Goal: Task Accomplishment & Management: Manage account settings

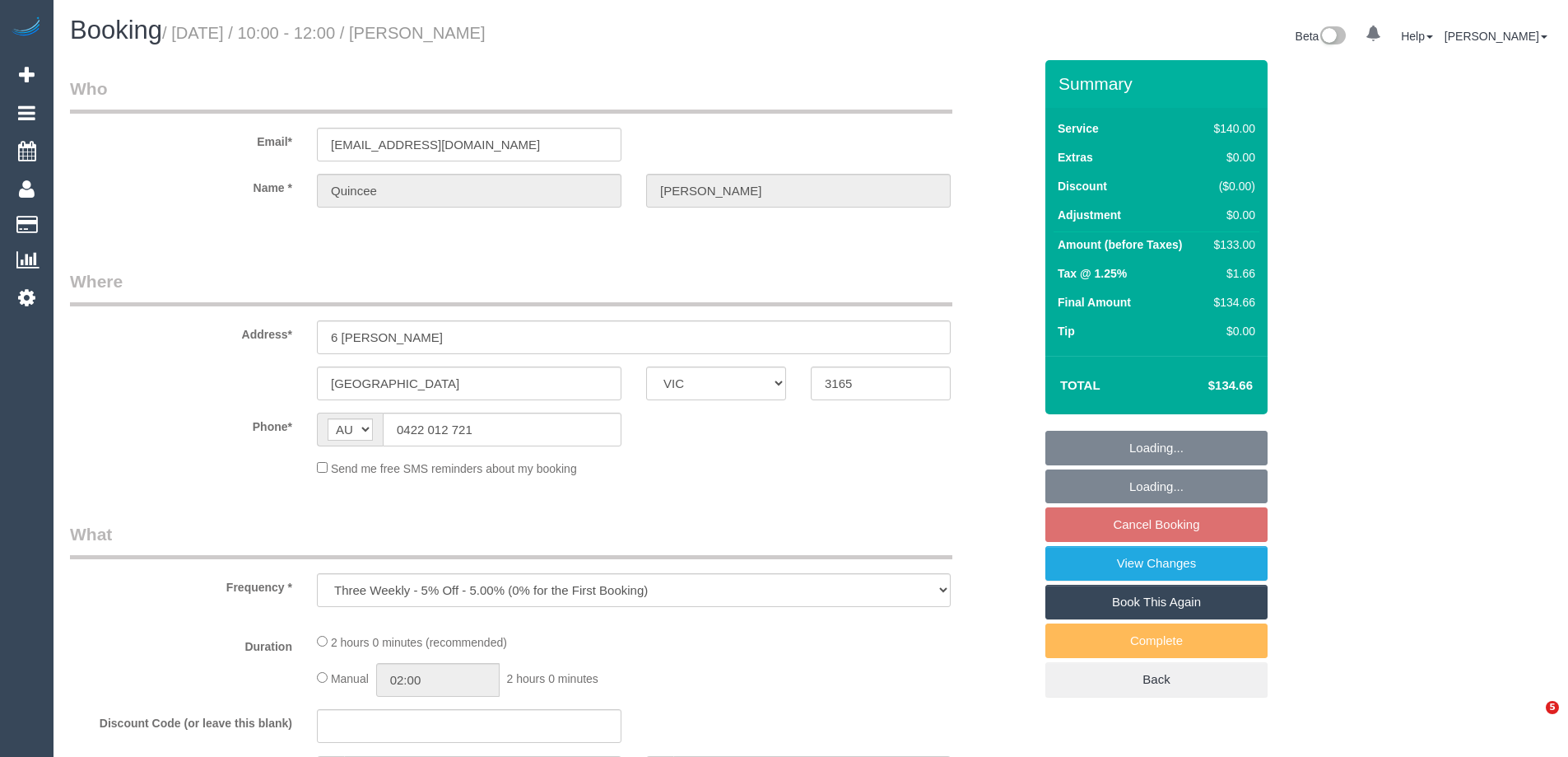
select select "VIC"
select select "string:stripe-pm_1NqRdR2GScqysDRVbrKYVmdd"
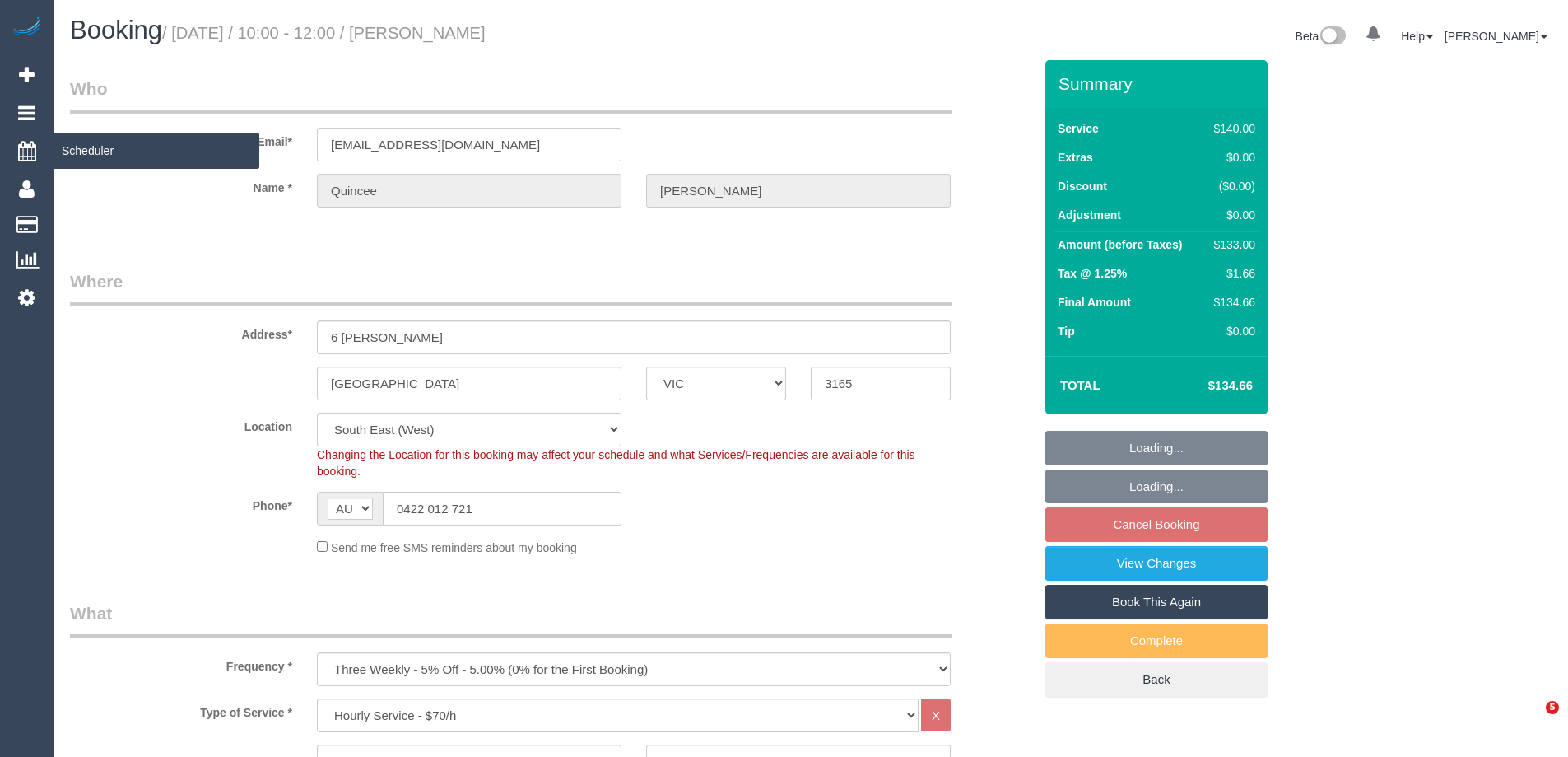
select select "object:744"
select select "number:28"
select select "number:14"
select select "number:18"
select select "number:22"
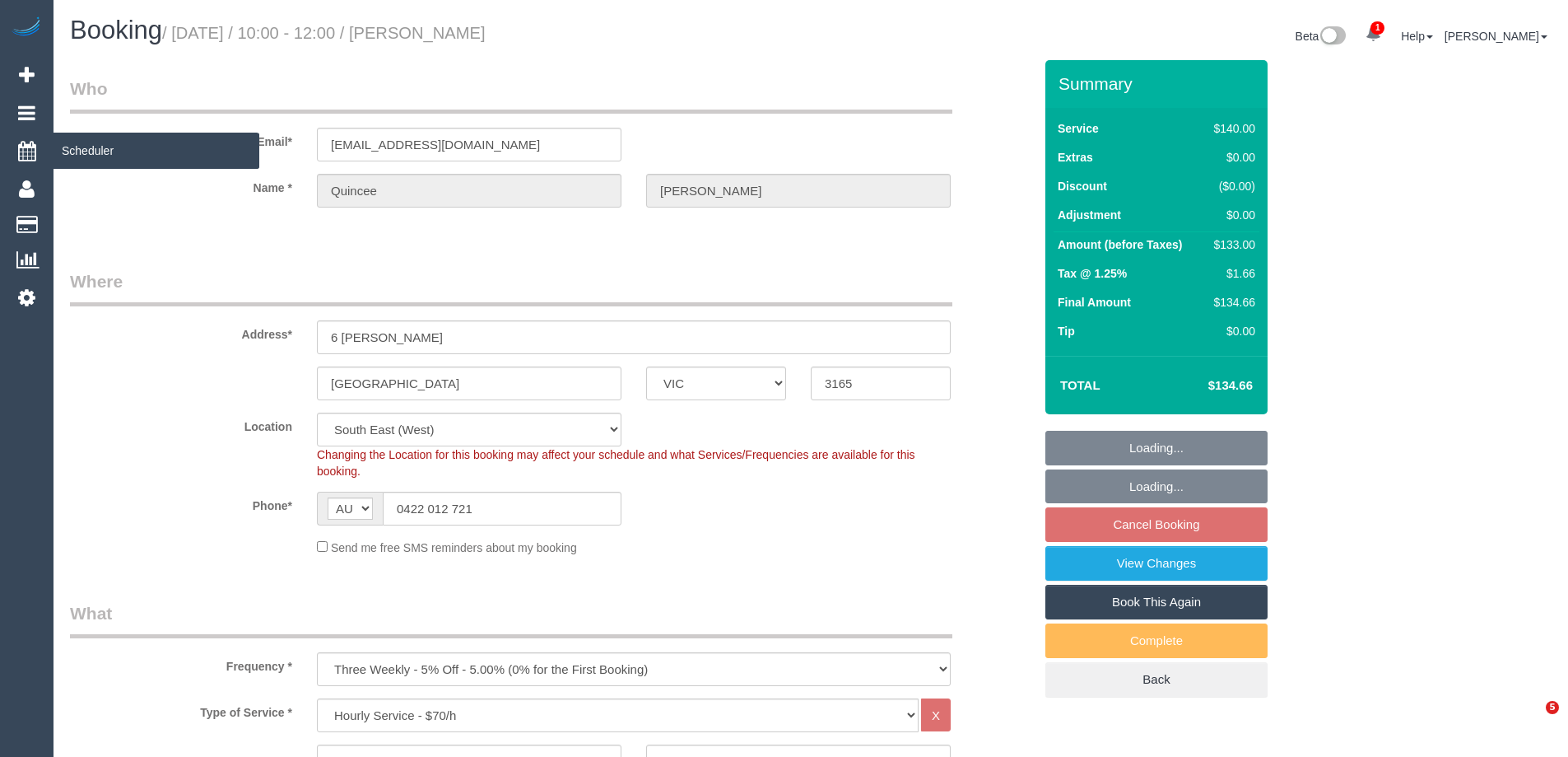
select select "number:34"
select select "number:12"
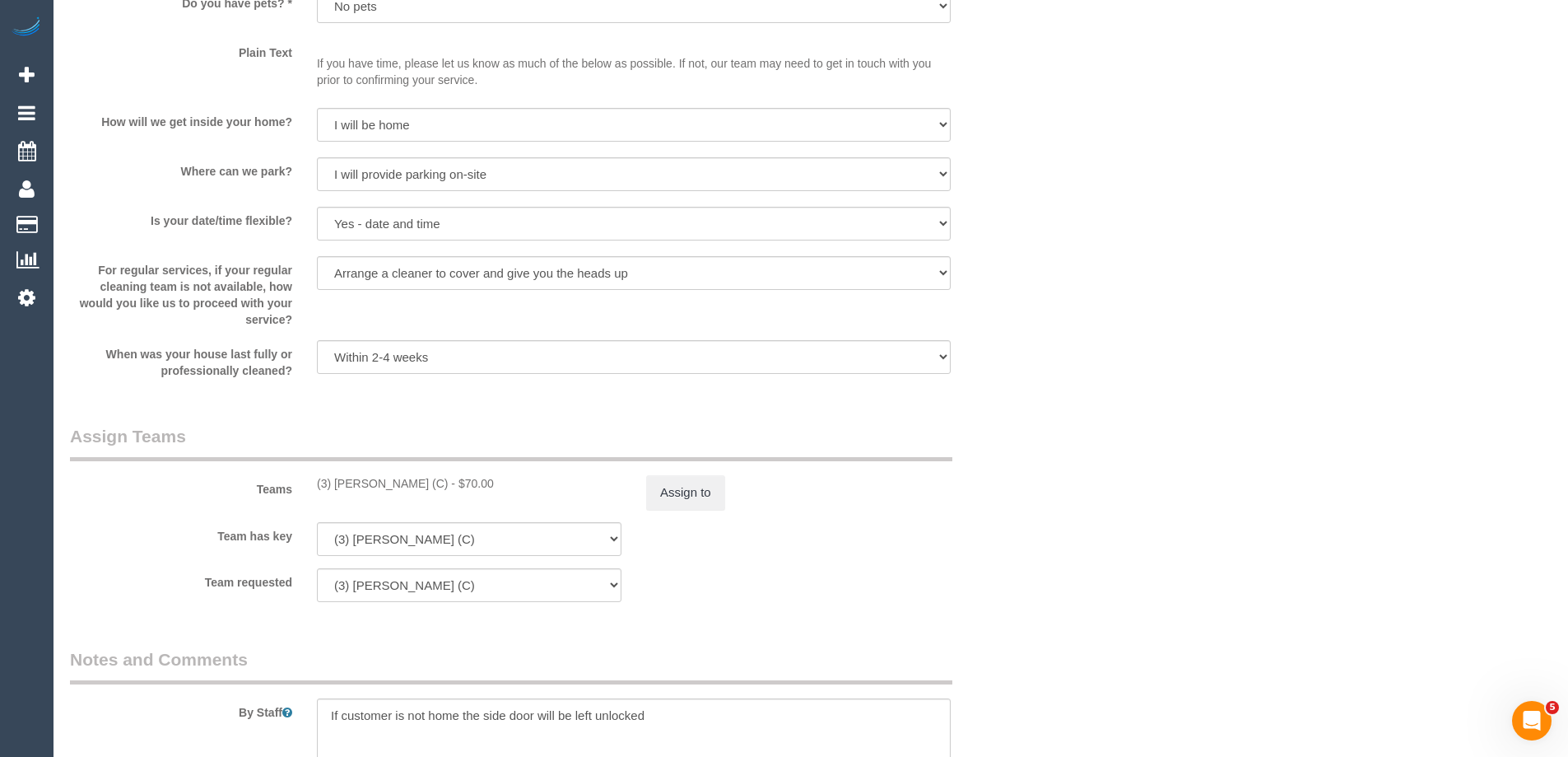
scroll to position [2223, 0]
click at [368, 472] on div "(3) Danyal Ali (C) - $70.00" at bounding box center [469, 479] width 304 height 17
copy div "Danyal"
drag, startPoint x: 1022, startPoint y: 423, endPoint x: 1038, endPoint y: 460, distance: 40.3
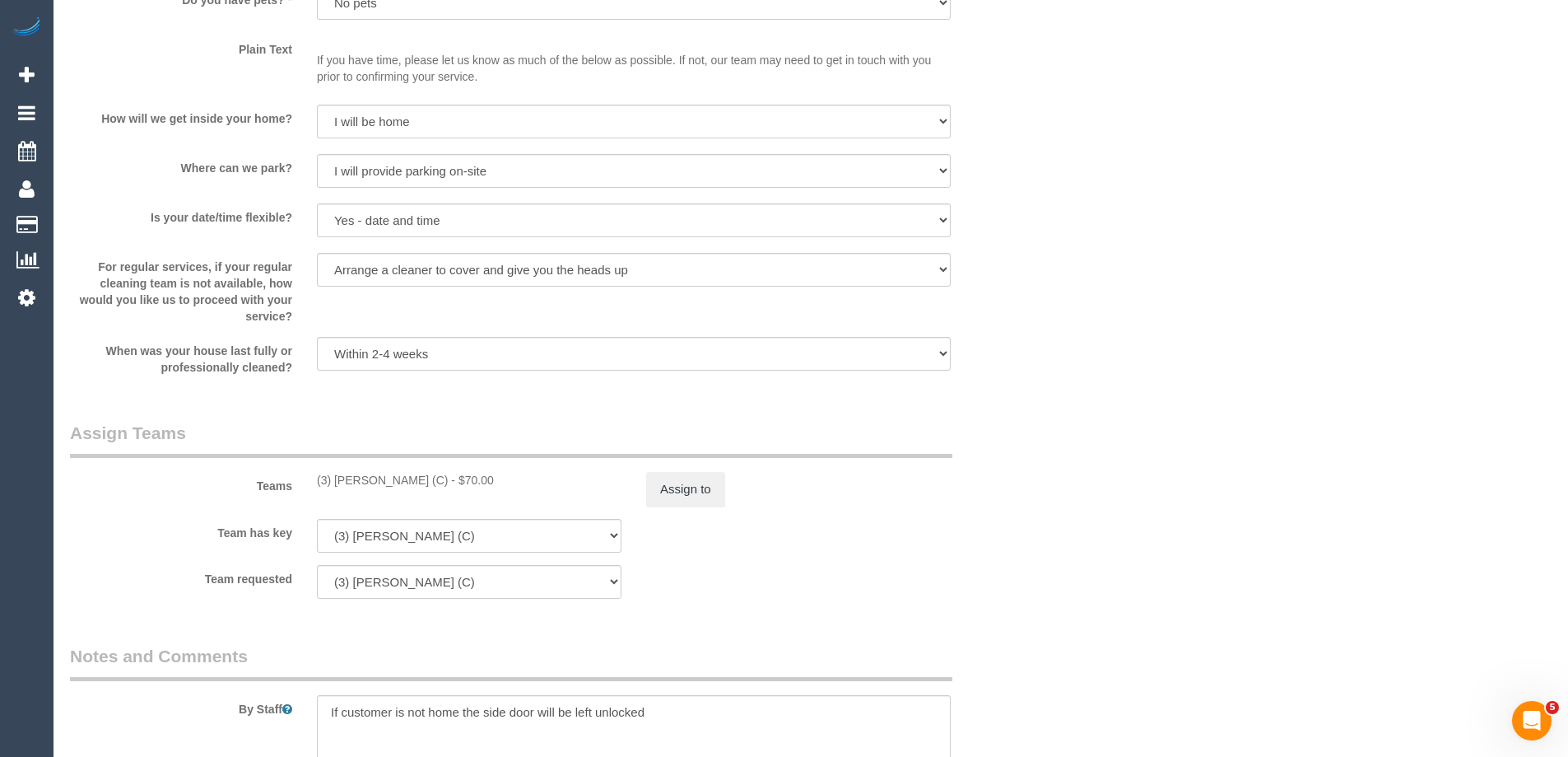
click at [1023, 423] on div "Teams (3) Danyal Ali (C) - $70.00 Assign to" at bounding box center [551, 464] width 987 height 86
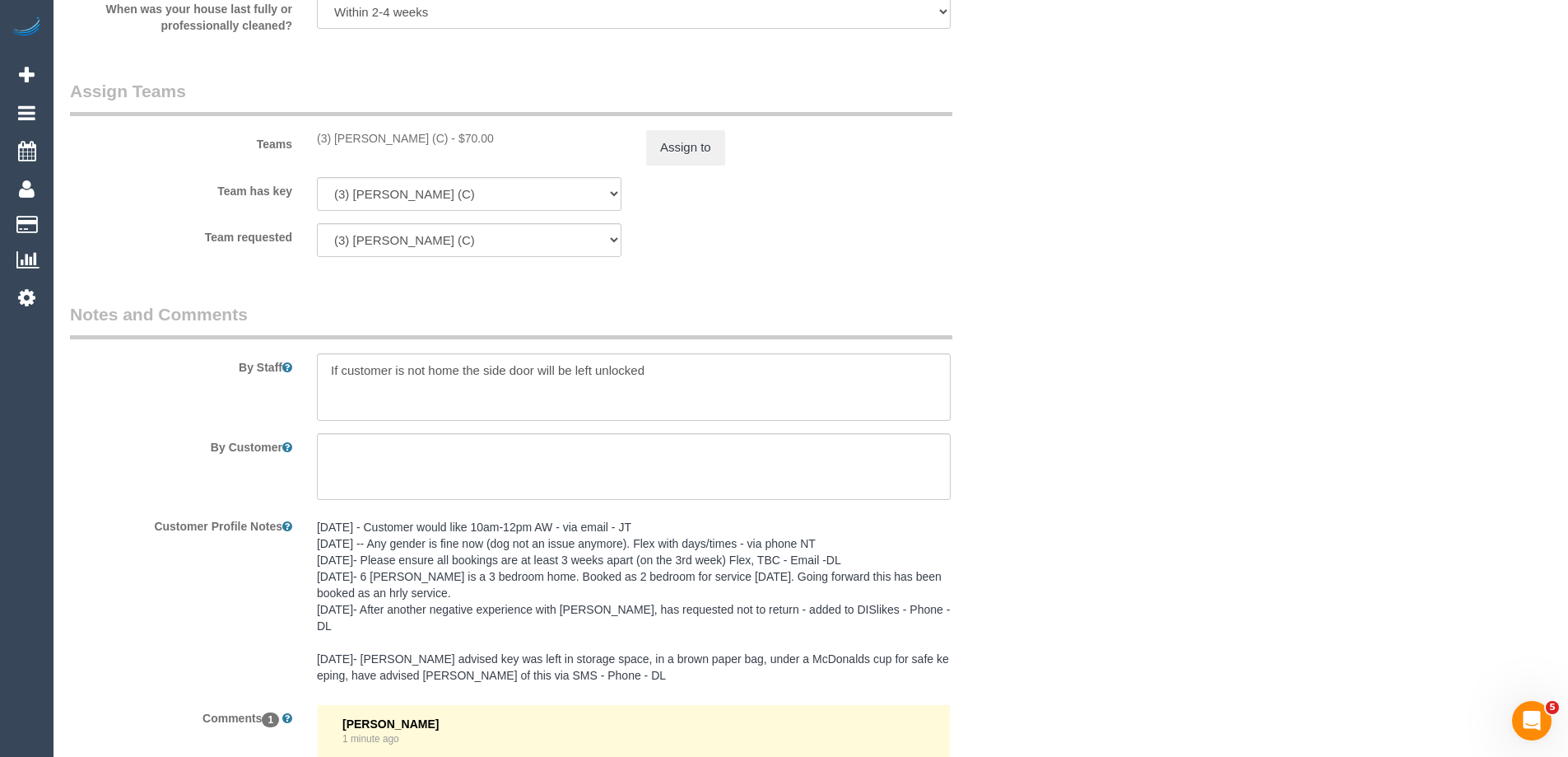
scroll to position [2874, 0]
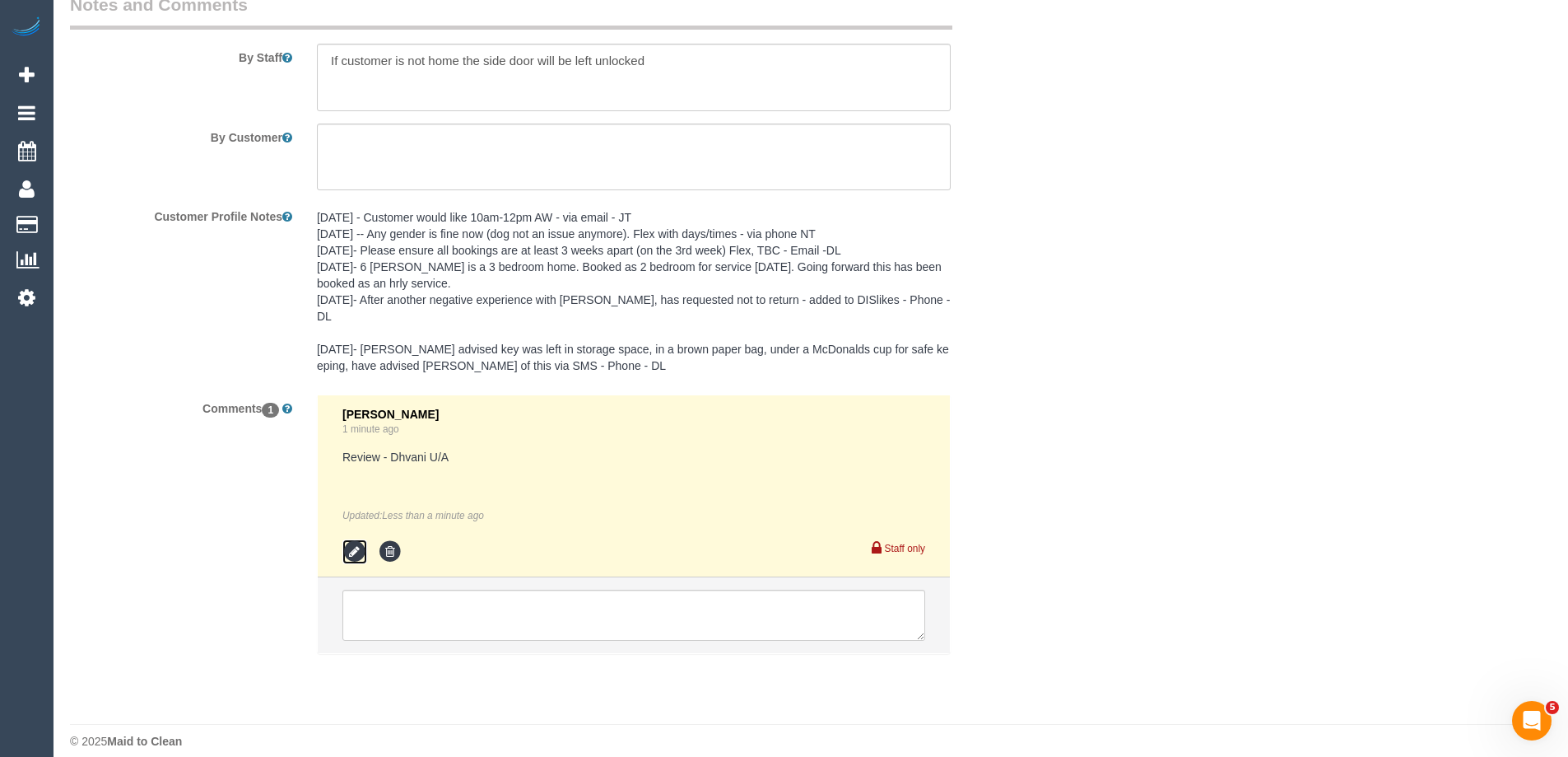
click at [349, 539] on icon at bounding box center [354, 551] width 25 height 25
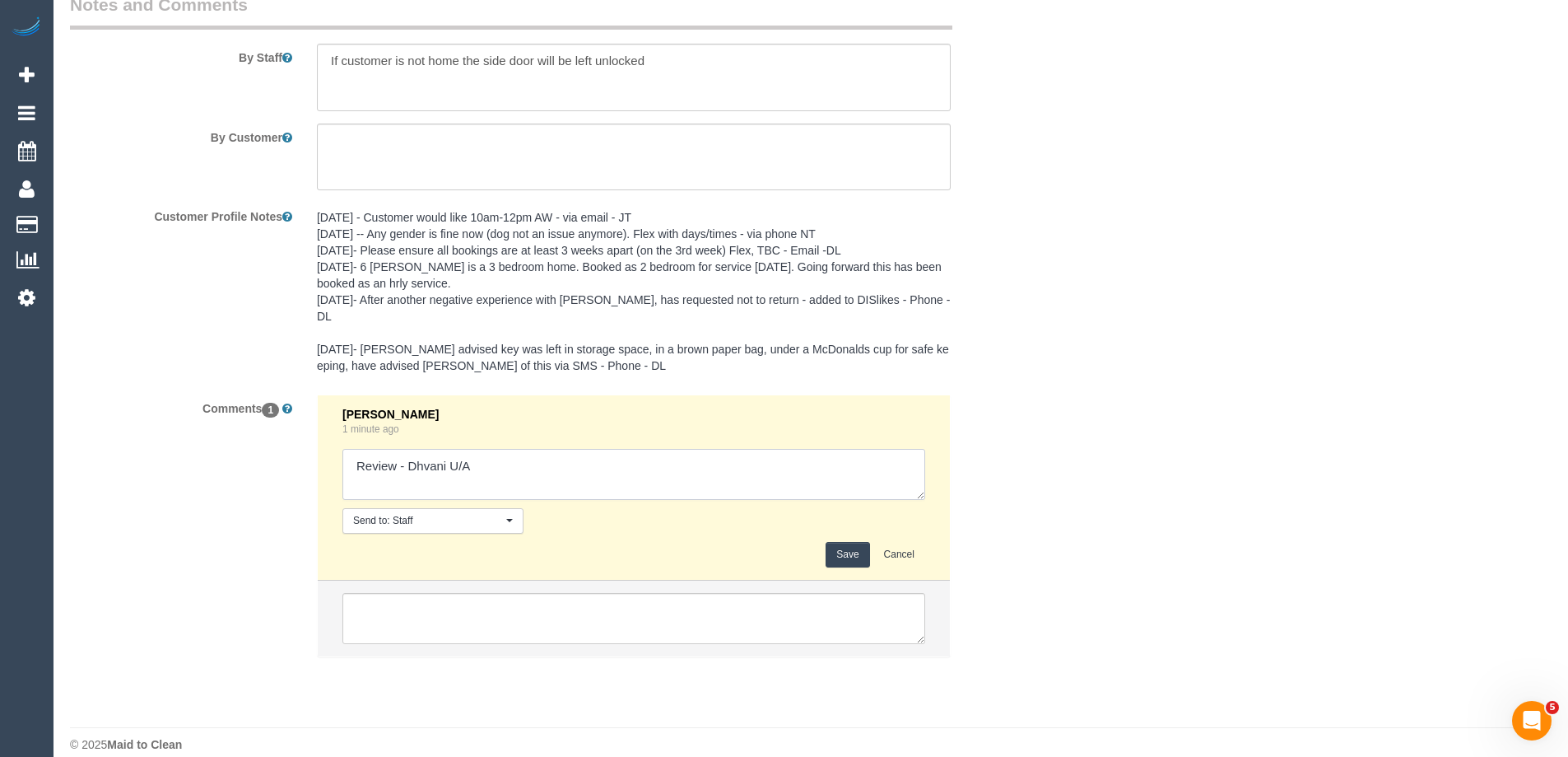
click at [436, 450] on textarea at bounding box center [633, 473] width 583 height 51
drag, startPoint x: 446, startPoint y: 450, endPoint x: 404, endPoint y: 450, distance: 42.0
click at [404, 450] on textarea at bounding box center [633, 473] width 583 height 51
paste textarea "Danyal"
type textarea "Review -Danyal U/A"
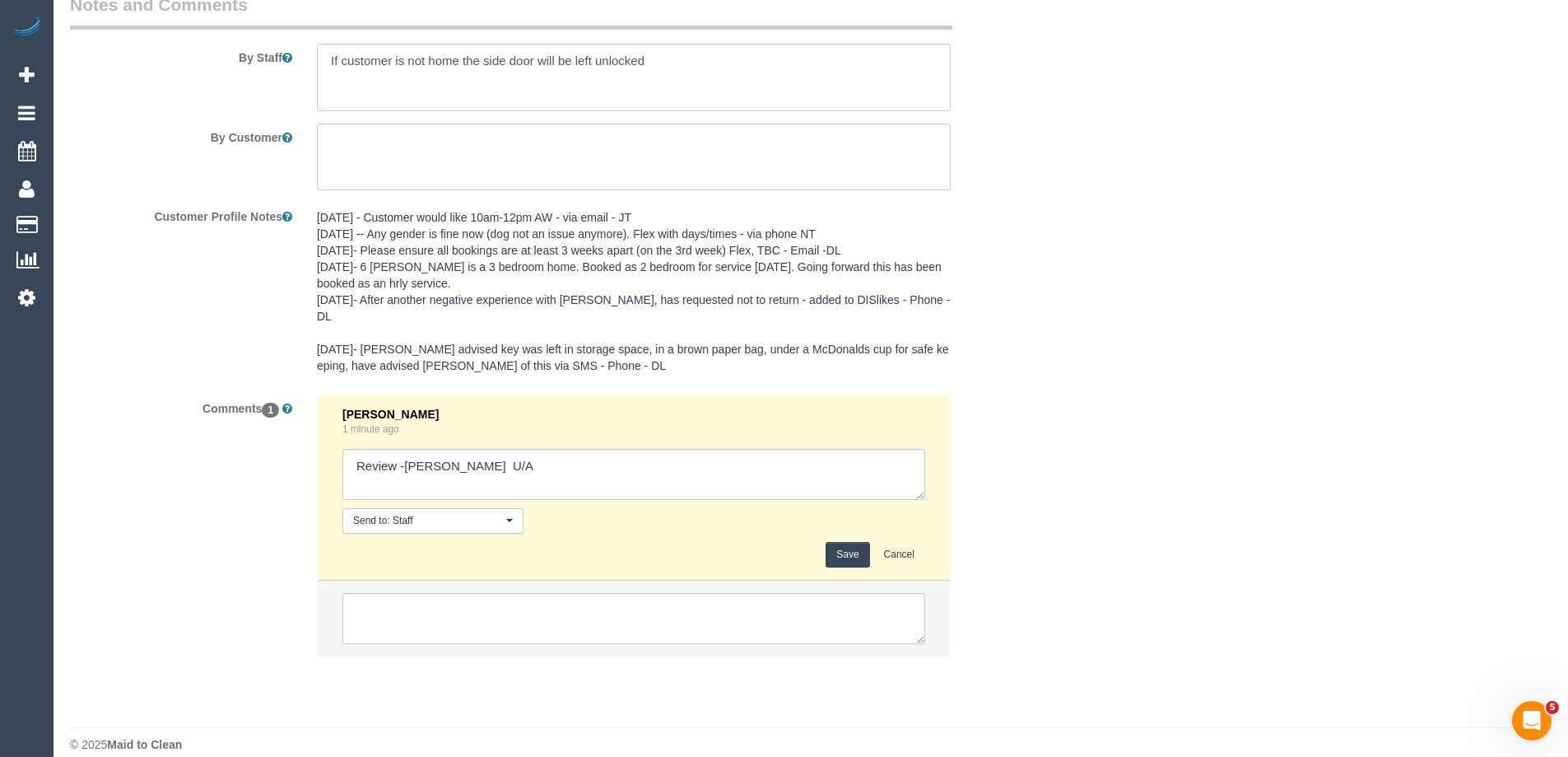
click at [857, 542] on button "Save" at bounding box center [847, 555] width 44 height 26
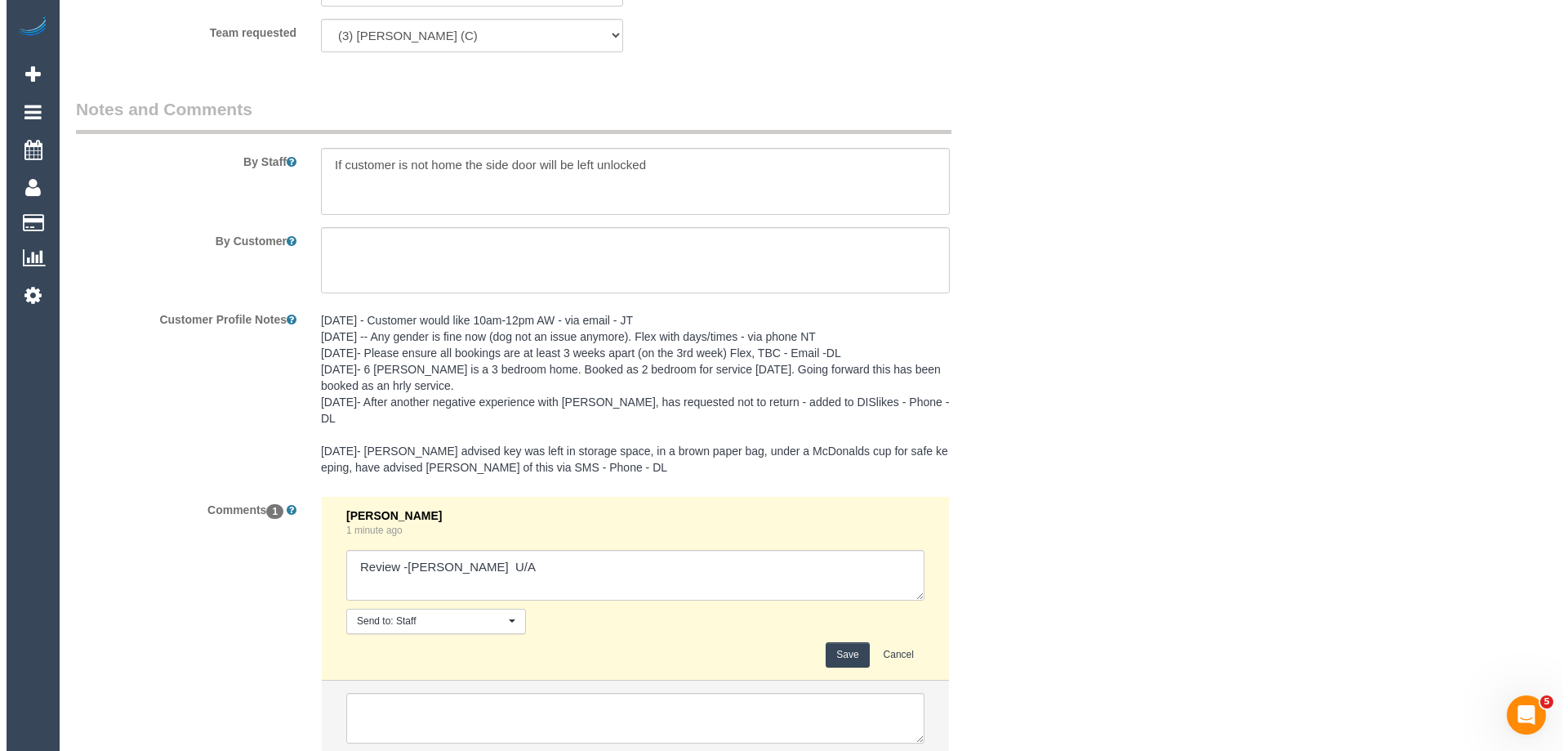
scroll to position [2362, 0]
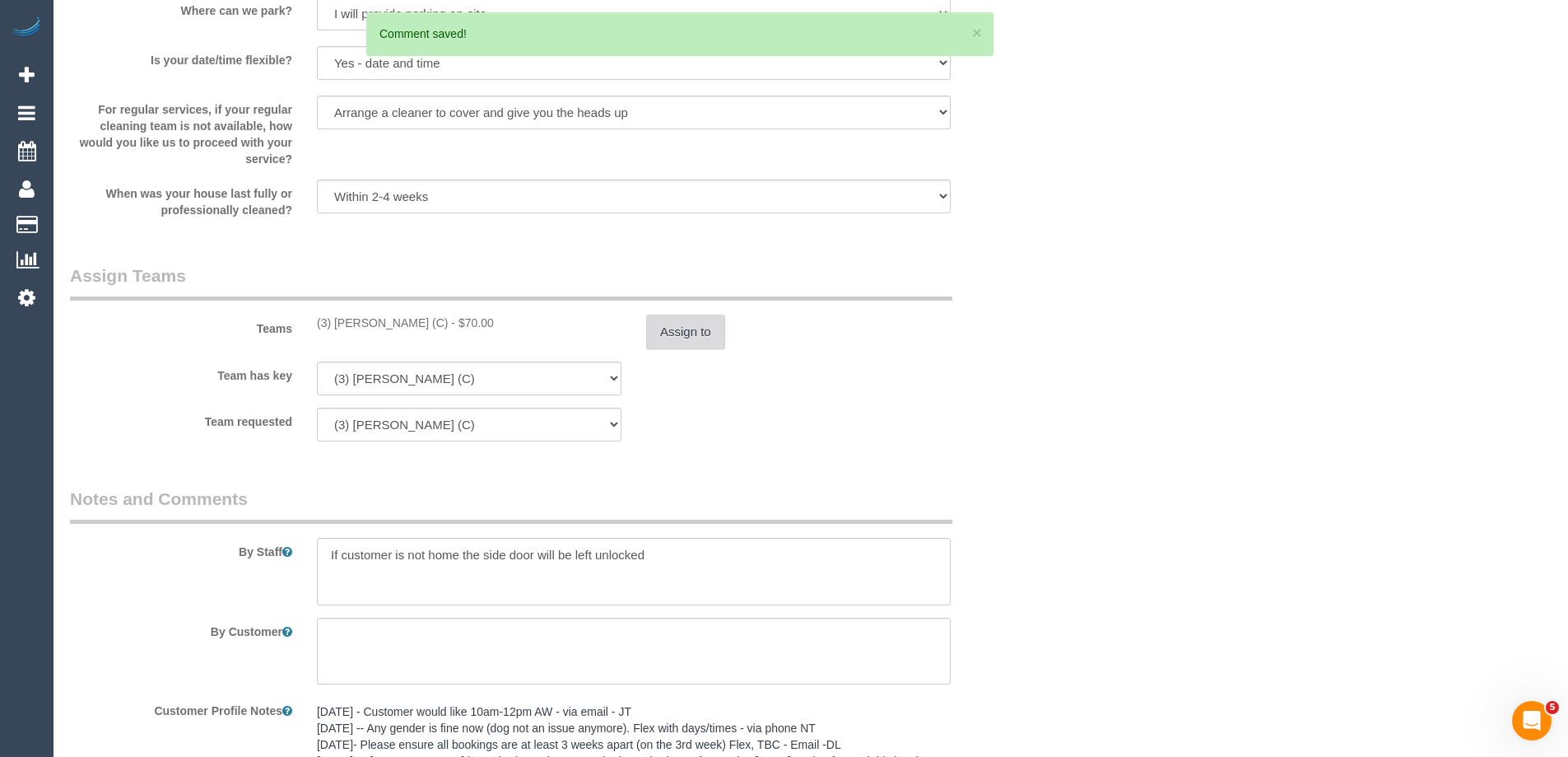
click at [695, 320] on button "Assign to" at bounding box center [685, 331] width 79 height 35
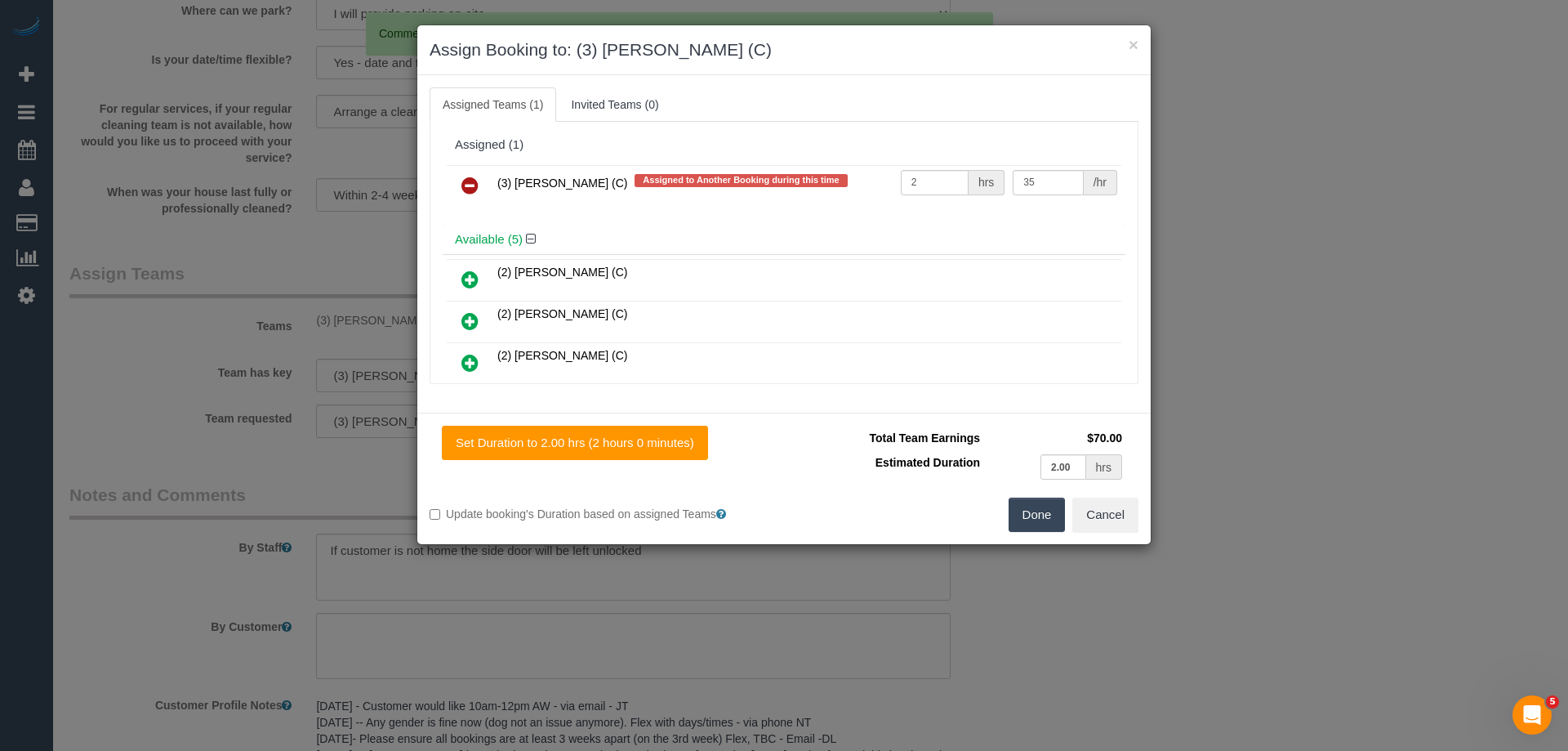
click at [474, 188] on icon at bounding box center [470, 186] width 17 height 20
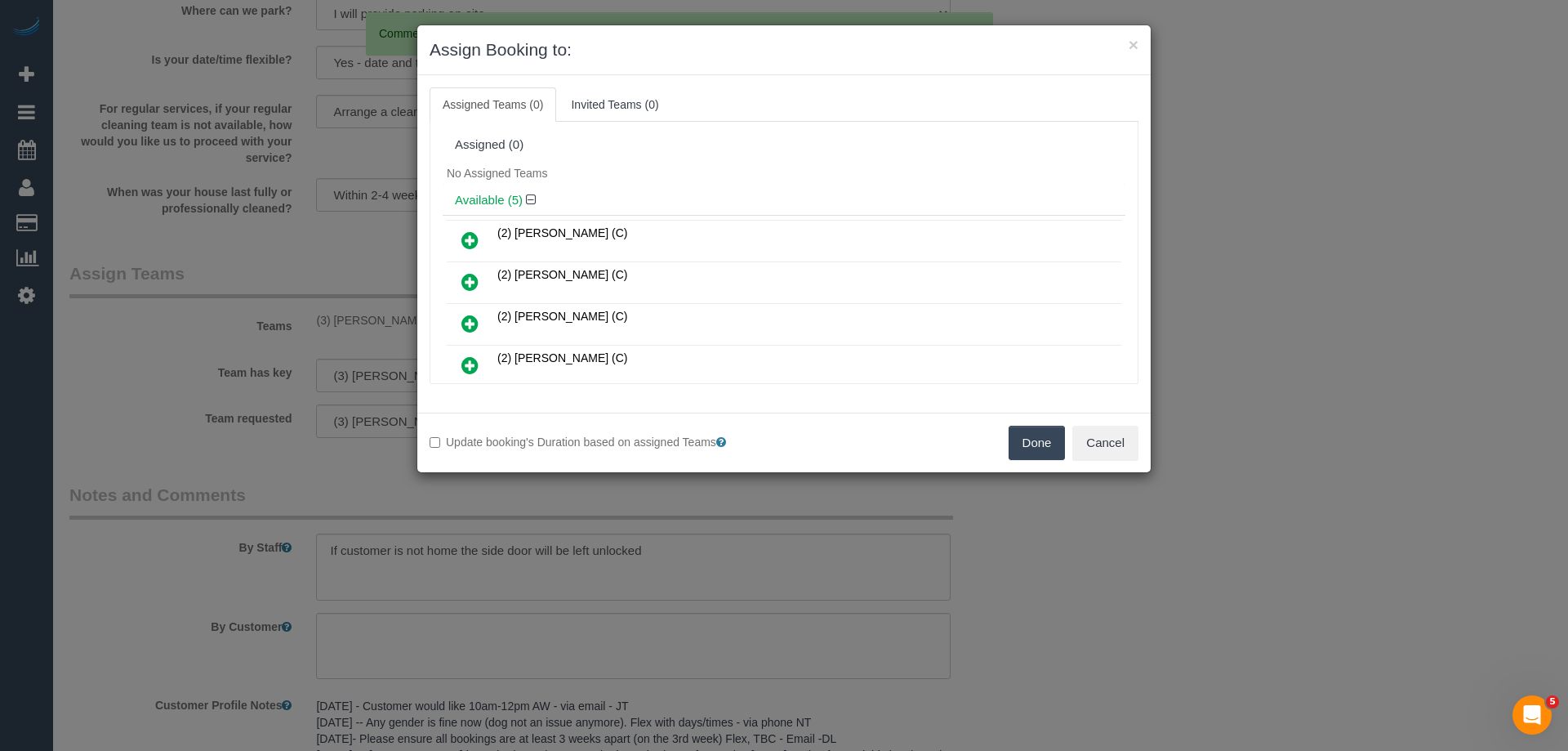
click at [748, 174] on div "No Assigned Teams" at bounding box center [784, 173] width 683 height 25
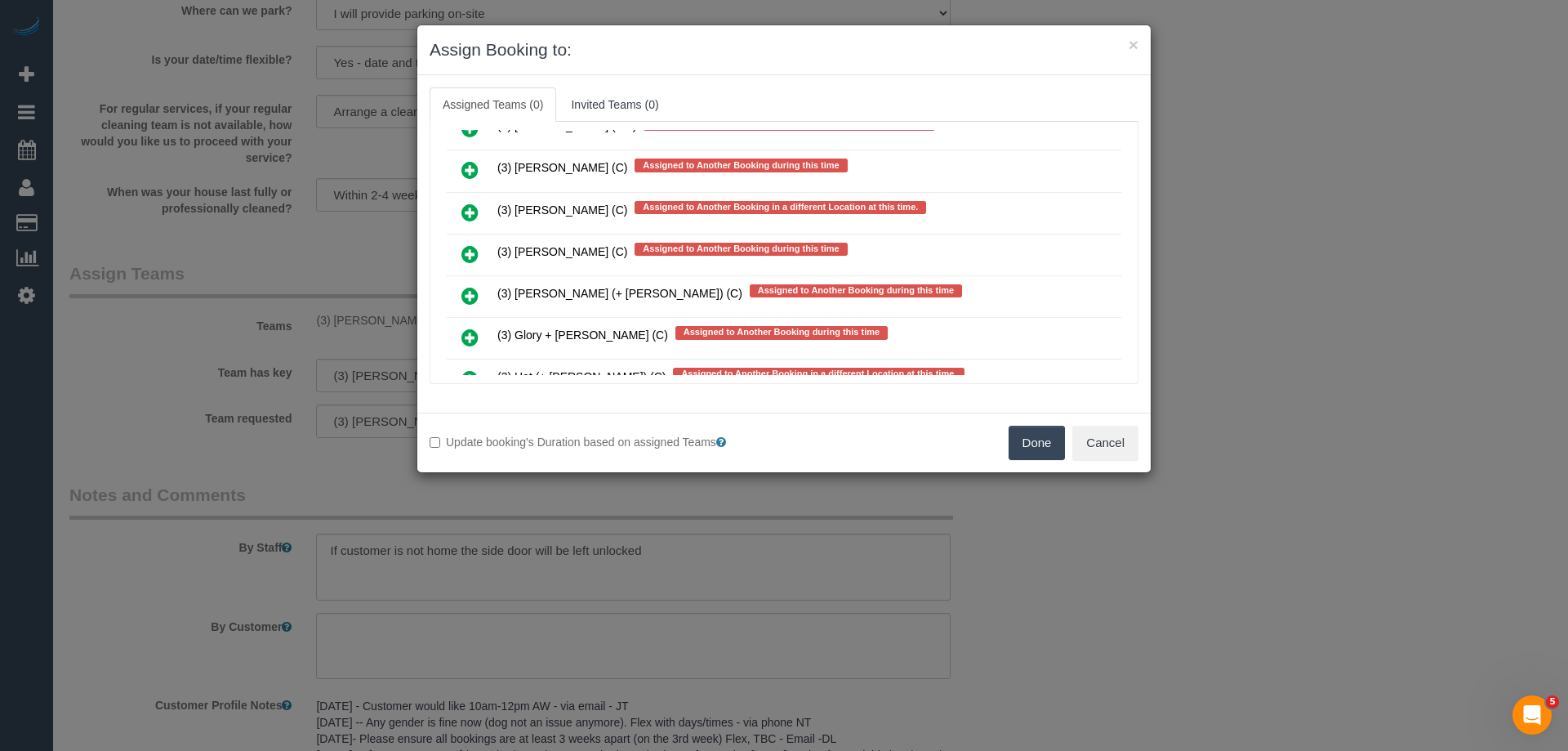
click at [473, 254] on icon at bounding box center [470, 254] width 17 height 20
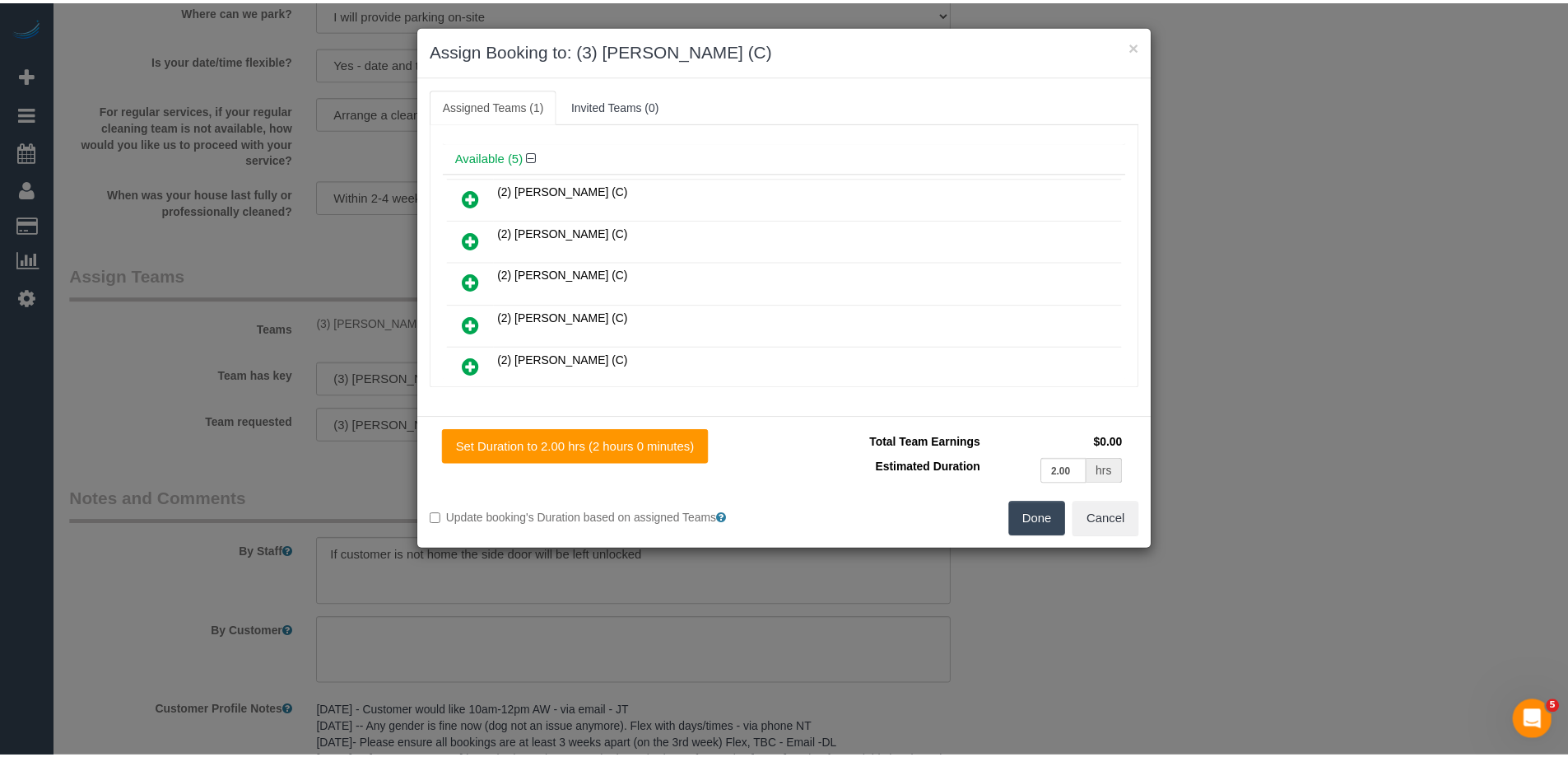
scroll to position [0, 0]
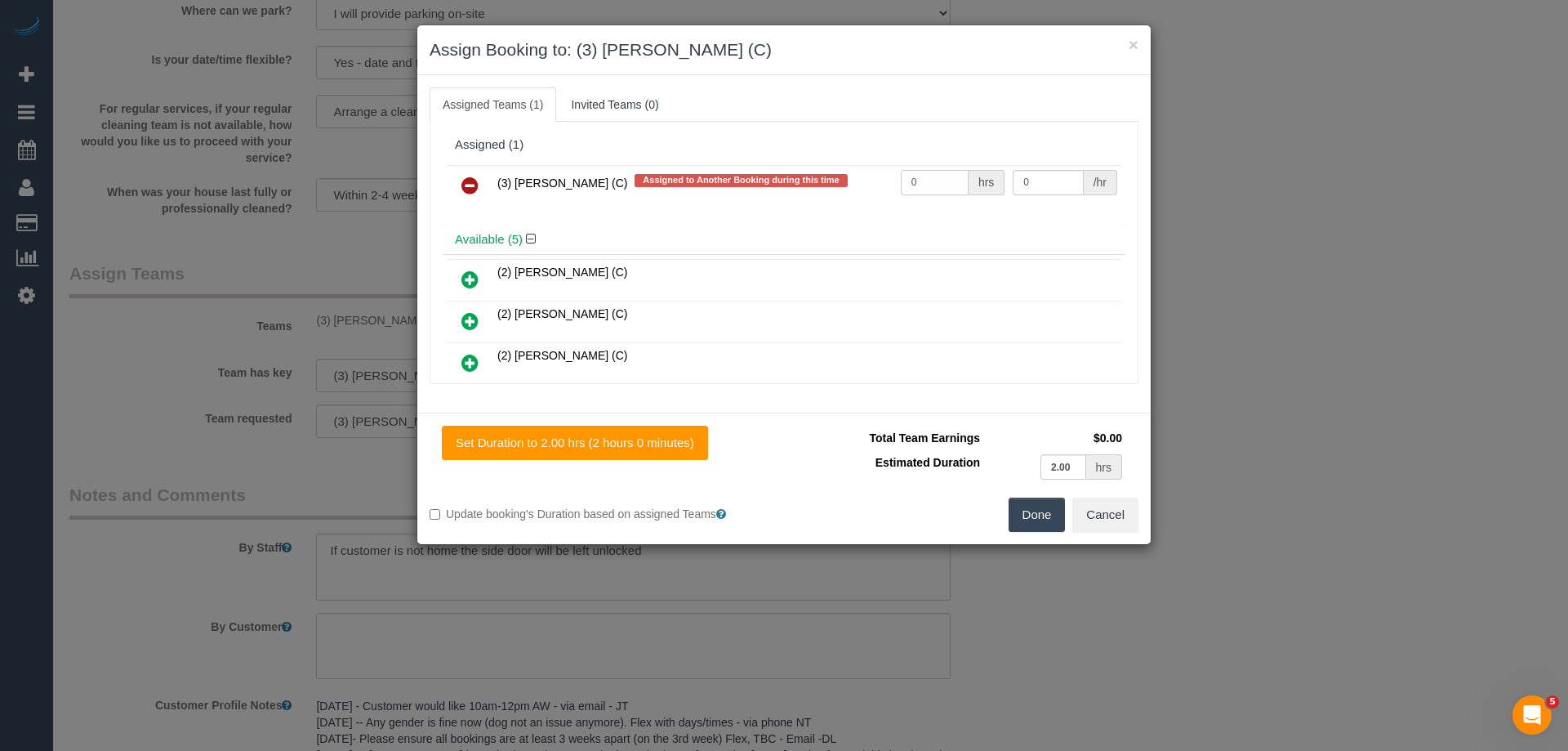
click at [933, 190] on input "0" at bounding box center [934, 183] width 68 height 26
type input "2"
click at [1034, 186] on input "0" at bounding box center [1047, 183] width 70 height 26
type input "35"
click at [1031, 511] on button "Done" at bounding box center [1037, 514] width 57 height 35
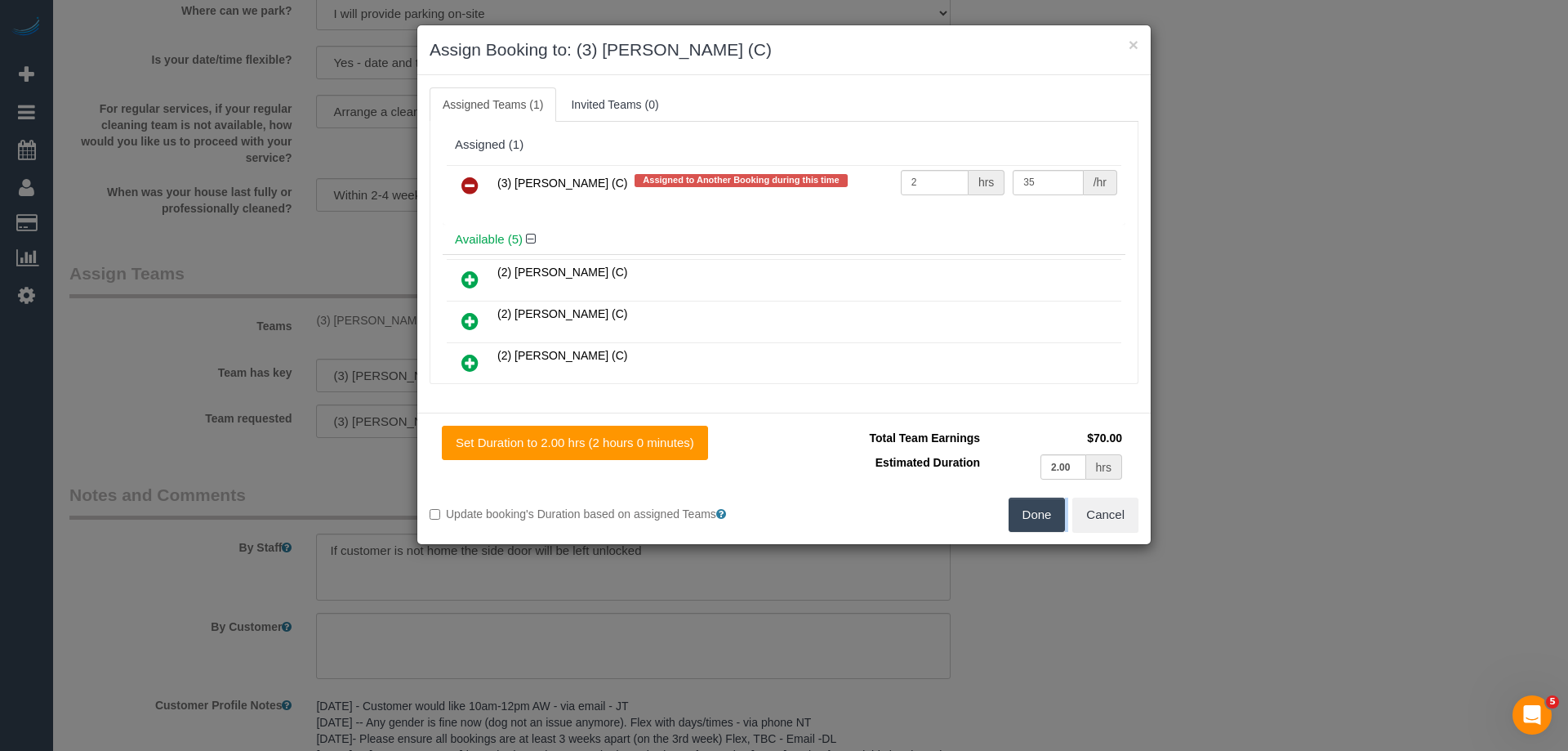
click at [1031, 511] on div "× Assign Booking to: (3) Dhvani Patel (C) Assigned Teams (1) Invited Teams (0) …" at bounding box center [784, 375] width 1568 height 751
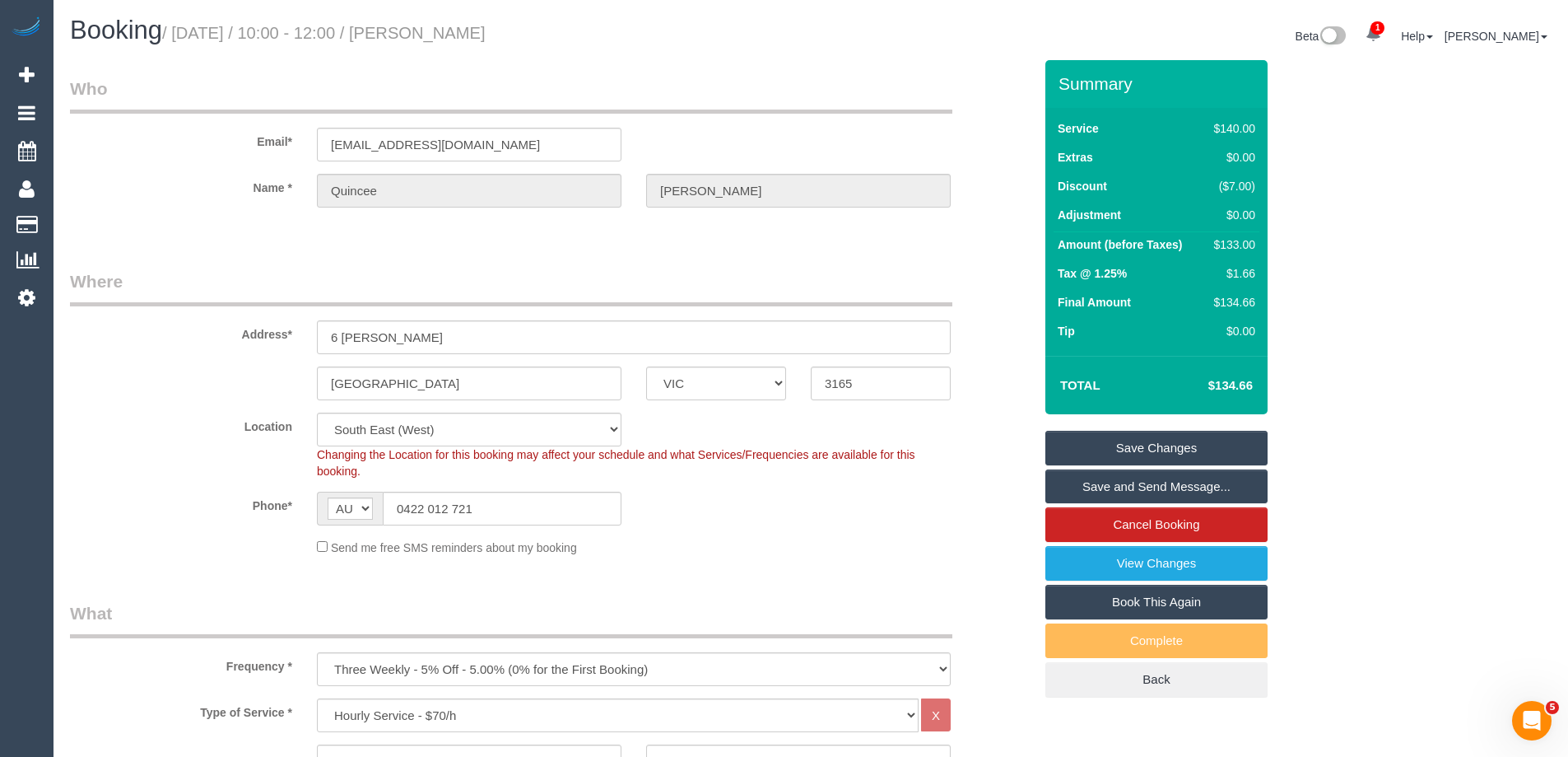
click at [1124, 443] on link "Save Changes" at bounding box center [1155, 448] width 222 height 35
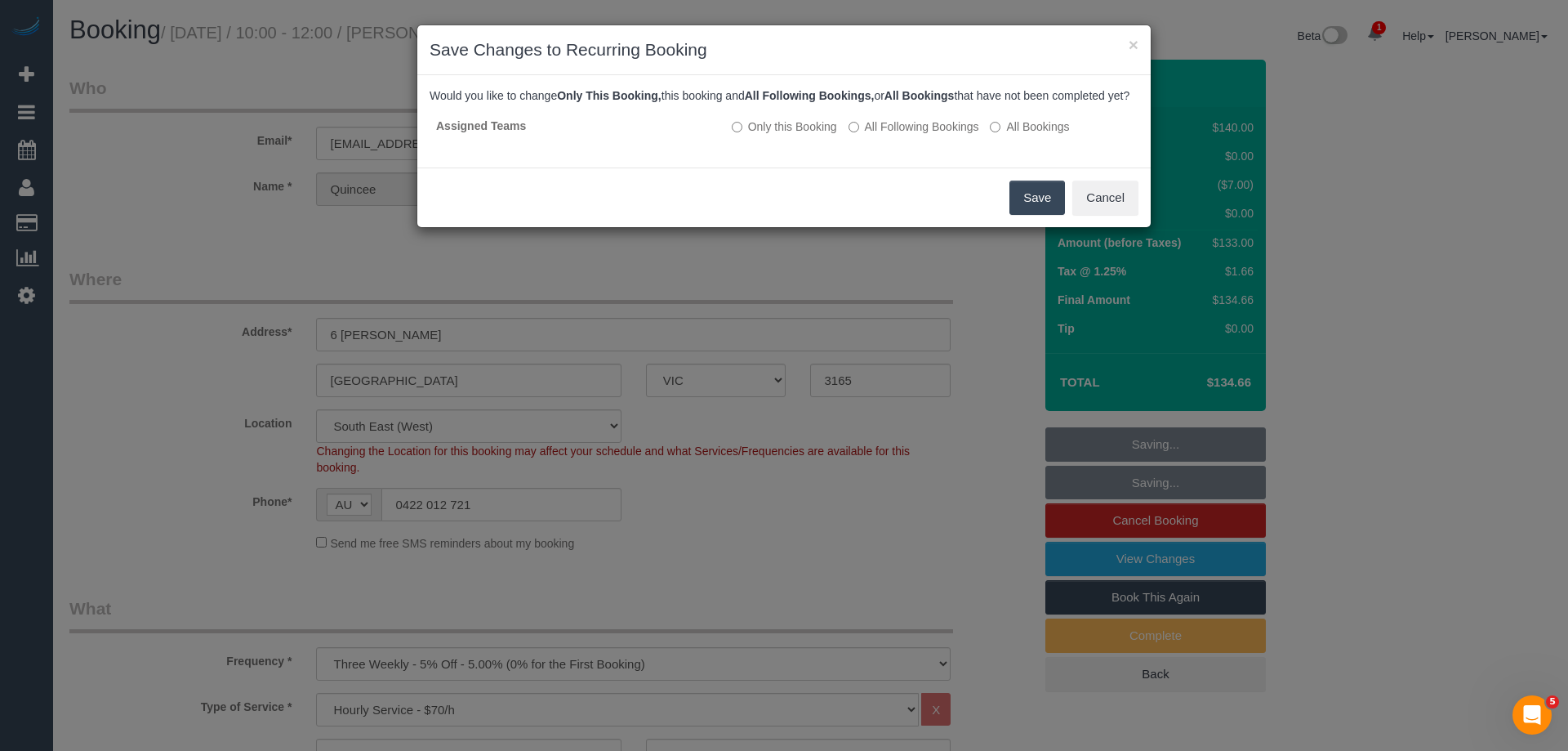
click at [1039, 211] on button "Save" at bounding box center [1037, 197] width 55 height 35
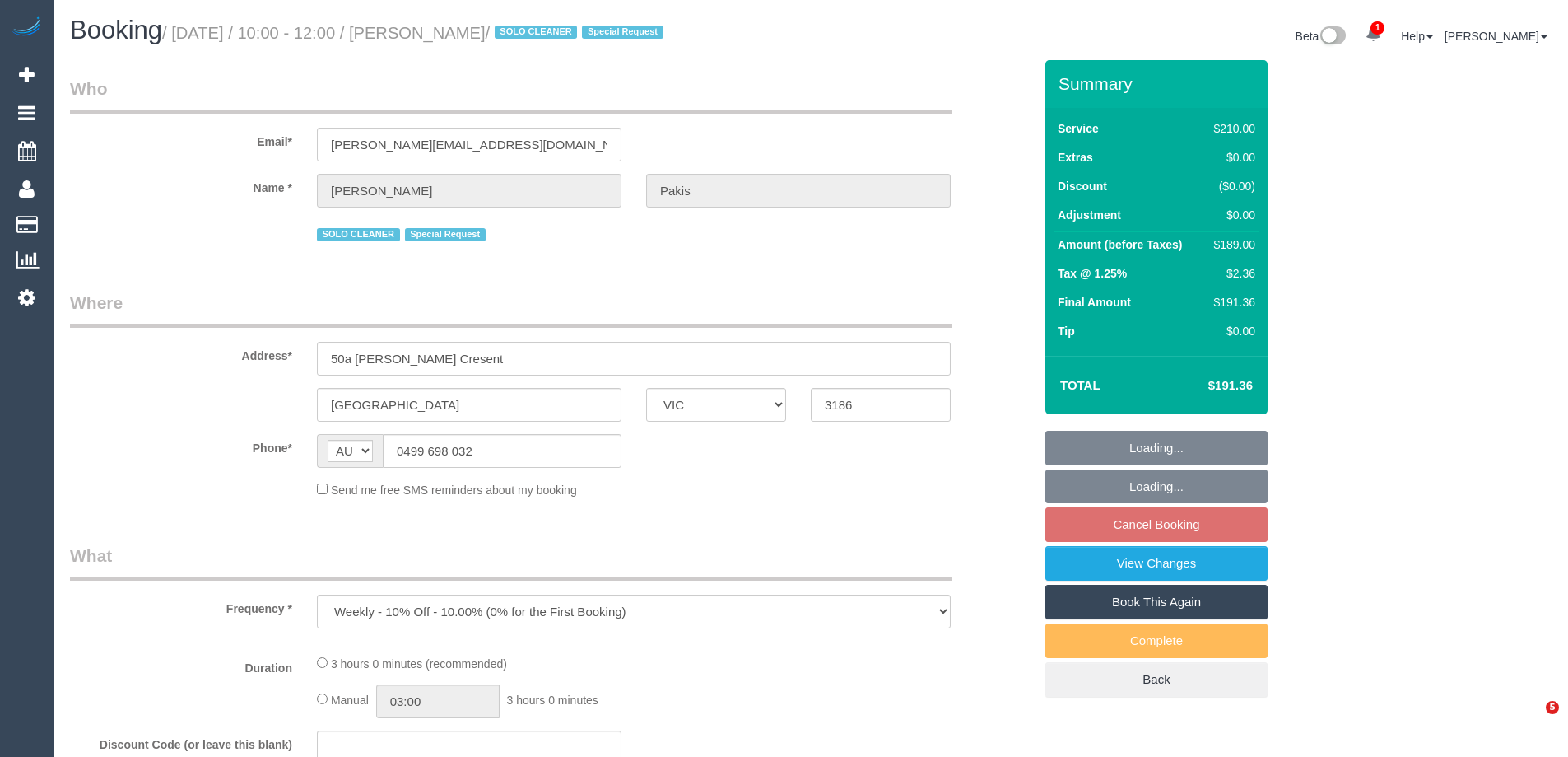
select select "VIC"
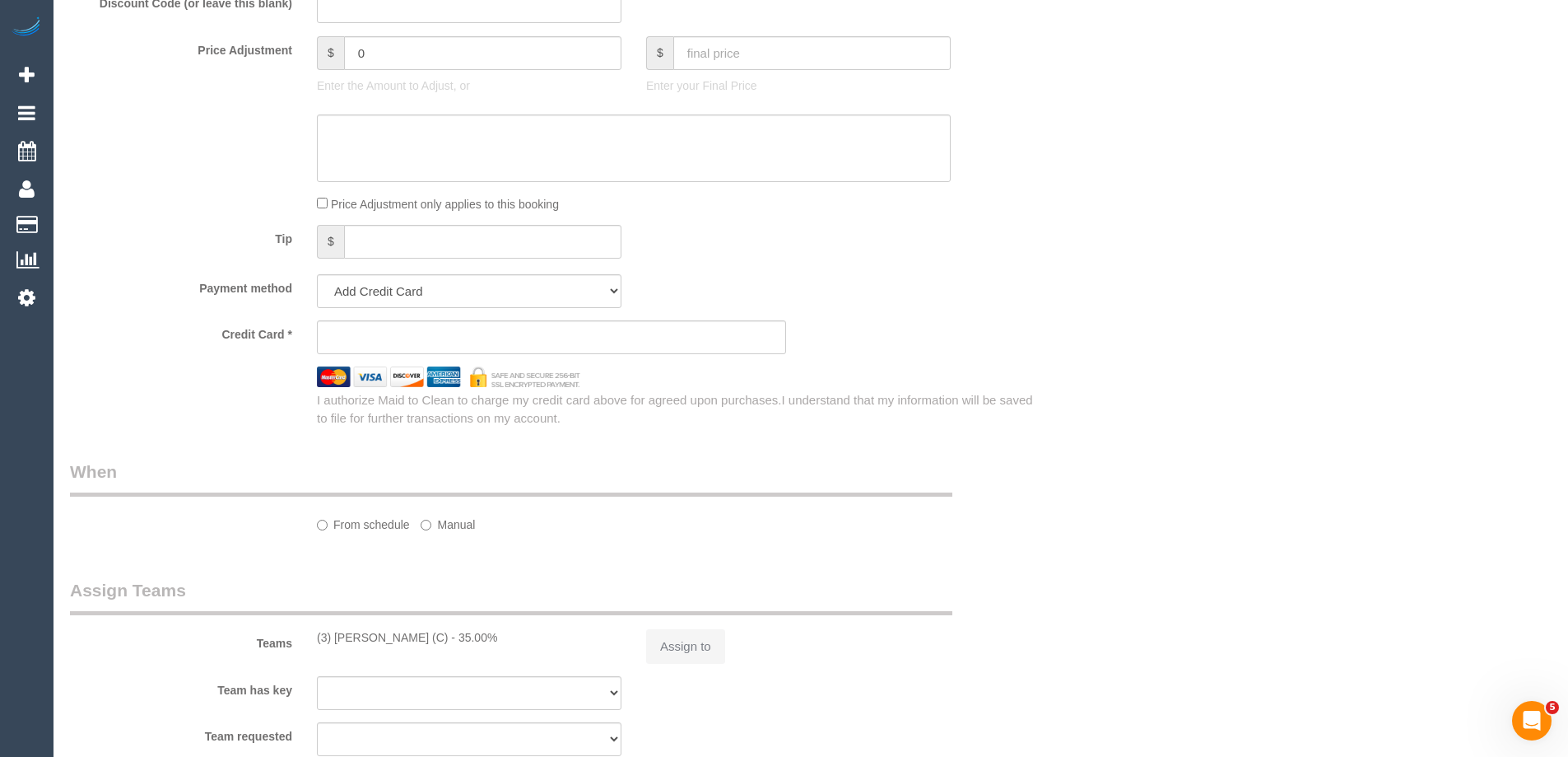
select select "string:stripe-pm_1RdgU52GScqysDRVNxvFkaYN"
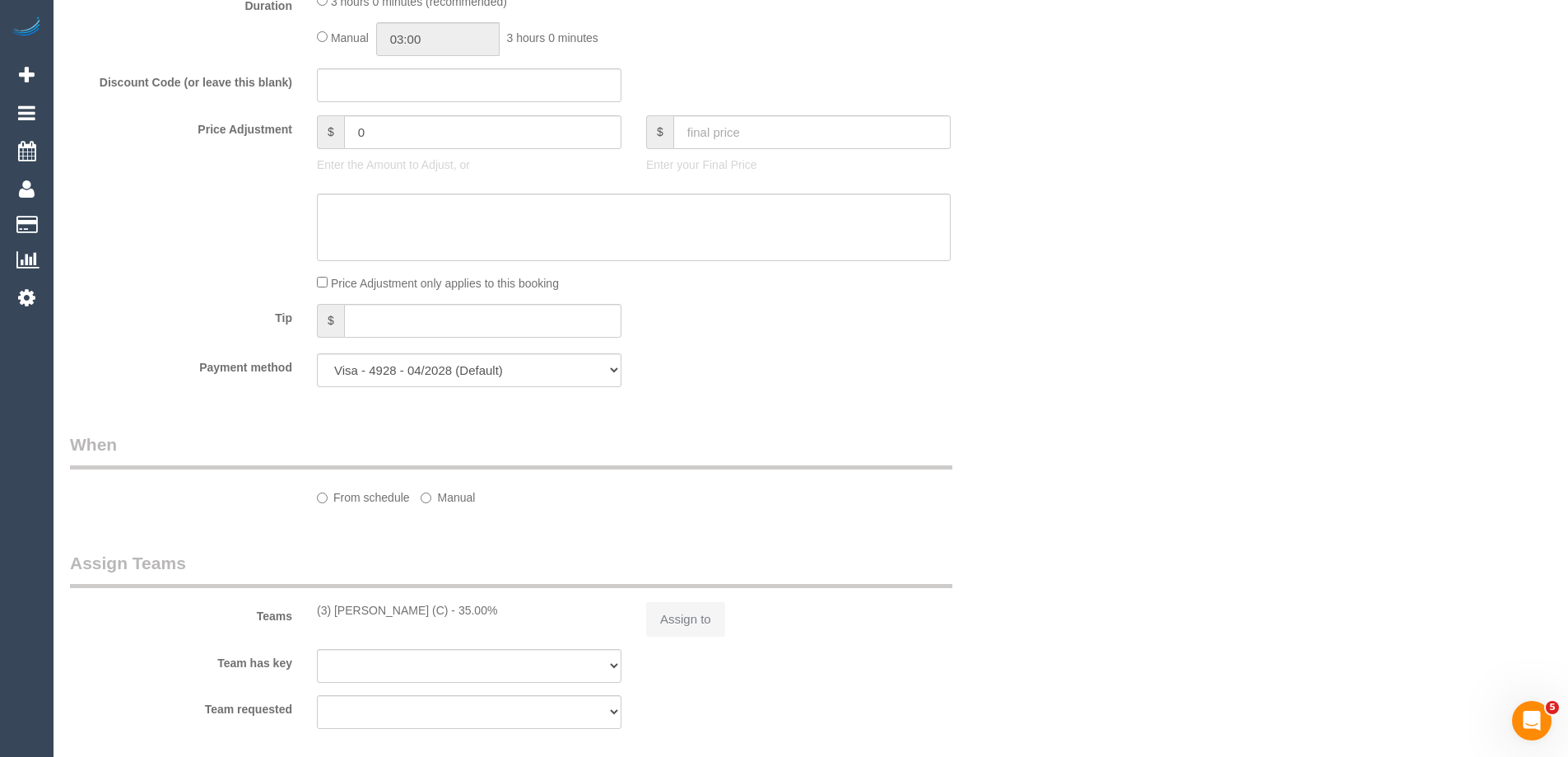
select select "object:703"
select select "180"
select select "number:27"
select select "number:14"
select select "number:19"
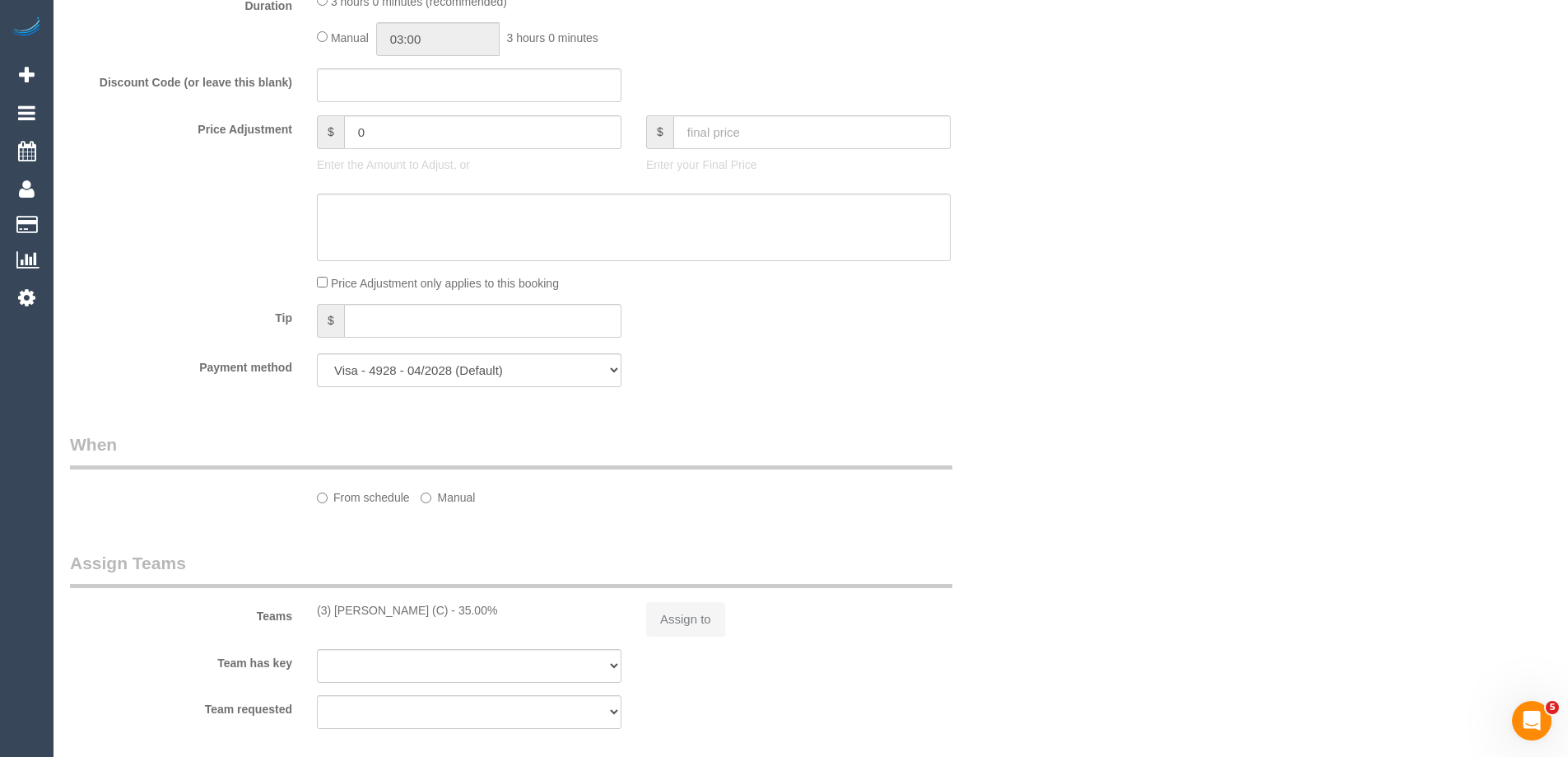
select select "number:36"
select select "number:35"
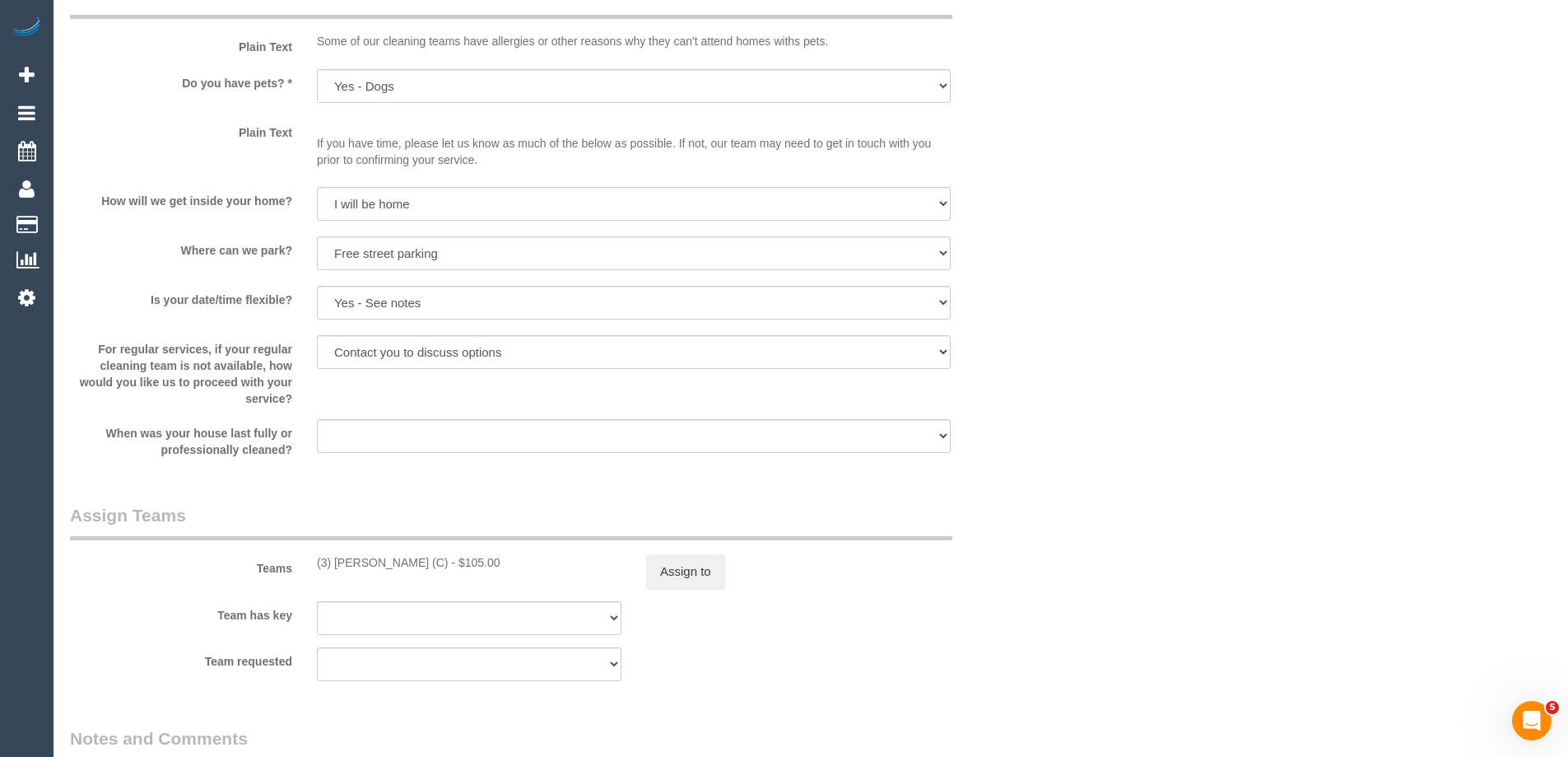
scroll to position [2388, 0]
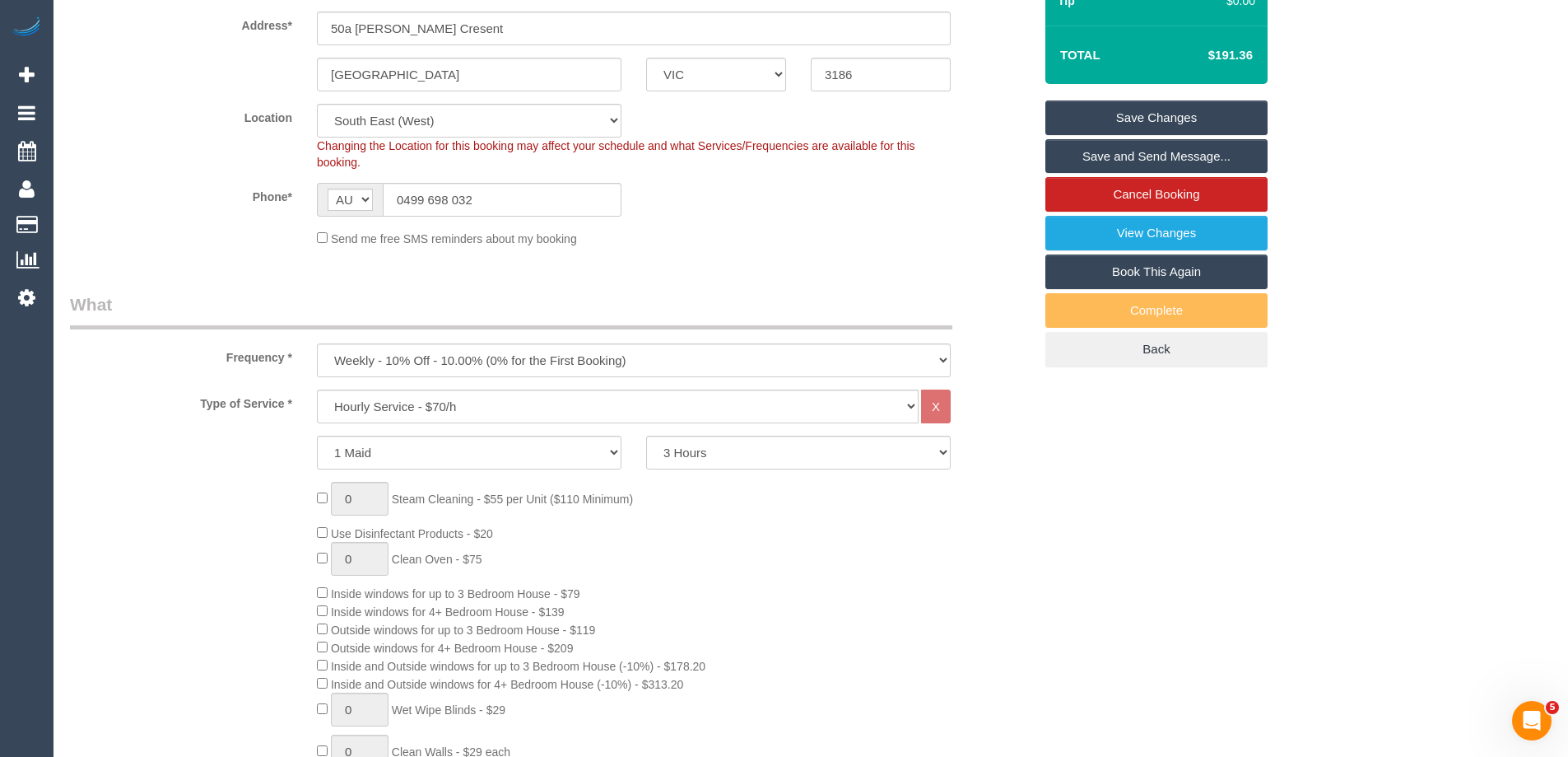
scroll to position [0, 0]
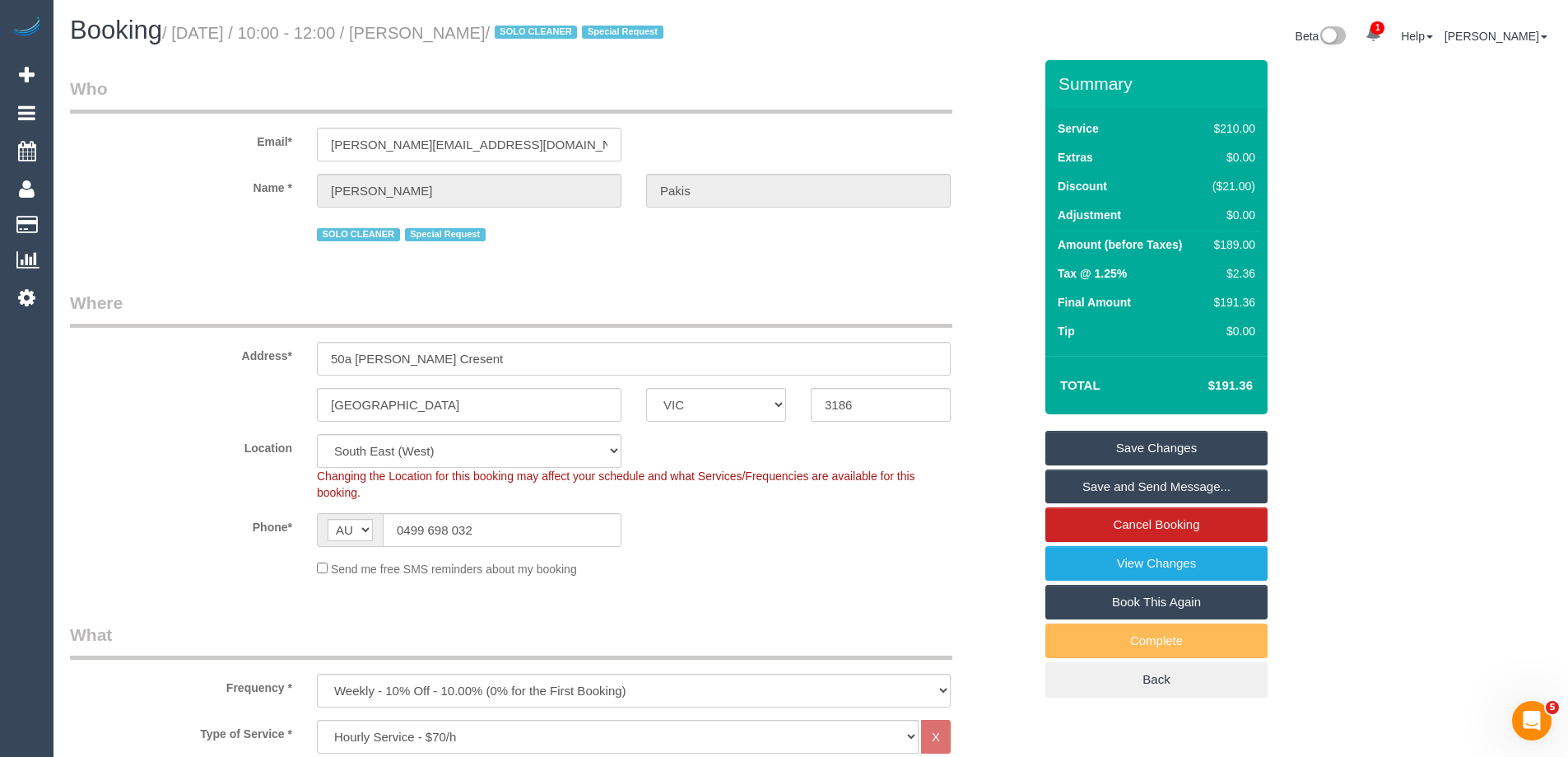
drag, startPoint x: 533, startPoint y: 32, endPoint x: 429, endPoint y: 37, distance: 104.1
click at [429, 37] on small "/ October 09, 2025 / 10:00 - 12:00 / Andrea Pakis / SOLO CLEANER Special Request" at bounding box center [415, 33] width 506 height 18
copy small "Andrea Pakis"
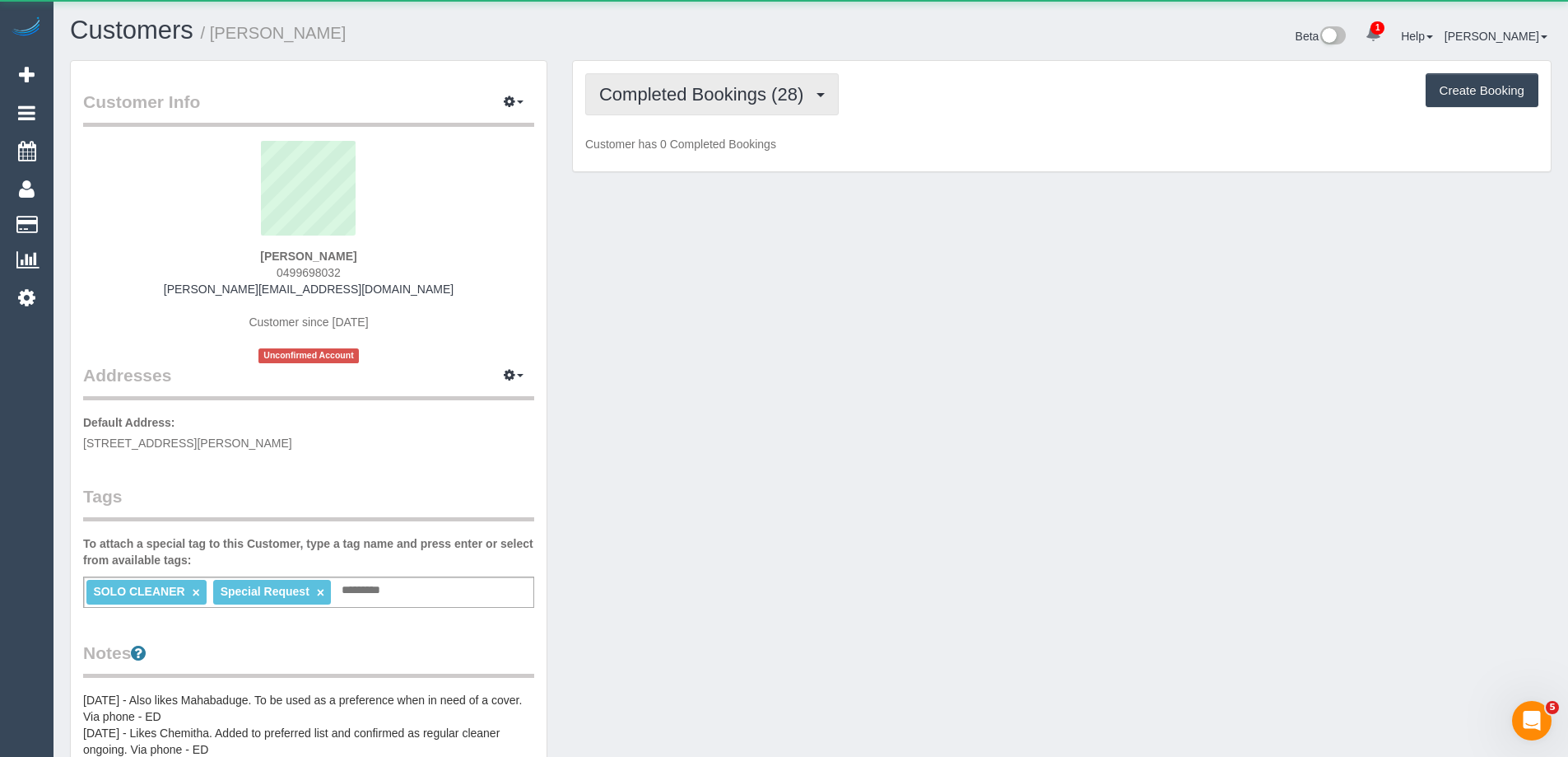
click at [739, 98] on span "Completed Bookings (28)" at bounding box center [706, 94] width 213 height 21
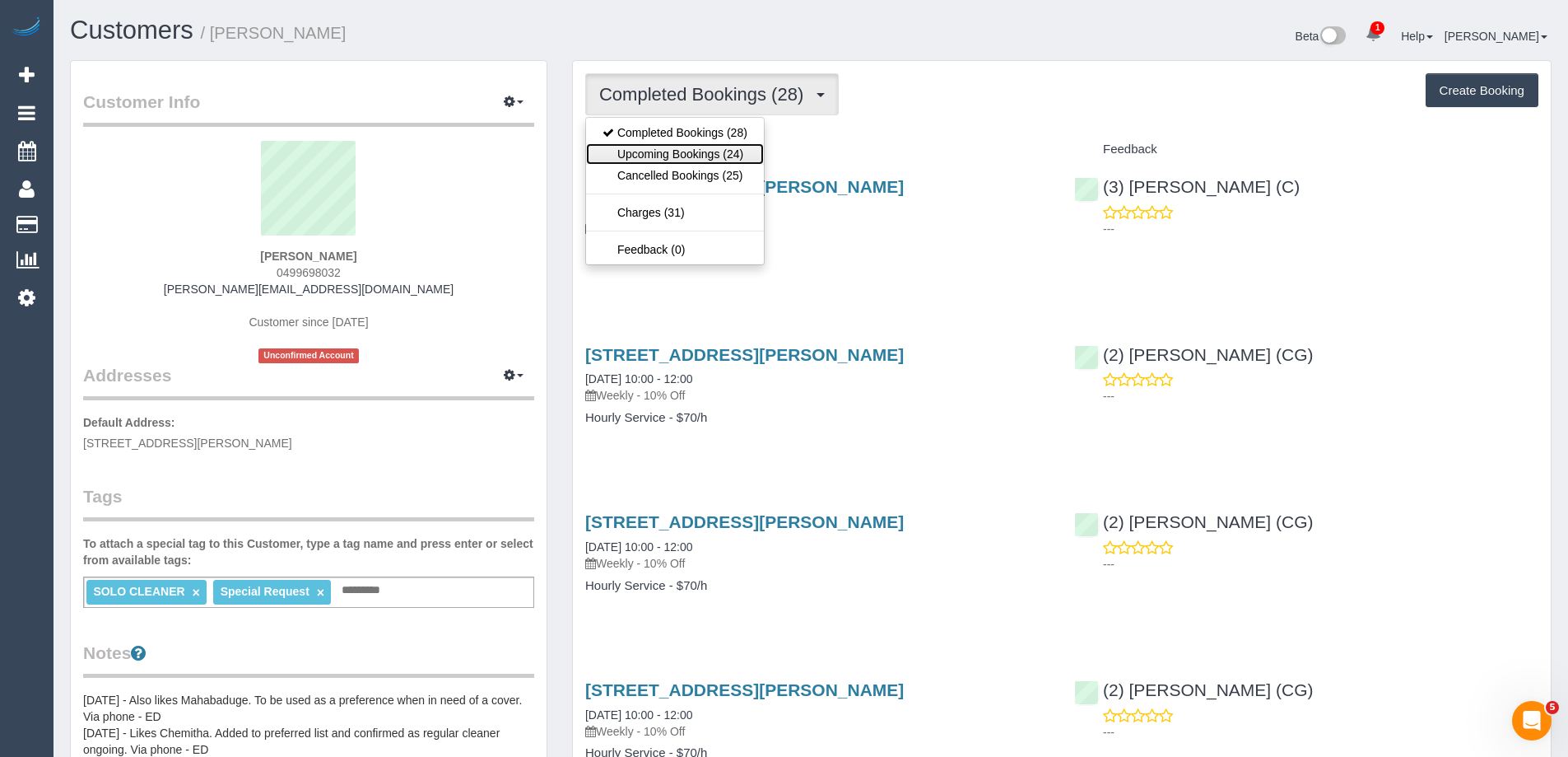
click at [705, 146] on link "Upcoming Bookings (24)" at bounding box center [674, 154] width 178 height 22
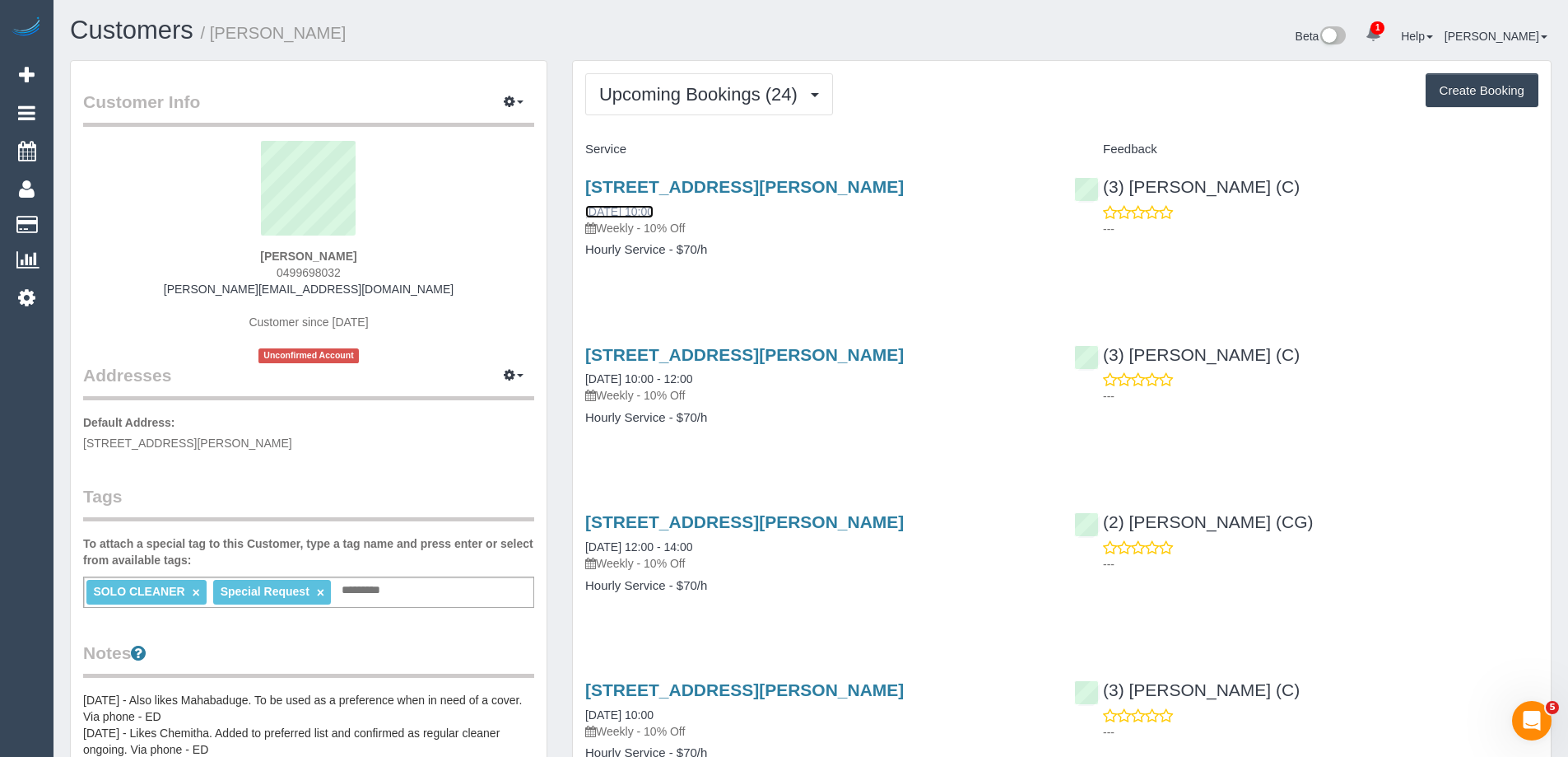
click at [653, 211] on link "[DATE] 10:00" at bounding box center [618, 211] width 69 height 13
click at [685, 111] on button "Upcoming Bookings (24)" at bounding box center [708, 95] width 248 height 42
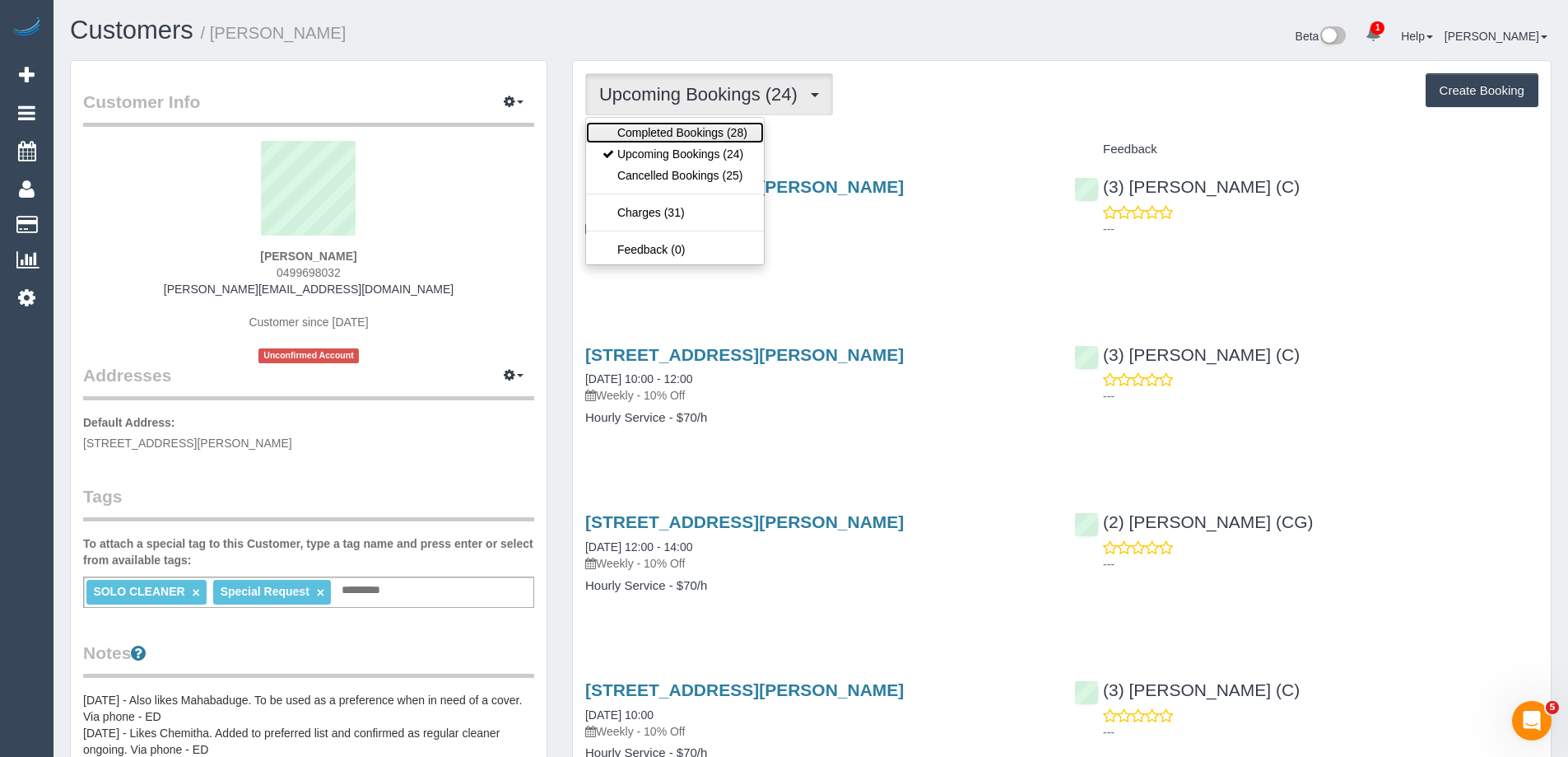
click at [660, 140] on link "Completed Bookings (28)" at bounding box center [674, 132] width 178 height 22
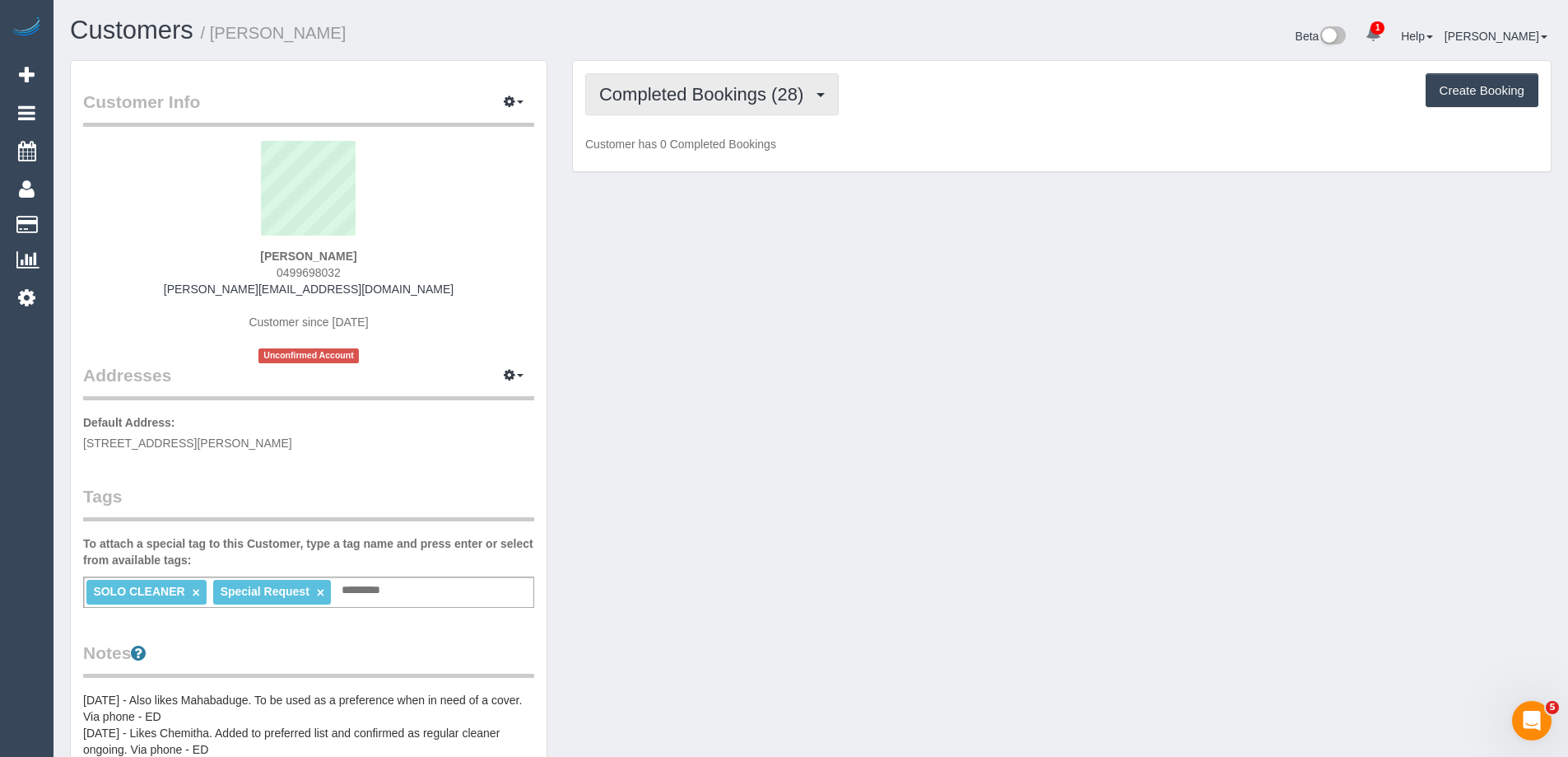
click at [707, 91] on span "Completed Bookings (28)" at bounding box center [706, 94] width 213 height 21
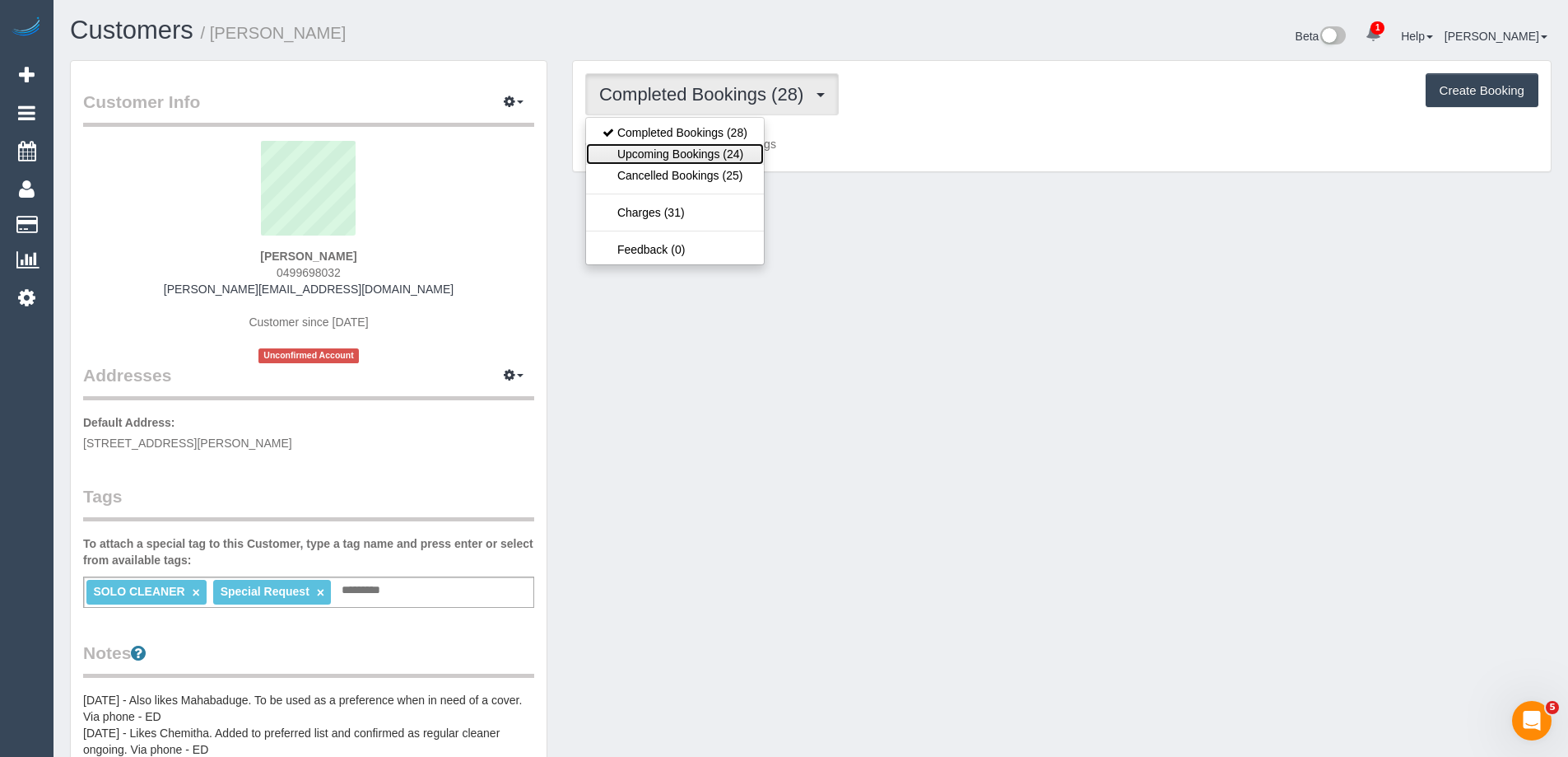
click at [672, 150] on link "Upcoming Bookings (24)" at bounding box center [674, 154] width 178 height 22
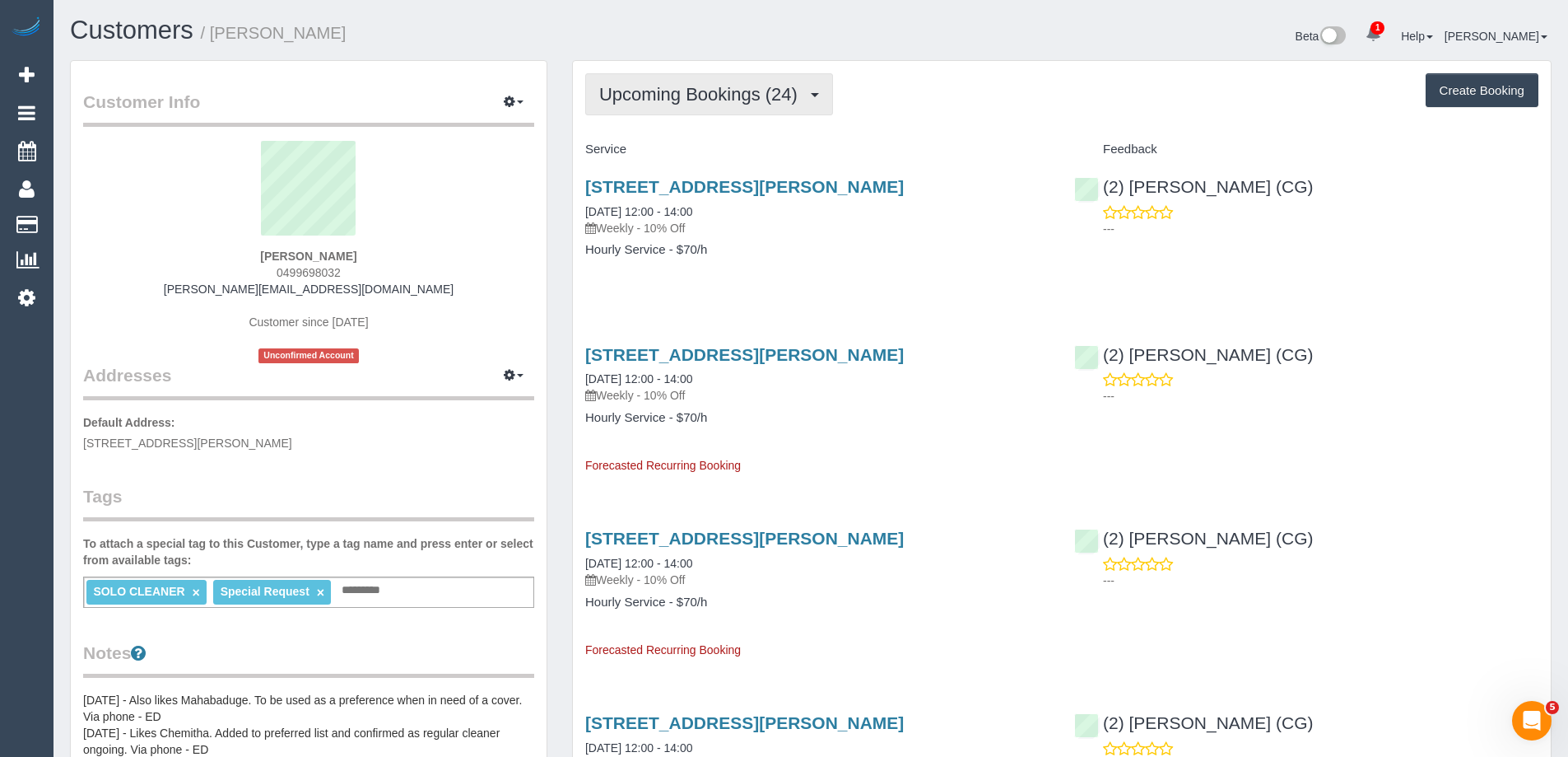
click at [631, 99] on span "Upcoming Bookings (24)" at bounding box center [703, 94] width 207 height 21
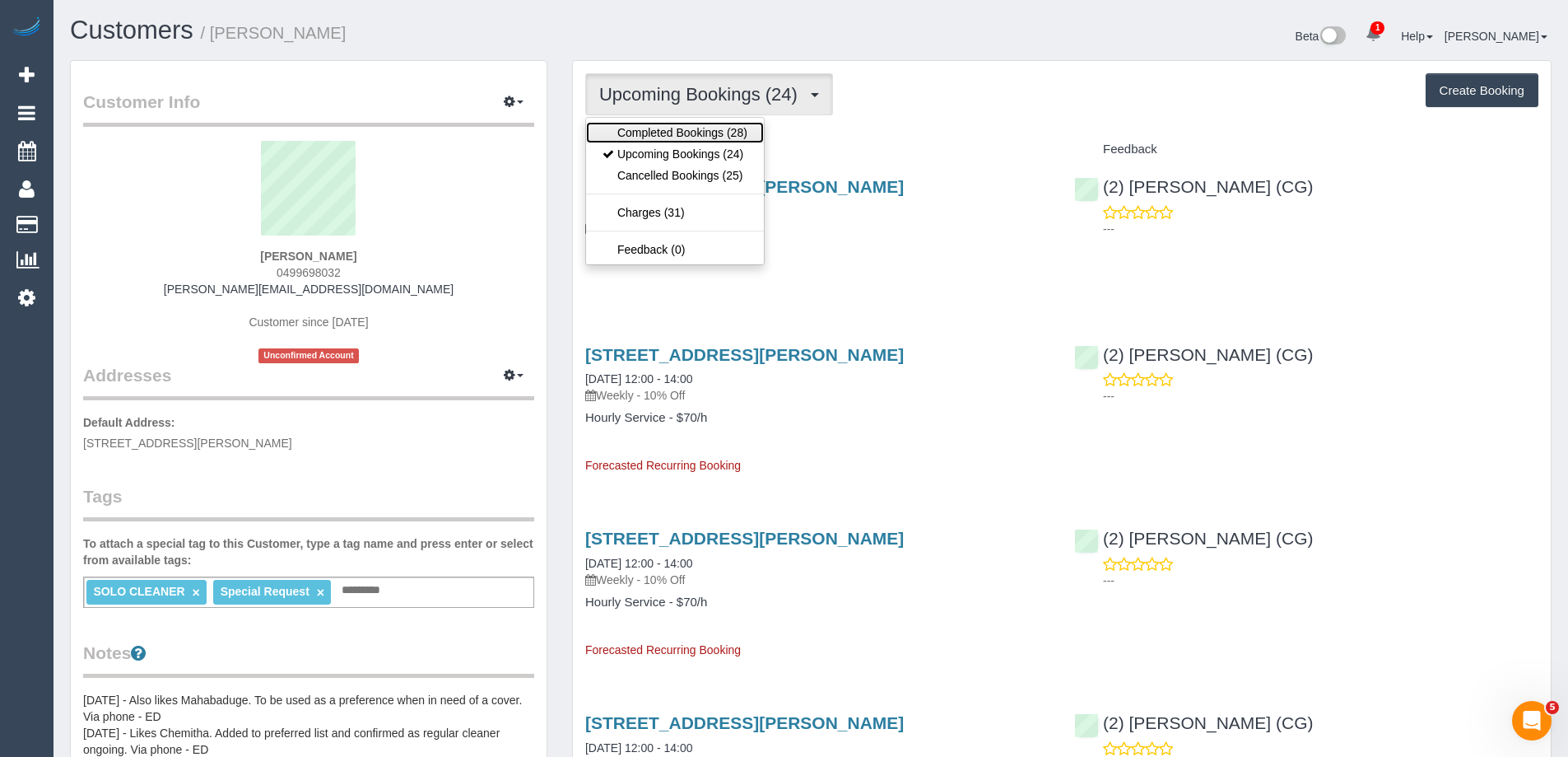
click at [630, 131] on link "Completed Bookings (28)" at bounding box center [674, 132] width 178 height 22
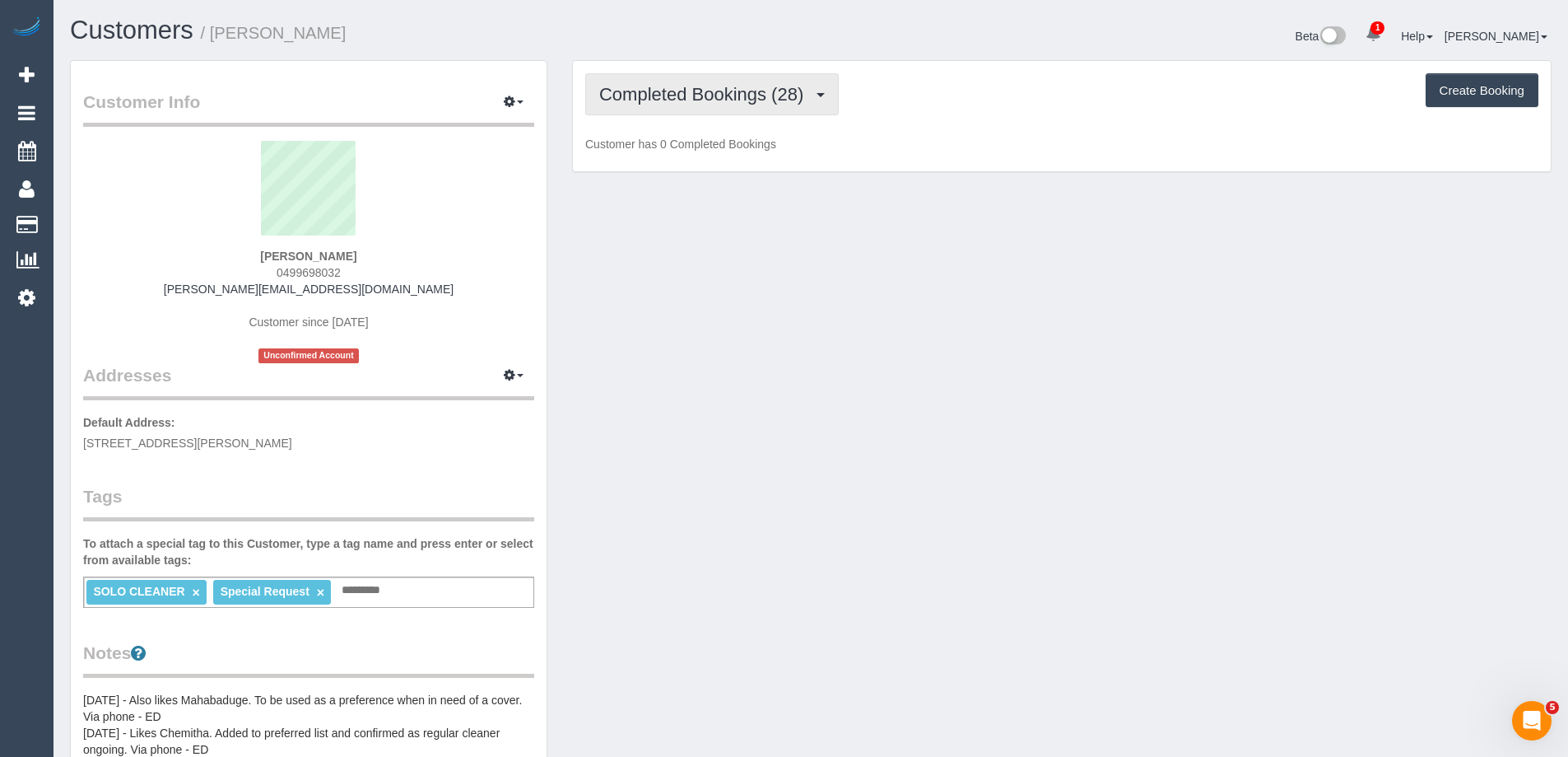
click at [645, 89] on span "Completed Bookings (28)" at bounding box center [706, 94] width 213 height 21
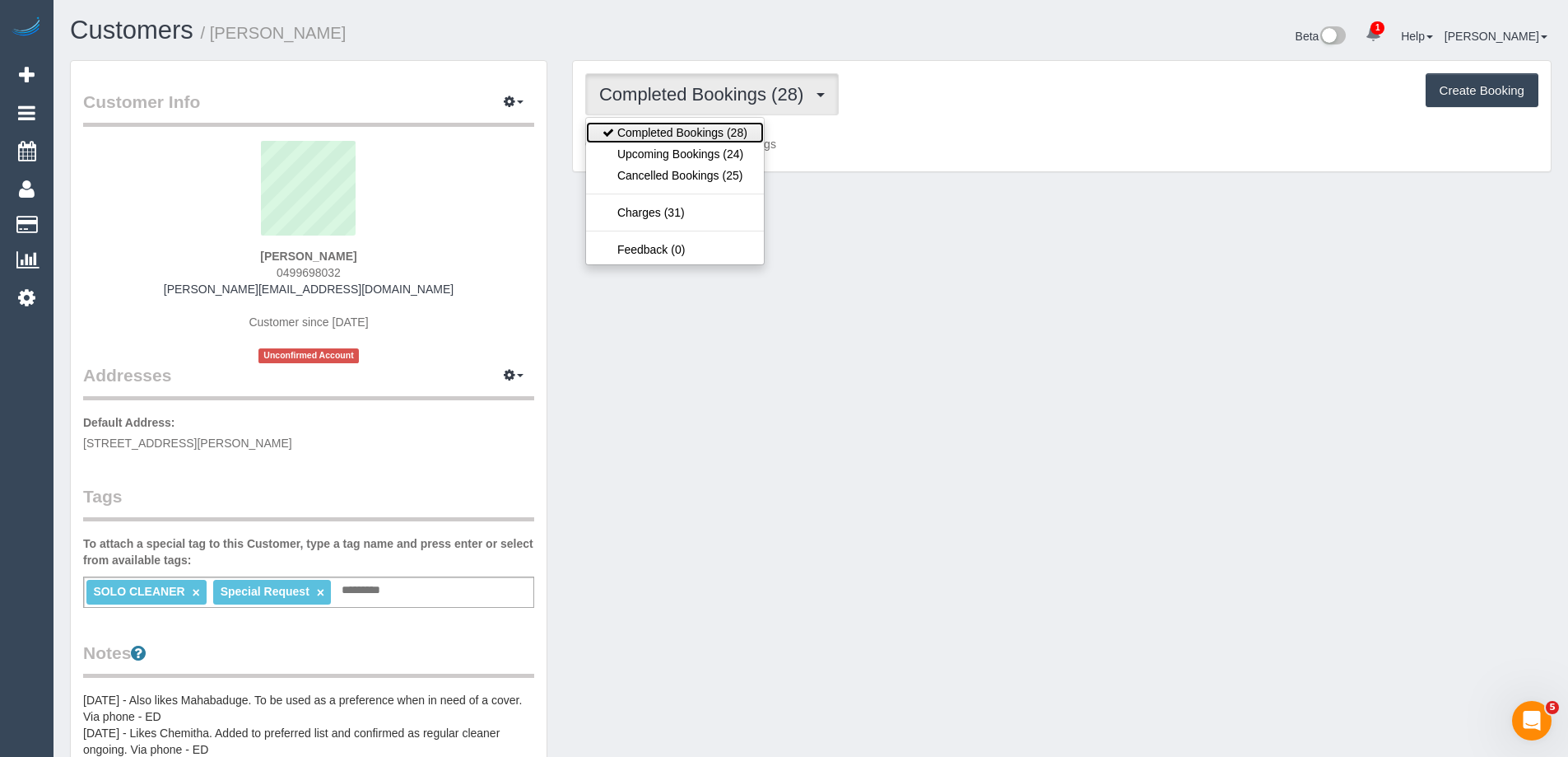
click at [647, 141] on link "Completed Bookings (28)" at bounding box center [674, 132] width 178 height 22
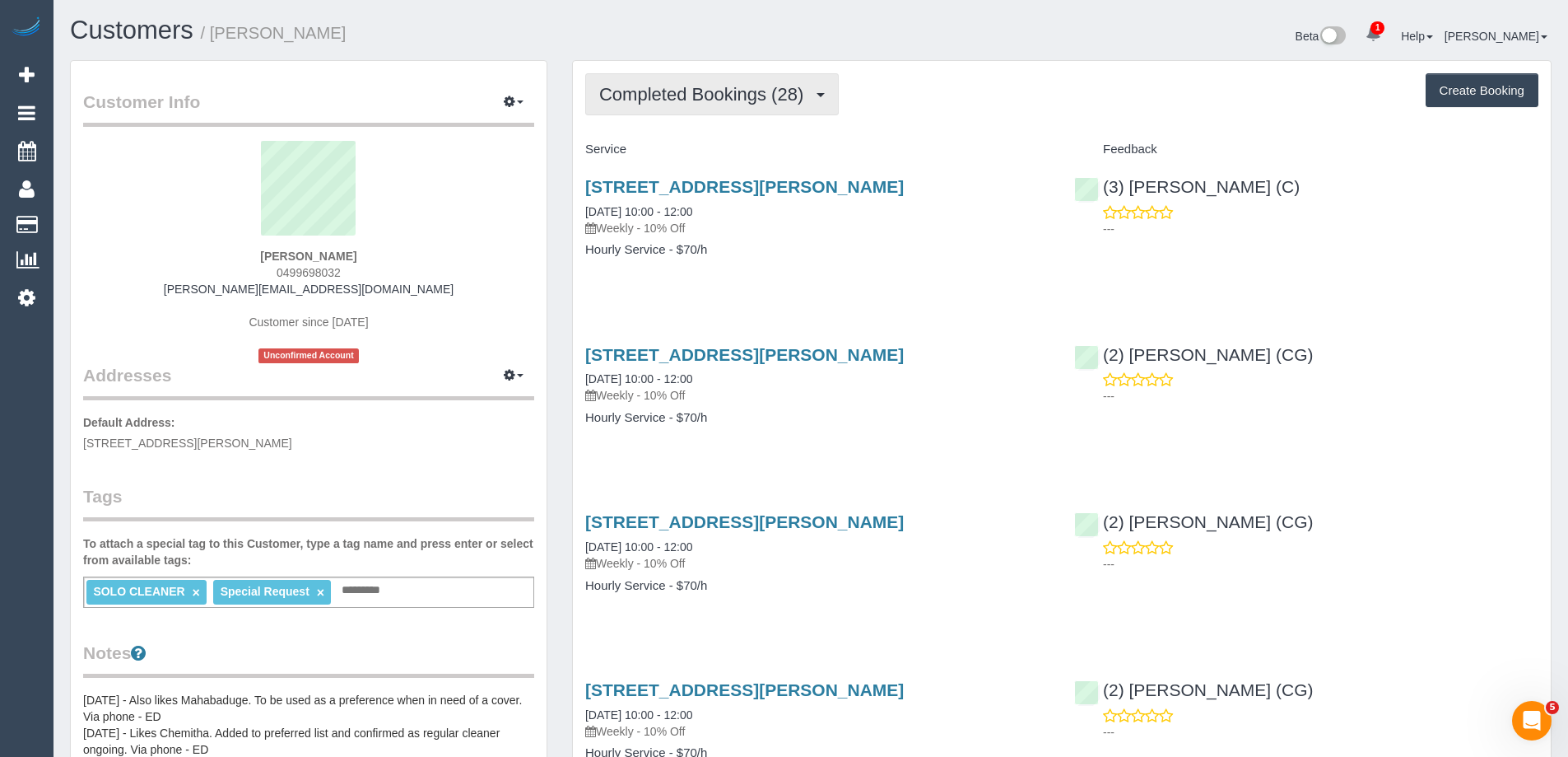
click at [653, 94] on span "Completed Bookings (28)" at bounding box center [706, 94] width 213 height 21
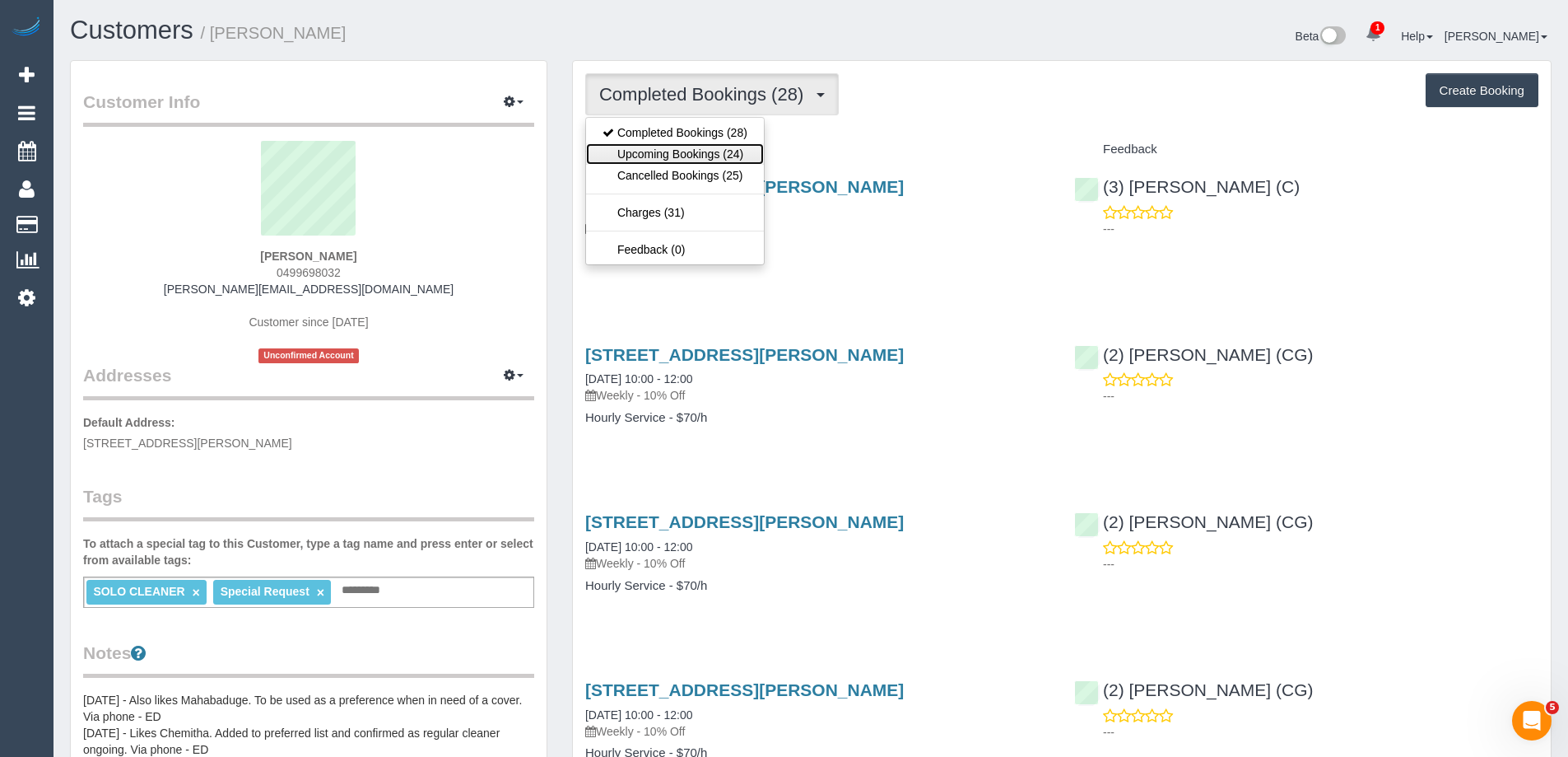
click at [642, 150] on link "Upcoming Bookings (24)" at bounding box center [674, 154] width 178 height 22
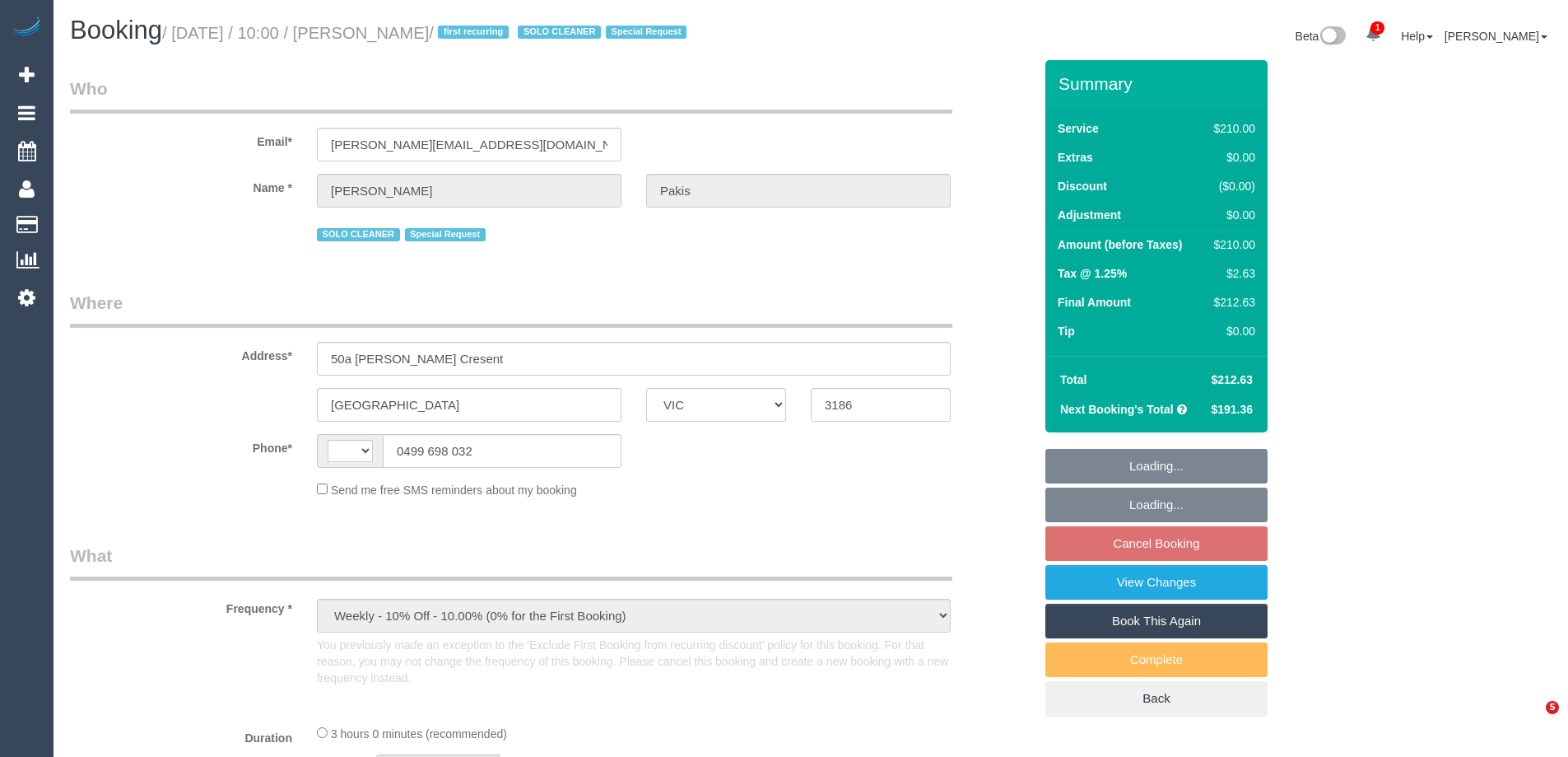
select select "VIC"
select select "string:AU"
select select "string:stripe-pm_1RdgU52GScqysDRVNxvFkaYN"
select select "180"
select select "number:27"
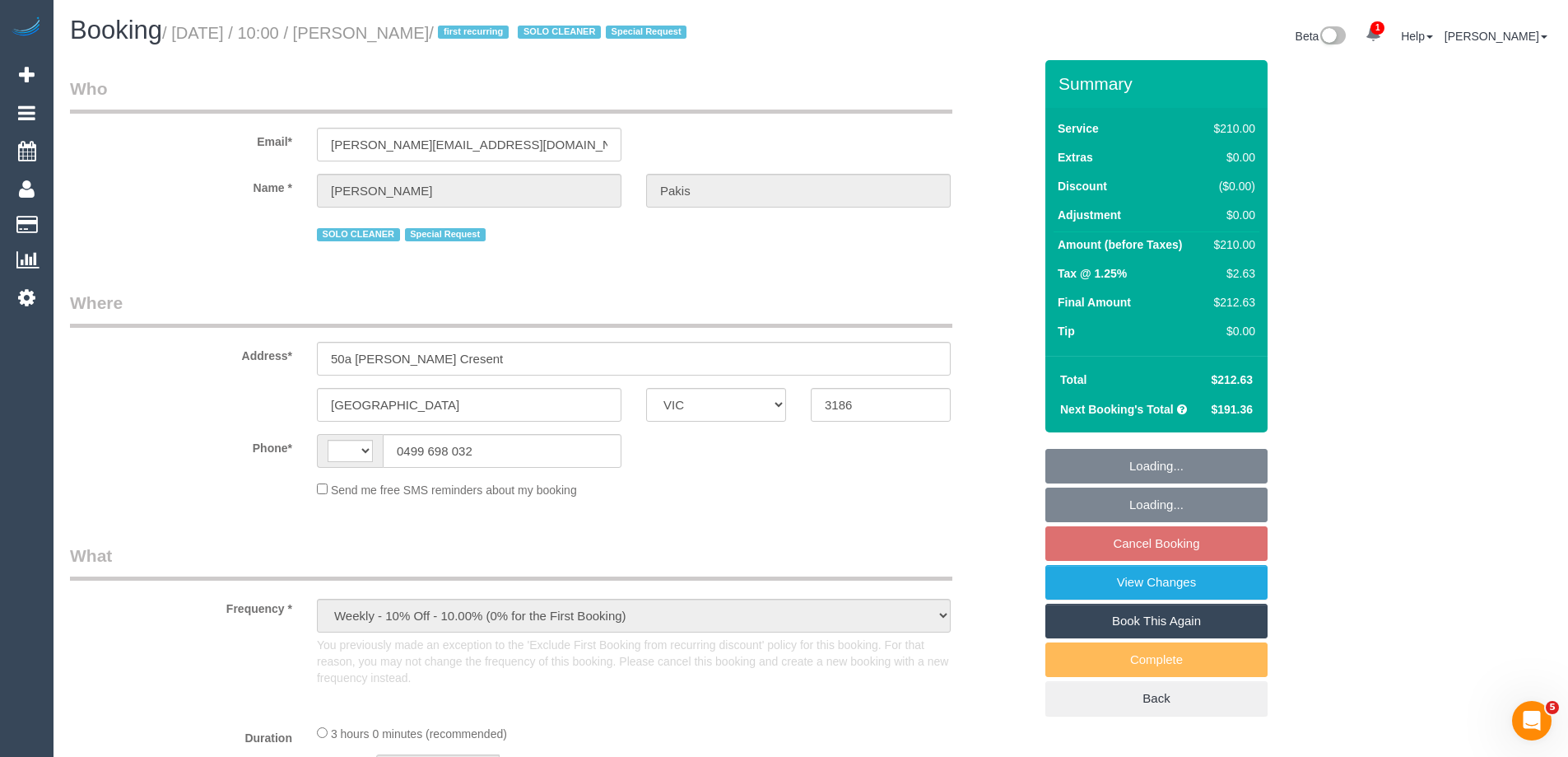
select select "number:14"
select select "number:19"
select select "number:36"
select select "number:35"
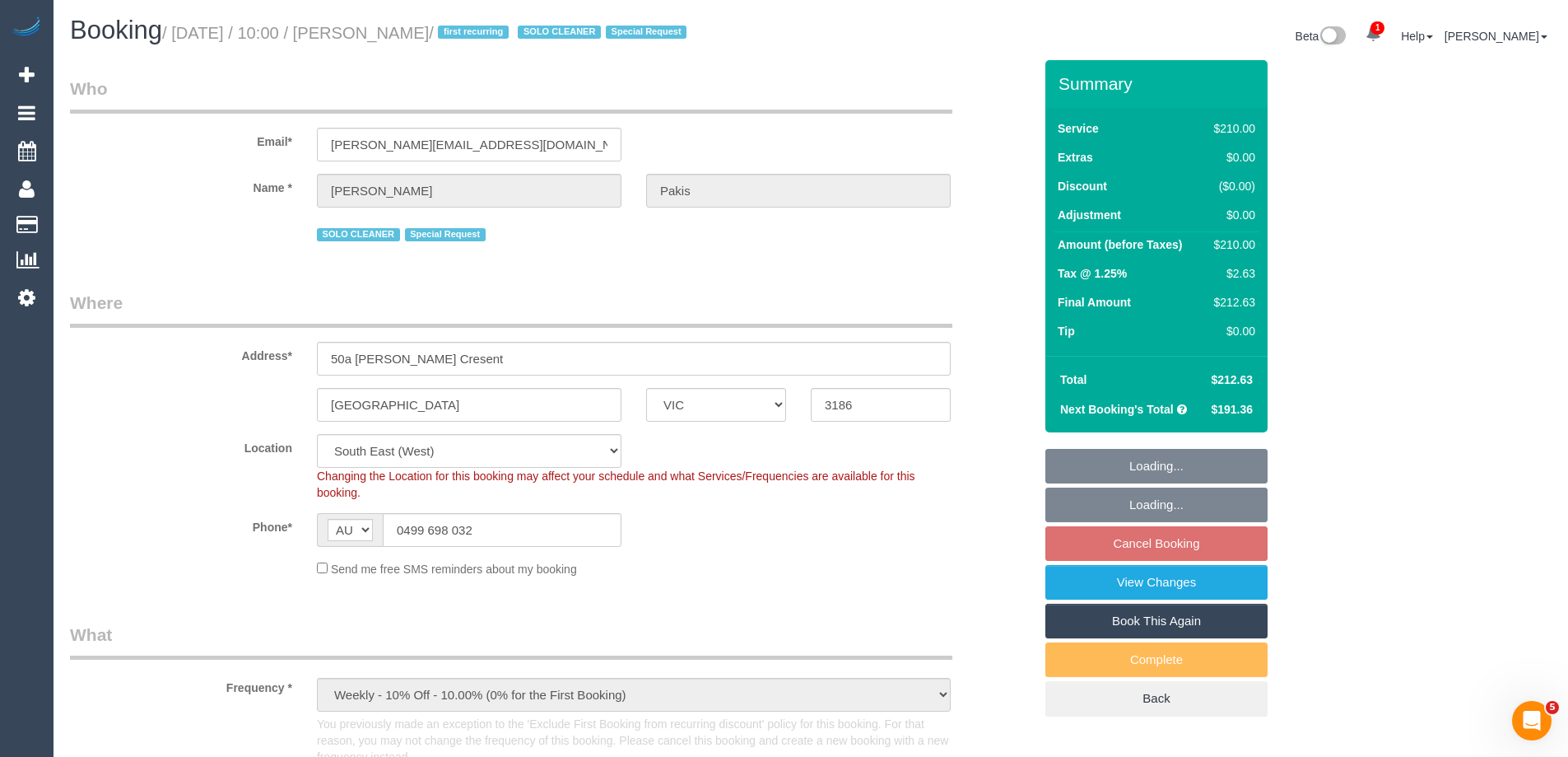
select select "object:889"
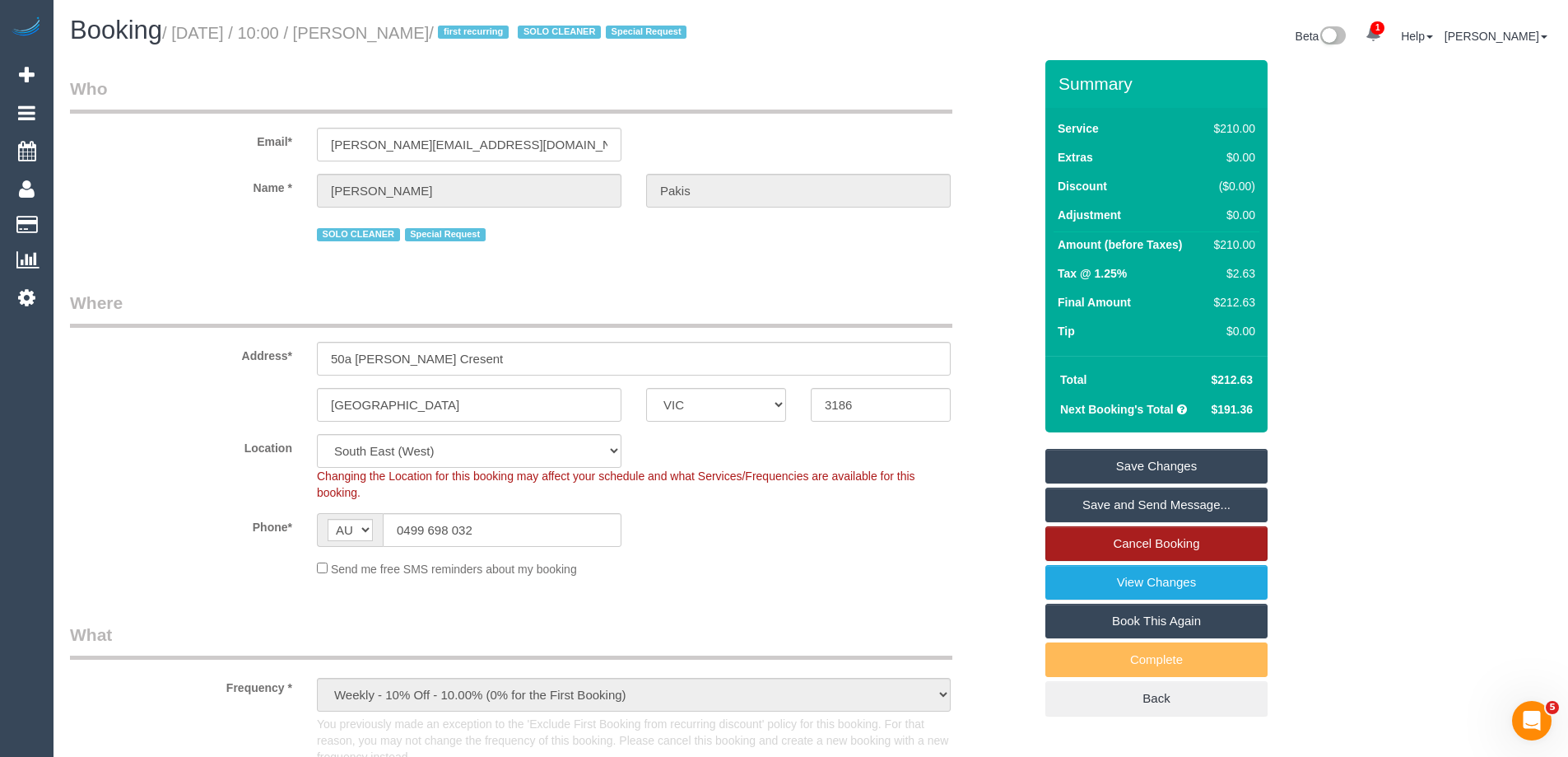
click at [1188, 547] on link "Cancel Booking" at bounding box center [1155, 543] width 222 height 35
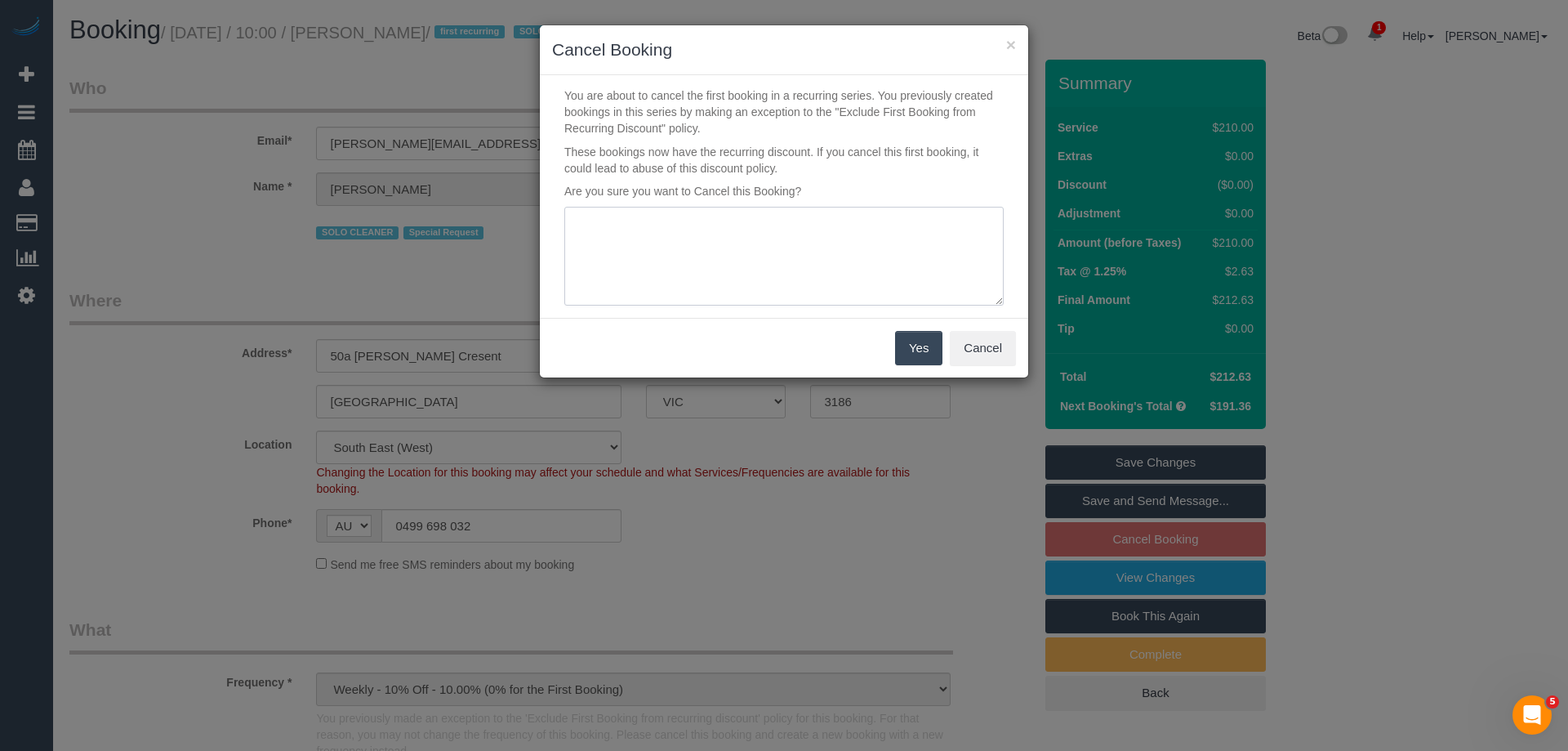
click at [751, 267] on textarea at bounding box center [784, 256] width 439 height 100
type textarea "Error - LB"
click at [909, 352] on button "Yes" at bounding box center [919, 347] width 47 height 35
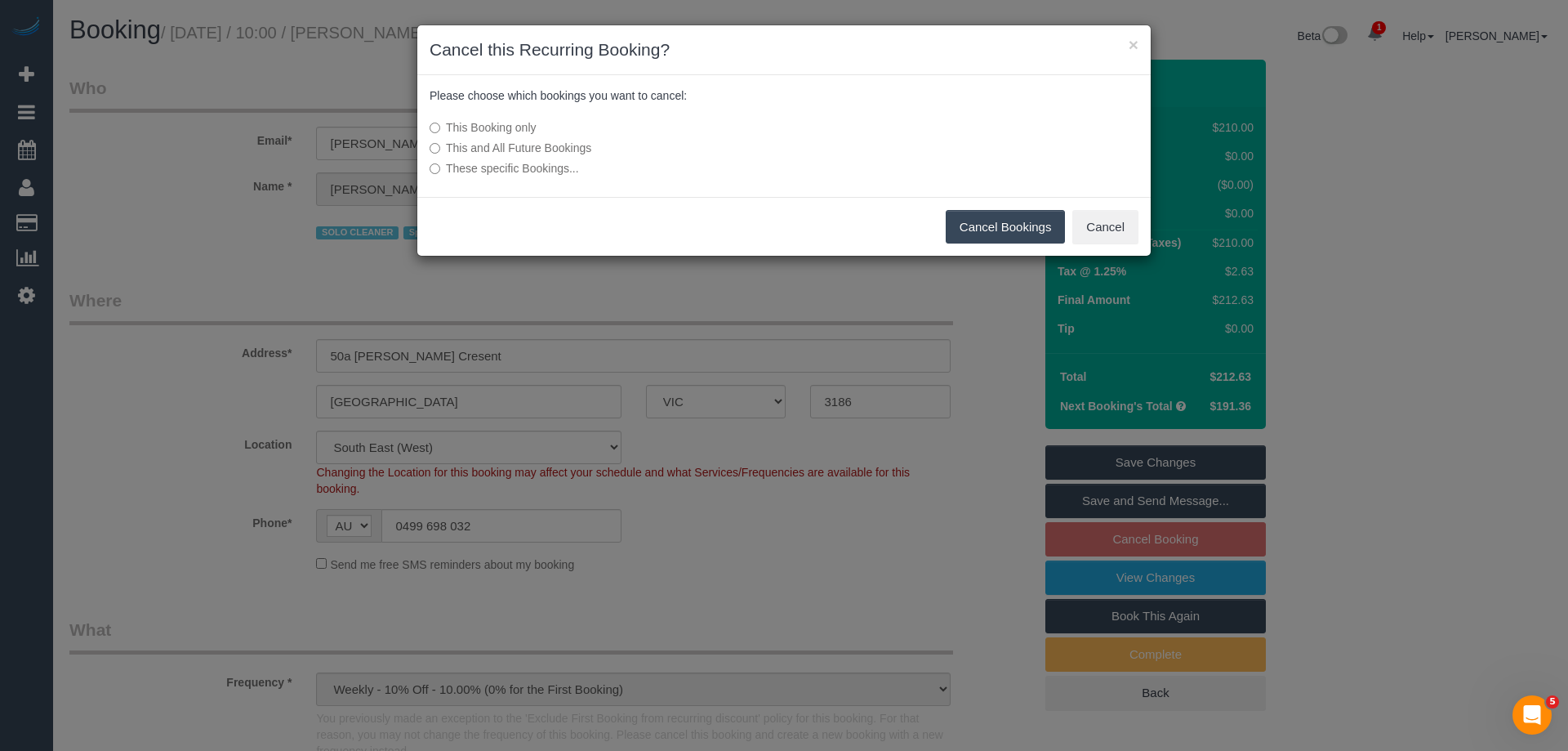
click at [491, 148] on label "This and All Future Bookings" at bounding box center [661, 148] width 465 height 17
click at [1026, 235] on button "Cancel Bookings" at bounding box center [1006, 227] width 120 height 35
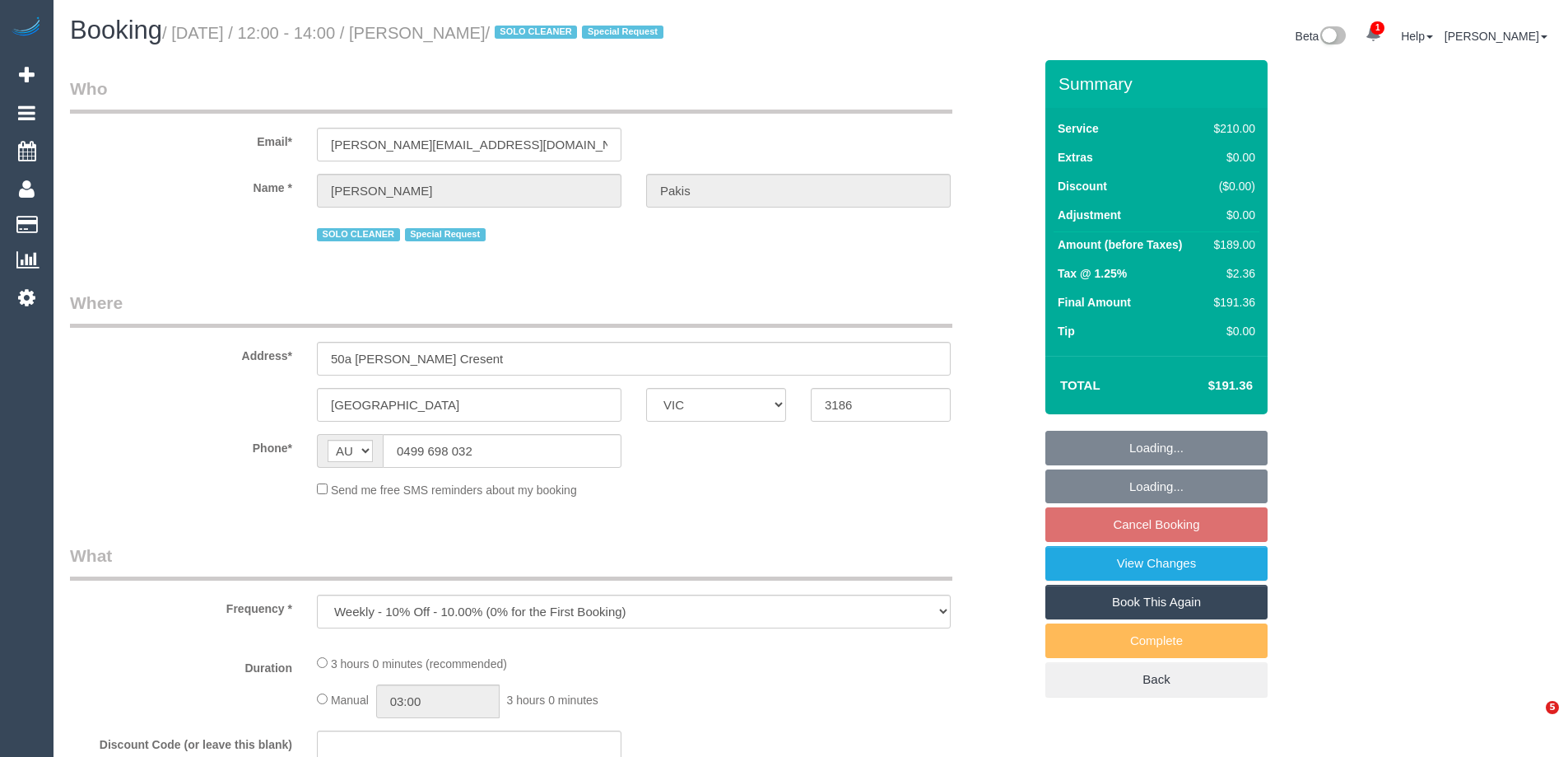
select select "VIC"
select select "string:stripe-pm_1RdgU52GScqysDRVNxvFkaYN"
select select "180"
select select "number:27"
select select "number:14"
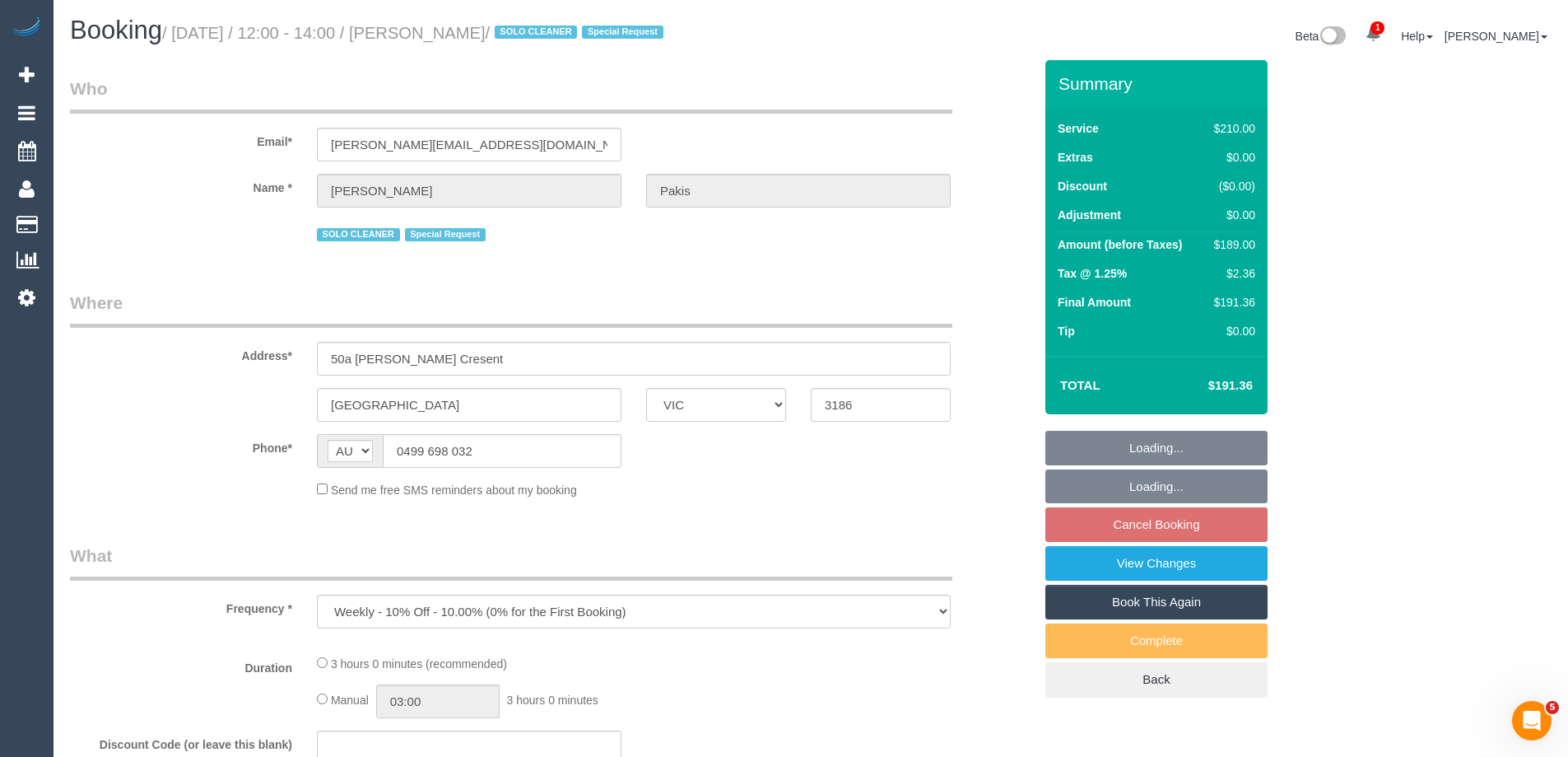
select select "number:19"
select select "number:36"
select select "number:35"
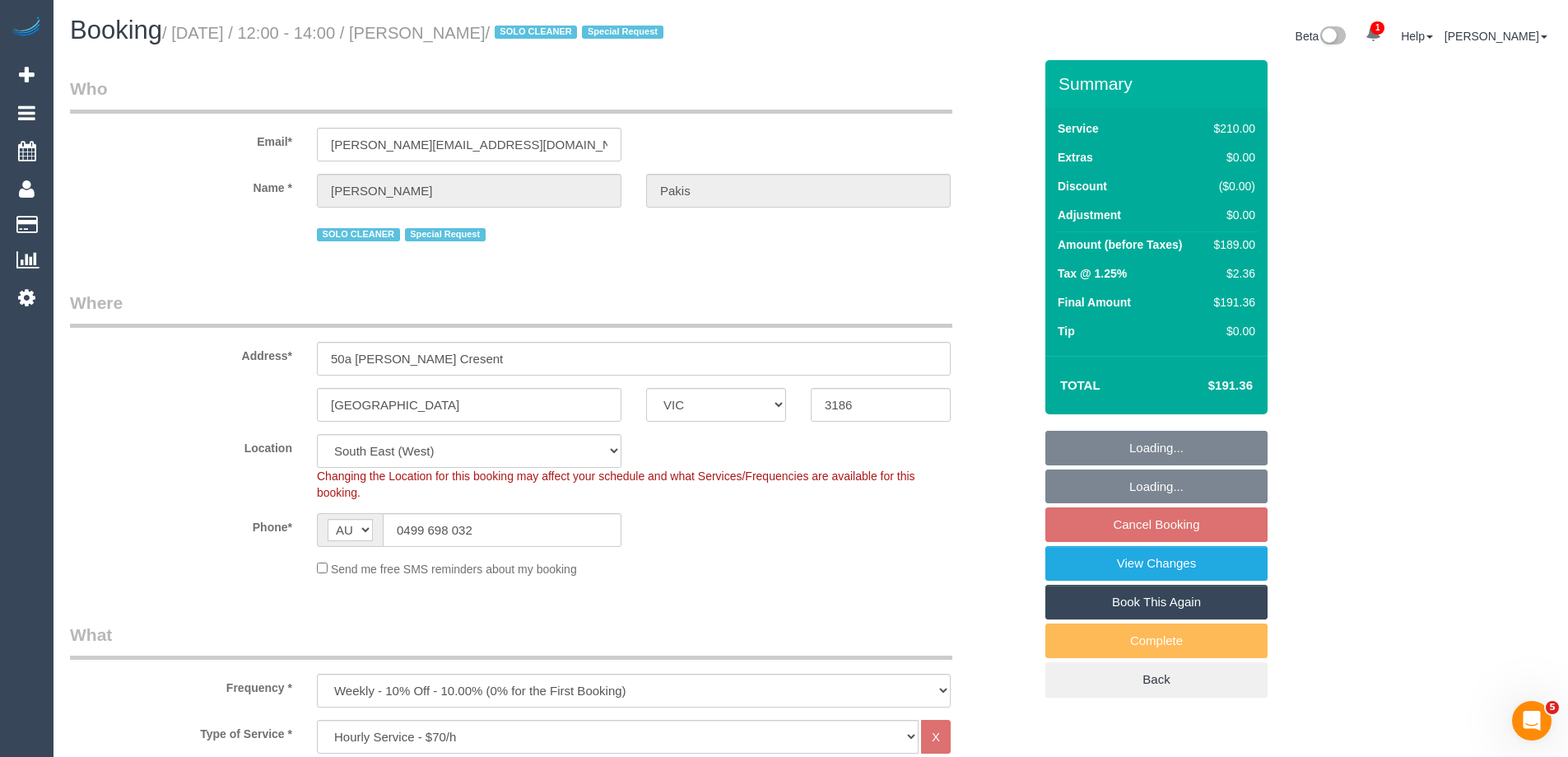
select select "object:879"
select select "spot4"
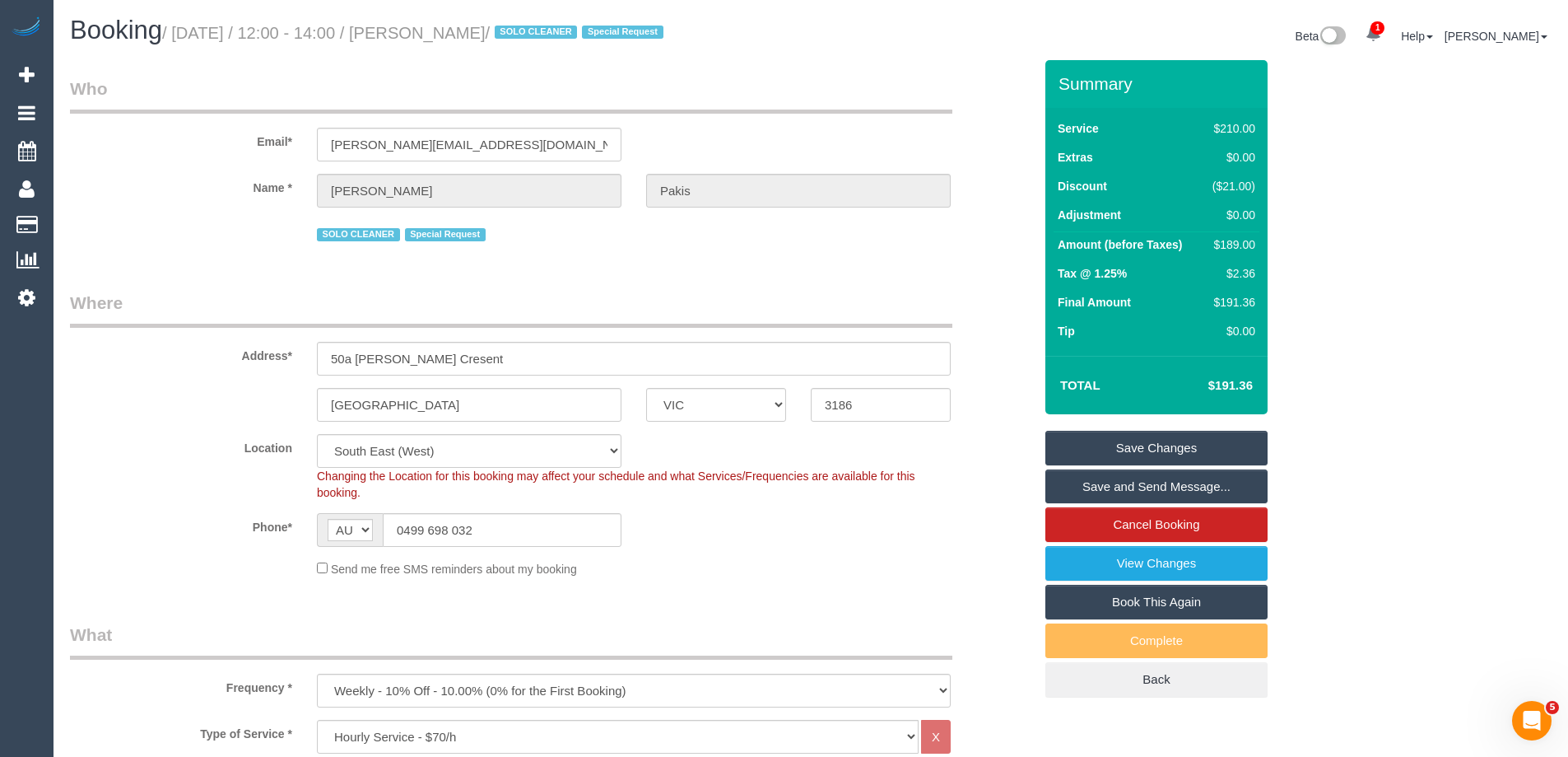
click at [1166, 606] on link "Book This Again" at bounding box center [1155, 602] width 222 height 35
select select "VIC"
select select "number:27"
select select "number:14"
select select "number:19"
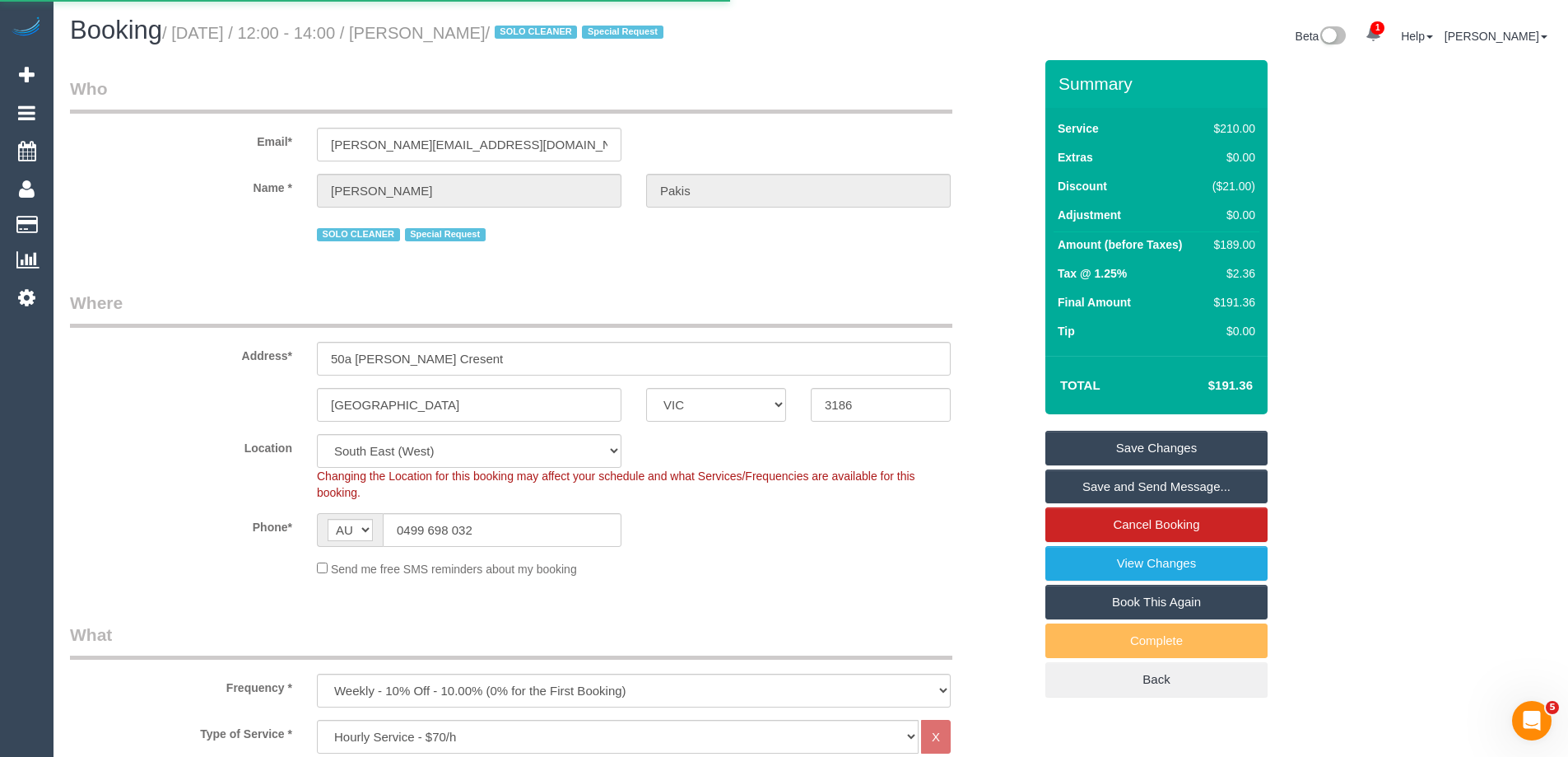
select select "number:36"
select select "number:35"
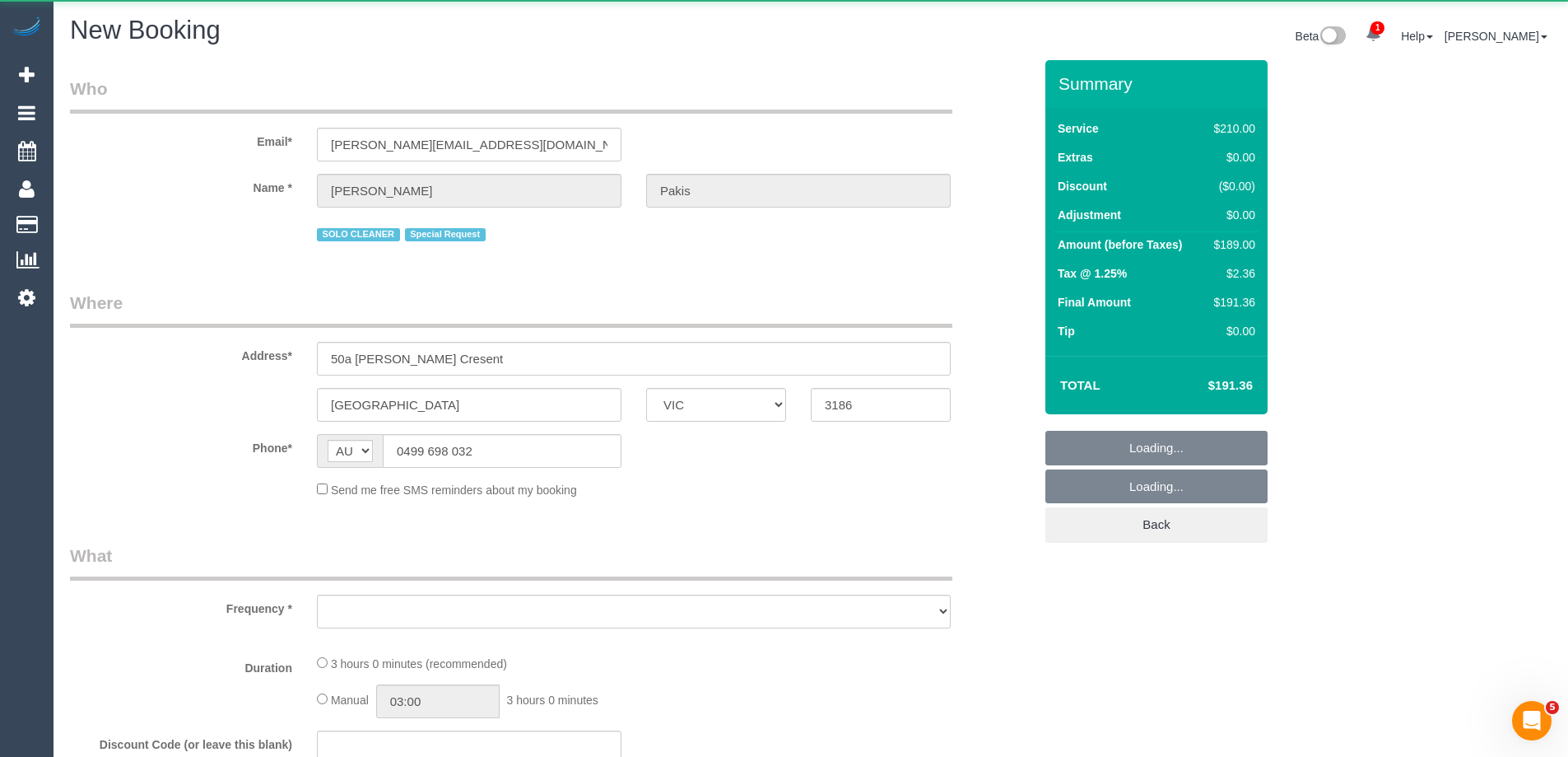
select select "object:2297"
select select "string:stripe-pm_1RdgU52GScqysDRVNxvFkaYN"
select select "180"
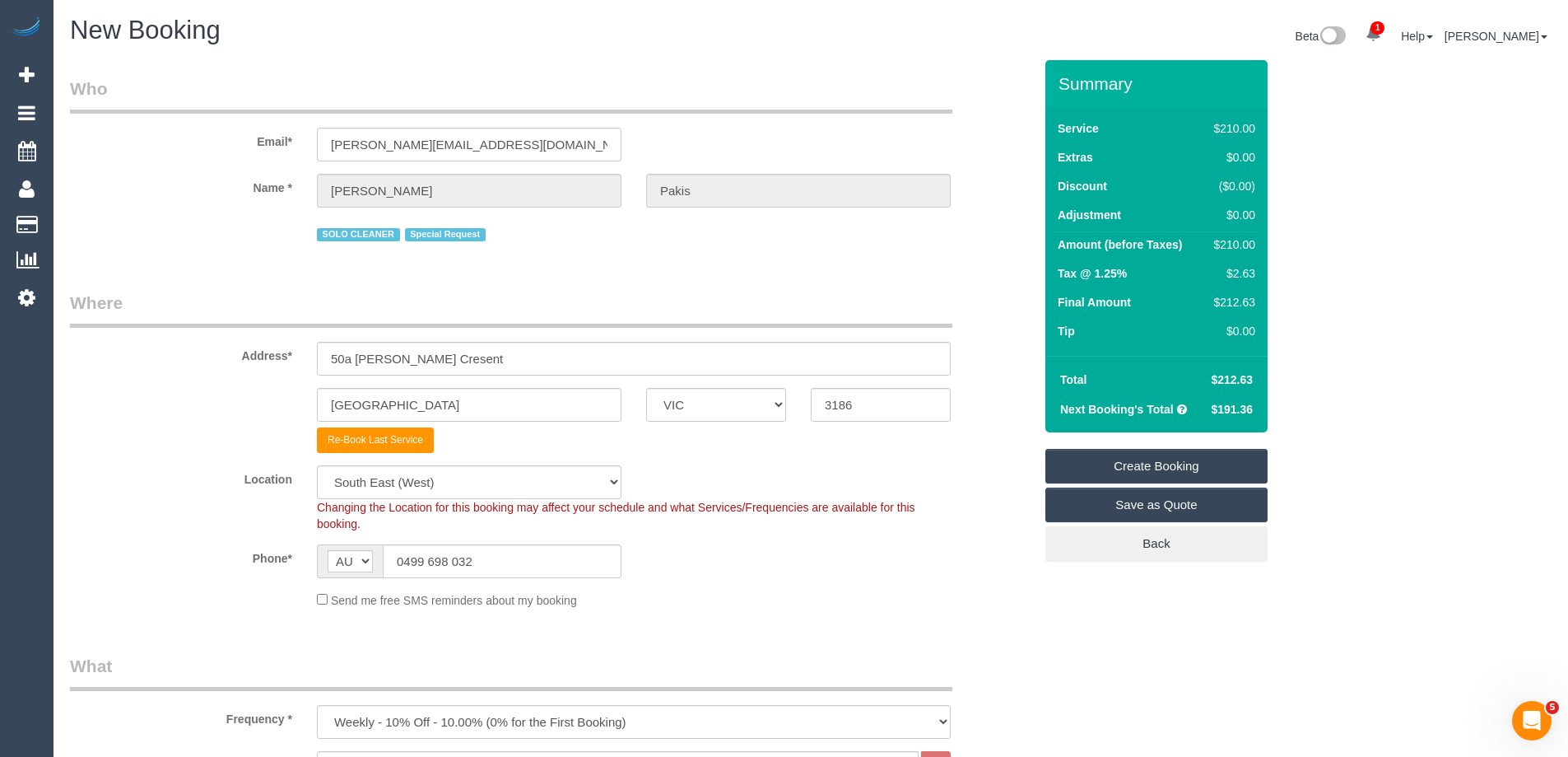
click at [917, 554] on div "Phone* AF AL DZ AD AO AI AQ AG AR AM AW AU AT AZ BS BH BD BB BY BE BZ BJ BM BT …" at bounding box center [551, 561] width 987 height 34
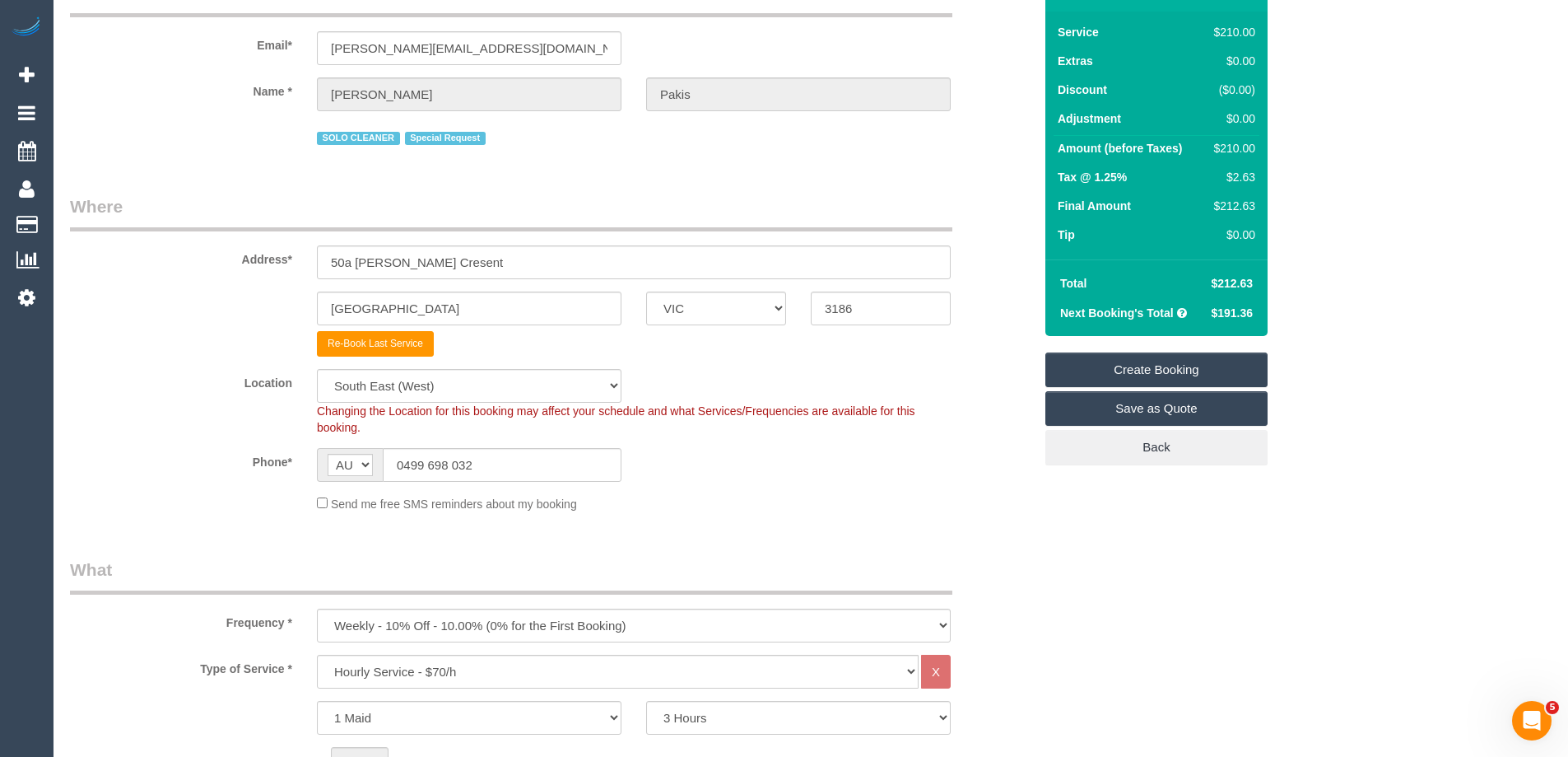
scroll to position [329, 0]
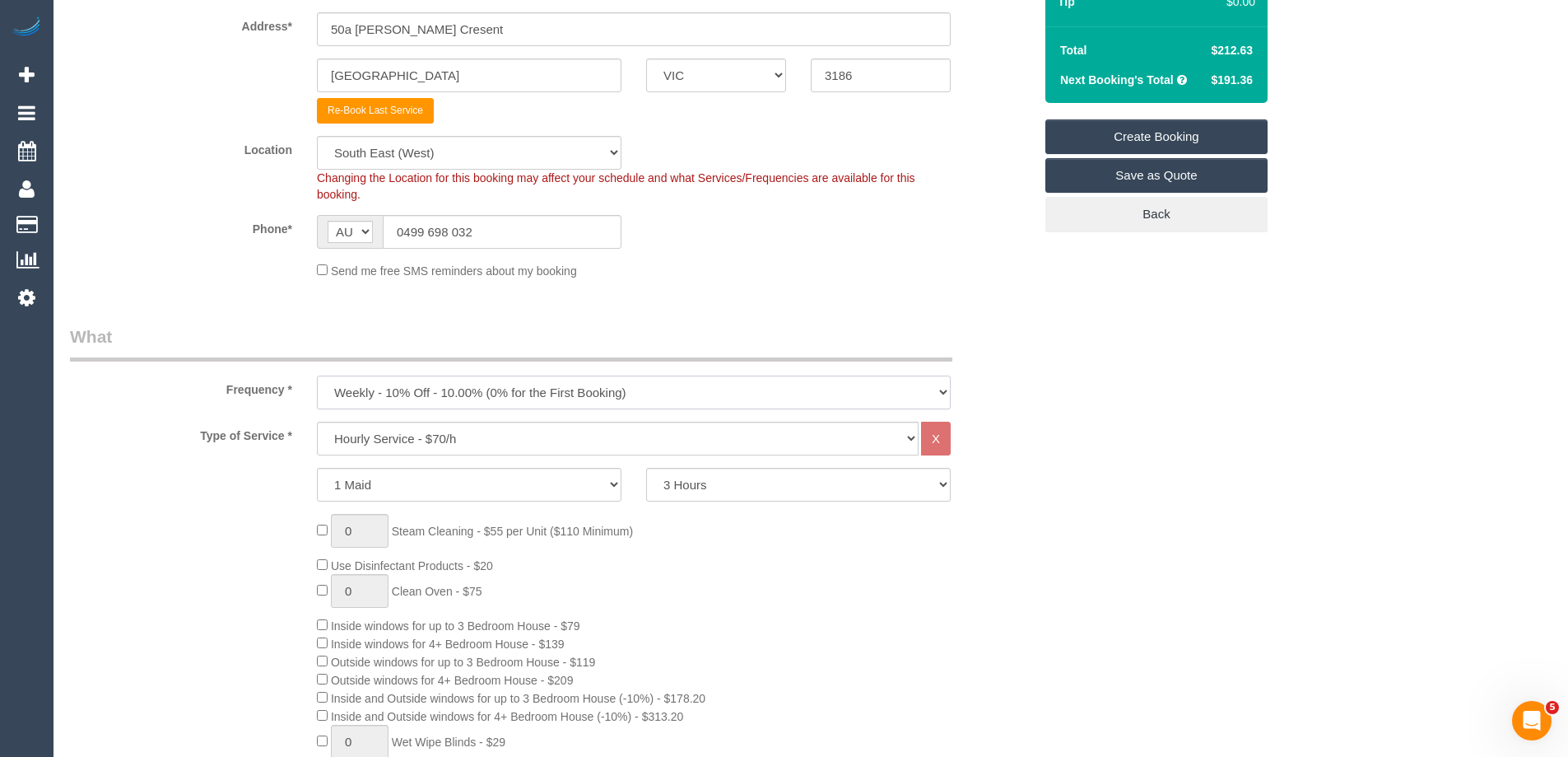
click at [409, 399] on select "One Time Cleaning Weekly - 10% Off - 10.00% (0% for the First Booking) Fortnigh…" at bounding box center [633, 392] width 633 height 34
select select "object:3025"
click at [317, 375] on select "One Time Cleaning Weekly - 10% Off - 10.00% (0% for the First Booking) Fortnigh…" at bounding box center [633, 392] width 633 height 34
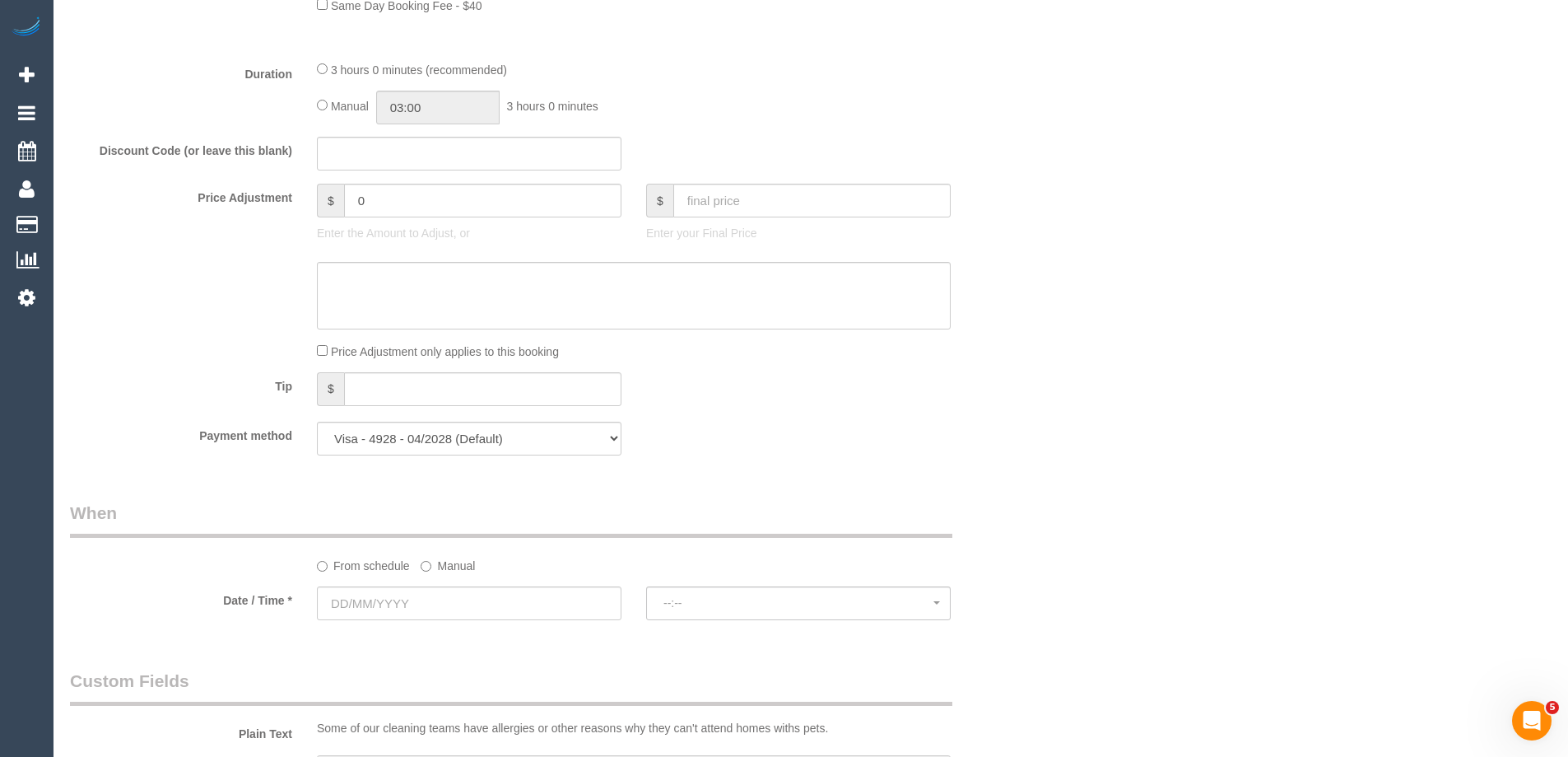
scroll to position [1482, 0]
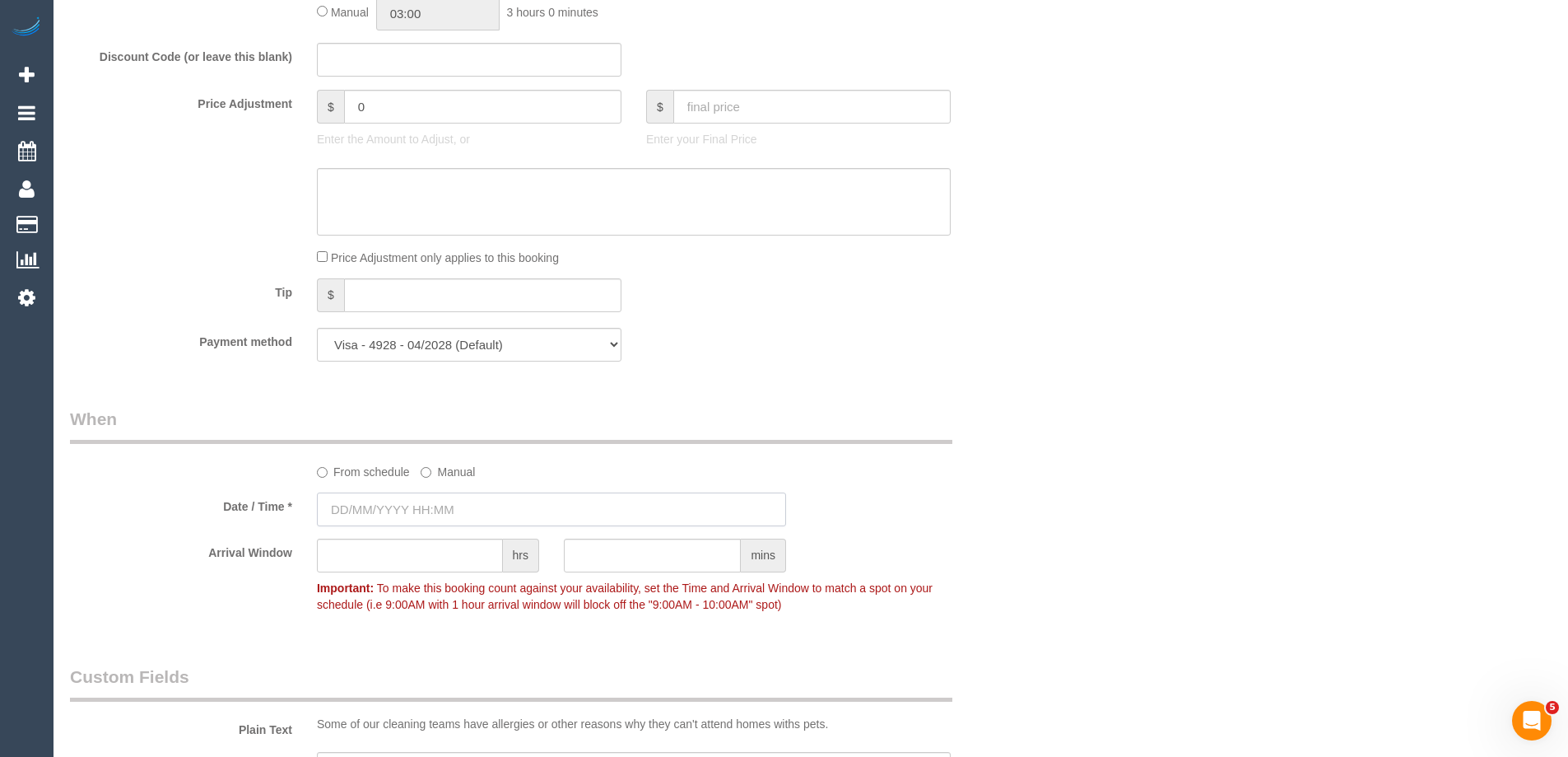
click at [431, 505] on input "text" at bounding box center [552, 509] width 469 height 34
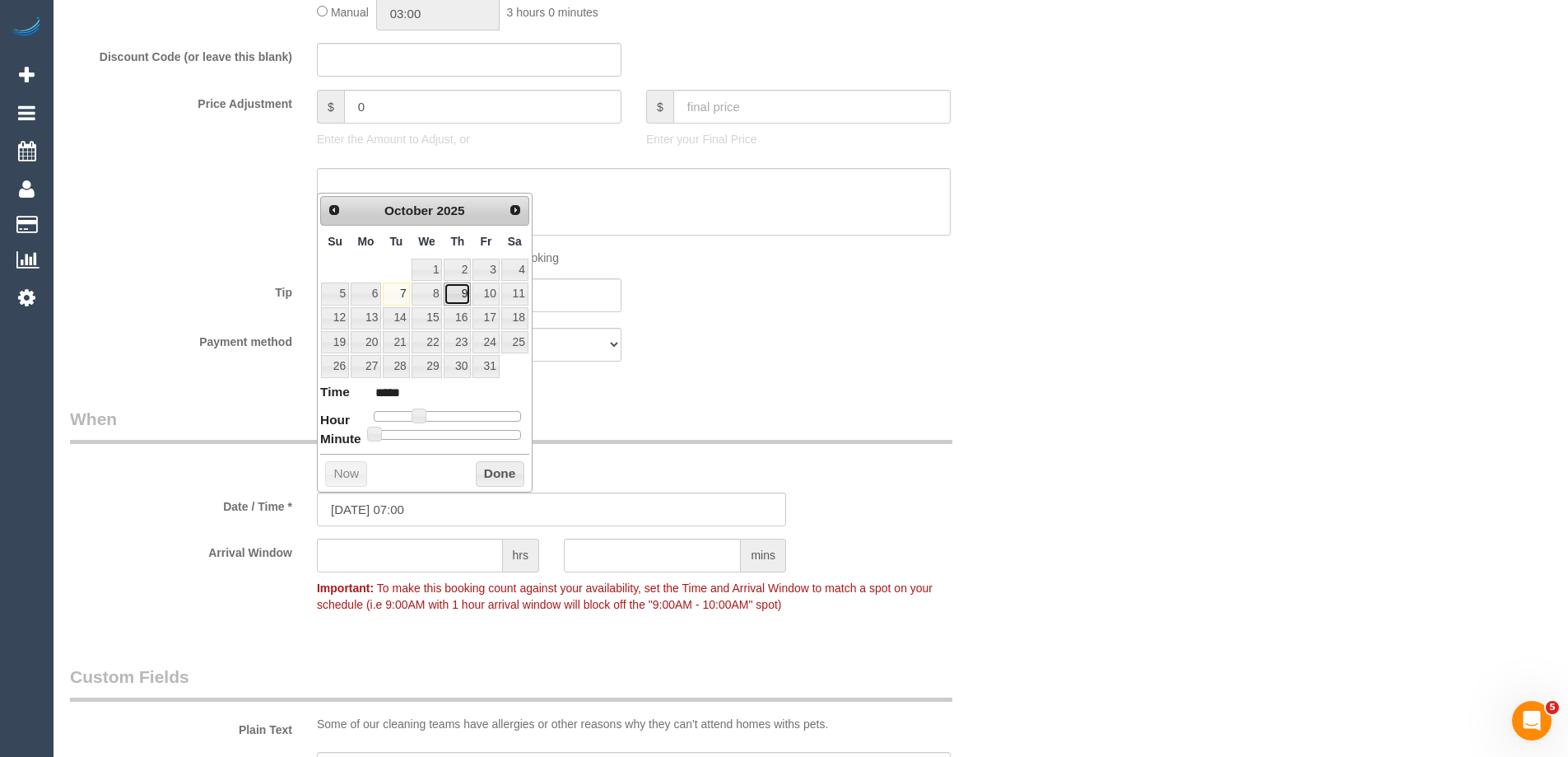
click at [460, 300] on link "9" at bounding box center [456, 293] width 27 height 22
type input "09/10/2025 08:00"
type input "*****"
type input "09/10/2025 09:00"
type input "*****"
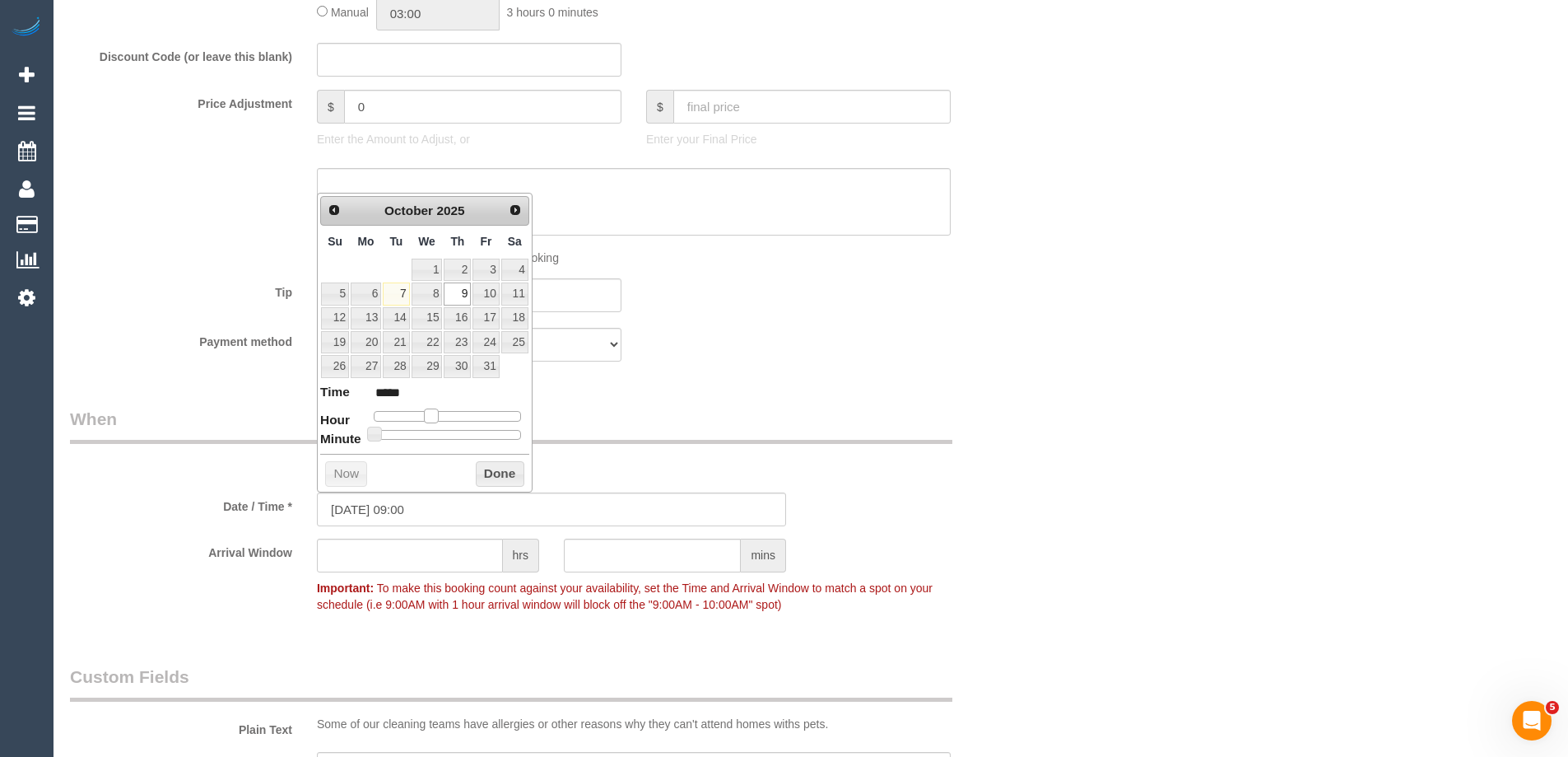
type input "09/10/2025 10:00"
type input "*****"
type input "09/10/2025 09:00"
type input "*****"
drag, startPoint x: 422, startPoint y: 413, endPoint x: 437, endPoint y: 415, distance: 15.1
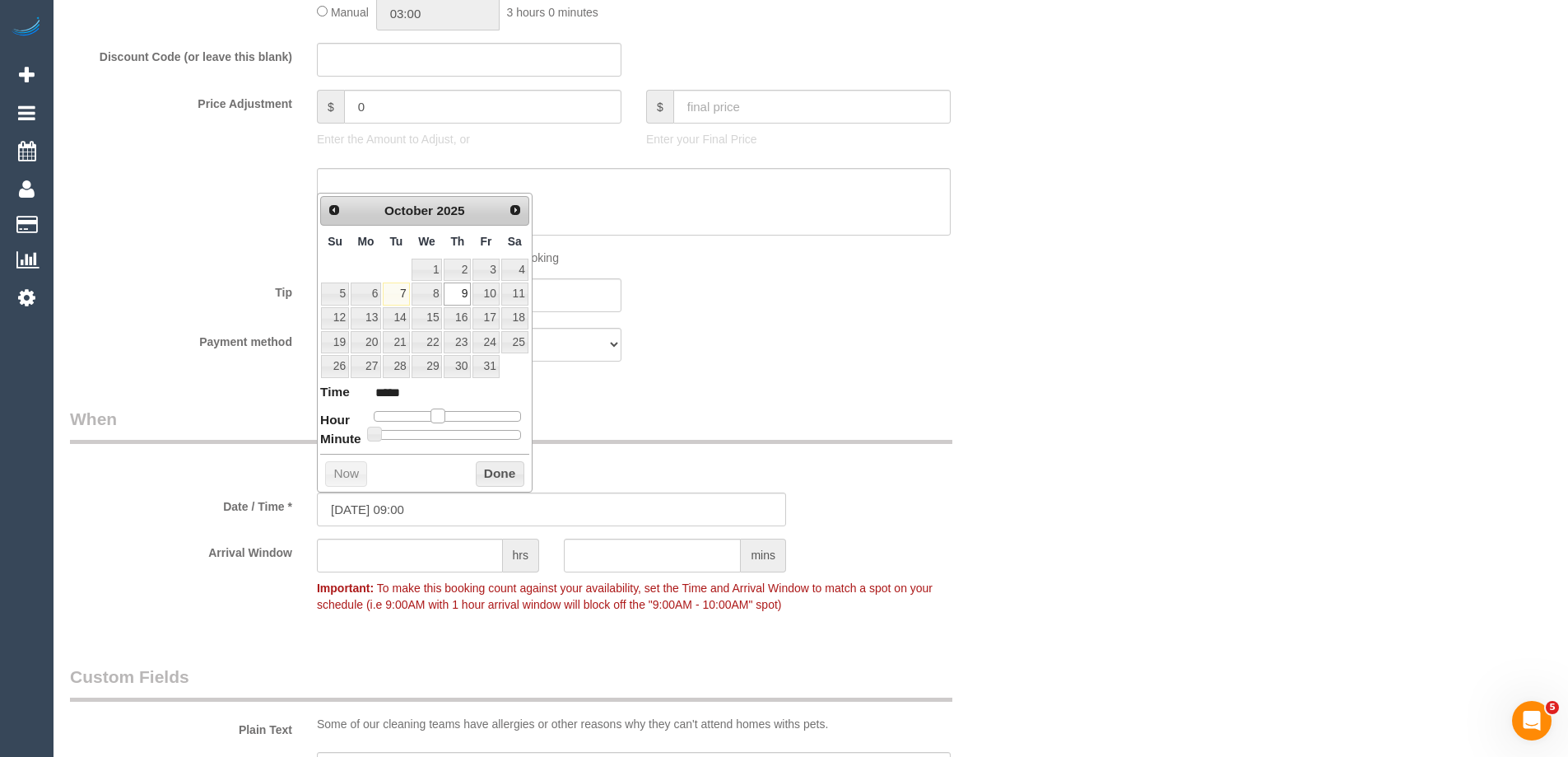
click at [437, 415] on span at bounding box center [437, 416] width 15 height 15
type input "09/10/2025 10:00"
type input "*****"
click at [436, 414] on span at bounding box center [437, 416] width 15 height 15
click at [495, 466] on button "Done" at bounding box center [499, 473] width 49 height 26
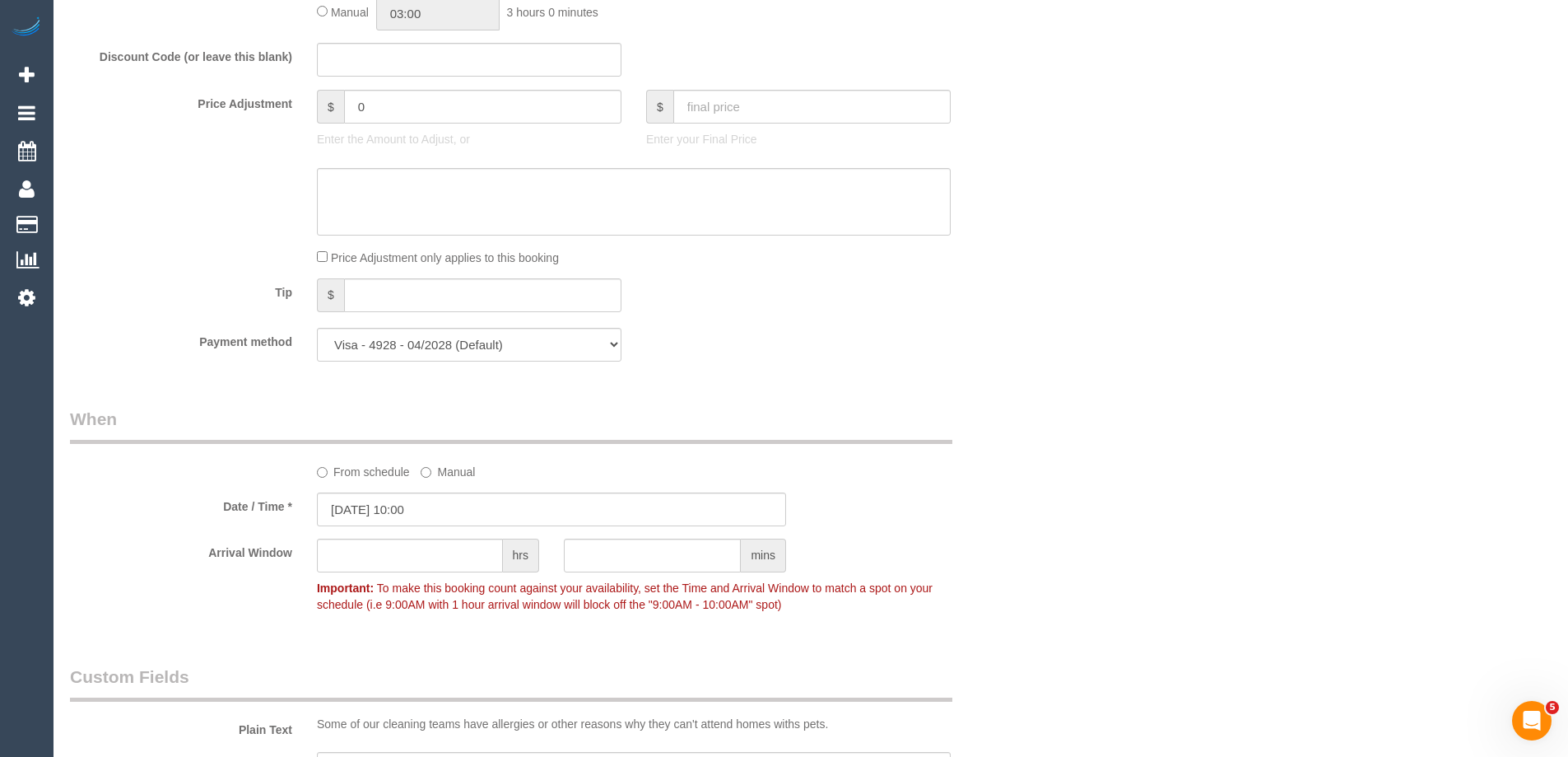
click at [1129, 408] on div "Who Email* andrea@healthcaremelbourne.com.au Name * Andrea Pakis SOLO CLEANER S…" at bounding box center [810, 154] width 1481 height 3151
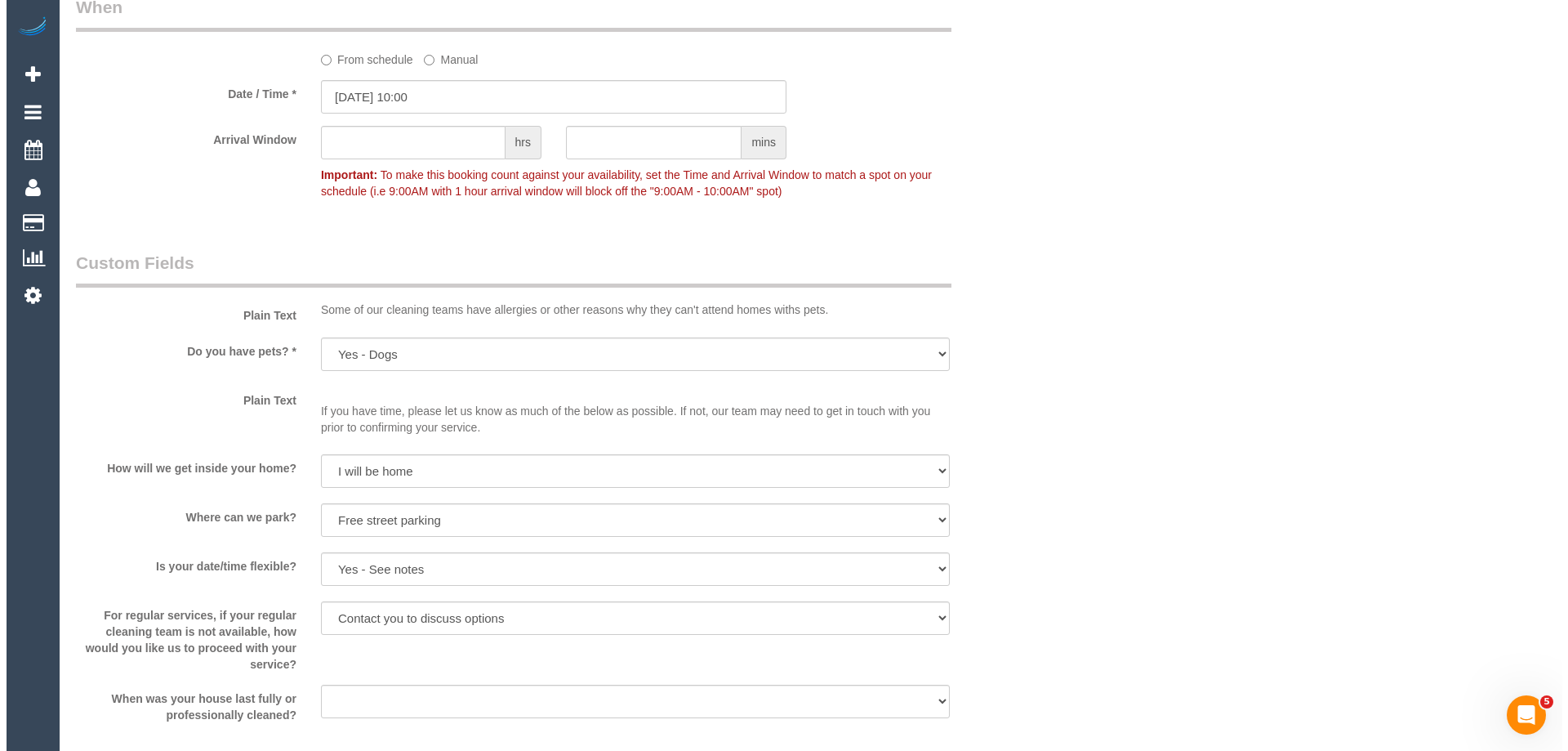
scroll to position [2206, 0]
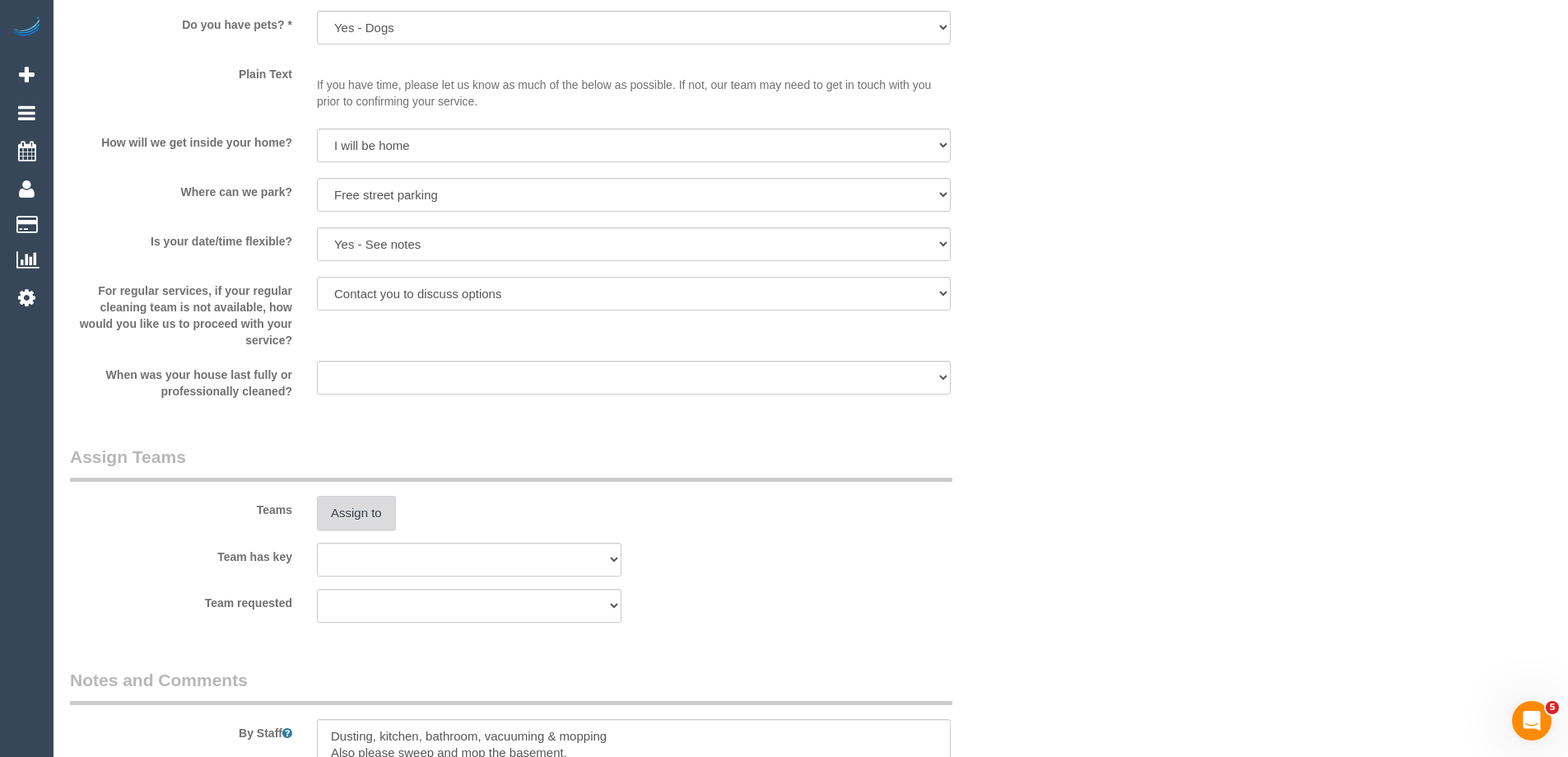
click at [366, 513] on button "Assign to" at bounding box center [356, 512] width 79 height 35
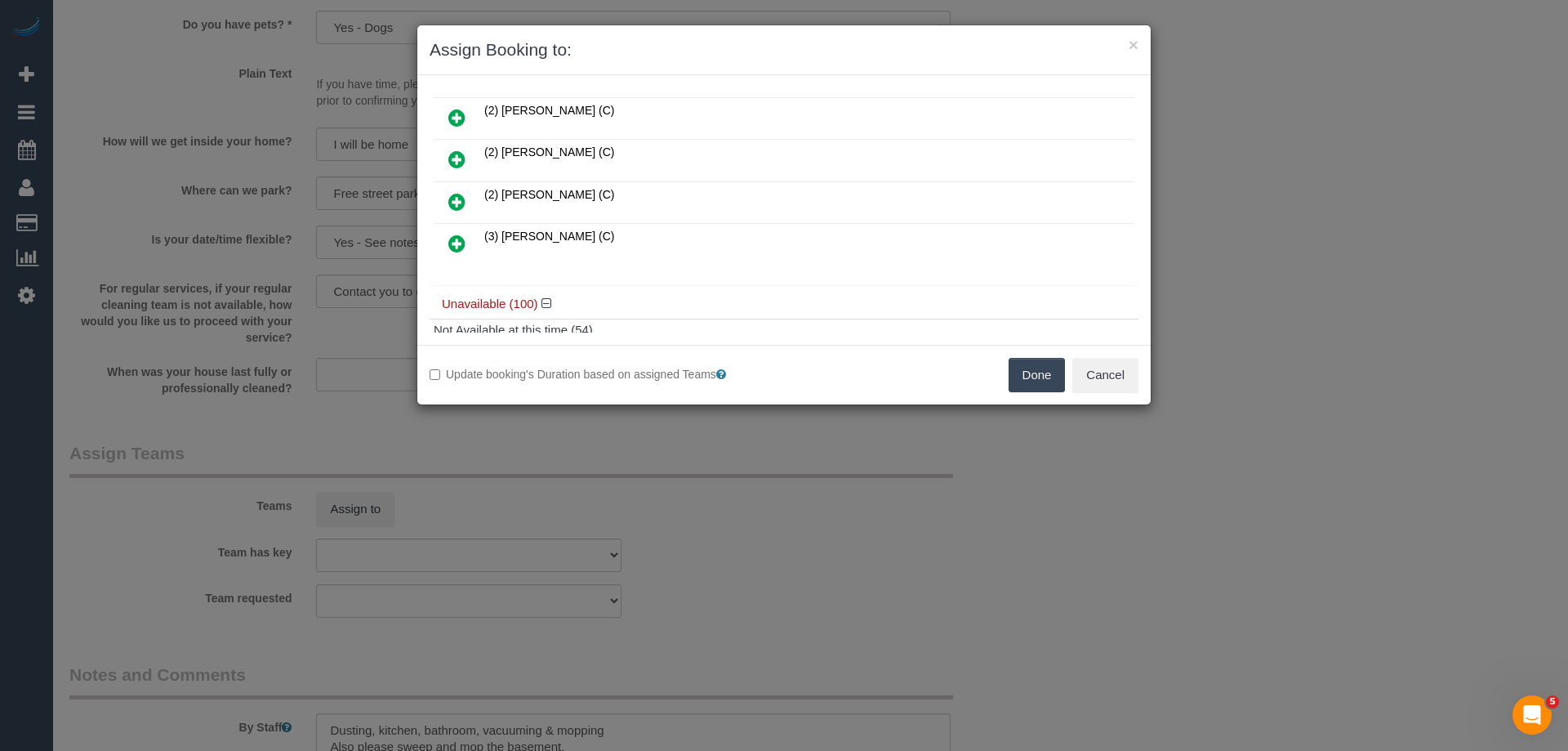
click at [462, 246] on icon at bounding box center [456, 244] width 17 height 20
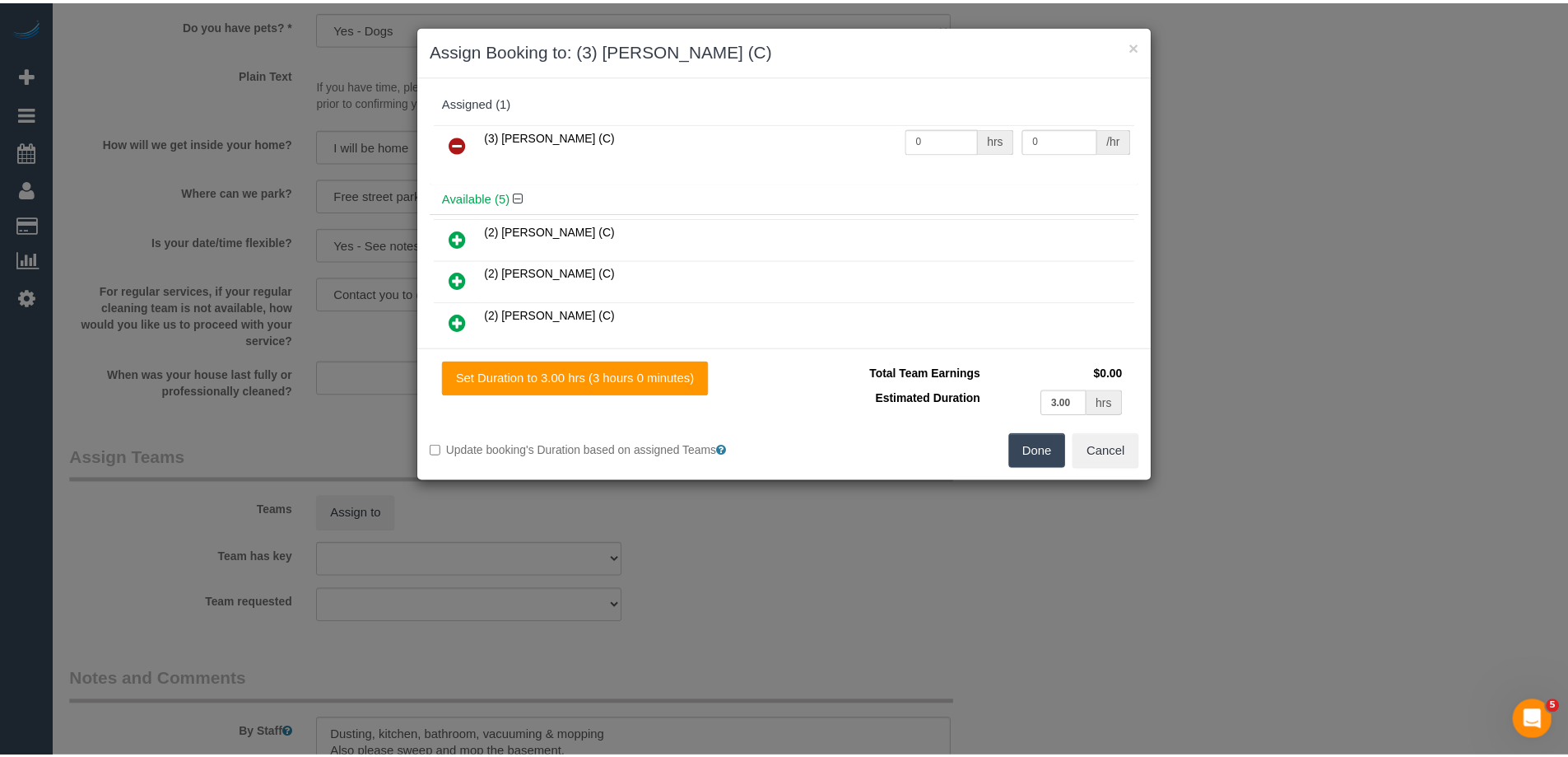
scroll to position [0, 0]
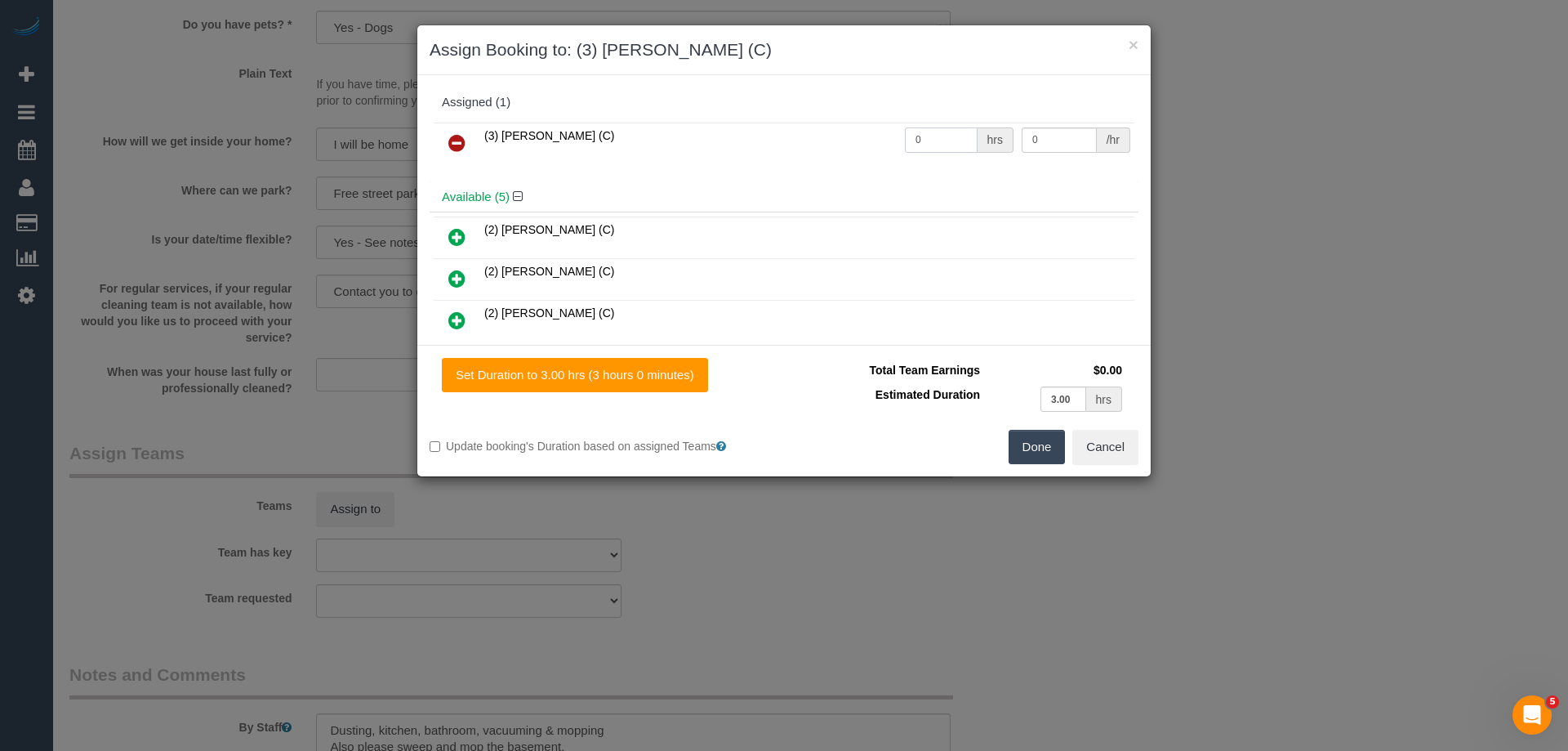
click at [941, 146] on input "0" at bounding box center [941, 140] width 73 height 26
type input "3"
click at [1055, 140] on input "0" at bounding box center [1059, 140] width 75 height 26
type input "35"
click at [1046, 436] on button "Done" at bounding box center [1037, 446] width 57 height 35
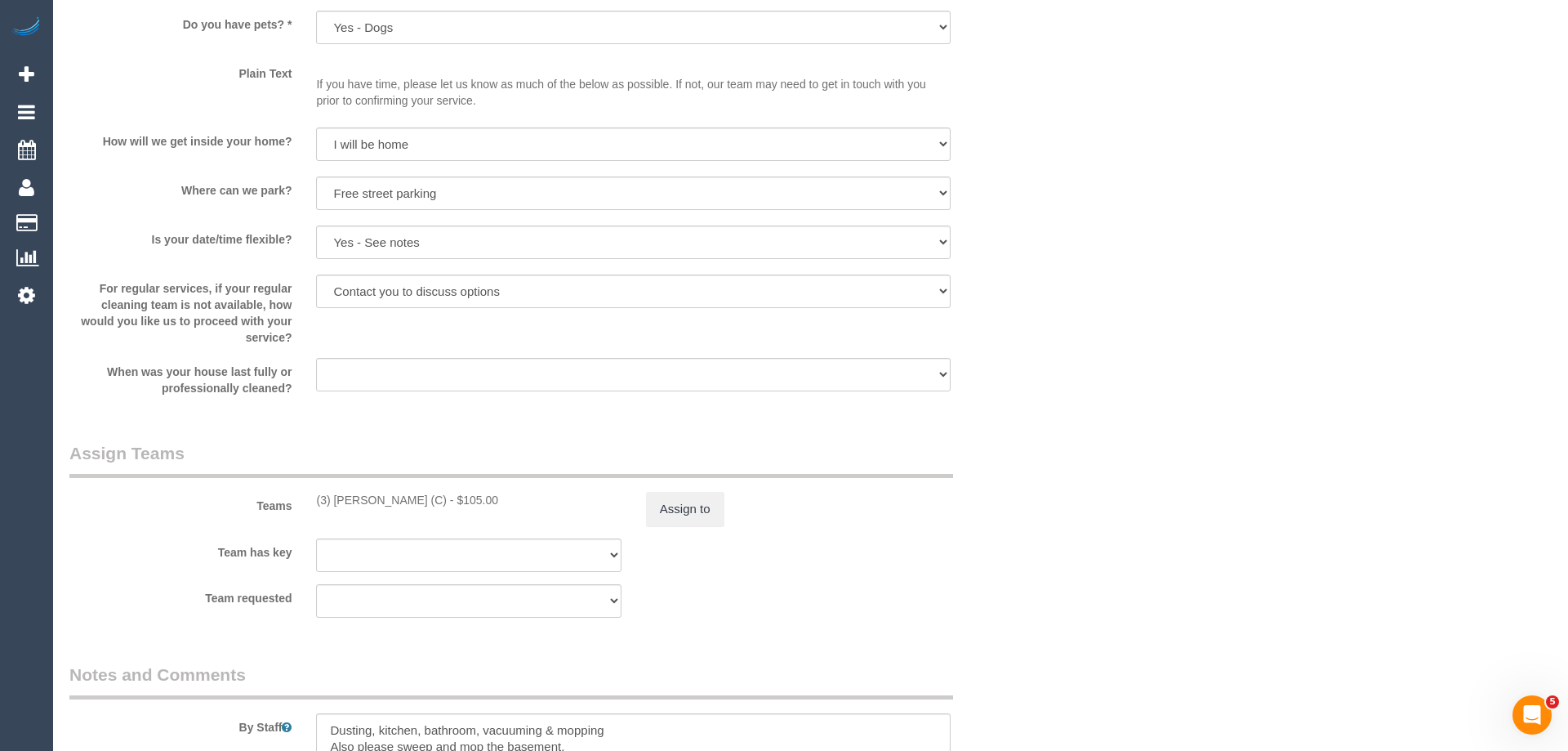
click at [1046, 436] on div "× Assign Booking to: (3) Danyal Ali (C) Assigned (1) (3) Danyal Ali (C) 3 hrs 3…" at bounding box center [784, 375] width 1568 height 751
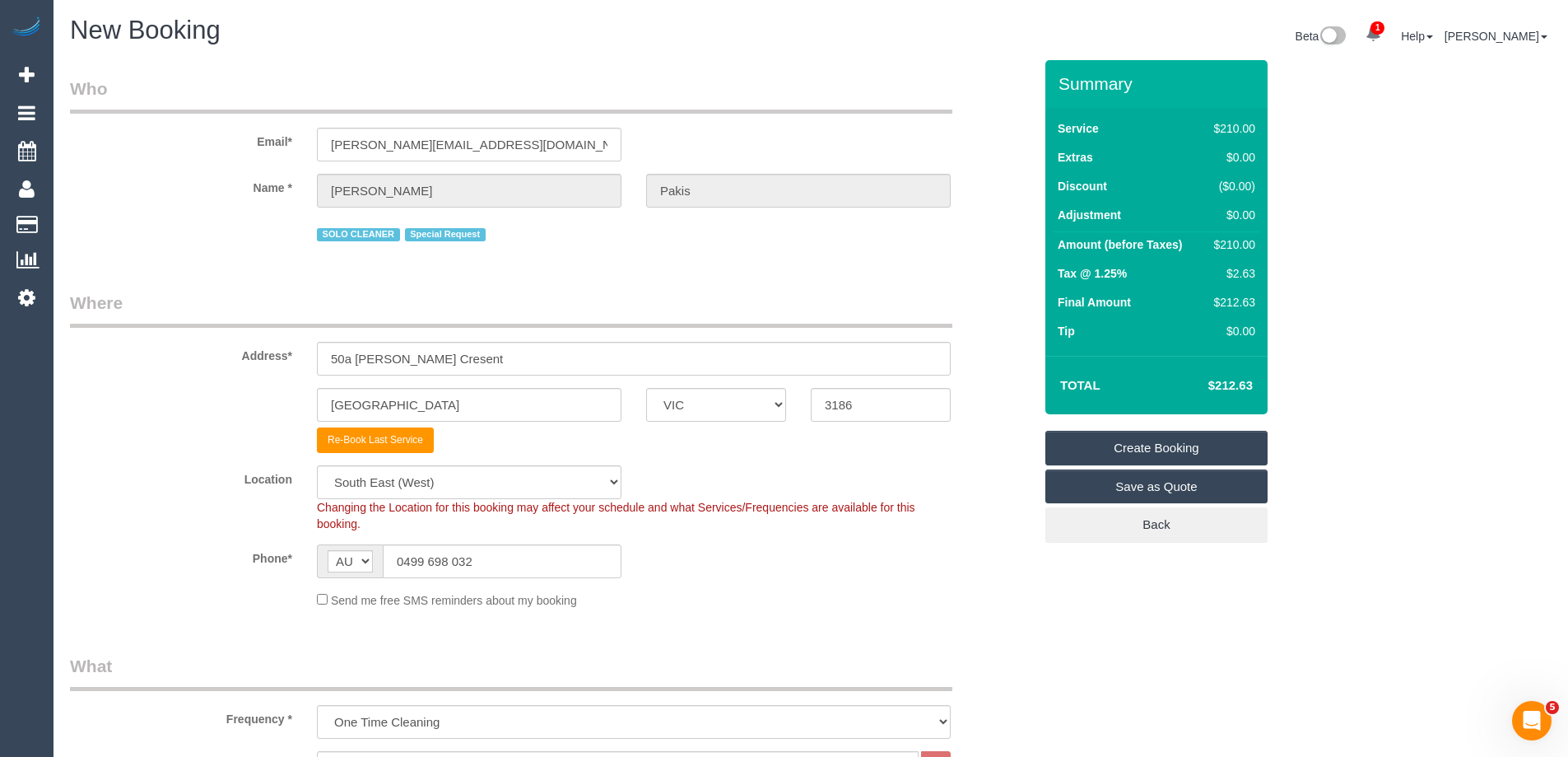
click at [1158, 453] on link "Create Booking" at bounding box center [1155, 448] width 222 height 35
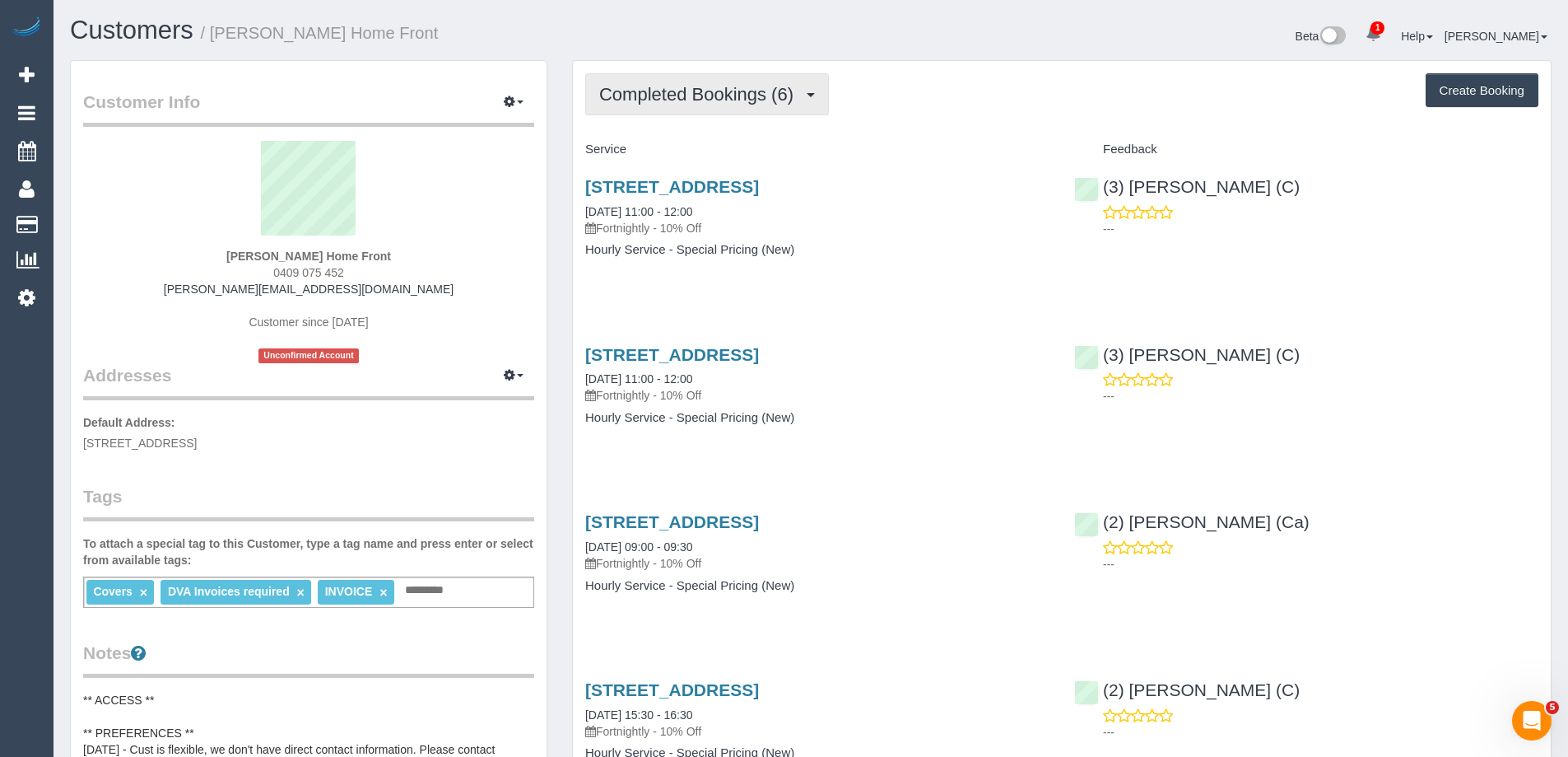
click at [733, 97] on span "Completed Bookings (6)" at bounding box center [701, 94] width 203 height 21
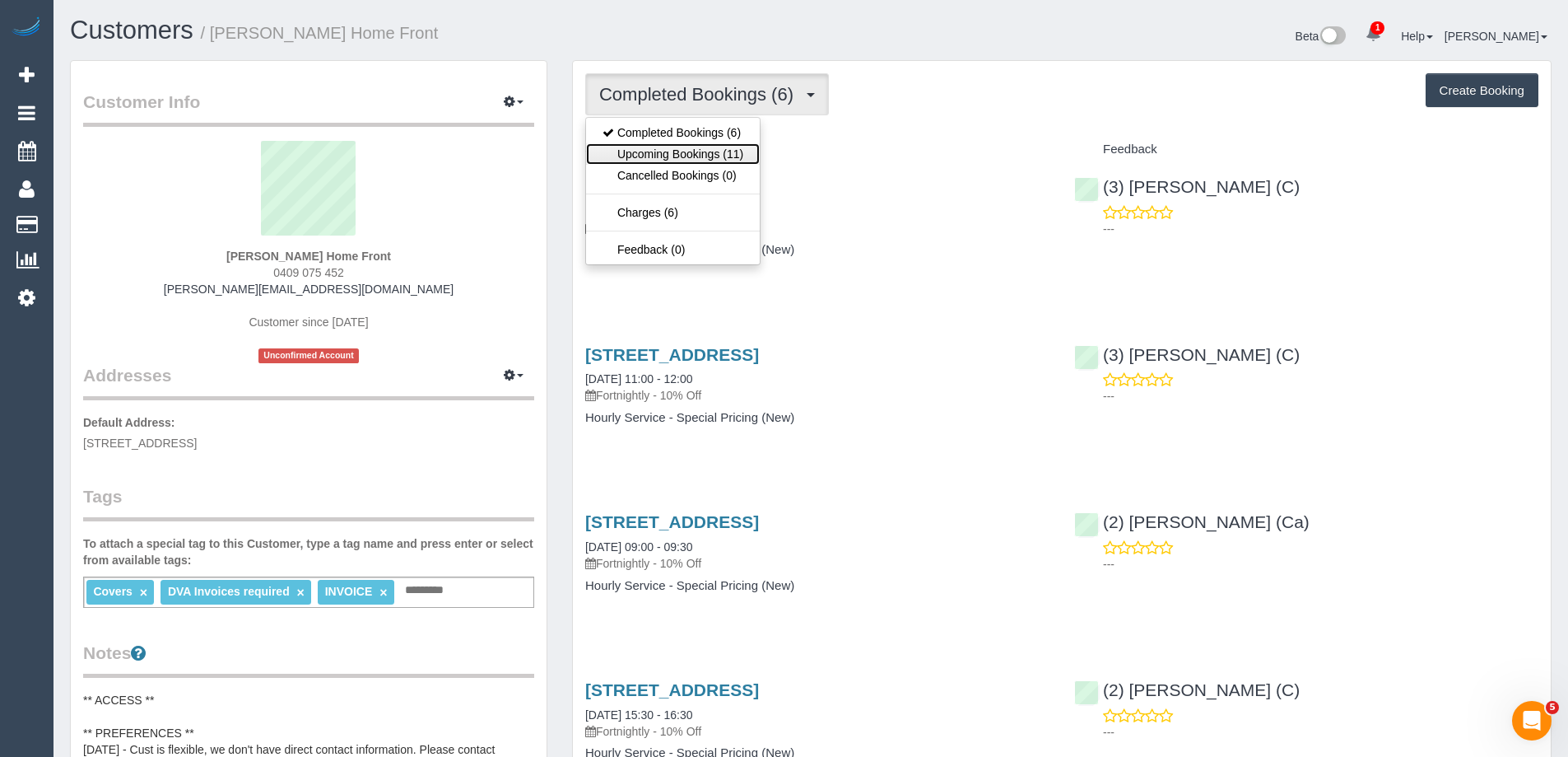
click at [690, 155] on link "Upcoming Bookings (11)" at bounding box center [672, 154] width 174 height 22
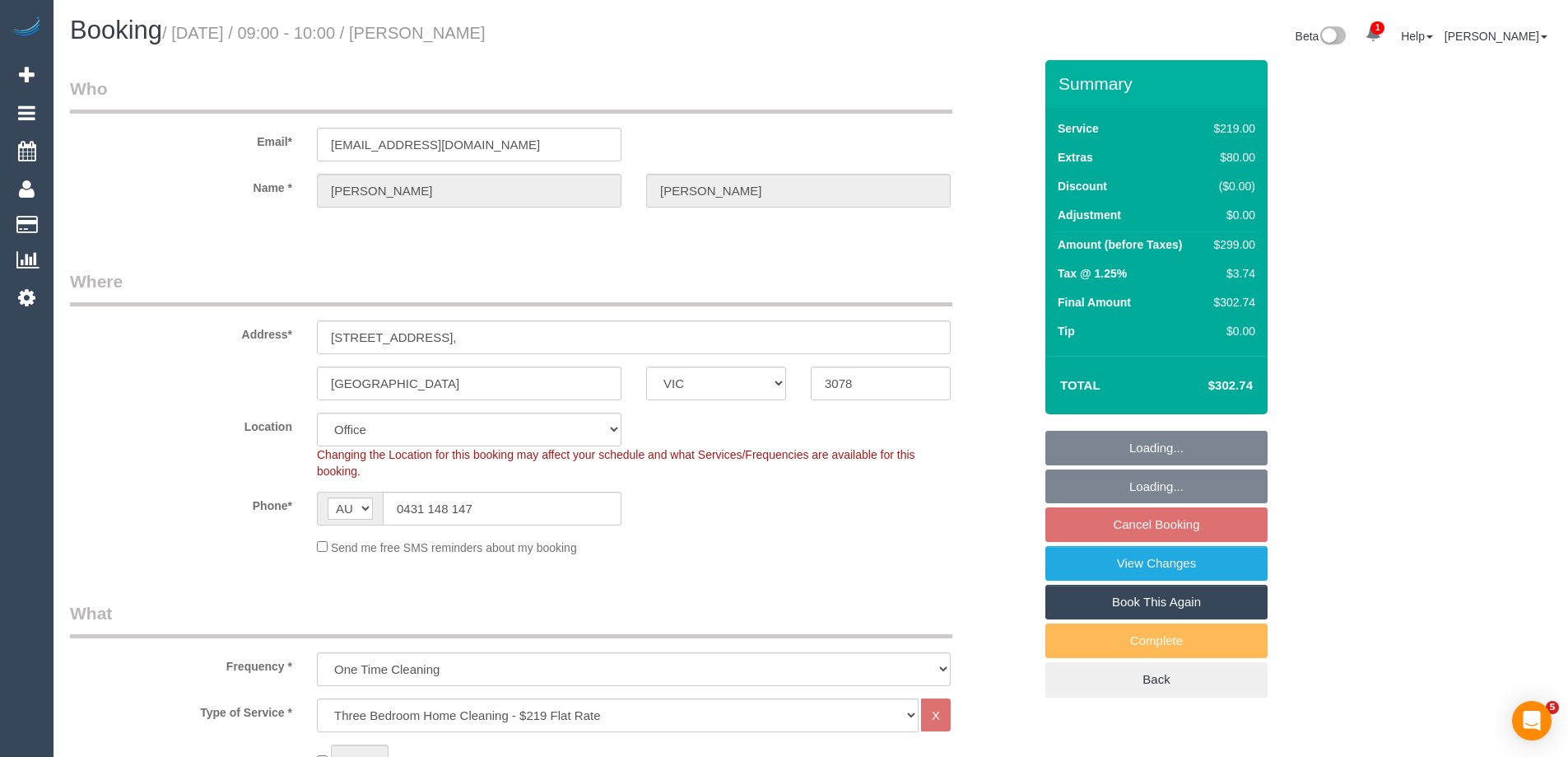
select select "VIC"
select select "string:stripe-pm_1PTFPA2GScqysDRVSkPoaoKI"
select select "number:30"
select select "number:14"
select select "number:19"
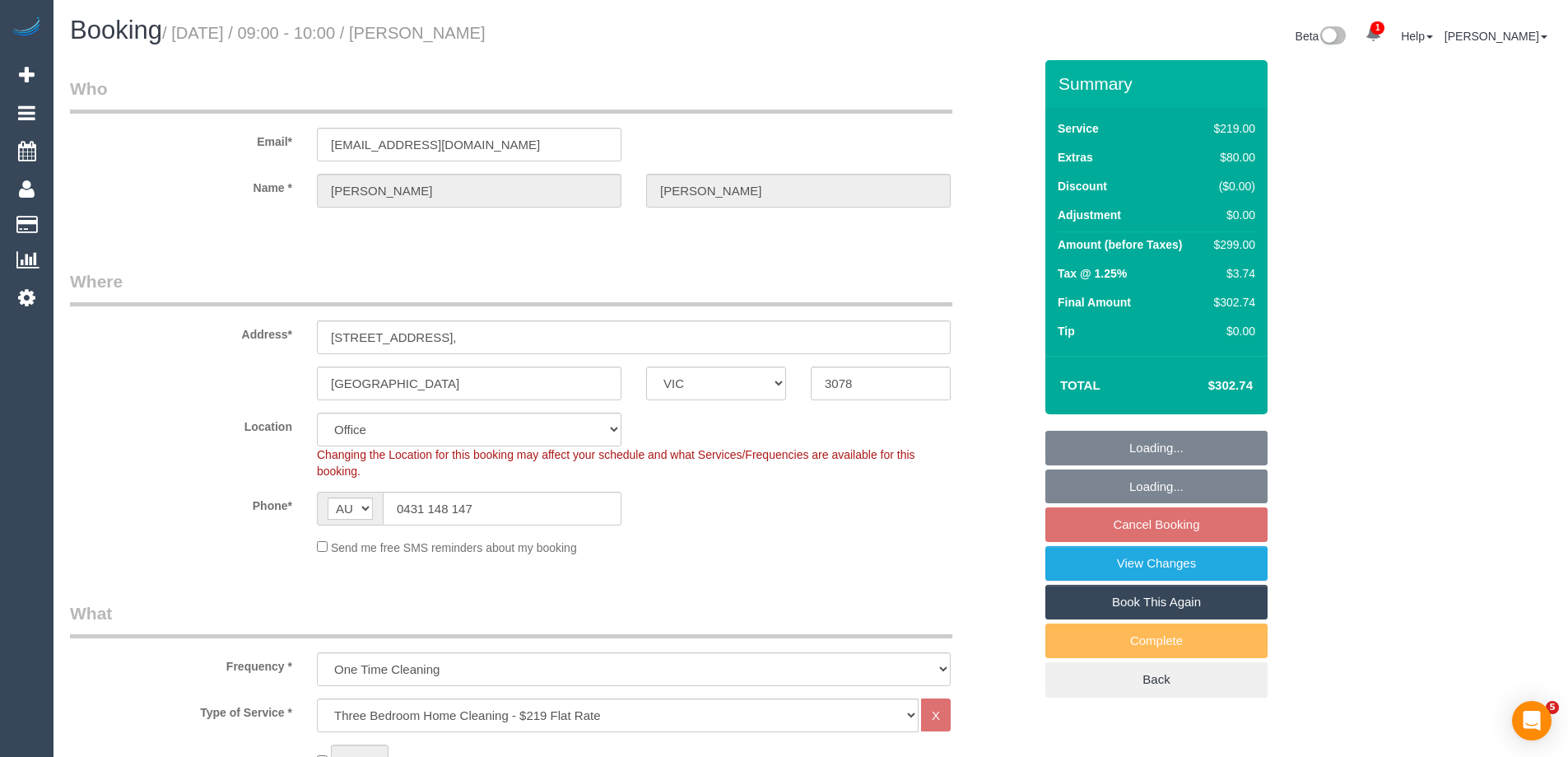
select select "number:24"
select select "number:26"
select select "object:817"
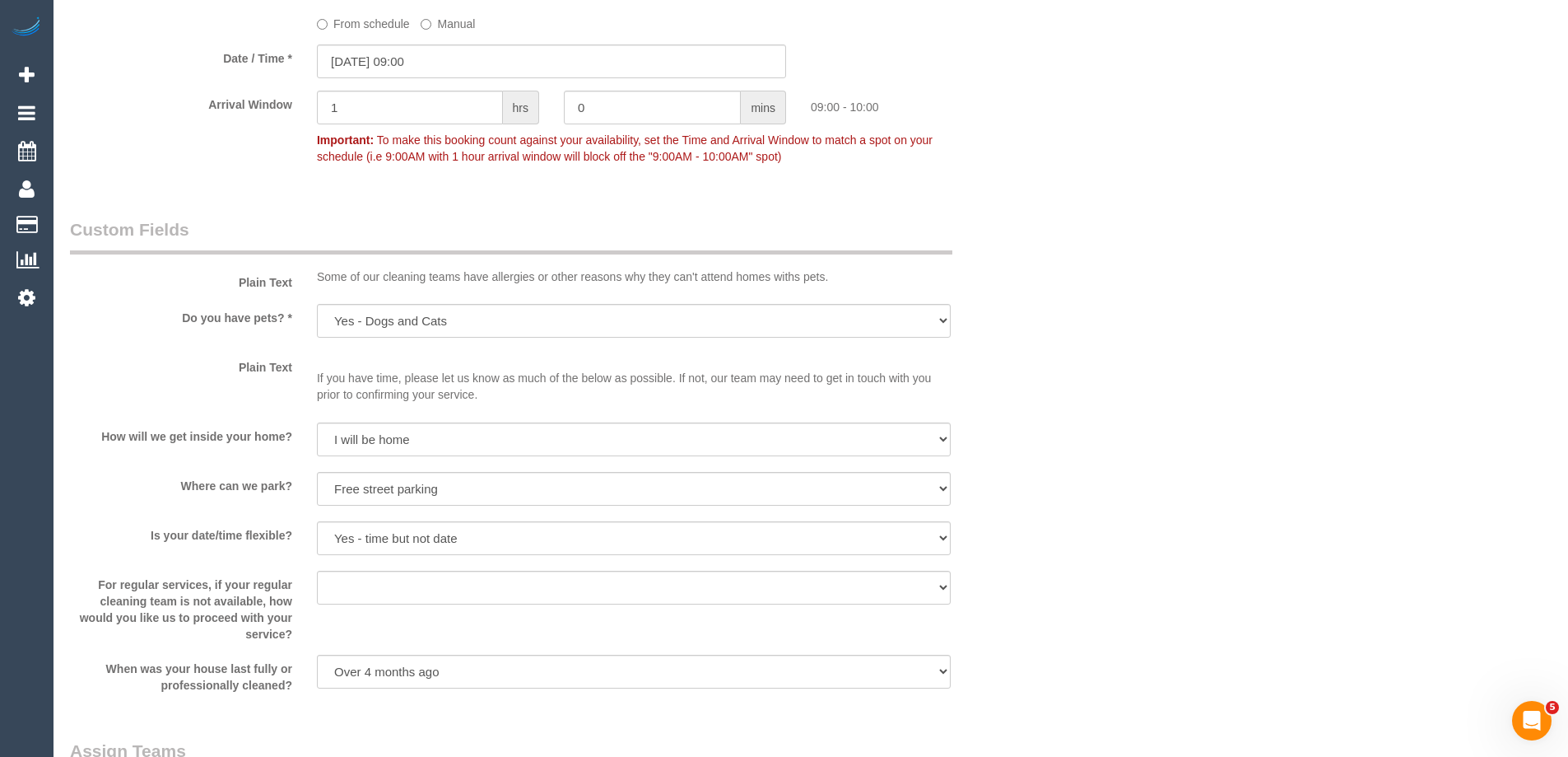
scroll to position [2664, 0]
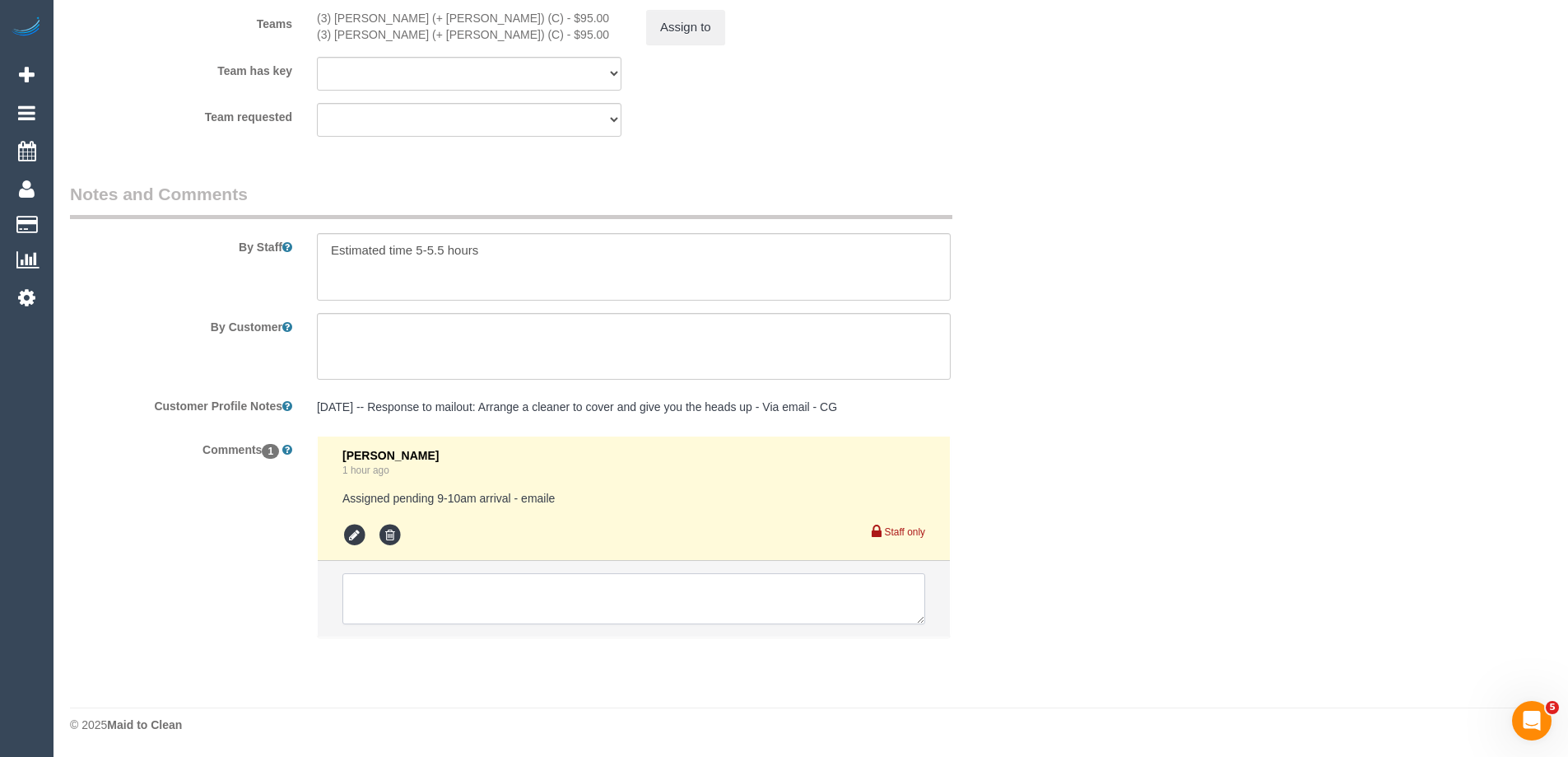
click at [422, 600] on textarea at bounding box center [633, 598] width 583 height 51
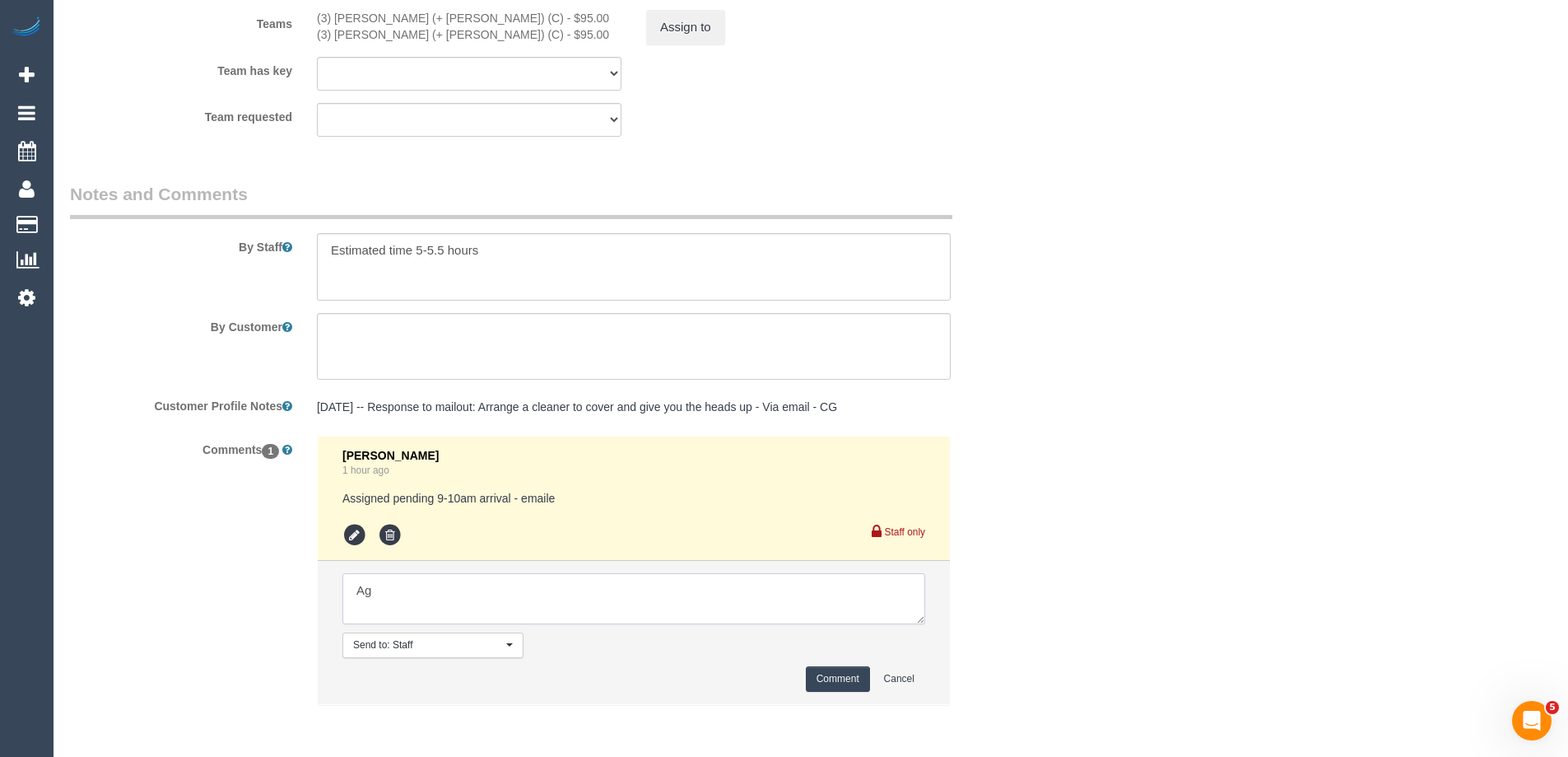
type textarea "A"
type textarea "Confirmed ^"
click at [839, 677] on button "Comment" at bounding box center [837, 679] width 65 height 26
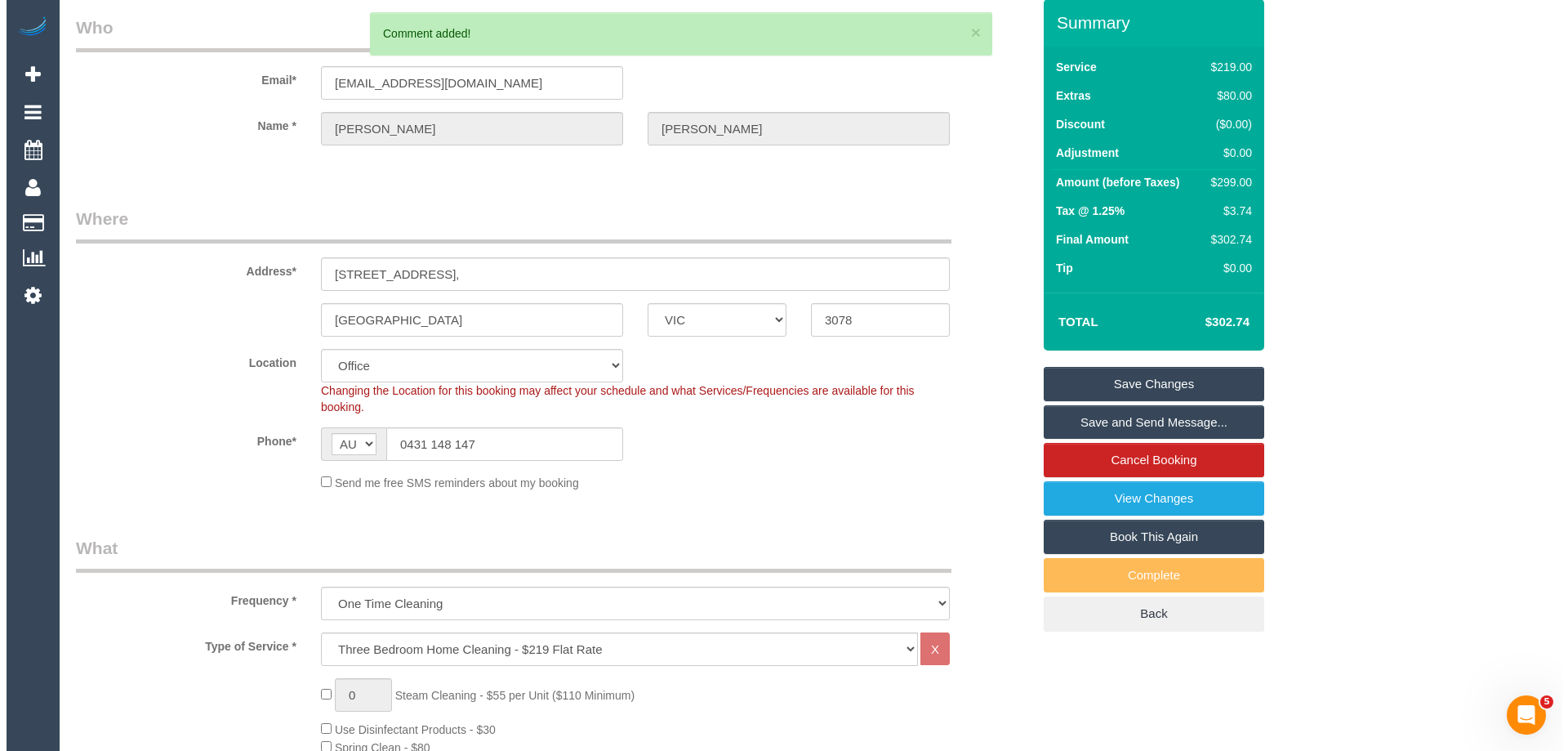
scroll to position [0, 0]
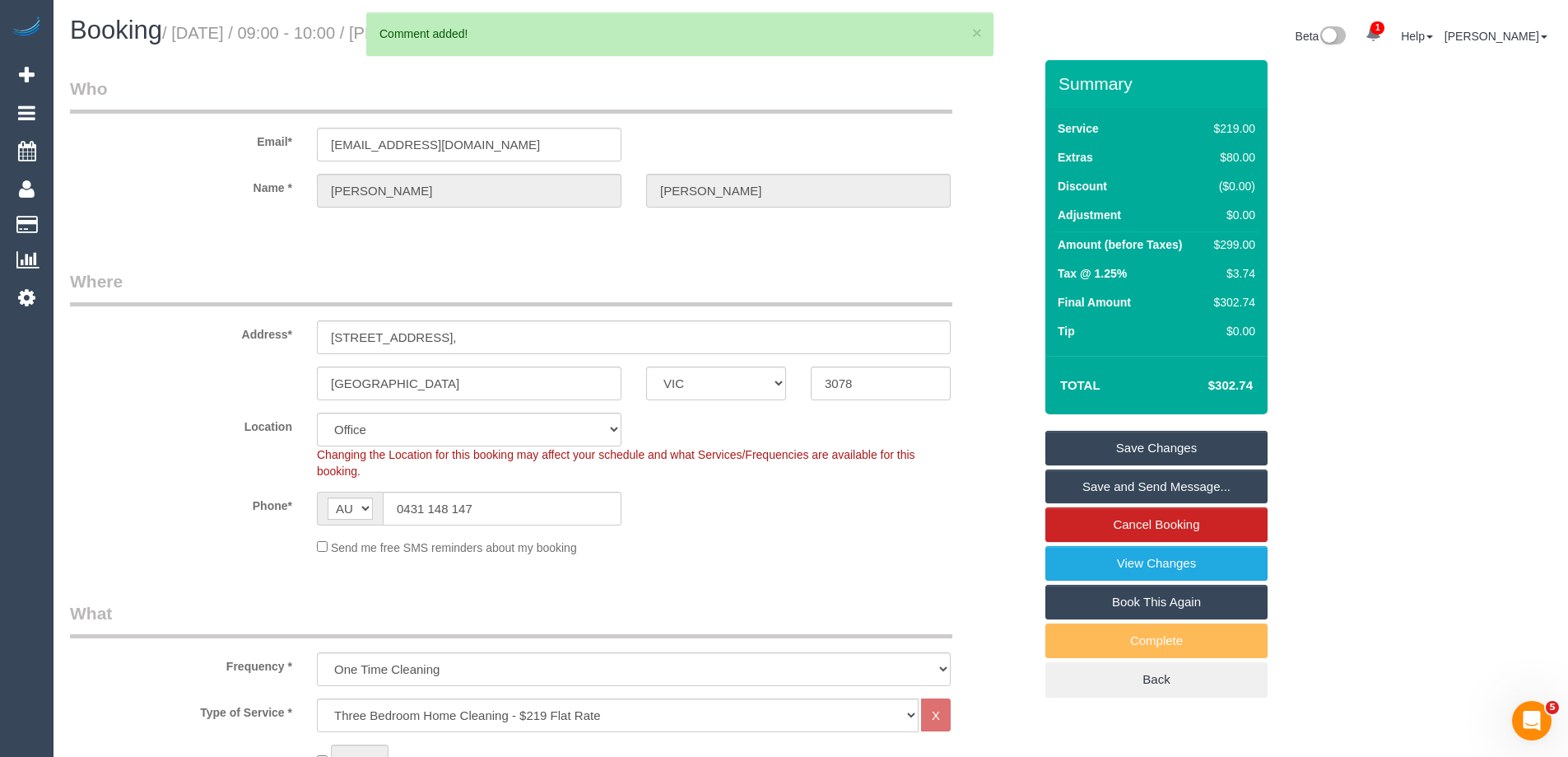
click at [982, 493] on div "Phone* AF AL DZ AD AO AI AQ AG AR AM AW AU AT AZ BS BH BD BB BY BE BZ BJ BM BT …" at bounding box center [551, 508] width 987 height 34
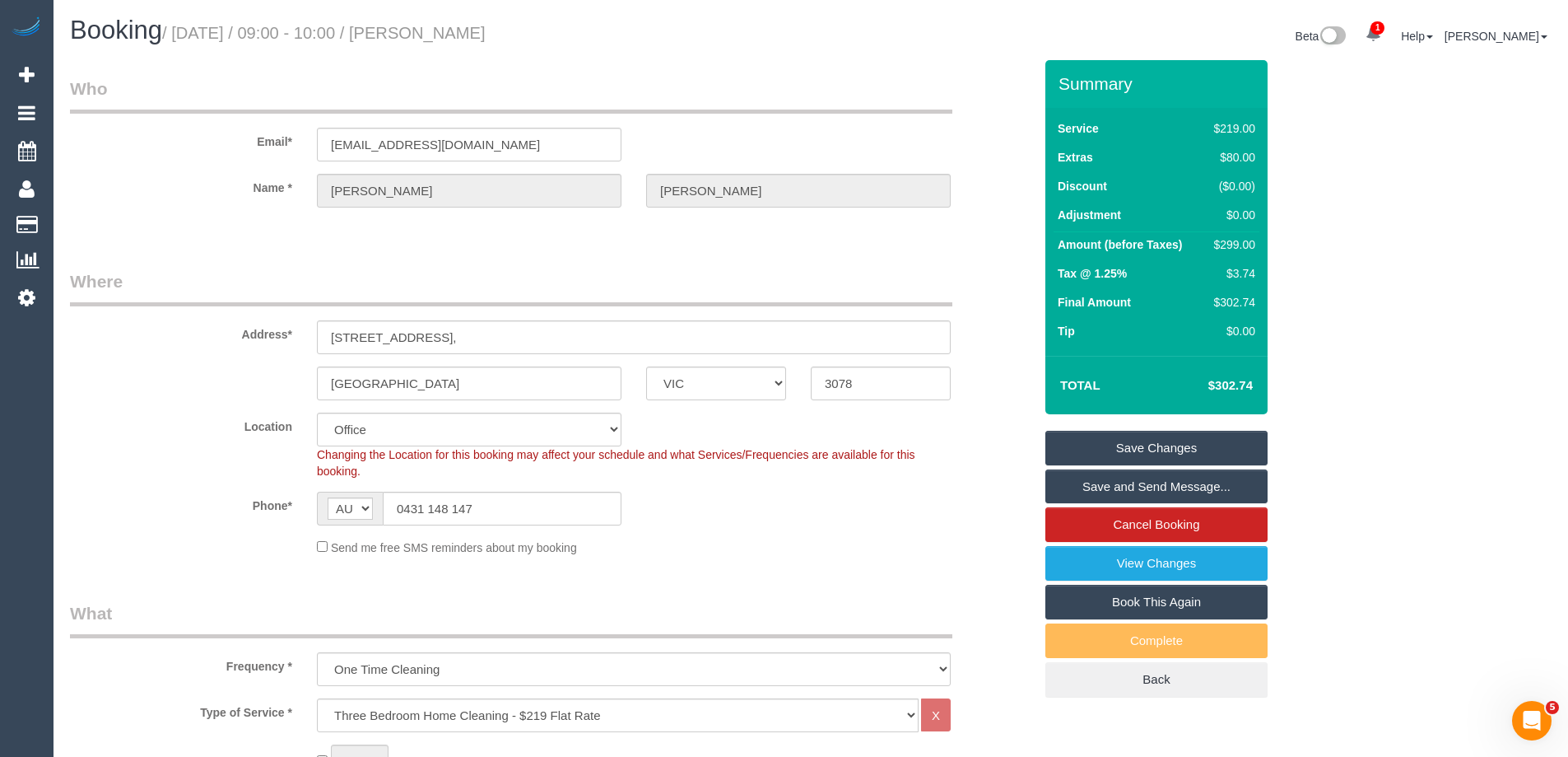
click at [1199, 487] on link "Save and Send Message..." at bounding box center [1155, 486] width 222 height 35
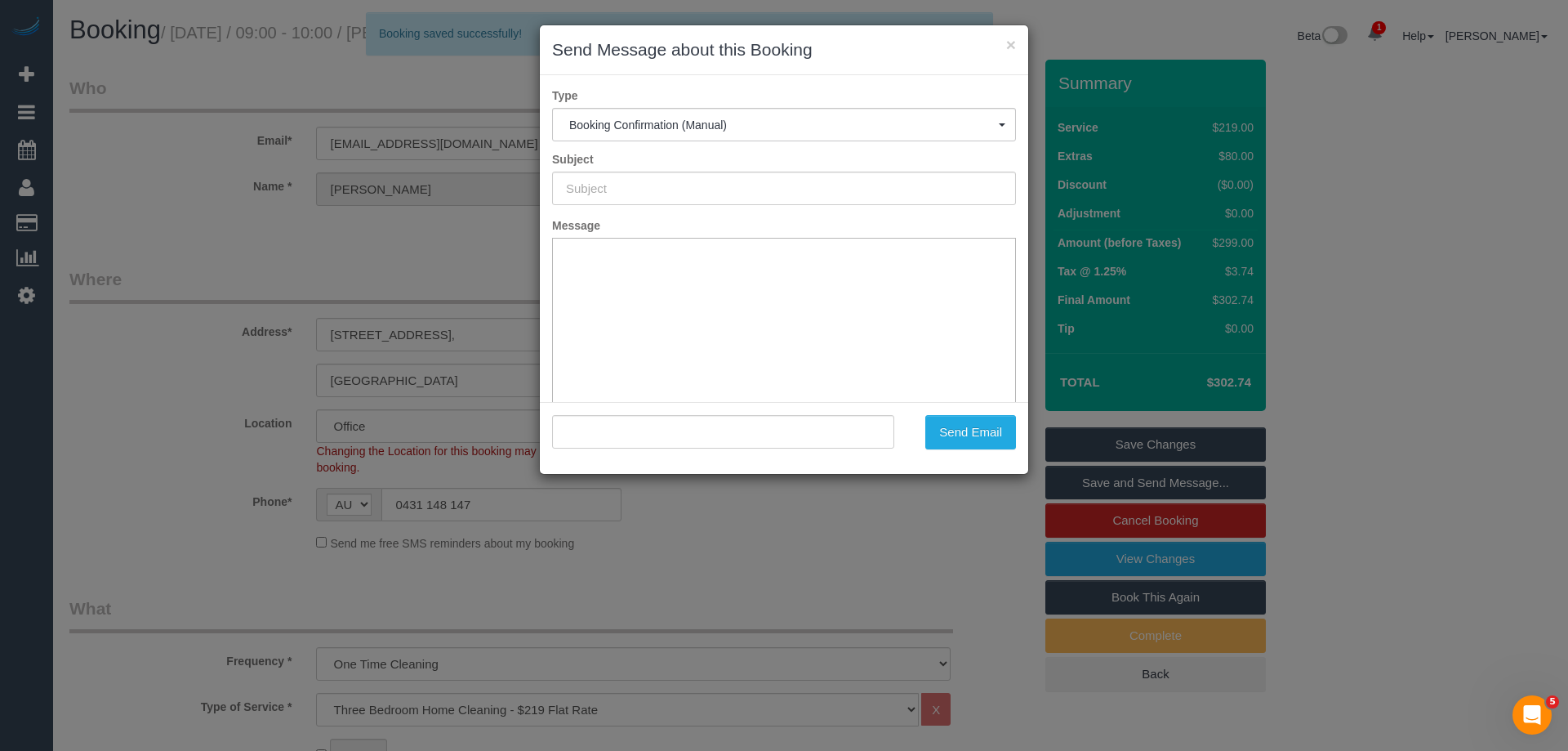
type input "Booking Confirmed"
type input ""[PERSON_NAME]" <[EMAIL_ADDRESS][DOMAIN_NAME]>"
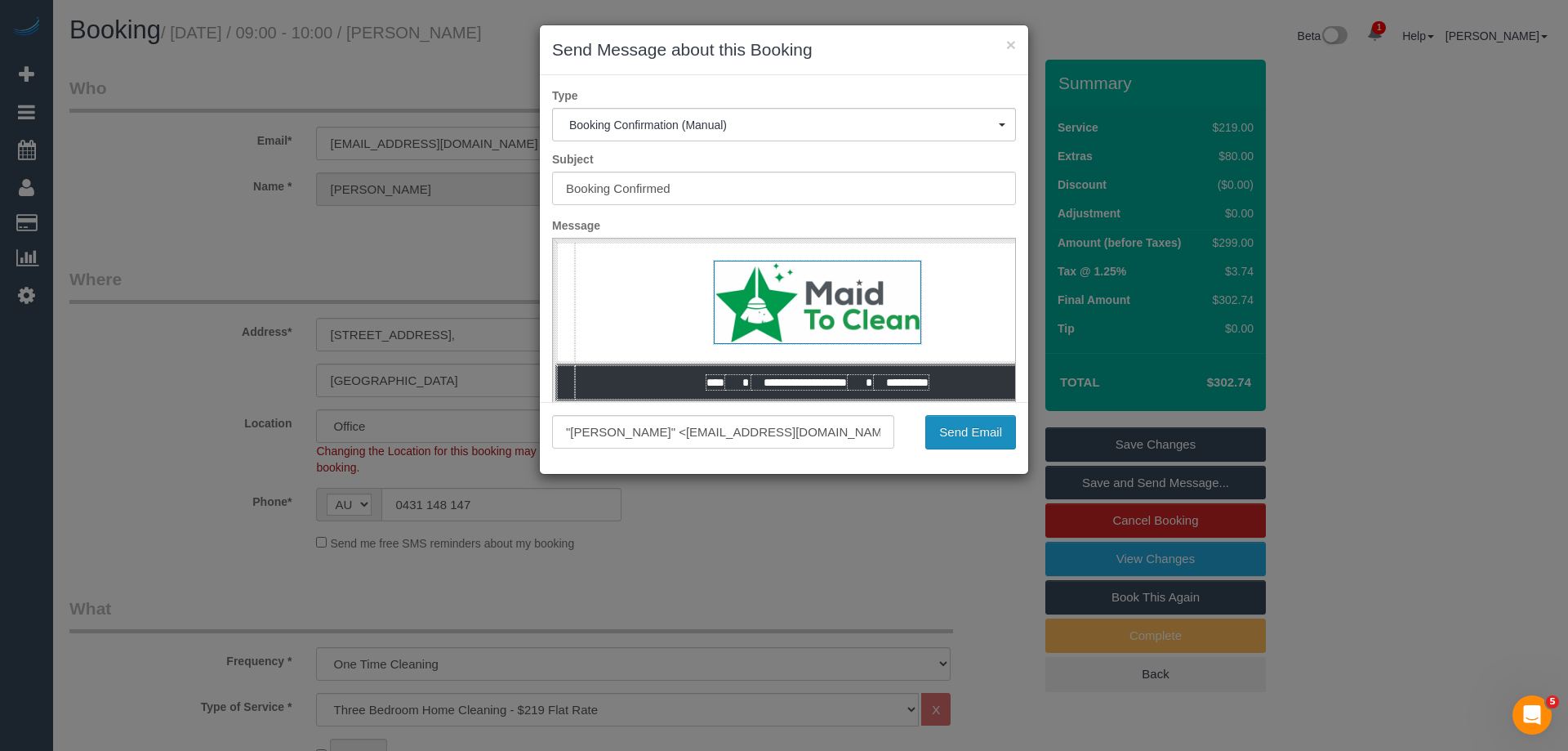
click at [986, 438] on button "Send Email" at bounding box center [971, 431] width 91 height 35
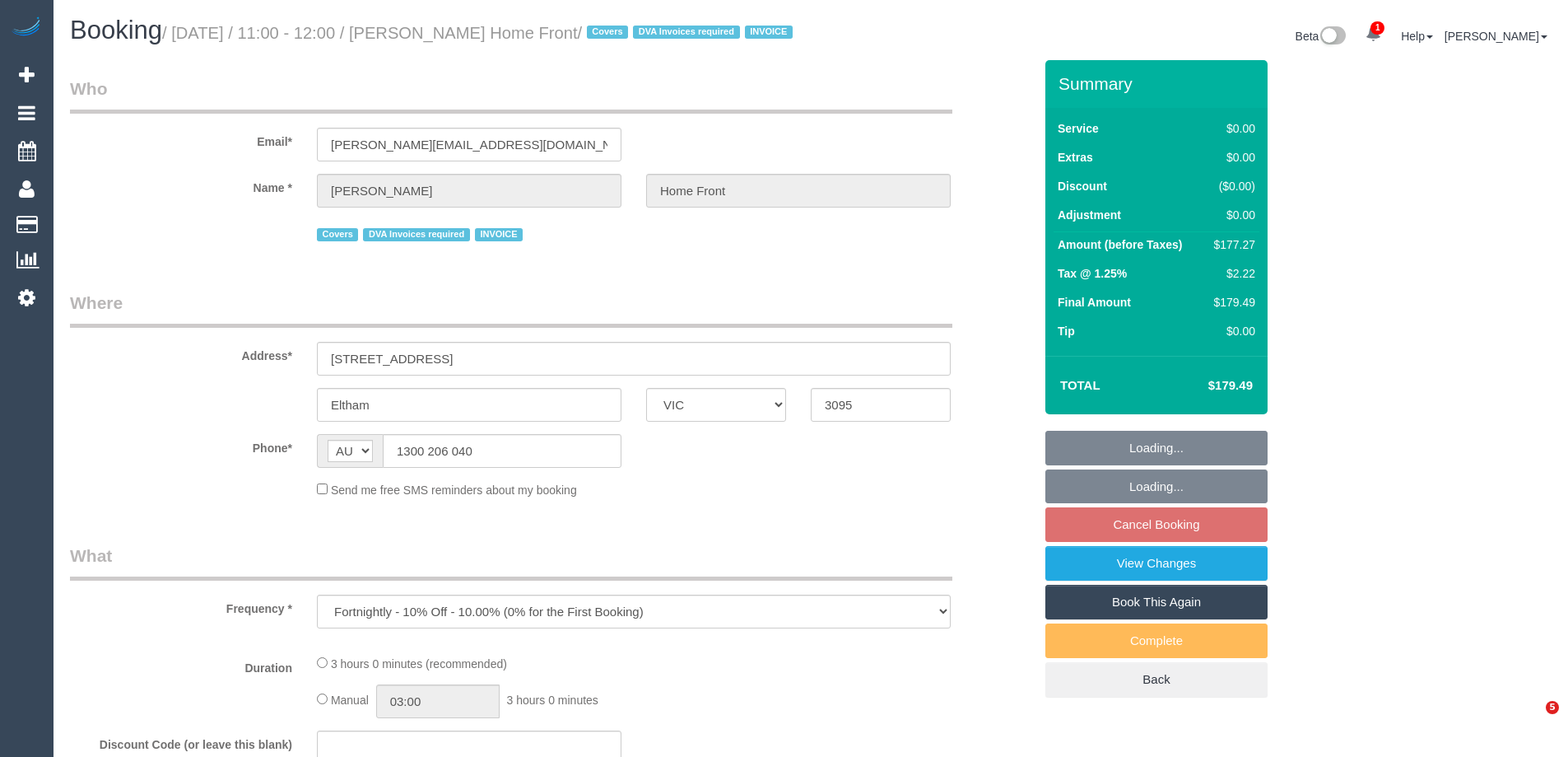
select select "VIC"
select select "180"
select select "number:28"
select select "number:14"
select select "number:19"
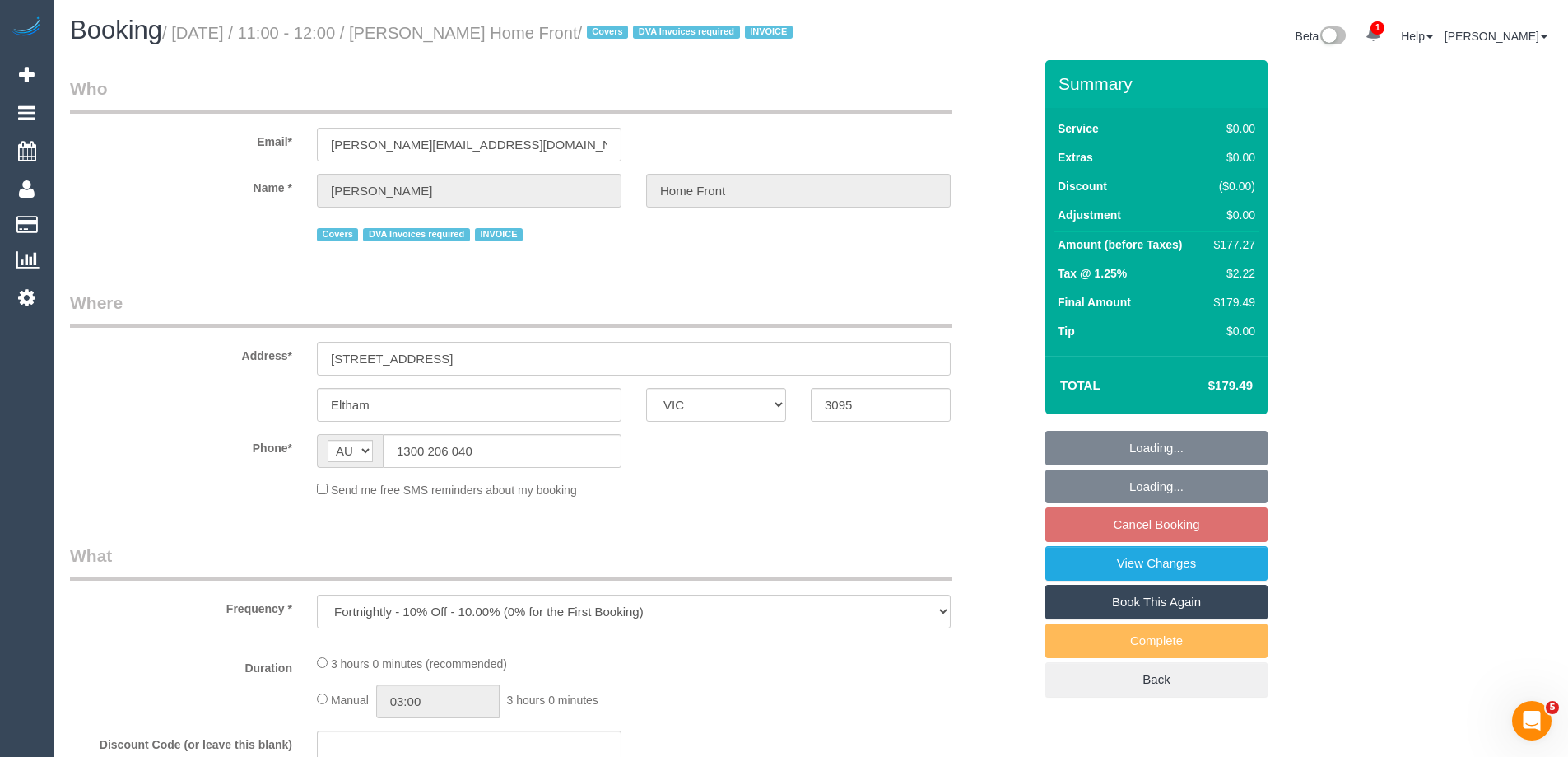
select select "number:22"
select select "number:35"
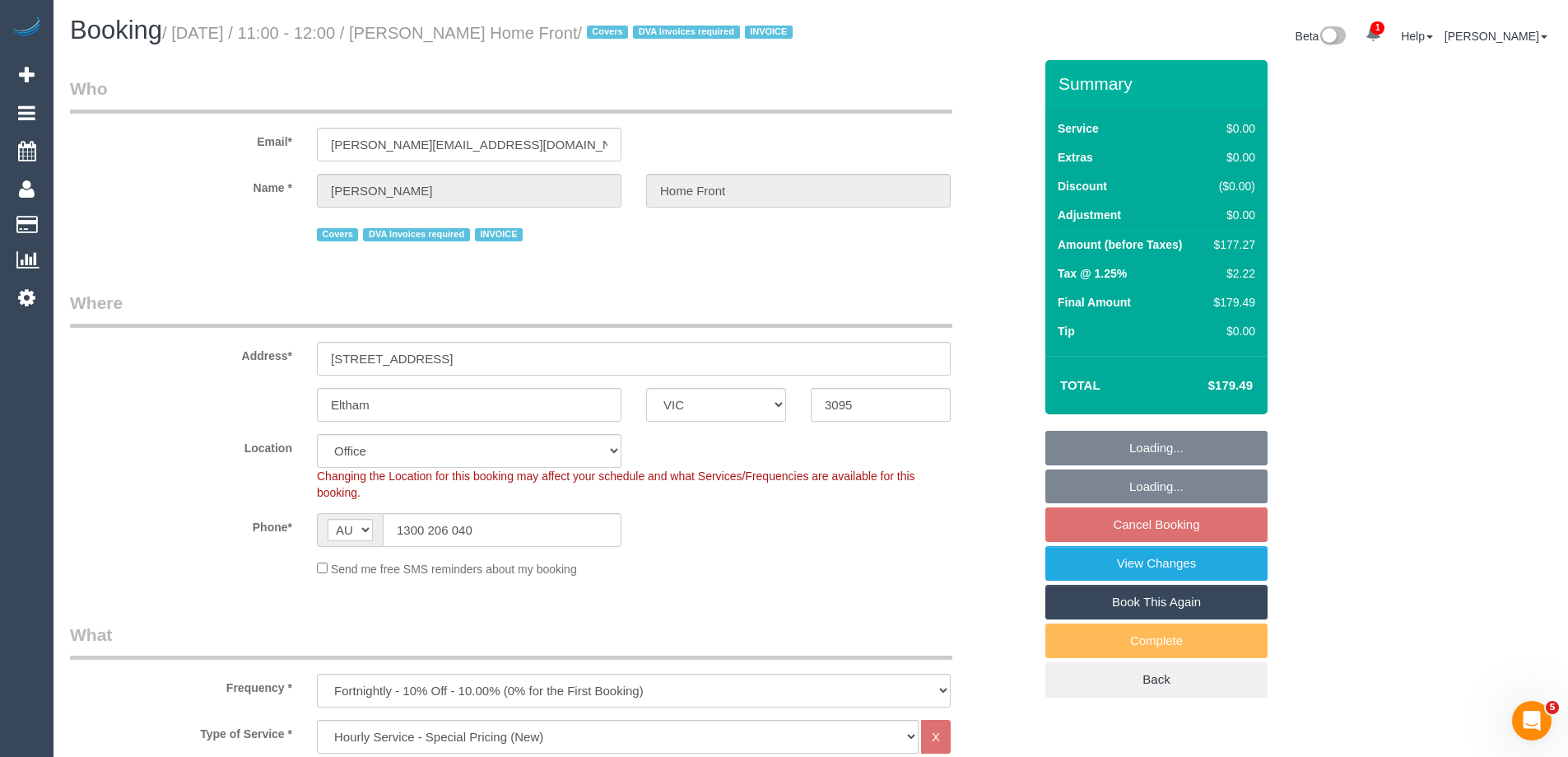
select select "object:857"
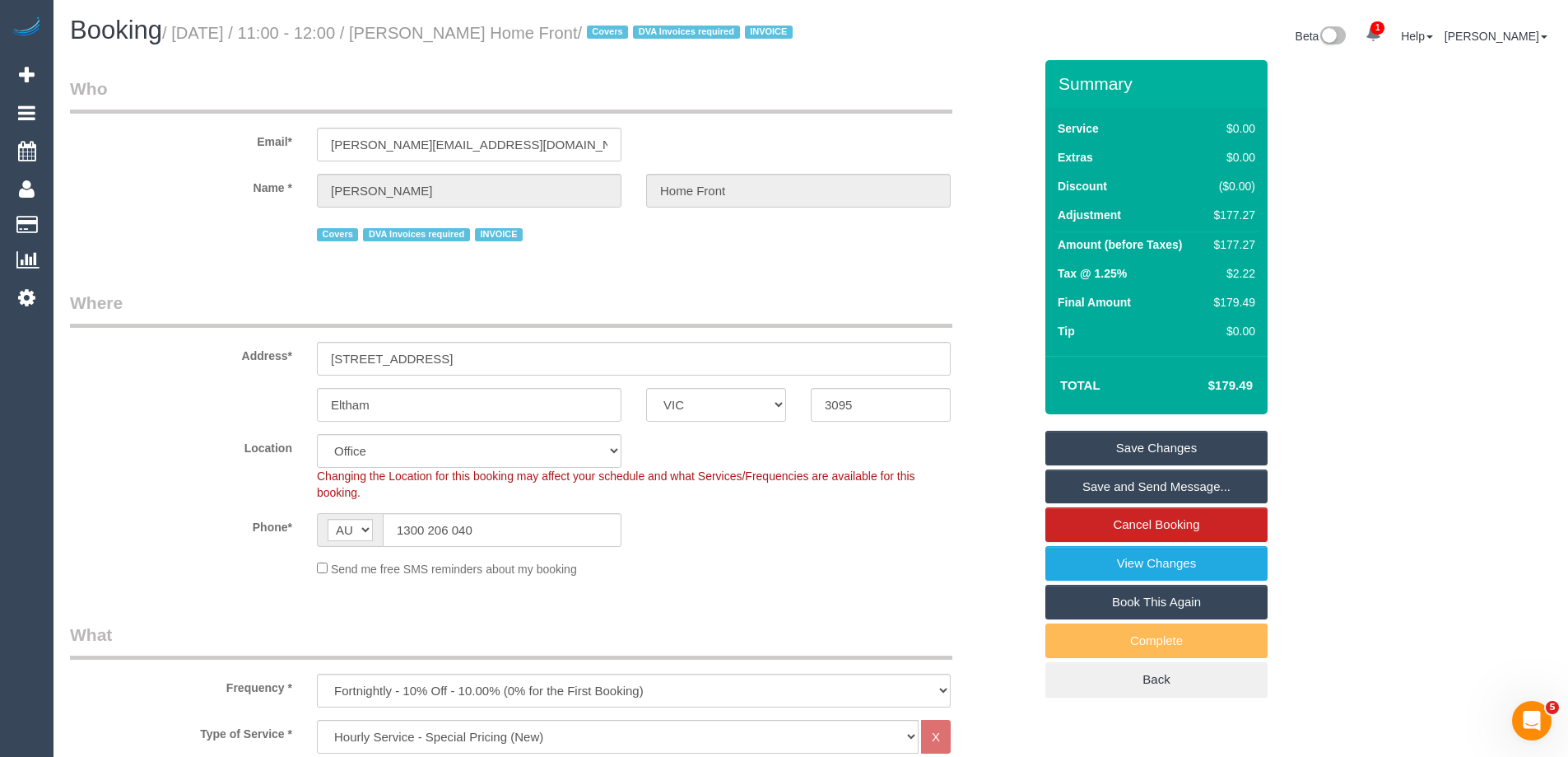
drag, startPoint x: 141, startPoint y: 327, endPoint x: 70, endPoint y: 313, distance: 72.4
click at [70, 313] on legend "Where" at bounding box center [510, 308] width 882 height 37
click at [117, 258] on fieldset "Who Email* [PERSON_NAME][EMAIL_ADDRESS][DOMAIN_NAME] Name * [PERSON_NAME] Home …" at bounding box center [551, 167] width 962 height 181
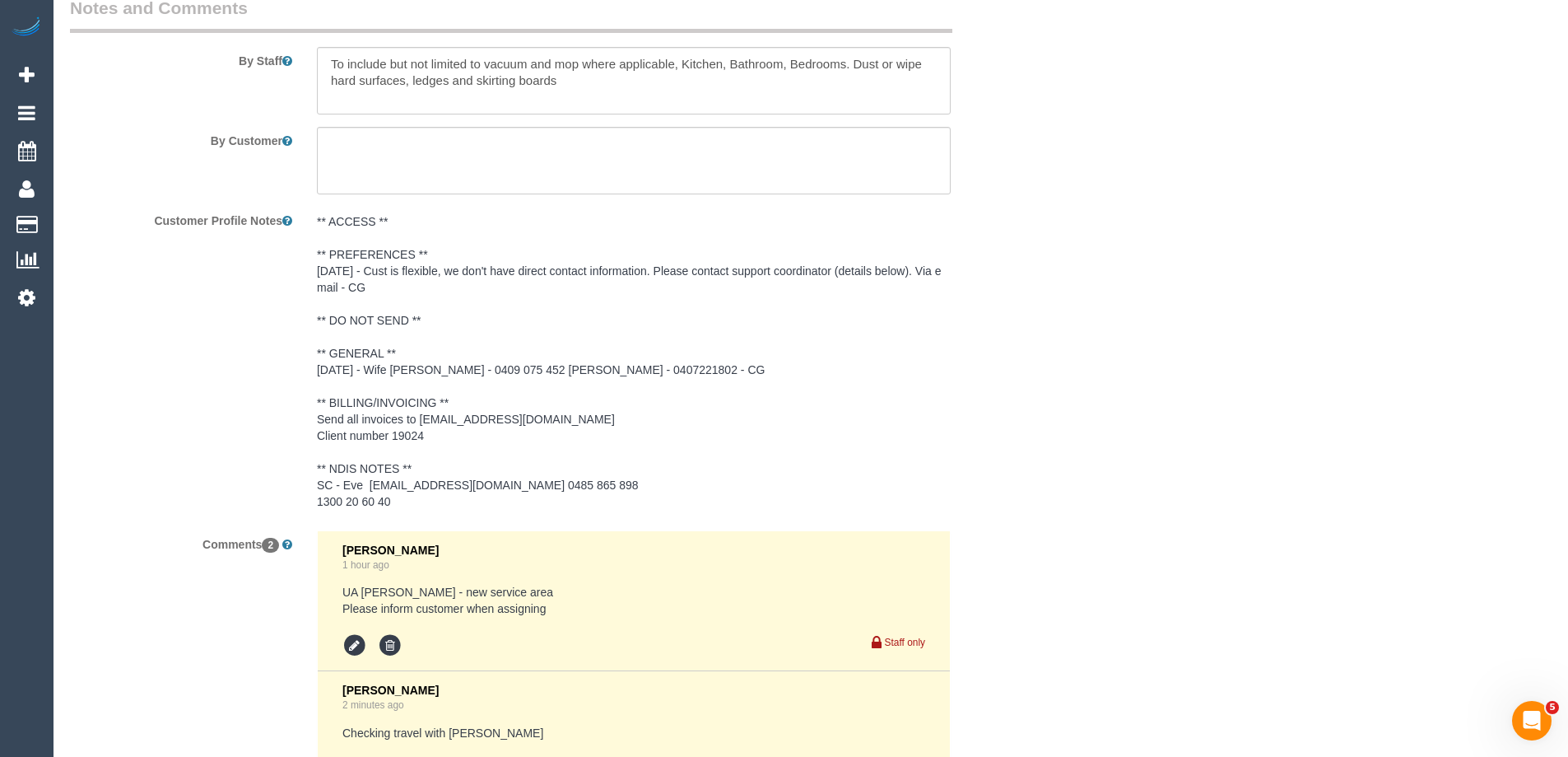
scroll to position [2559, 0]
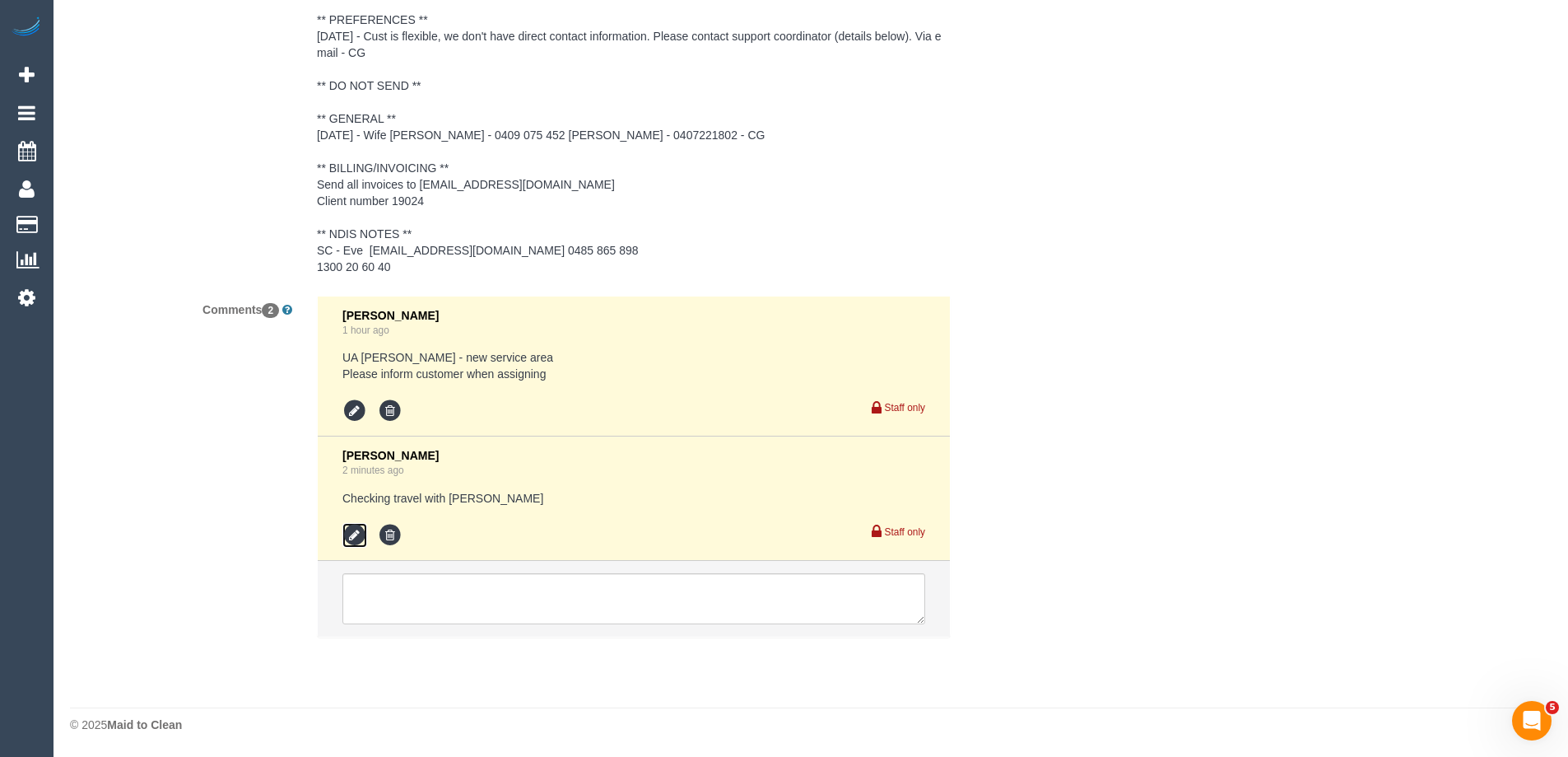
click at [355, 533] on icon at bounding box center [354, 535] width 25 height 25
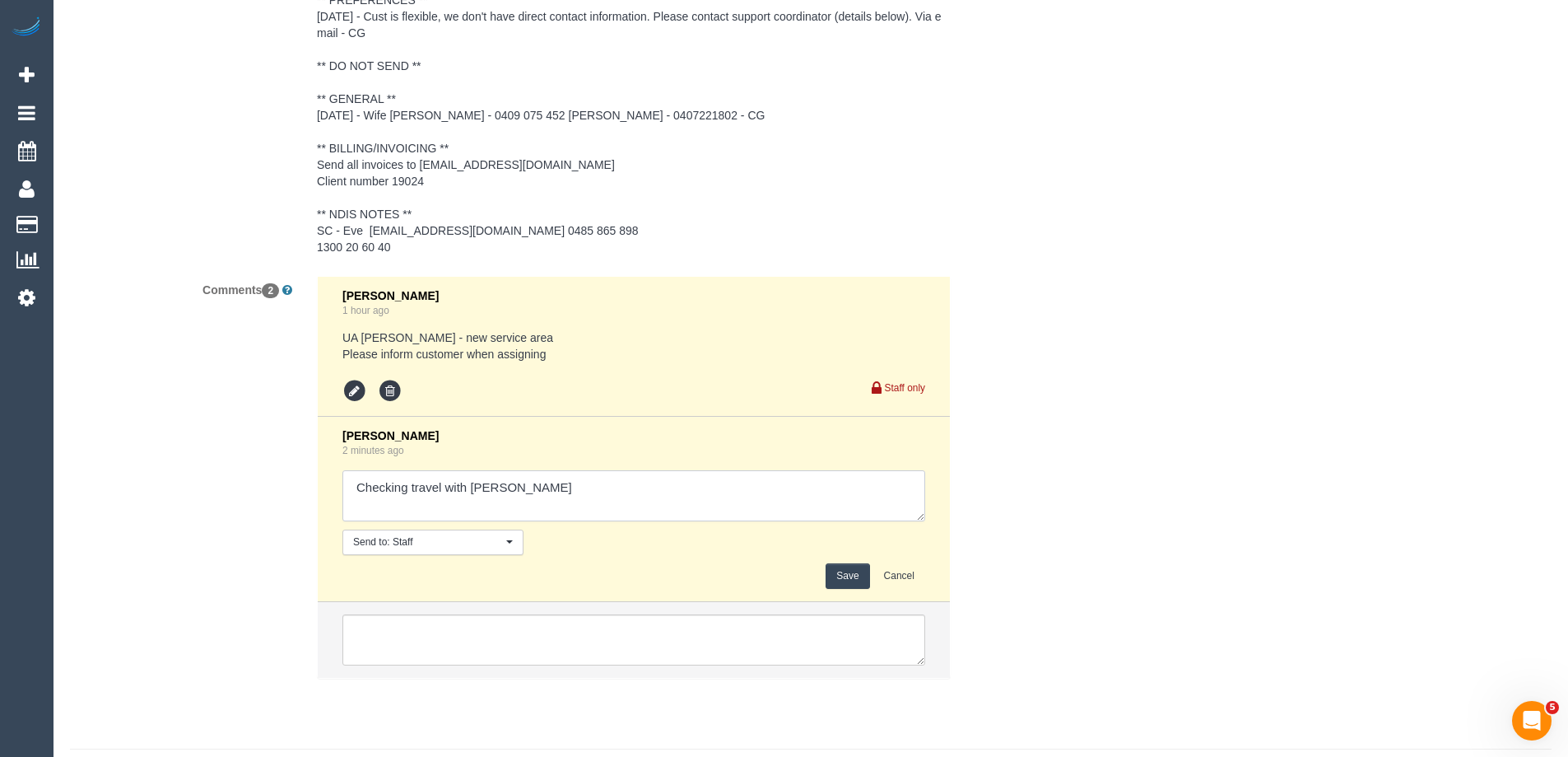
click at [513, 511] on textarea at bounding box center [633, 495] width 583 height 51
type textarea "Checking travel with [PERSON_NAME] - [GEOGRAPHIC_DATA] via sms ongoing"
click at [847, 589] on button "Save" at bounding box center [847, 576] width 44 height 26
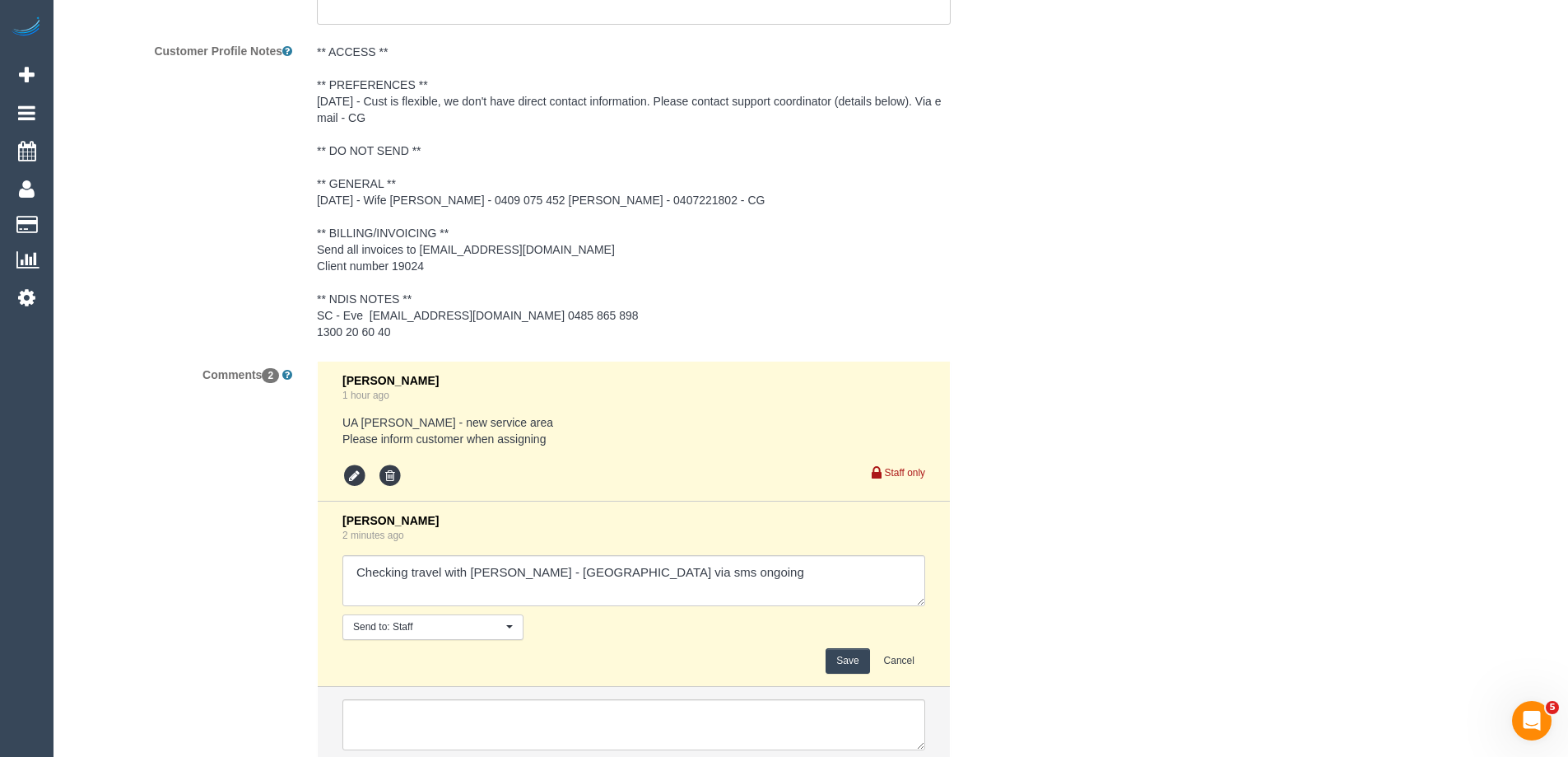
scroll to position [2395, 0]
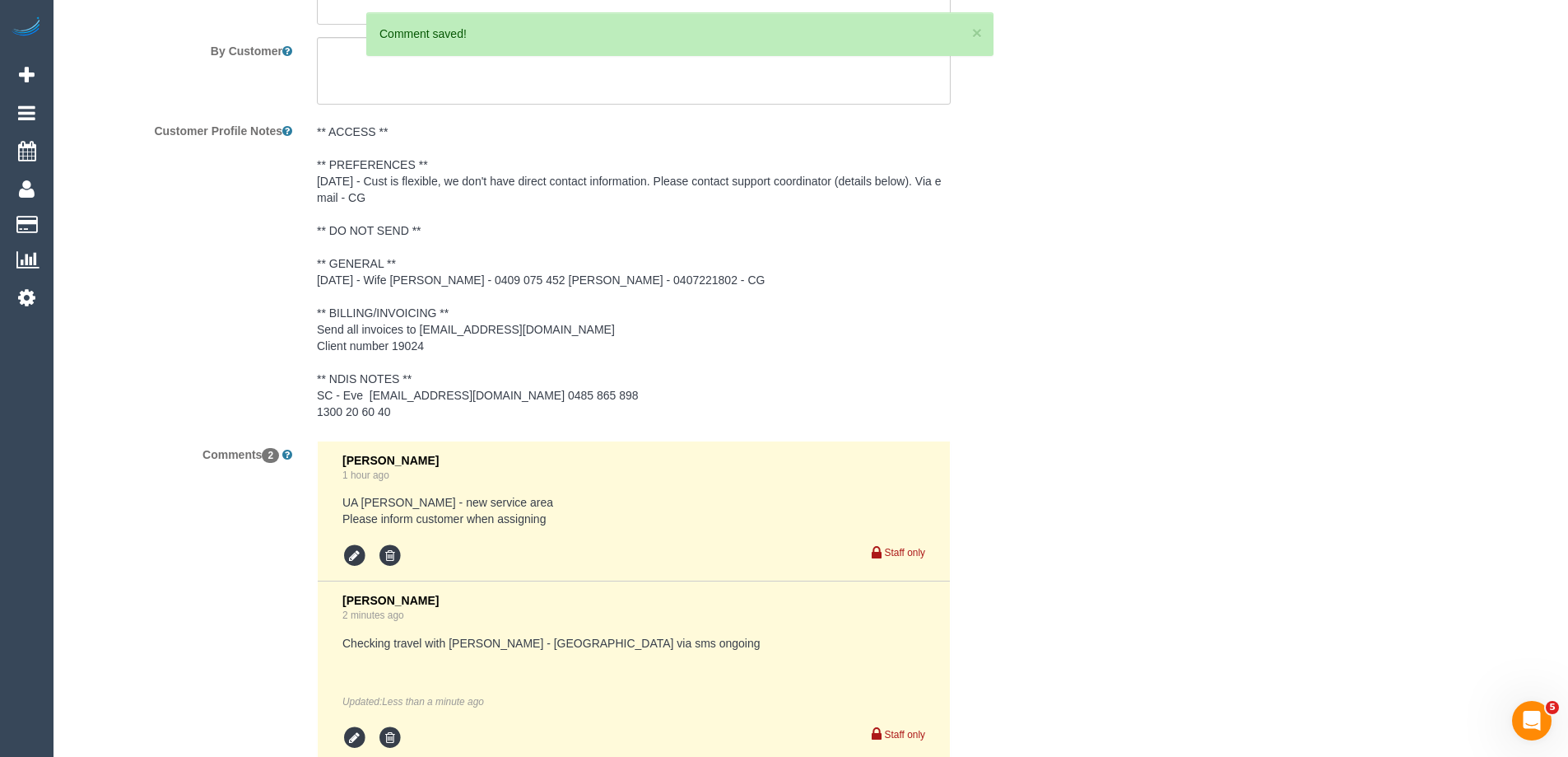
click at [391, 280] on pre "** ACCESS ** ** PREFERENCES ** [DATE] - Cust is flexible, we don't have direct …" at bounding box center [633, 272] width 633 height 296
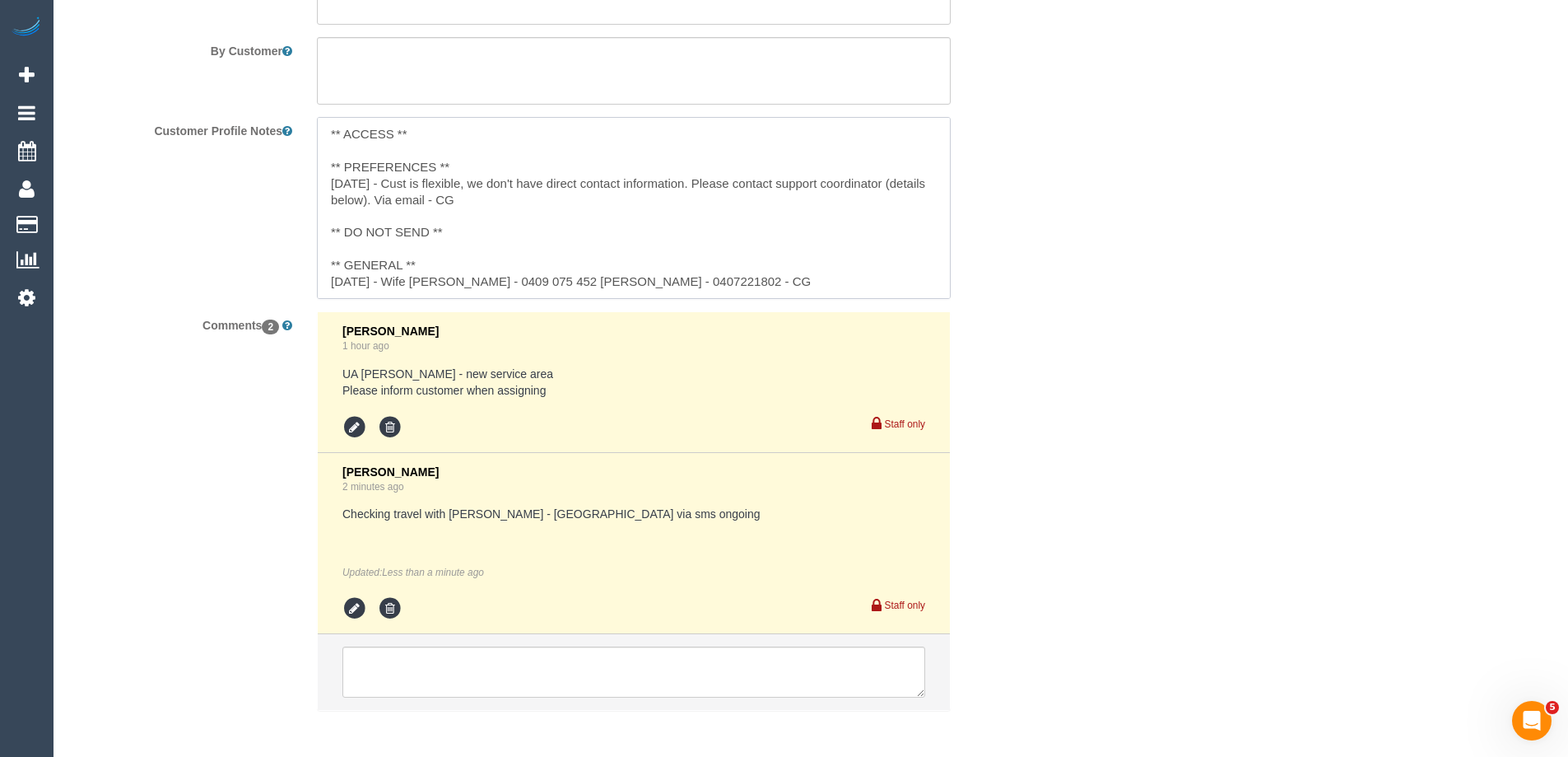
click at [431, 282] on textarea "** ACCESS ** ** PREFERENCES ** [DATE] - Cust is flexible, we don't have direct …" at bounding box center [633, 208] width 633 height 182
click at [627, 298] on textarea "** ACCESS ** ** PREFERENCES ** [DATE] - Cust is flexible, we don't have direct …" at bounding box center [633, 208] width 633 height 182
click at [613, 298] on textarea "** ACCESS ** ** PREFERENCES ** [DATE] - Cust is flexible, we don't have direct …" at bounding box center [633, 208] width 633 height 182
type textarea "** ACCESS ** ** PREFERENCES ** [DATE] - Cust is flexible, we don't have direct …"
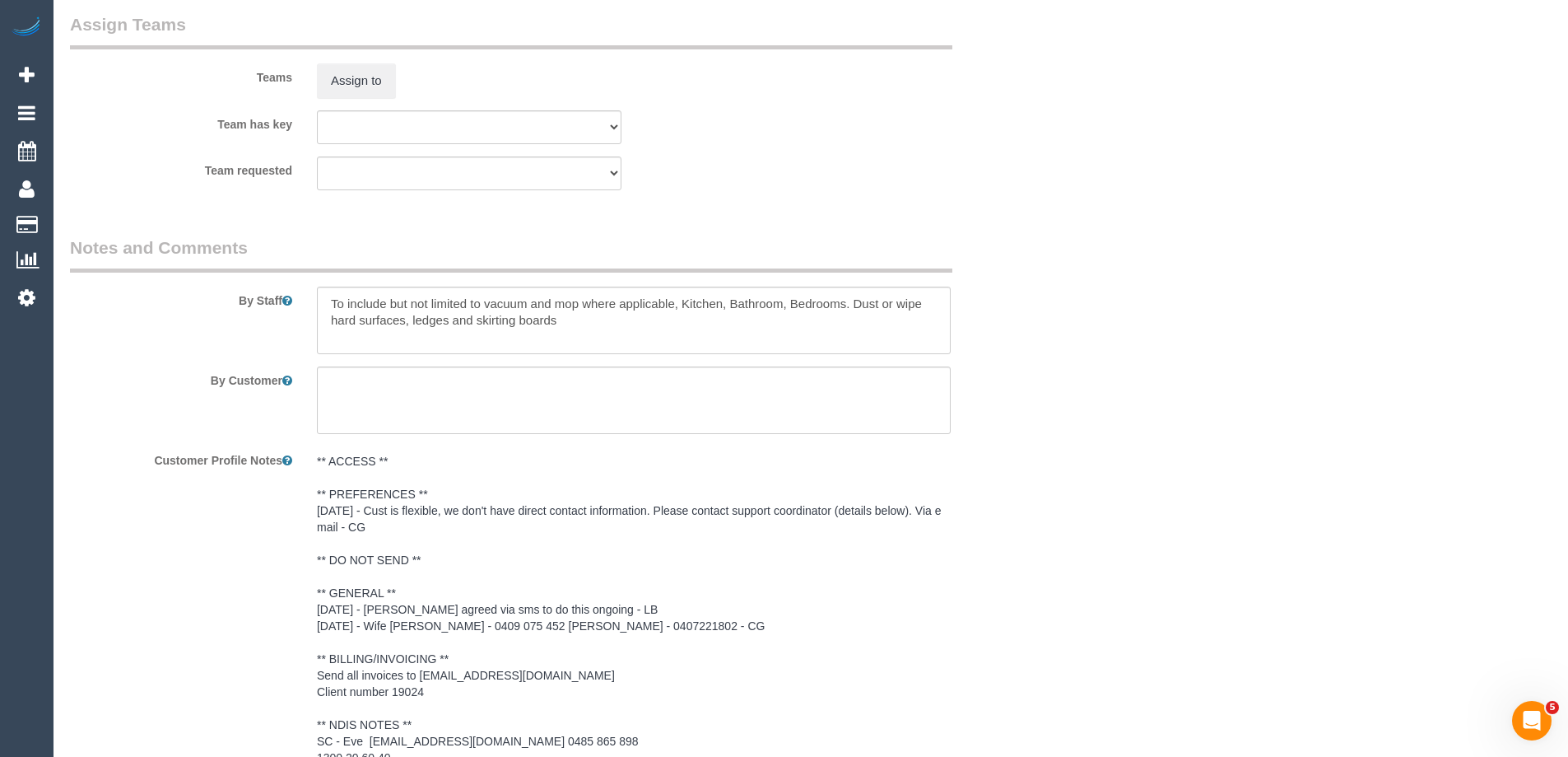
click at [187, 203] on fieldset "Assign Teams Teams Assign to Team has key (0) Account - Tech (0) Office (0) [PE…" at bounding box center [551, 106] width 962 height 190
click at [893, 190] on div "Team requested (0) Account - Tech (0) Office (0) [PERSON_NAME] Test Account (1)…" at bounding box center [551, 173] width 987 height 34
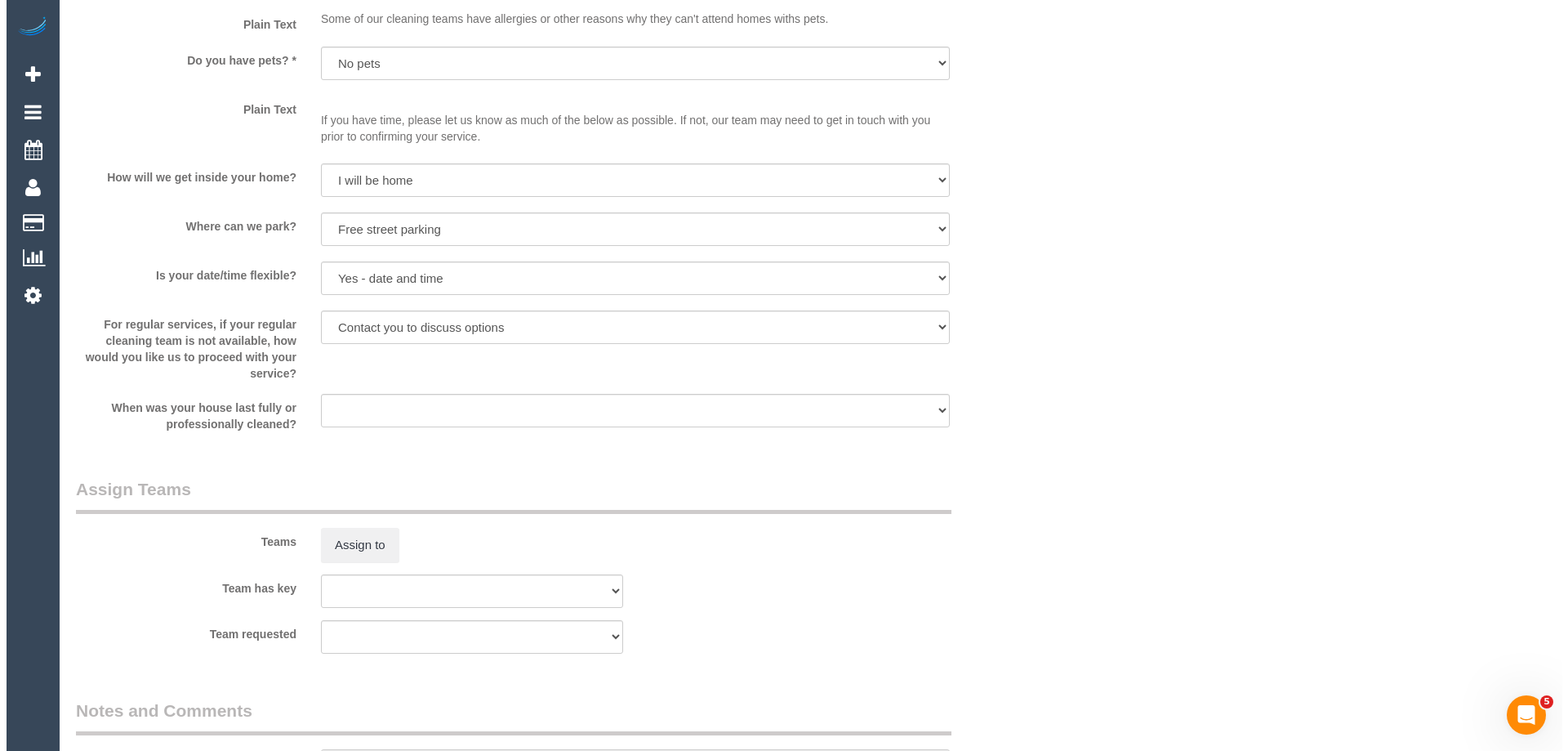
scroll to position [1715, 0]
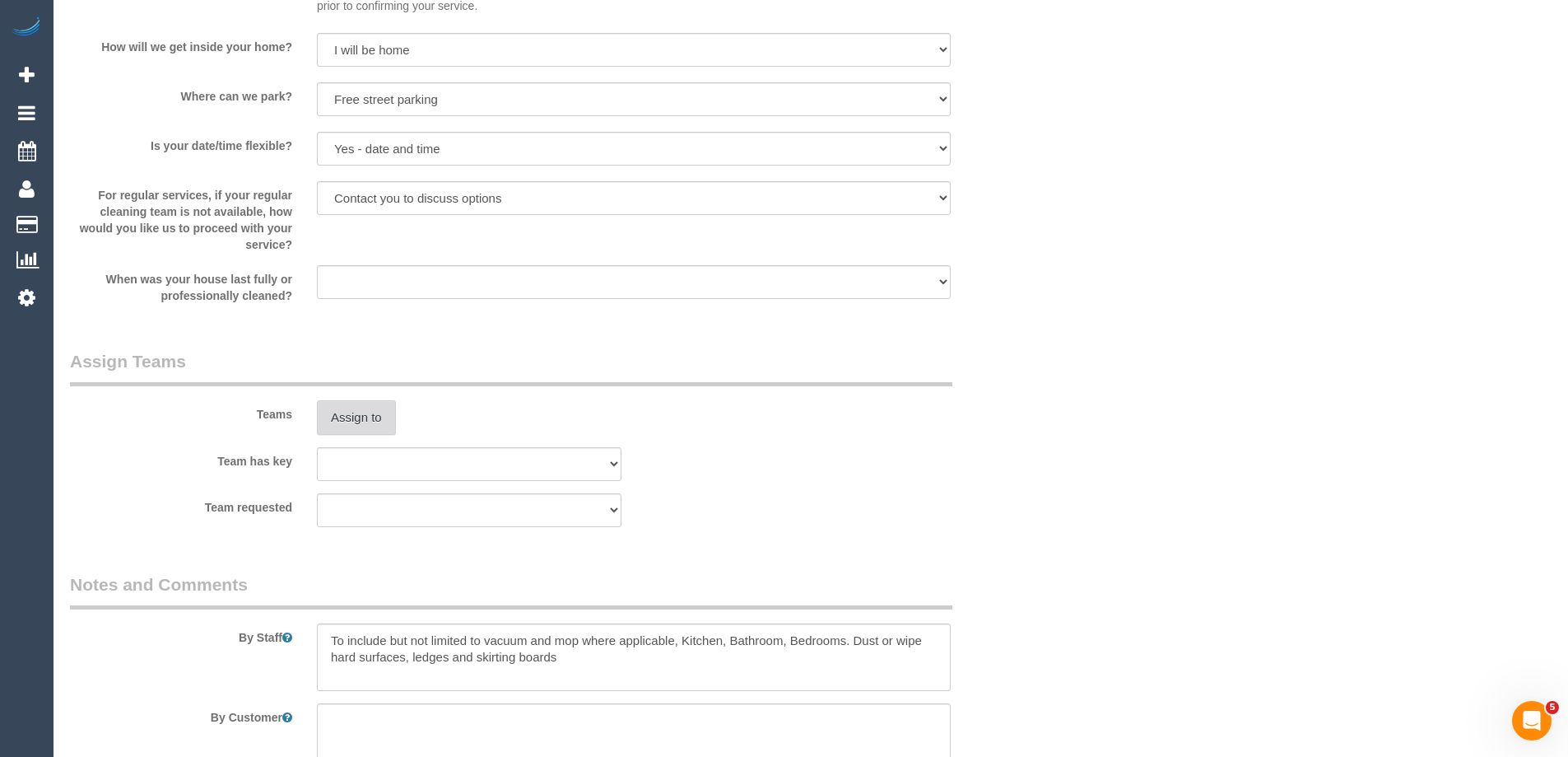
click at [356, 433] on button "Assign to" at bounding box center [356, 417] width 79 height 35
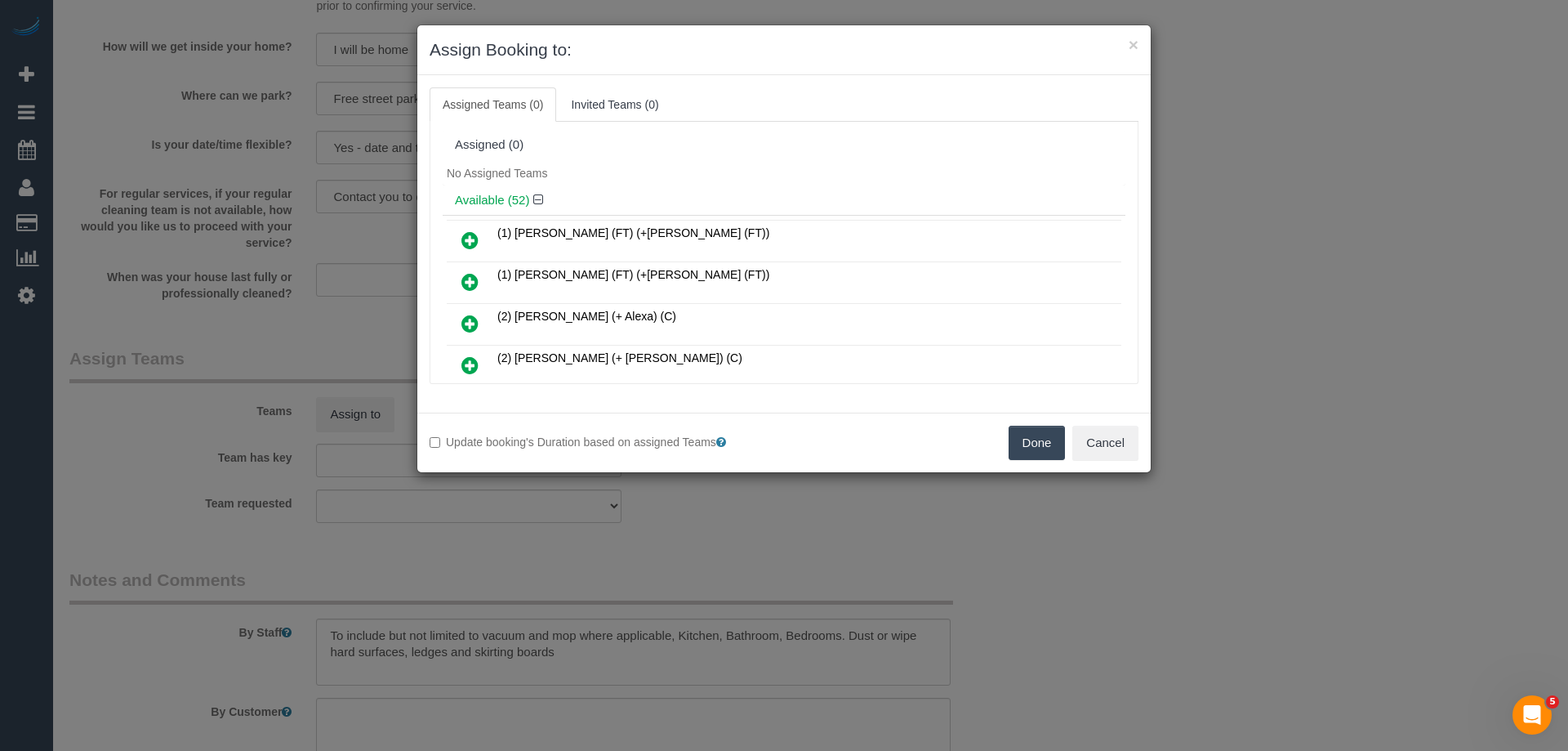
click at [770, 170] on div "No Assigned Teams" at bounding box center [784, 173] width 683 height 25
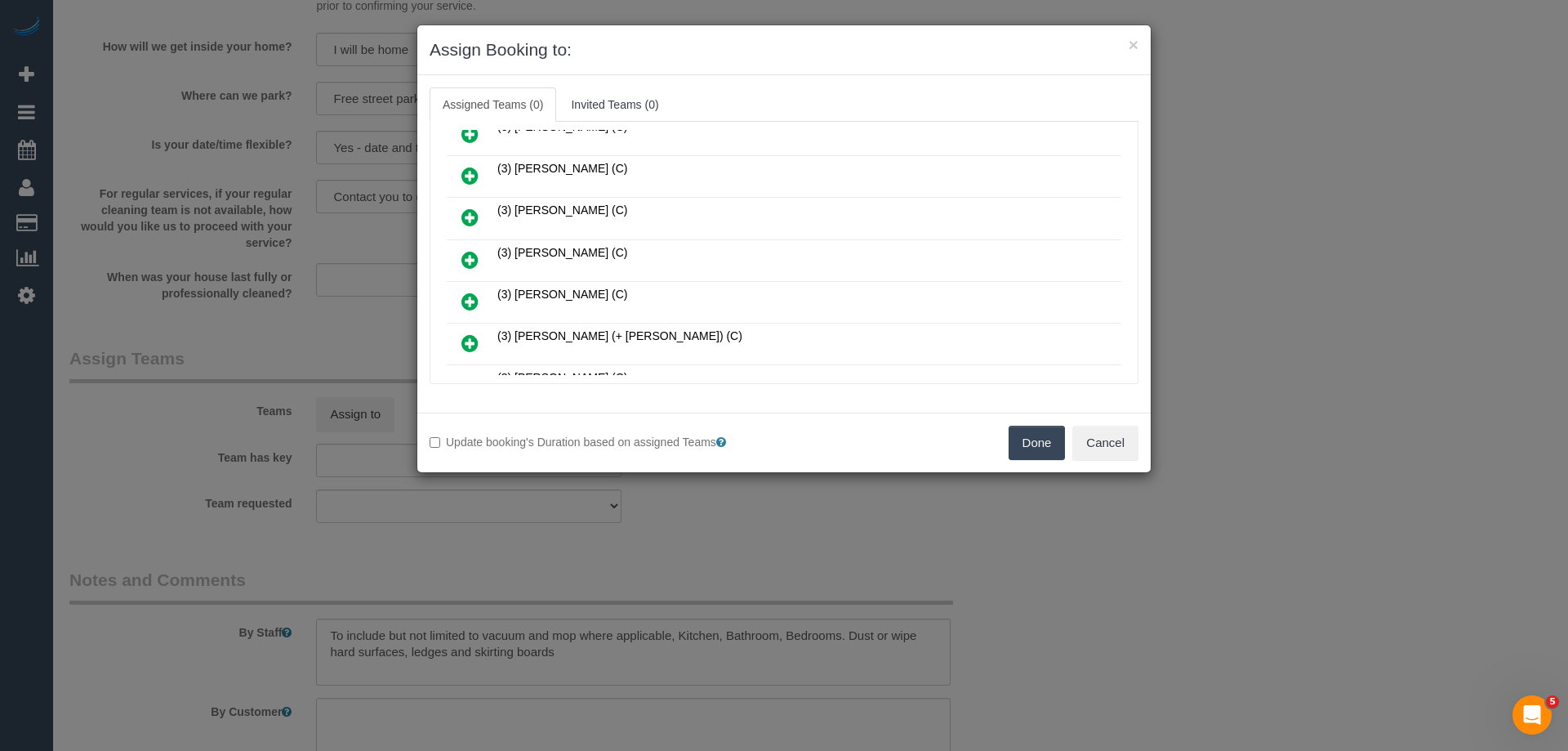
click at [465, 259] on icon at bounding box center [470, 260] width 17 height 20
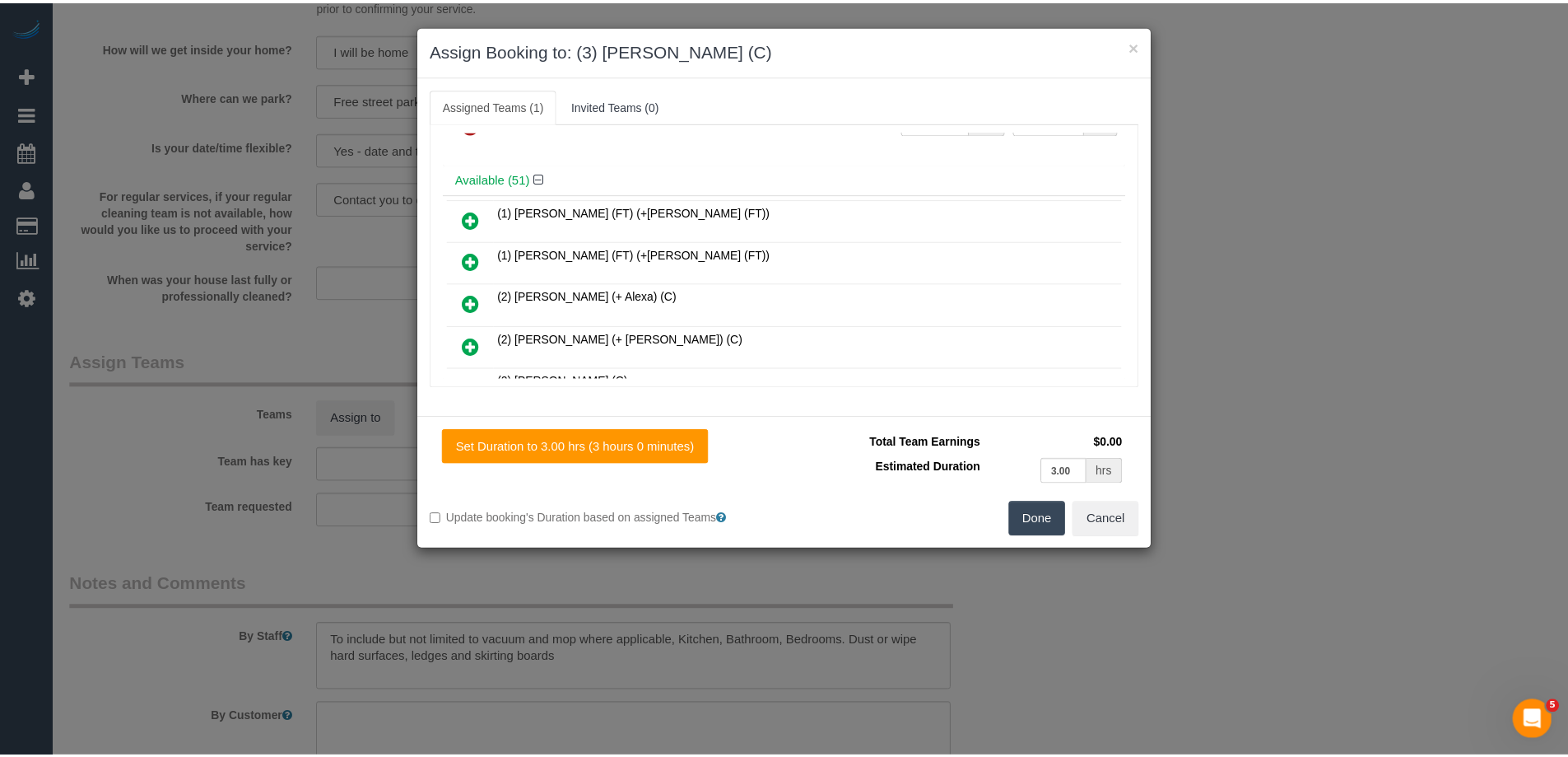
scroll to position [0, 0]
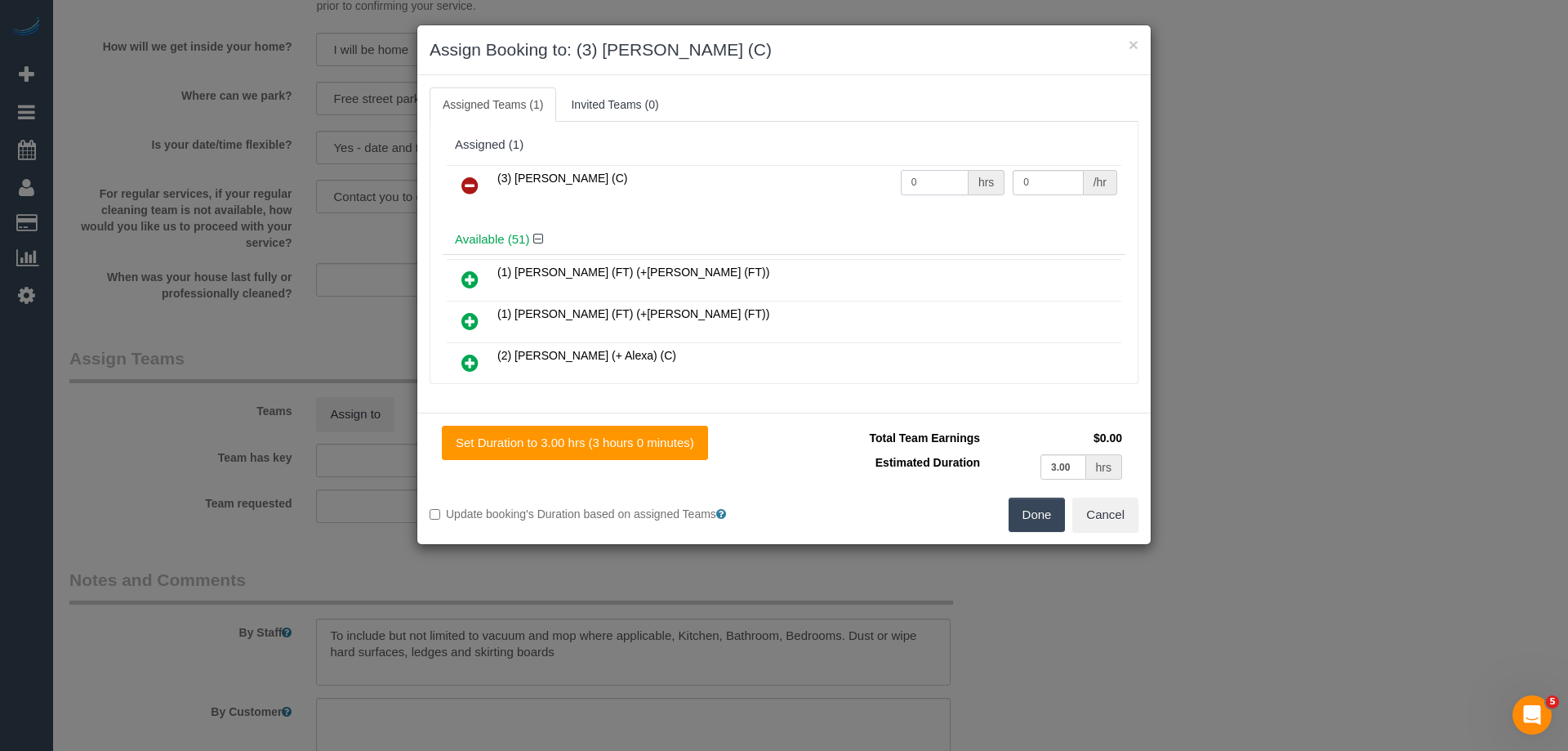
click at [940, 183] on input "0" at bounding box center [934, 183] width 68 height 26
type input "3"
click at [1045, 183] on input "0" at bounding box center [1047, 183] width 70 height 26
type input "35"
click at [1028, 513] on button "Done" at bounding box center [1037, 514] width 57 height 35
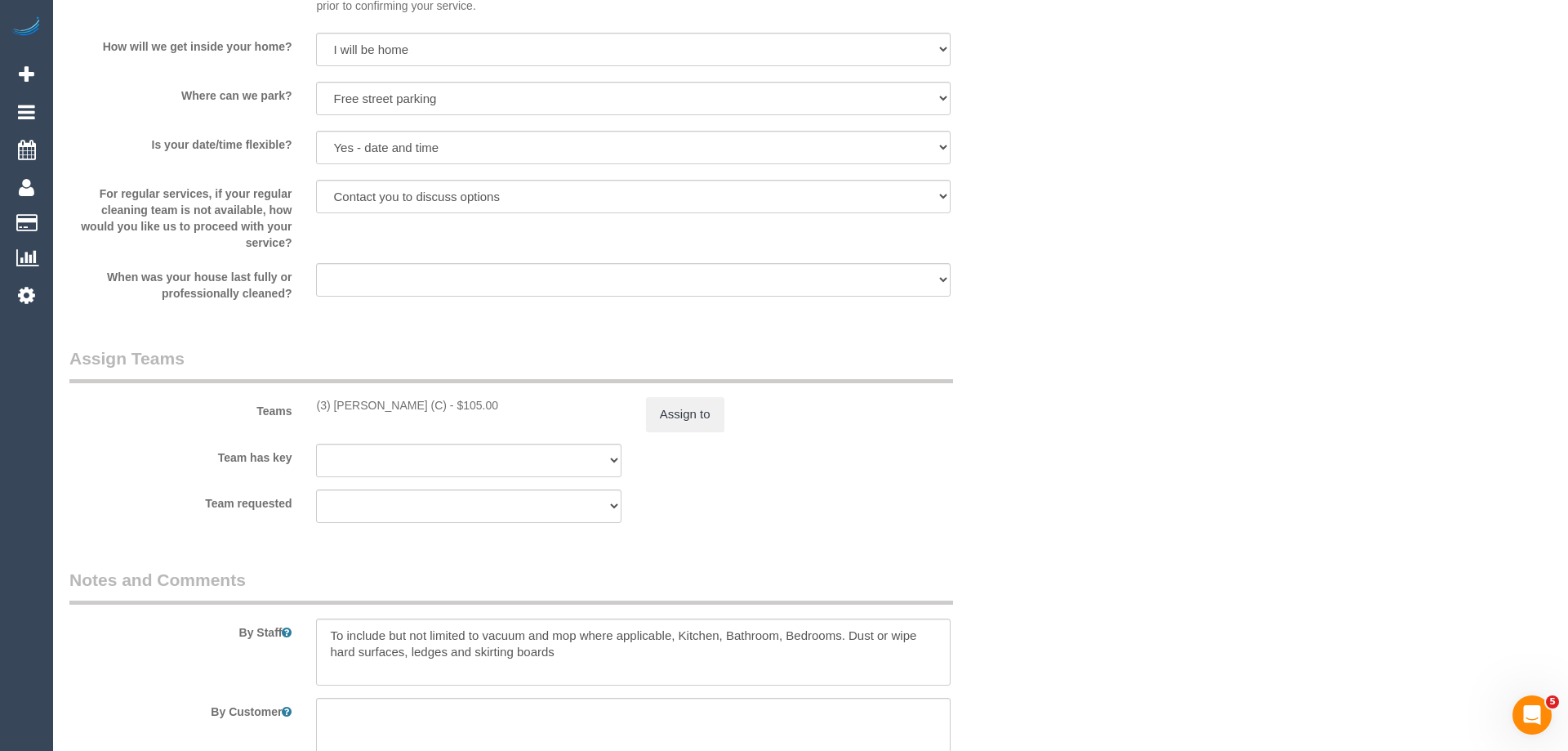
click at [1028, 513] on div "× Assign Booking to: (3) Kaveen Wijesuriya (C) Assigned Teams (1) Invited Teams…" at bounding box center [784, 375] width 1568 height 751
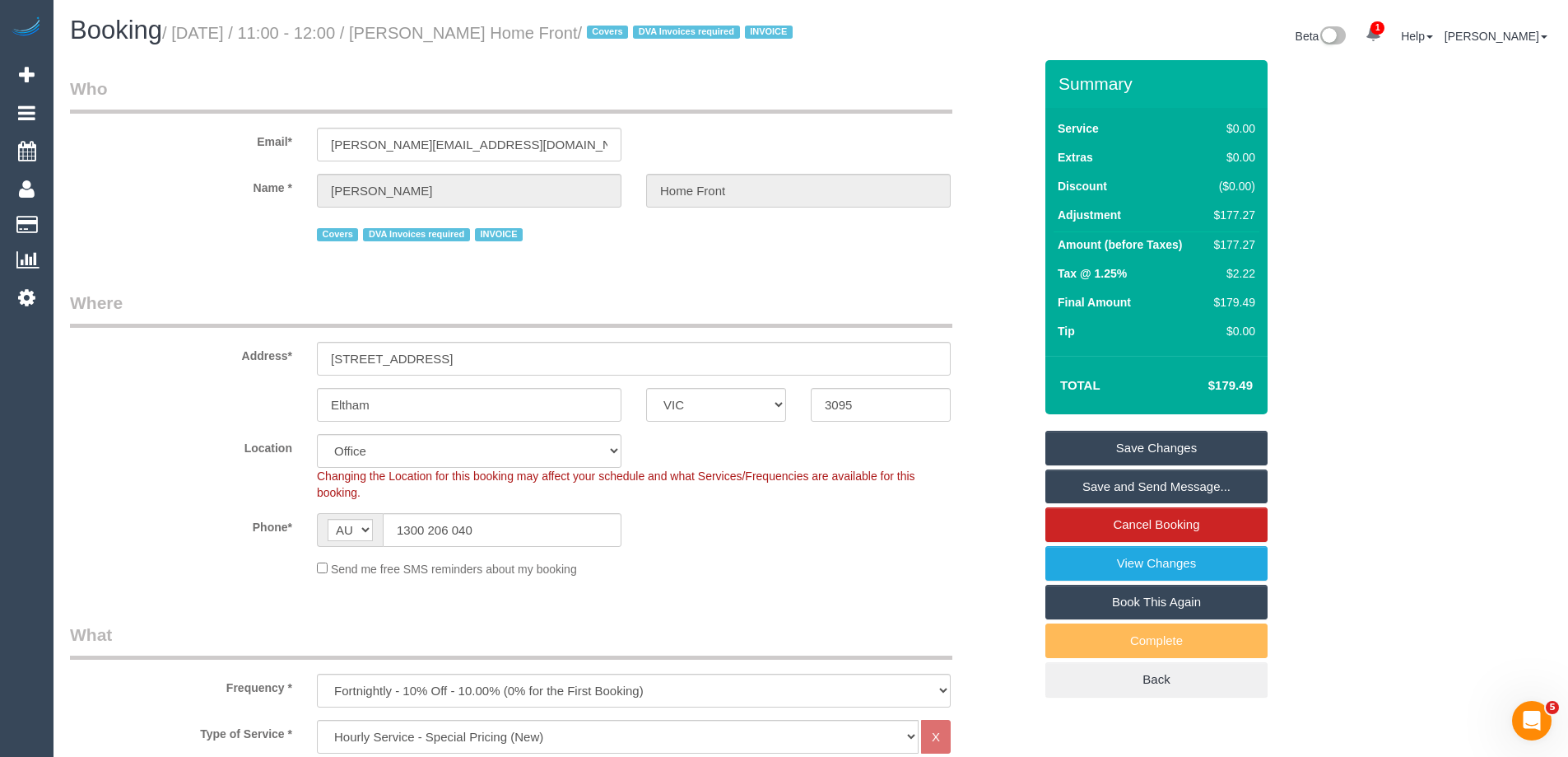
click at [1127, 466] on link "Save Changes" at bounding box center [1155, 448] width 222 height 35
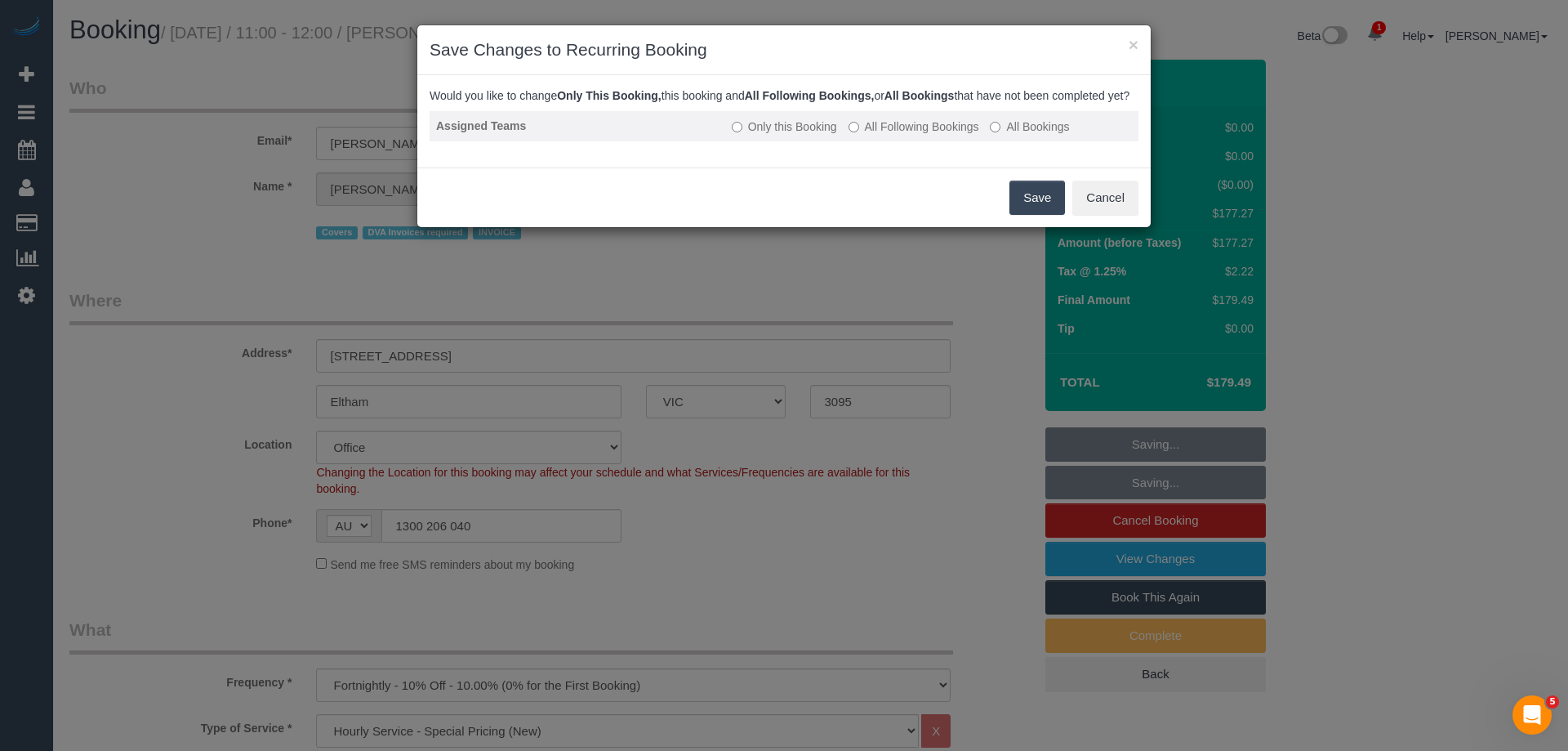
click at [951, 135] on label "All Following Bookings" at bounding box center [914, 126] width 130 height 17
click at [1030, 215] on button "Save" at bounding box center [1037, 197] width 55 height 35
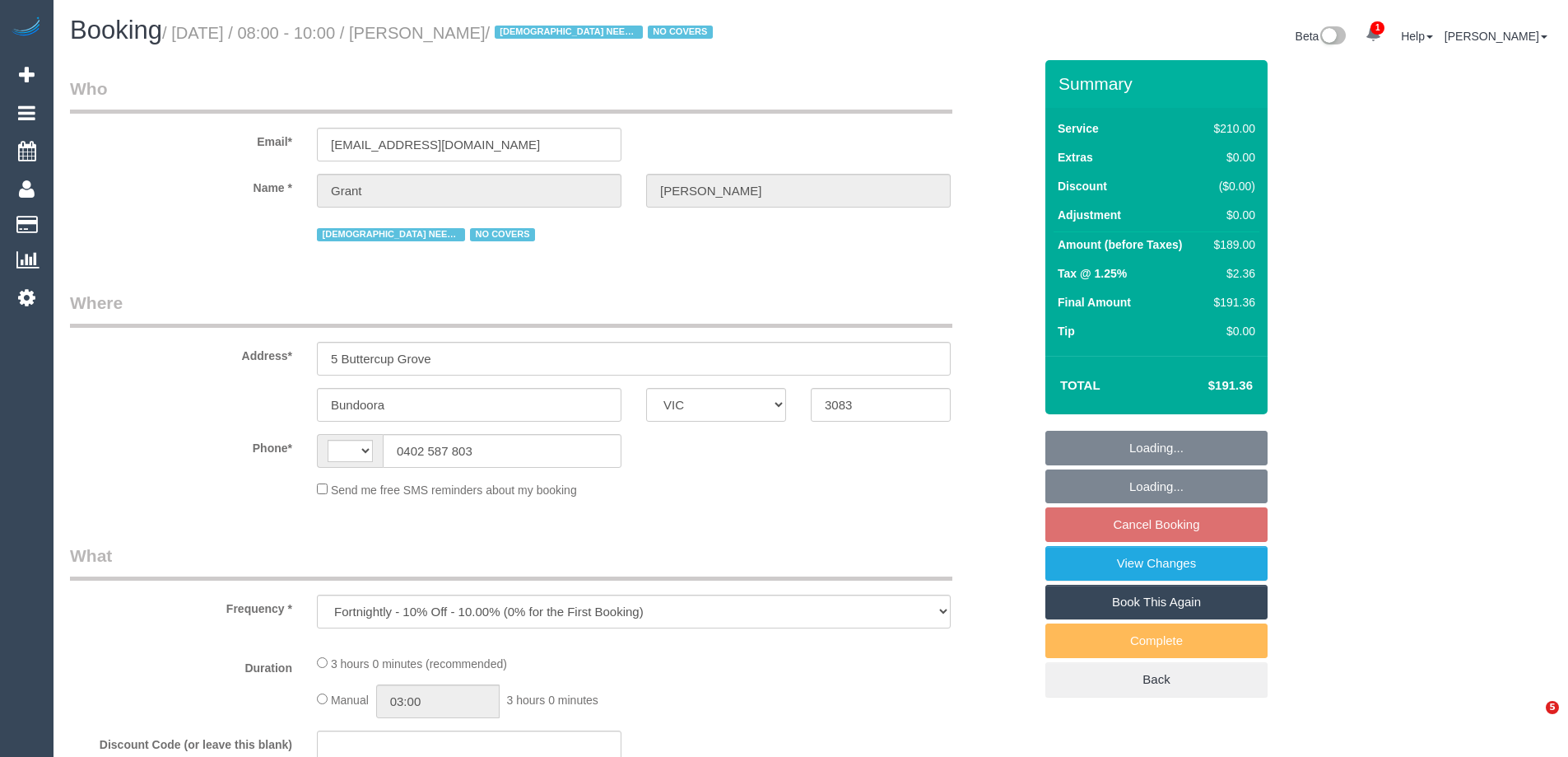
select select "VIC"
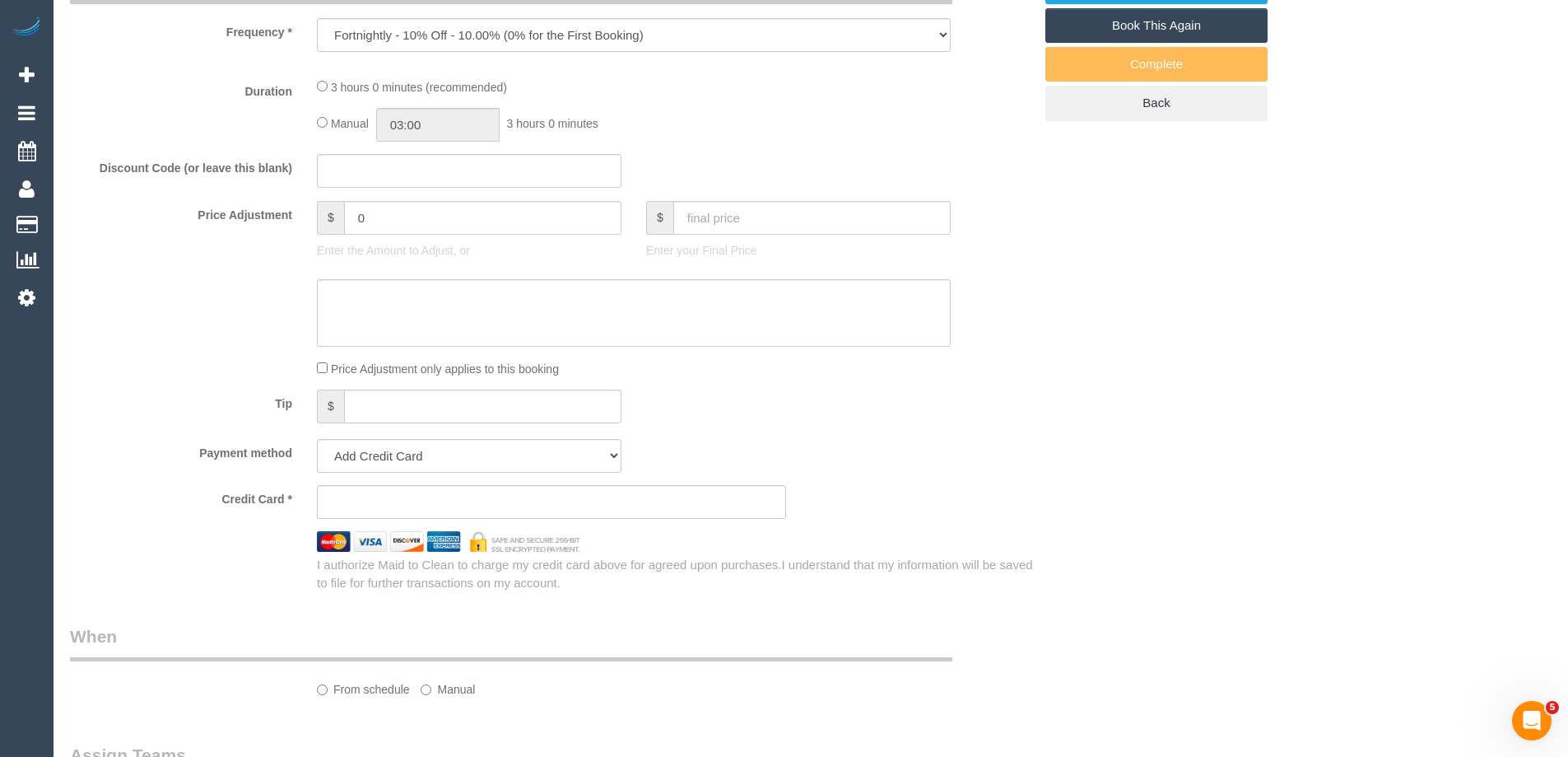
select select "string:stripe-pm_1RvnLP2GScqysDRVt4v4WotE"
select select "number:28"
select select "number:14"
select select "number:19"
select select "number:25"
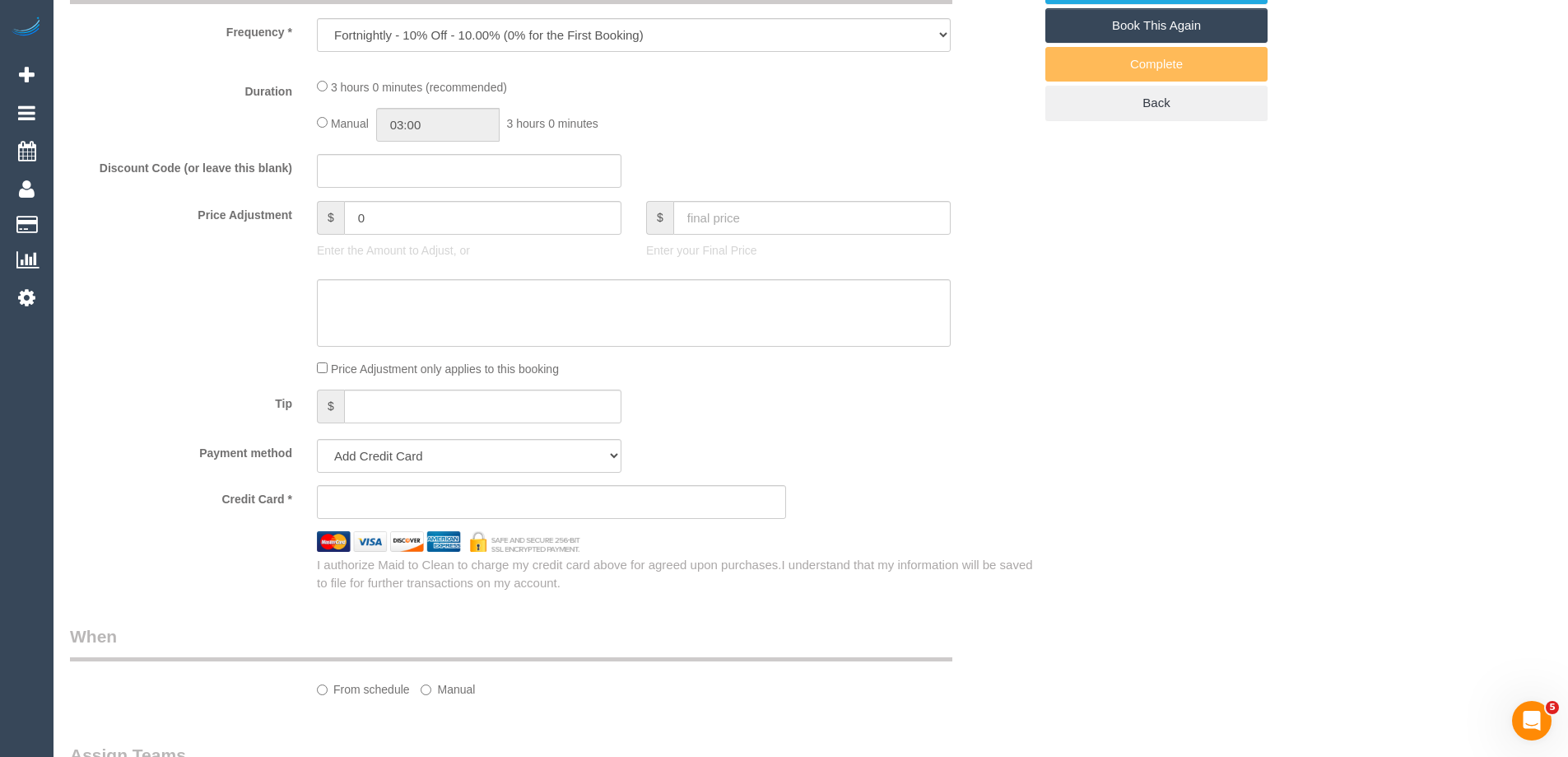
select select "number:35"
select select "number:12"
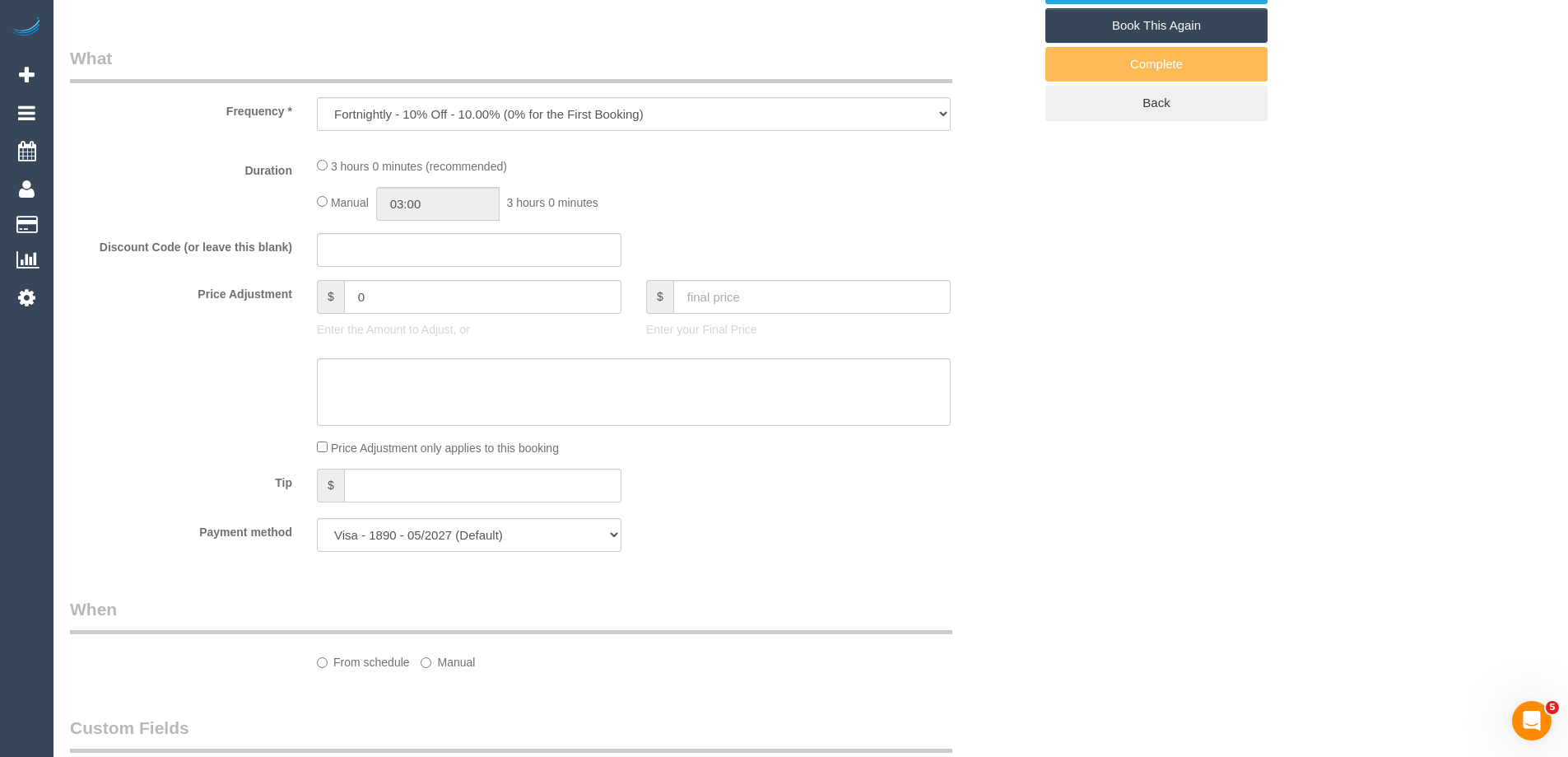
select select "object:718"
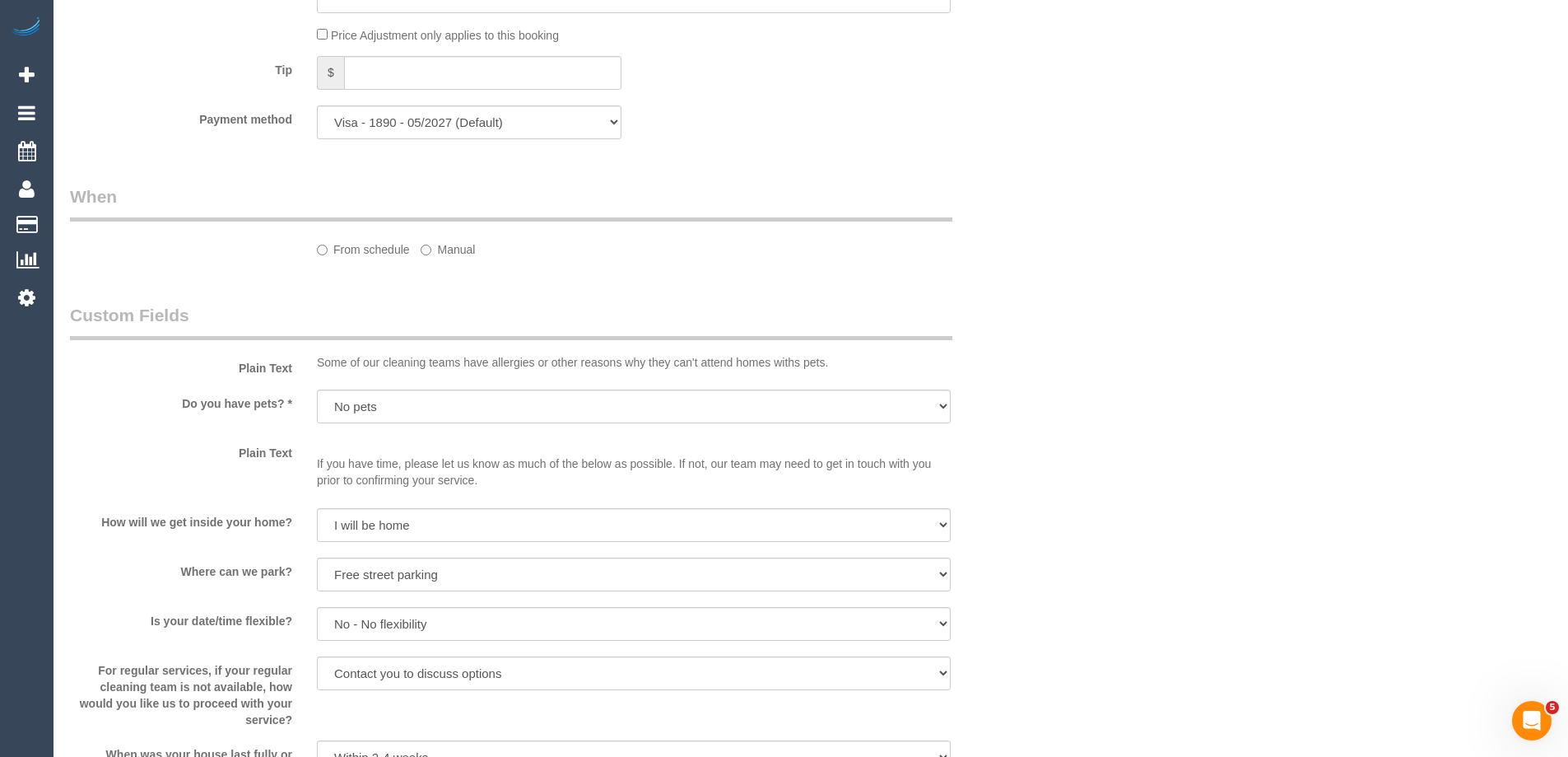
select select "string:AU"
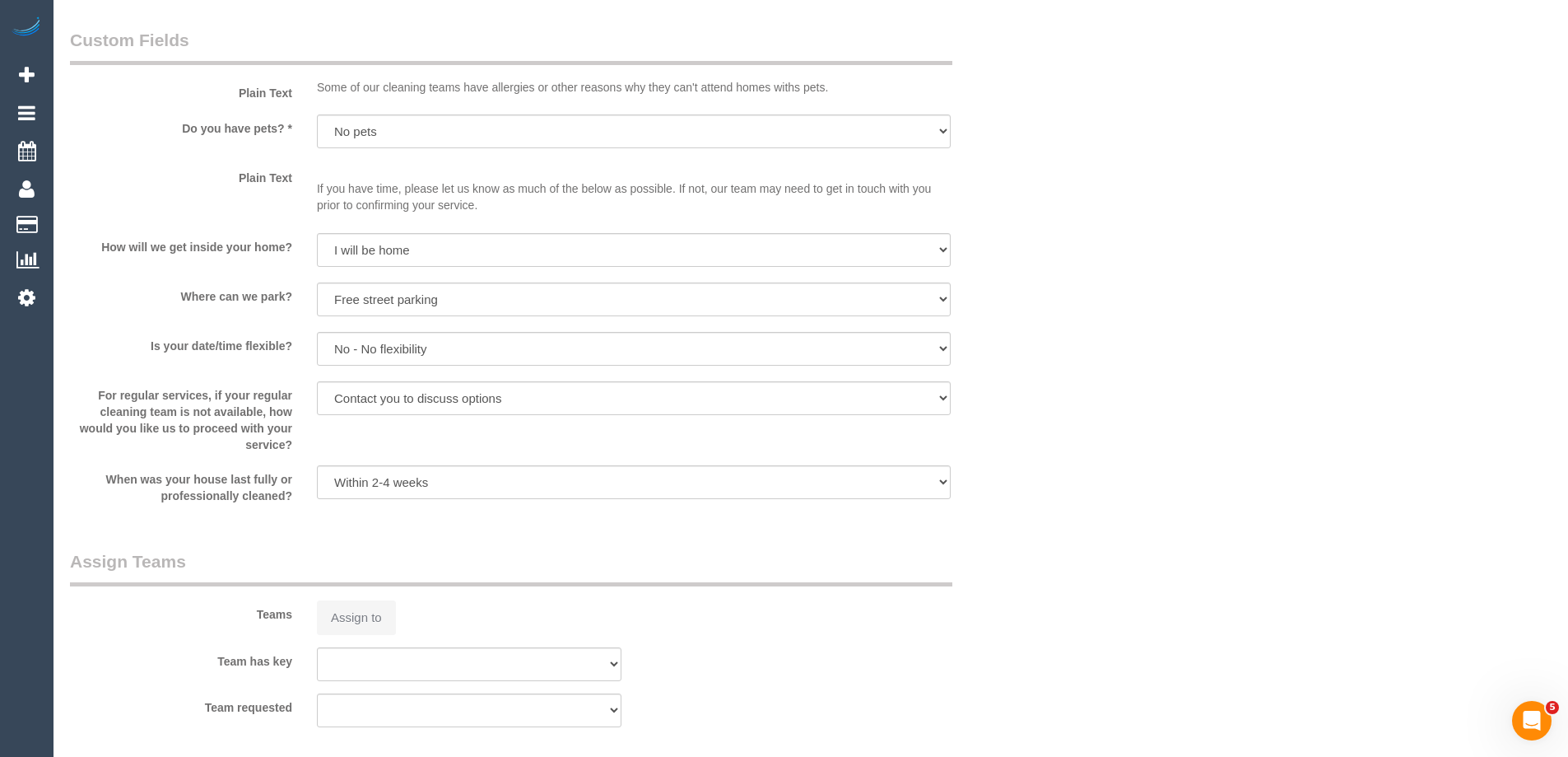
select select "180"
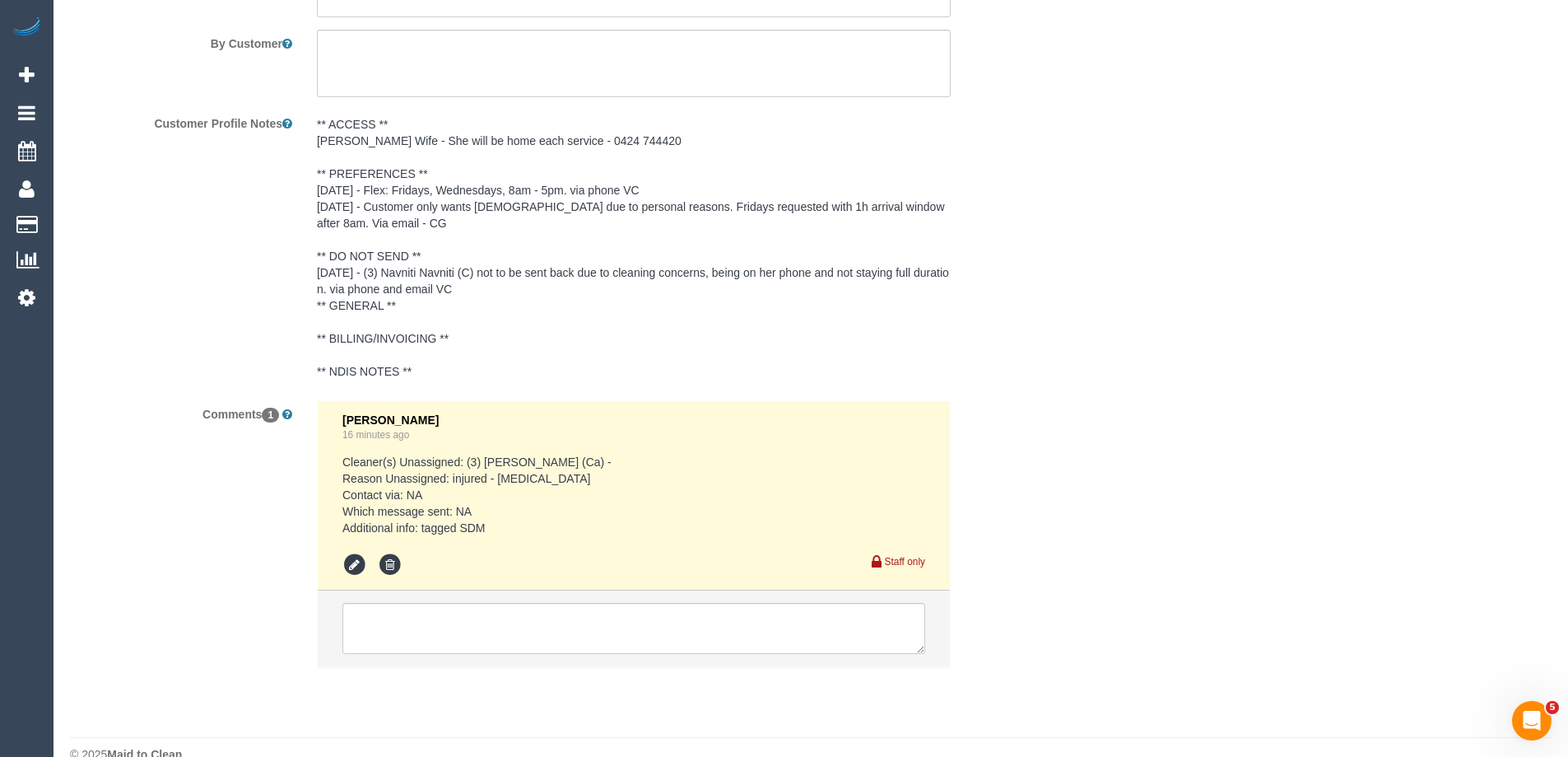
scroll to position [3019, 0]
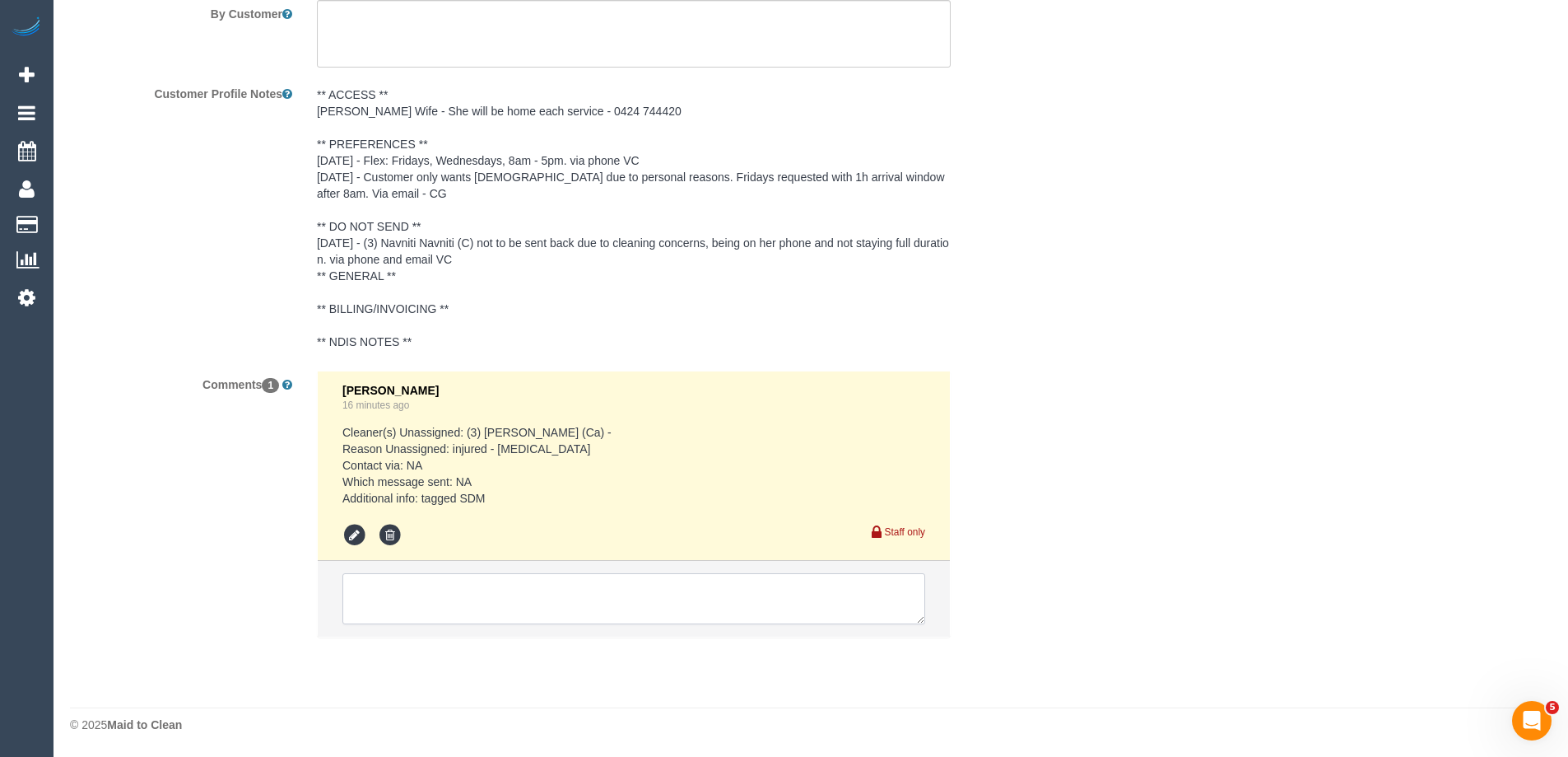
click at [438, 606] on textarea at bounding box center [633, 598] width 583 height 51
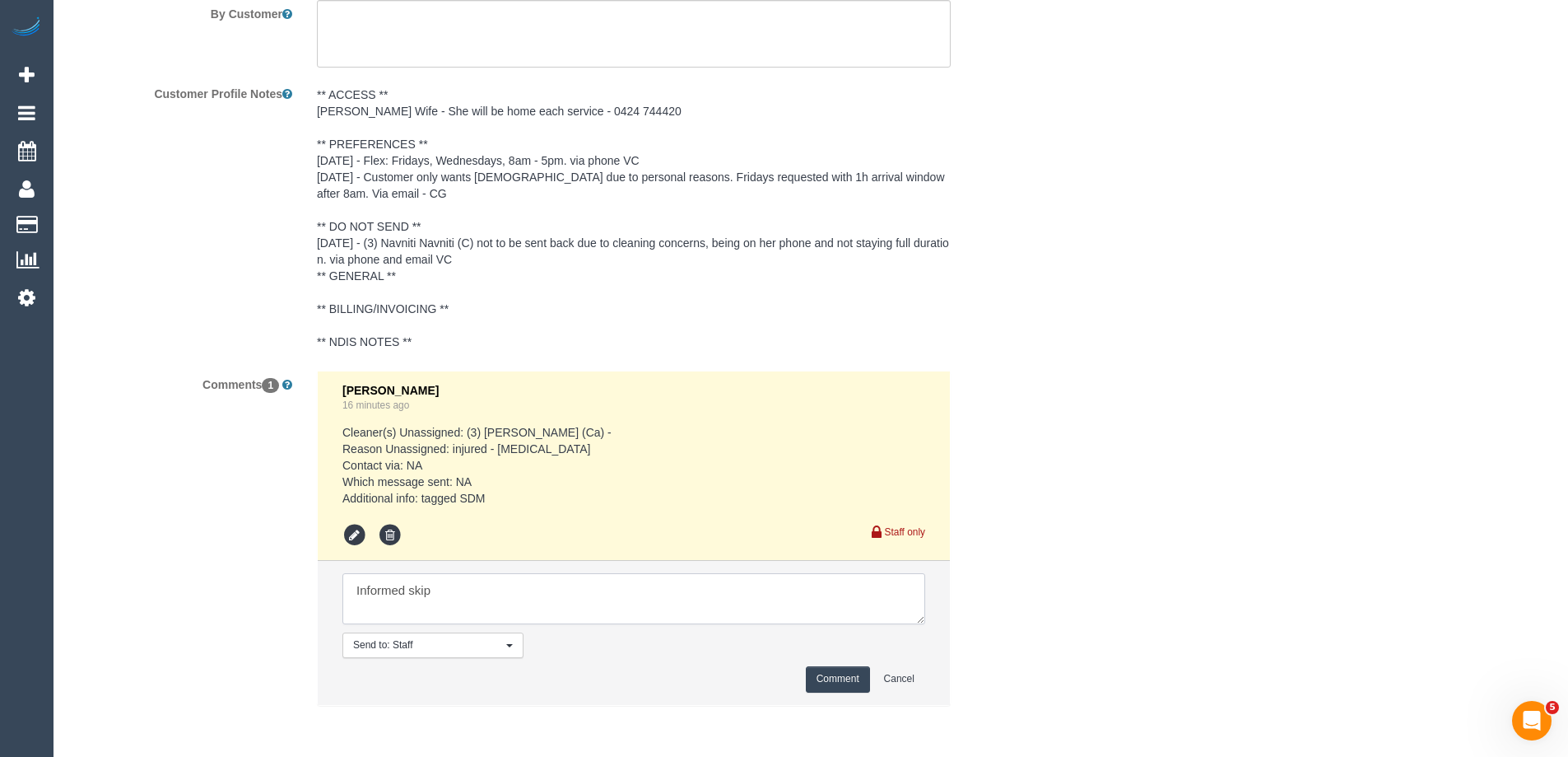
type textarea "Informed skipp"
drag, startPoint x: 475, startPoint y: 600, endPoint x: 73, endPoint y: 583, distance: 402.4
click at [150, 591] on div "Comments 1 [PERSON_NAME] 16 minutes ago Cleaner(s) Unassigned: (3) [PERSON_NAME…" at bounding box center [551, 545] width 987 height 351
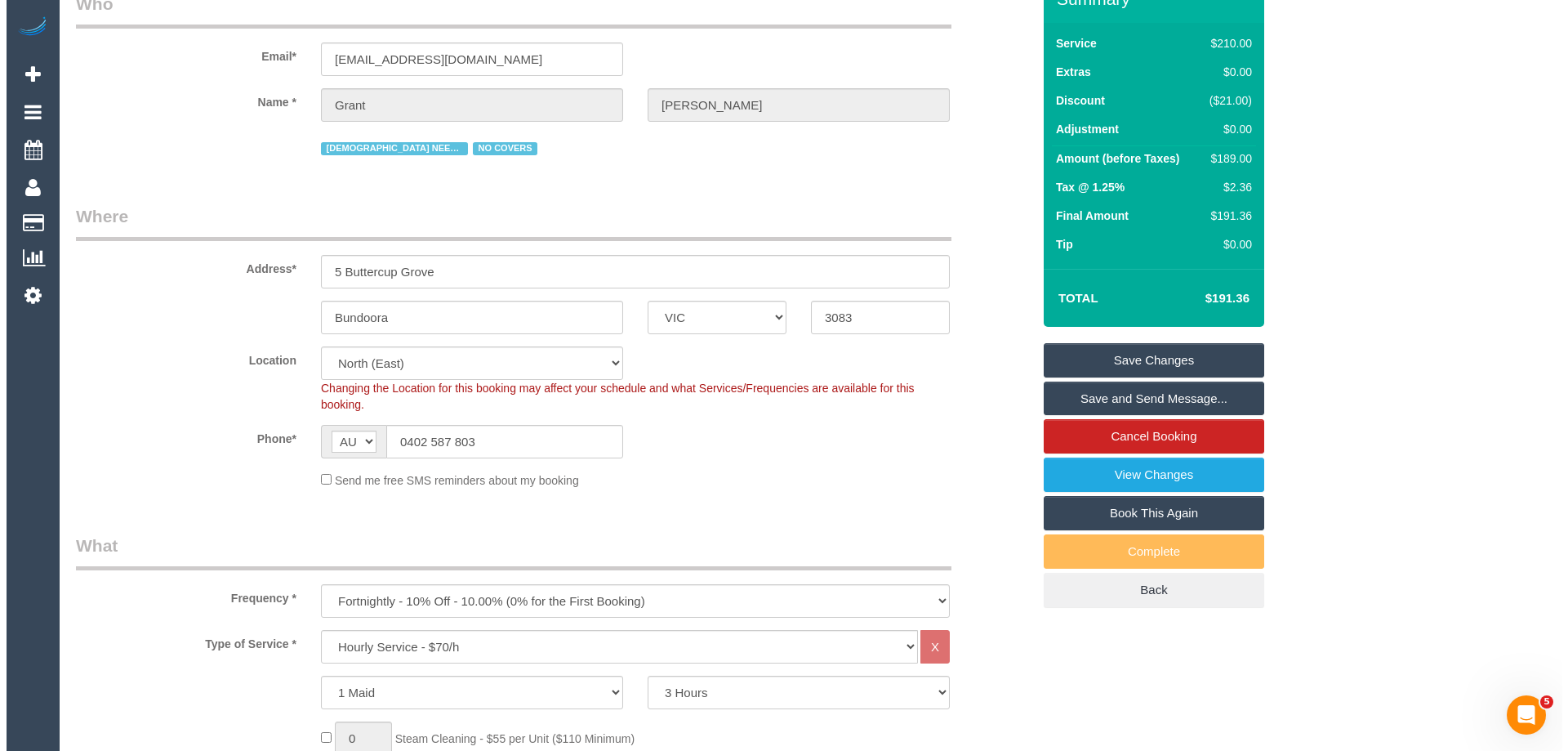
scroll to position [0, 0]
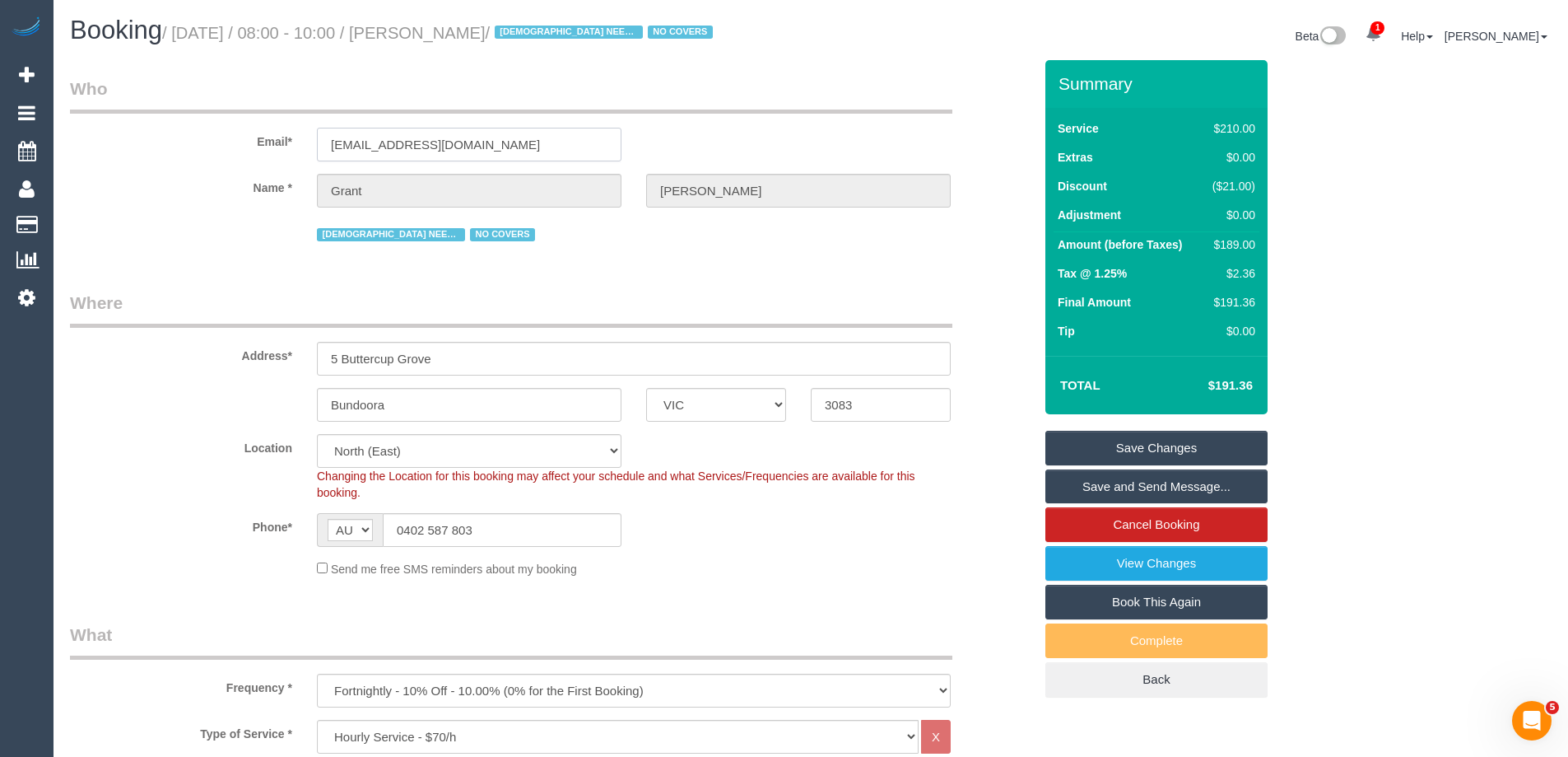
click at [410, 145] on input "[EMAIL_ADDRESS][DOMAIN_NAME]" at bounding box center [469, 144] width 304 height 34
click at [410, 145] on input "grant@loanstudio.com.au" at bounding box center [469, 144] width 304 height 34
click at [1204, 524] on link "Cancel Booking" at bounding box center [1155, 524] width 222 height 35
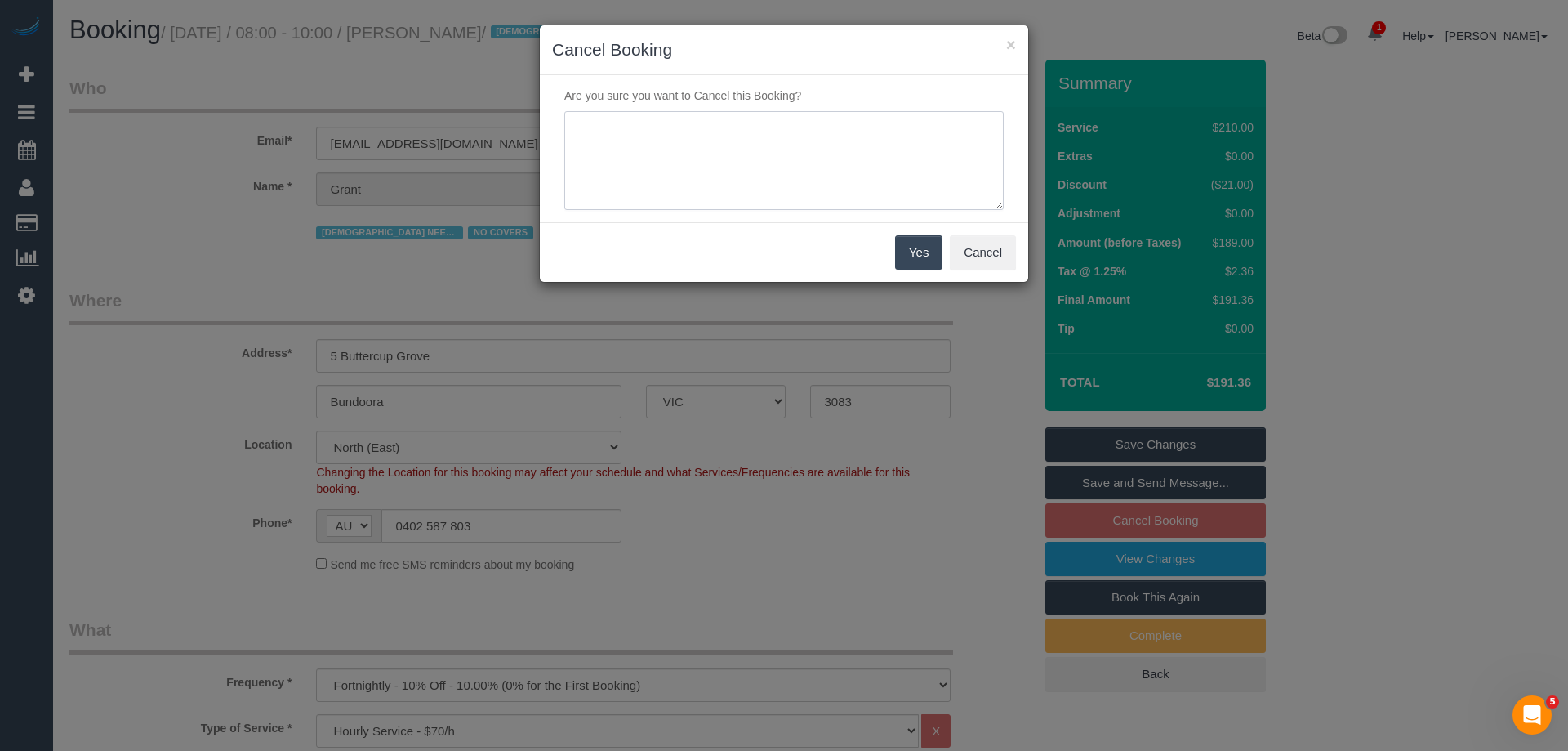
click at [810, 154] on textarea at bounding box center [784, 161] width 439 height 100
type textarea "Skipping - no covers tag - LB"
click at [922, 254] on button "Yes" at bounding box center [919, 252] width 47 height 35
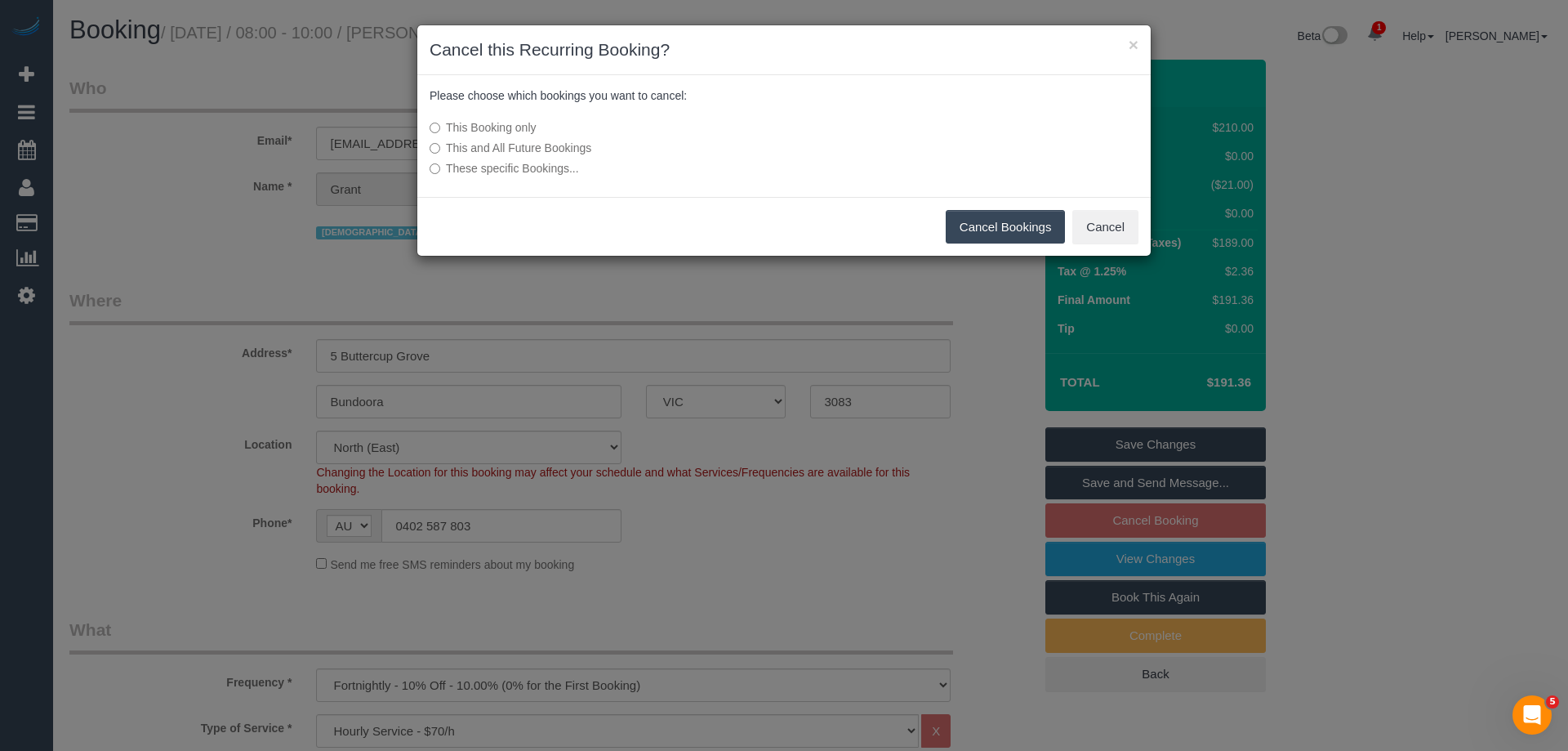
click at [984, 227] on button "Cancel Bookings" at bounding box center [1006, 227] width 120 height 35
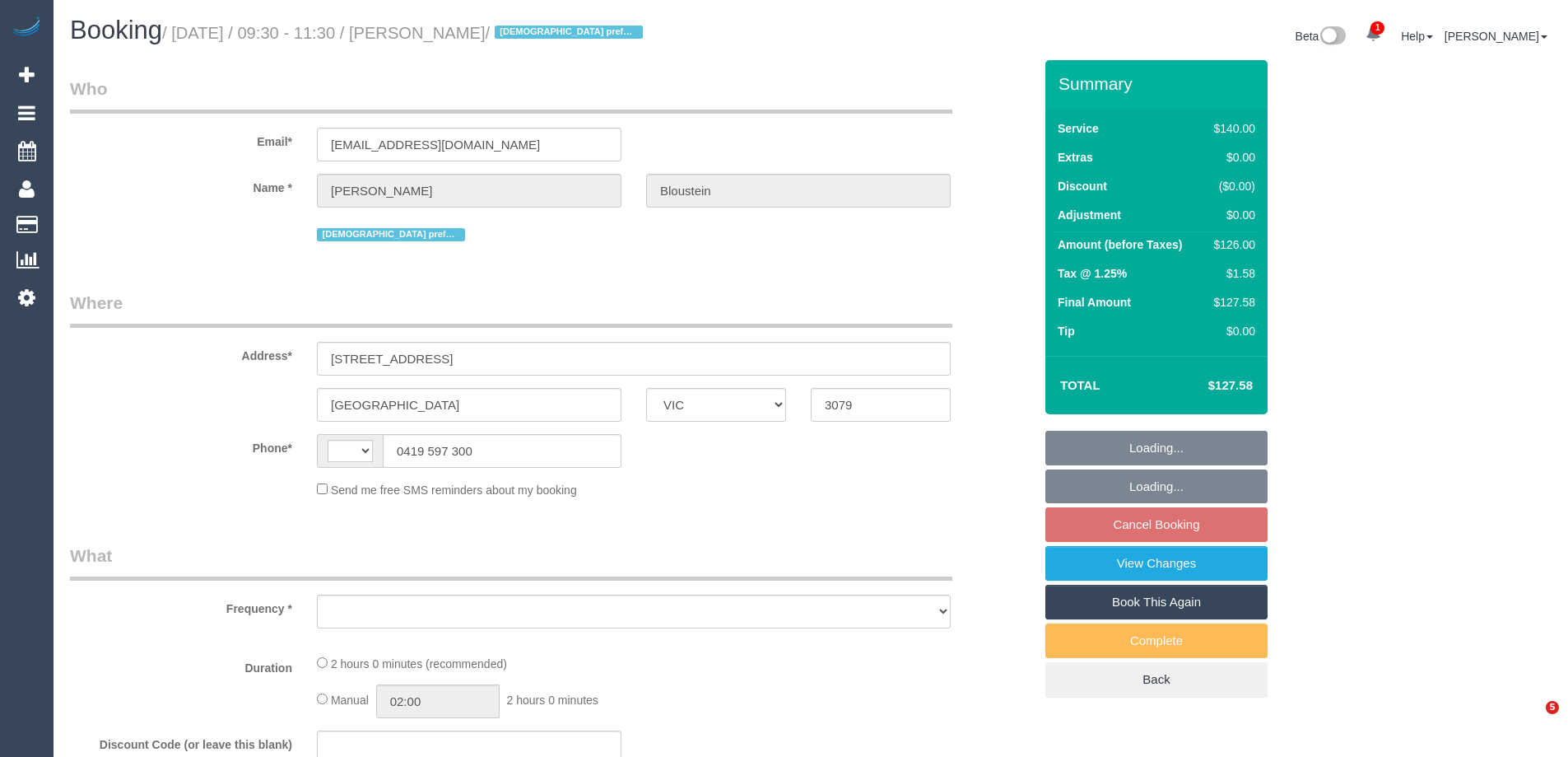
select select "VIC"
select select "string:AU"
select select "string:stripe-pm_1O9xBK2GScqysDRVLCItVcgE"
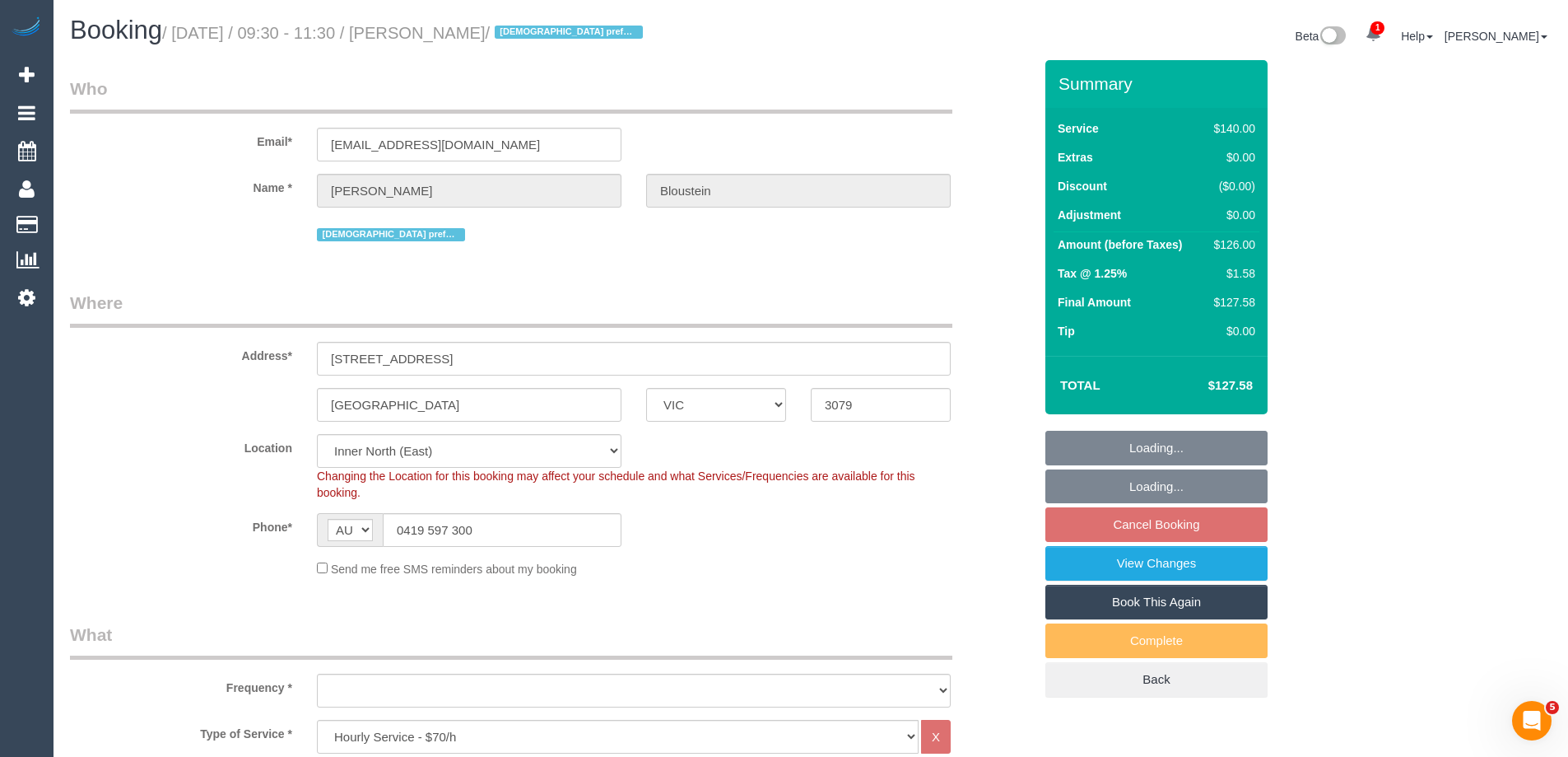
select select "object:739"
select select "number:28"
select select "number:14"
select select "number:19"
select select "number:24"
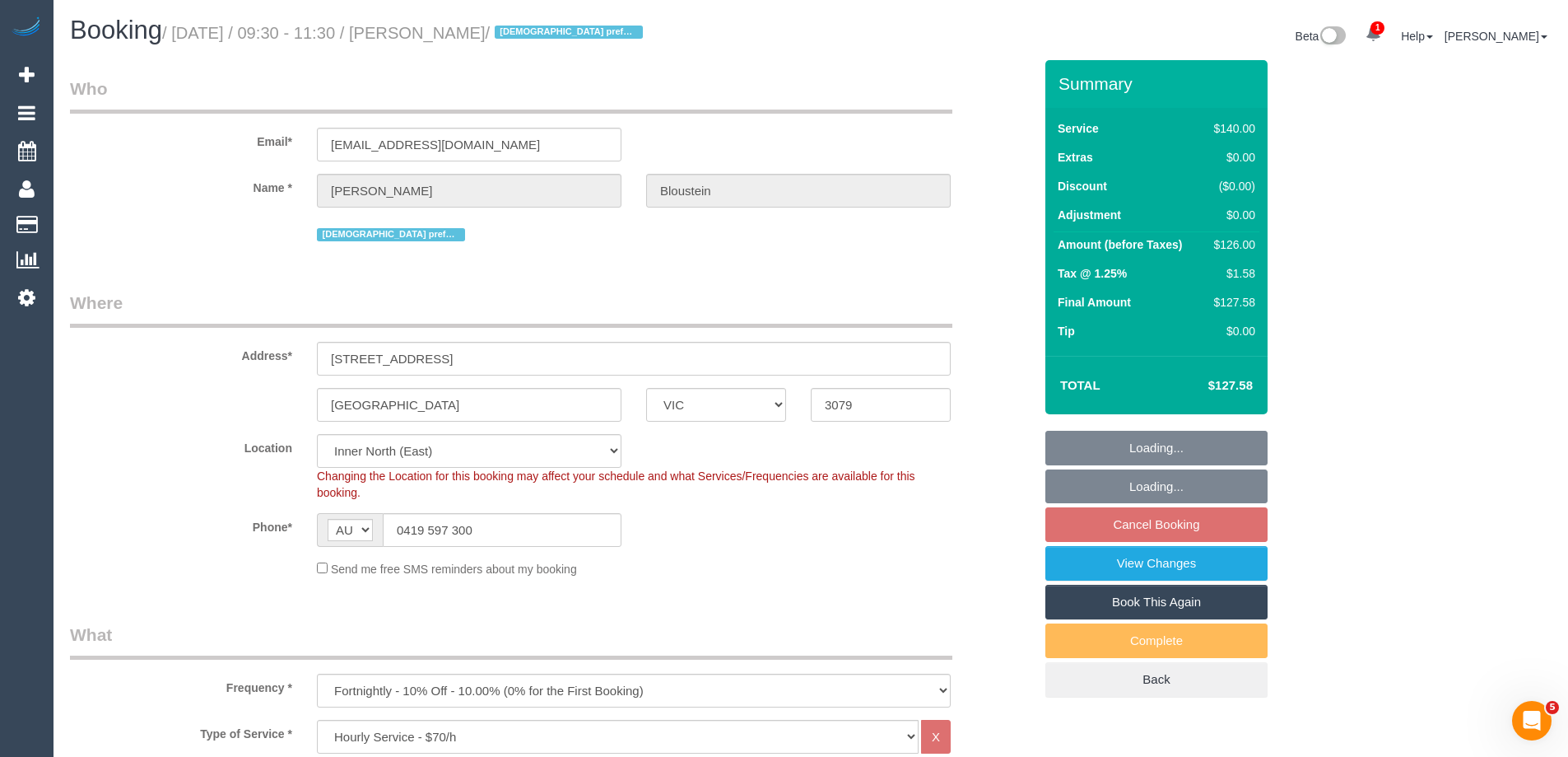
select select "number:35"
select select "number:13"
select select "object:1650"
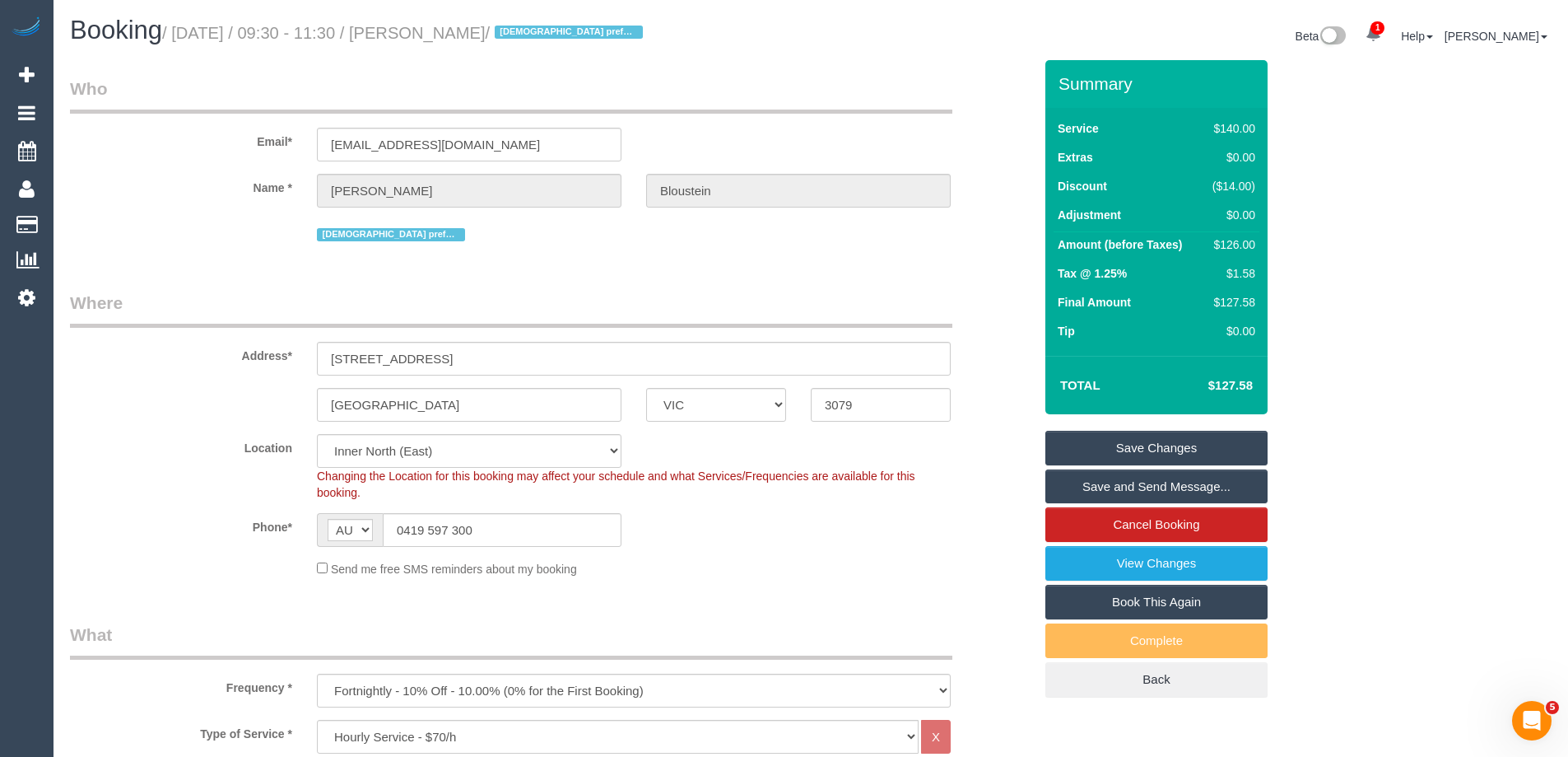
click at [520, 26] on small "/ [DATE] / 09:30 - 11:30 / [PERSON_NAME] / [DEMOGRAPHIC_DATA] preferred" at bounding box center [405, 33] width 485 height 18
copy small "Bloustein"
click at [892, 520] on div "Phone* AF AL DZ AD AO AI AQ AG AR AM AW AU AT AZ BS BH BD BB BY BE BZ BJ BM BT …" at bounding box center [551, 530] width 987 height 34
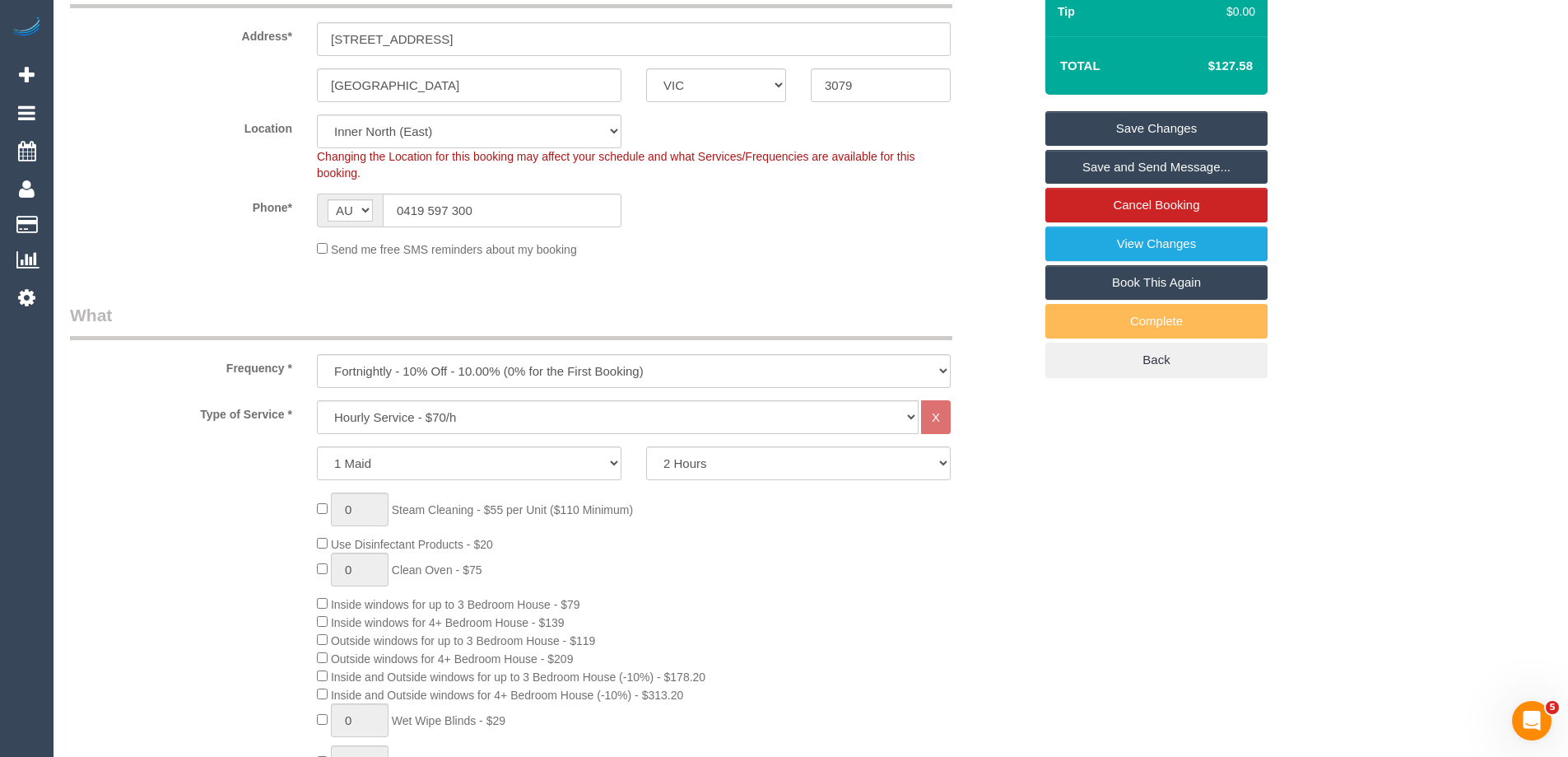
scroll to position [329, 0]
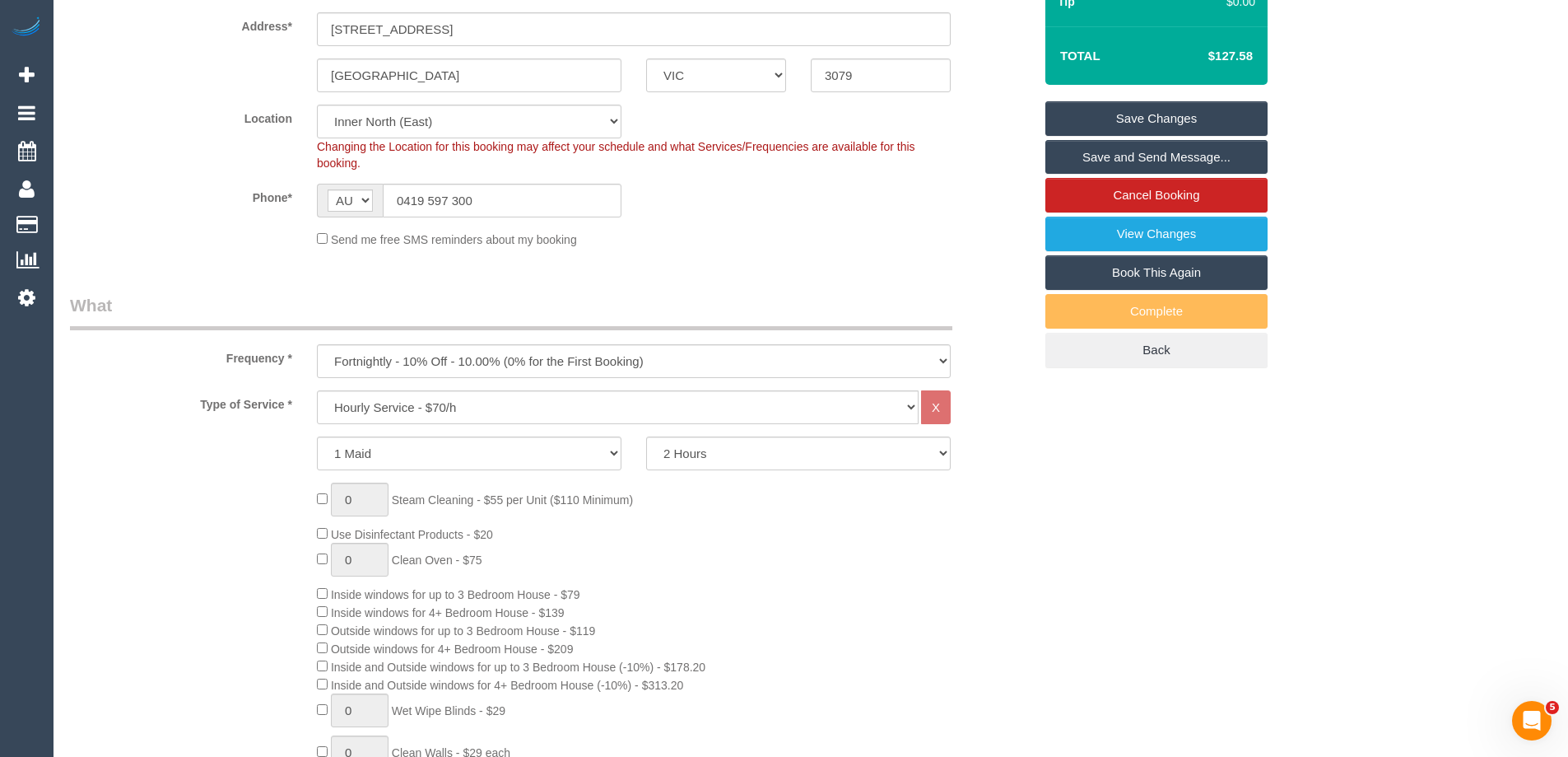
click at [969, 520] on div "0 Steam Cleaning - $55 per Unit ($110 Minimum) Use Disinfectant Products - $20 …" at bounding box center [674, 762] width 741 height 559
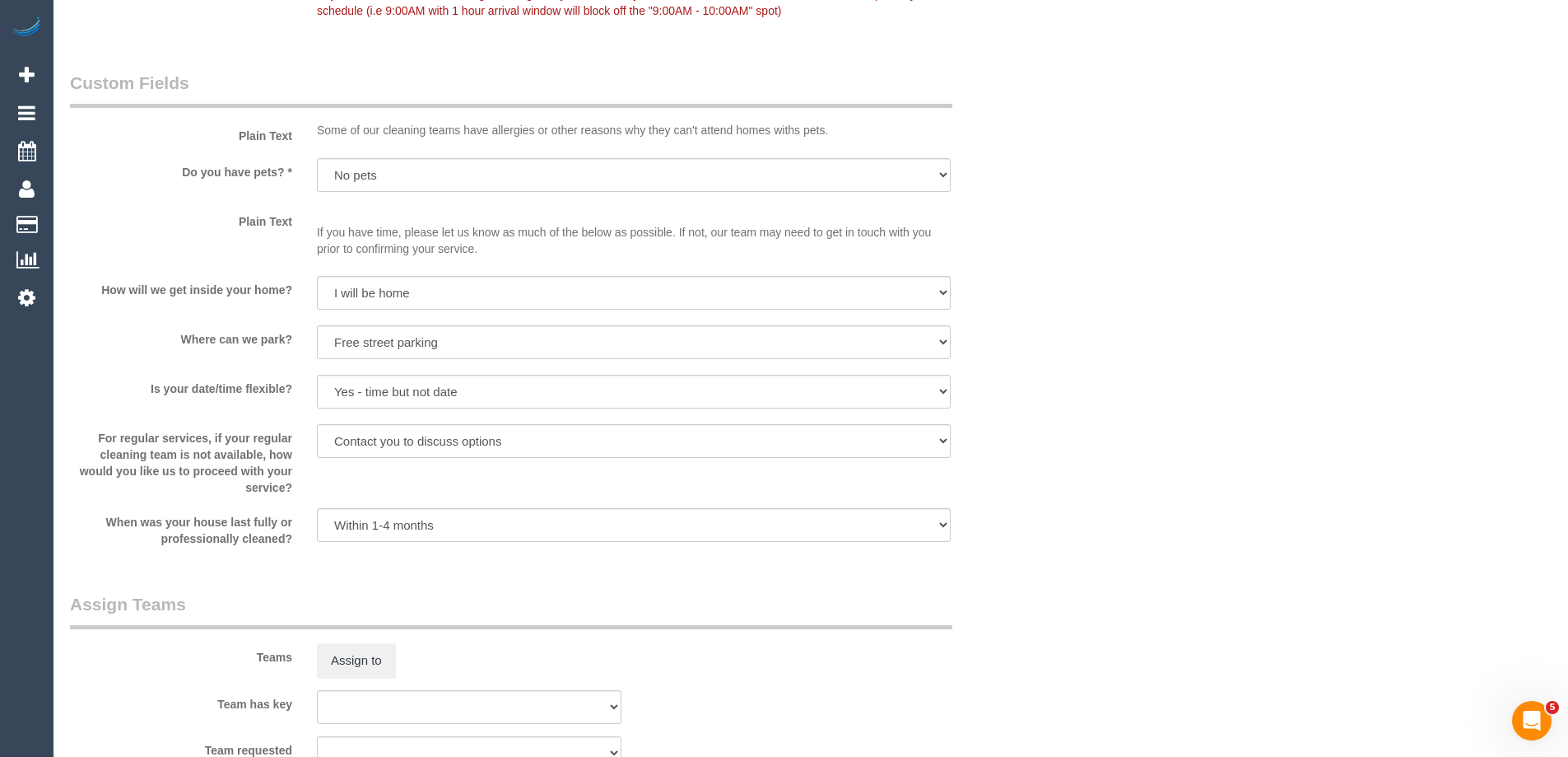
scroll to position [2305, 0]
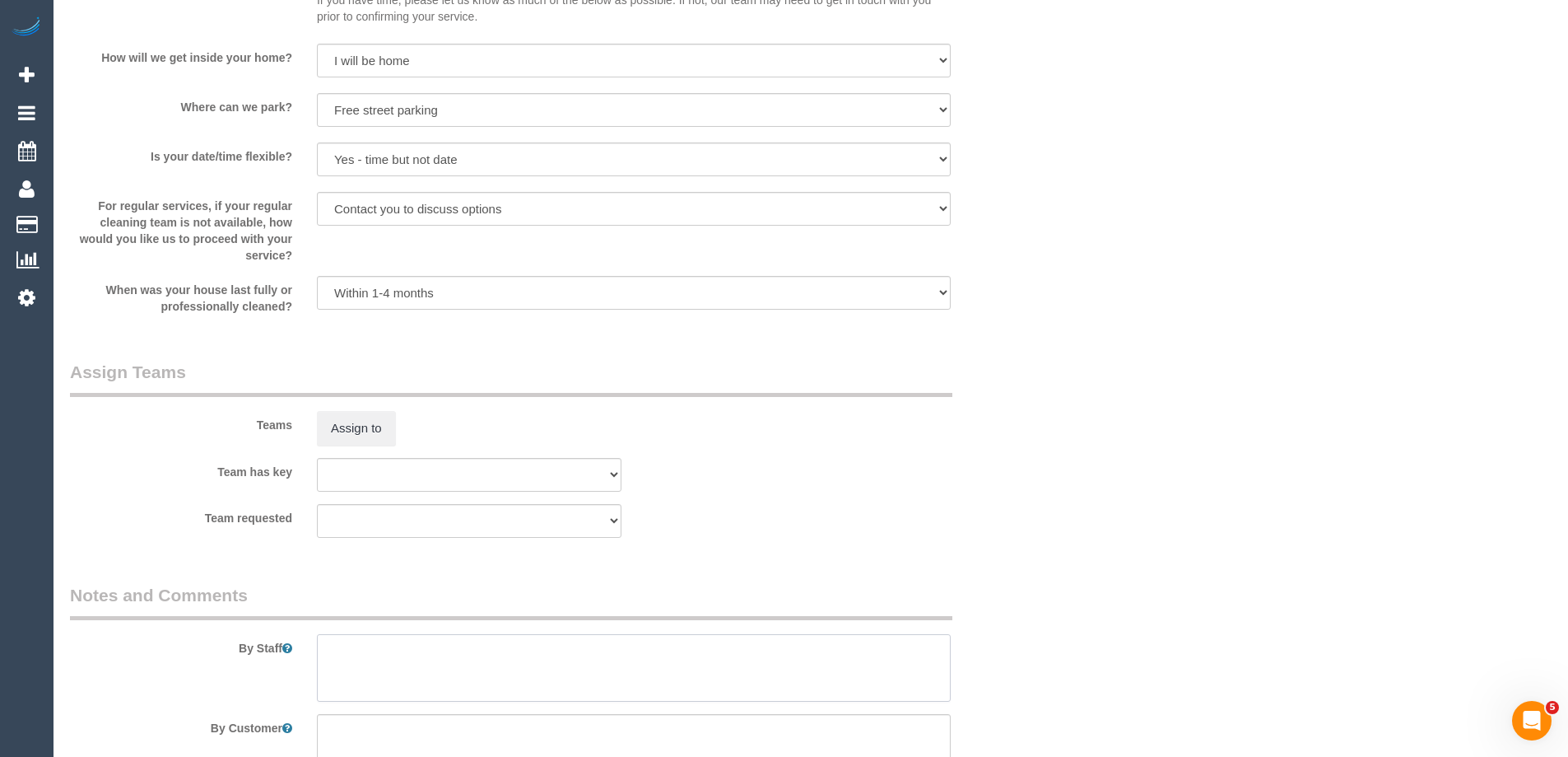
click at [372, 690] on textarea at bounding box center [633, 667] width 633 height 68
type textarea "("
type textarea "*cover*"
click at [823, 597] on legend "Notes and Comments" at bounding box center [510, 601] width 882 height 37
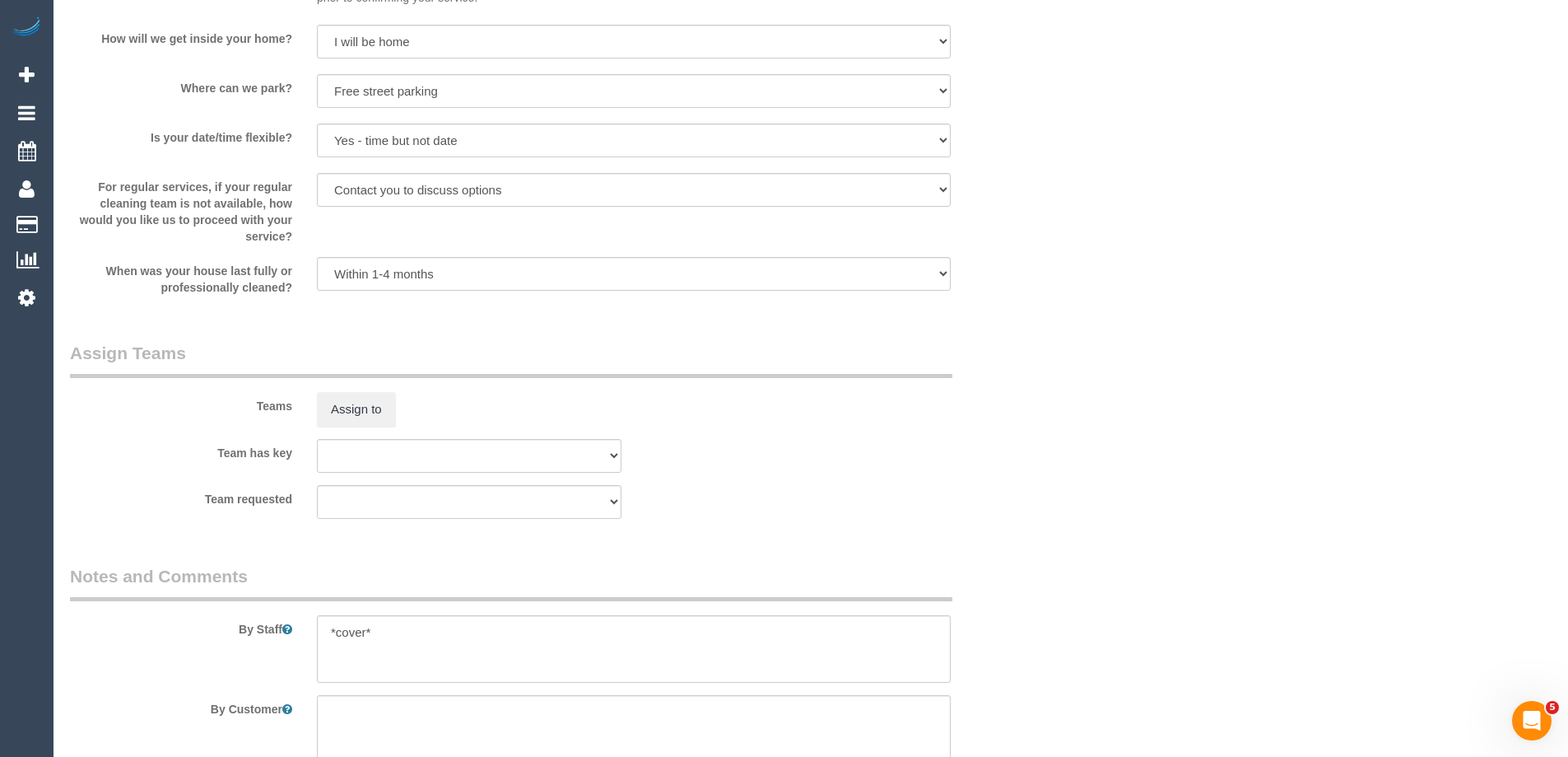
scroll to position [2295, 0]
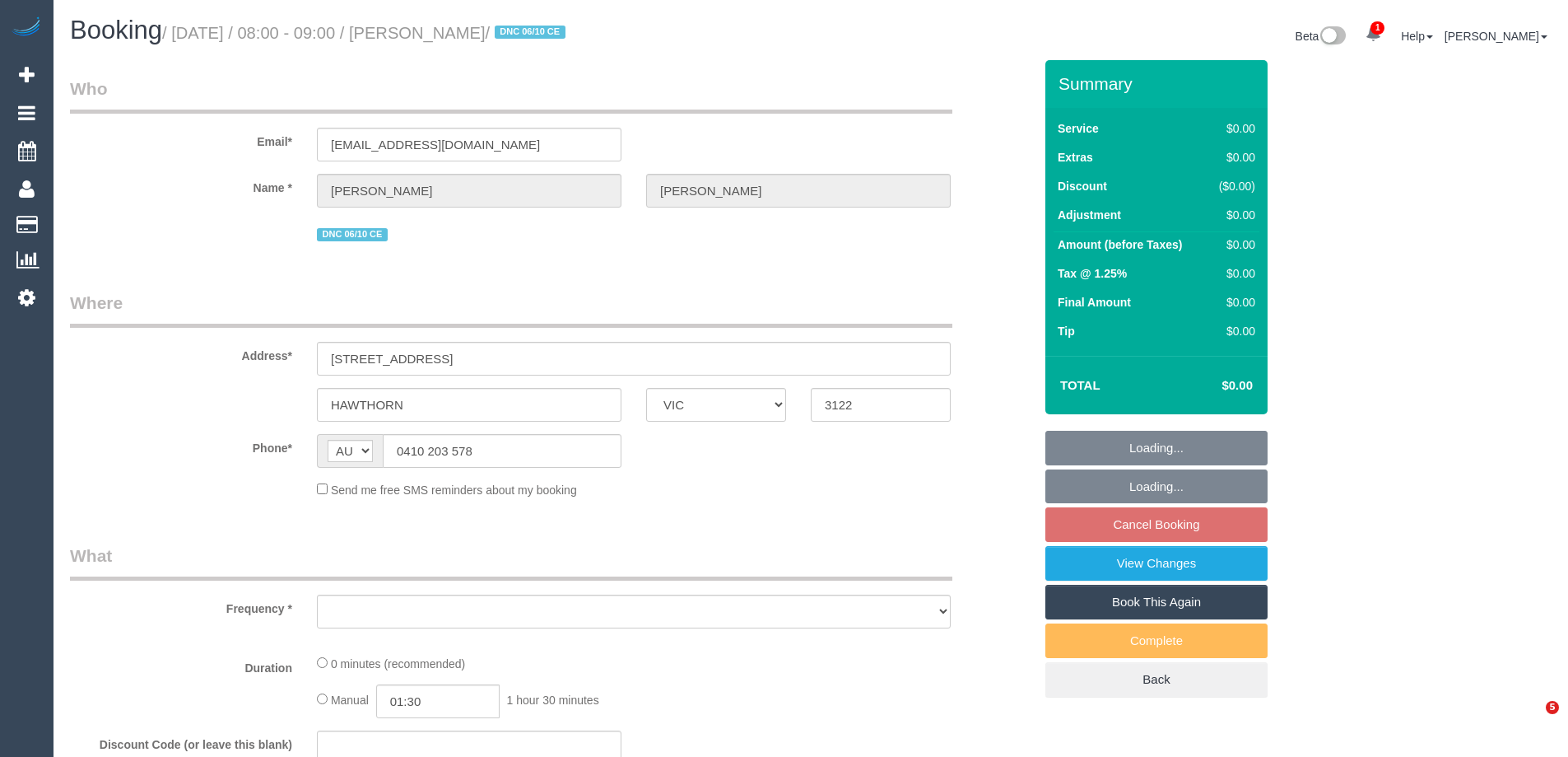
select select "VIC"
select select "object:710"
select select "number:28"
select select "number:14"
select select "number:19"
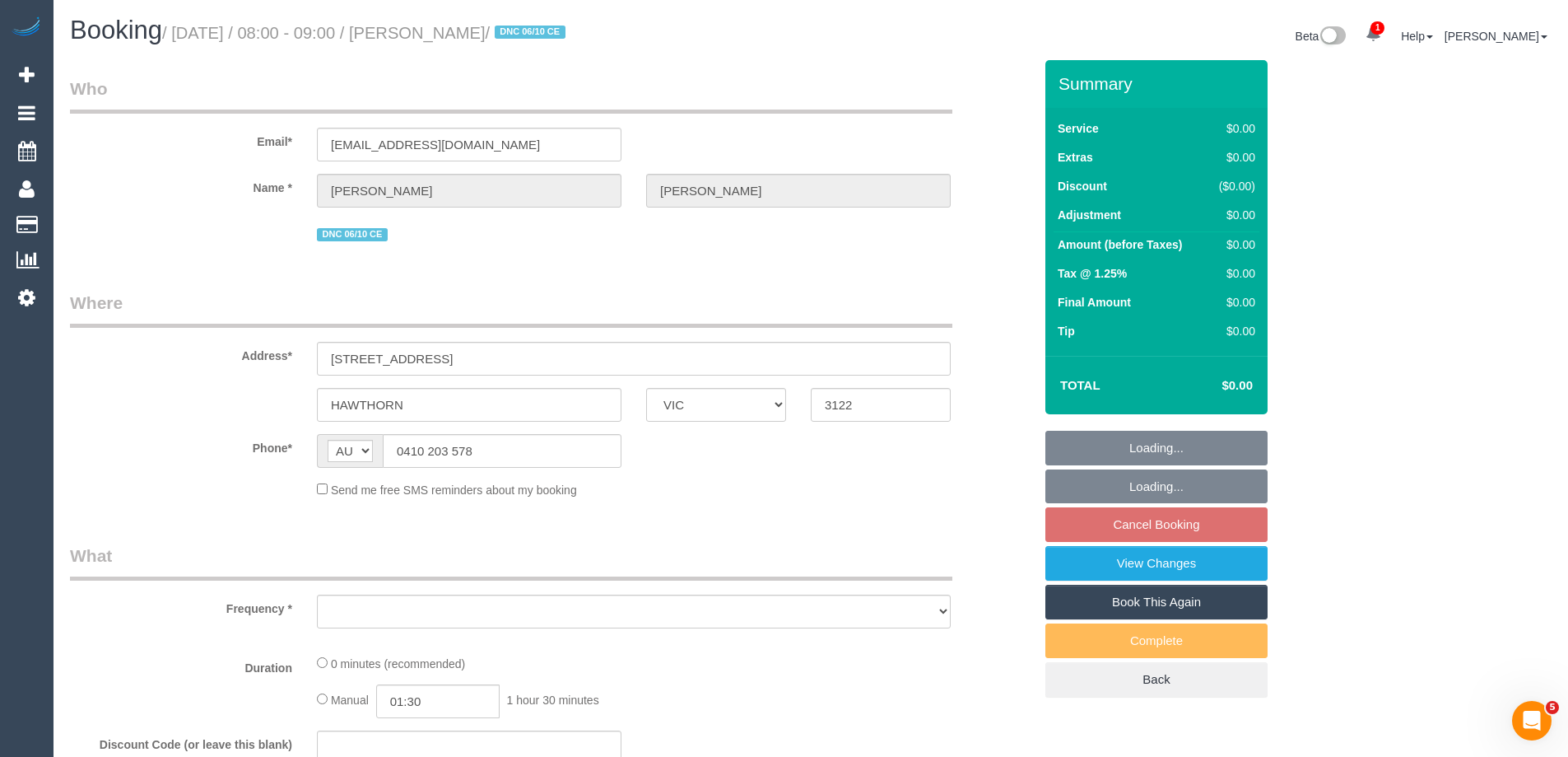
select select "number:25"
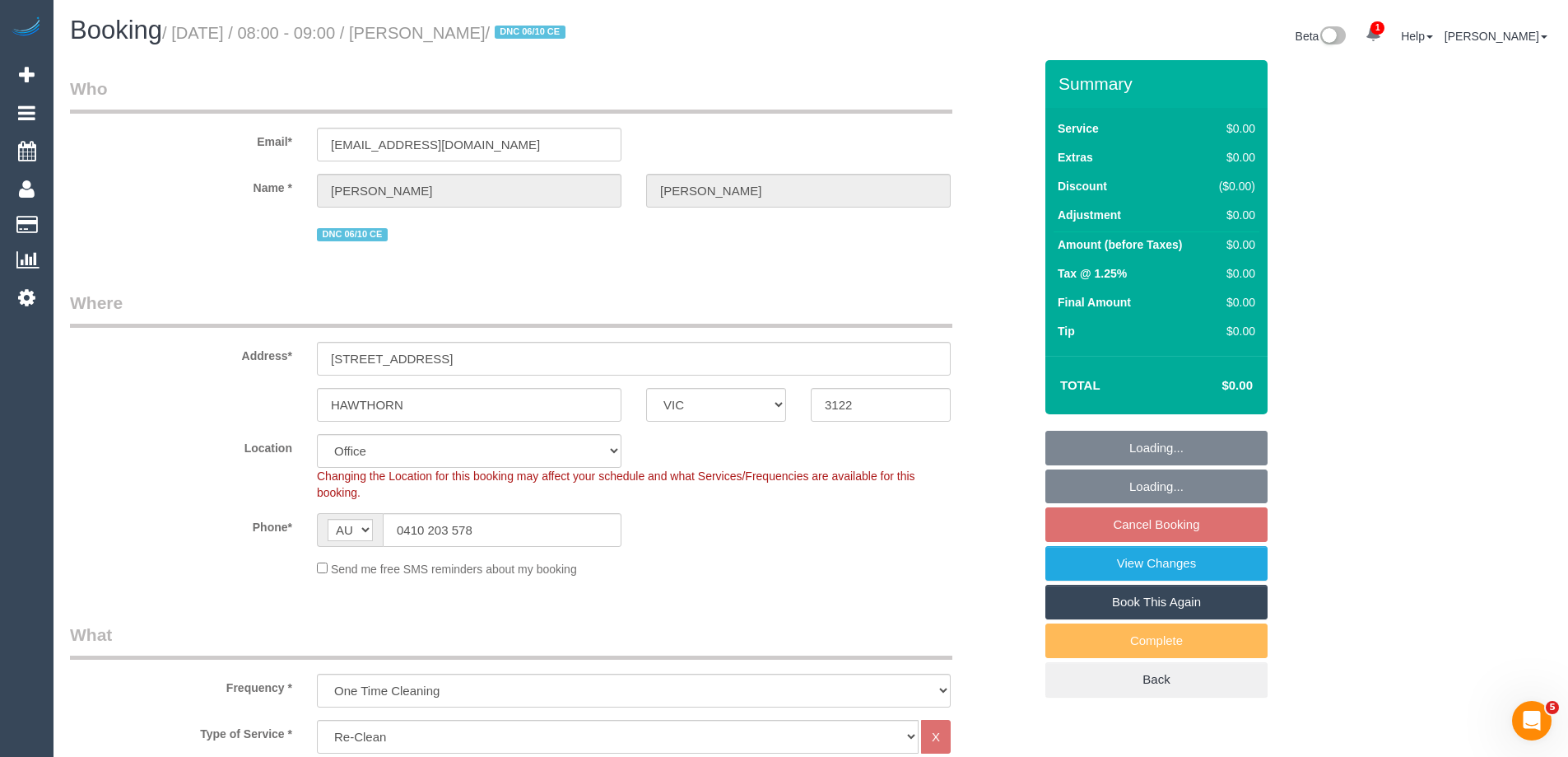
select select "object:2071"
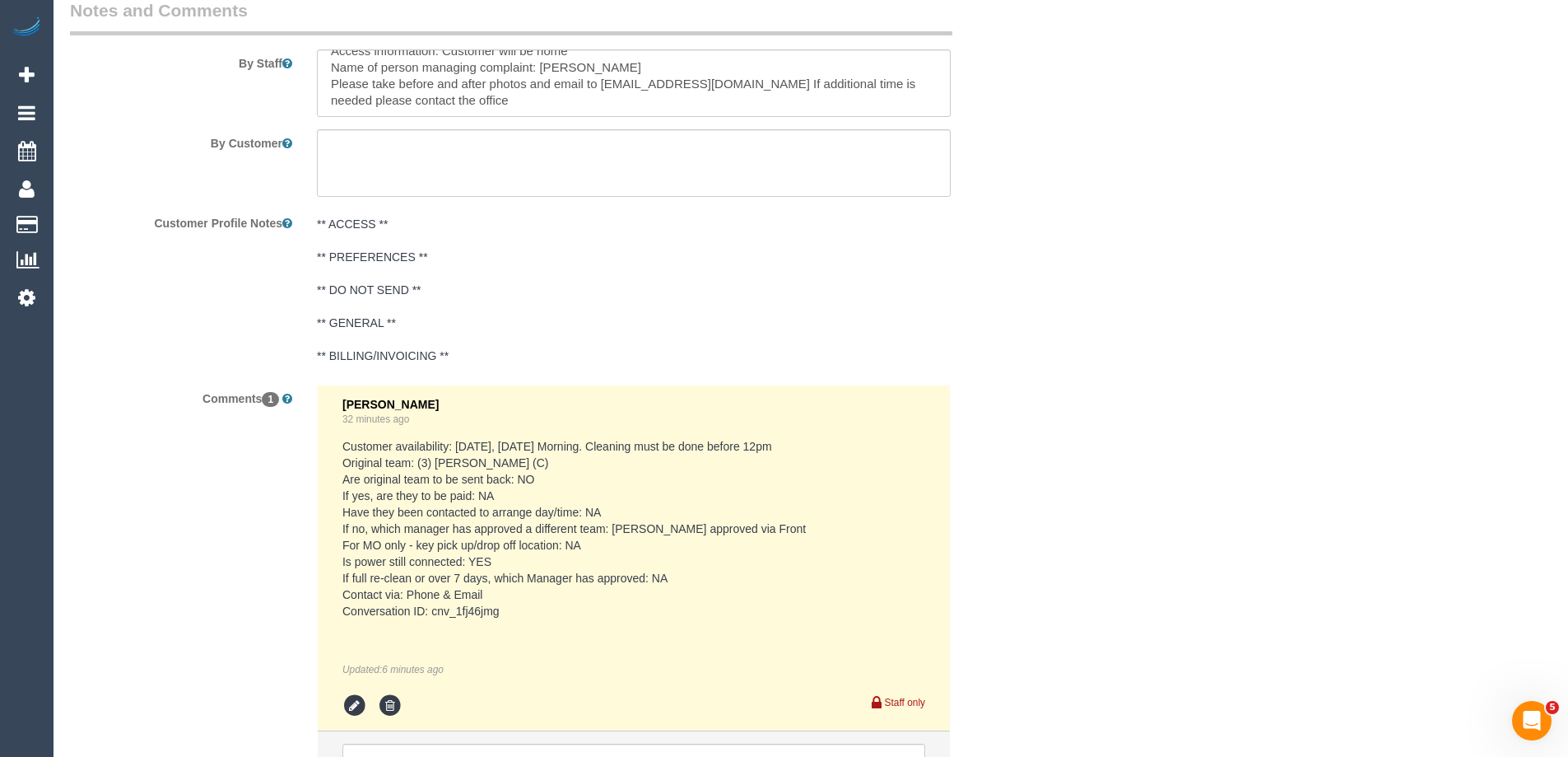
scroll to position [50, 0]
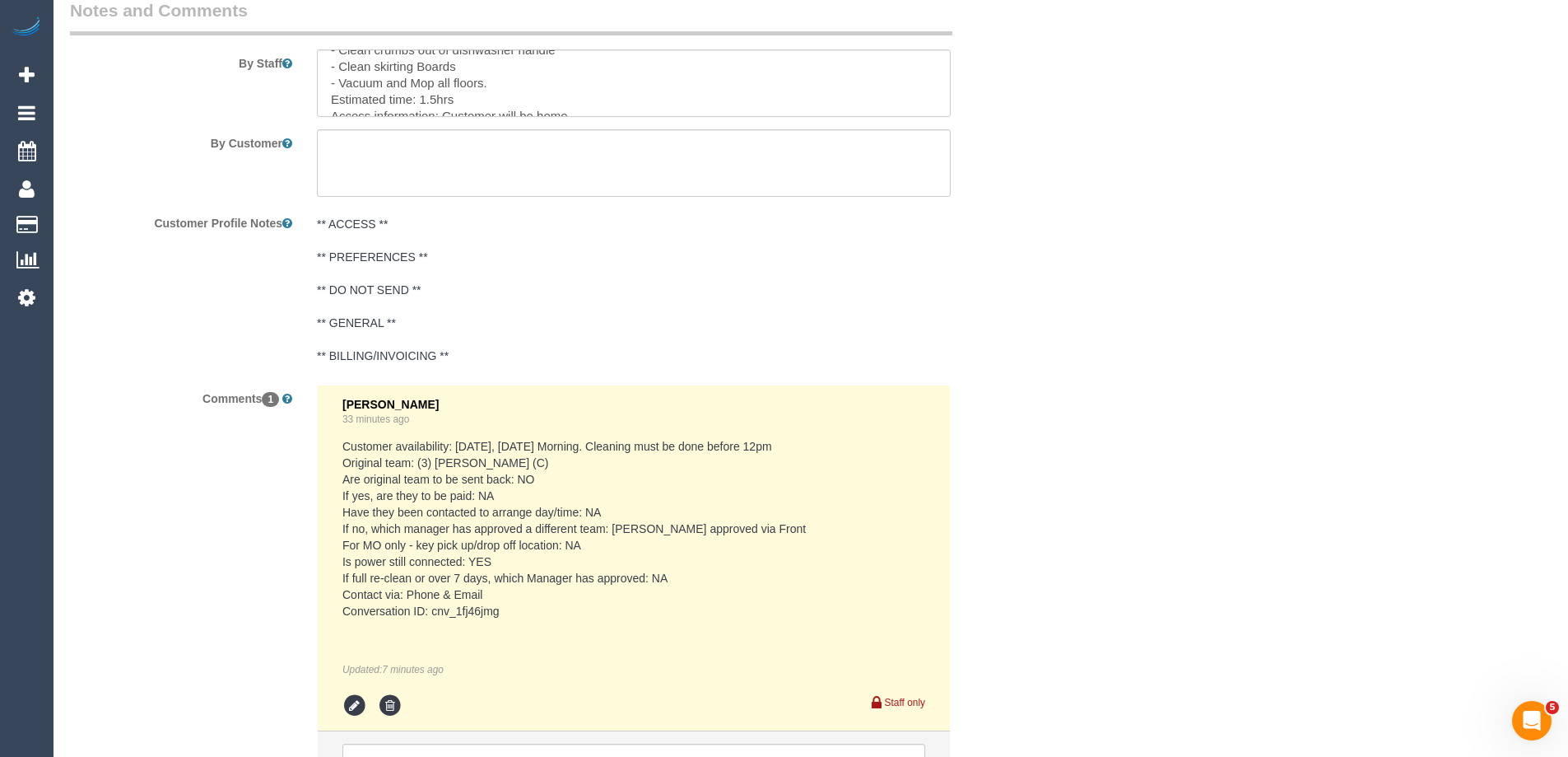
drag, startPoint x: 943, startPoint y: 353, endPoint x: 885, endPoint y: 359, distance: 58.3
click at [885, 359] on pre "** ACCESS ** ** PREFERENCES ** ** DO NOT SEND ** ** GENERAL ** ** BILLING/INVOI…" at bounding box center [633, 289] width 633 height 148
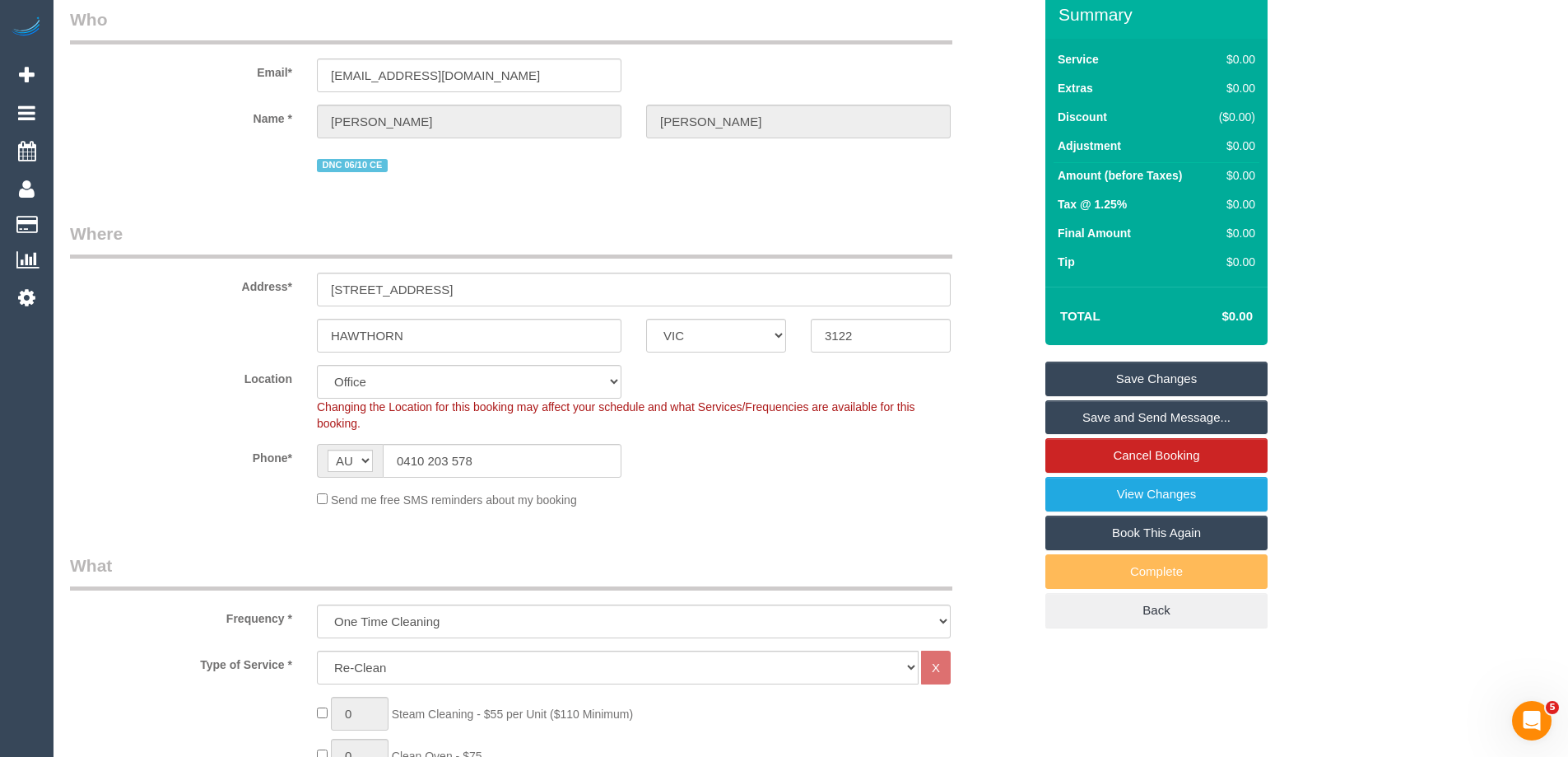
scroll to position [0, 0]
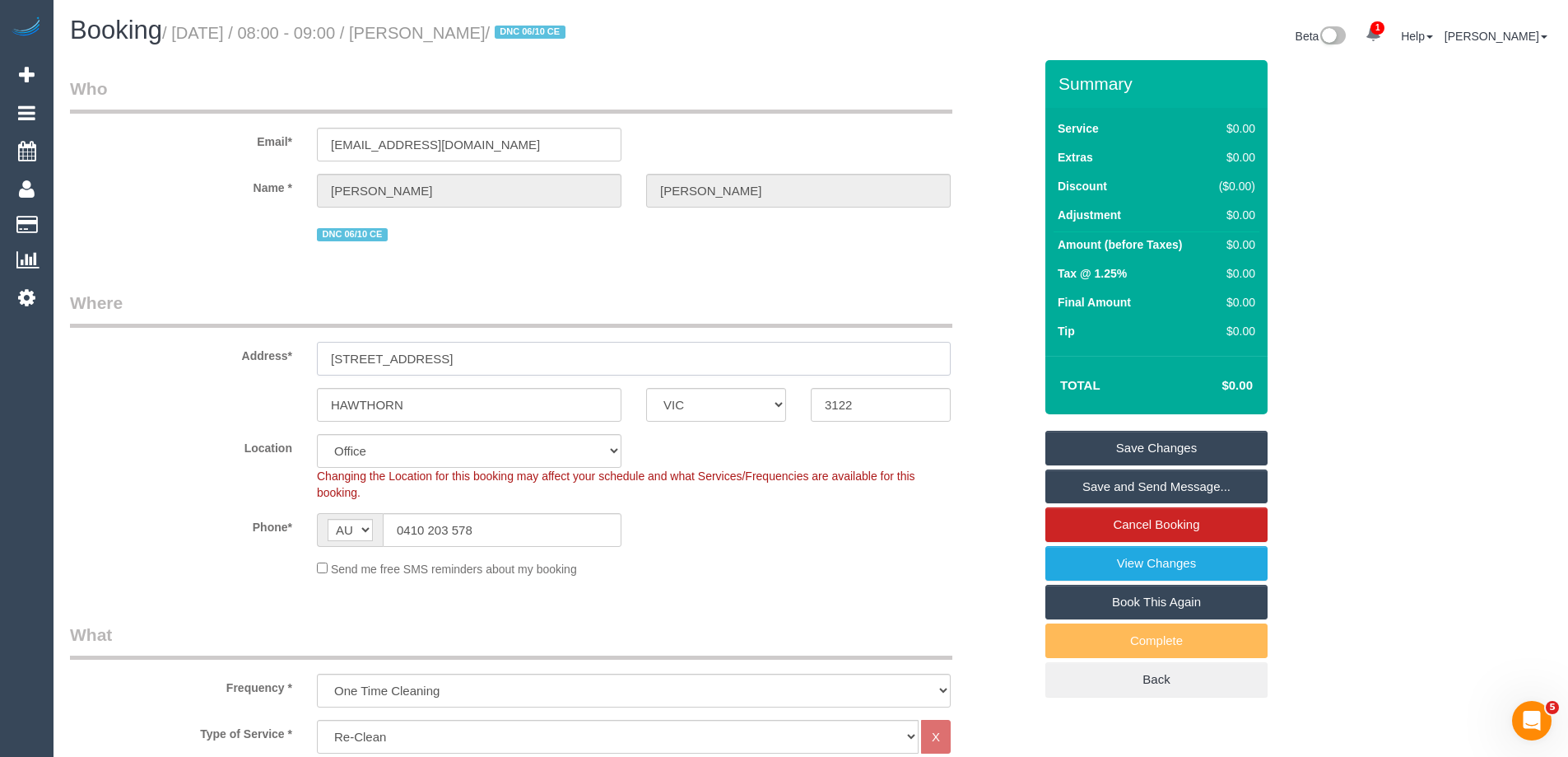
drag, startPoint x: 442, startPoint y: 356, endPoint x: 278, endPoint y: 345, distance: 164.4
click at [282, 349] on div "Address* 301/28 QUEENS AV, 301" at bounding box center [551, 332] width 987 height 85
click at [415, 365] on input "301/28 QUEENS AV, 301" at bounding box center [633, 358] width 633 height 34
drag, startPoint x: 443, startPoint y: 358, endPoint x: 266, endPoint y: 368, distance: 177.3
click at [267, 368] on div "Address* 301/28 QUEENS AV, 301" at bounding box center [551, 332] width 987 height 85
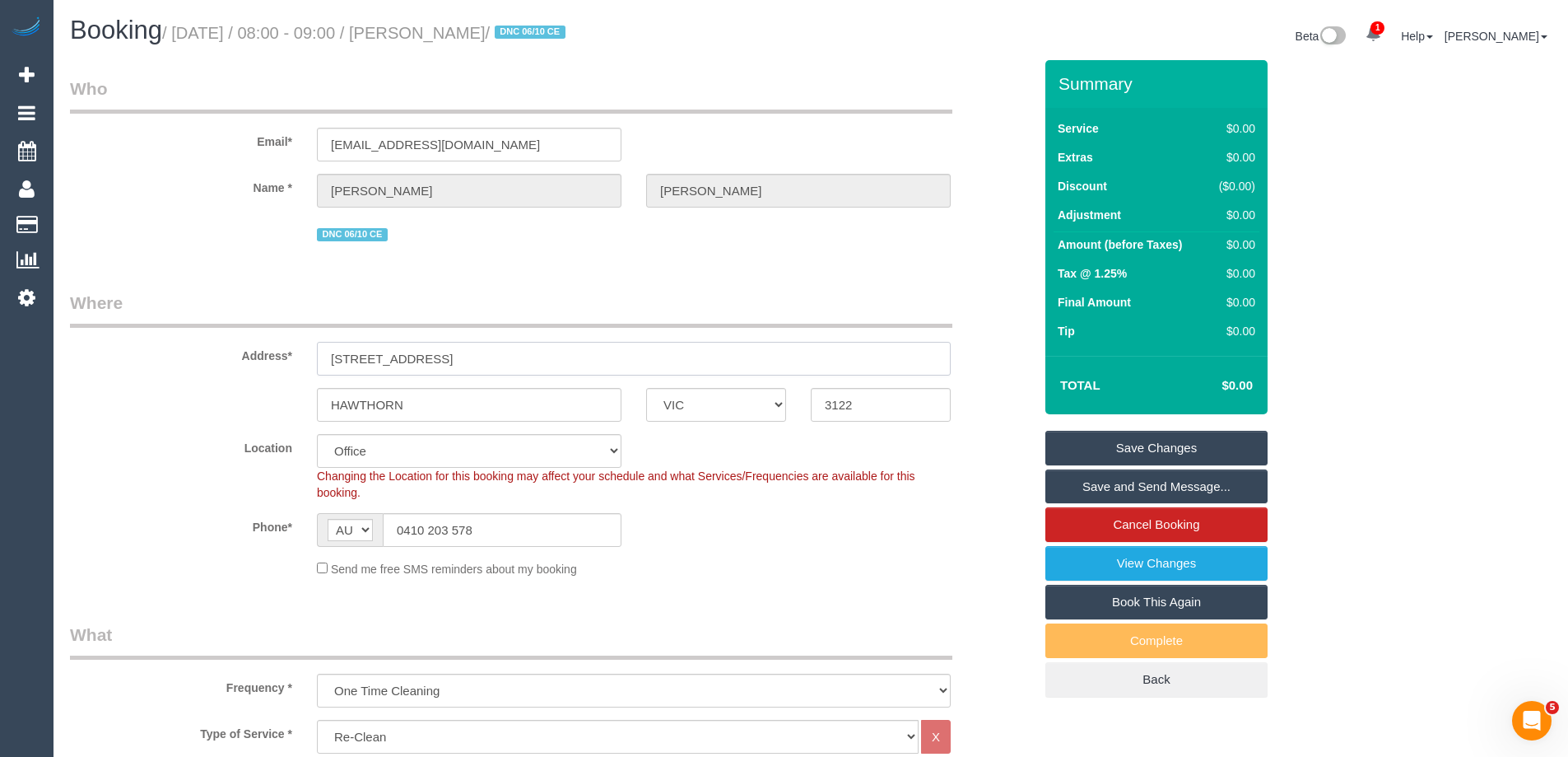
click at [404, 364] on input "301/28 QUEENS AV, 301" at bounding box center [633, 358] width 633 height 34
click at [503, 359] on input "301/28 QUEENS AV, 301" at bounding box center [633, 358] width 633 height 34
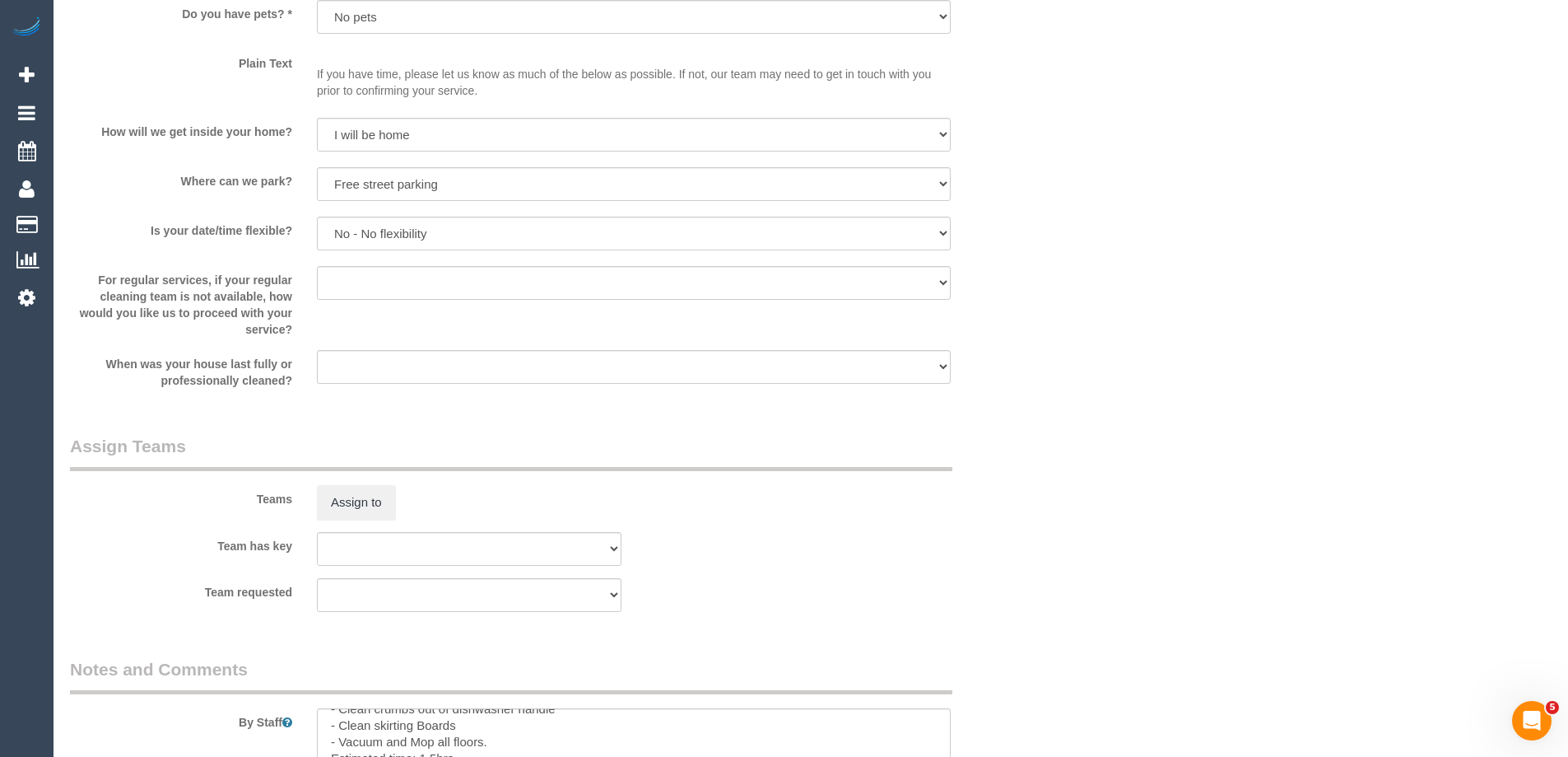
scroll to position [2717, 0]
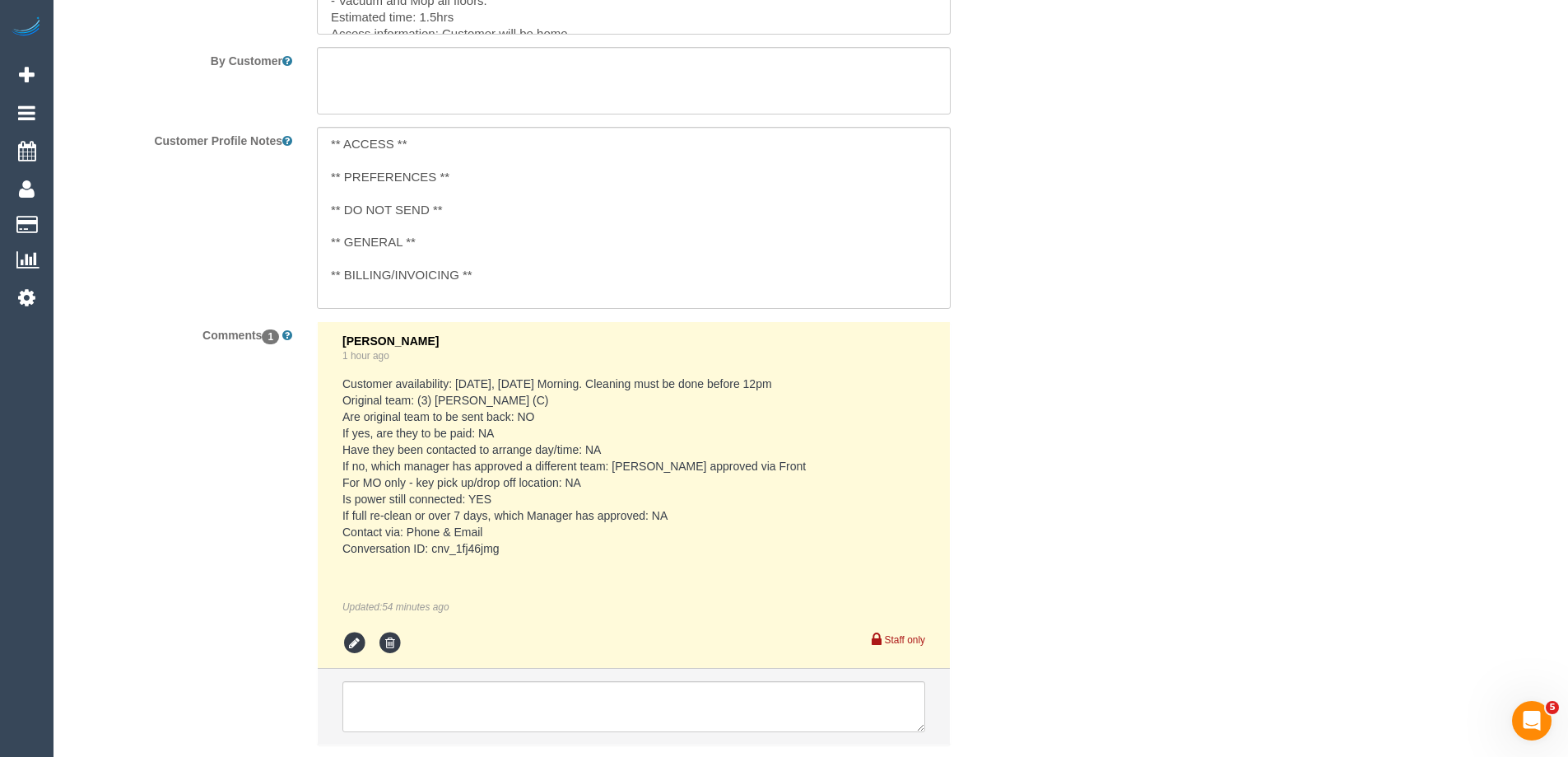
drag, startPoint x: 503, startPoint y: 547, endPoint x: 434, endPoint y: 543, distance: 69.1
click at [434, 543] on pre "Customer availability: Tomorrow, Wednesday Morning. Cleaning must be done befor…" at bounding box center [633, 466] width 583 height 181
copy pre "cnv_1fj46jmg"
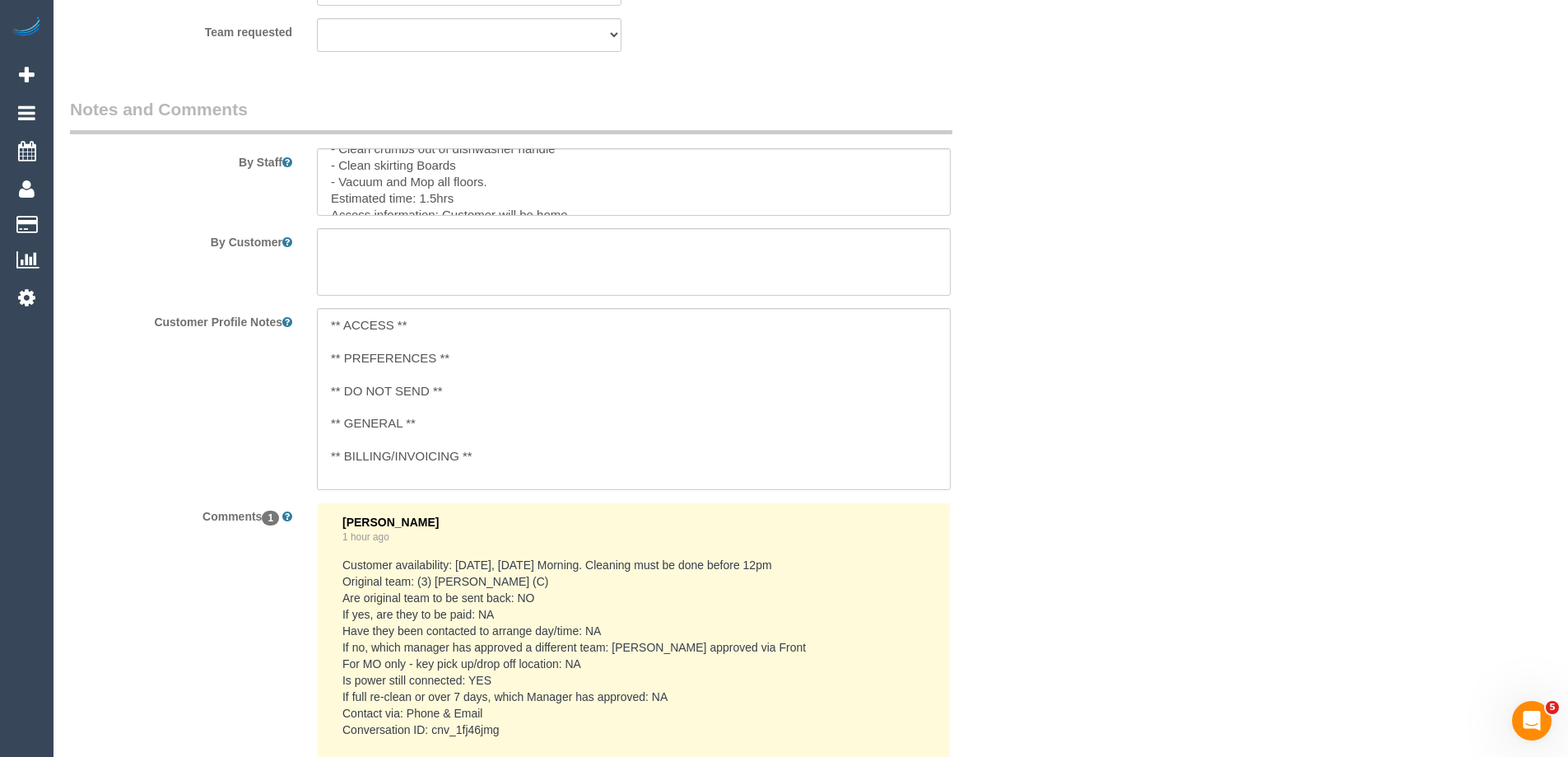
scroll to position [2825, 0]
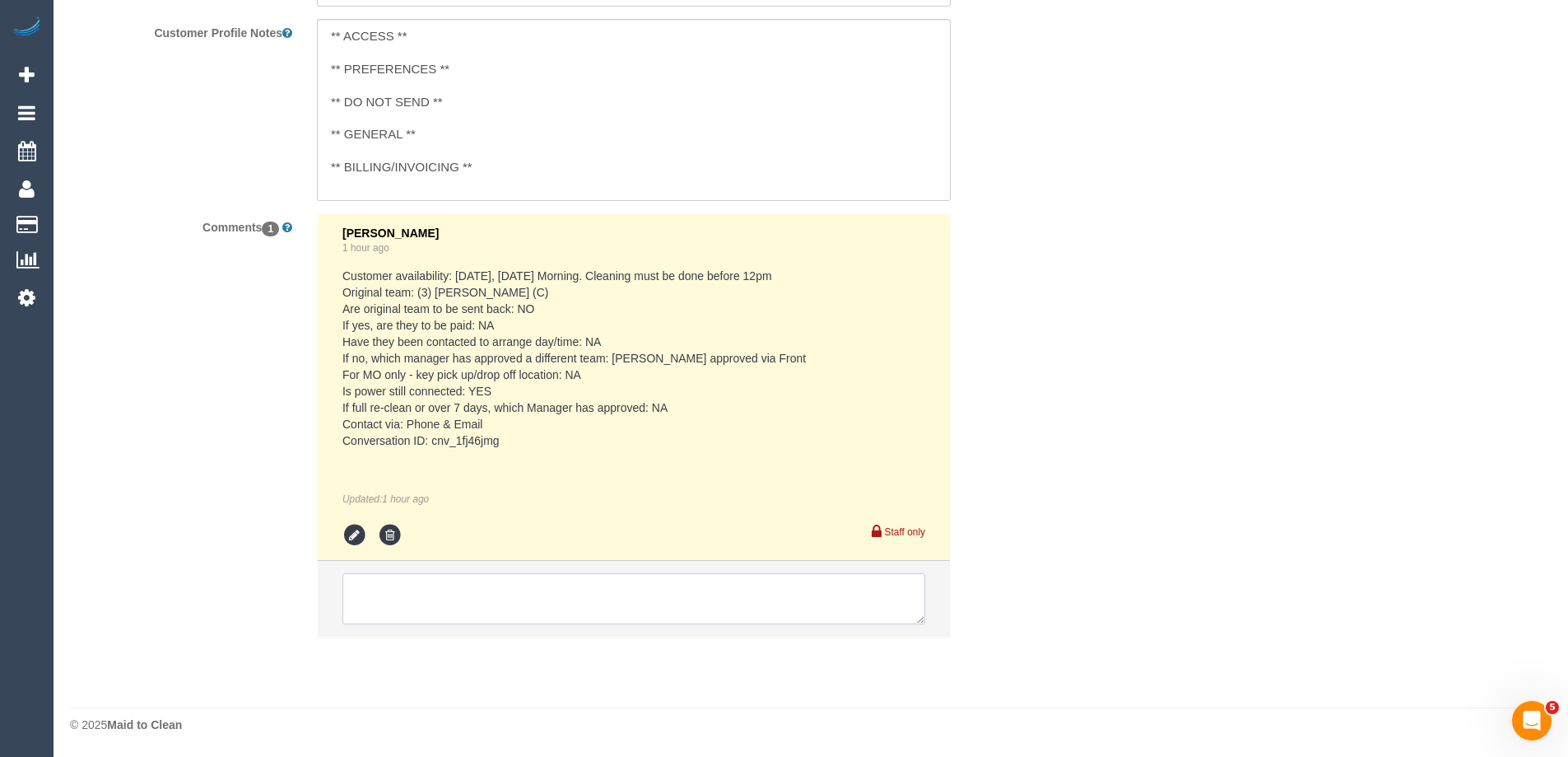
click at [414, 594] on textarea at bounding box center [633, 598] width 583 height 51
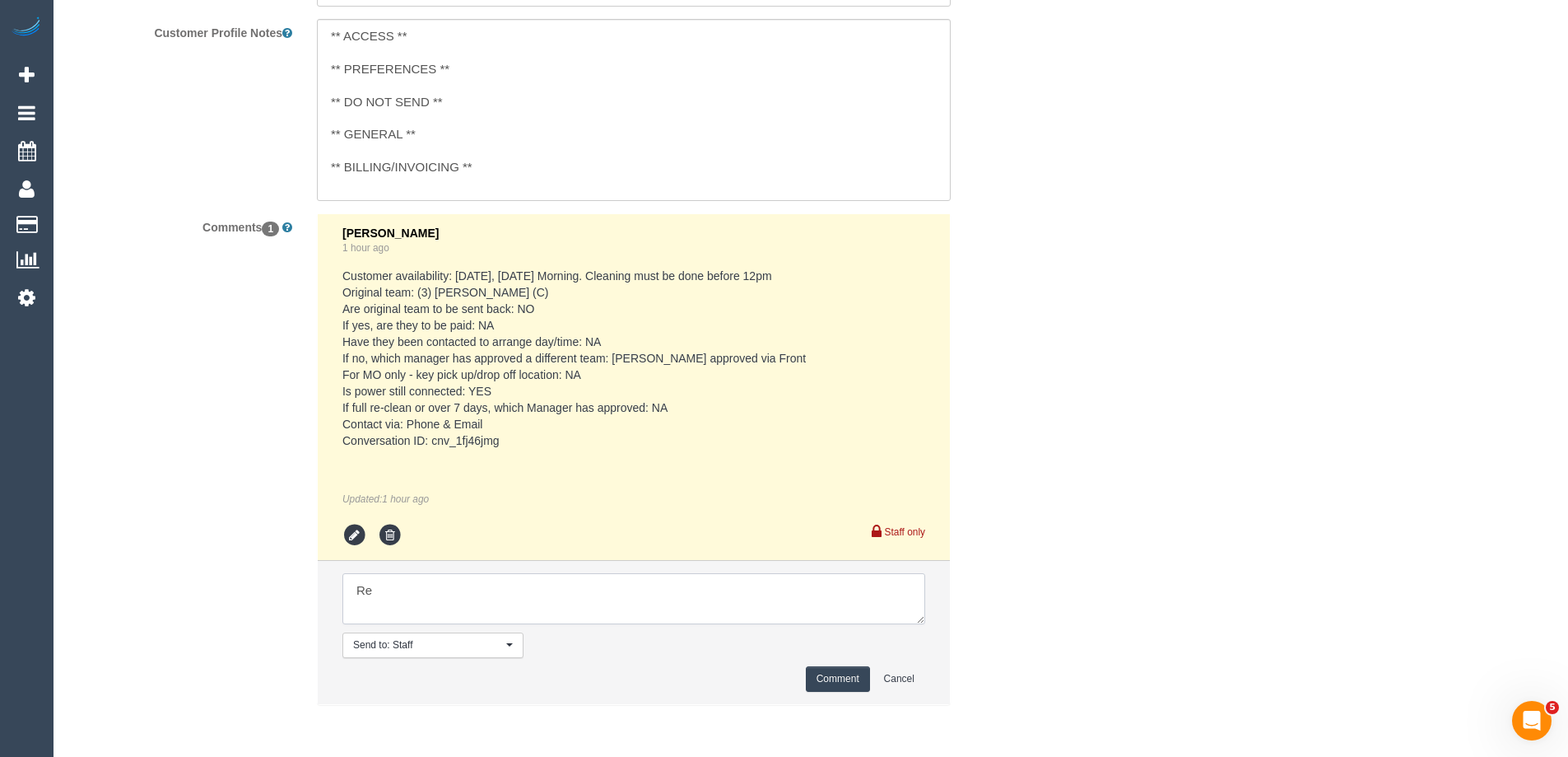
type textarea "R"
click at [508, 598] on textarea at bounding box center [633, 598] width 583 height 51
type textarea "pending Reggy w/ Chellsea on Front"
click at [827, 680] on button "Comment" at bounding box center [837, 679] width 65 height 26
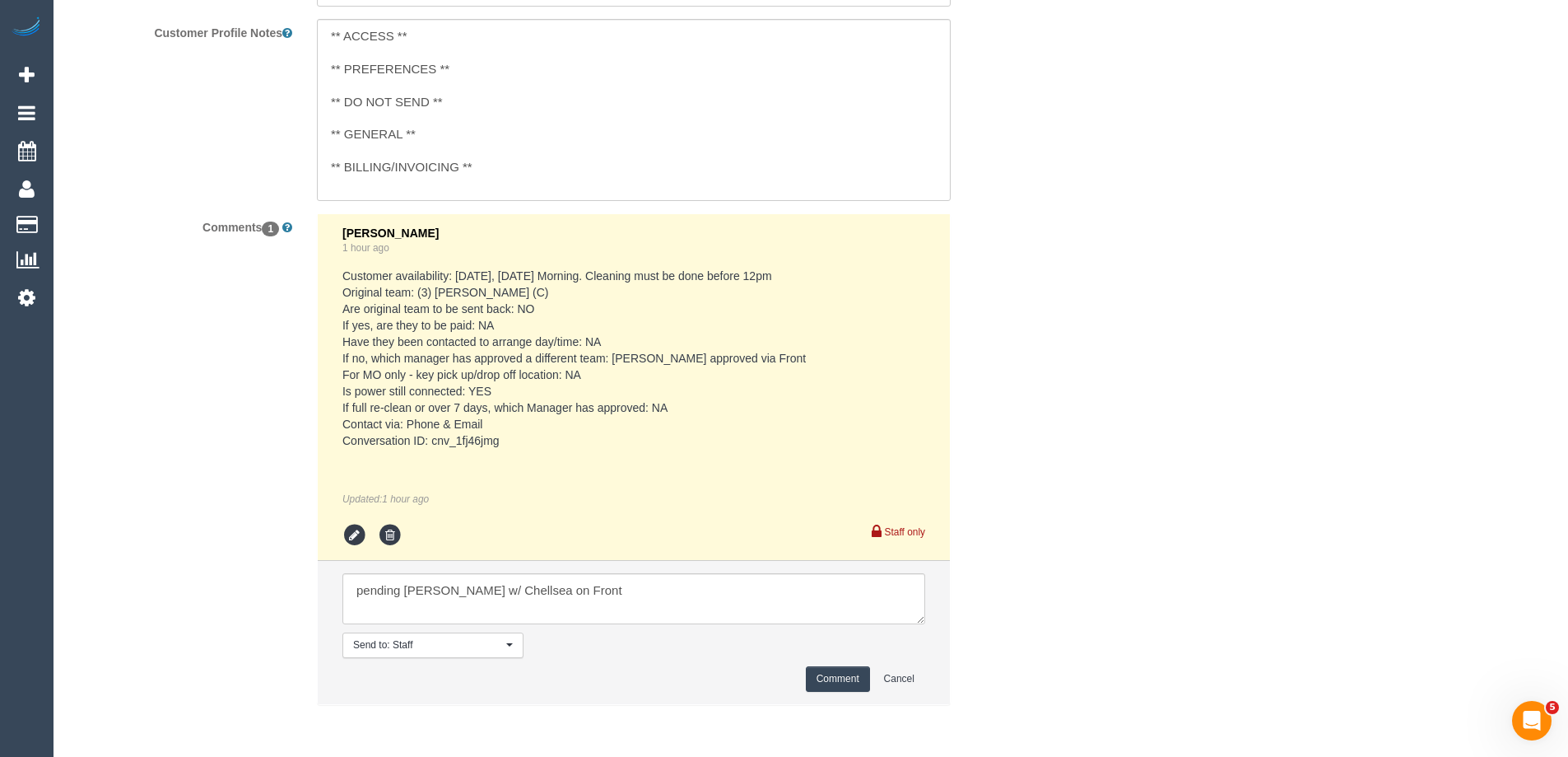
scroll to position [0, 0]
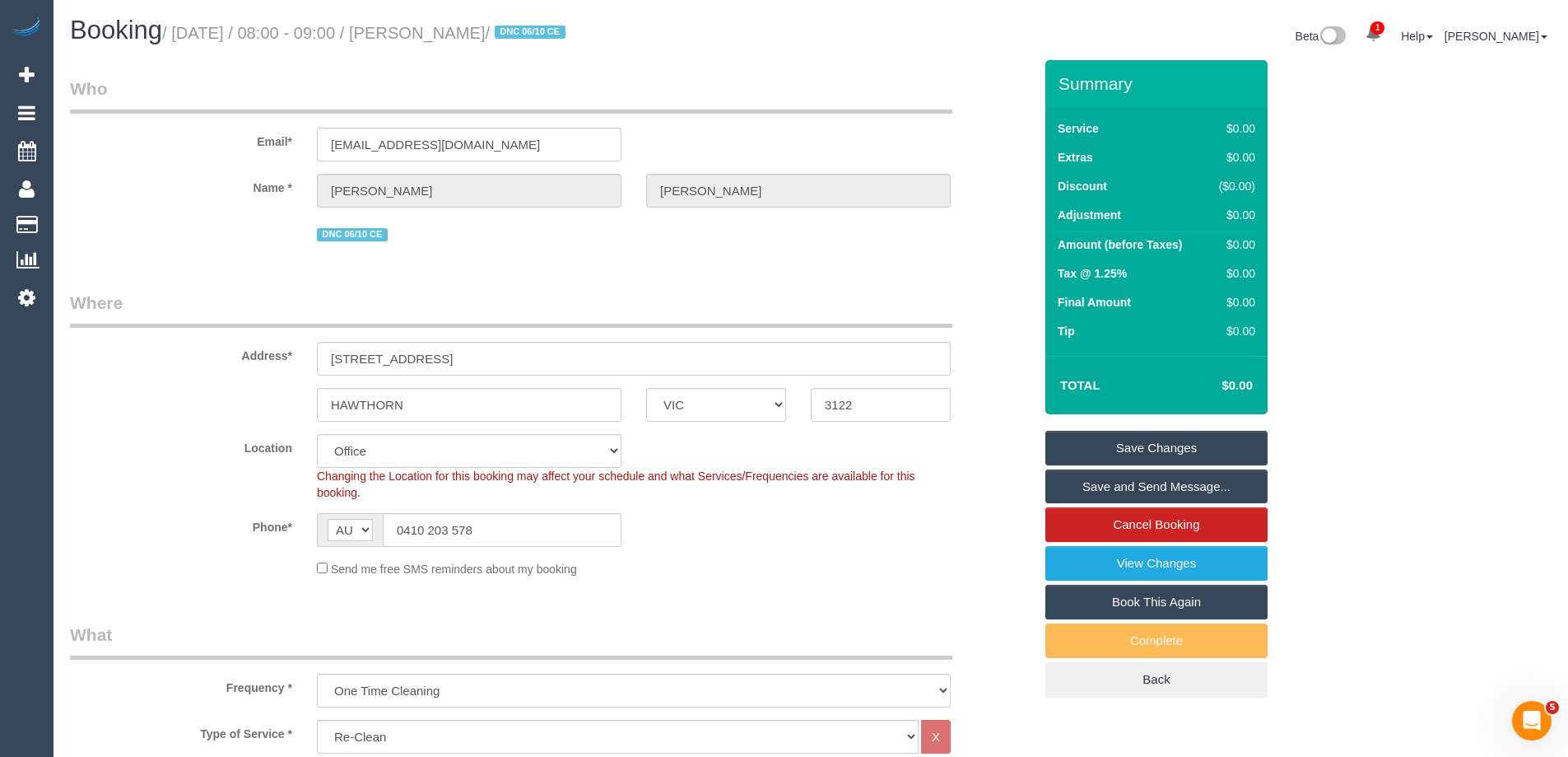
click at [1172, 441] on link "Save Changes" at bounding box center [1155, 448] width 222 height 35
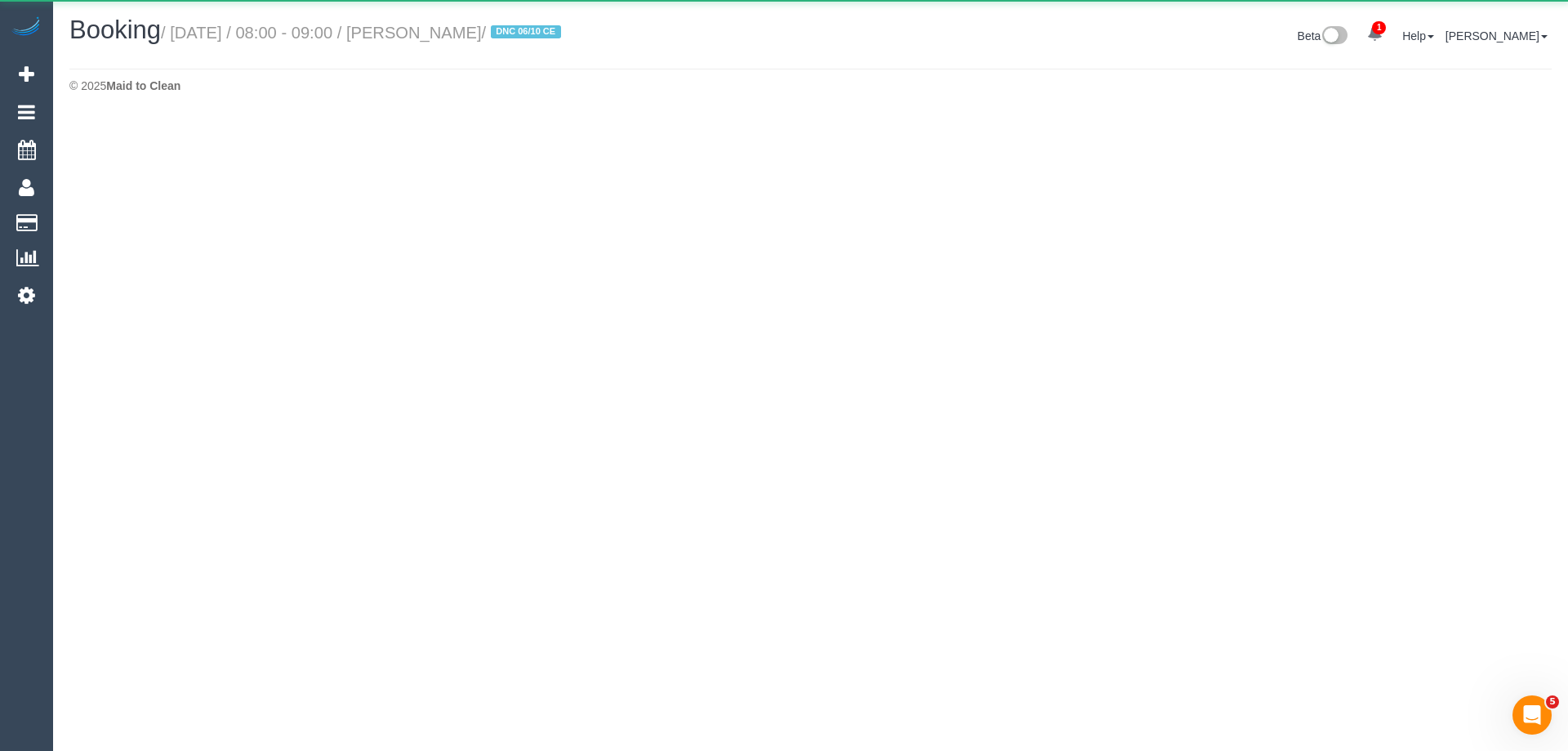
select select "VIC"
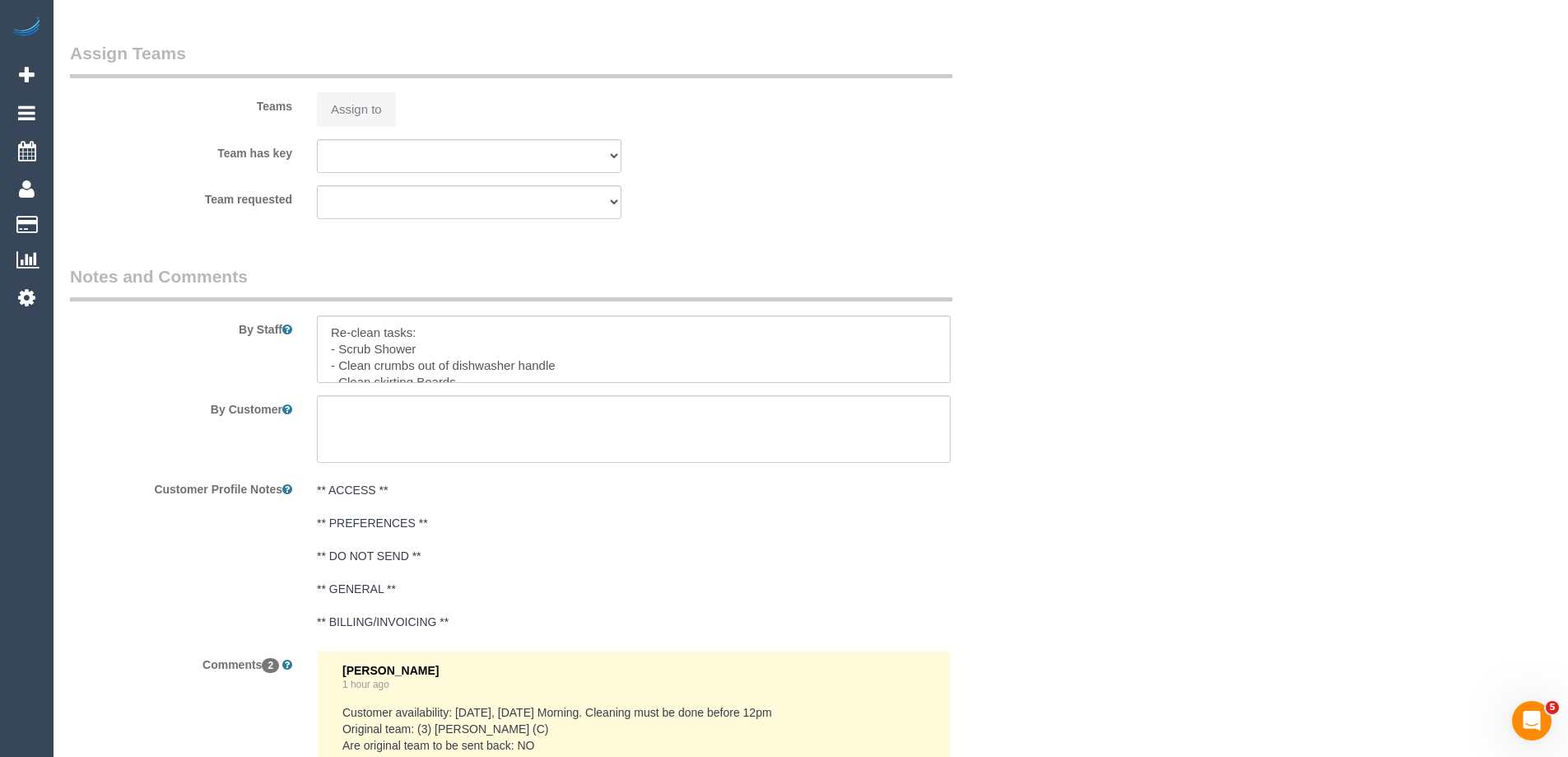
select select "object:4146"
select select "string:stripe-pm_1SCDkv2GScqysDRV5dEuQCOq"
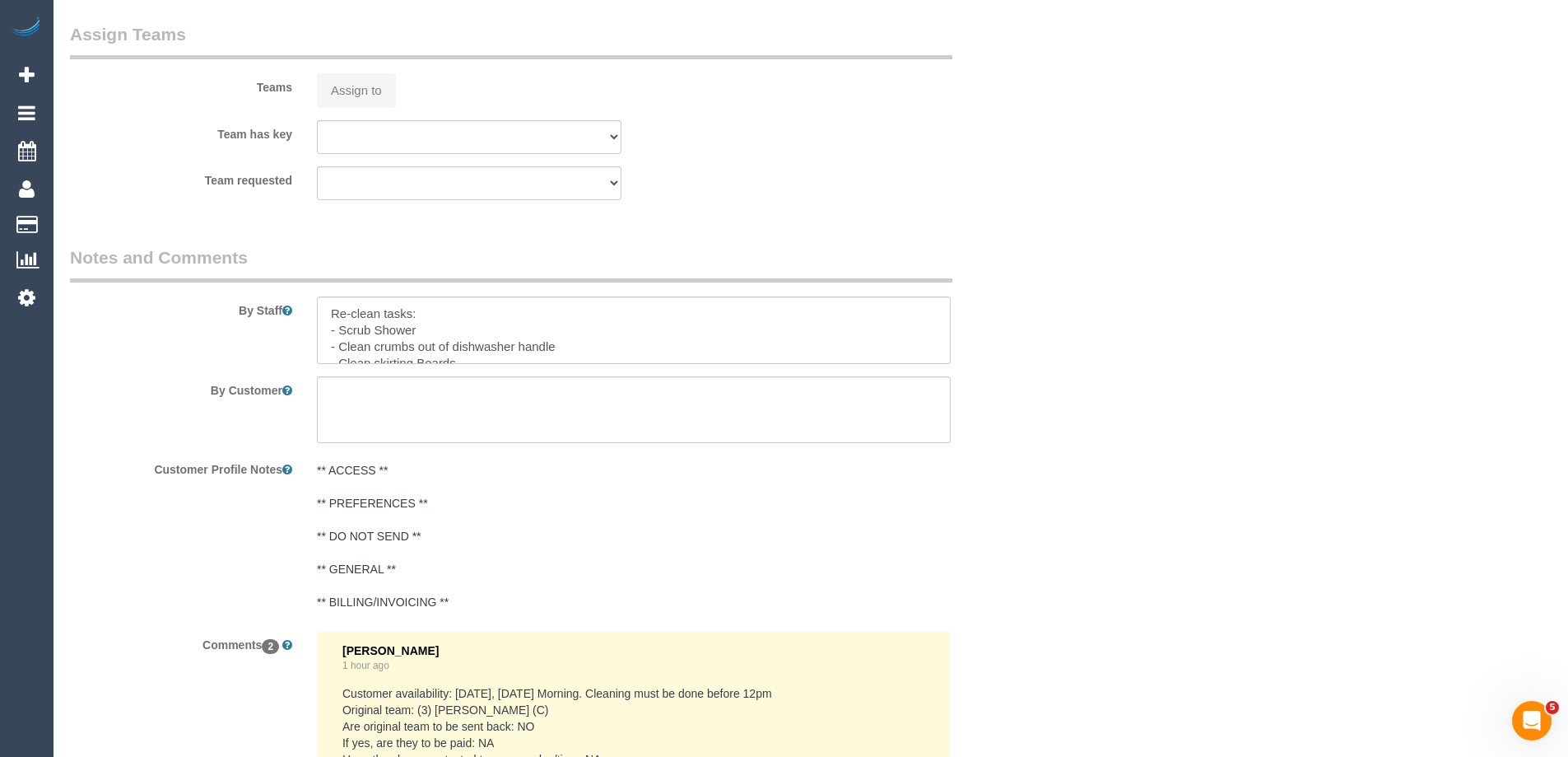
select select "number:28"
select select "number:14"
select select "number:19"
select select "number:25"
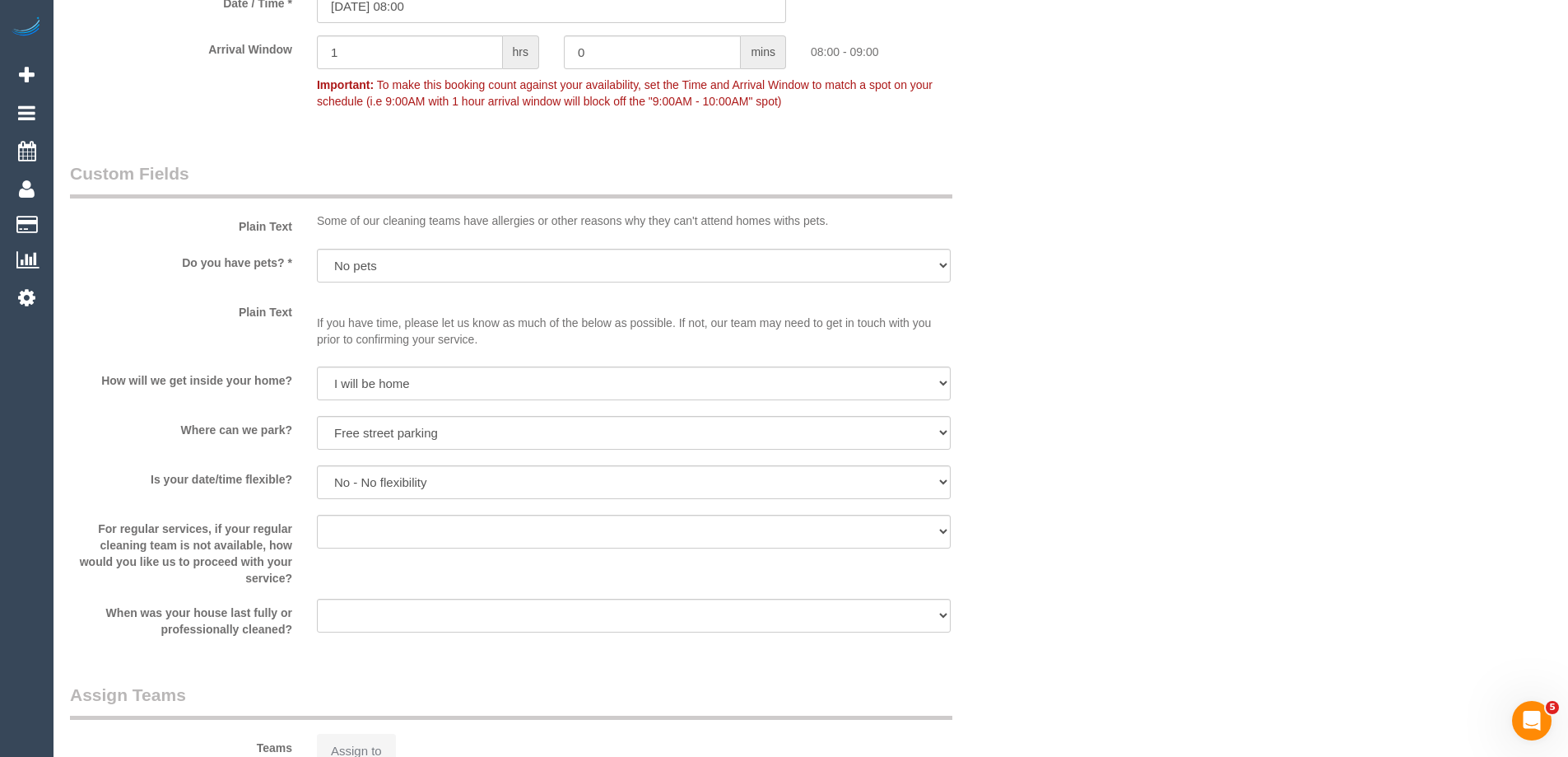
select select "object:4311"
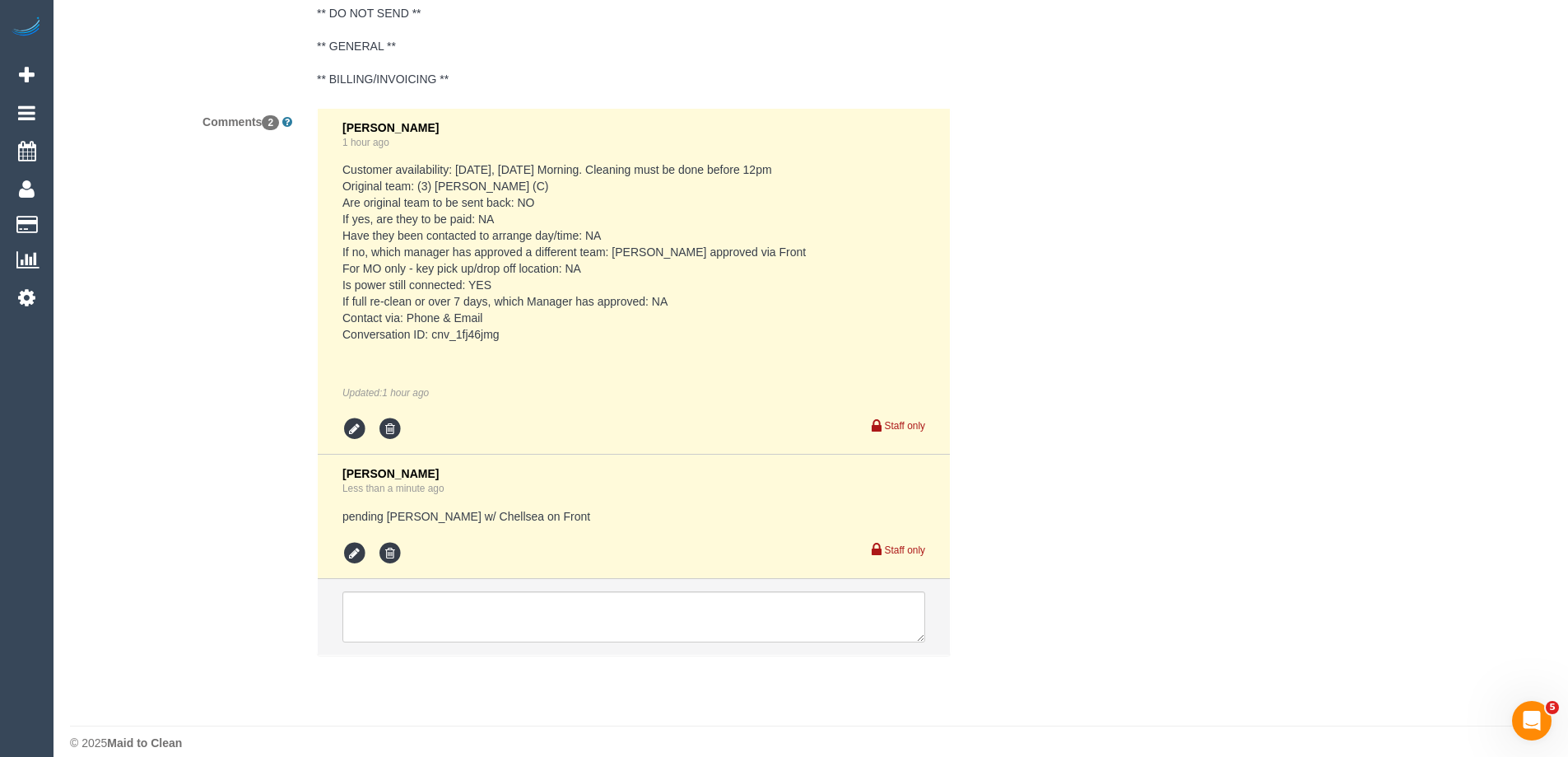
scroll to position [2930, 0]
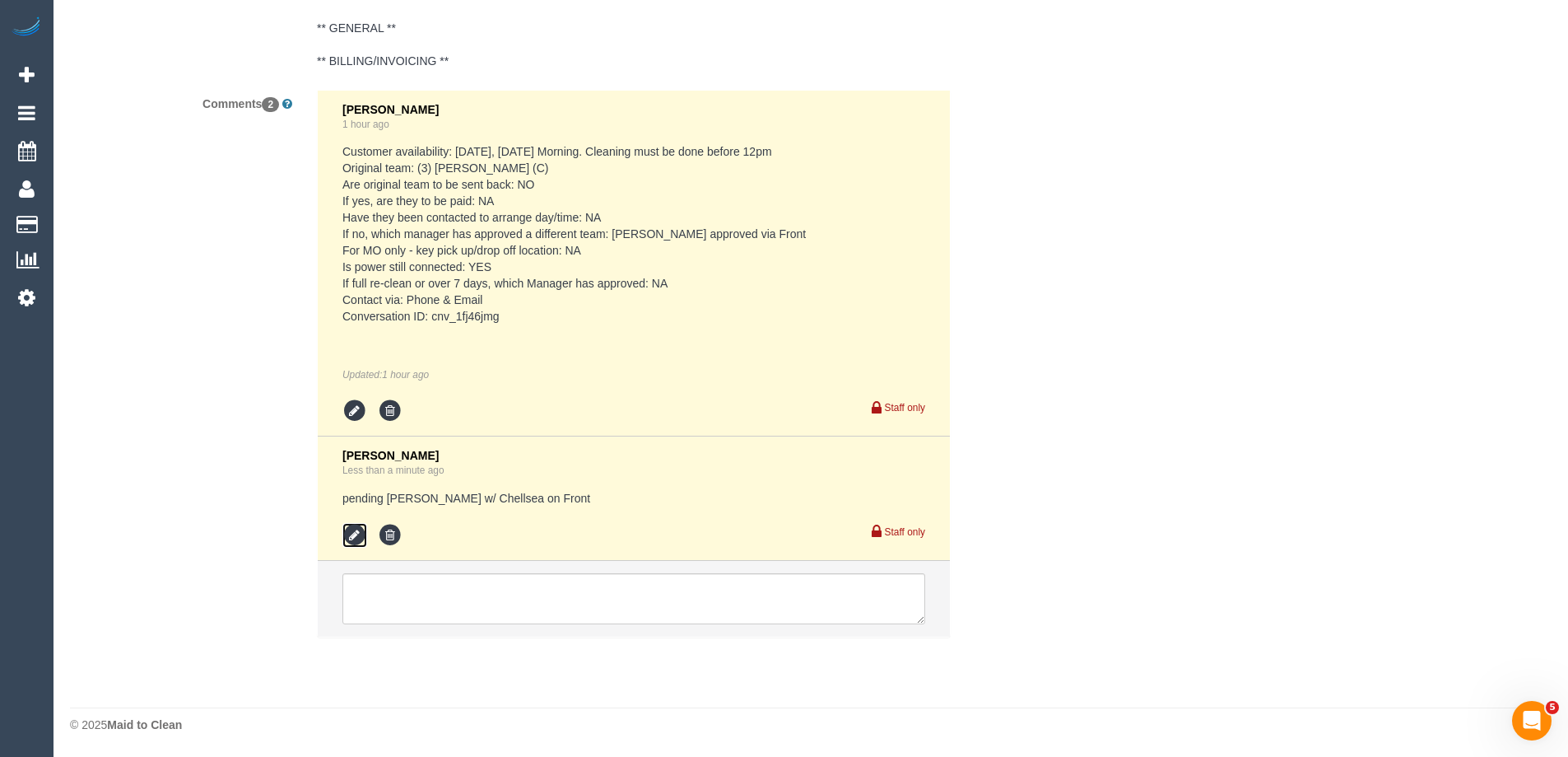
click at [348, 539] on icon at bounding box center [354, 535] width 25 height 25
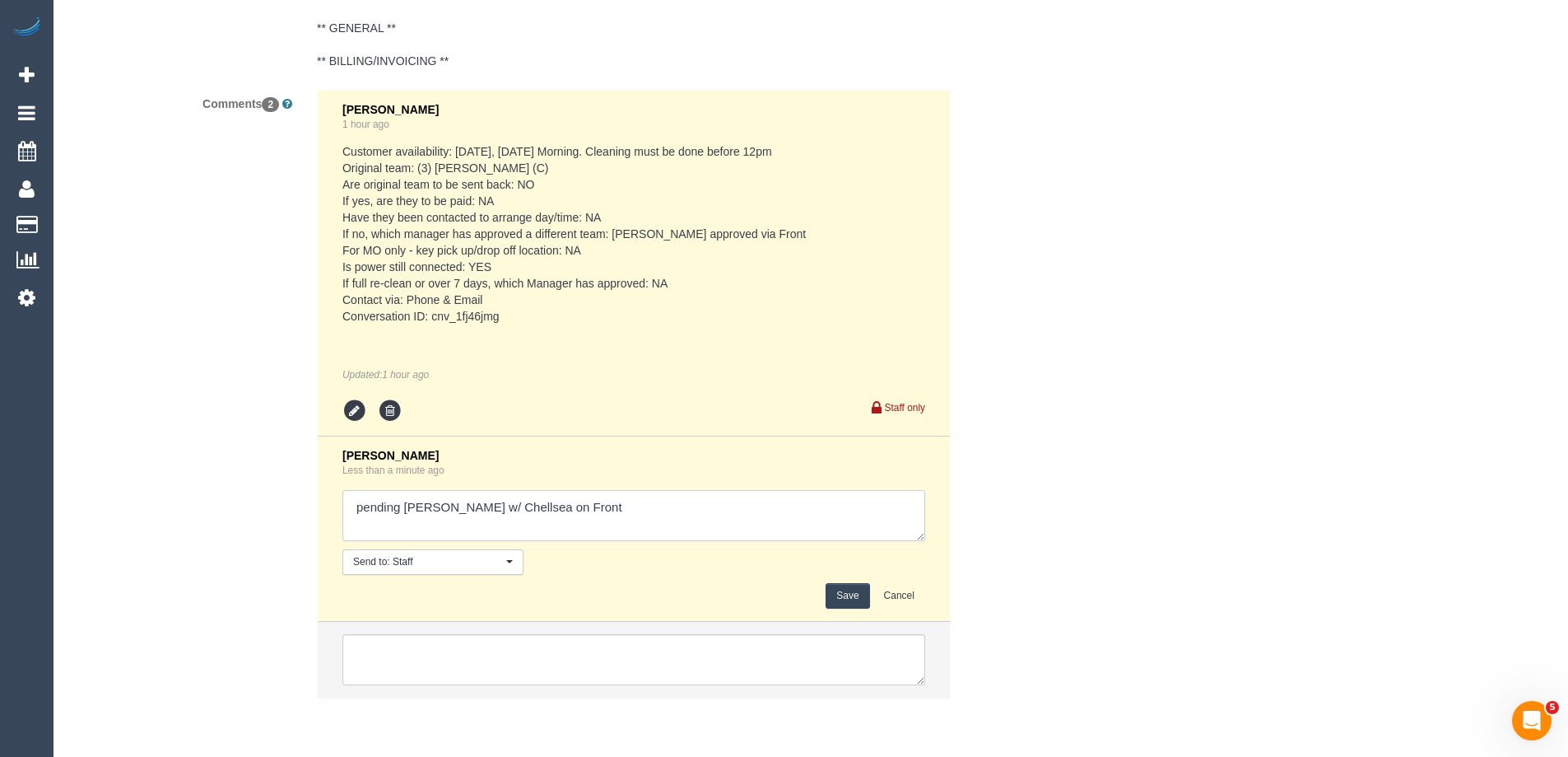
click at [440, 512] on textarea at bounding box center [633, 514] width 583 height 51
click at [403, 507] on textarea at bounding box center [633, 514] width 583 height 51
click at [666, 515] on textarea at bounding box center [633, 514] width 583 height 51
click at [658, 506] on textarea at bounding box center [633, 514] width 583 height 51
type textarea "pending Dasni w/ Chellsea on Front 7.30-8.30am AW"
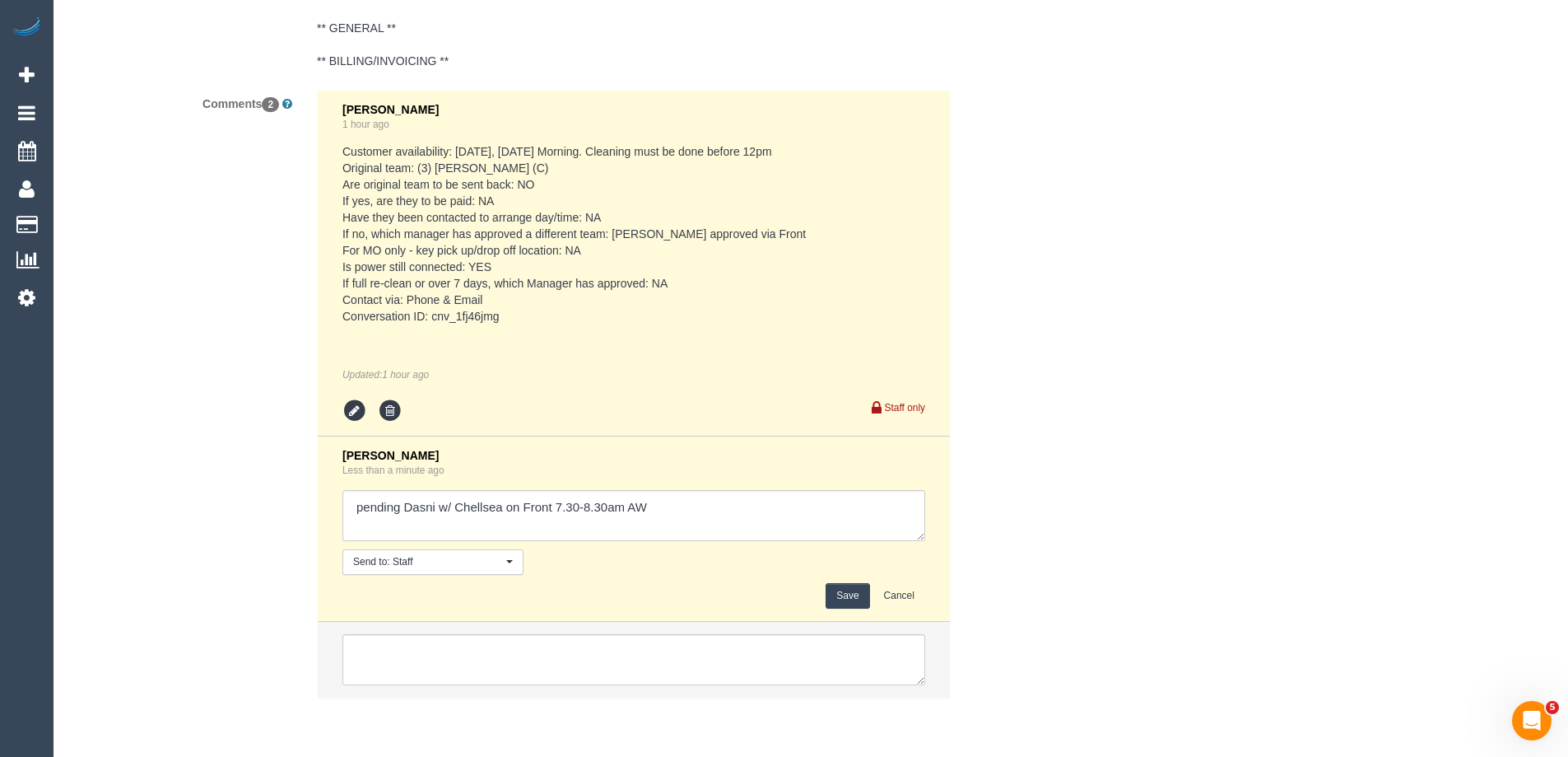
click at [852, 601] on button "Save" at bounding box center [847, 596] width 44 height 26
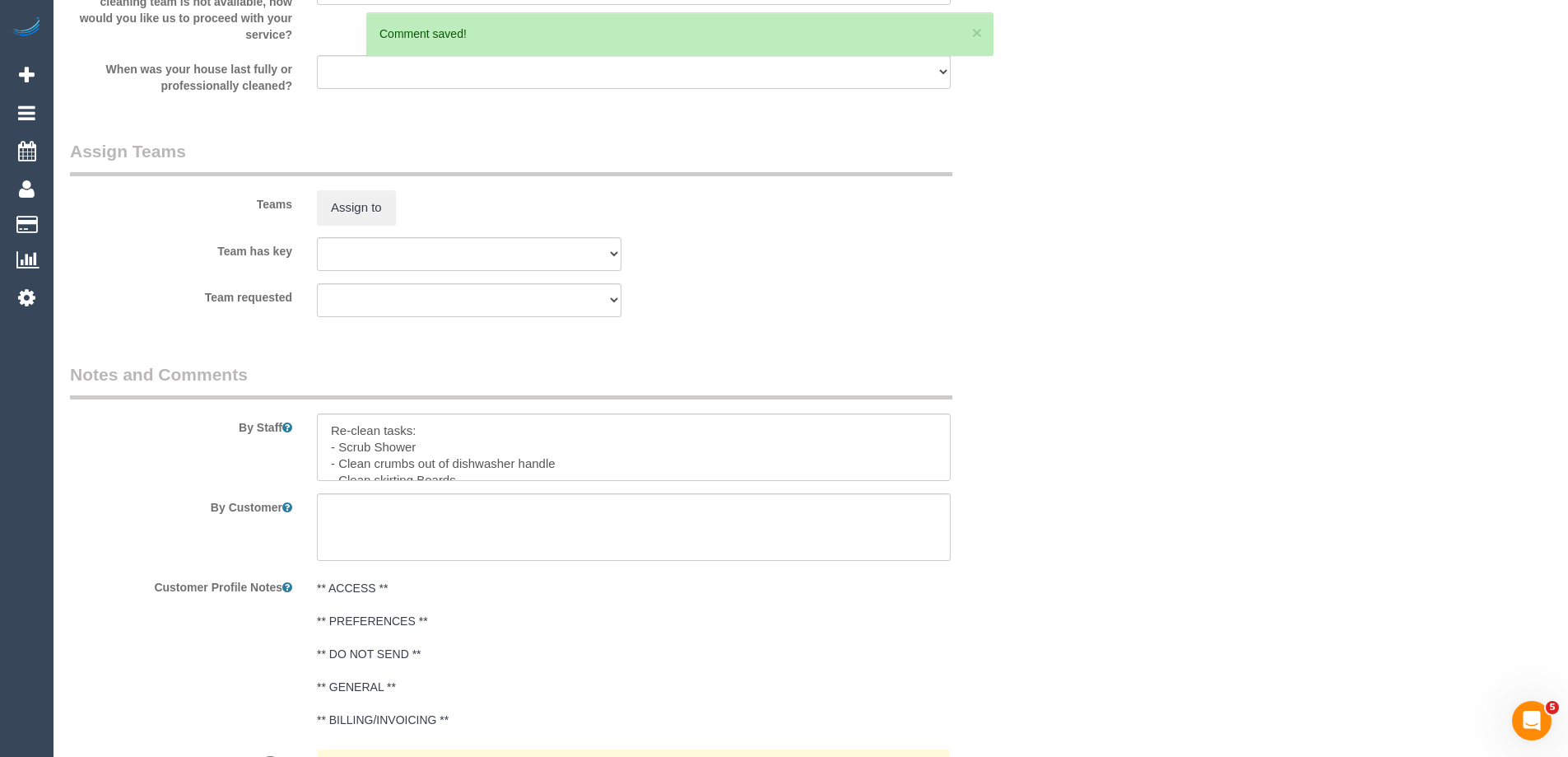
scroll to position [1612, 0]
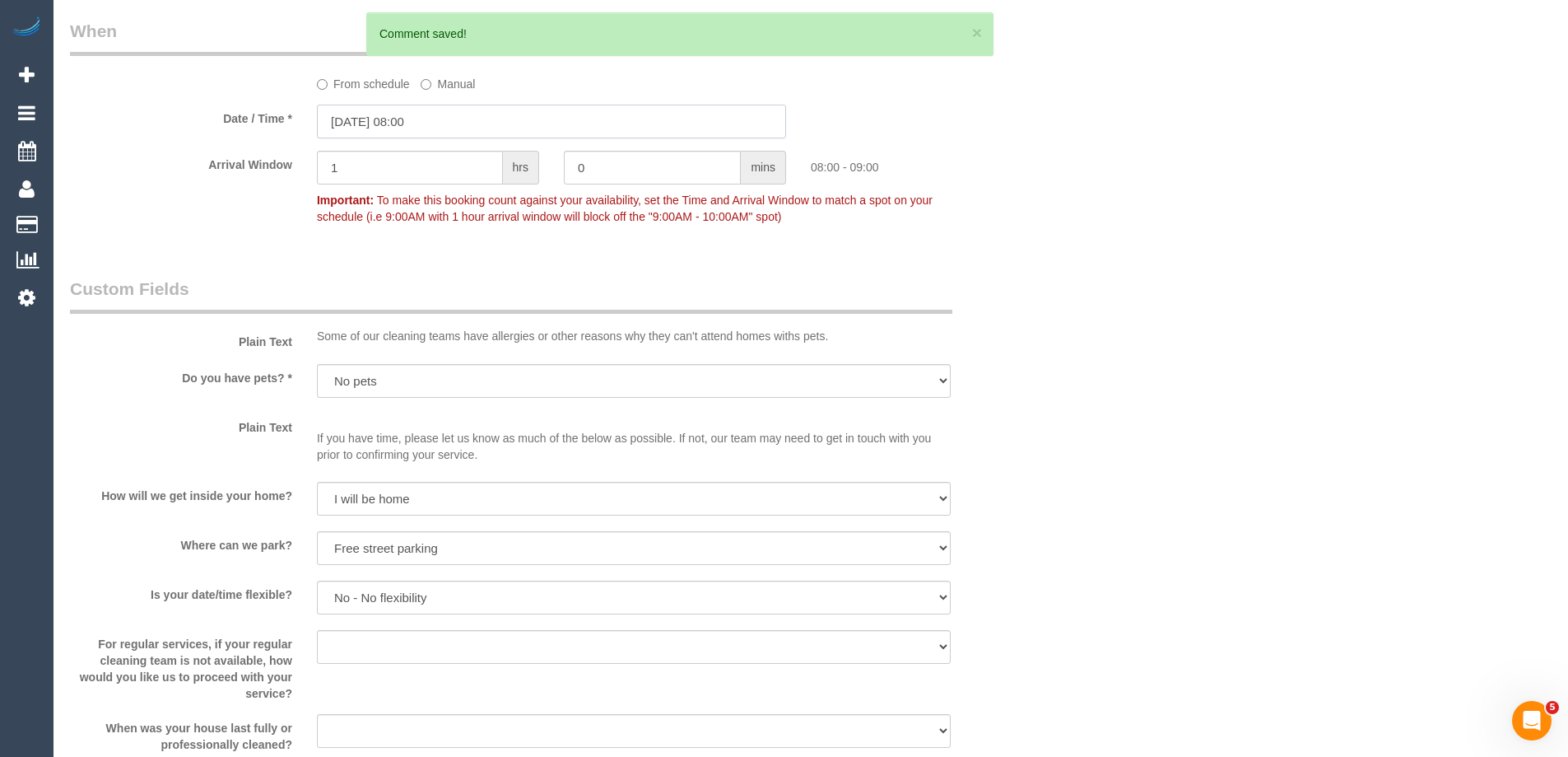
click at [407, 123] on input "08/10/2025 08:00" at bounding box center [552, 121] width 469 height 34
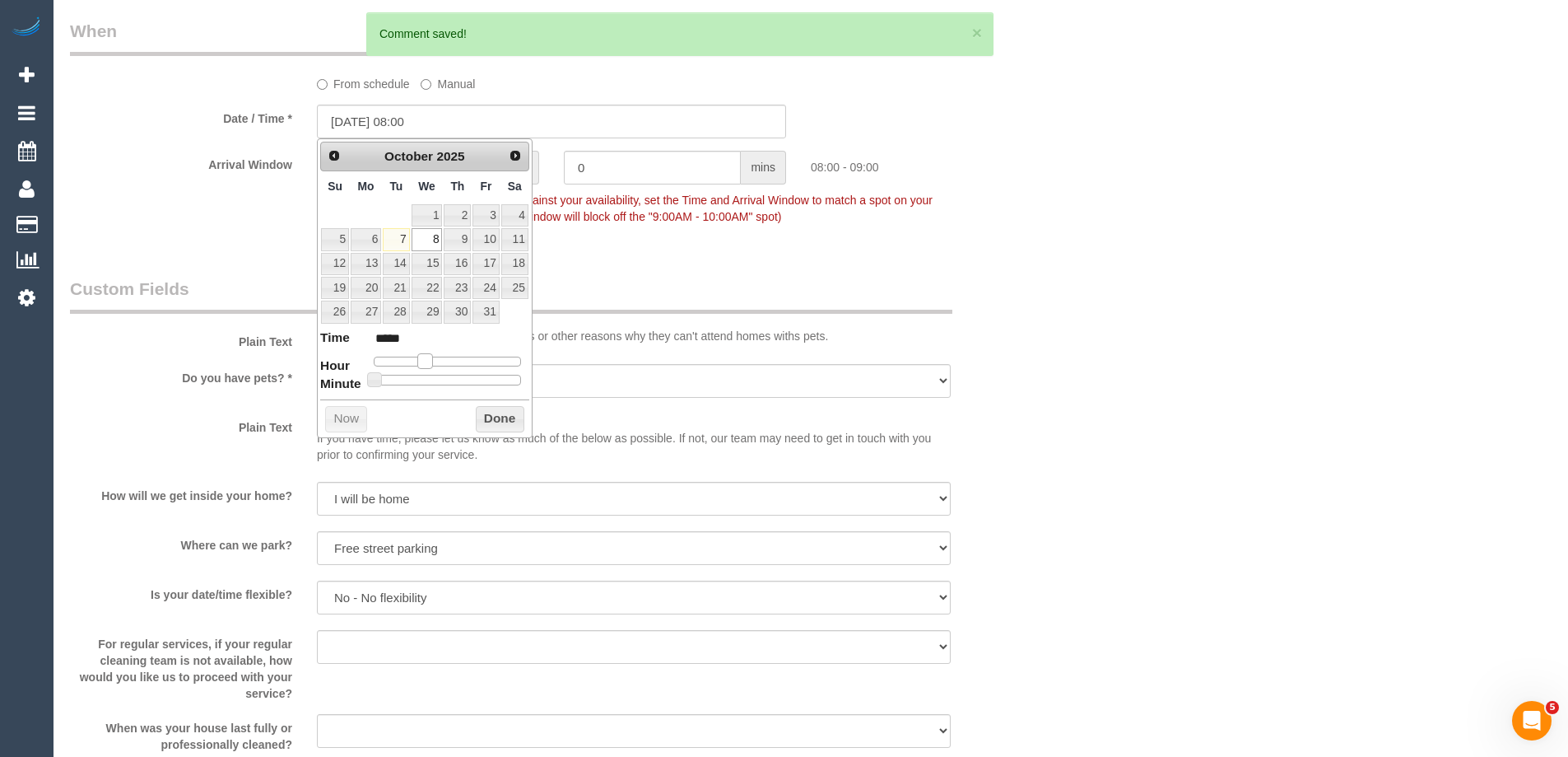
type input "08/10/2025 07:00"
type input "*****"
click at [418, 364] on span at bounding box center [419, 360] width 15 height 15
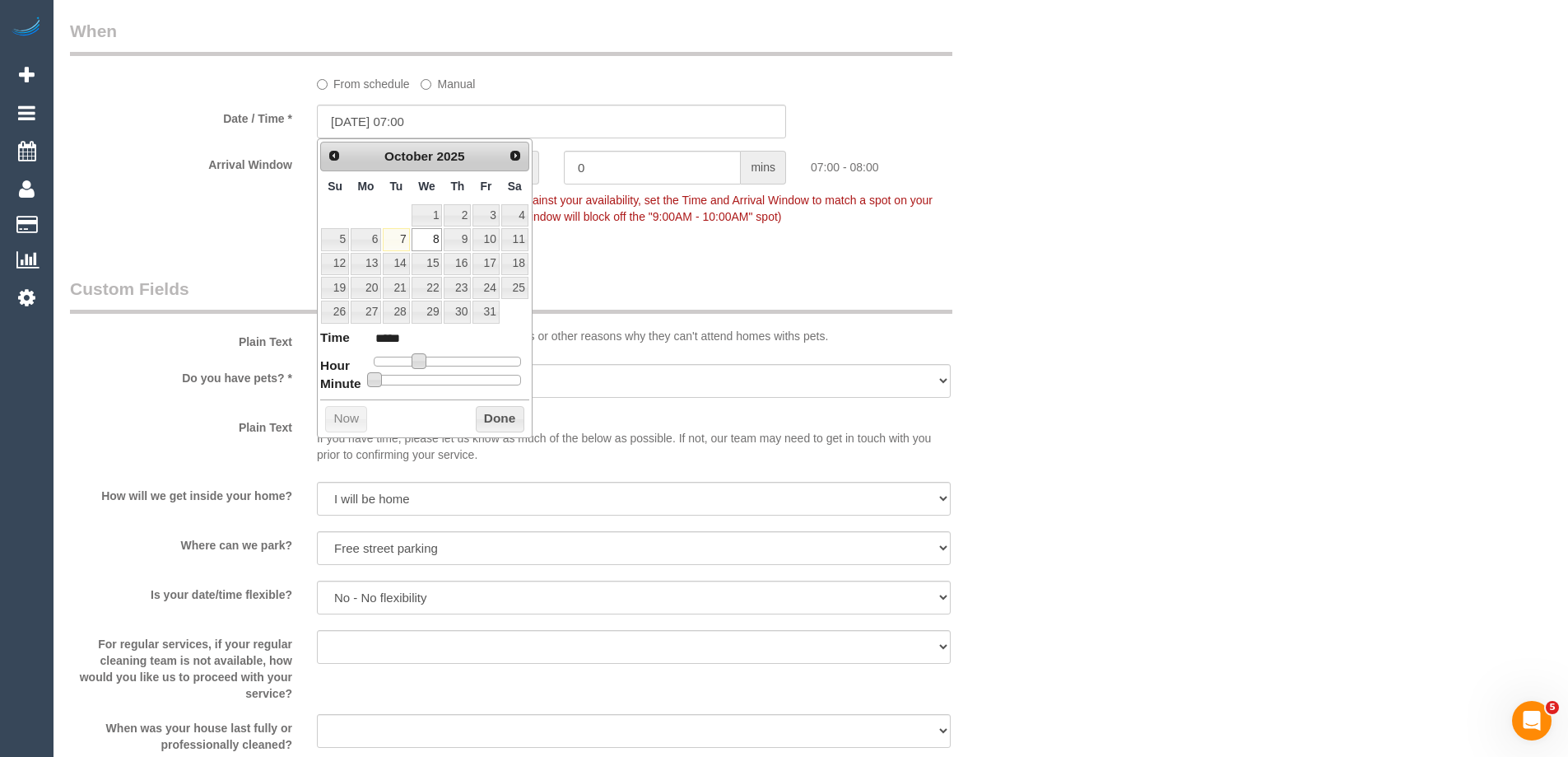
type input "08/10/2025 07:05"
type input "*****"
type input "08/10/2025 07:10"
type input "*****"
type input "08/10/2025 07:15"
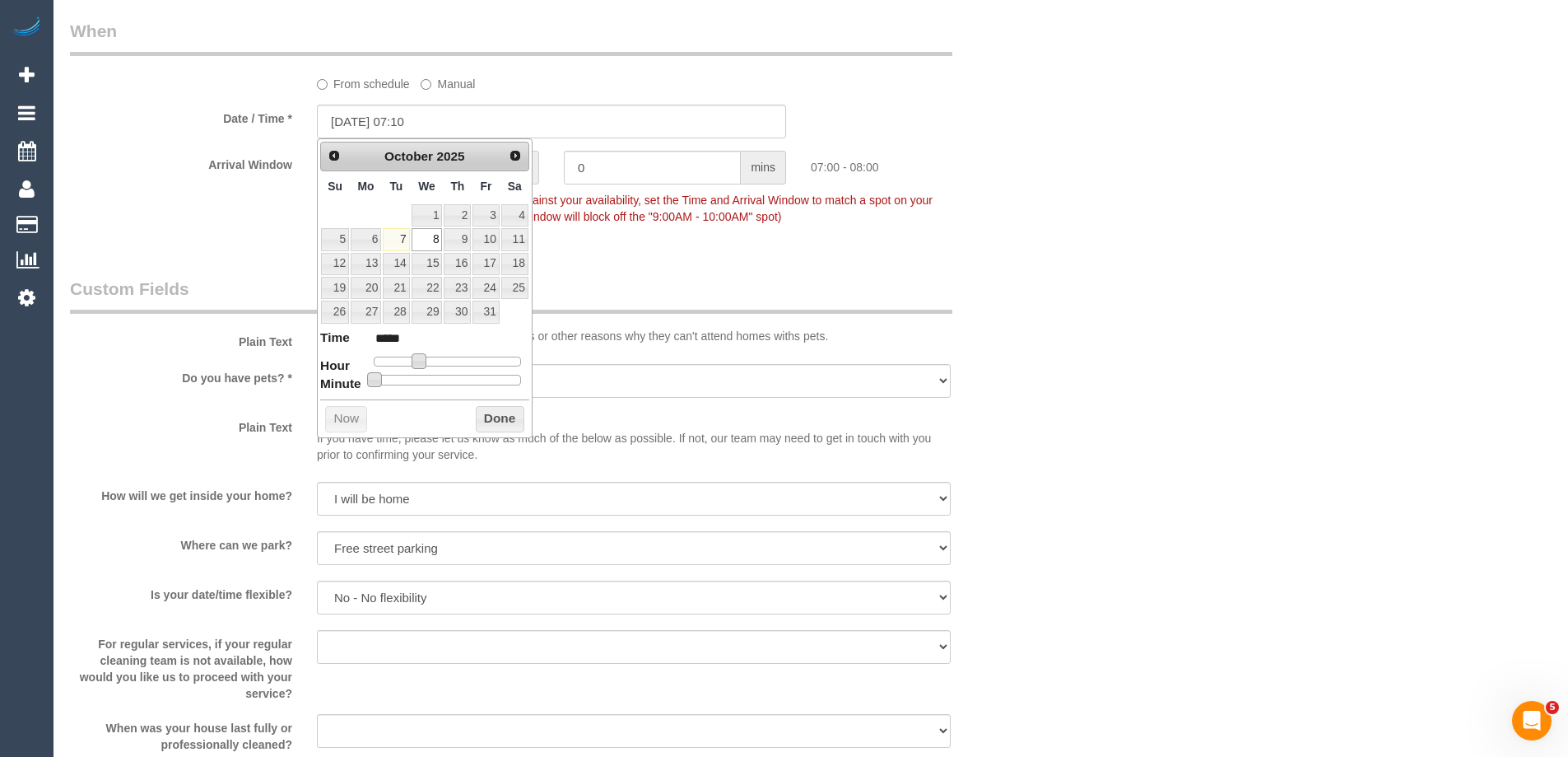
type input "*****"
type input "08/10/2025 07:20"
type input "*****"
type input "08/10/2025 07:25"
type input "*****"
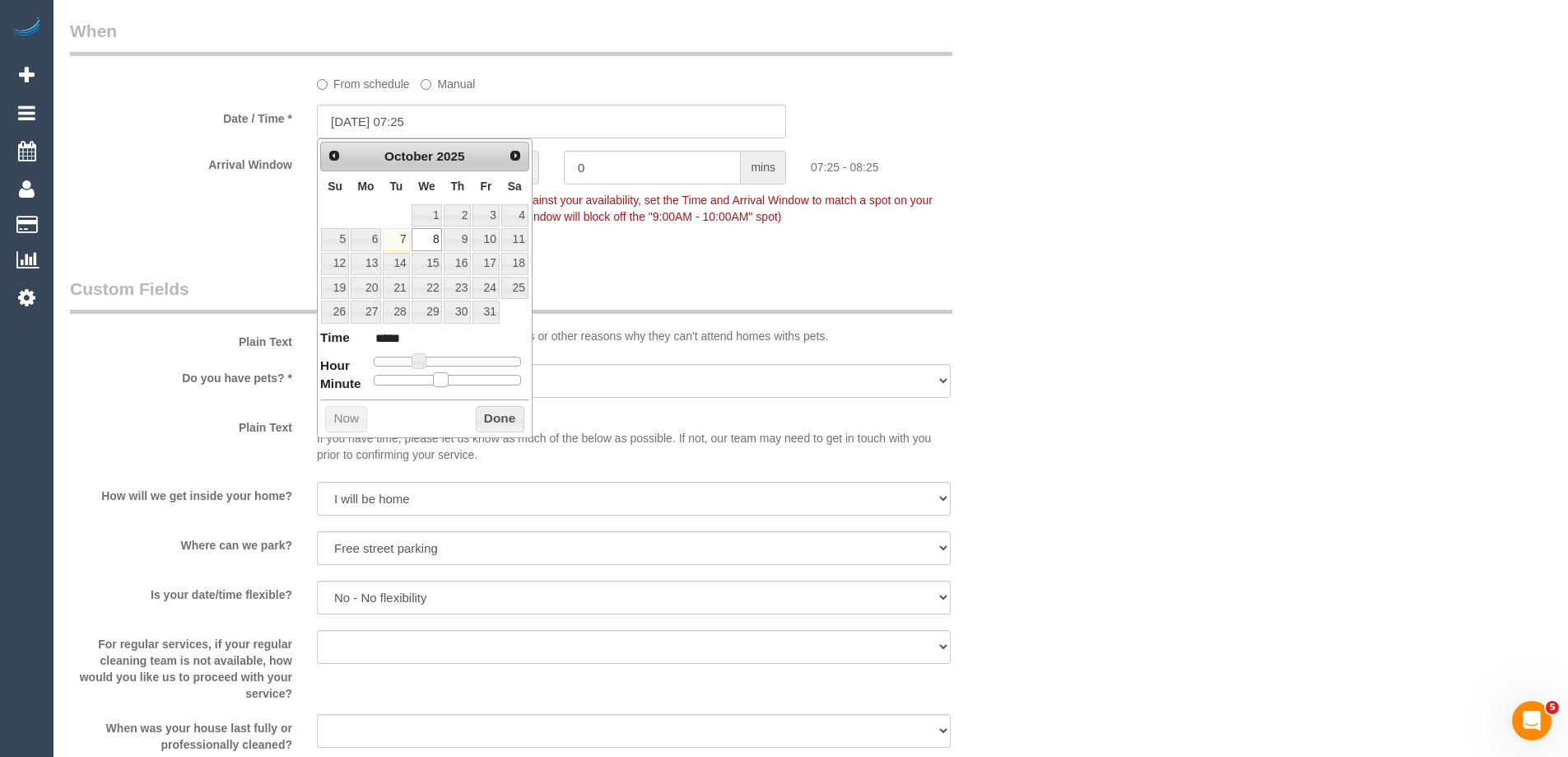
type input "08/10/2025 07:30"
type input "*****"
drag, startPoint x: 409, startPoint y: 385, endPoint x: 447, endPoint y: 388, distance: 38.1
click at [447, 388] on div "Prev Next October 2025 Su Mo Tu We Th Fr Sa 1 2 3 4 5 6 7 8 9 10 11 12 13 14 15…" at bounding box center [425, 287] width 216 height 299
click at [506, 419] on button "Done" at bounding box center [499, 419] width 49 height 26
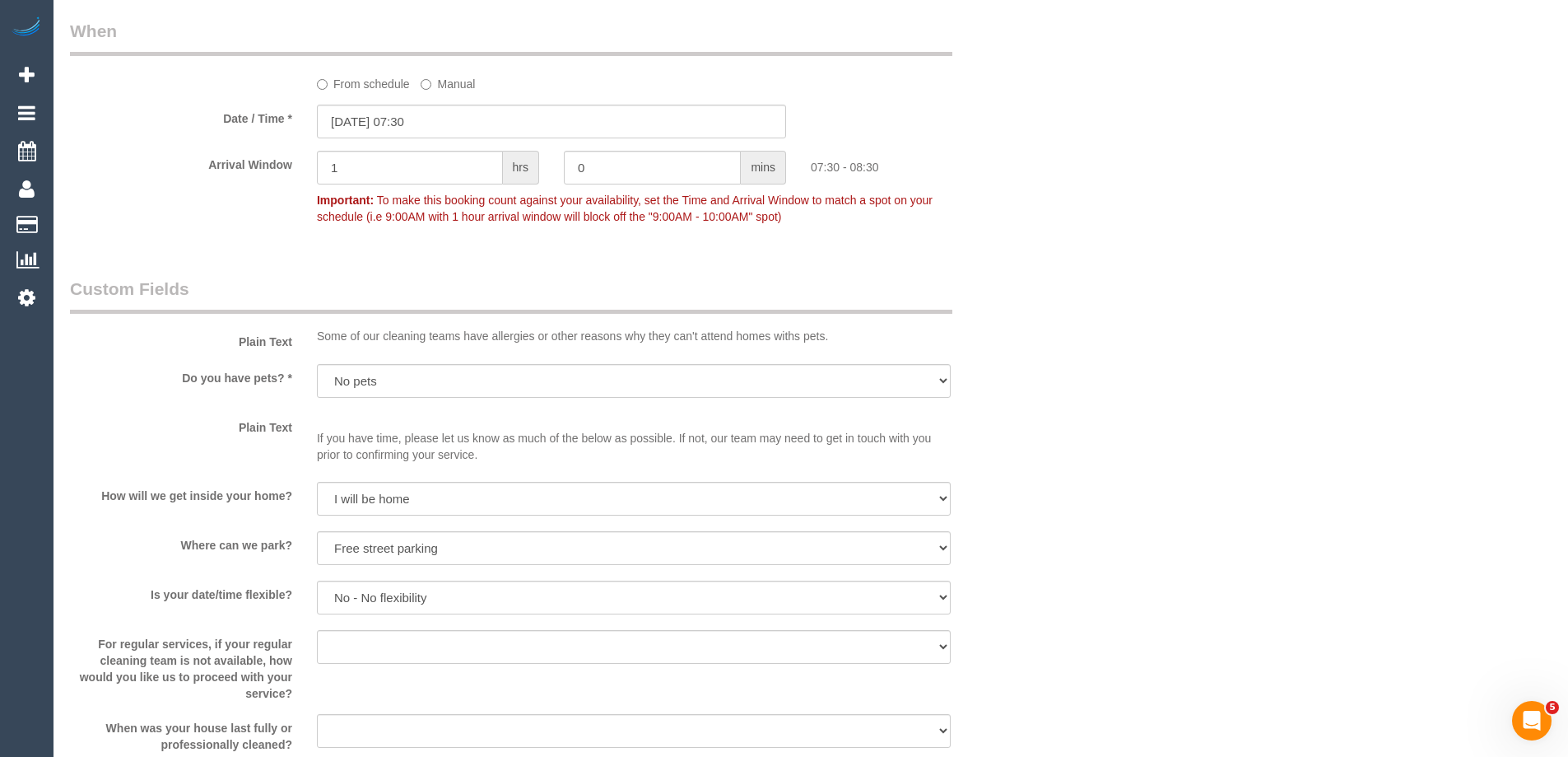
click at [1278, 357] on div "Who Email* emilymei774@gmail.com Name * Emily Macdonald DNC 06/10 CE Where Addr…" at bounding box center [810, 261] width 1481 height 3626
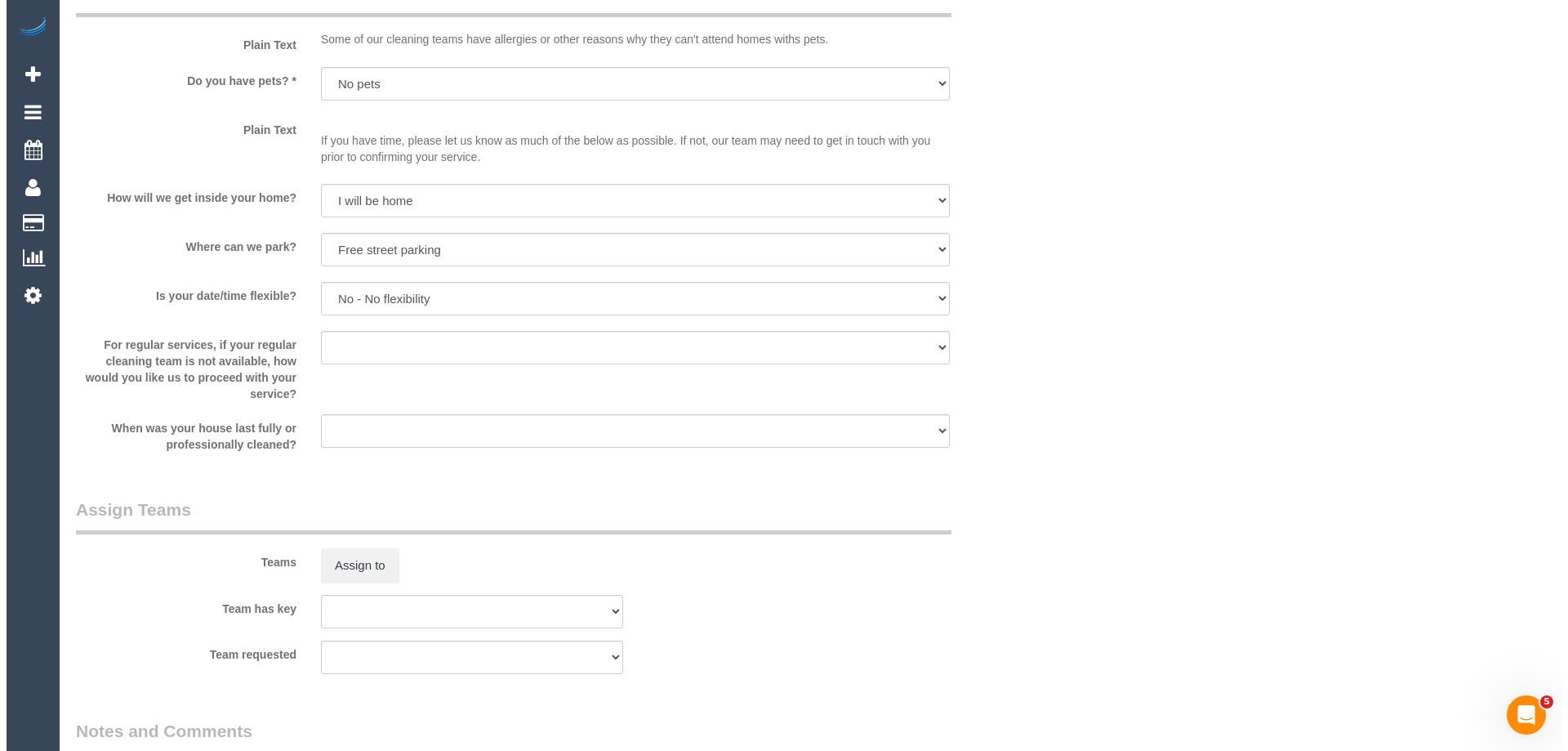
scroll to position [2171, 0]
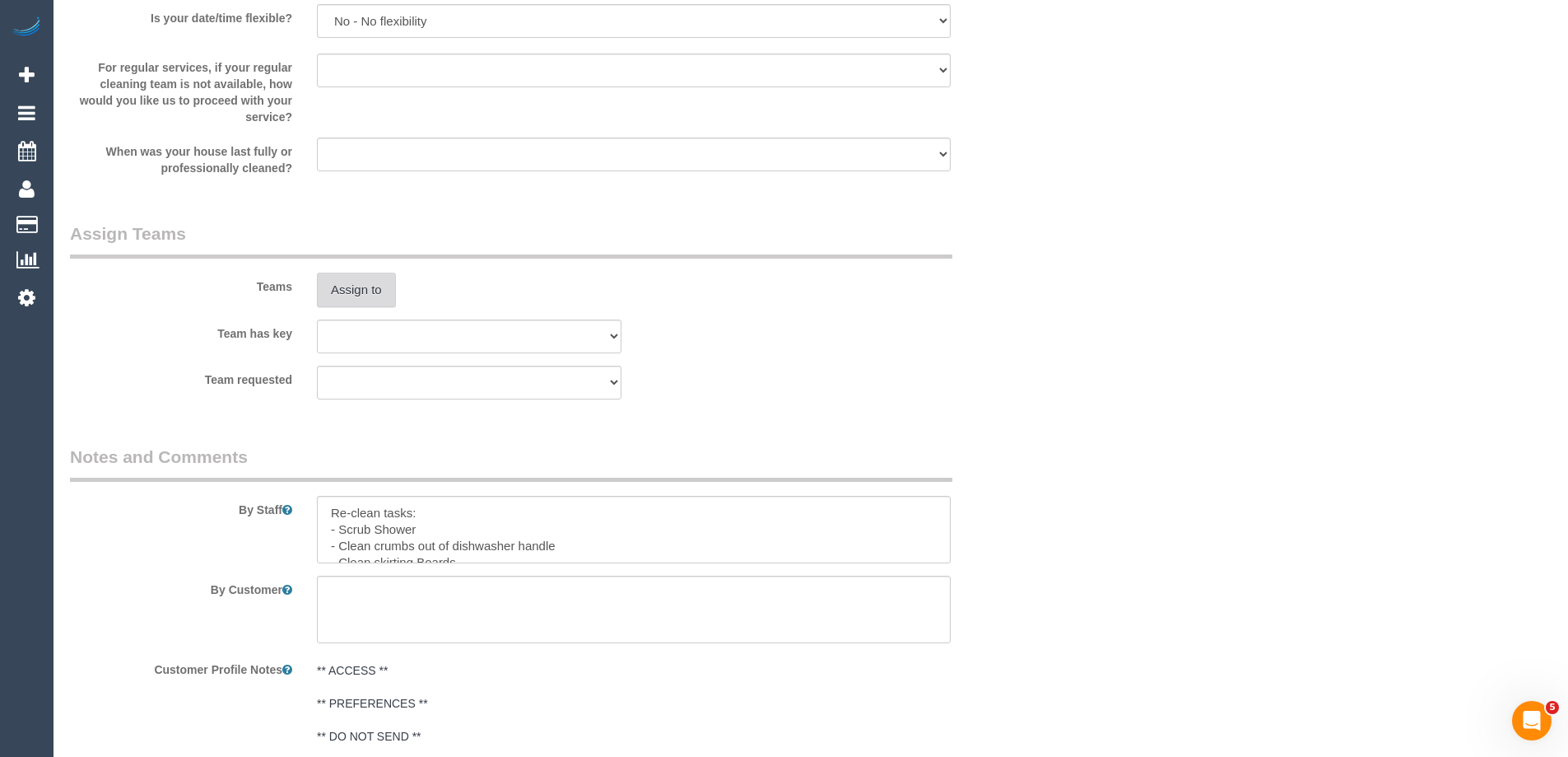
click at [368, 293] on button "Assign to" at bounding box center [356, 289] width 79 height 35
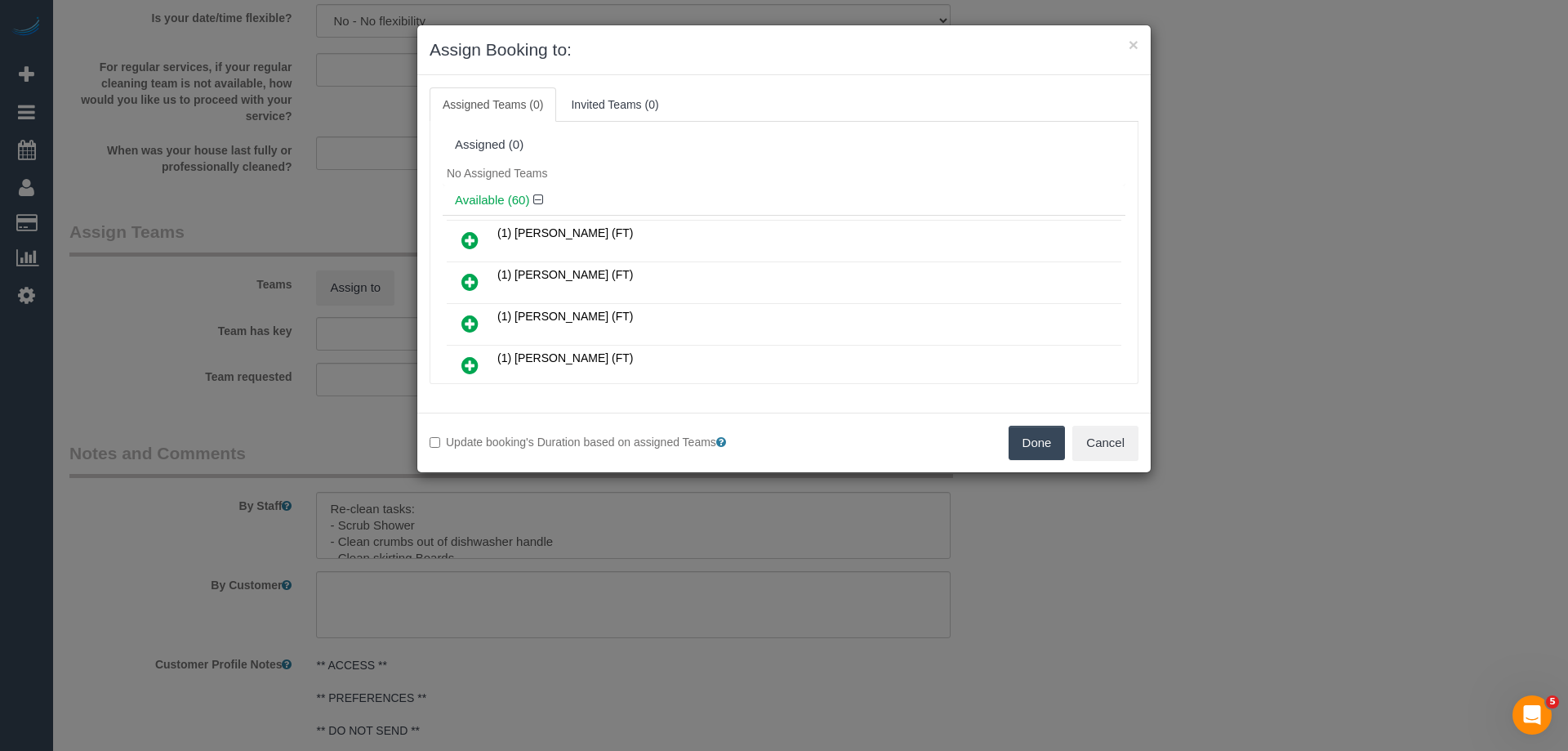
click at [681, 165] on div "No Assigned Teams" at bounding box center [784, 173] width 683 height 25
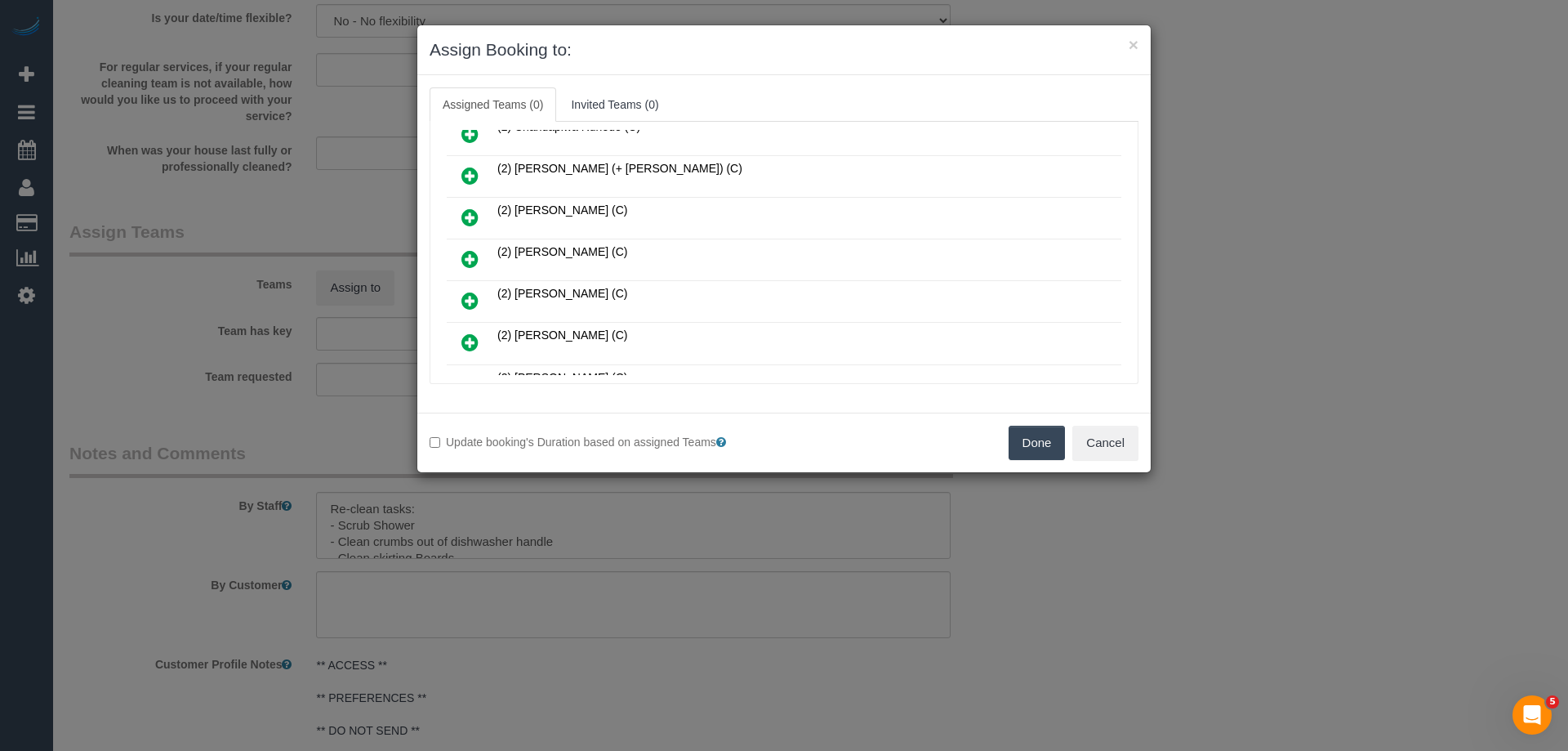
click at [463, 259] on icon at bounding box center [470, 259] width 17 height 20
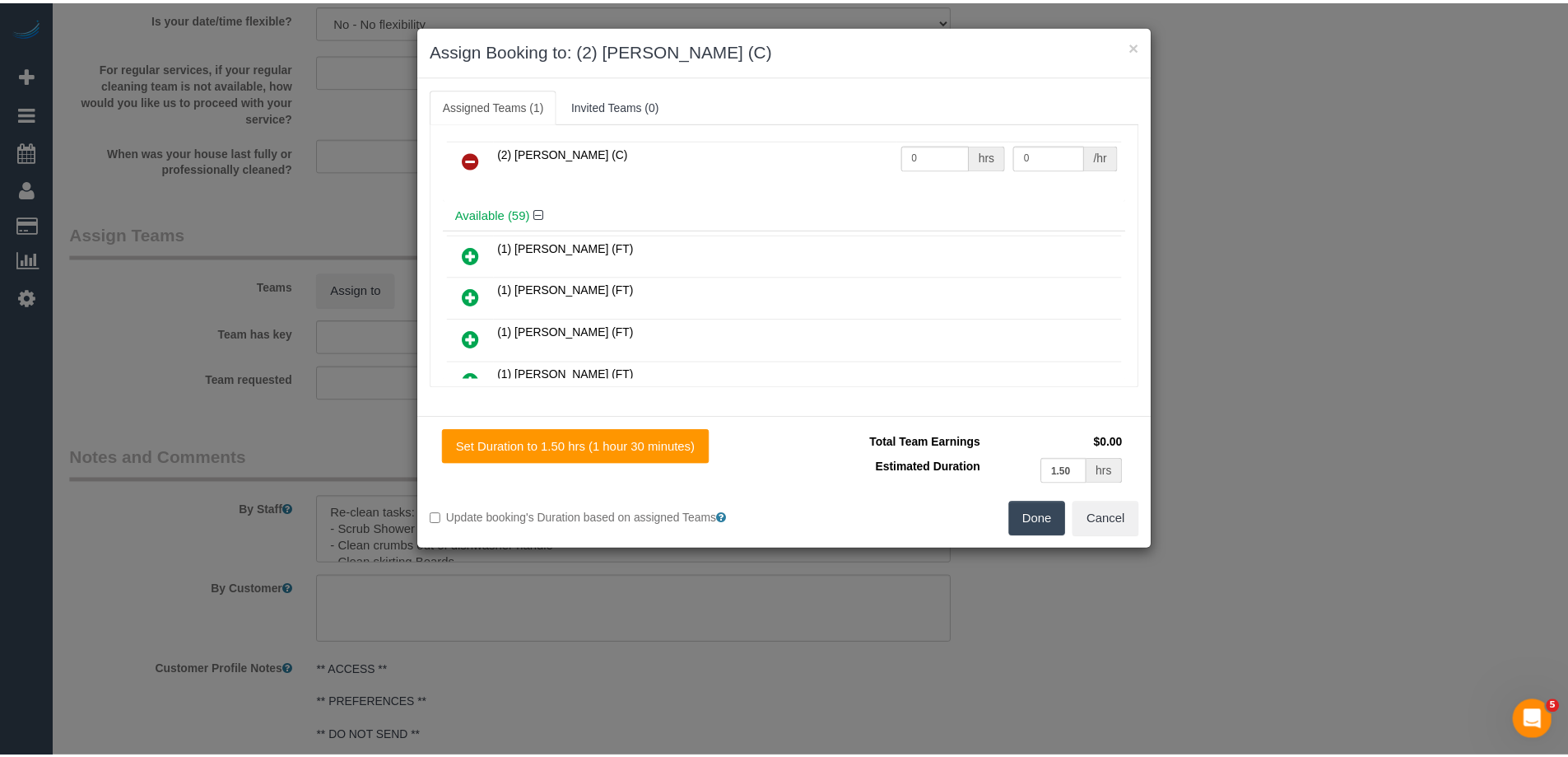
scroll to position [0, 0]
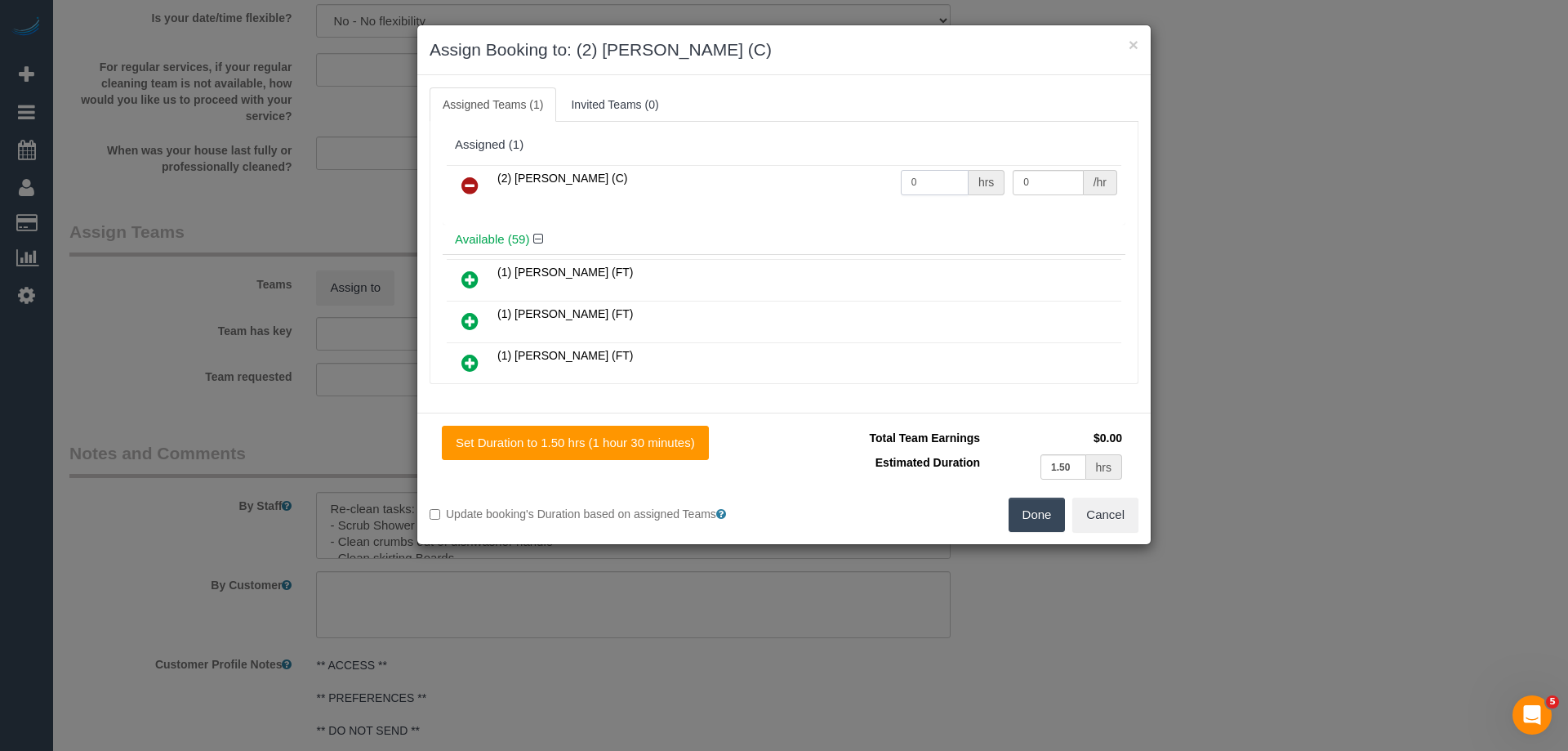
click at [936, 183] on input "0" at bounding box center [934, 183] width 68 height 26
type input "1.5"
click at [1035, 188] on input "0" at bounding box center [1047, 183] width 70 height 26
type input "37.5"
click at [1042, 509] on button "Done" at bounding box center [1037, 514] width 57 height 35
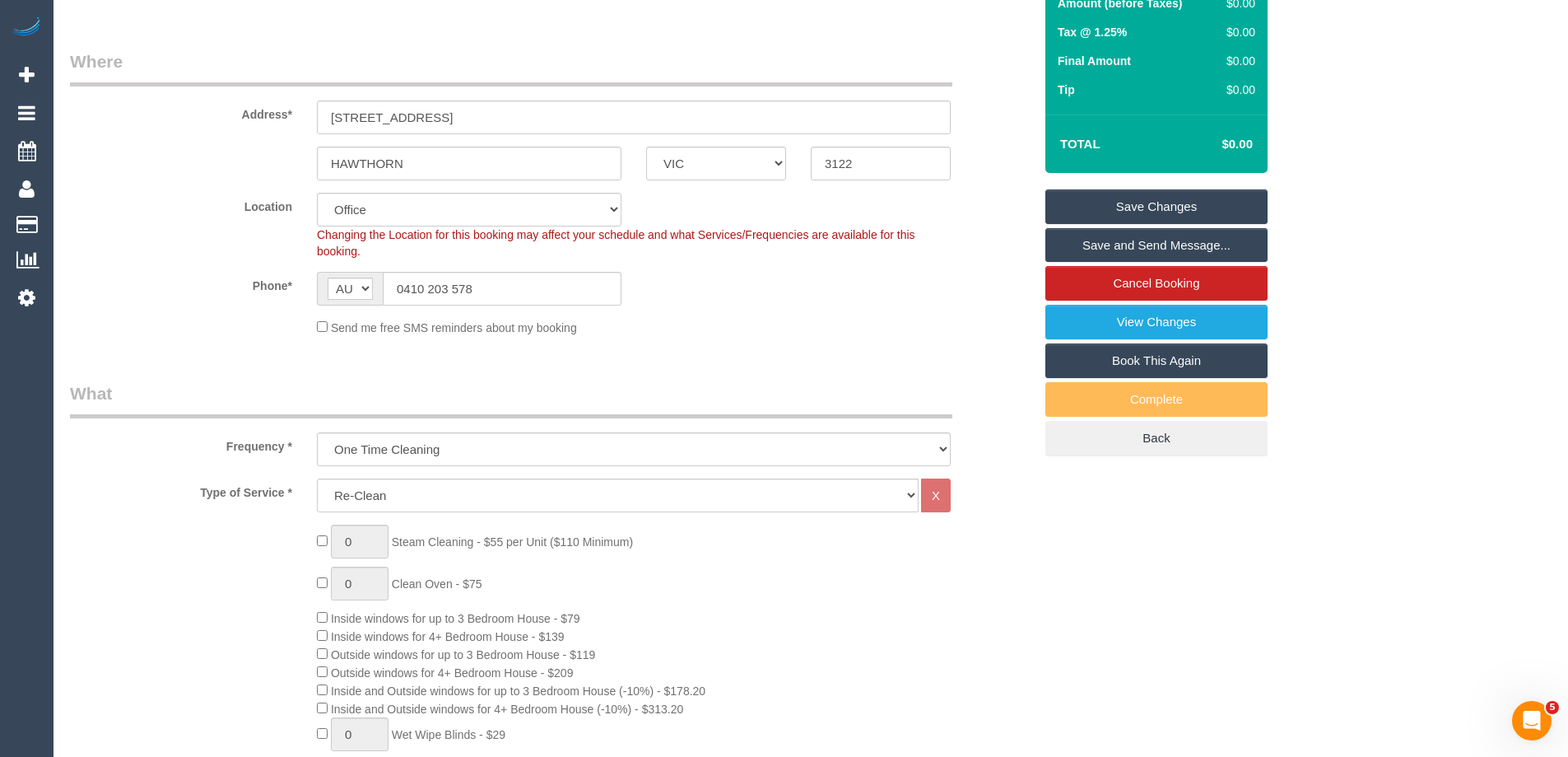
scroll to position [213, 0]
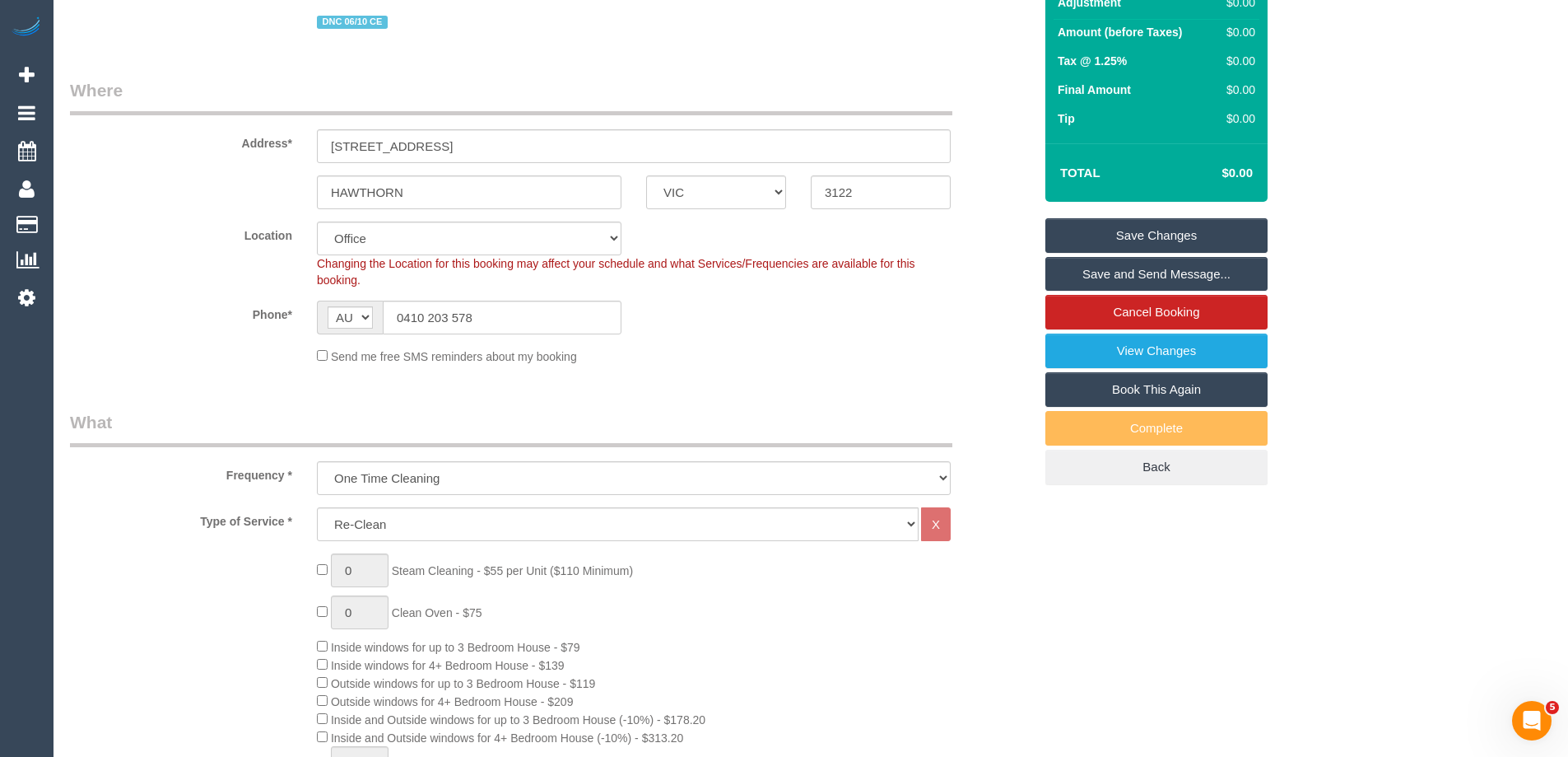
click at [1159, 229] on link "Save Changes" at bounding box center [1155, 235] width 222 height 35
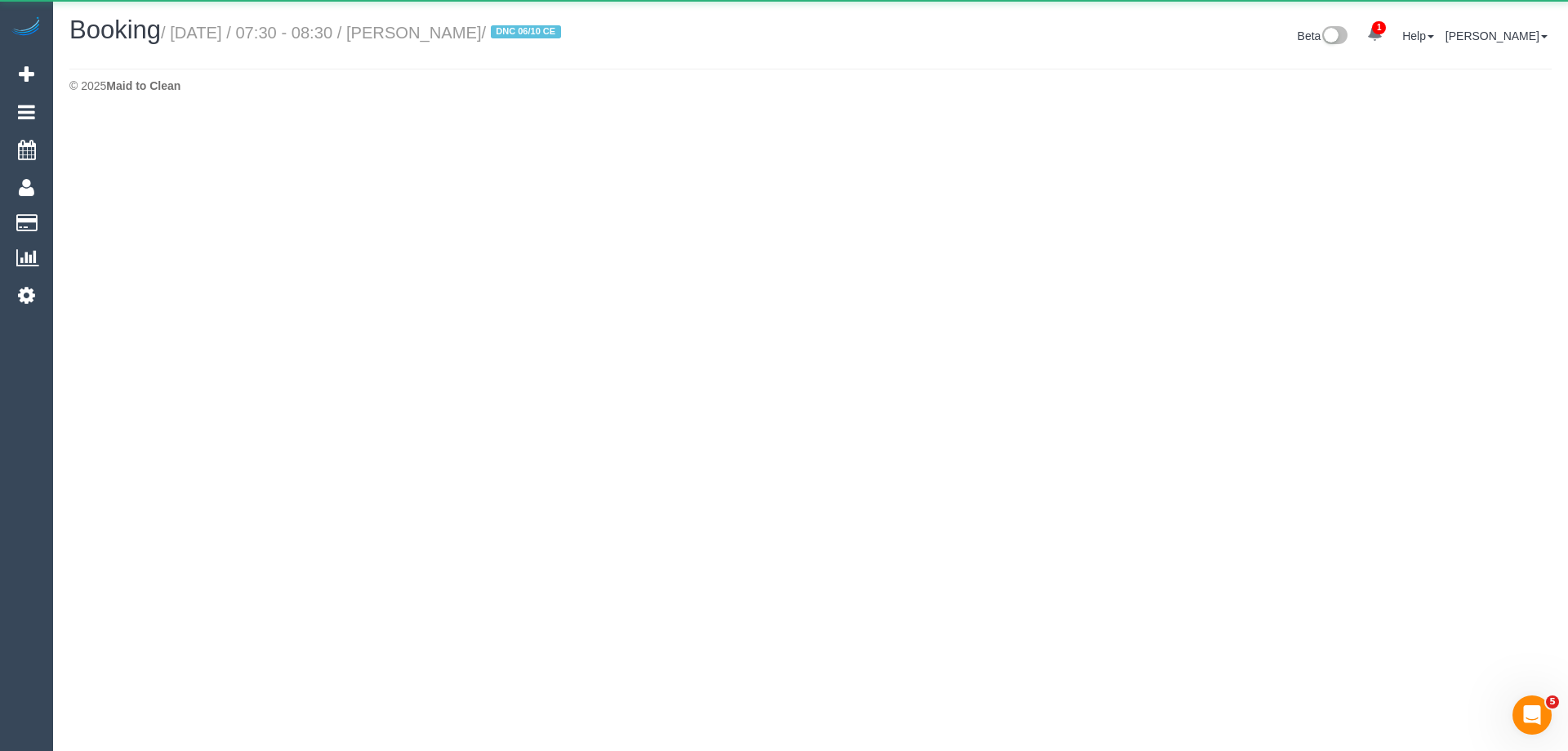
select select "VIC"
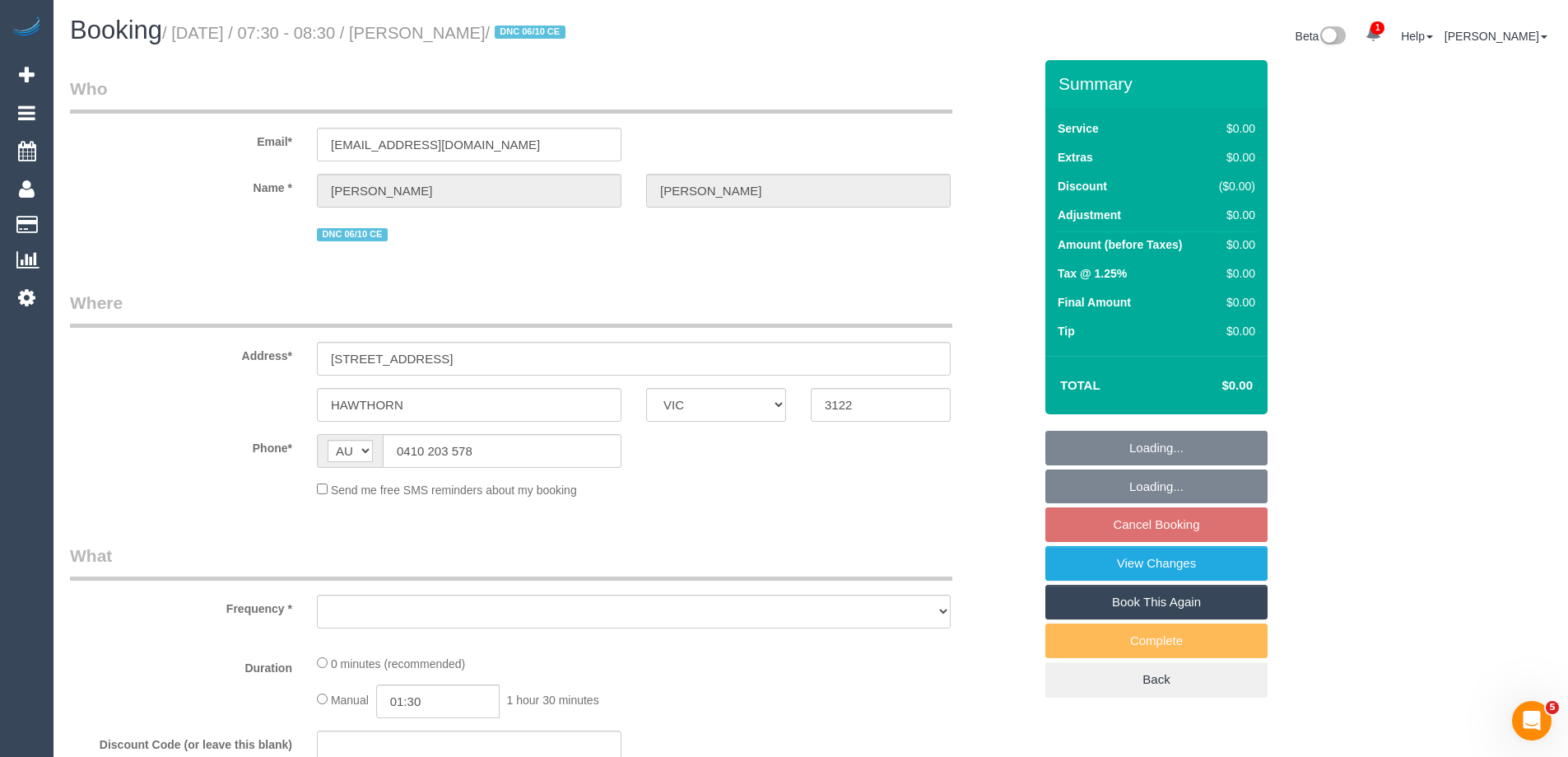
select select "string:stripe-pm_1SCDkv2GScqysDRV5dEuQCOq"
select select "object:13209"
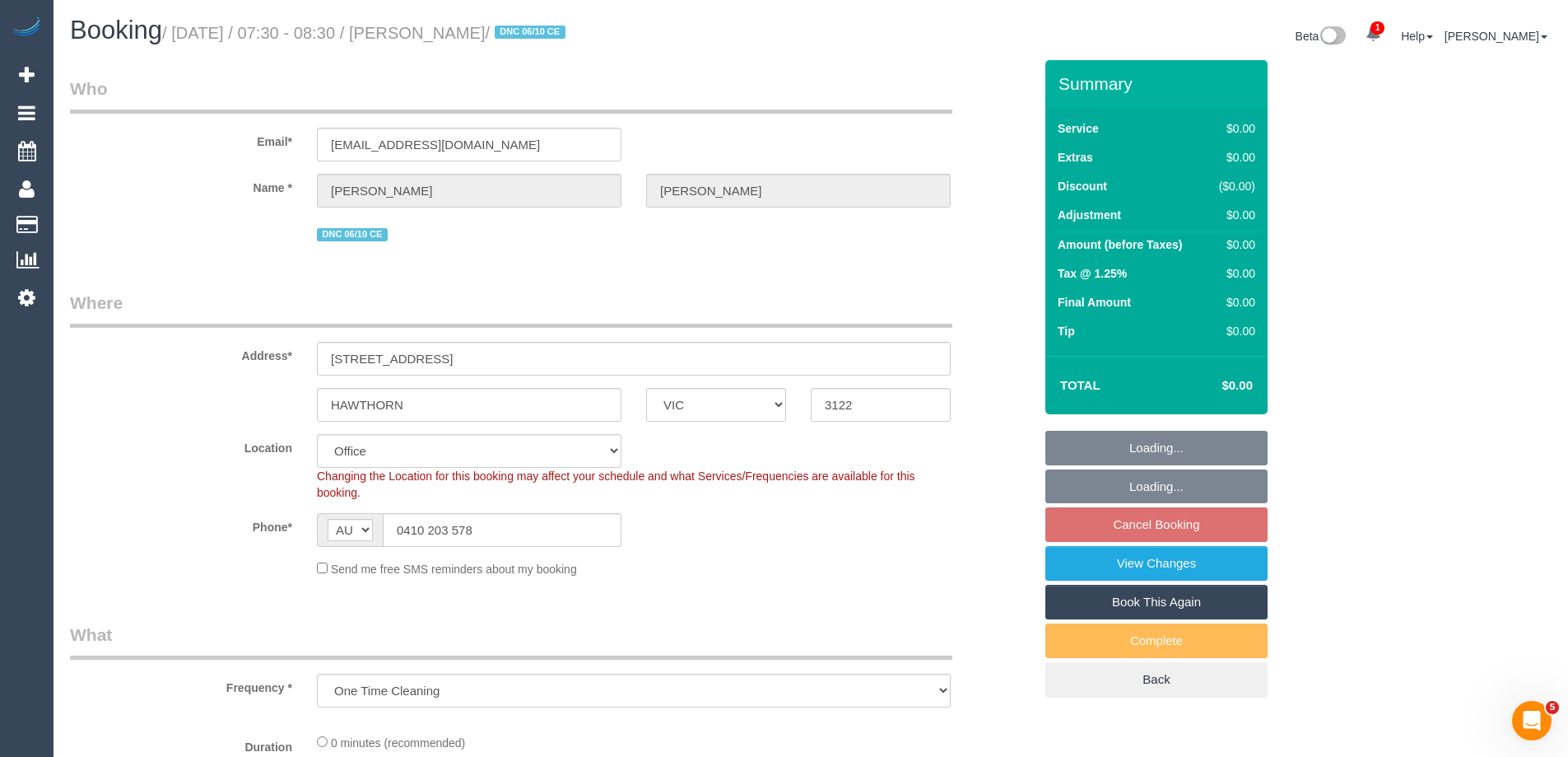
select select "number:28"
select select "number:14"
select select "number:19"
select select "number:25"
select select "object:14716"
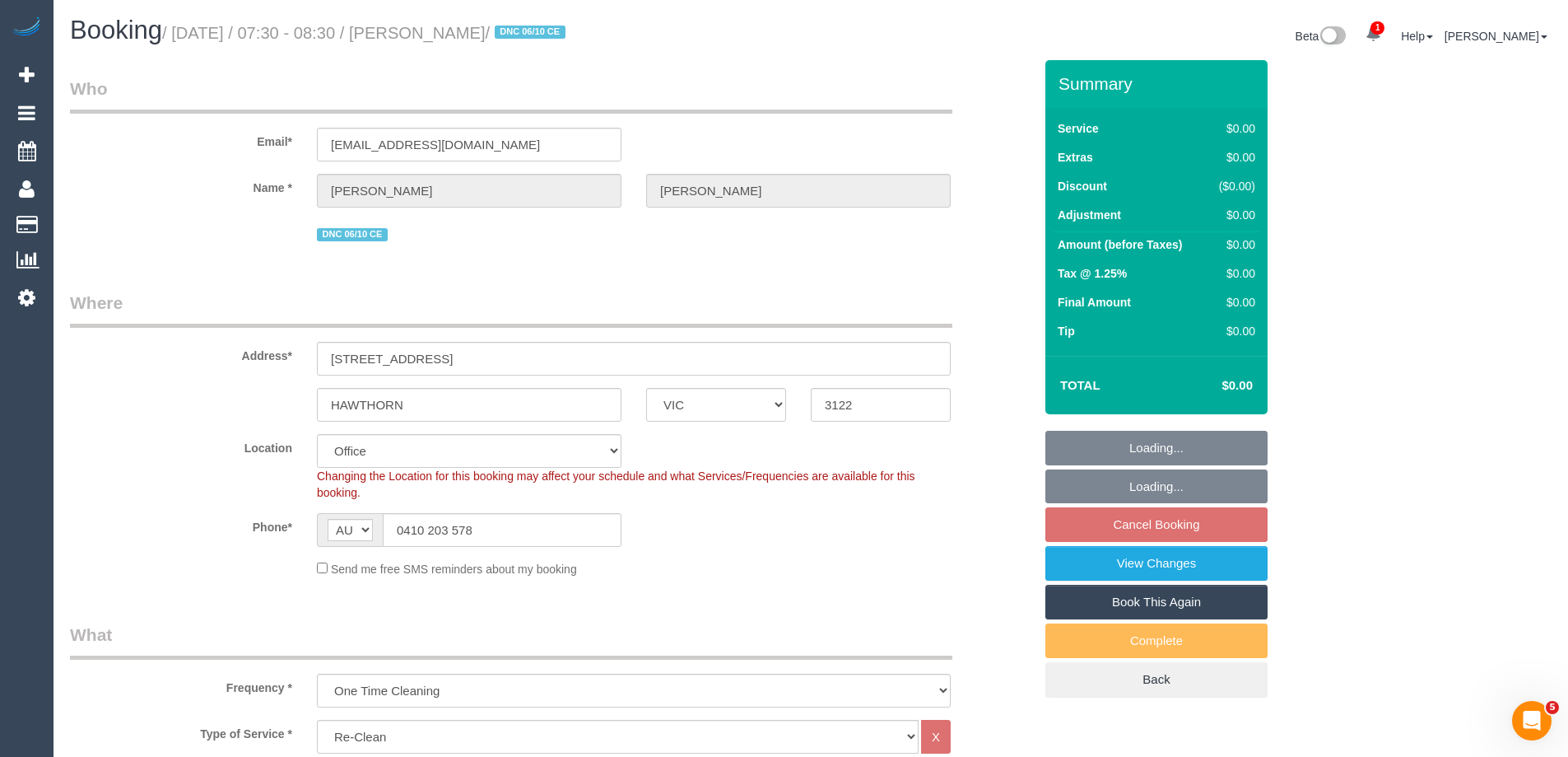
drag, startPoint x: 557, startPoint y: 36, endPoint x: 433, endPoint y: 26, distance: 124.4
click at [433, 26] on small "/ October 08, 2025 / 07:30 - 08:30 / Emily Macdonald / DNC 06/10 CE" at bounding box center [366, 33] width 409 height 18
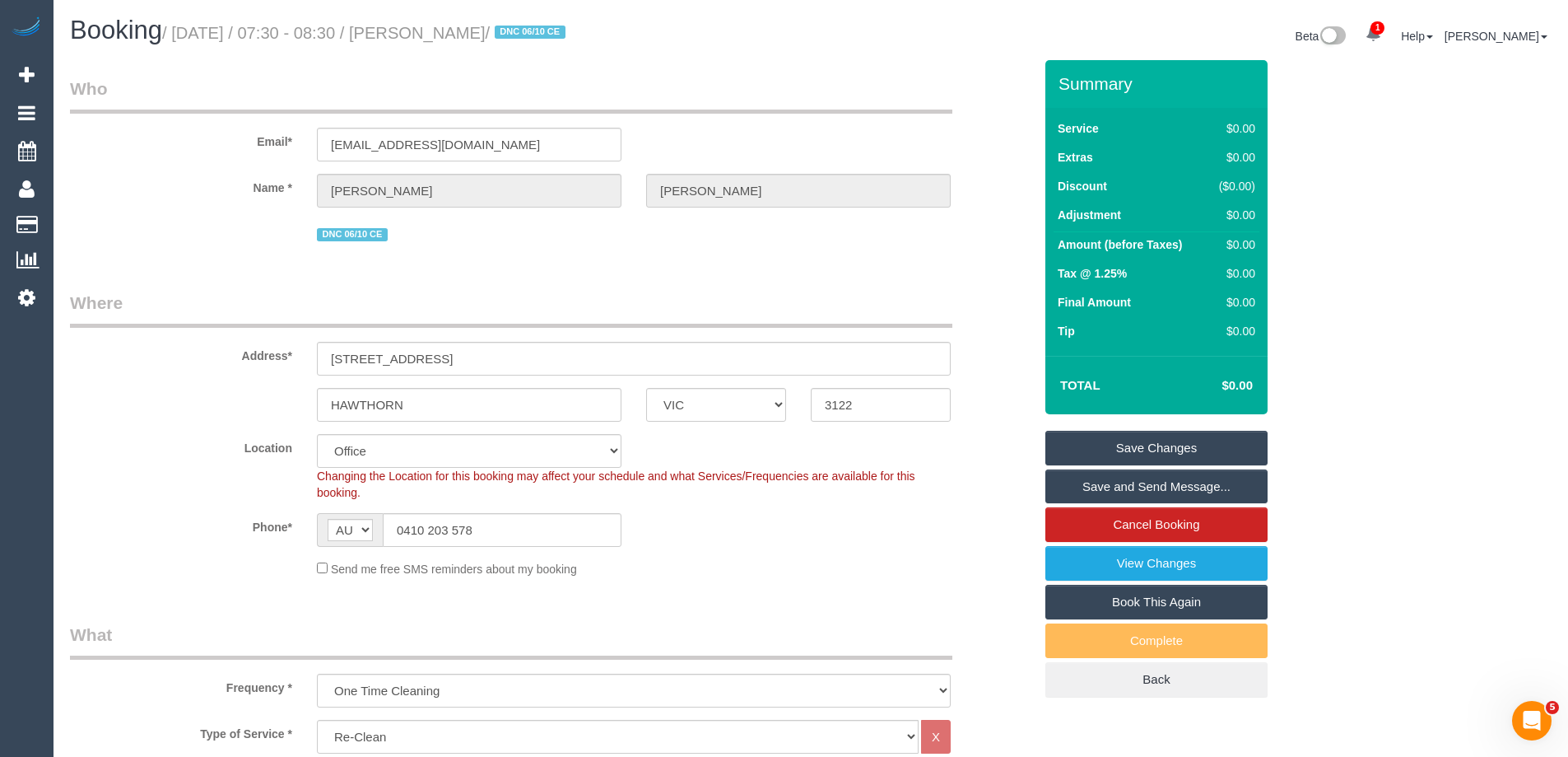
click at [510, 46] on div "Booking / October 08, 2025 / 07:30 - 08:30 / Emily Macdonald / DNC 06/10 CE" at bounding box center [434, 35] width 753 height 36
drag, startPoint x: 559, startPoint y: 37, endPoint x: 439, endPoint y: 31, distance: 120.1
click at [435, 33] on small "/ October 08, 2025 / 07:30 - 08:30 / Emily Macdonald / DNC 06/10 CE" at bounding box center [366, 33] width 409 height 18
copy small "Emily Macdonald"
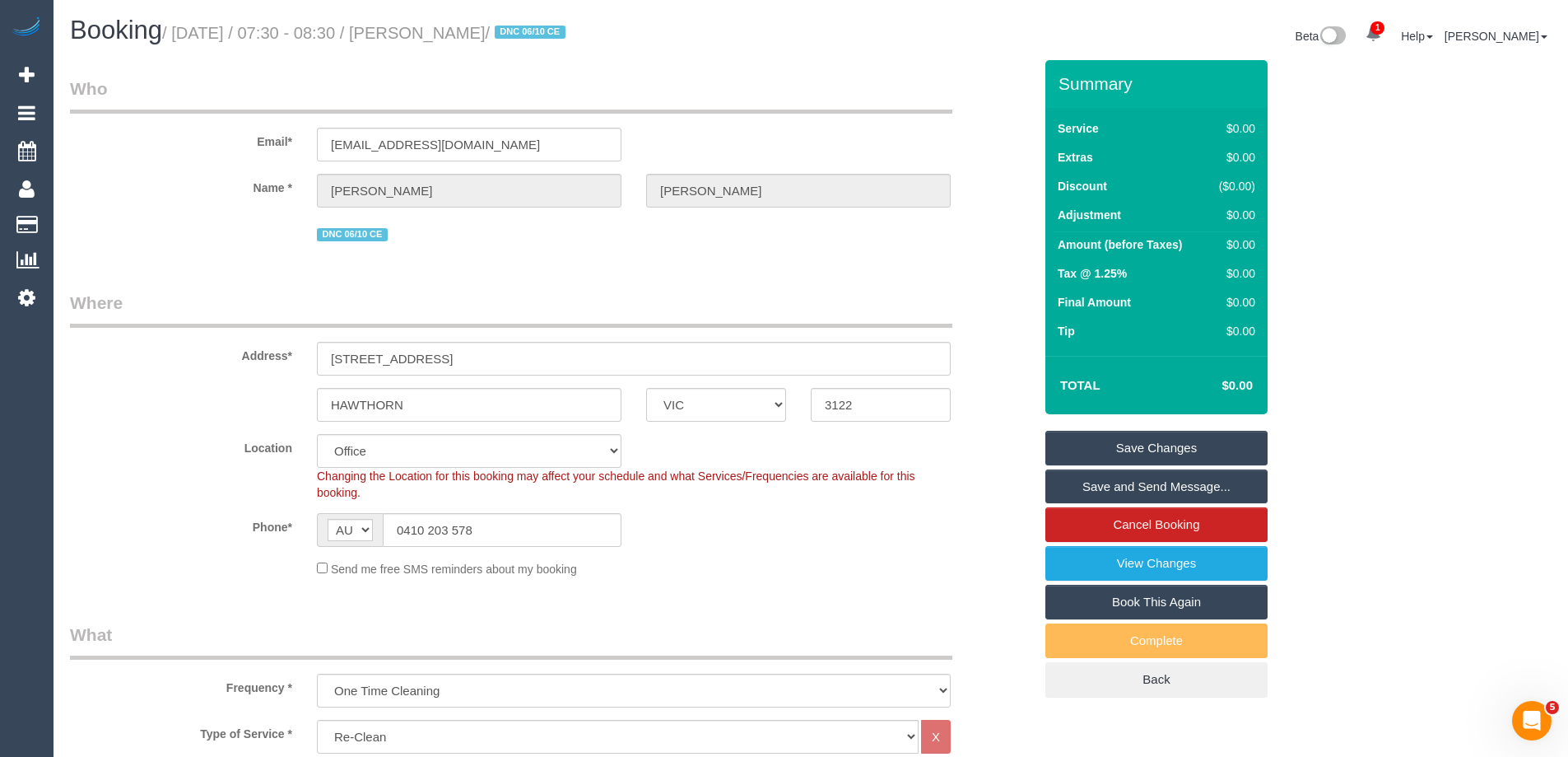
click at [1128, 442] on link "Save Changes" at bounding box center [1155, 448] width 222 height 35
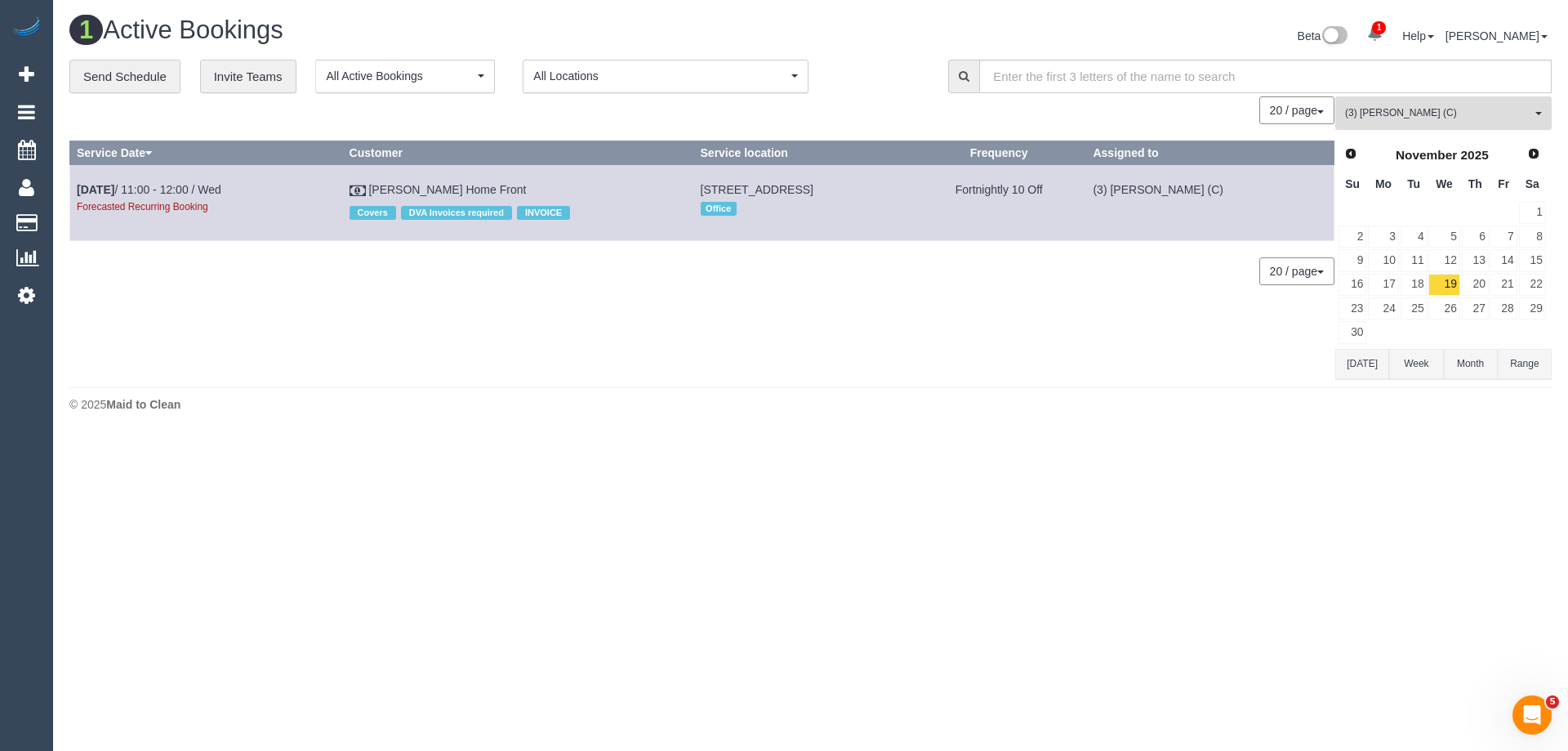
click at [1389, 116] on span "(3) [PERSON_NAME] (C)" at bounding box center [1438, 113] width 187 height 14
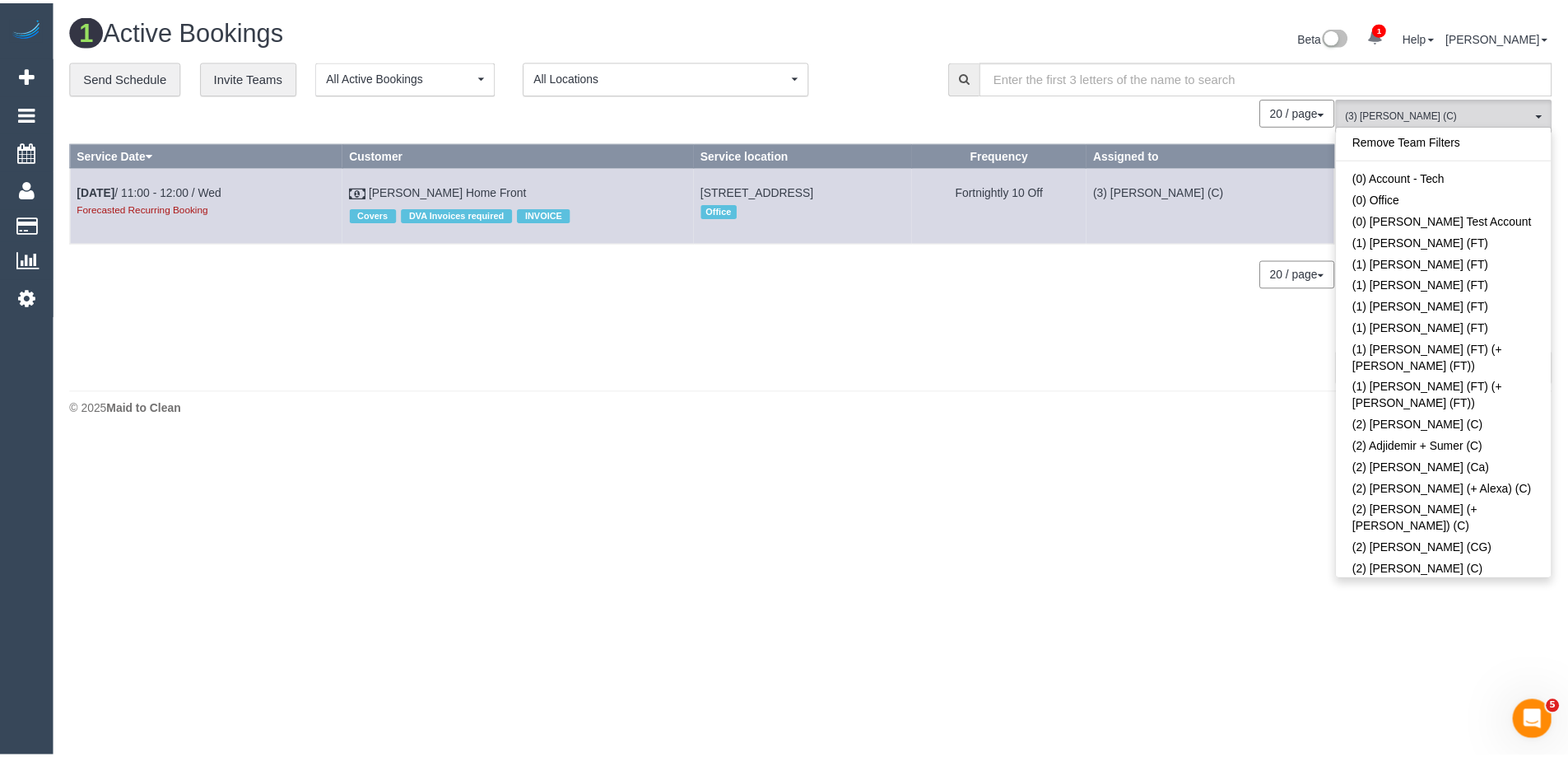
scroll to position [2930, 0]
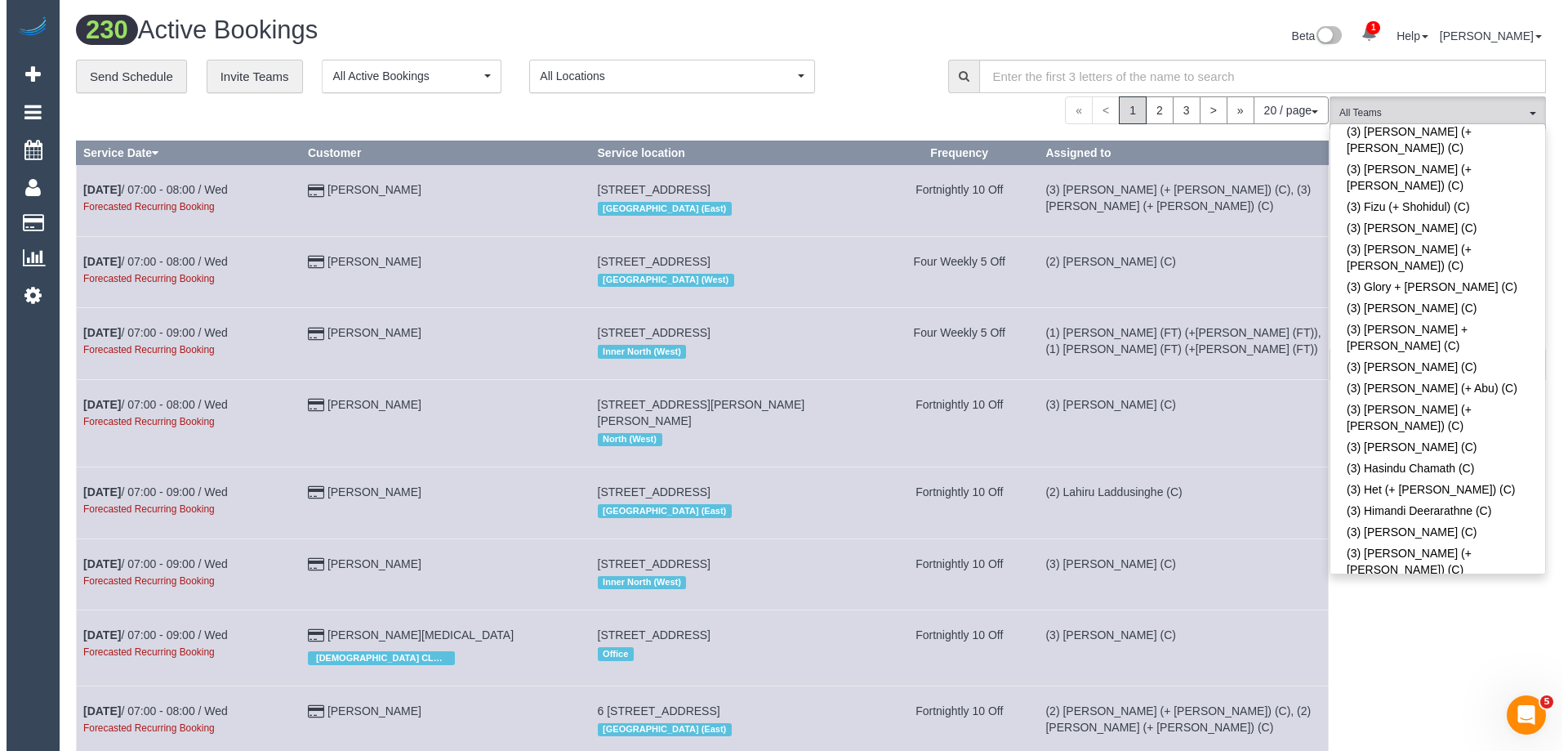
scroll to position [676, 0]
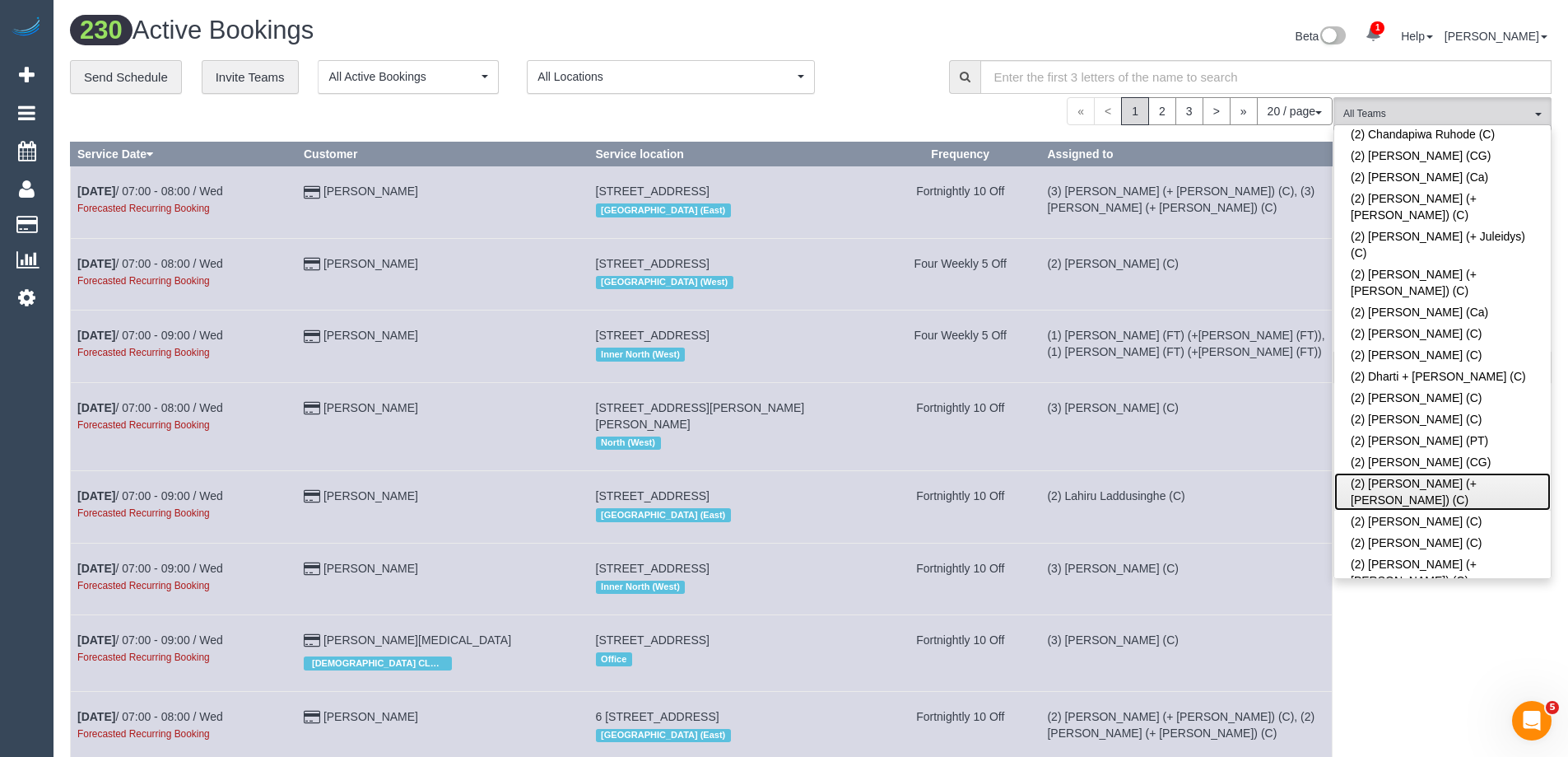
click at [1466, 473] on link "(2) [PERSON_NAME] (+[PERSON_NAME]) (C)" at bounding box center [1443, 491] width 217 height 38
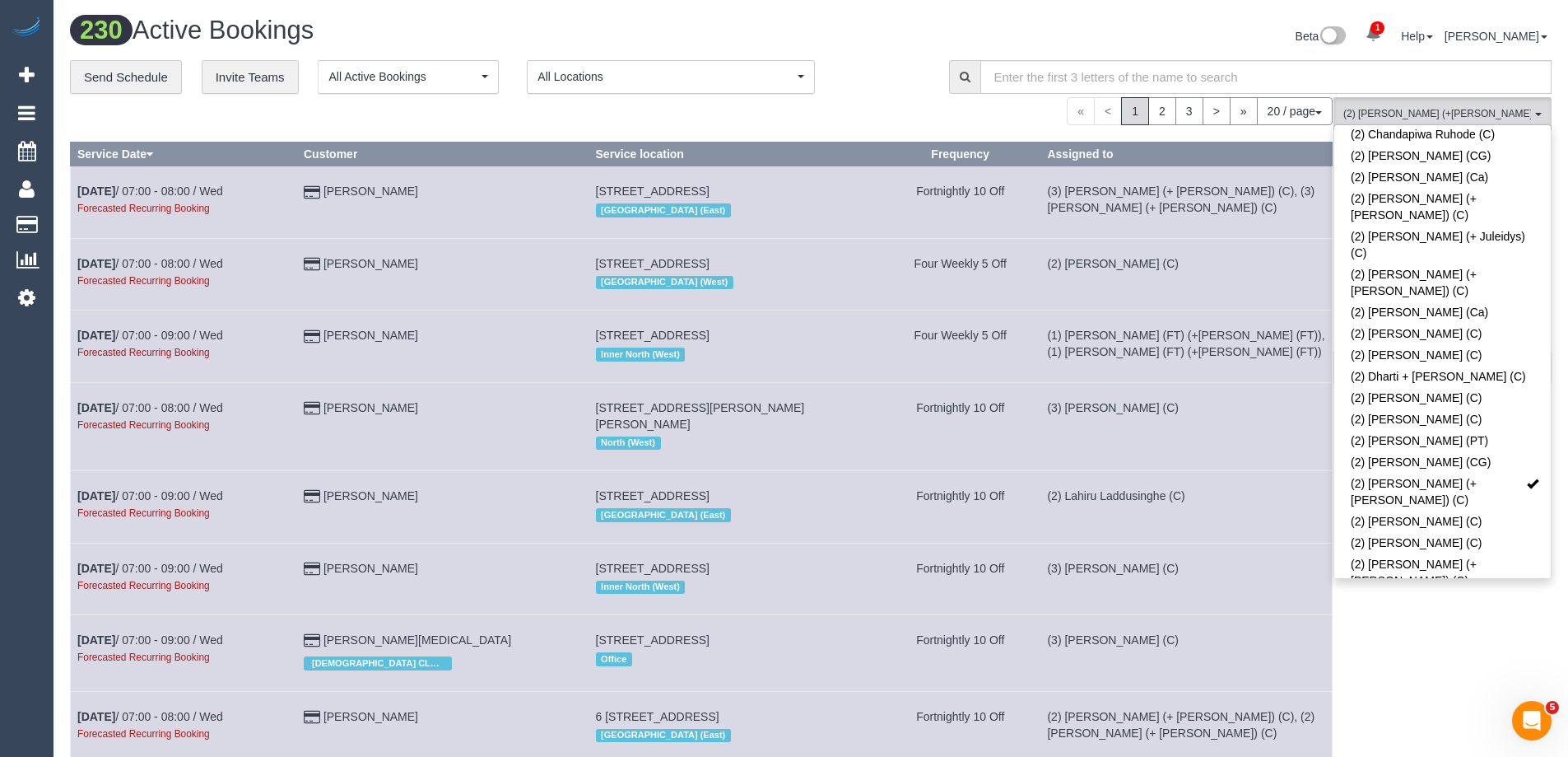
click at [1143, 40] on div "Beta 1 Your Notifications You have 0 alerts × You have 3 to charge for 07/10/20…" at bounding box center [1186, 39] width 753 height 44
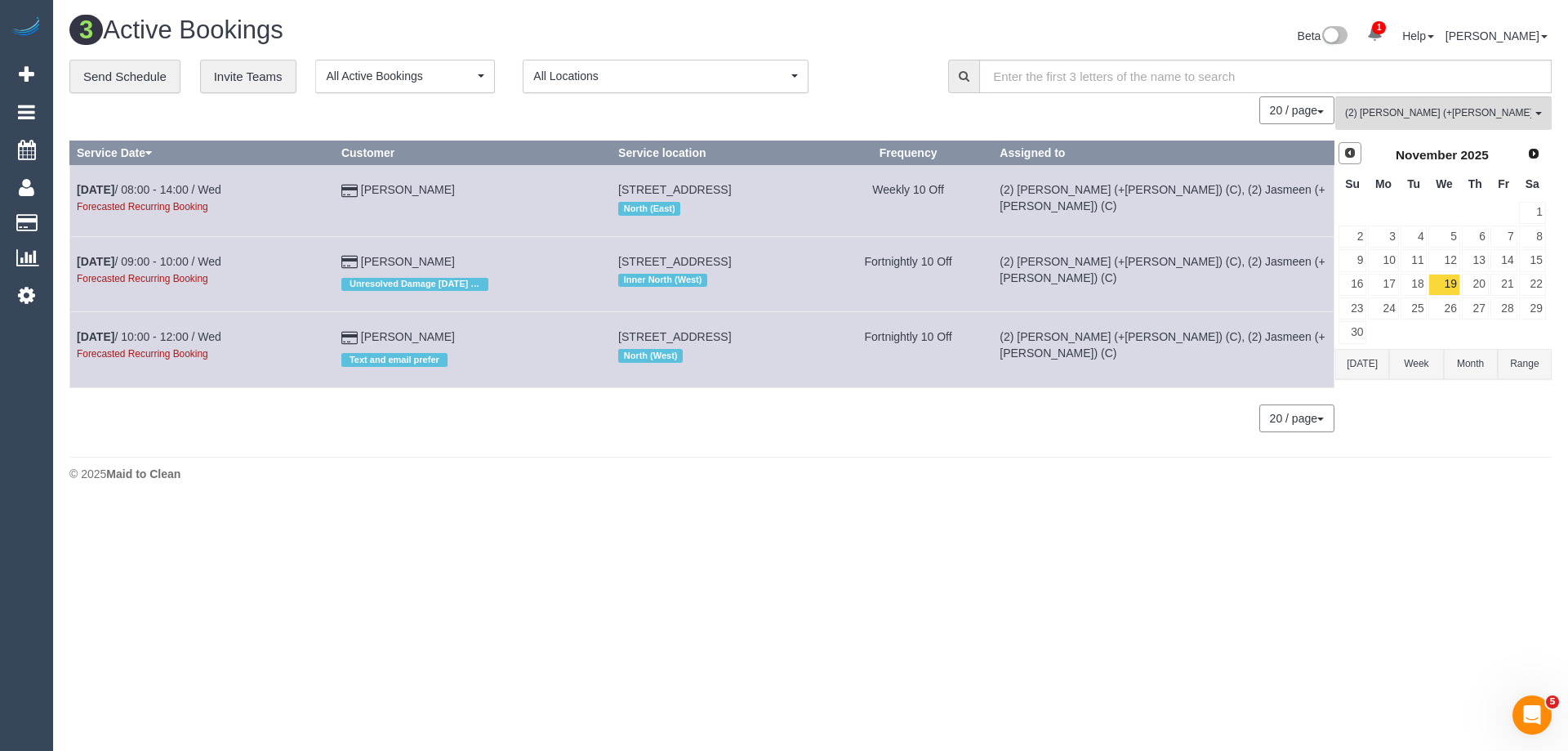
click at [1353, 155] on span "Prev" at bounding box center [1350, 152] width 13 height 13
click at [1447, 241] on link "8" at bounding box center [1444, 236] width 31 height 22
click at [1452, 209] on link "1" at bounding box center [1444, 212] width 31 height 22
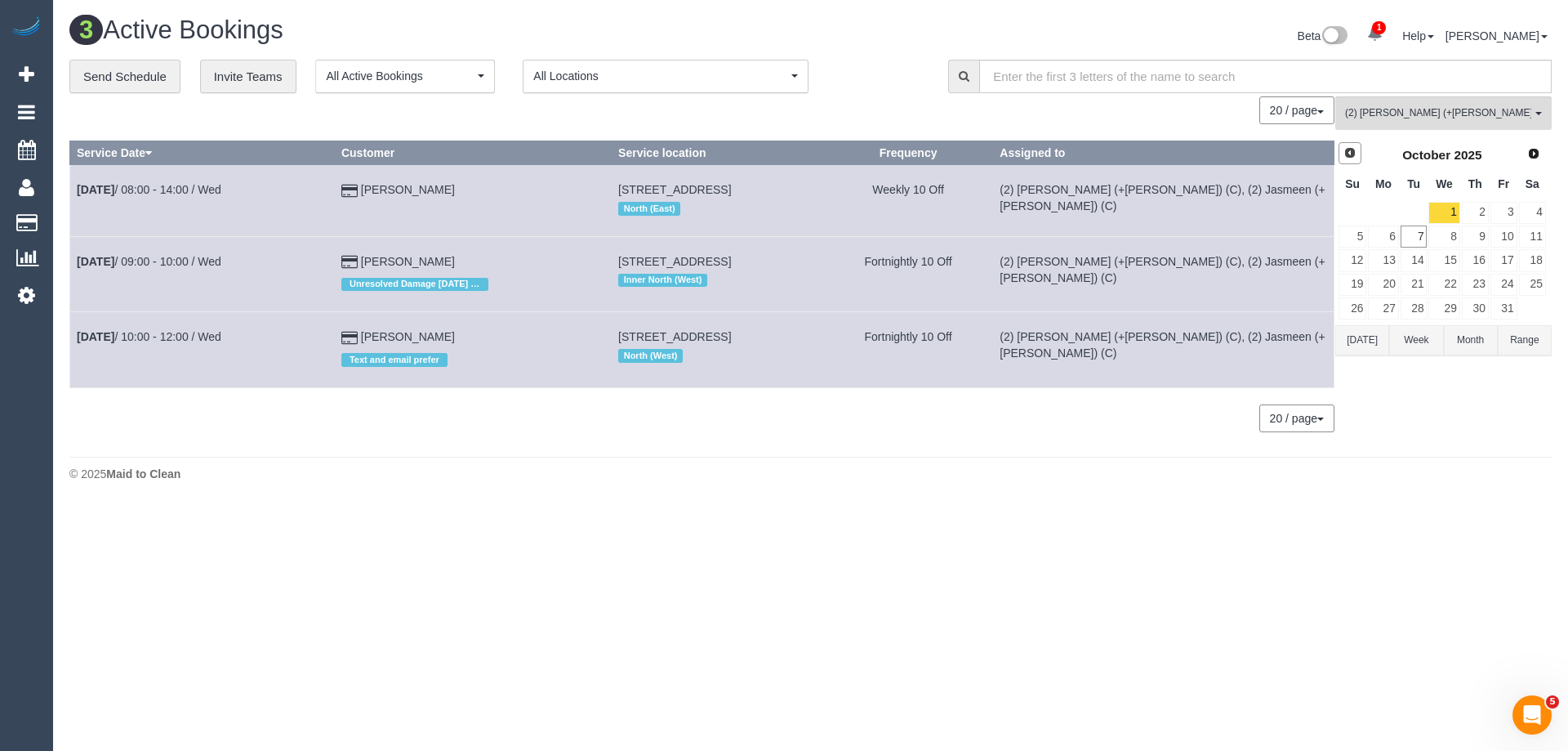
click at [1356, 157] on span "Prev" at bounding box center [1350, 152] width 13 height 13
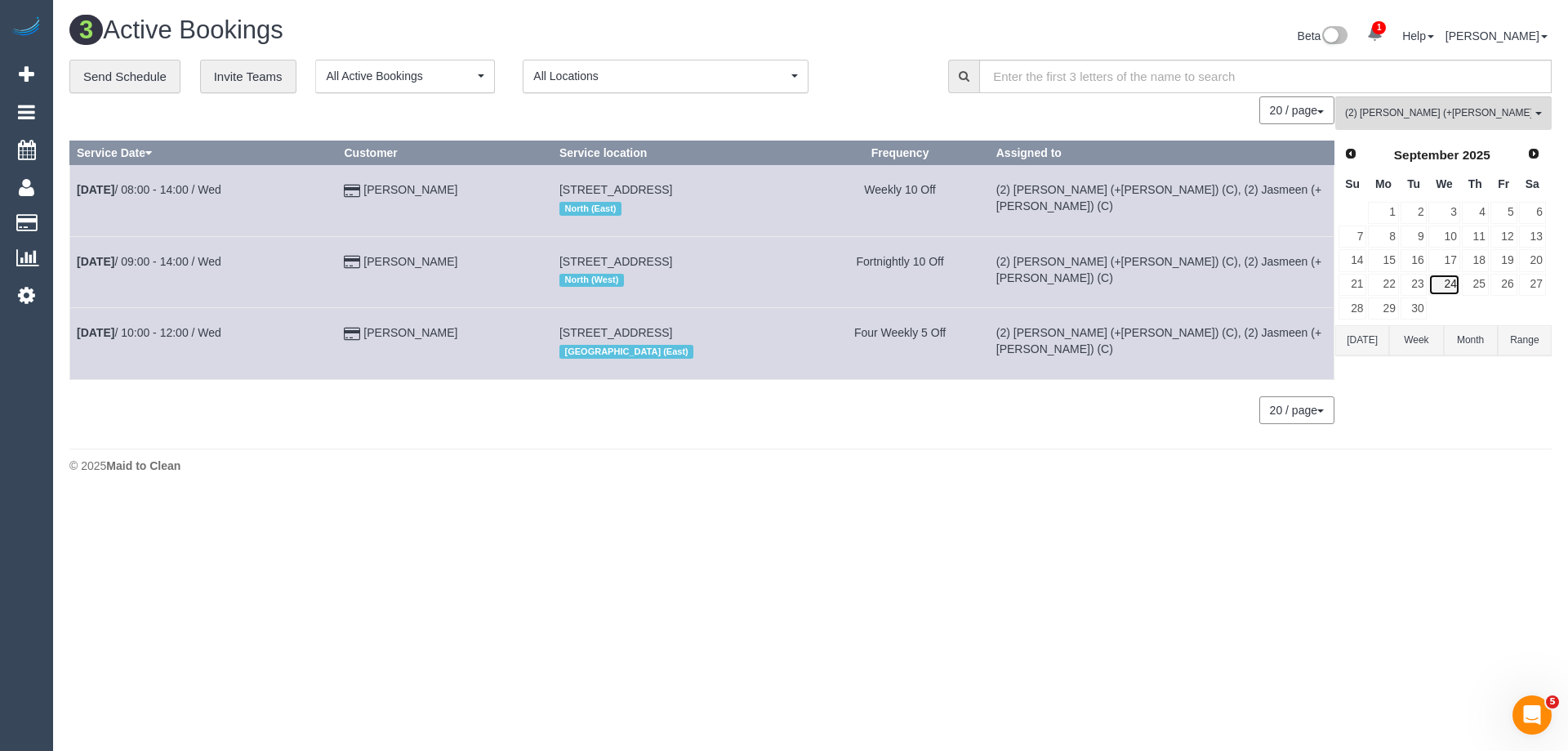
click at [1449, 285] on link "24" at bounding box center [1444, 284] width 31 height 22
click at [1448, 260] on link "17" at bounding box center [1444, 260] width 31 height 22
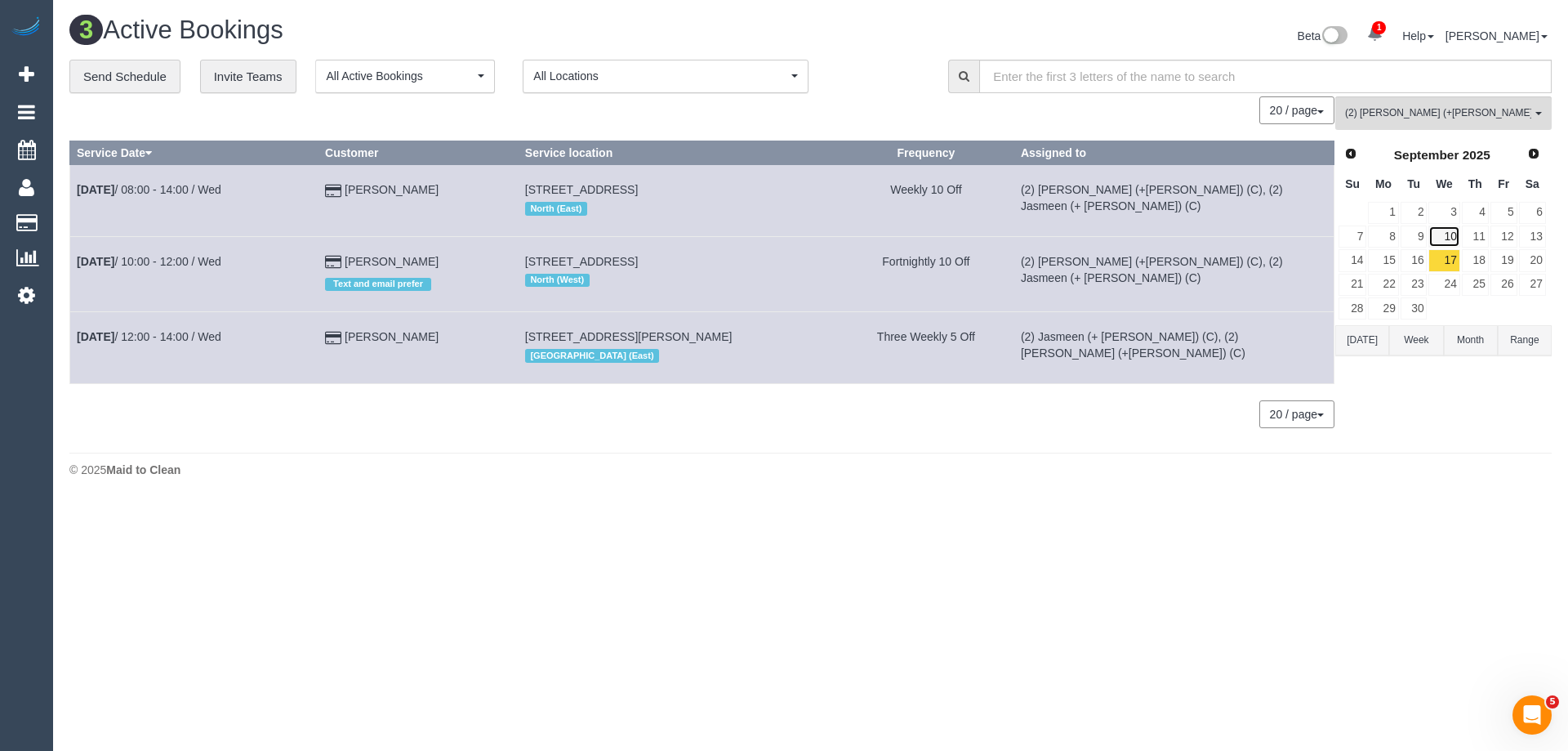
click at [1453, 237] on link "10" at bounding box center [1444, 236] width 31 height 22
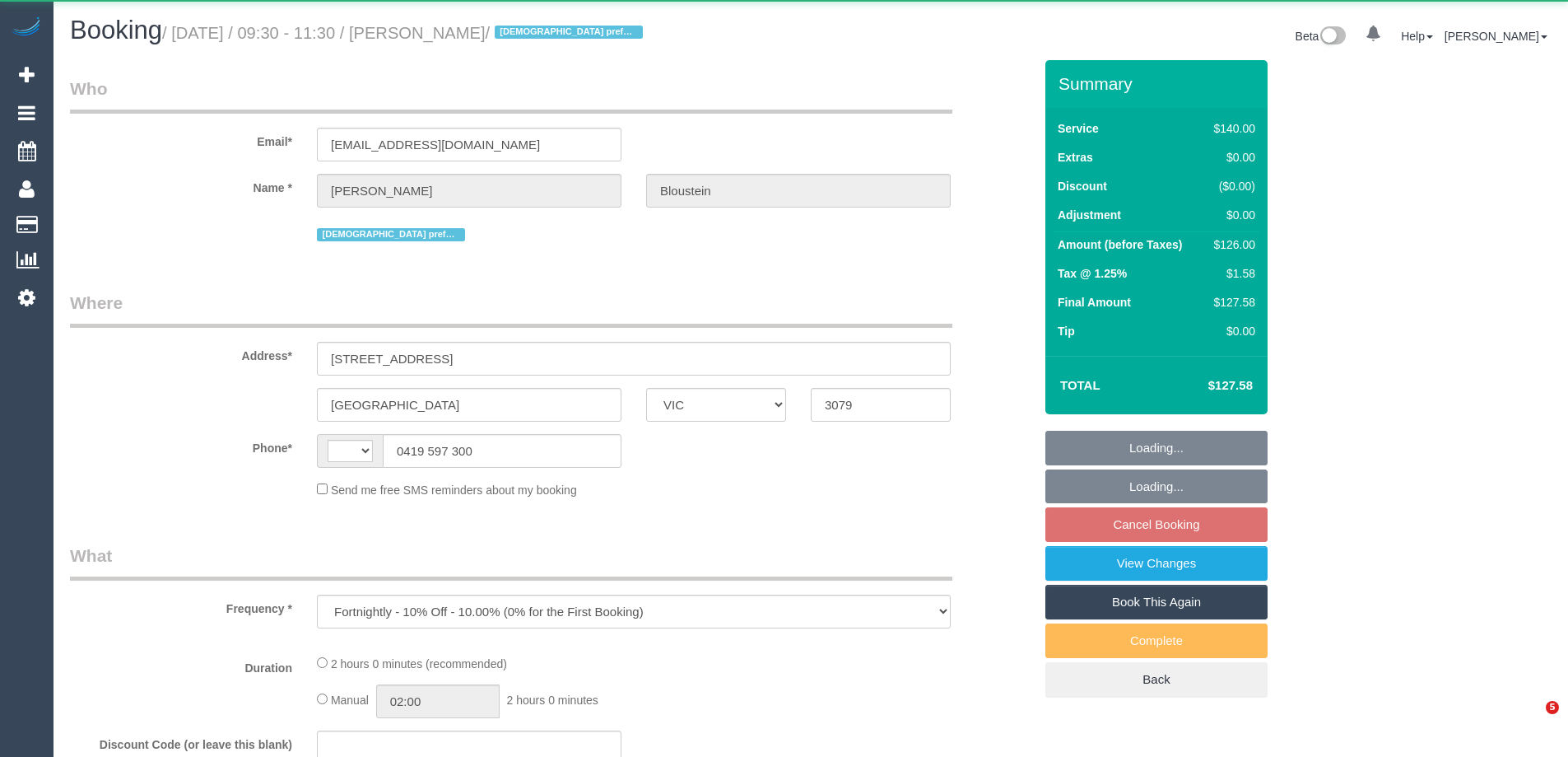
select select "VIC"
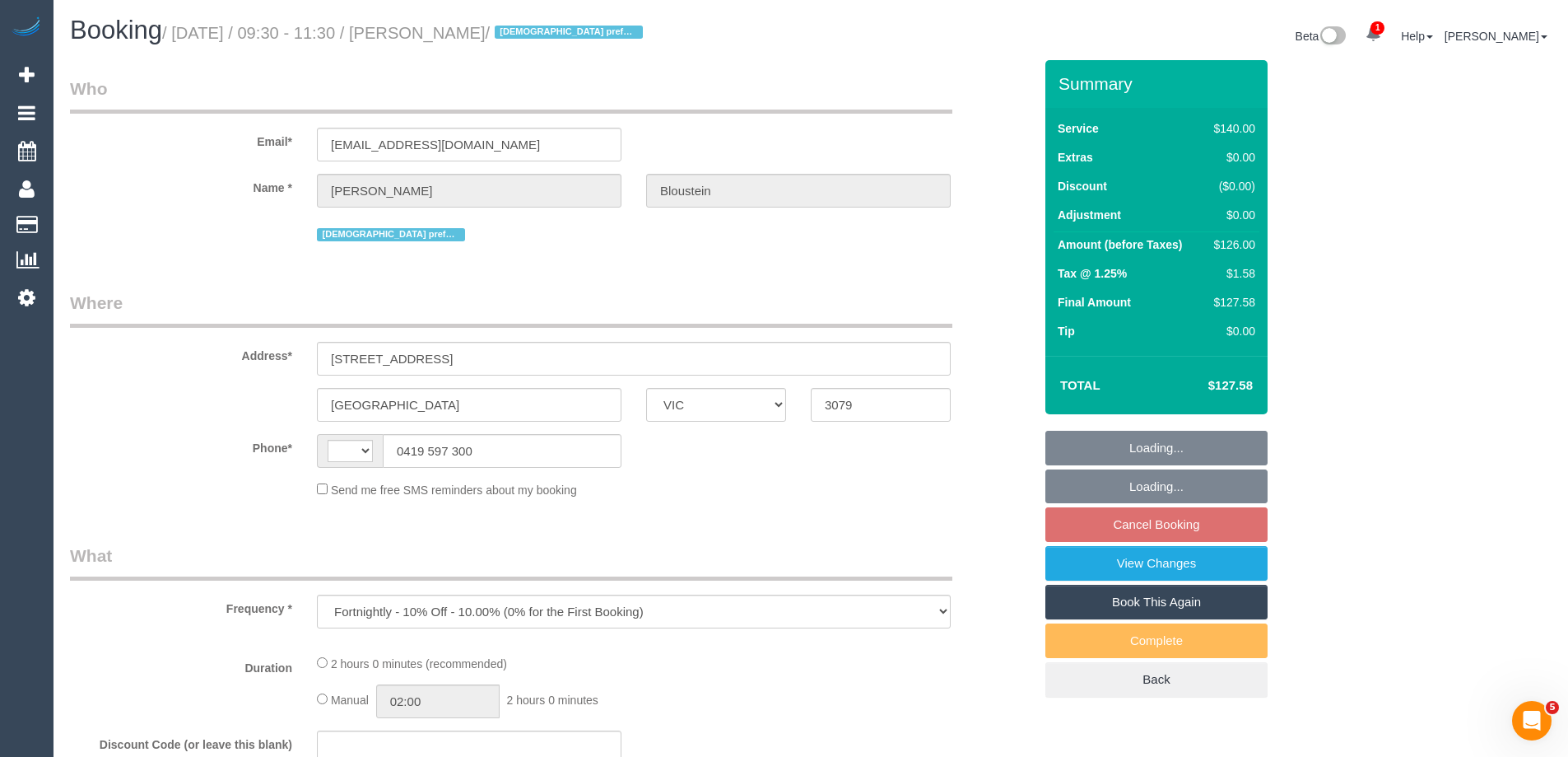
select select "string:AU"
select select "string:stripe-pm_1O9xBK2GScqysDRVLCItVcgE"
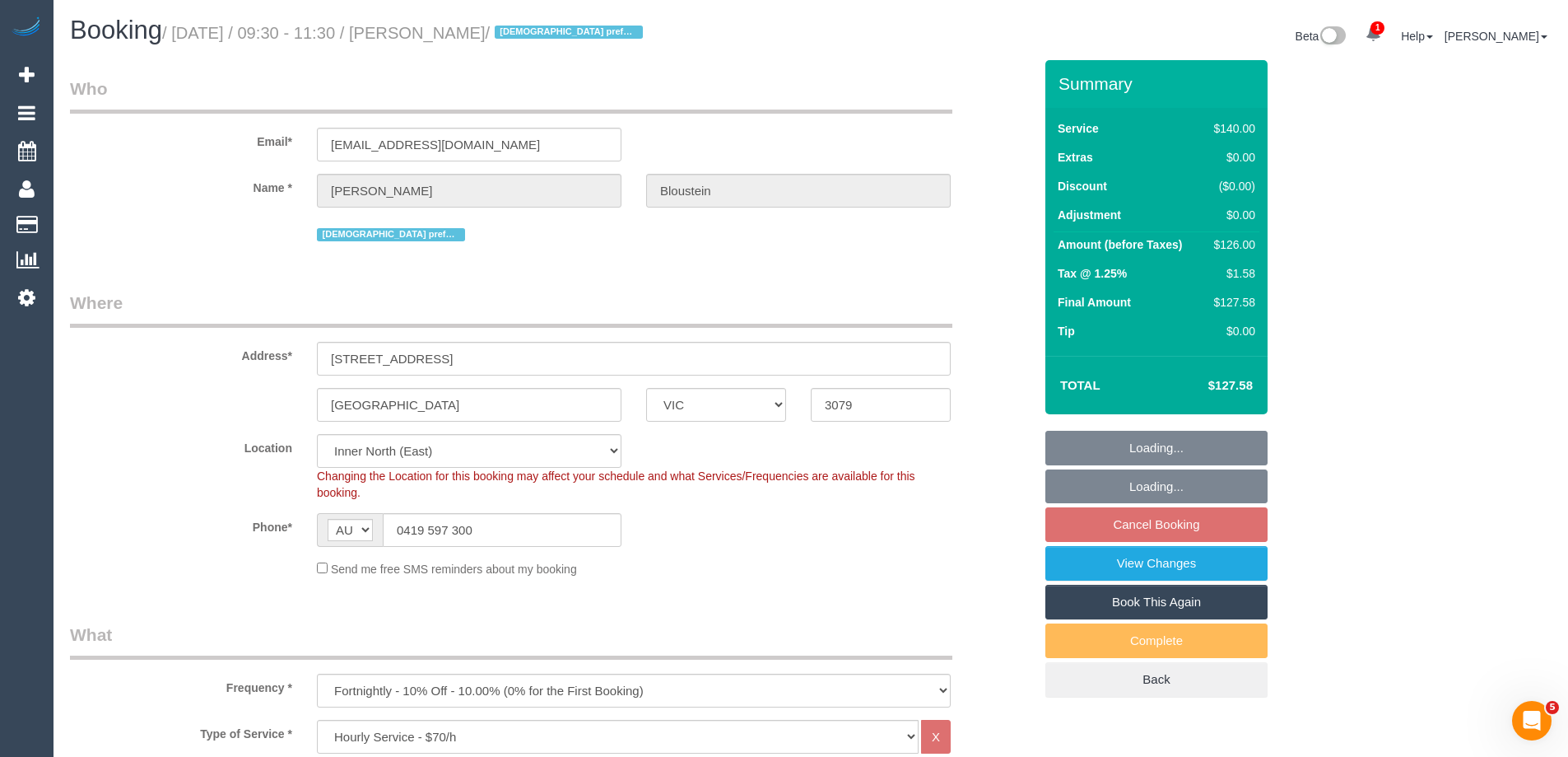
select select "object:758"
select select "number:28"
select select "number:14"
select select "number:19"
select select "number:24"
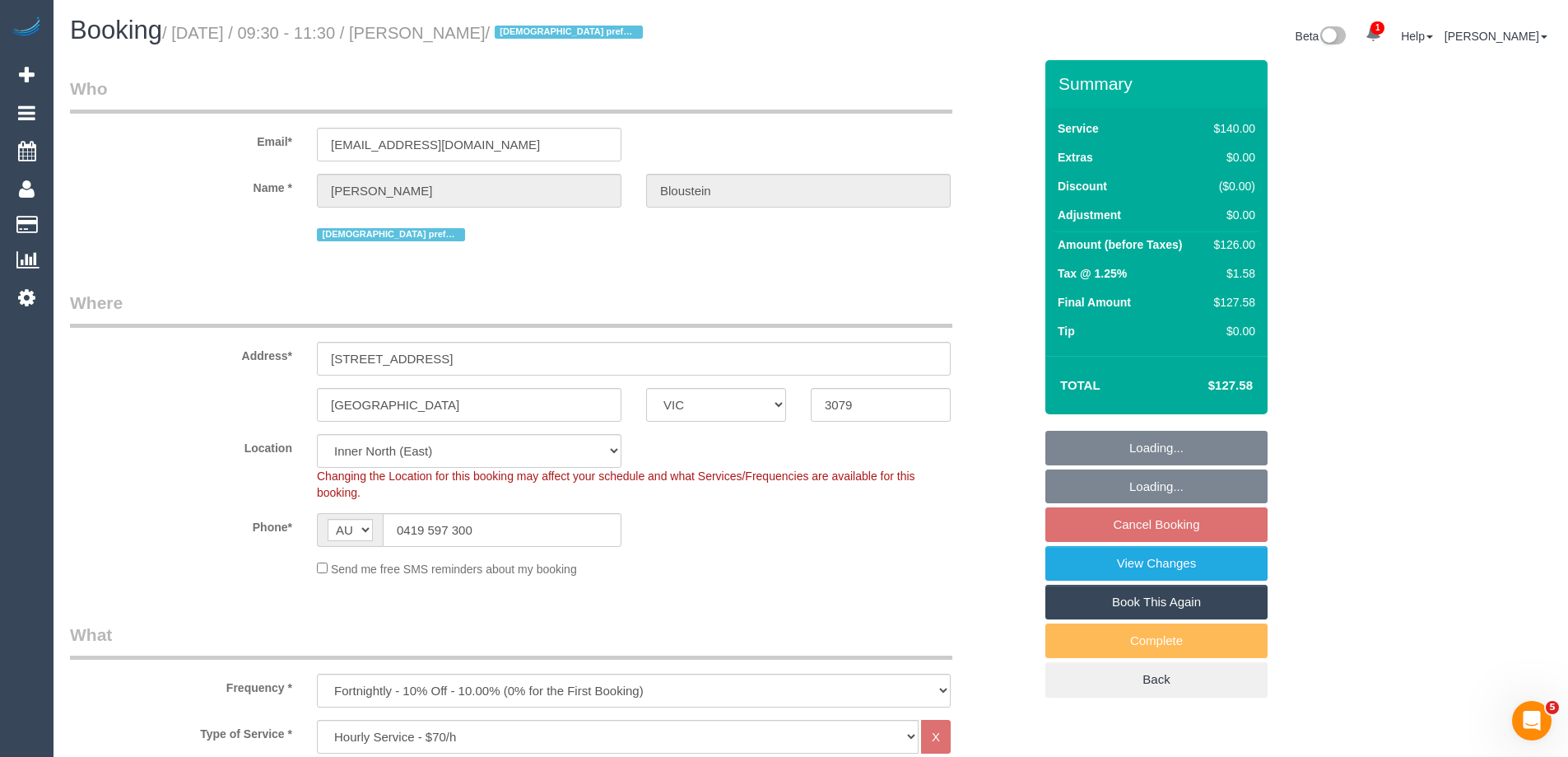
select select "number:35"
select select "number:13"
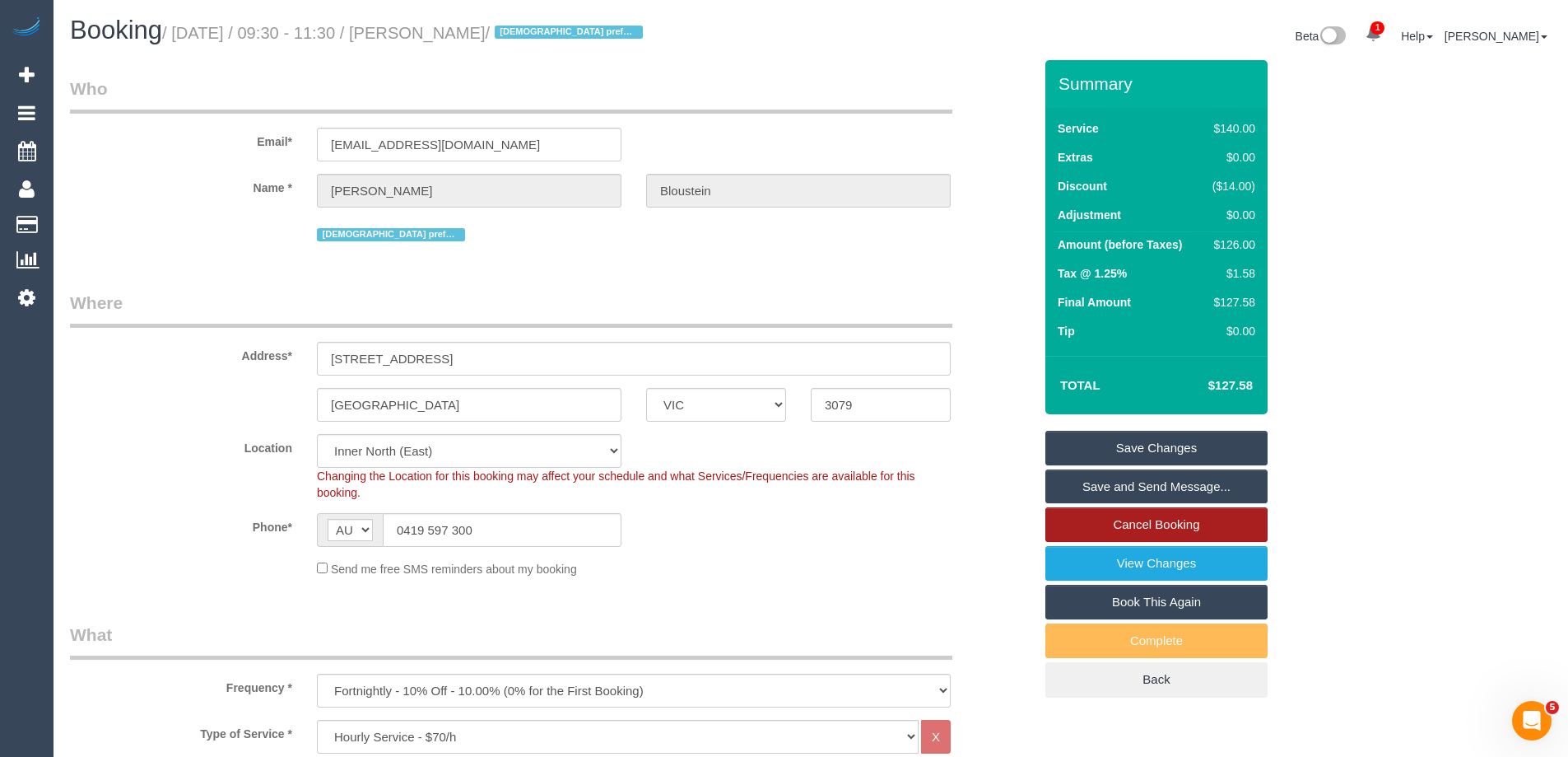
click at [1113, 528] on link "Cancel Booking" at bounding box center [1155, 524] width 222 height 35
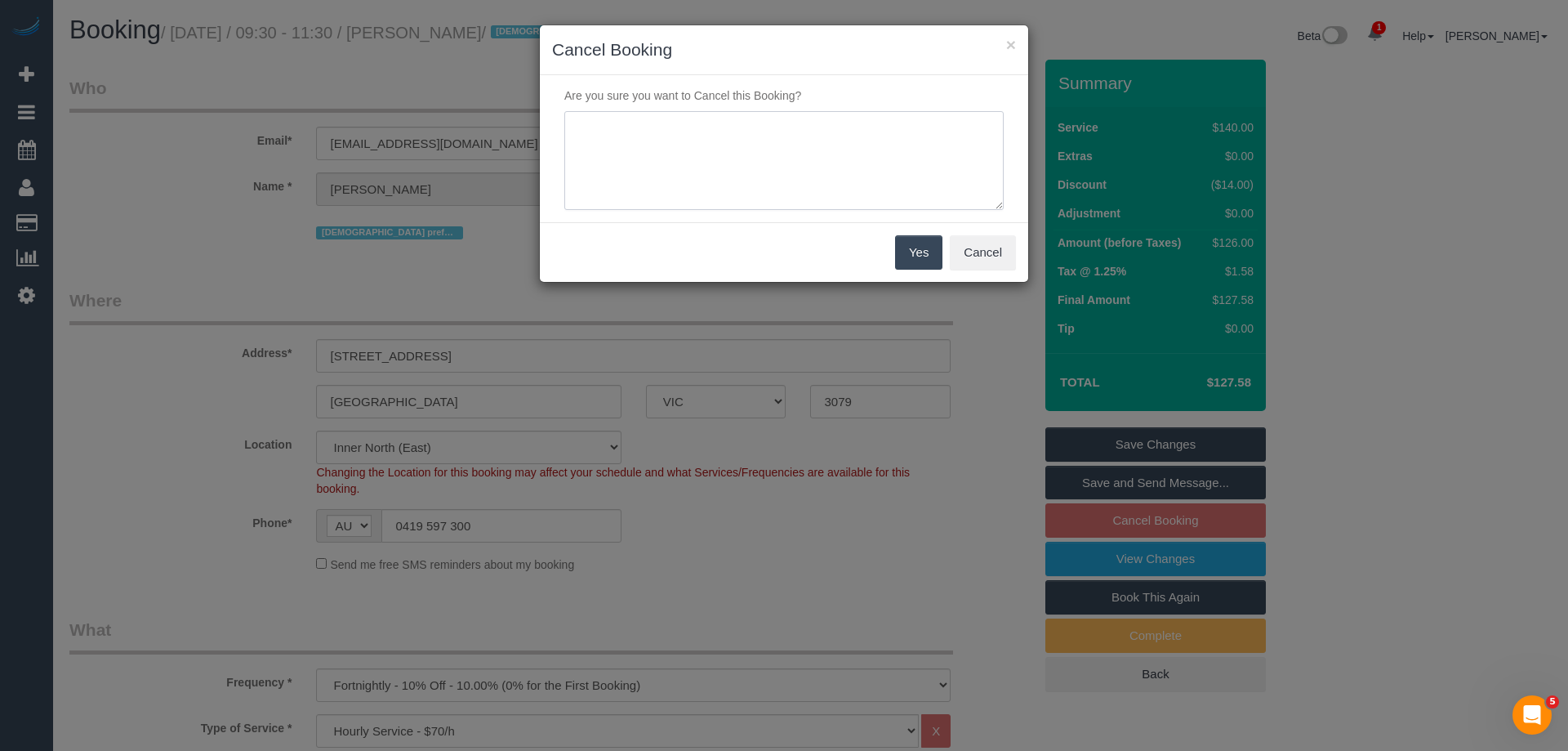
click at [805, 165] on textarea at bounding box center [784, 161] width 439 height 100
click at [847, 130] on textarea at bounding box center [784, 161] width 439 height 100
type textarea "Customer req to skip from 123 - LB"
click at [922, 254] on button "Yes" at bounding box center [919, 252] width 47 height 35
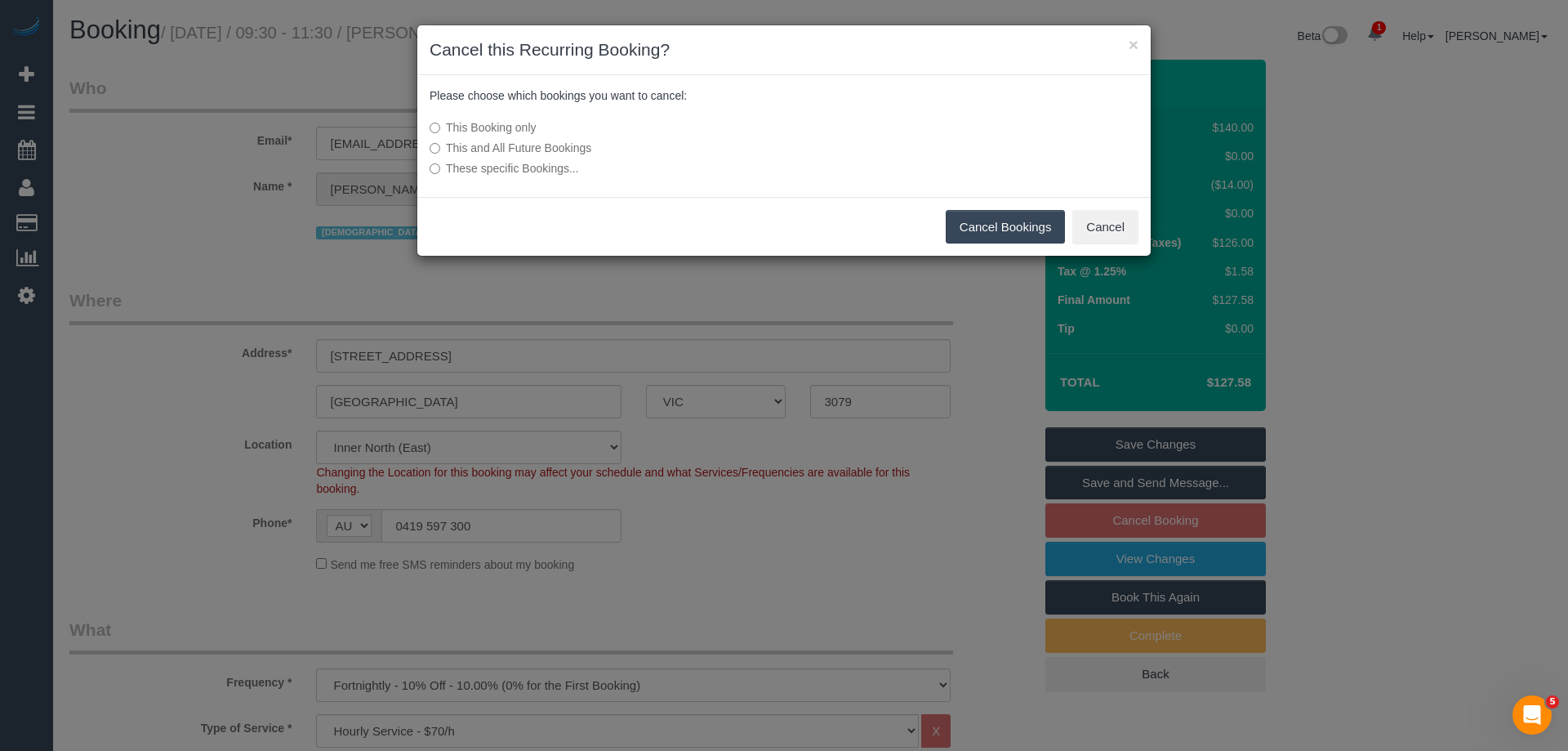
click at [1031, 229] on button "Cancel Bookings" at bounding box center [1006, 227] width 120 height 35
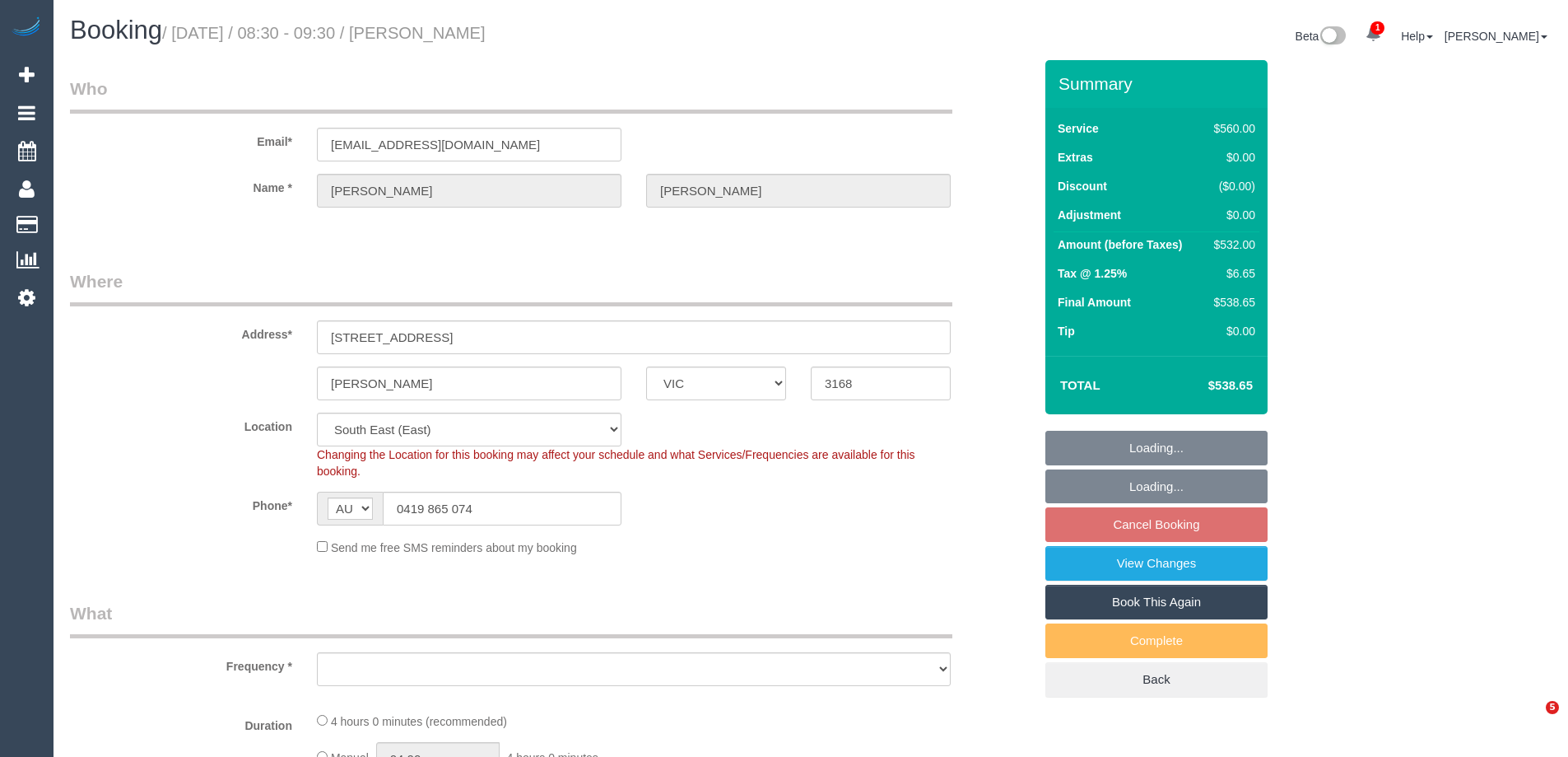
select select "VIC"
select select "string:stripe-pm_1PbG2M2GScqysDRVxXWQpQ5o"
select select "object:1099"
select select "2"
select select "240"
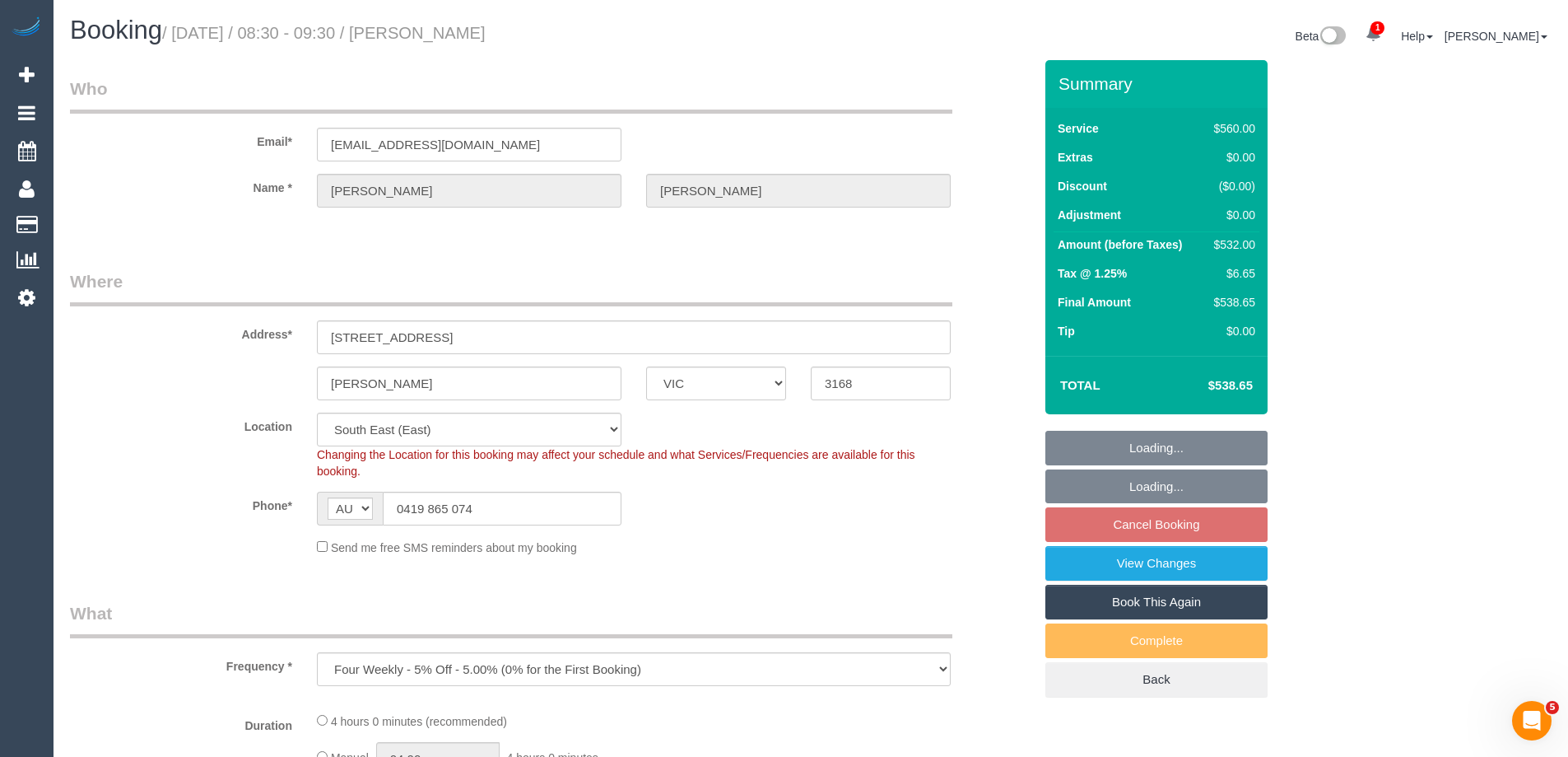
select select "number:32"
select select "number:14"
select select "number:21"
select select "number:24"
select select "number:34"
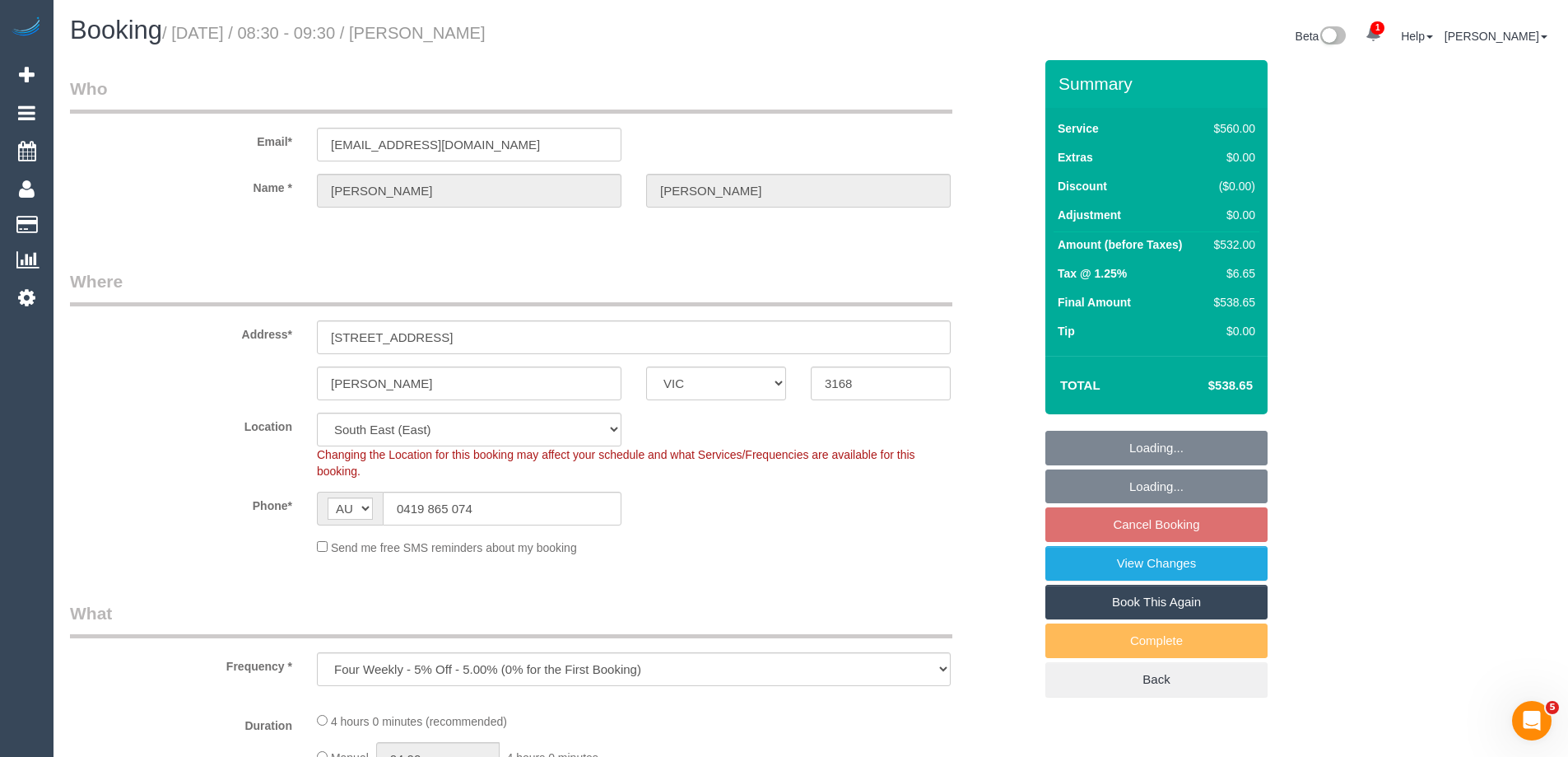
select select "number:26"
select select "object:1426"
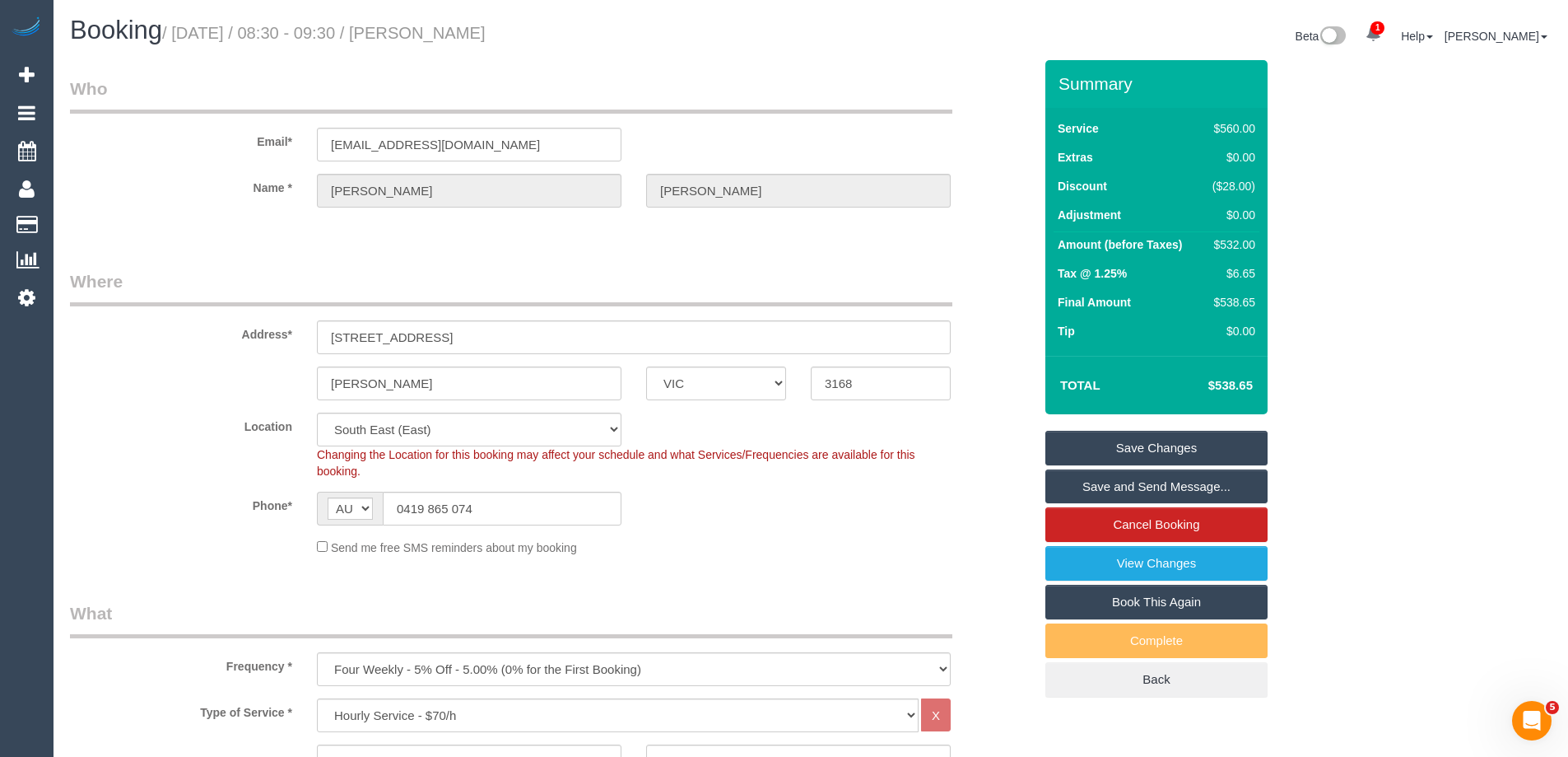
drag, startPoint x: 552, startPoint y: 37, endPoint x: 430, endPoint y: 24, distance: 122.7
click at [430, 24] on h1 "Booking / October 11, 2025 / 08:30 - 09:30 / Emma Lee" at bounding box center [434, 31] width 728 height 28
copy small "Emma Lee"
click at [1161, 527] on link "Cancel Booking" at bounding box center [1155, 524] width 222 height 35
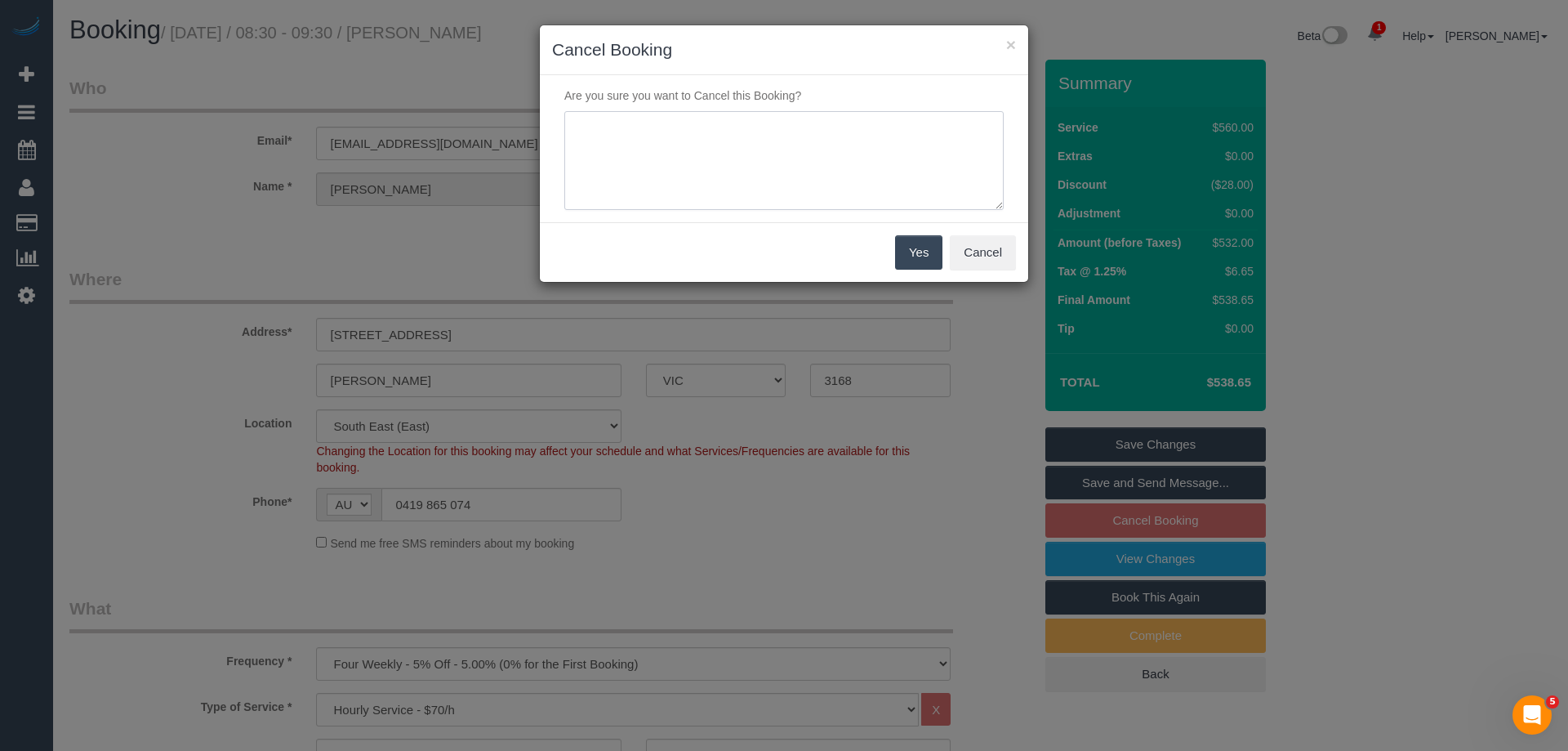
click at [700, 136] on textarea at bounding box center [784, 161] width 439 height 100
click at [817, 140] on textarea at bounding box center [784, 161] width 439 height 100
type textarea "Customer req via email - LB"
click at [924, 255] on button "Yes" at bounding box center [919, 252] width 47 height 35
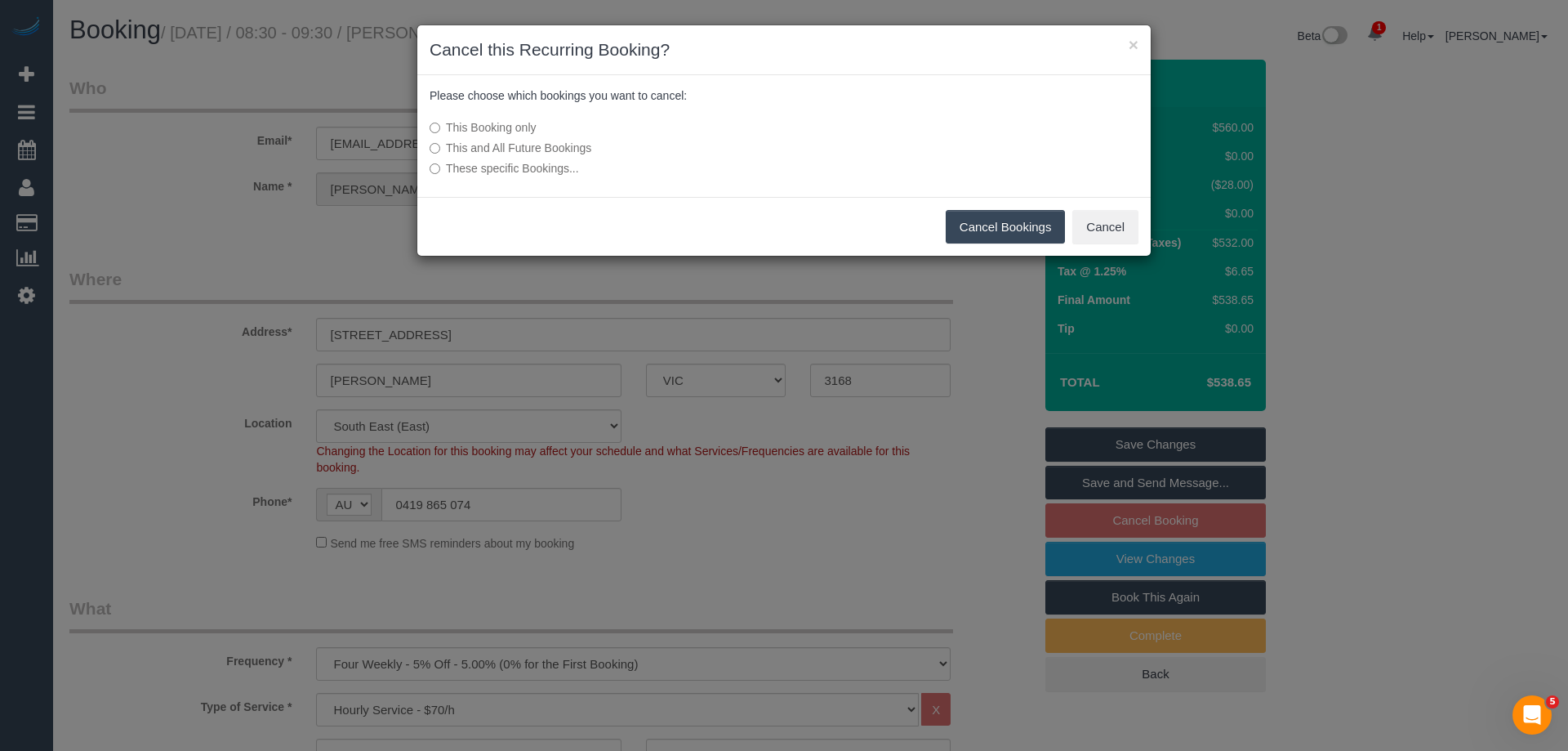
click at [1005, 216] on button "Cancel Bookings" at bounding box center [1006, 227] width 120 height 35
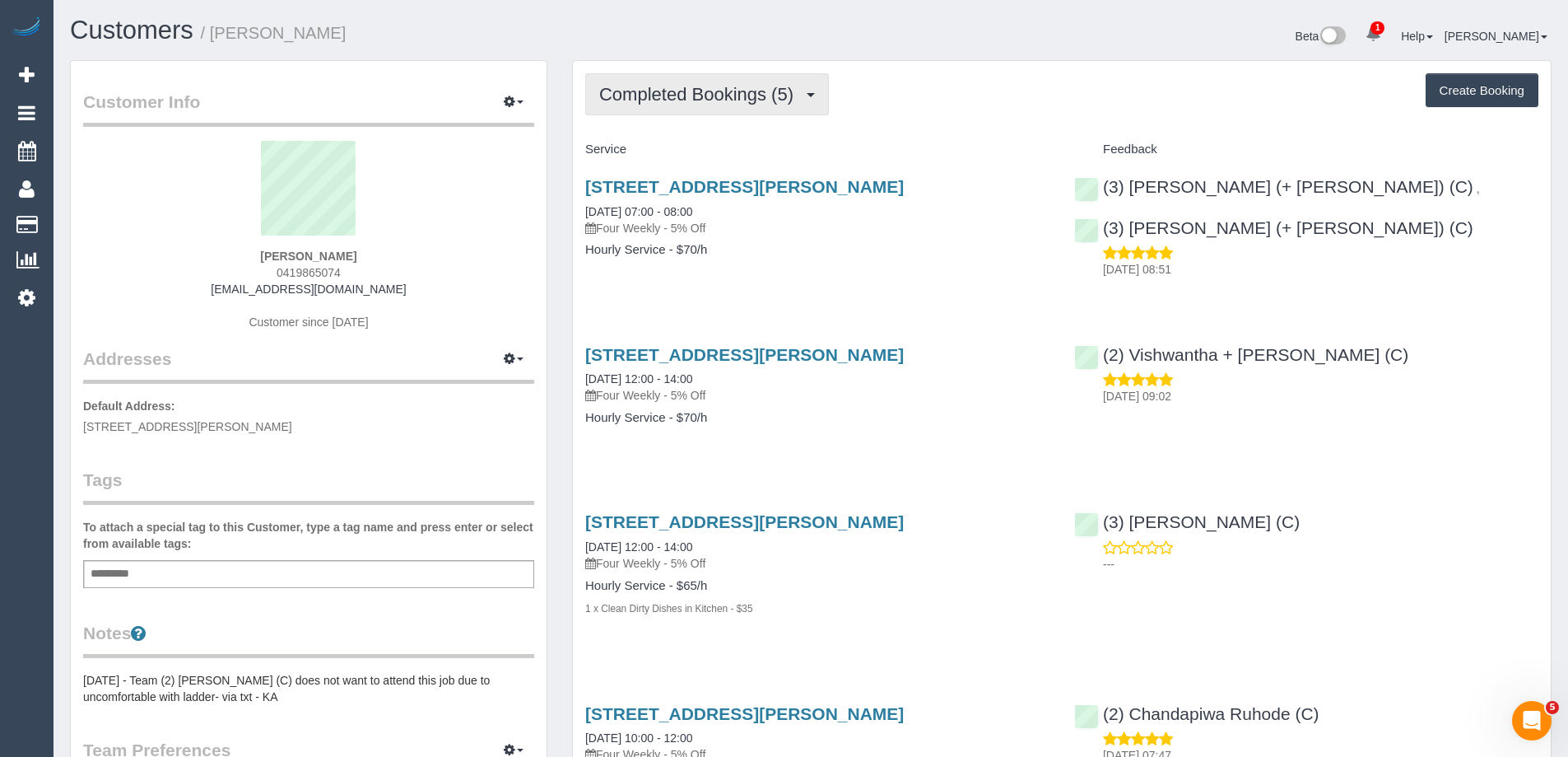
click at [745, 90] on span "Completed Bookings (5)" at bounding box center [701, 94] width 203 height 21
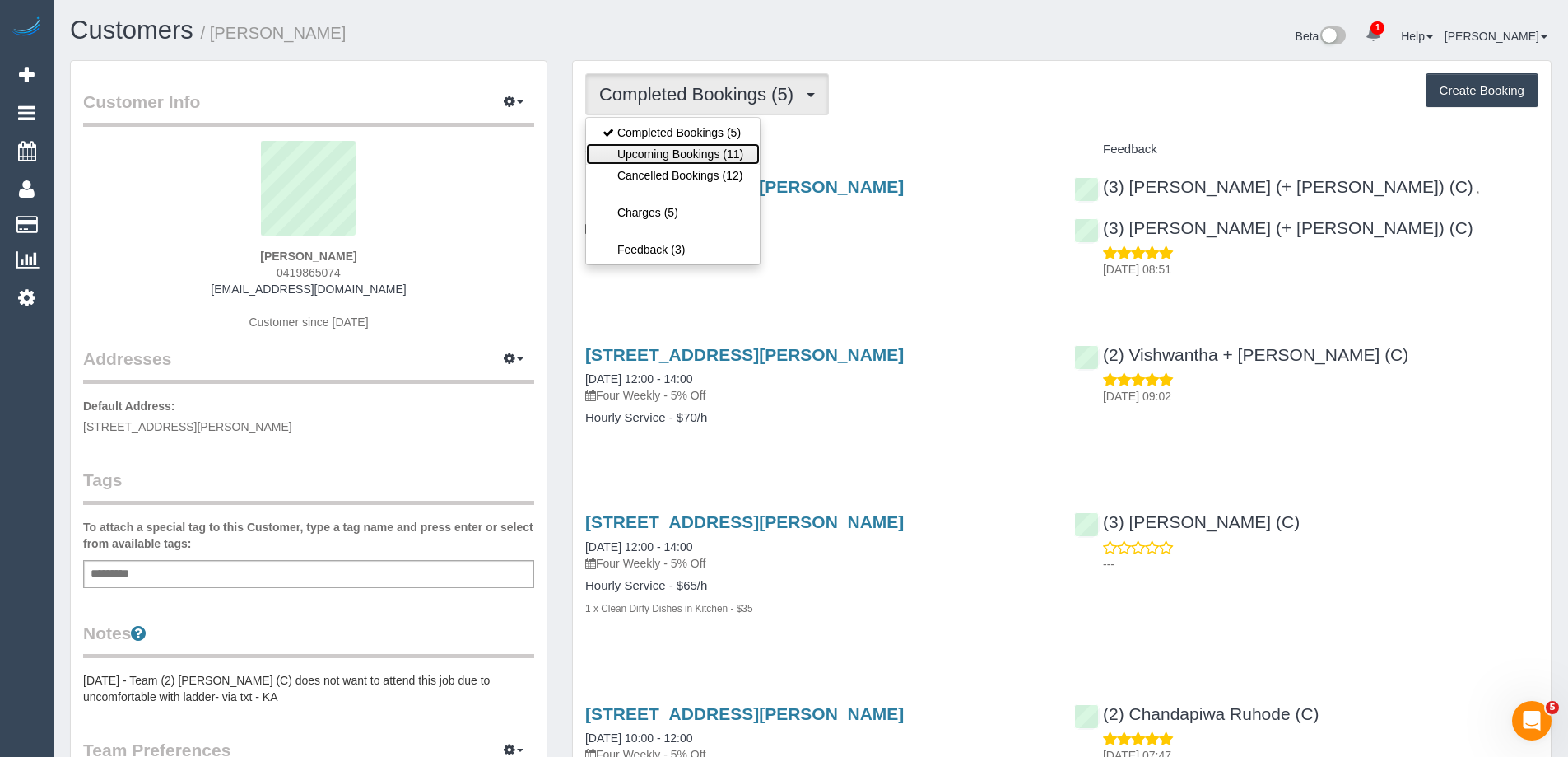
click at [692, 145] on link "Upcoming Bookings (11)" at bounding box center [672, 154] width 174 height 22
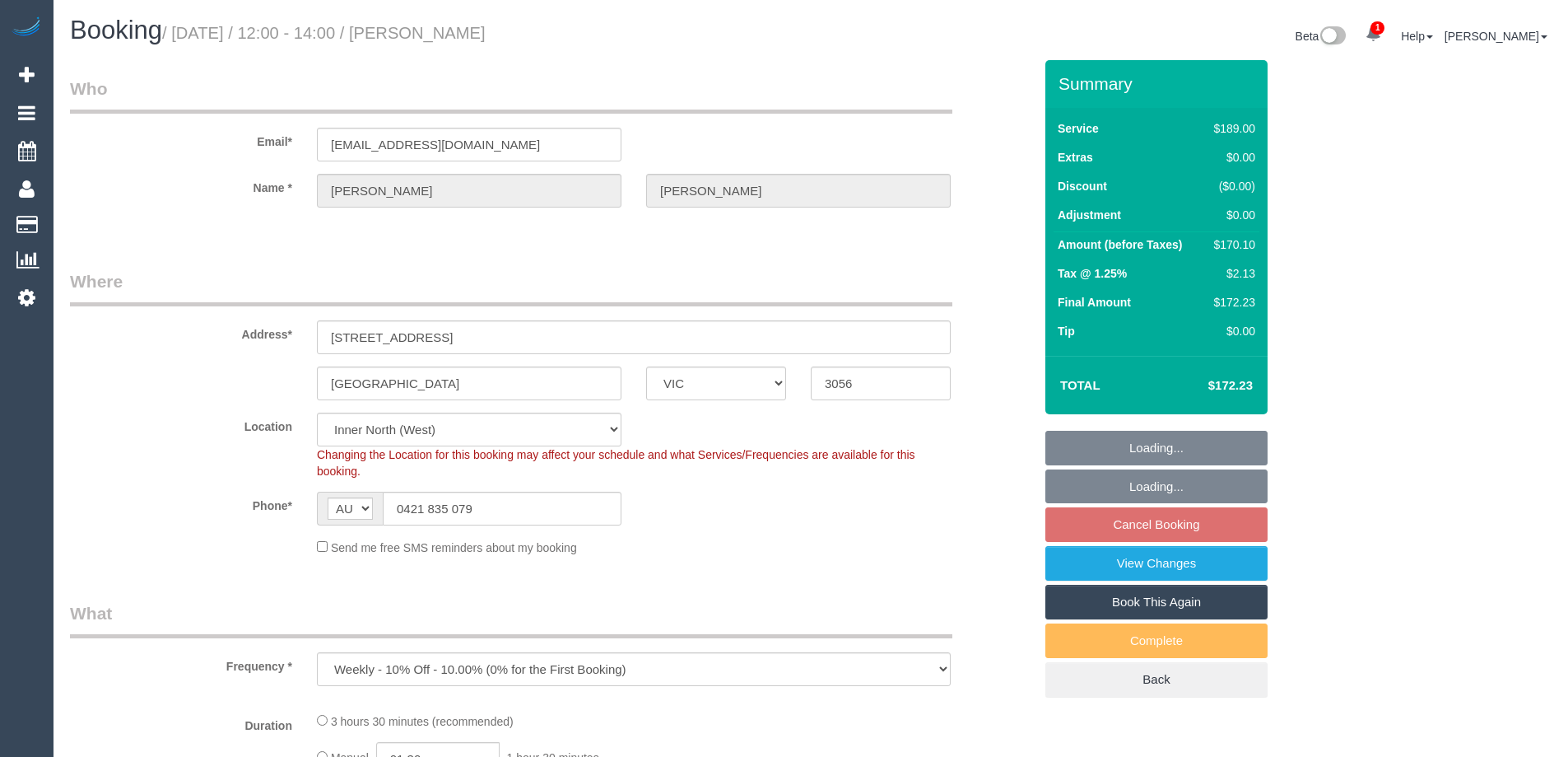
select select "VIC"
select select "string:stripe-pm_1RZLGk2GScqysDRVMojLpH94"
select select "number:29"
select select "number:35"
select select "object:928"
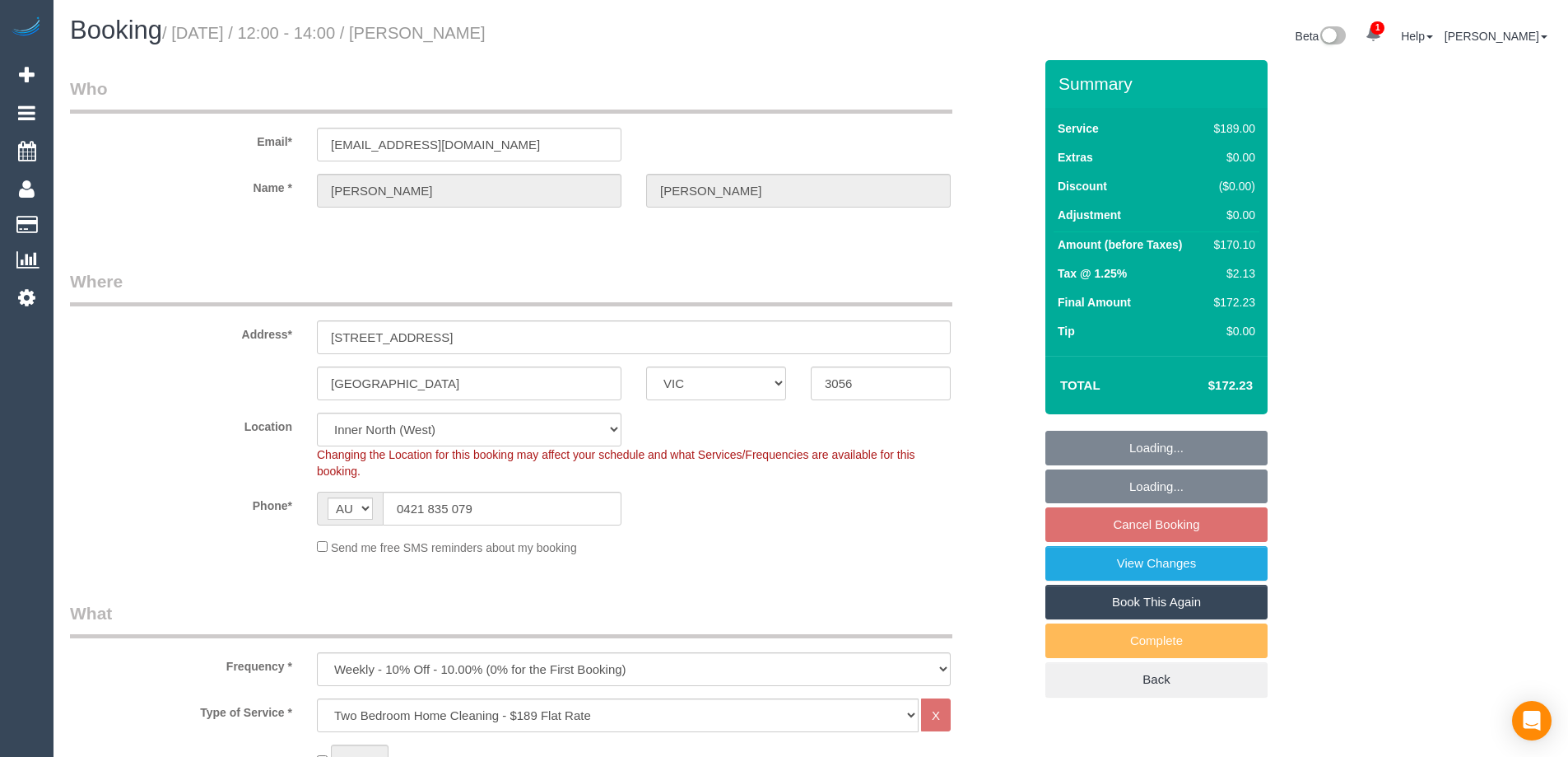
select select "116751"
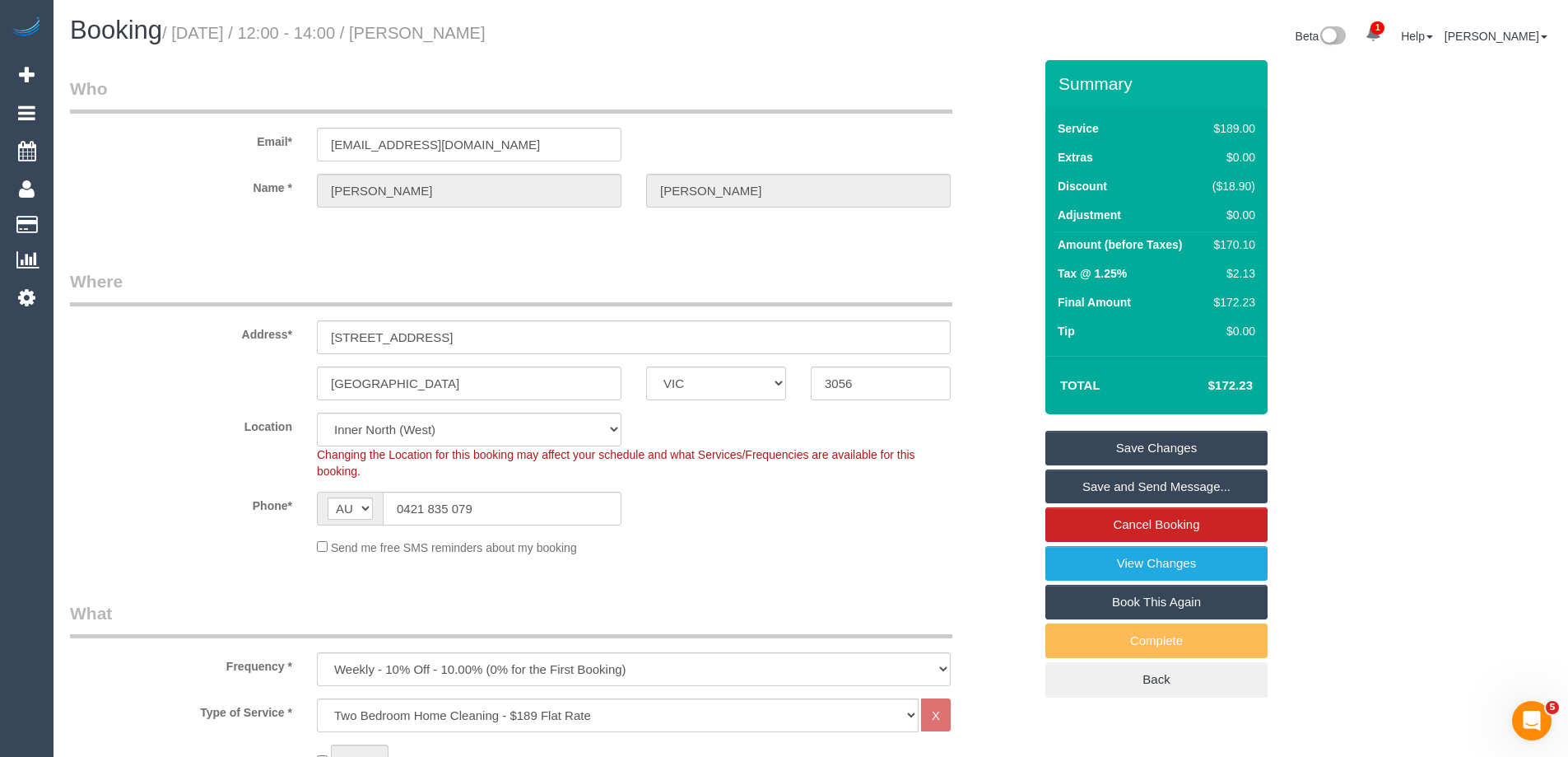
click at [227, 449] on div "Location [GEOGRAPHIC_DATA] (North) East (South) [GEOGRAPHIC_DATA] (East) [GEOGR…" at bounding box center [551, 446] width 987 height 67
drag, startPoint x: 542, startPoint y: 22, endPoint x: 436, endPoint y: 33, distance: 106.6
click at [436, 33] on h1 "Booking / [DATE] / 12:00 - 14:00 / [PERSON_NAME]" at bounding box center [434, 31] width 728 height 28
copy small "[PERSON_NAME]"
click at [185, 504] on label "Phone*" at bounding box center [181, 502] width 247 height 22
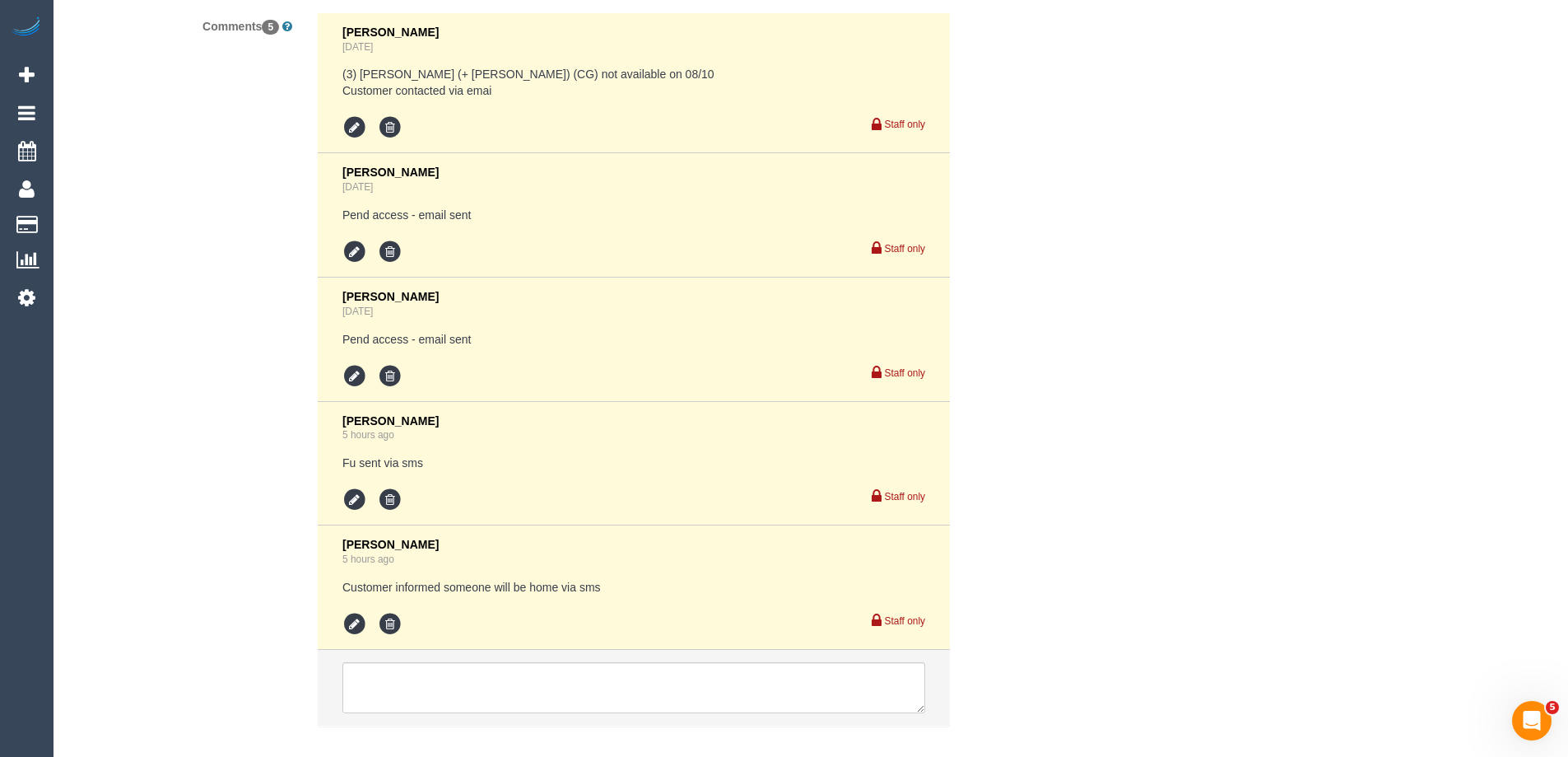
scroll to position [3956, 0]
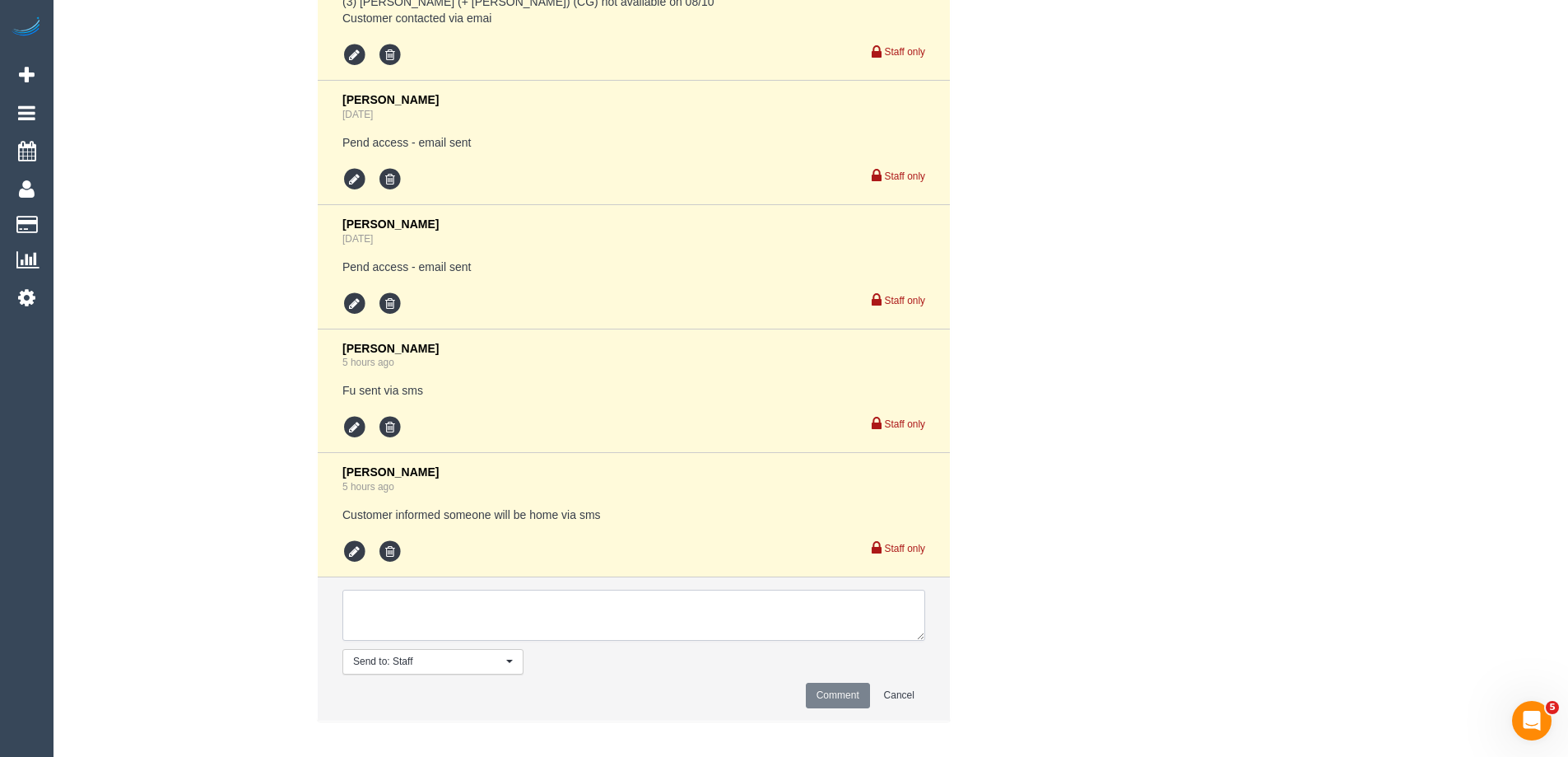
click at [427, 600] on textarea at bounding box center [633, 615] width 583 height 51
type textarea "Review - [PERSON_NAME] + [PERSON_NAME] needed for reg - U/A"
click at [820, 682] on button "Comment" at bounding box center [837, 695] width 65 height 26
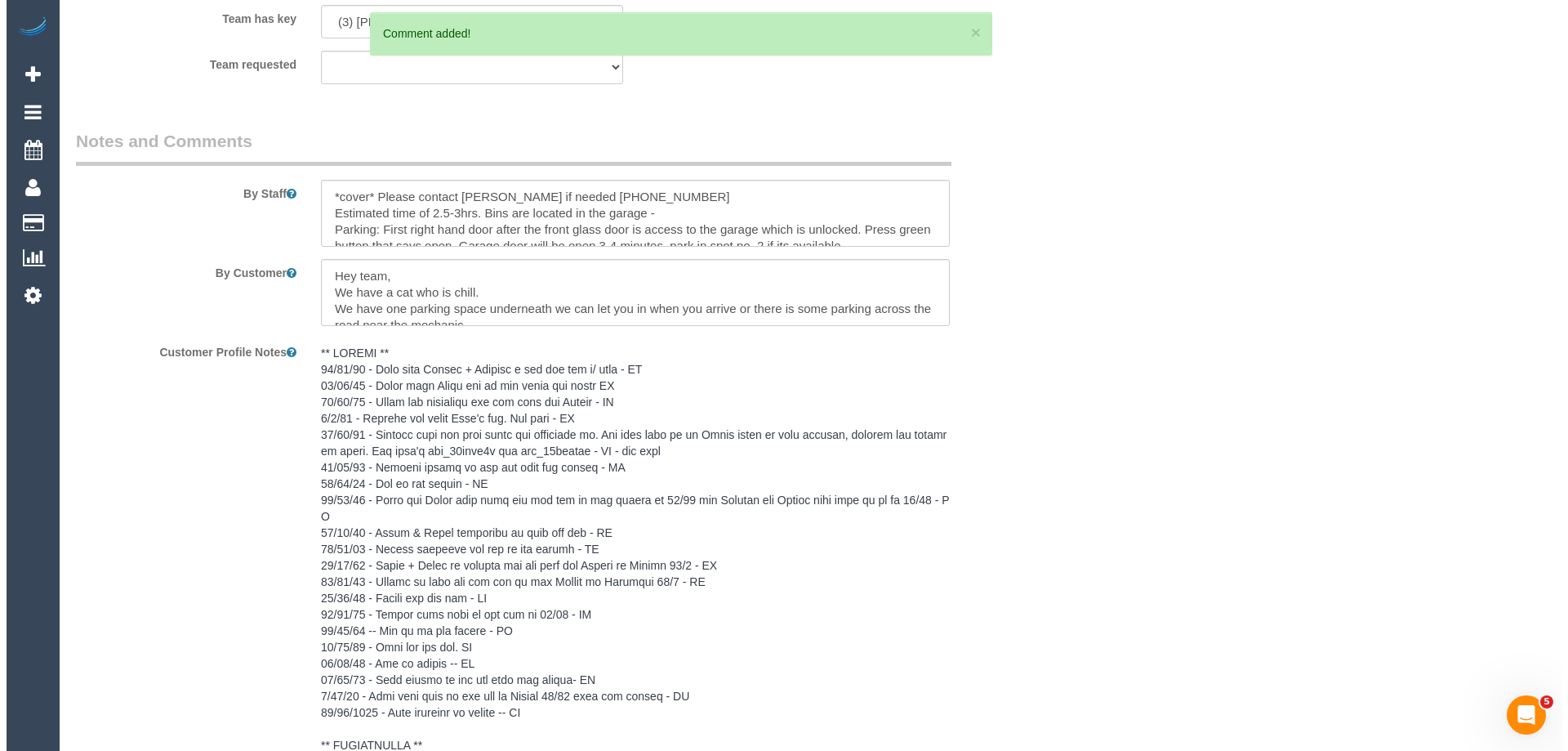
scroll to position [2372, 0]
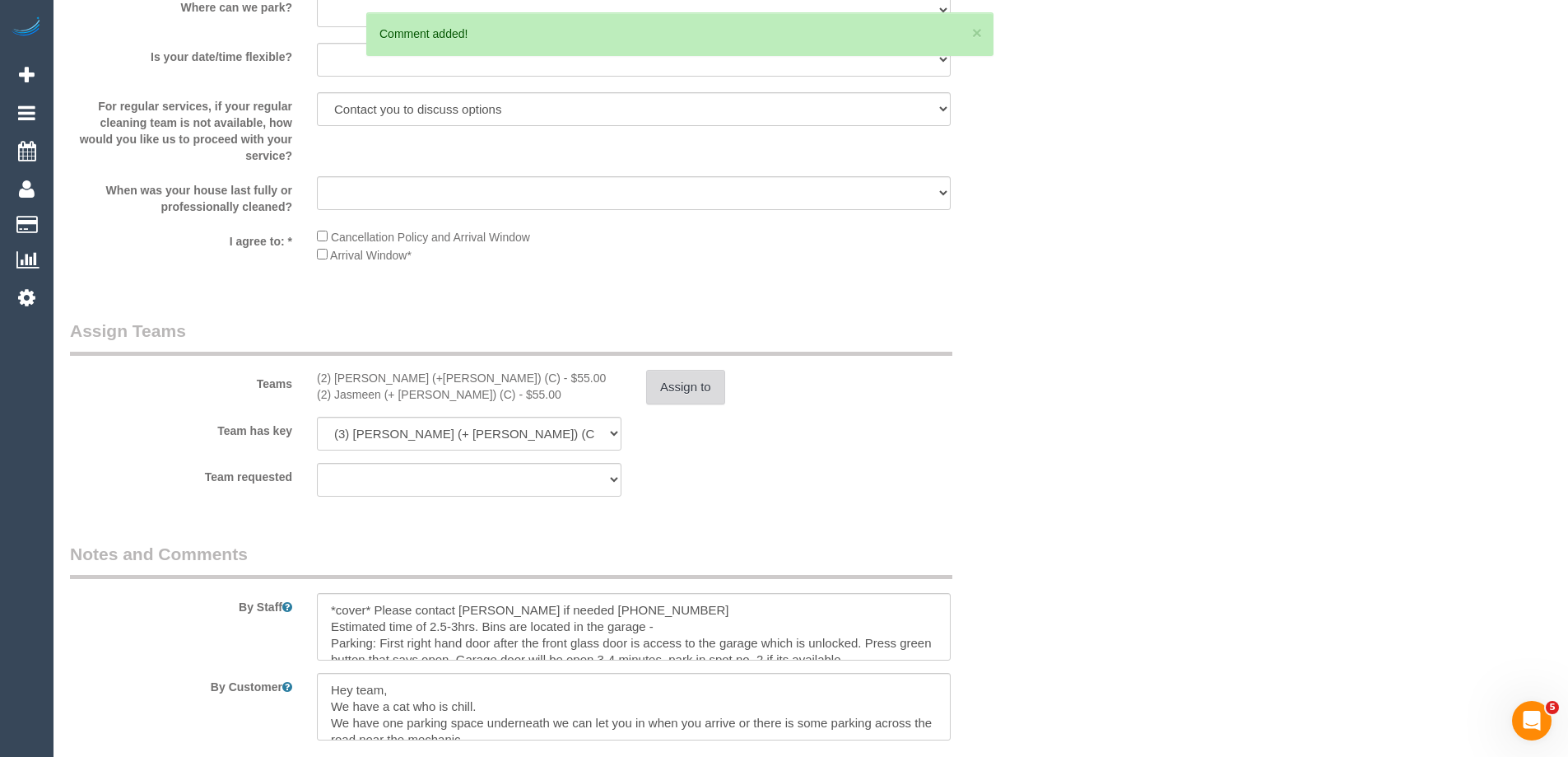
click at [686, 382] on button "Assign to" at bounding box center [685, 387] width 79 height 35
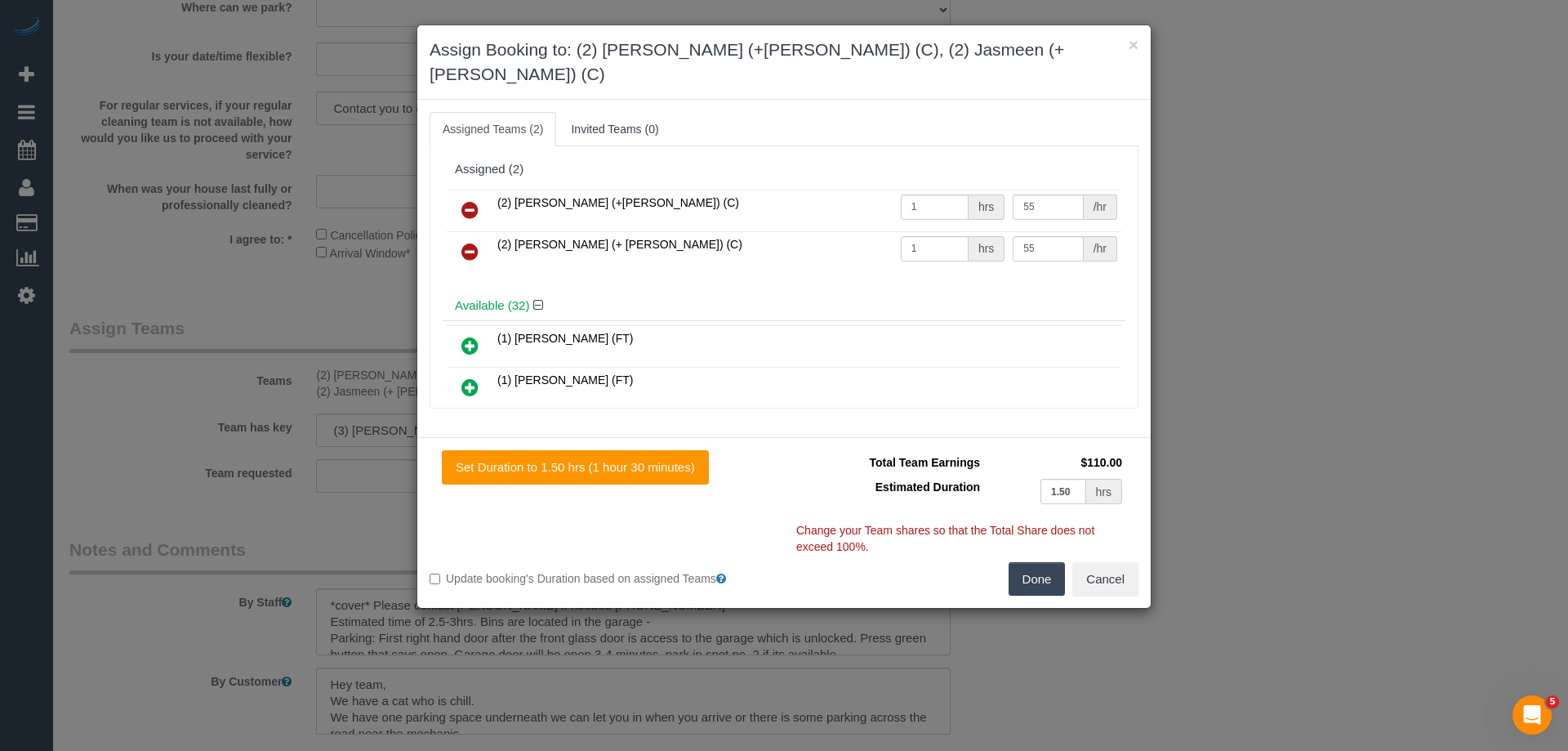
click at [466, 200] on icon at bounding box center [470, 210] width 17 height 20
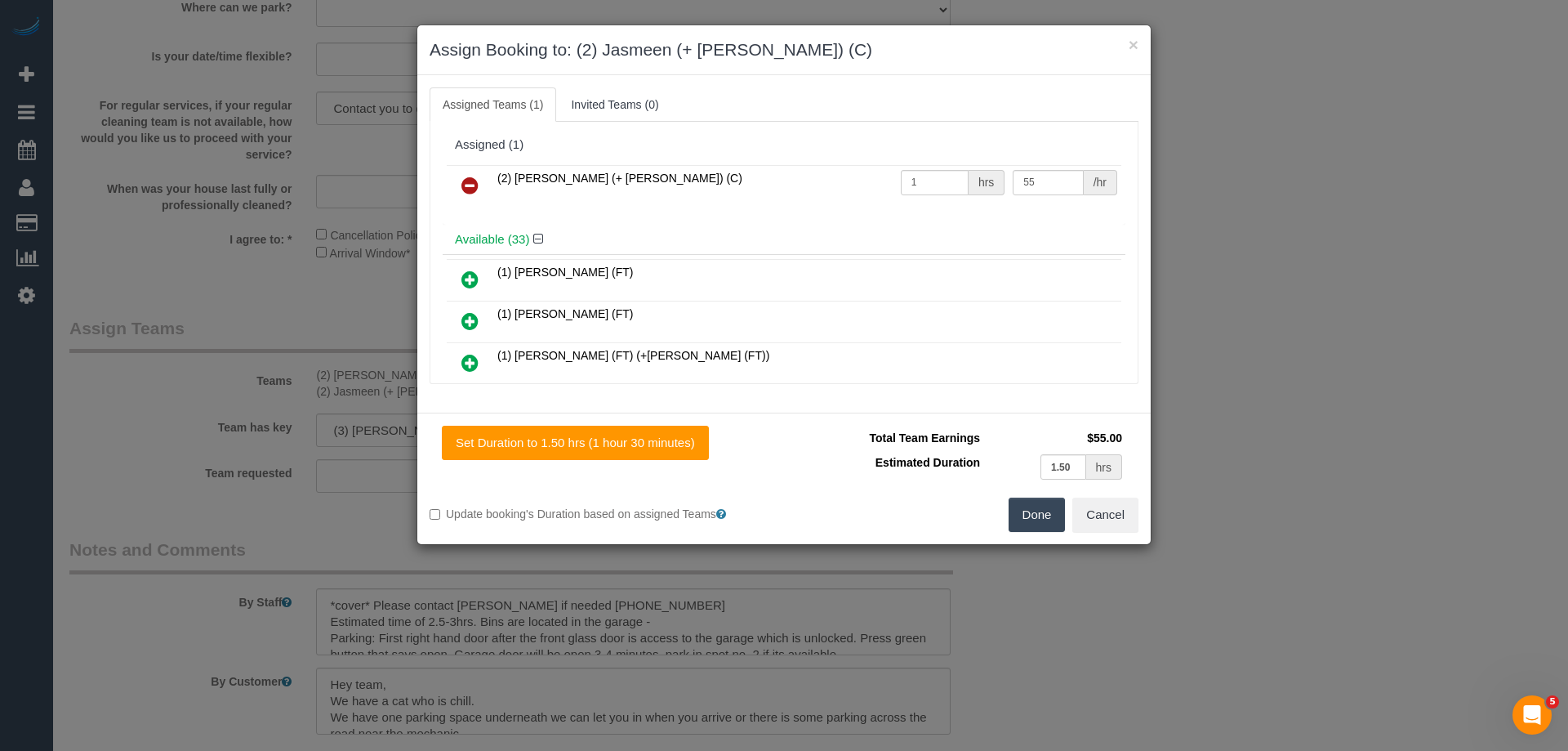
click at [463, 188] on icon at bounding box center [470, 186] width 17 height 20
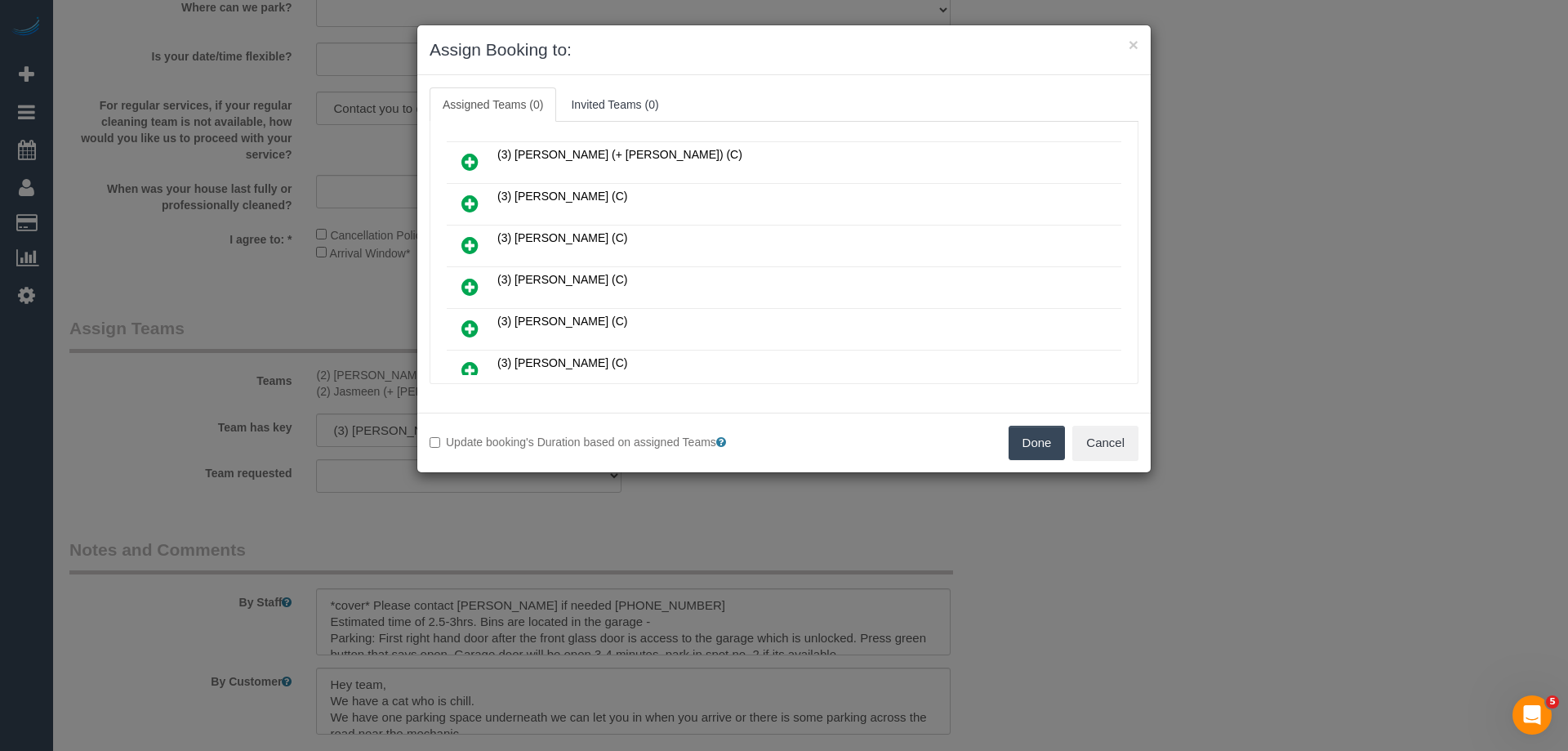
scroll to position [898, 0]
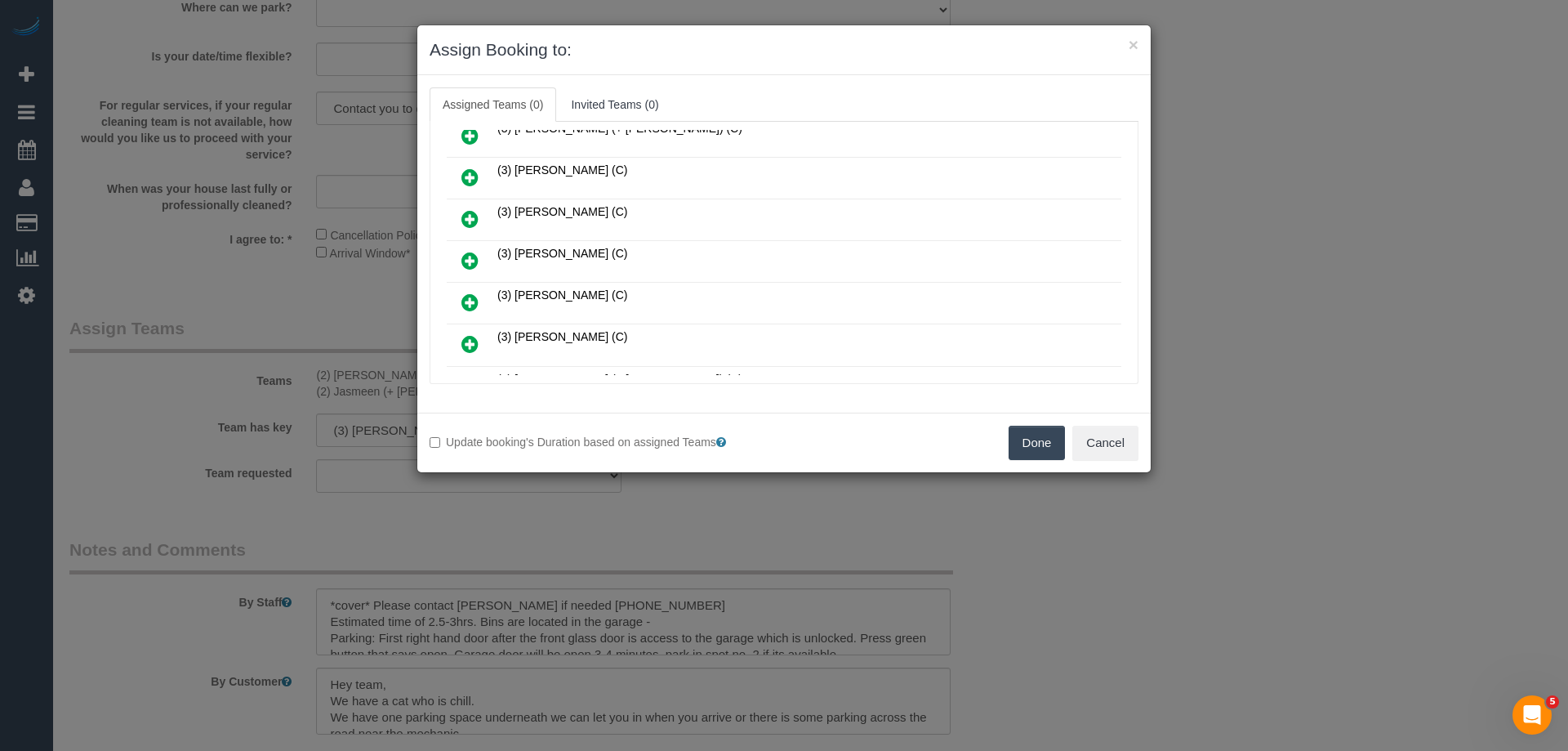
click at [738, 121] on div "Assigned (0) No Assigned Teams Available (34) (1) [PERSON_NAME] (FT) (1) [PERSO…" at bounding box center [784, 253] width 709 height 263
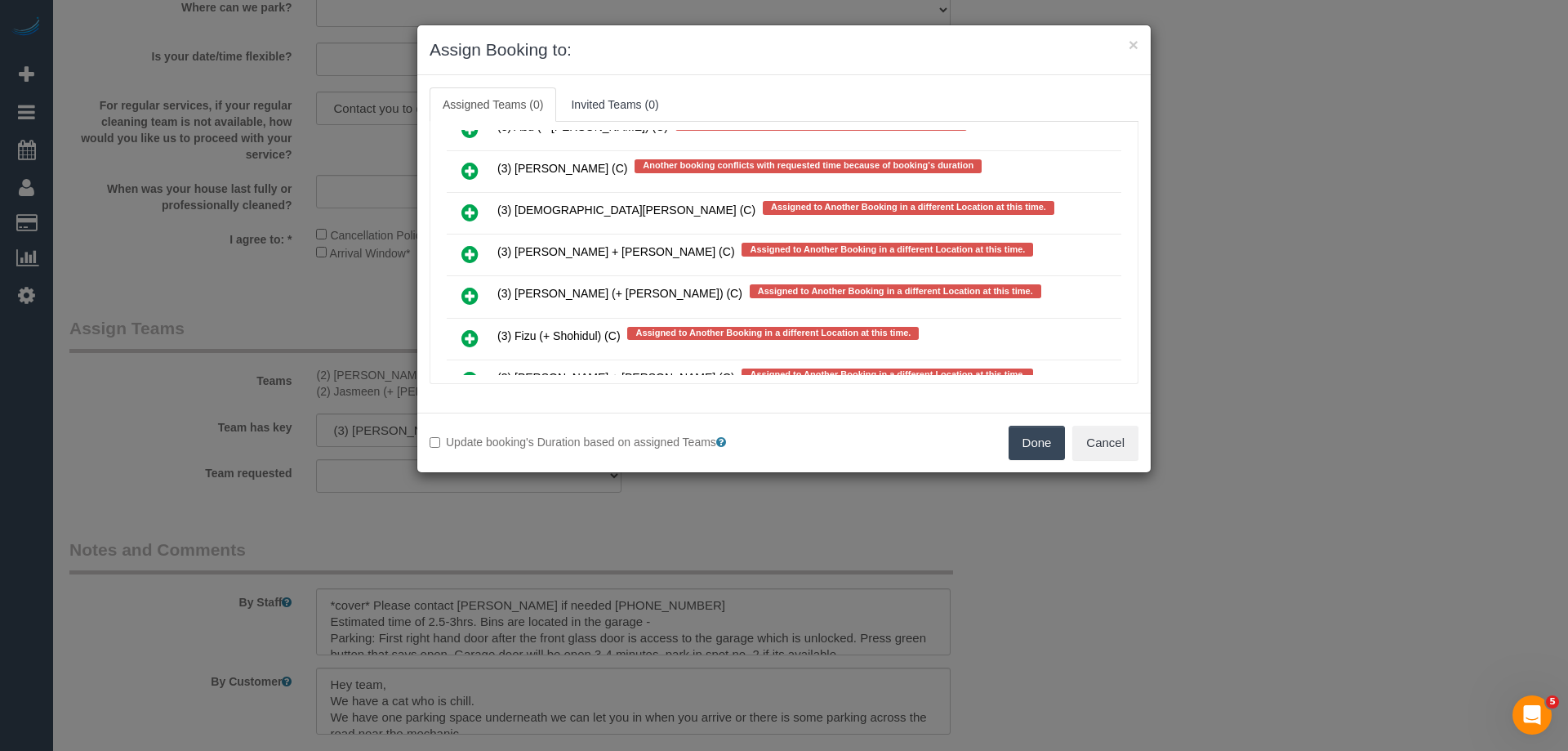
click at [470, 258] on icon at bounding box center [470, 254] width 17 height 20
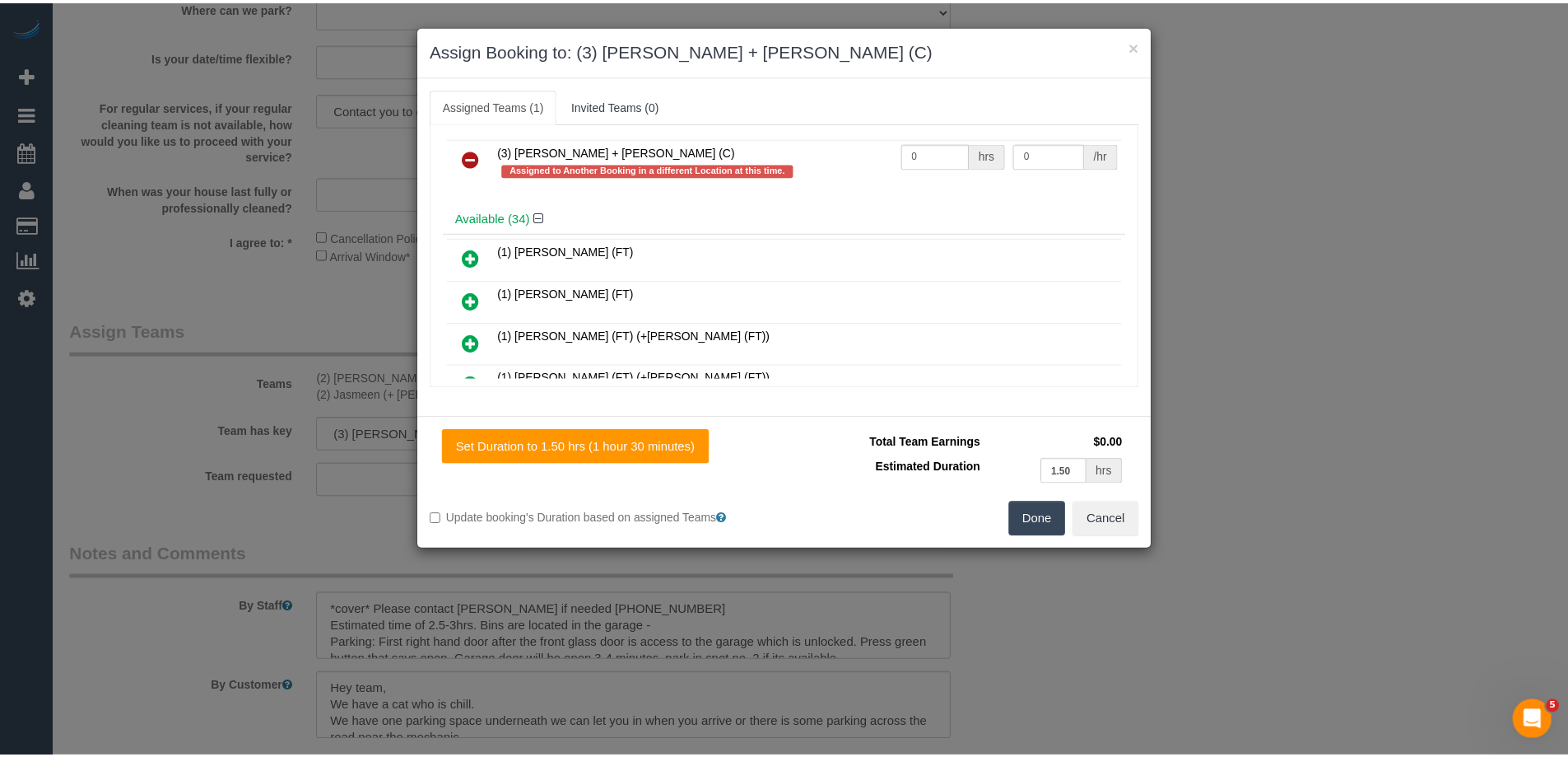
scroll to position [0, 0]
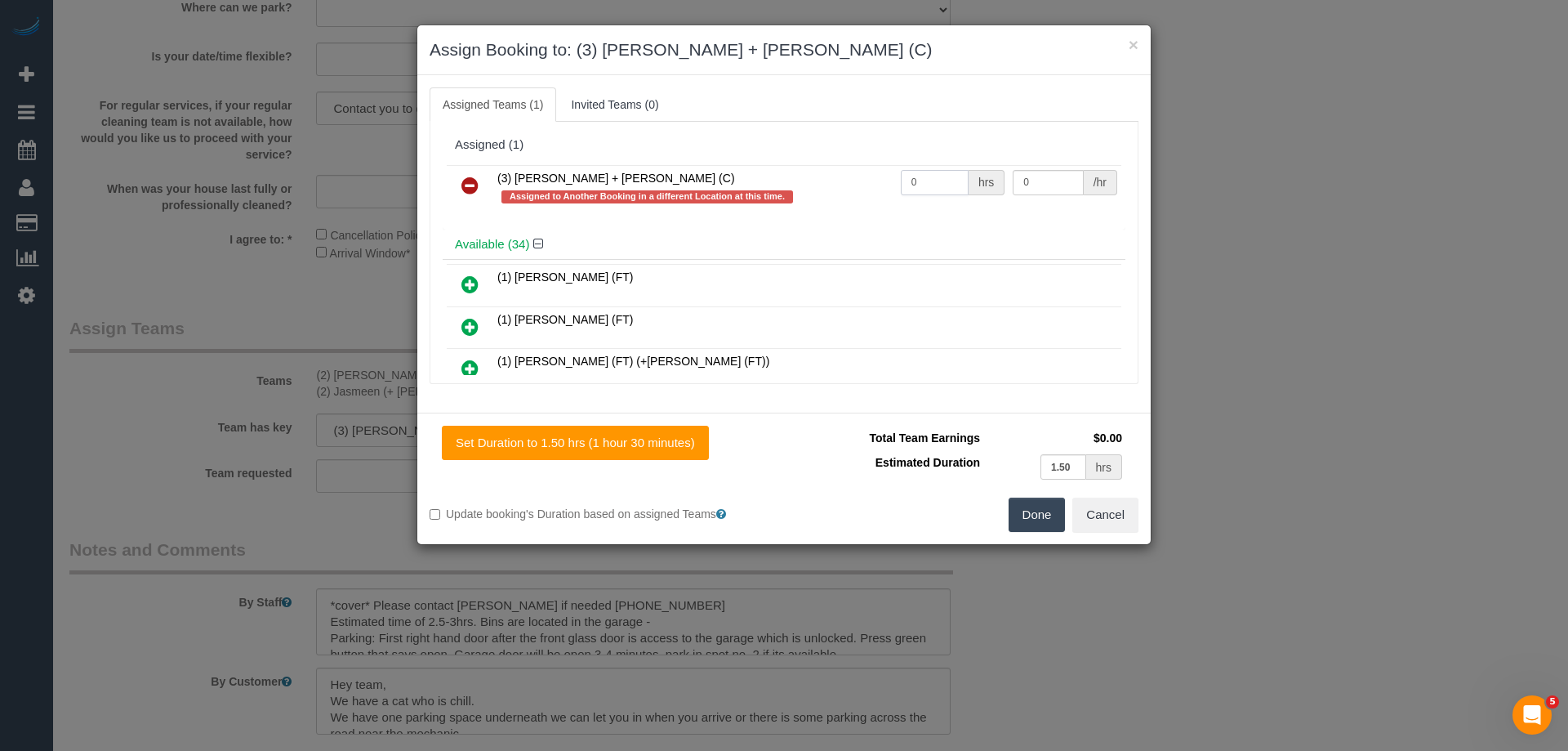
click at [939, 180] on input "0" at bounding box center [934, 183] width 68 height 26
type input "1"
click at [1041, 182] on input "0" at bounding box center [1047, 183] width 70 height 26
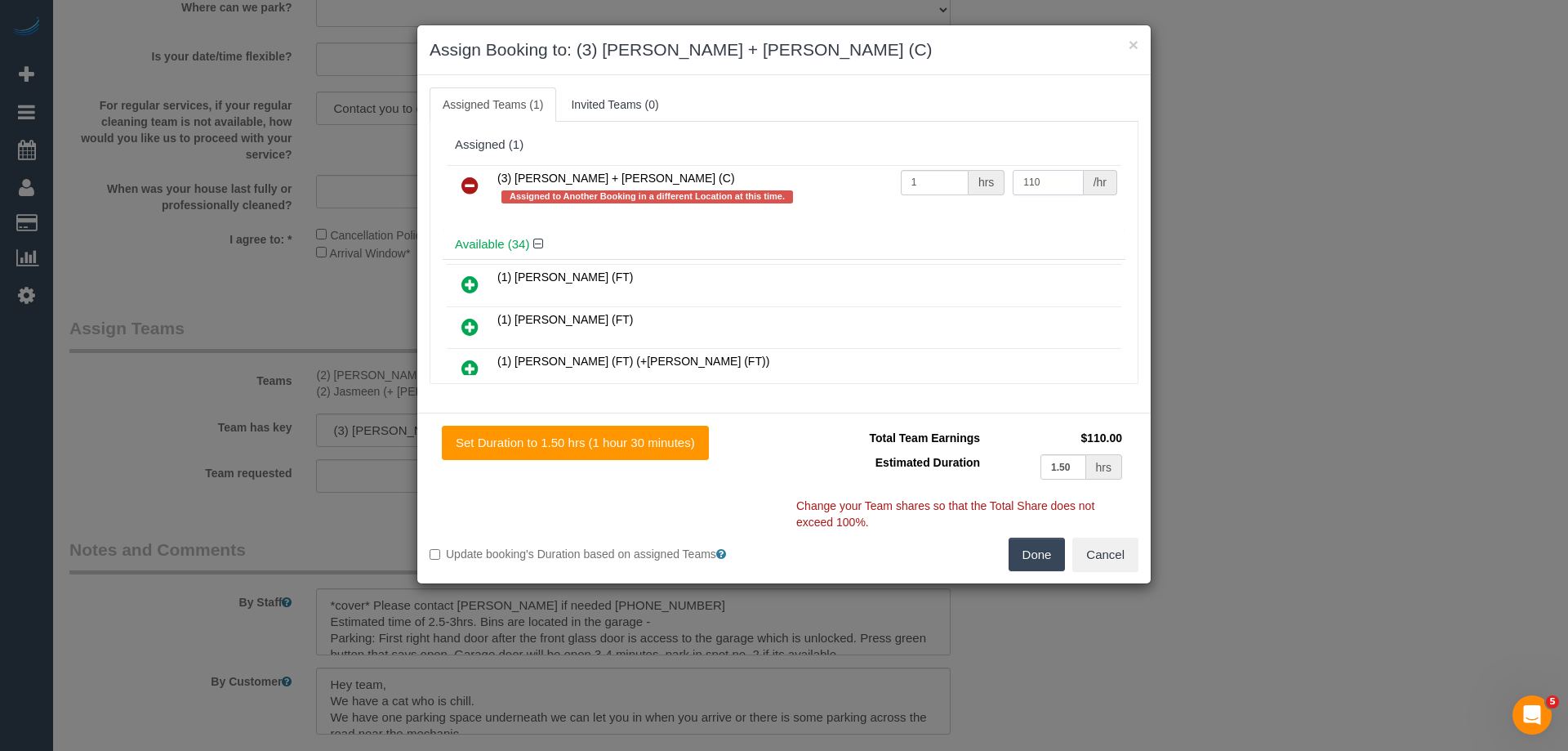
type input "110"
click at [1035, 558] on button "Done" at bounding box center [1037, 555] width 57 height 35
click at [1035, 558] on div "× Assign Booking to: (3) Denis + Kaira (C) Assigned Teams (1) Invited Teams (0)…" at bounding box center [784, 375] width 1568 height 751
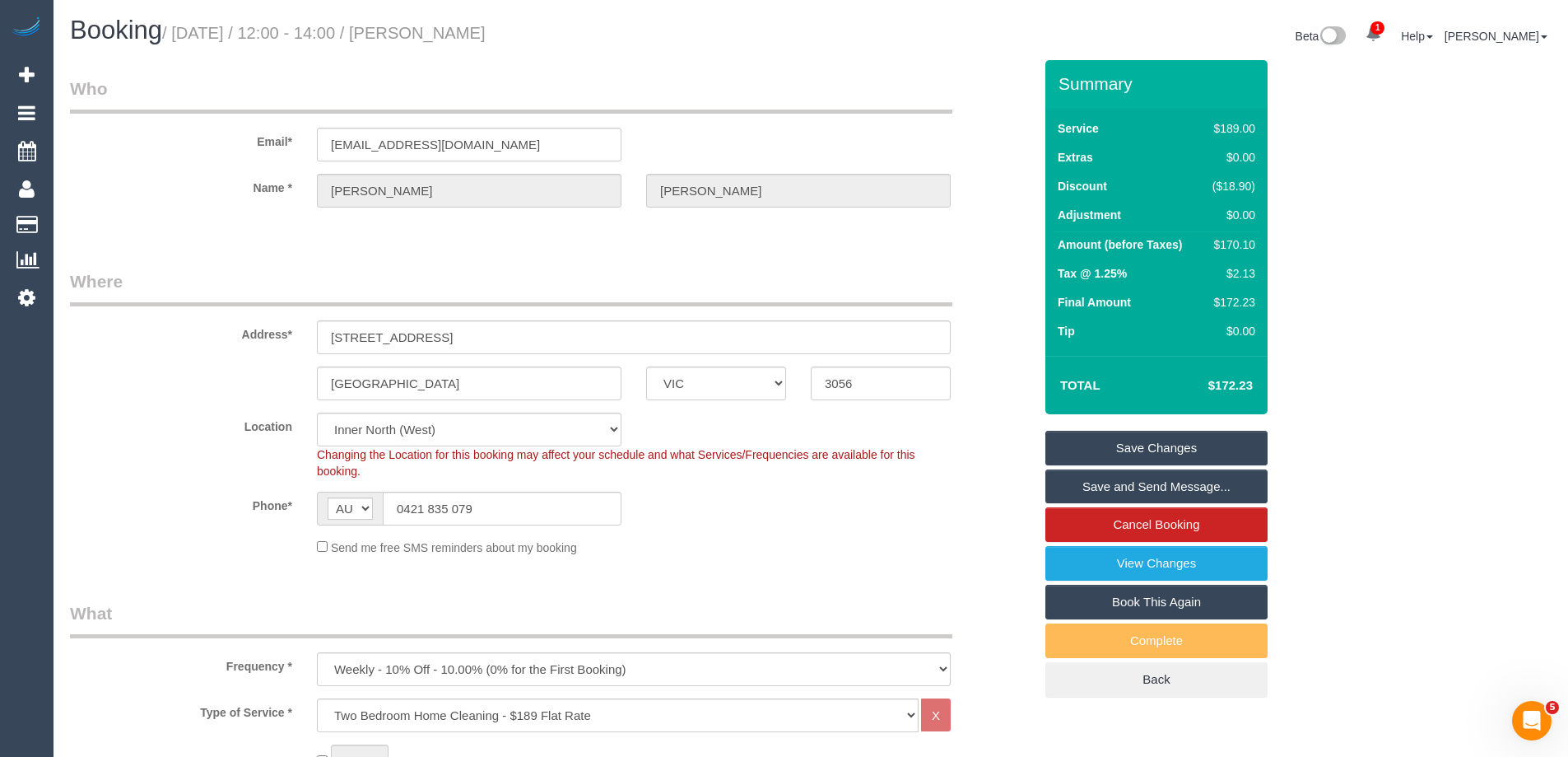
click at [1100, 447] on link "Save Changes" at bounding box center [1155, 448] width 222 height 35
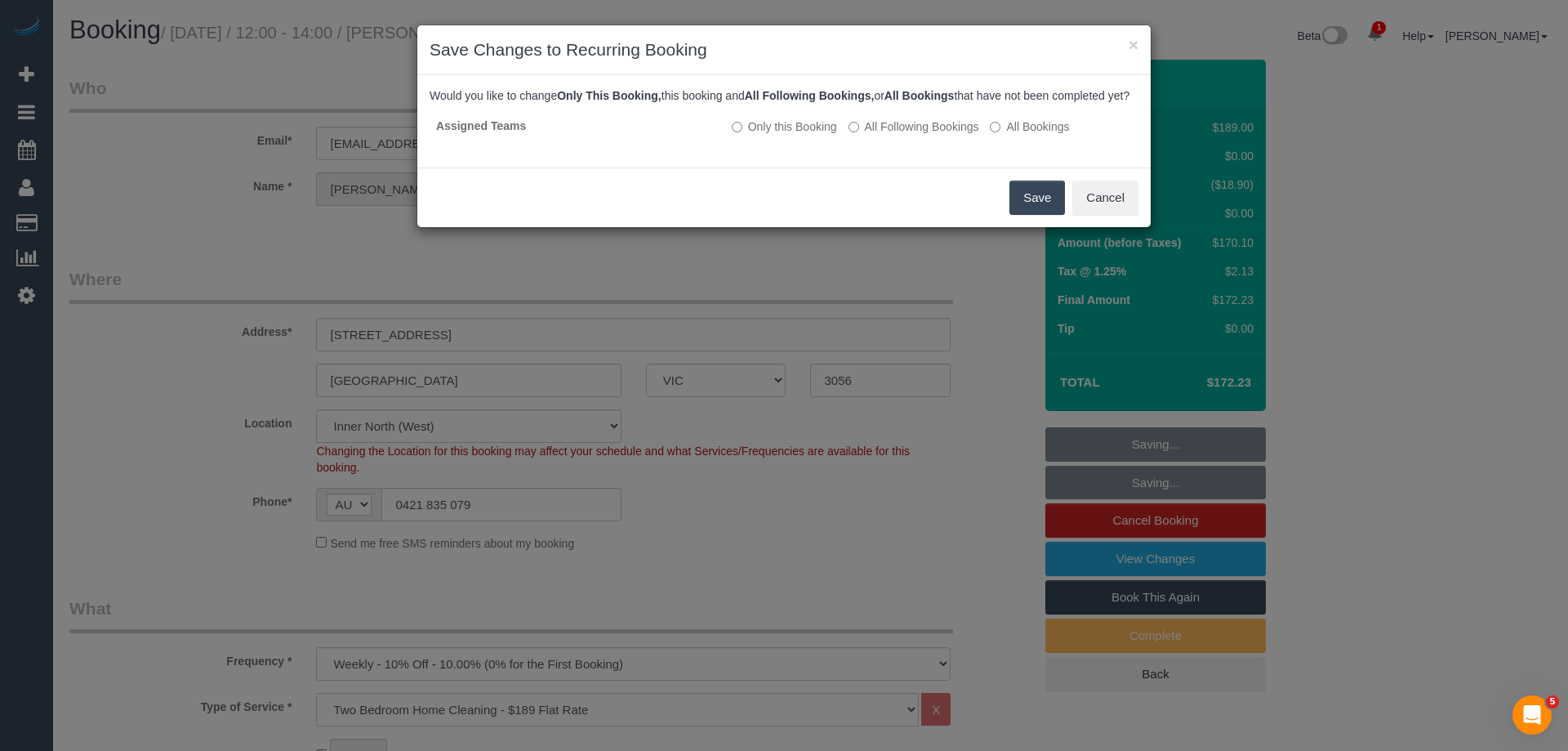
click at [1009, 208] on button "Save" at bounding box center [1037, 197] width 55 height 35
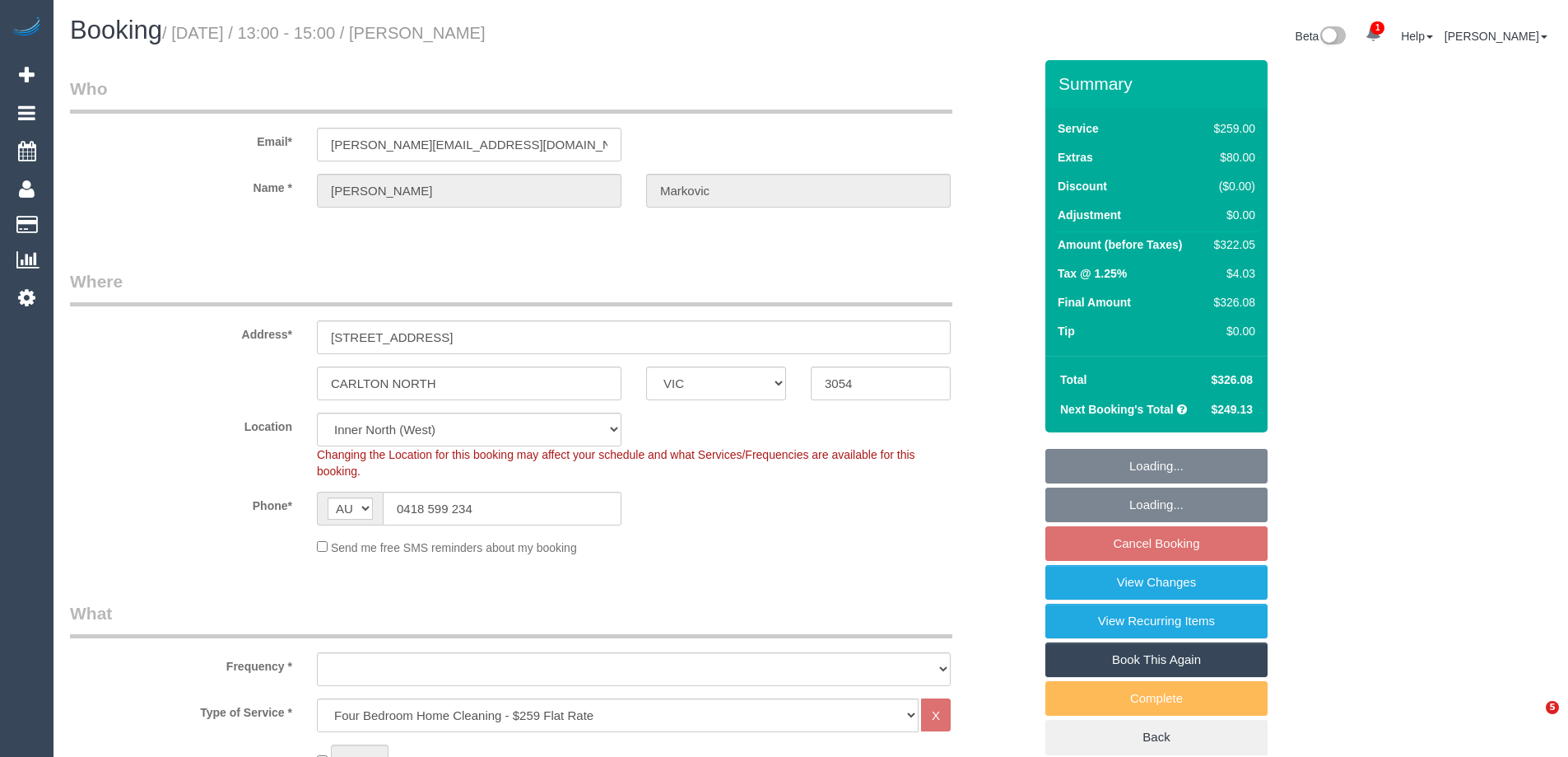
select select "VIC"
select select "number:27"
select select "number:14"
select select "number:19"
select select "number:24"
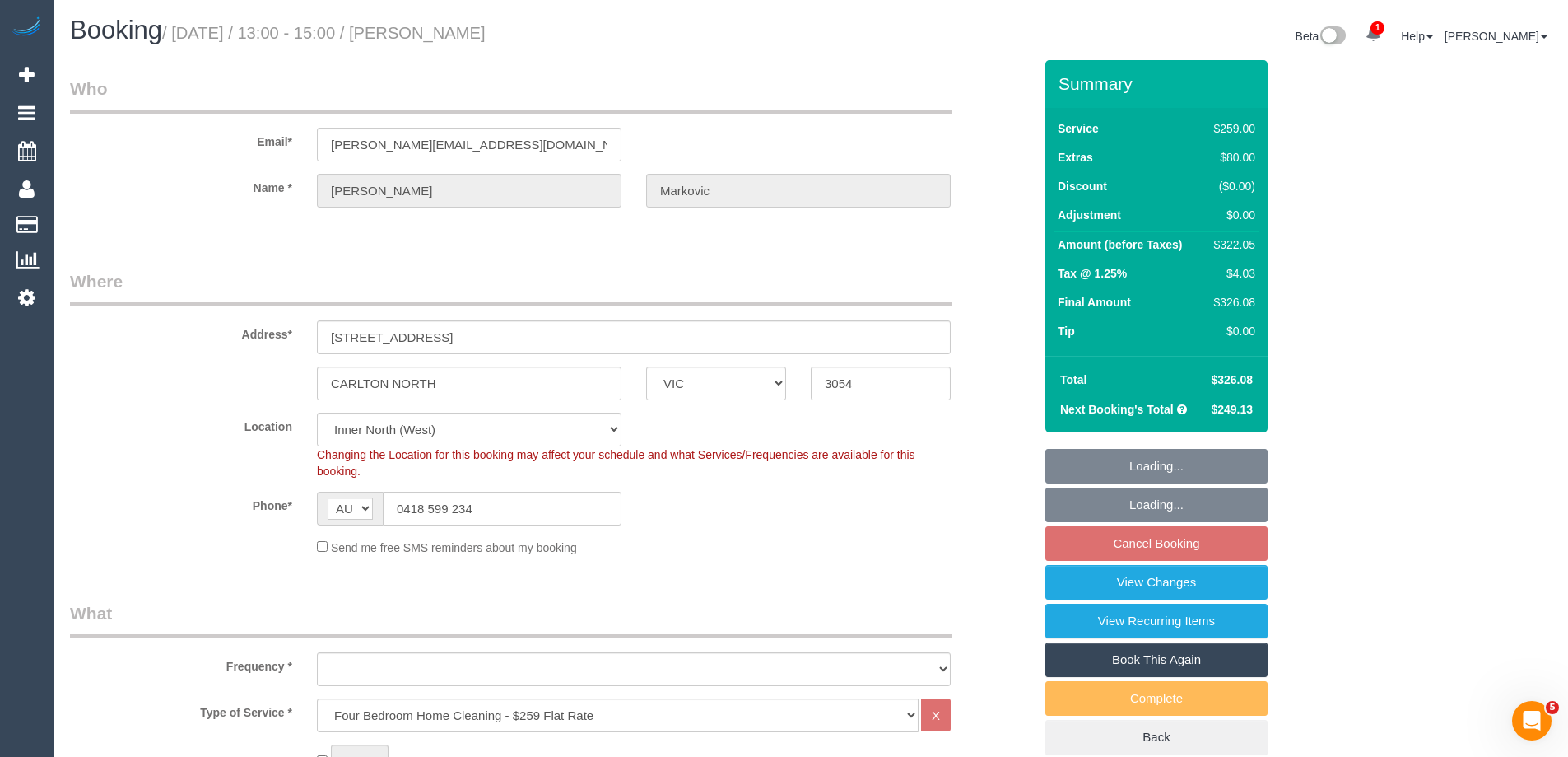
select select "number:33"
select select "number:12"
select select "object:1672"
select select "string:stripe-pm_1PJ4b72GScqysDRVHrg6wv8R"
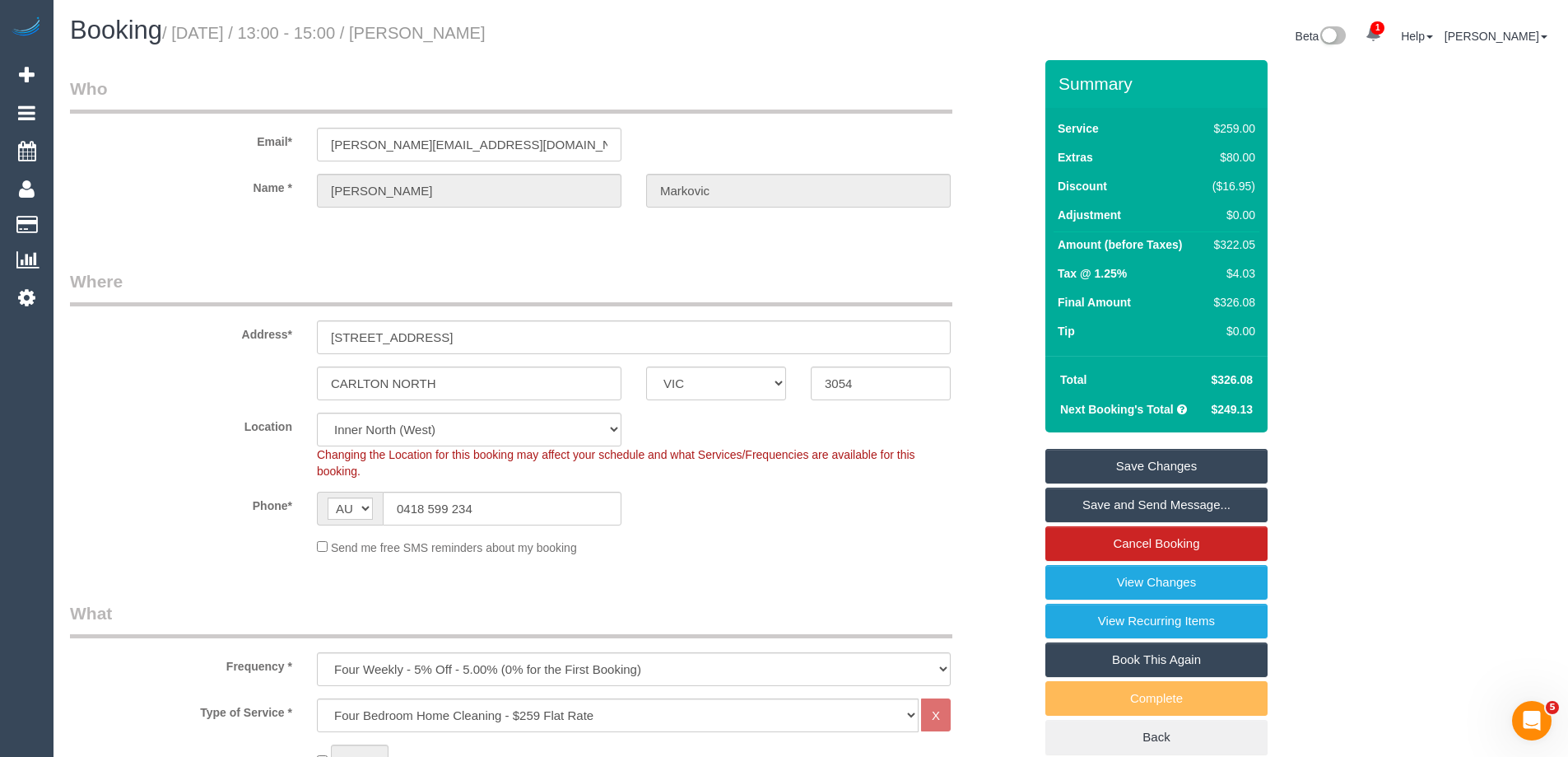
click at [230, 357] on sui-booking-address "Address* [STREET_ADDRESS] [GEOGRAPHIC_DATA] ACT [GEOGRAPHIC_DATA] NT [GEOGRAPHI…" at bounding box center [551, 335] width 962 height 131
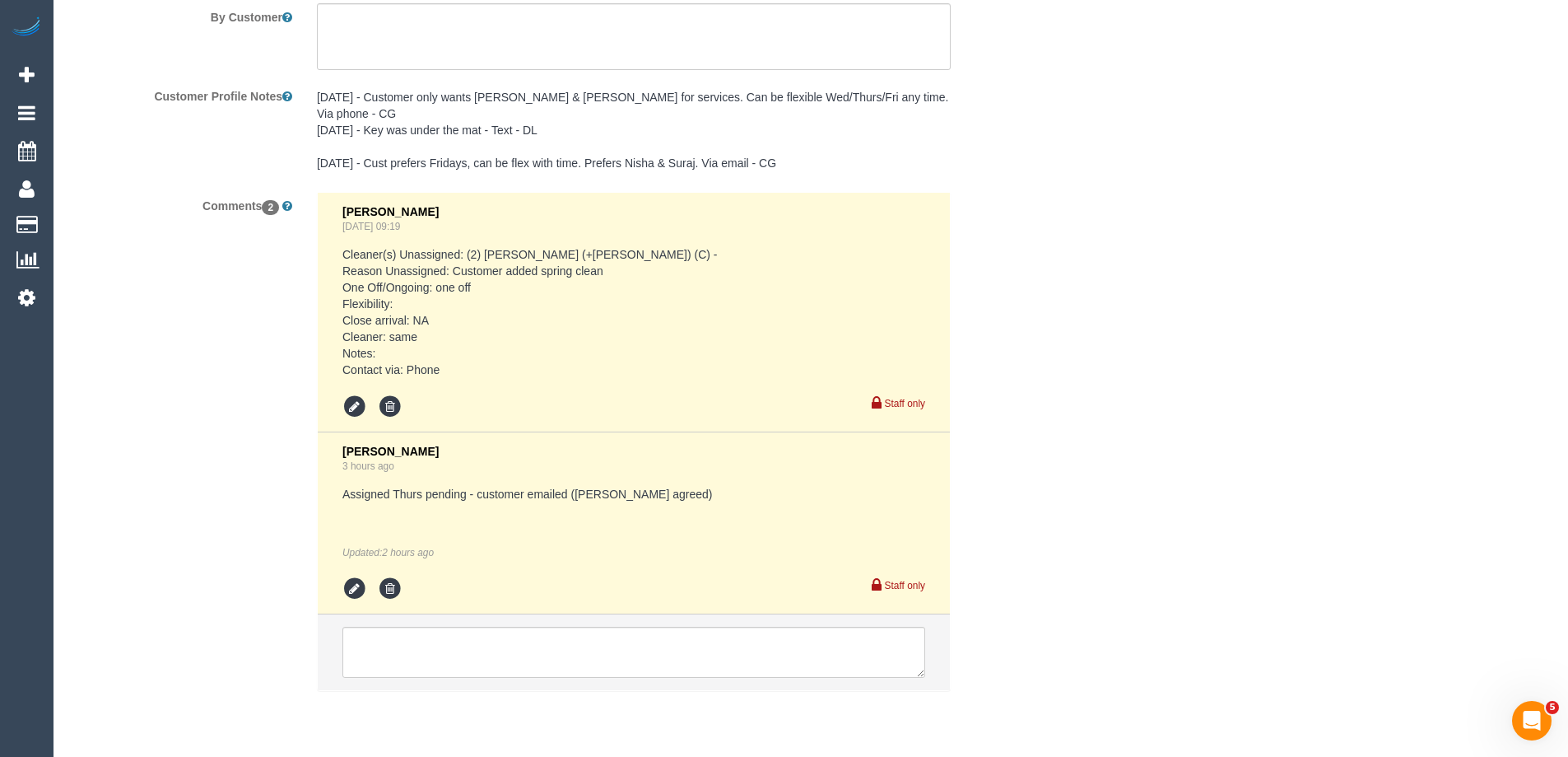
scroll to position [3039, 0]
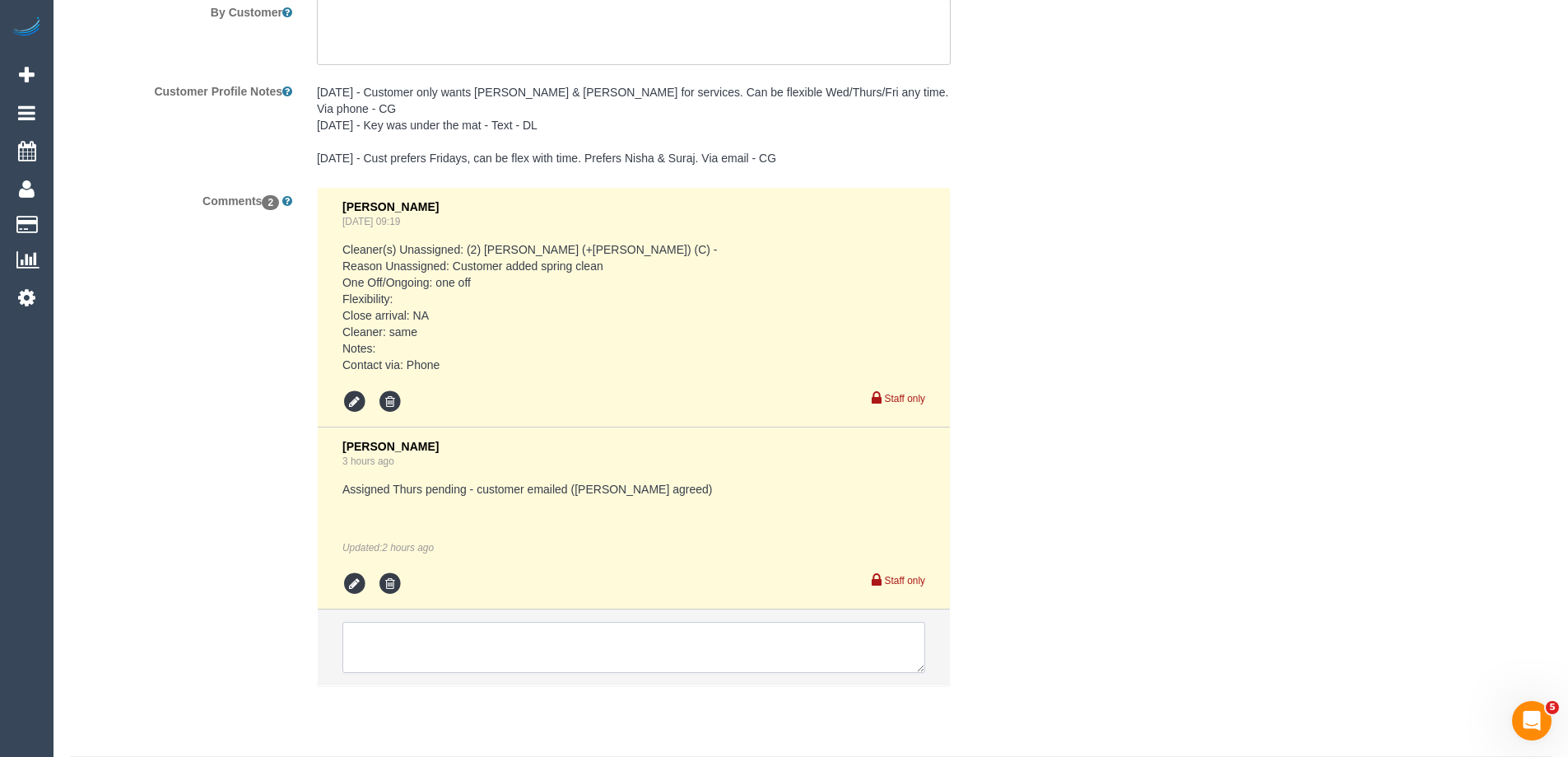
click at [399, 622] on textarea at bounding box center [633, 647] width 583 height 51
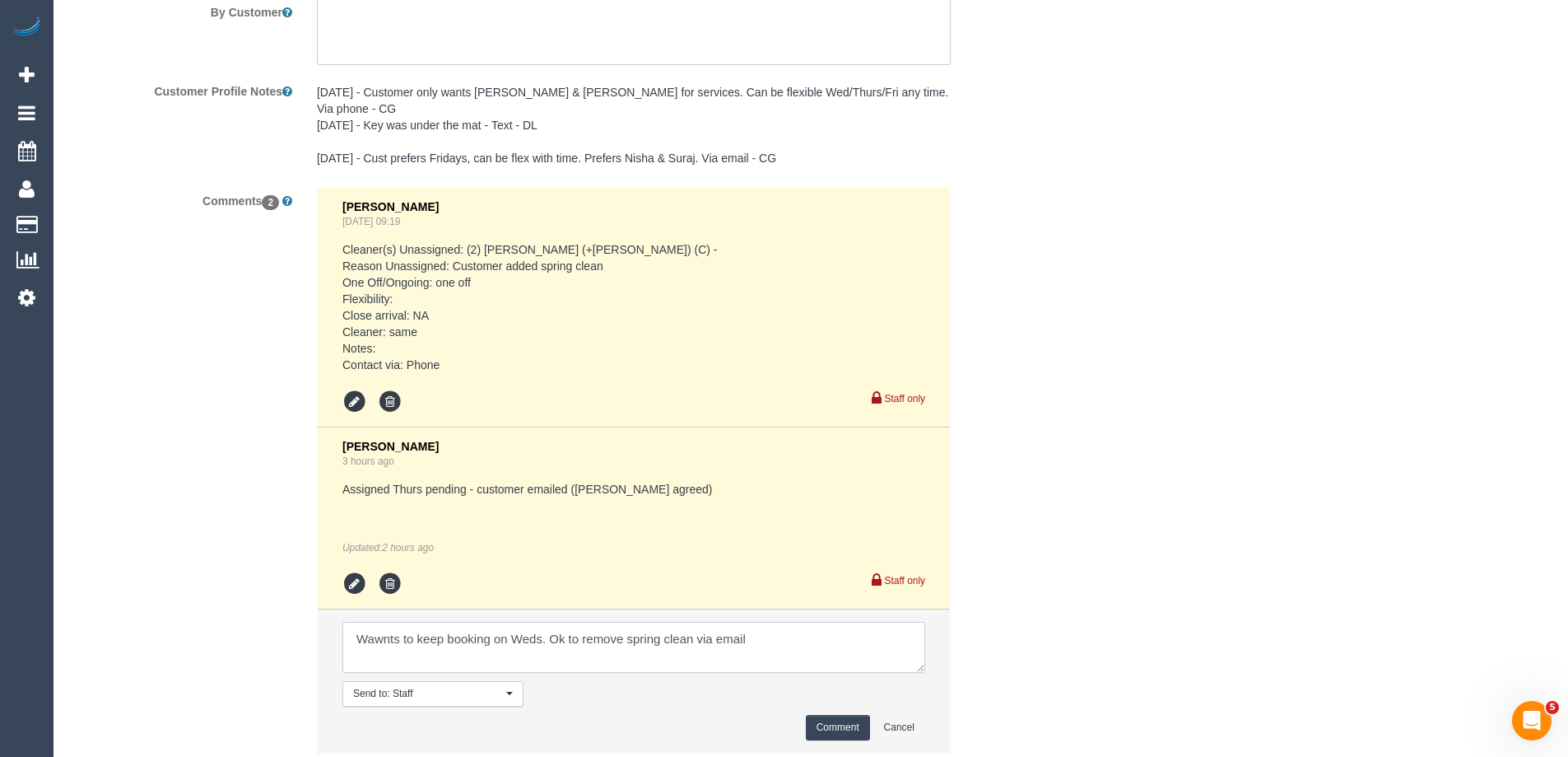
click at [381, 622] on textarea at bounding box center [633, 647] width 583 height 51
type textarea "Wants to keep booking on Weds. Ok to remove spring clean via email"
drag, startPoint x: 833, startPoint y: 680, endPoint x: 1158, endPoint y: 542, distance: 353.1
click at [830, 714] on button "Comment" at bounding box center [837, 727] width 65 height 26
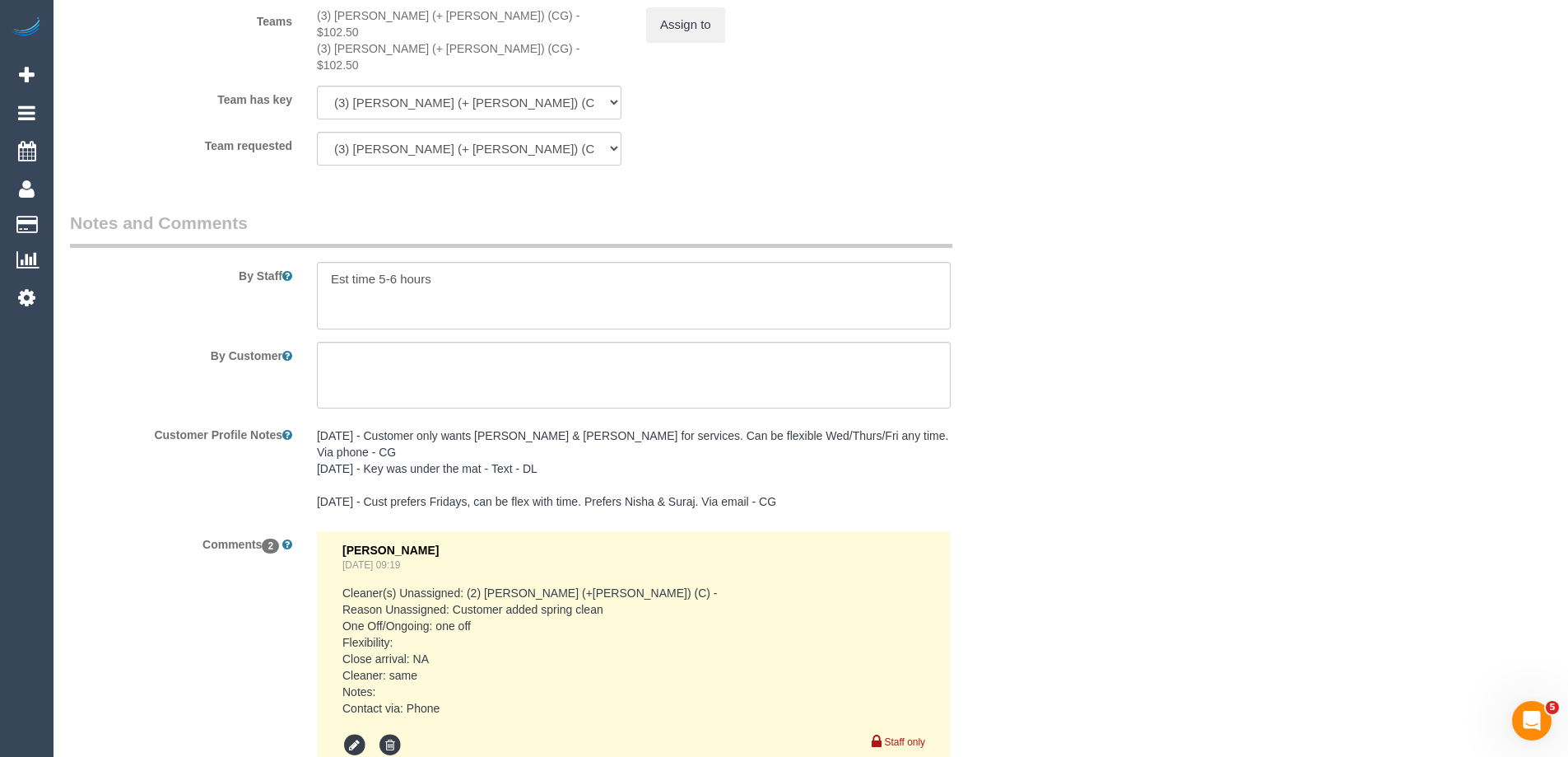
scroll to position [2463, 0]
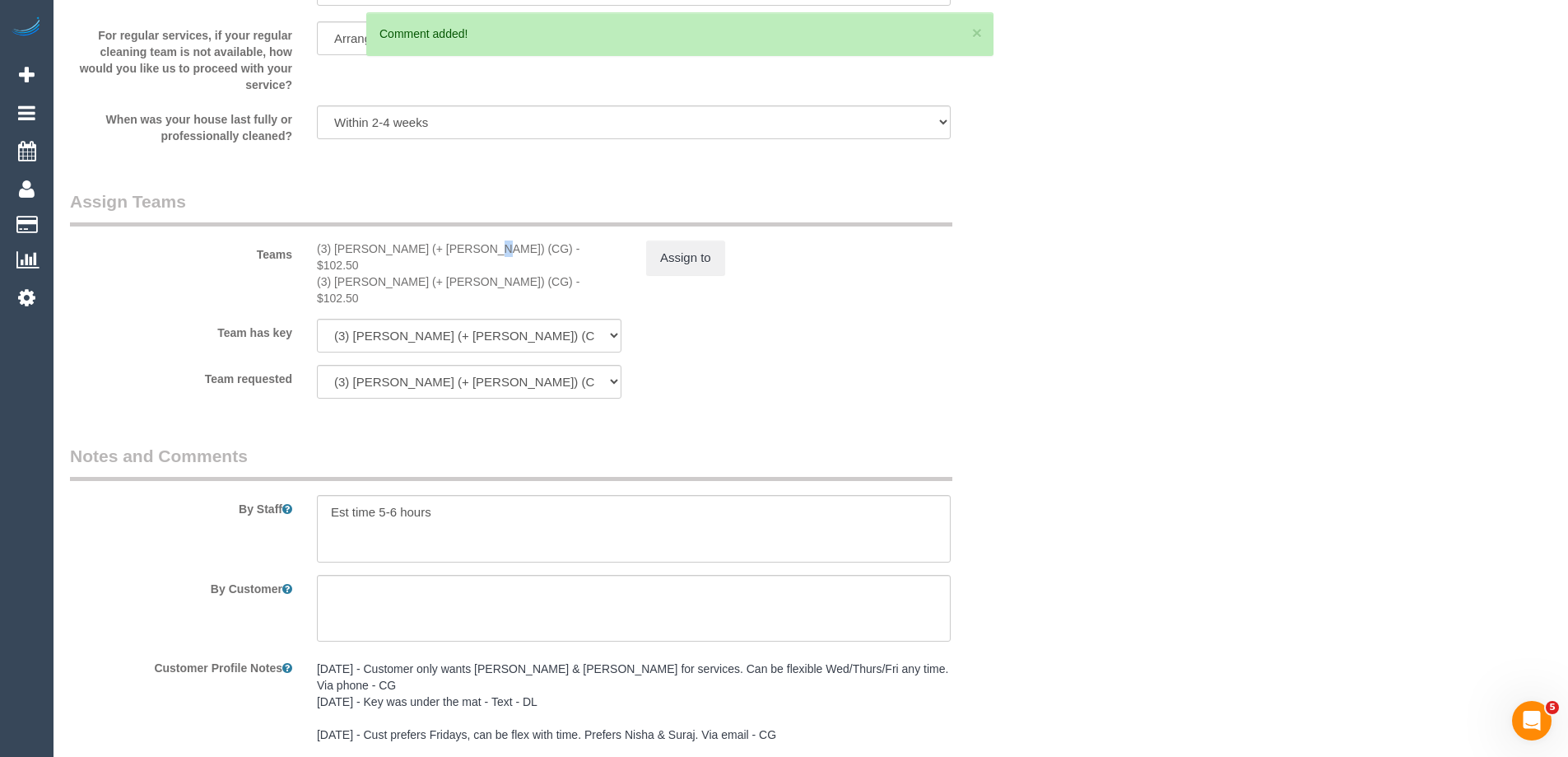
click at [428, 245] on div "(3) Amninder (+ Sohail) (CG) - $102.50" at bounding box center [469, 257] width 304 height 33
click at [433, 247] on div "(3) Amninder (+ Sohail) (CG) - $102.50" at bounding box center [469, 257] width 304 height 33
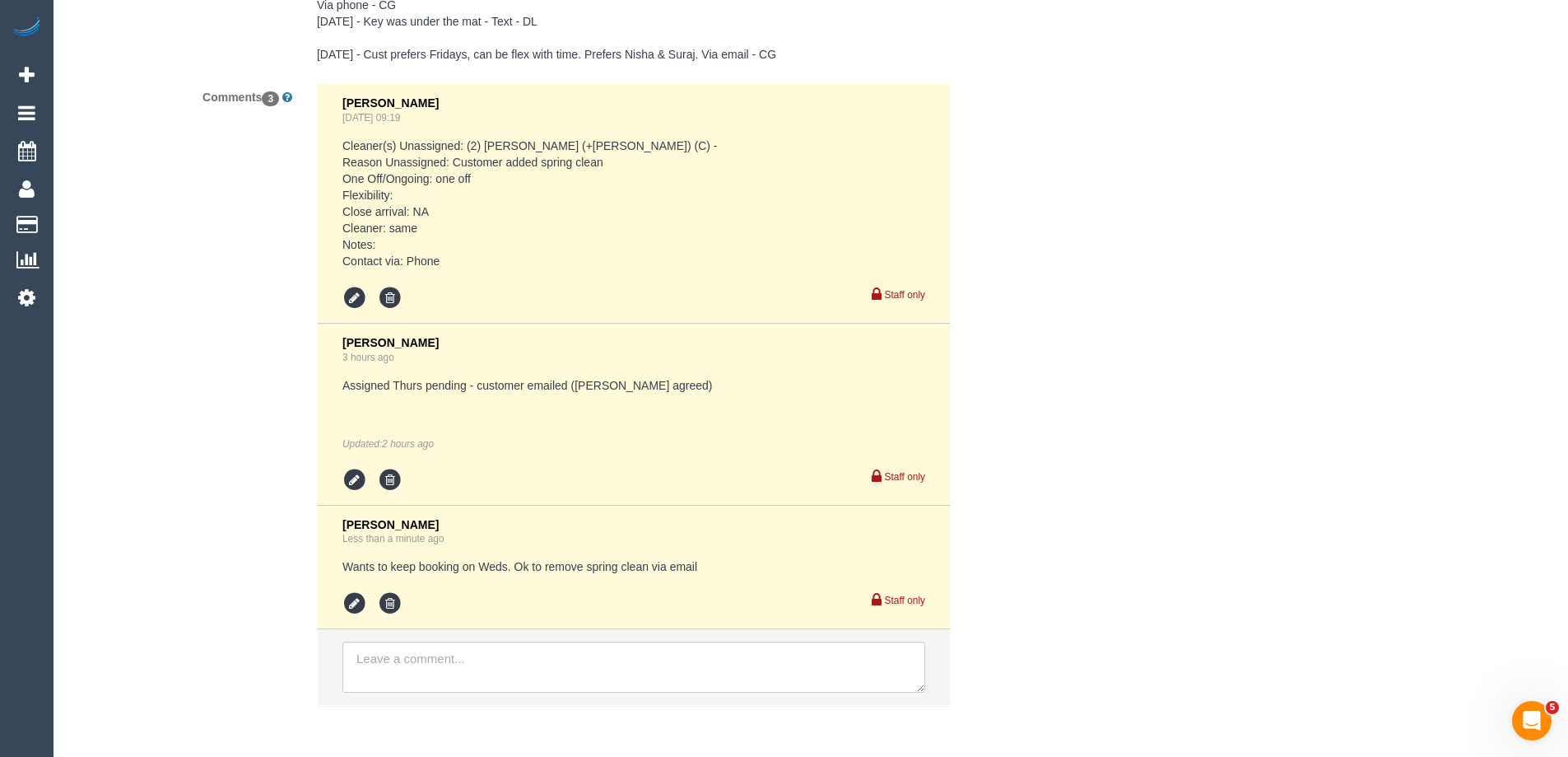
scroll to position [3163, 0]
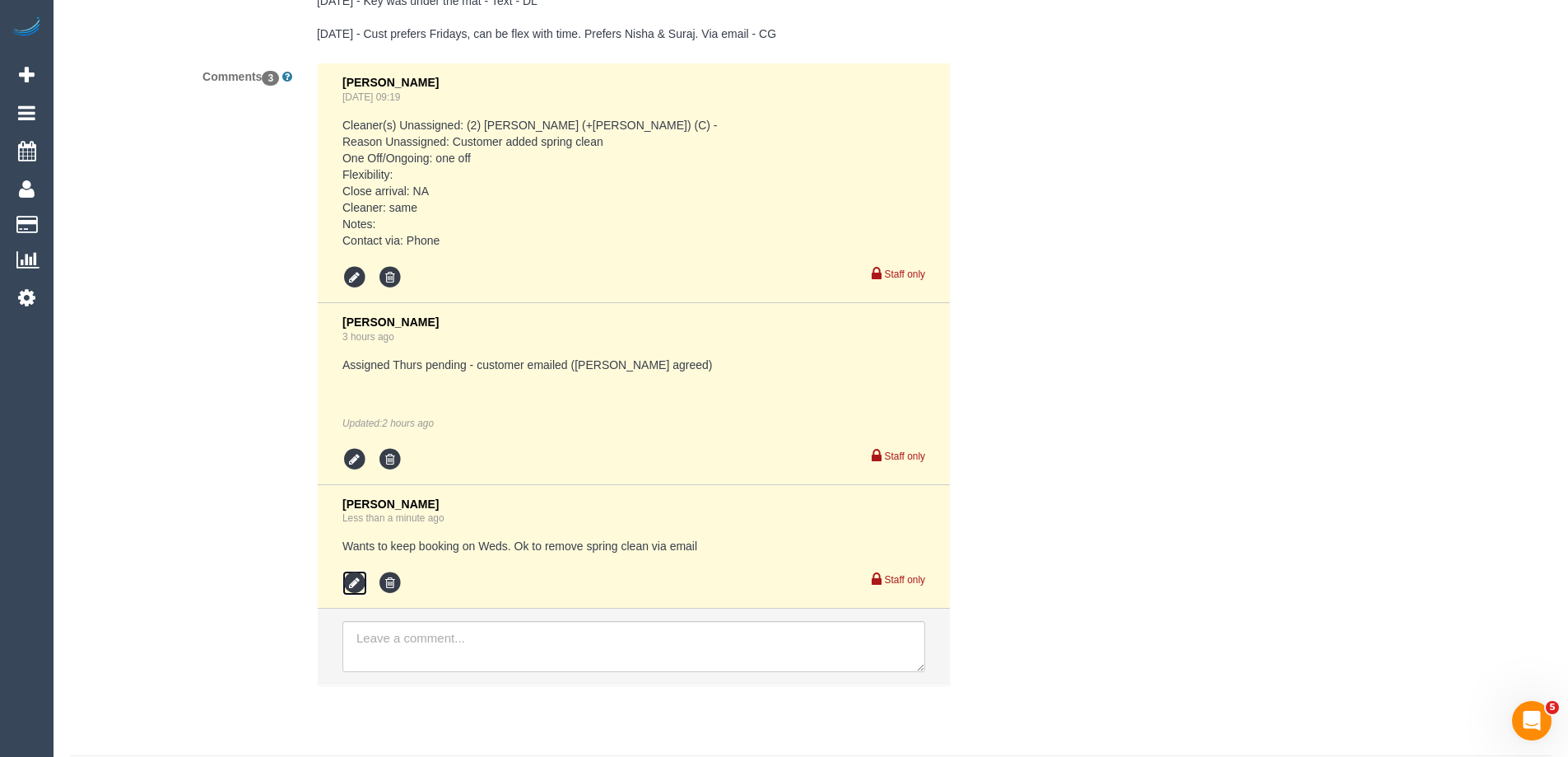
click at [350, 571] on icon at bounding box center [354, 583] width 25 height 25
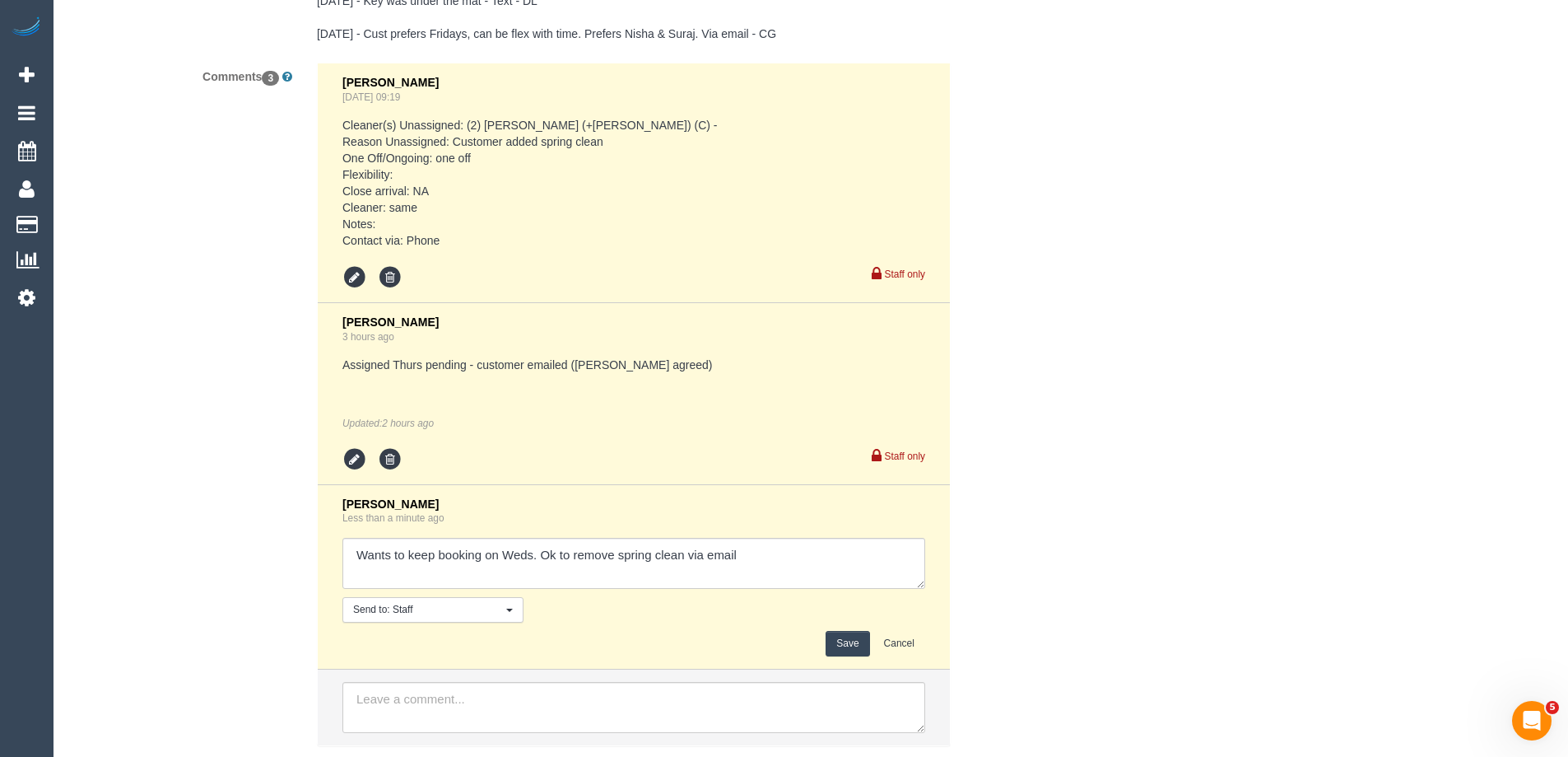
click at [823, 497] on div "Laura Butera Less than a minute ago Send to: Staff Nothing selected Send to: St…" at bounding box center [633, 577] width 583 height 160
click at [823, 537] on textarea at bounding box center [633, 562] width 583 height 51
type textarea "Wants to keep booking on Weds. Ok to remove spring clean via email - A + S U/A"
drag, startPoint x: 847, startPoint y: 513, endPoint x: 838, endPoint y: 510, distance: 9.5
click at [847, 537] on textarea at bounding box center [633, 562] width 583 height 51
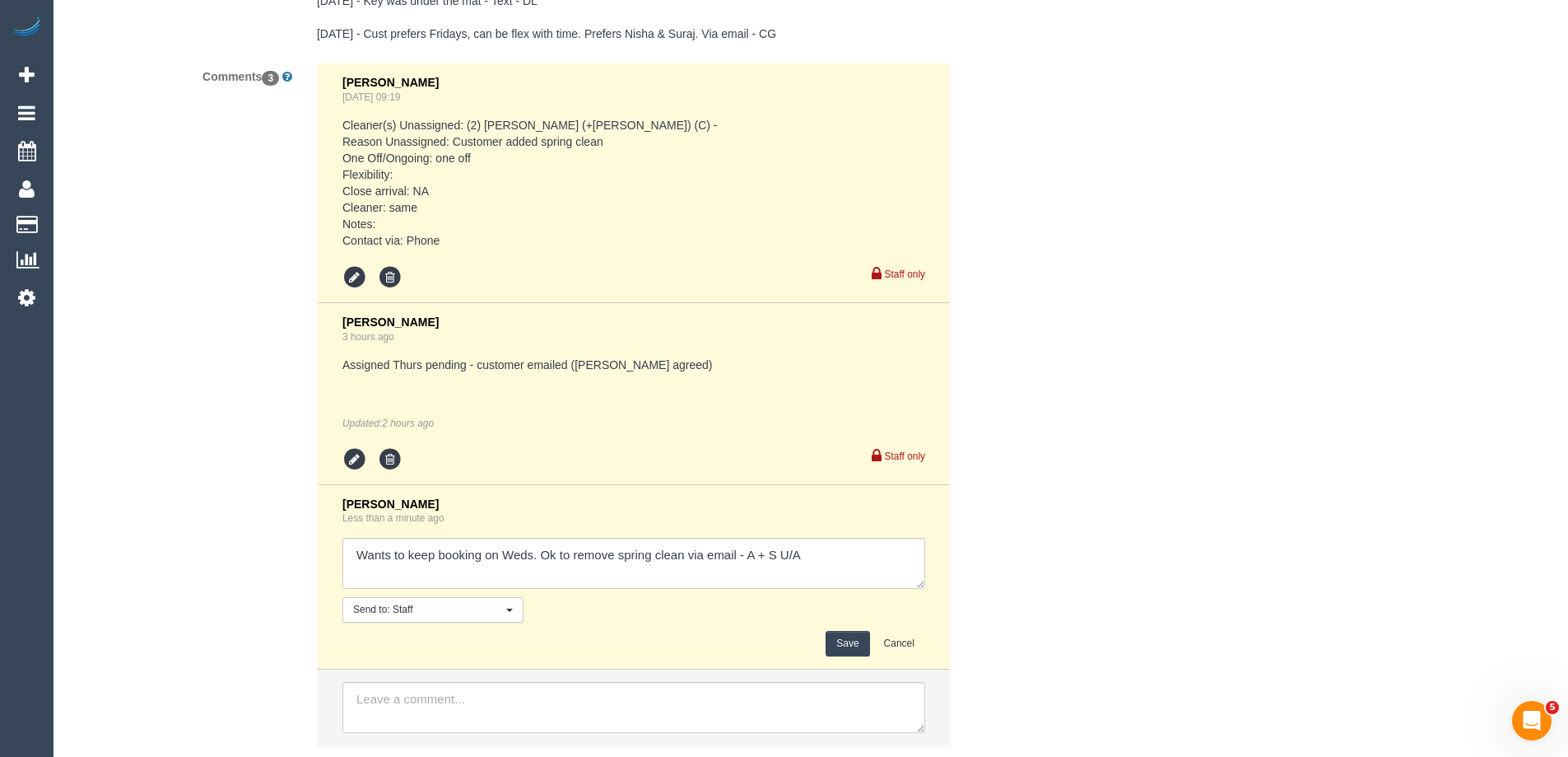
click at [847, 631] on button "Save" at bounding box center [847, 644] width 44 height 26
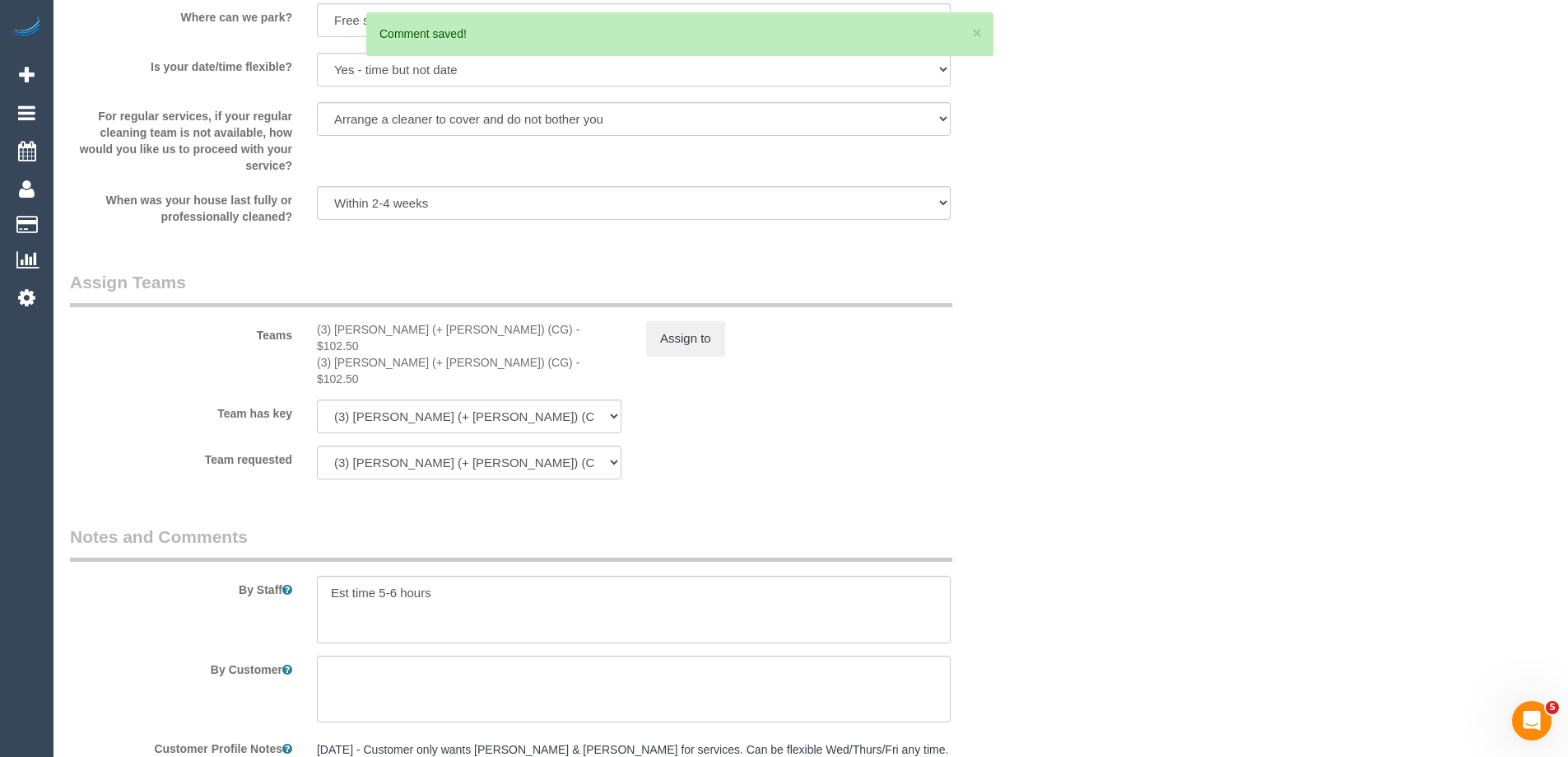
scroll to position [2093, 0]
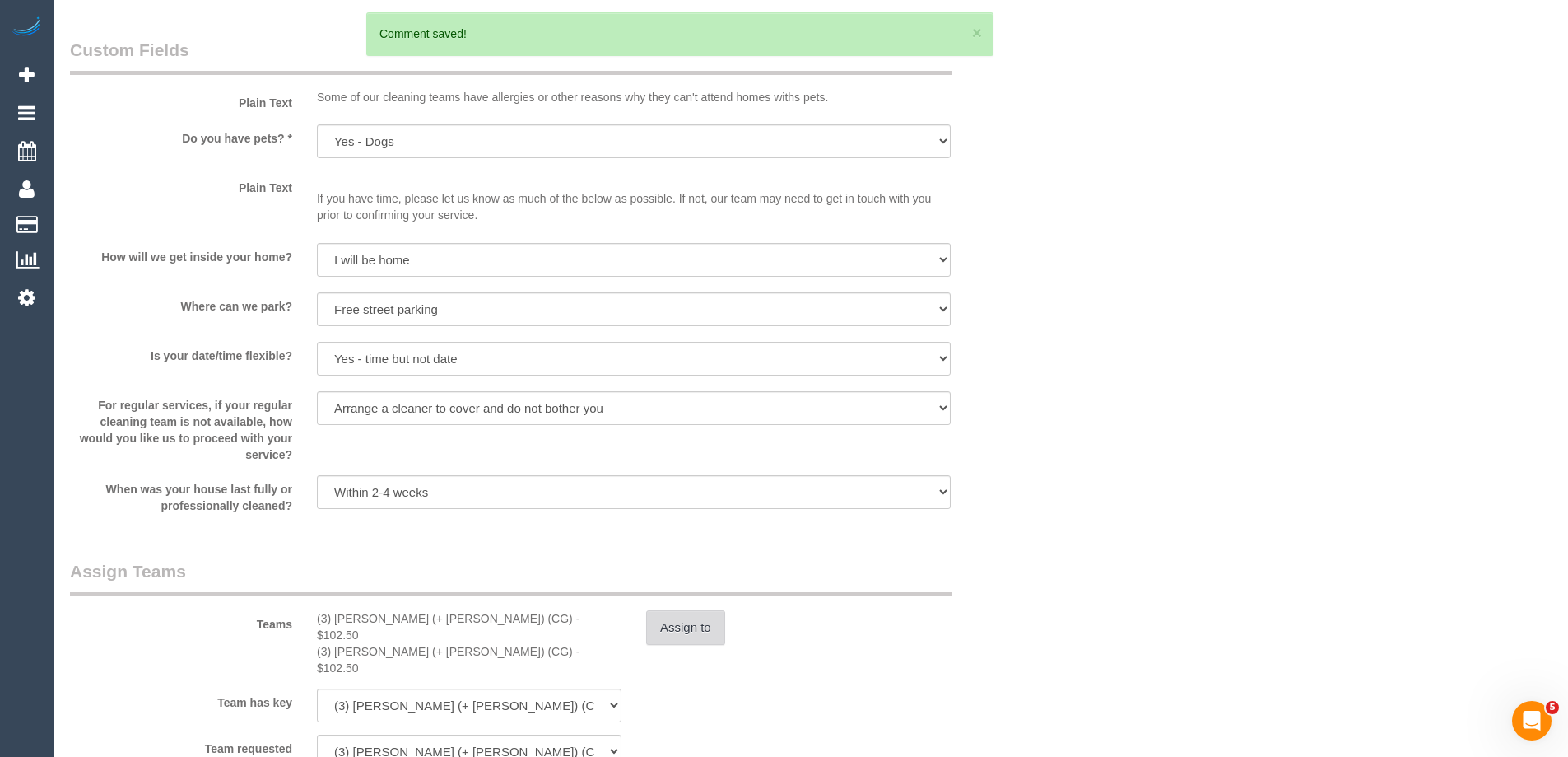
click at [688, 637] on button "Assign to" at bounding box center [685, 627] width 79 height 35
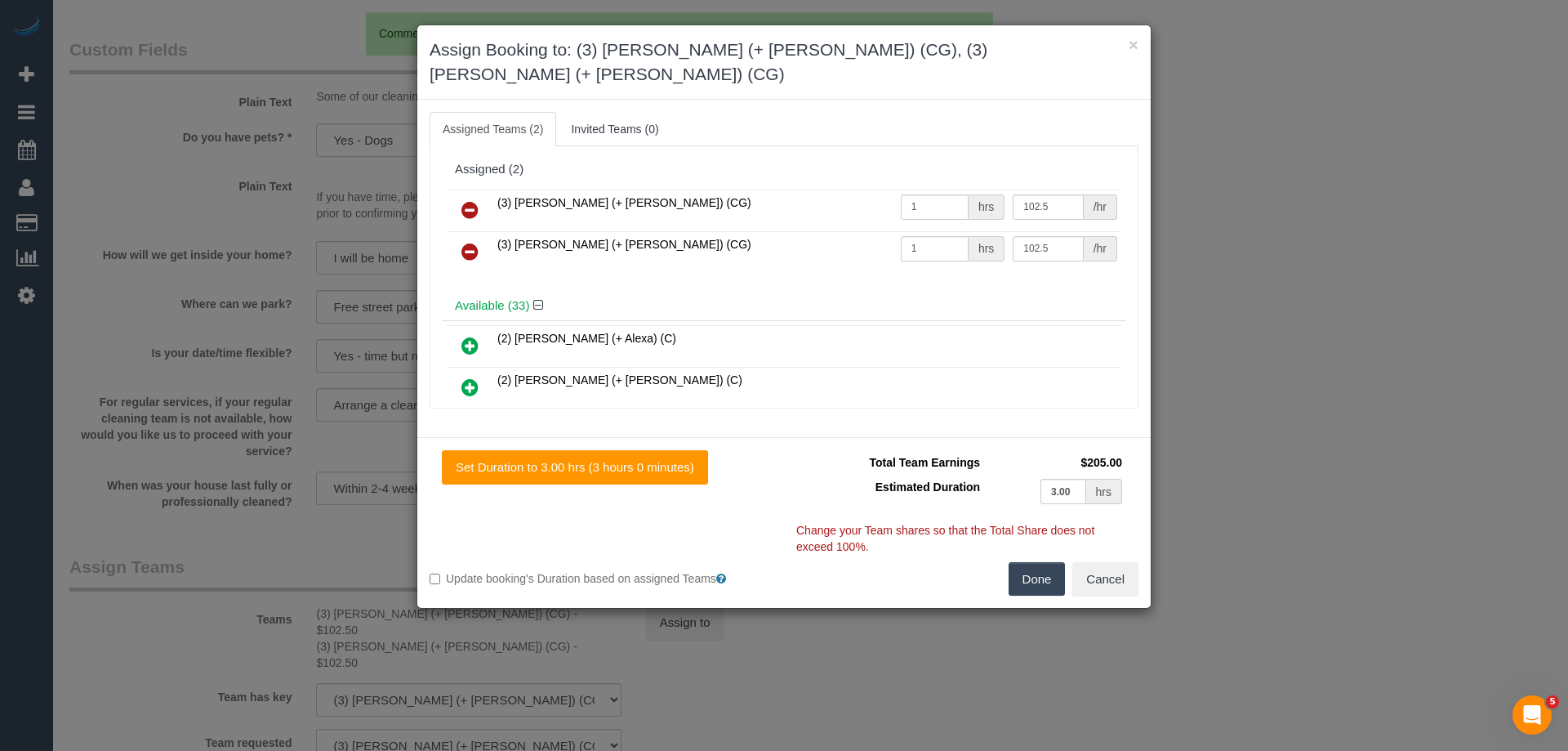
click at [468, 200] on icon at bounding box center [470, 210] width 17 height 20
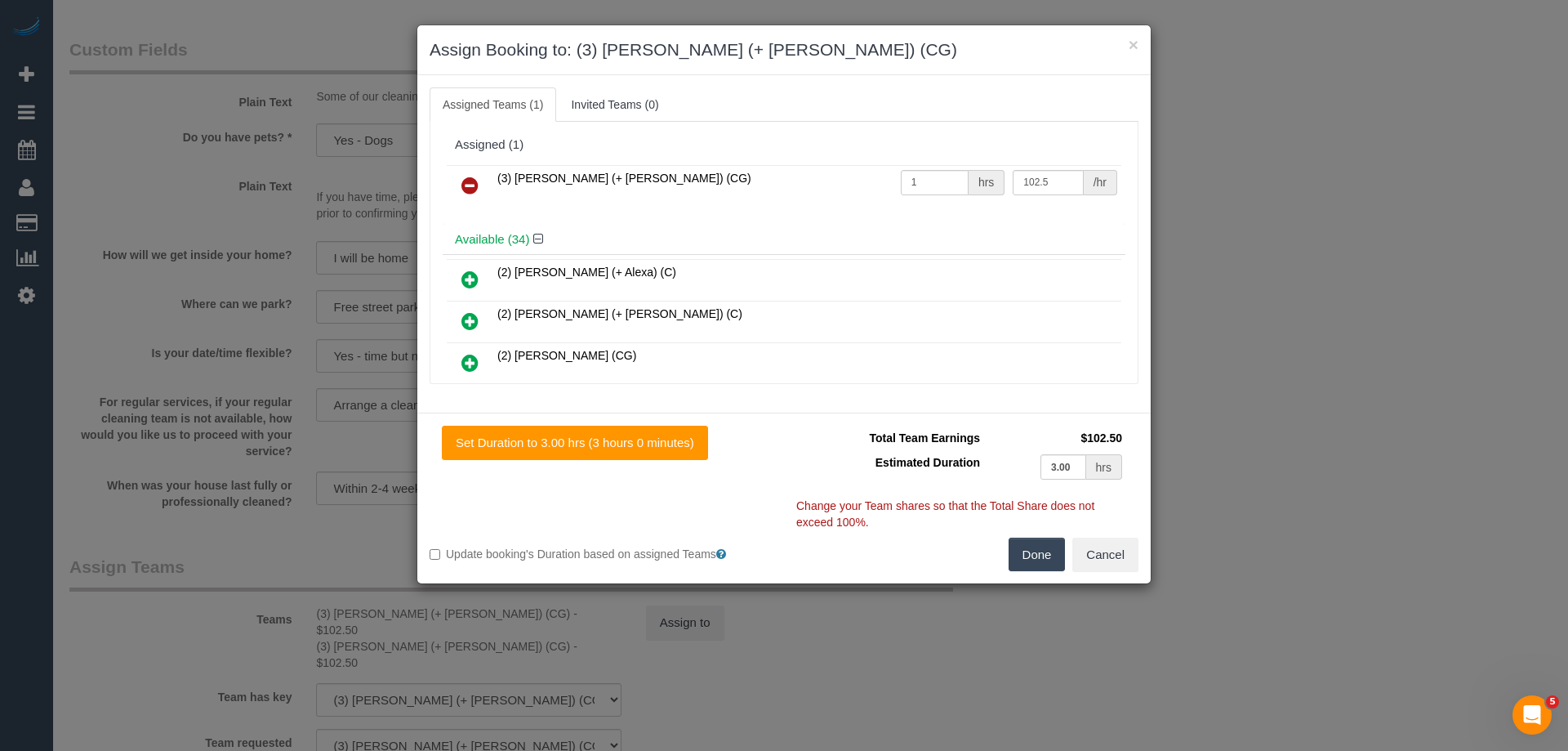
click at [471, 185] on icon at bounding box center [470, 186] width 17 height 20
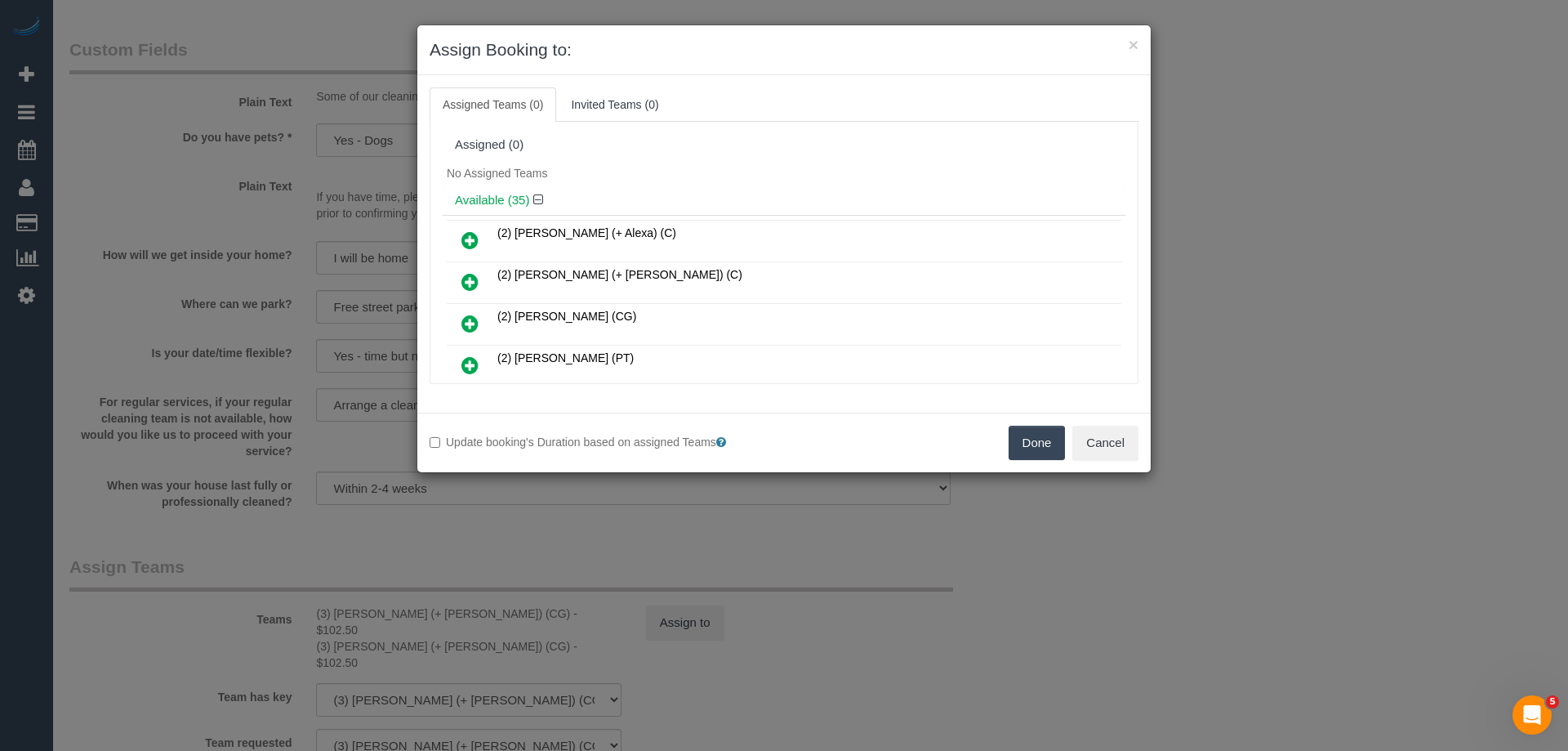
click at [1032, 438] on button "Done" at bounding box center [1037, 442] width 57 height 35
click at [1033, 437] on div "× Assign Booking to: Assigned Teams (0) Invited Teams (0) Assigned (0) No Assig…" at bounding box center [784, 375] width 1568 height 751
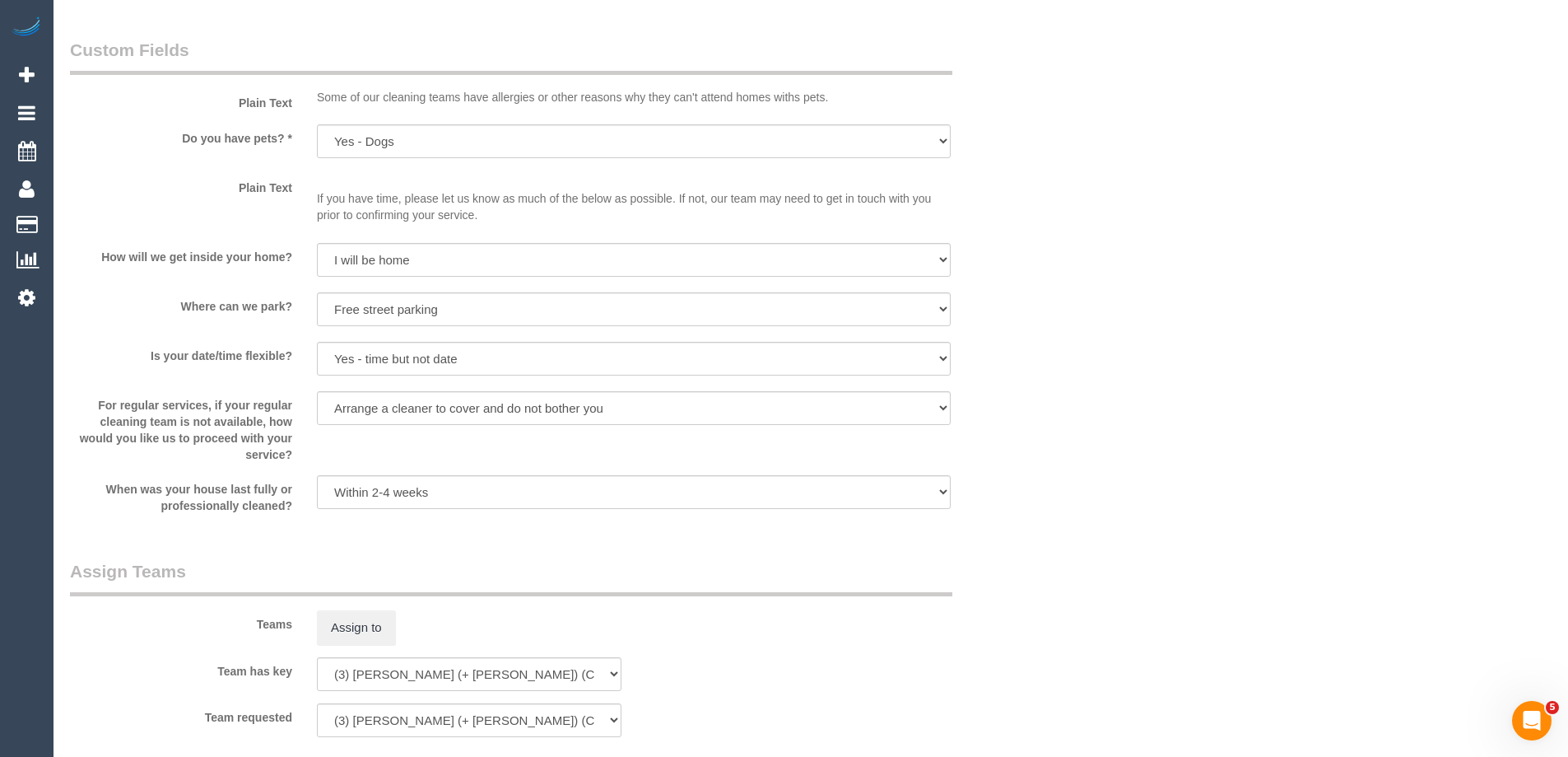
scroll to position [1599, 0]
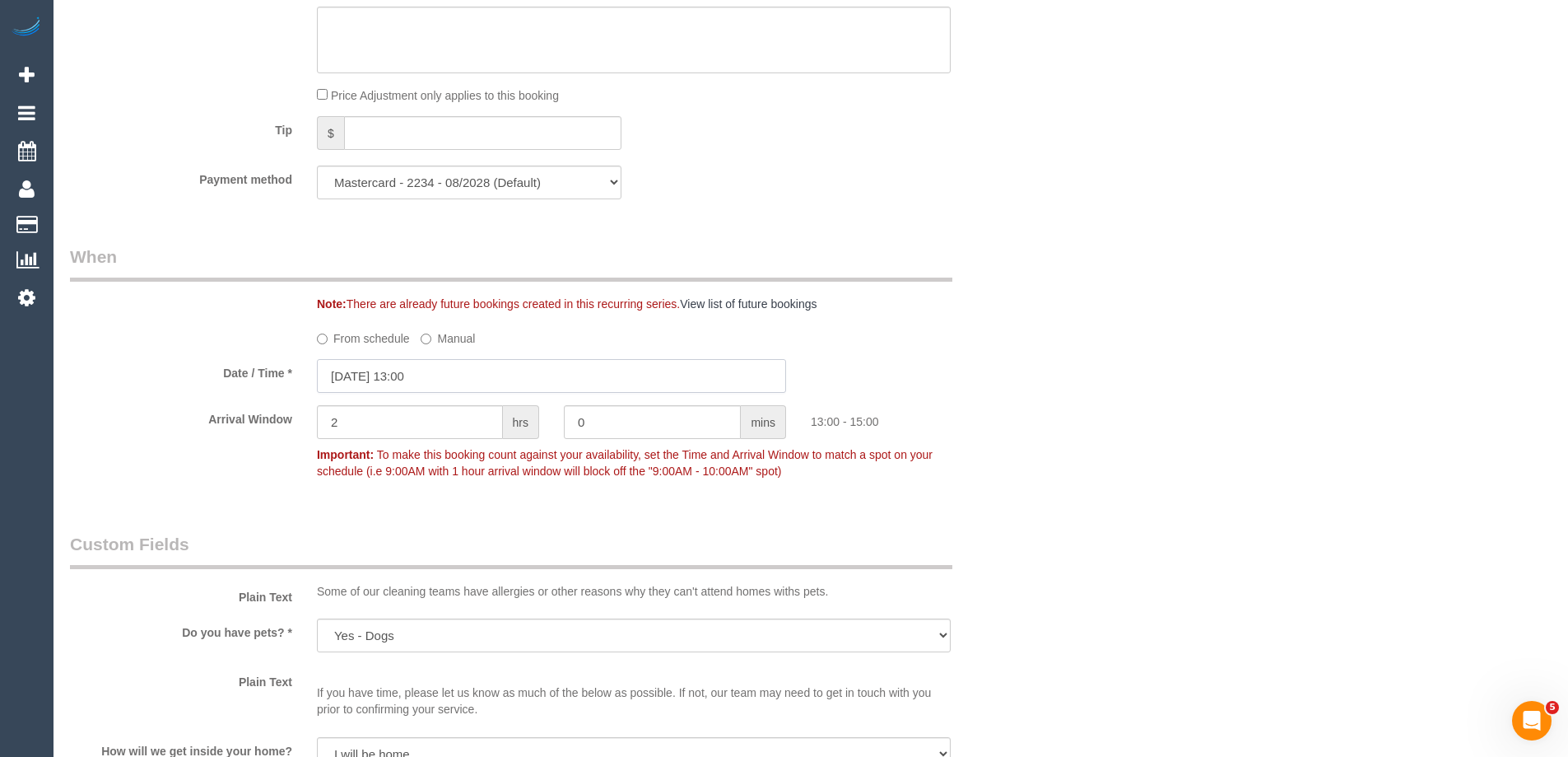
click at [397, 375] on input "09/10/2025 13:00" at bounding box center [552, 376] width 469 height 34
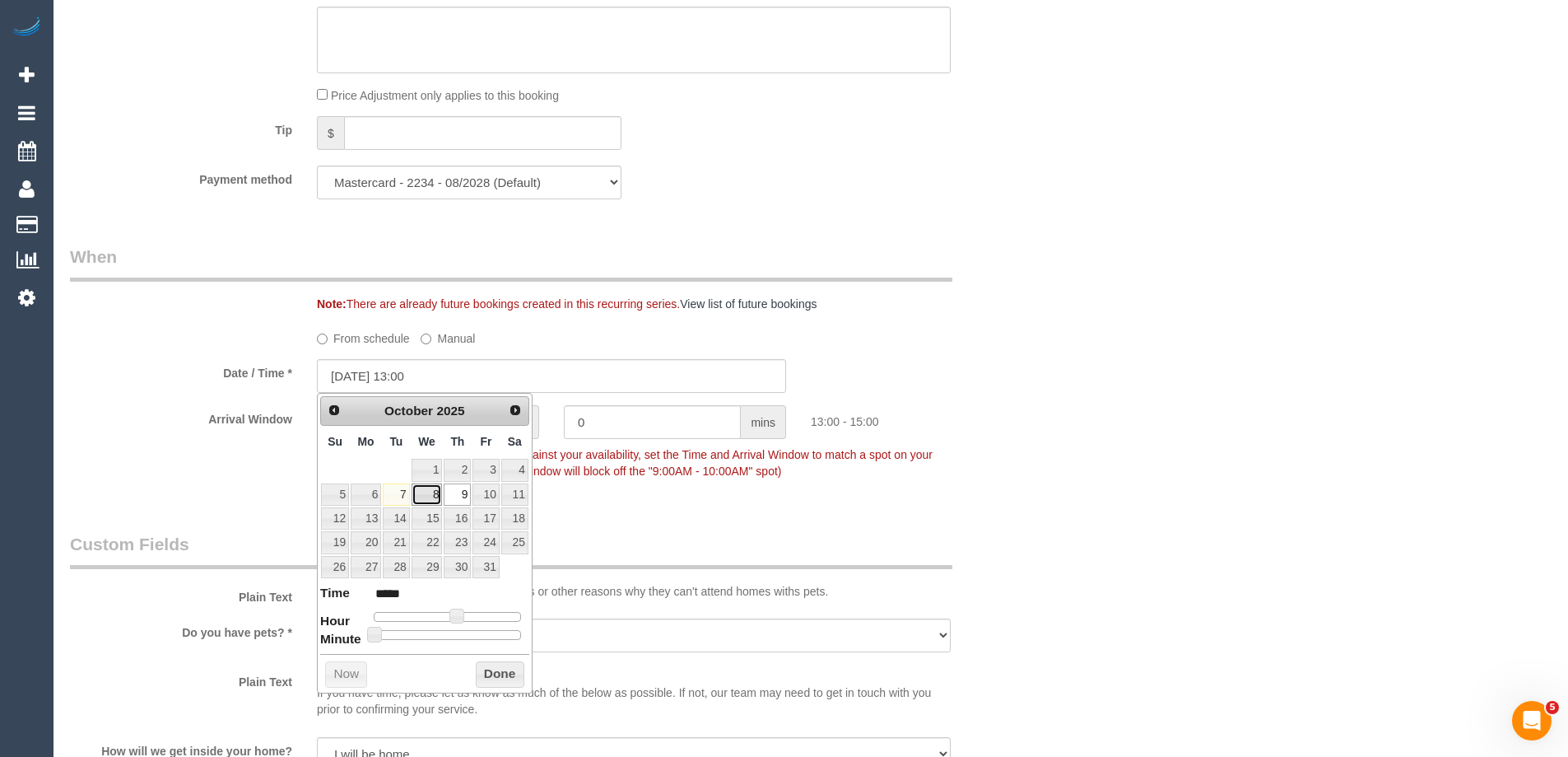
click at [435, 492] on link "8" at bounding box center [427, 494] width 31 height 22
type input "08/10/2025 13:00"
click at [508, 671] on button "Done" at bounding box center [499, 674] width 49 height 26
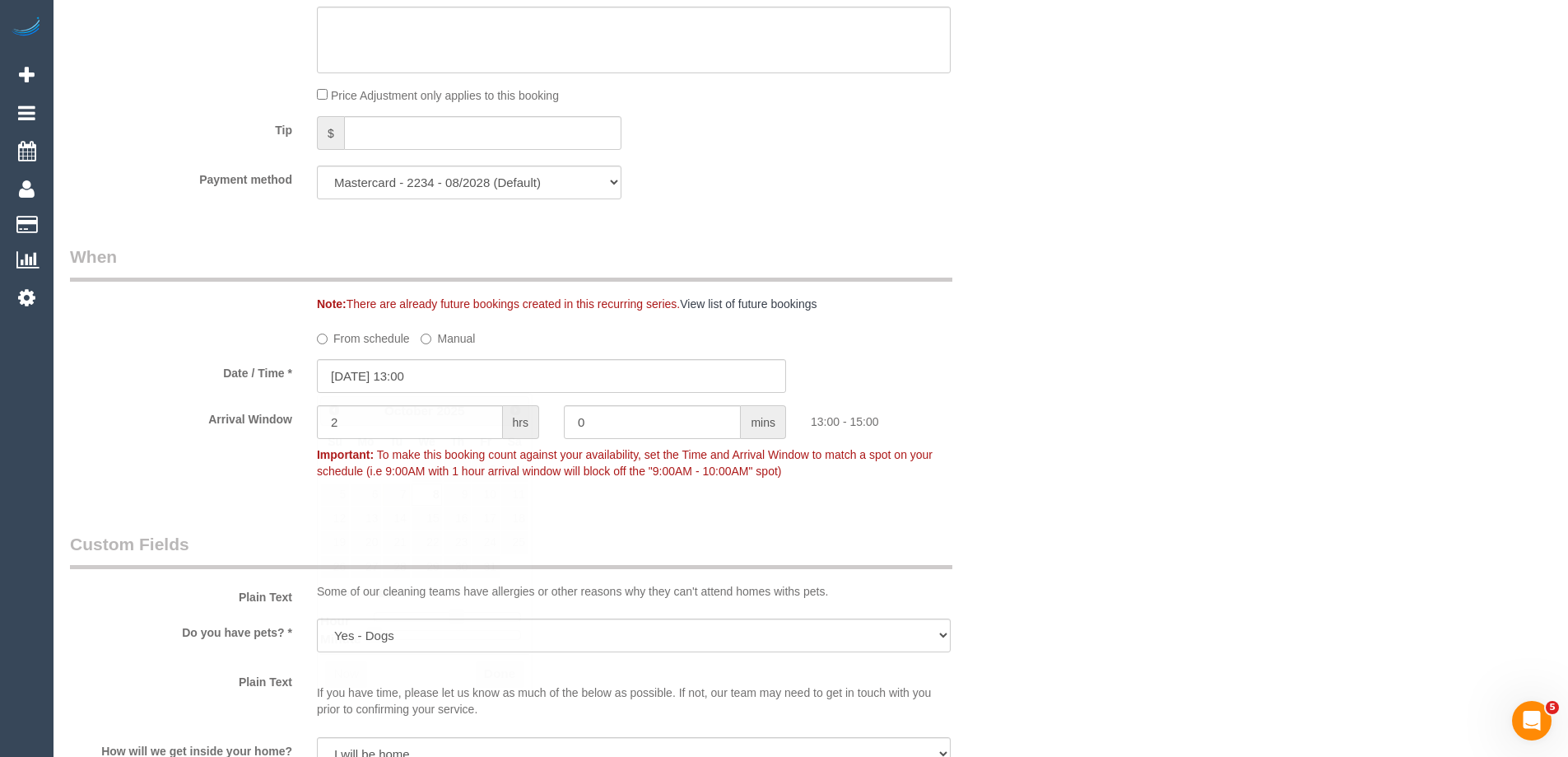
click at [1119, 358] on div "Who Email* julie_markovic@hotmail.com Name * Julie Markovic Where Address* 166,…" at bounding box center [810, 399] width 1481 height 3877
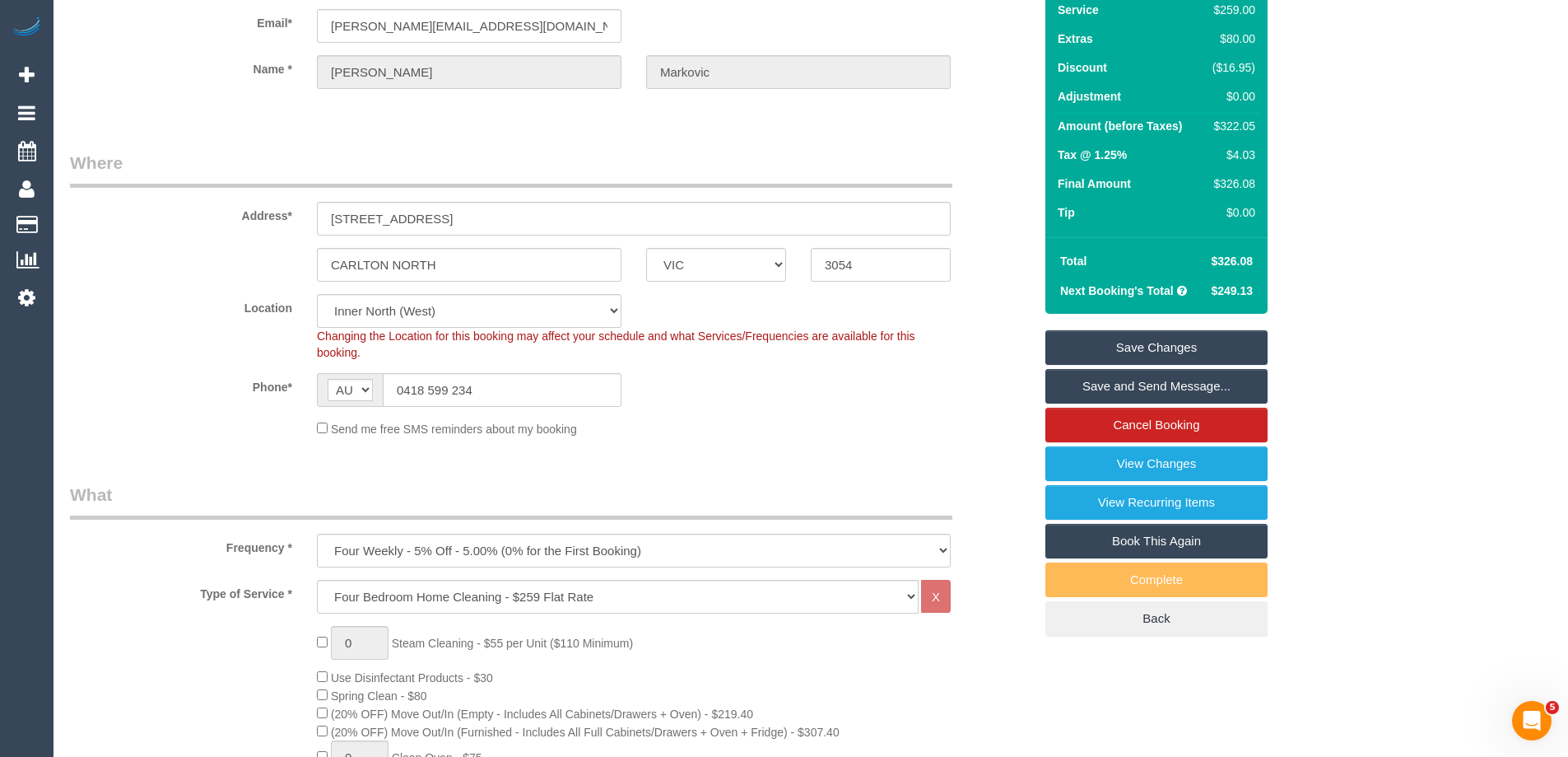
scroll to position [0, 0]
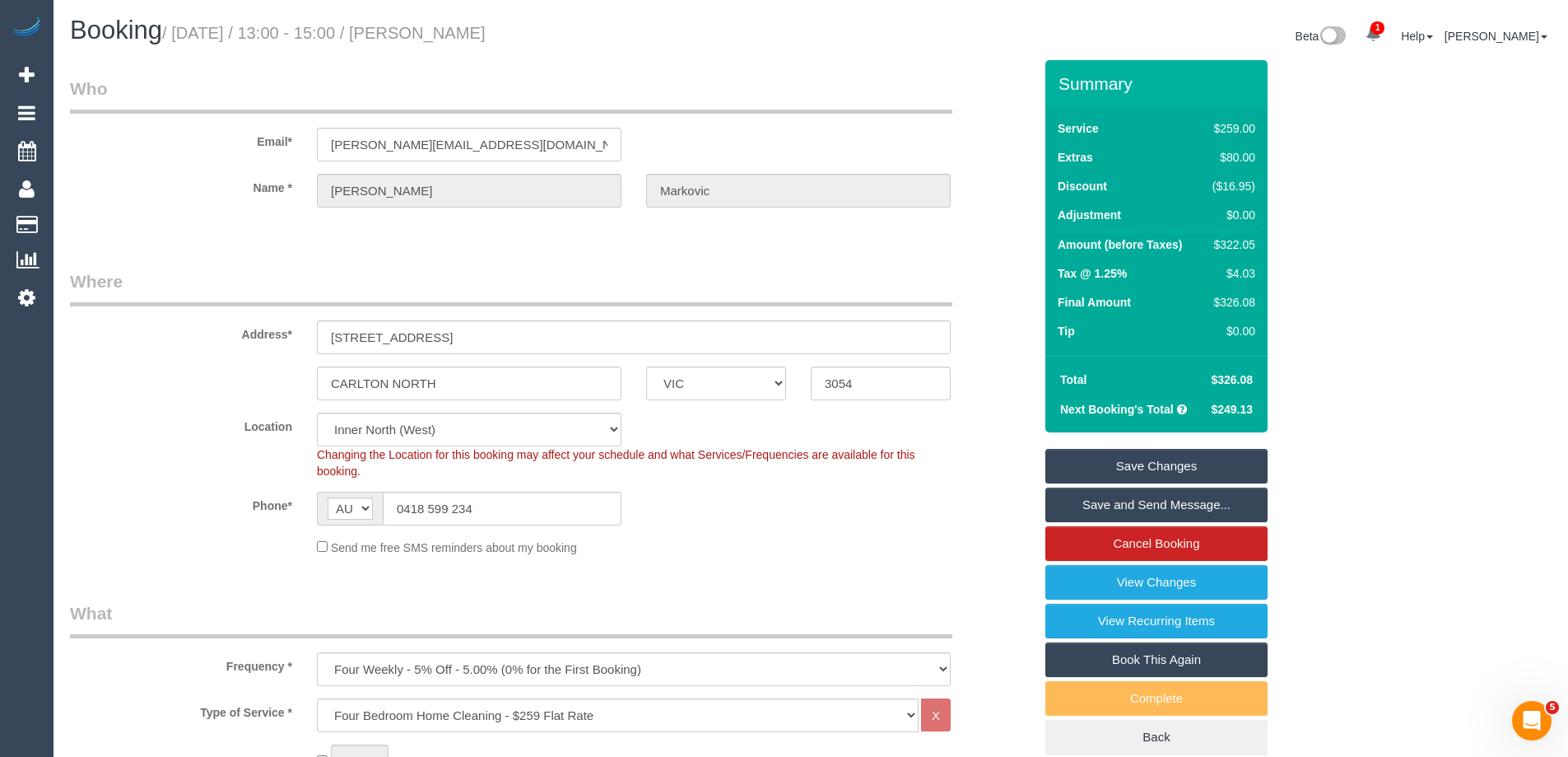
click at [1247, 246] on div "$322.05" at bounding box center [1231, 245] width 50 height 17
copy div "322.05"
click at [1358, 252] on div "Summary Service $259.00 Extras $80.00 Discount ($16.95) Adjustment $0.00 Amount…" at bounding box center [1218, 423] width 370 height 727
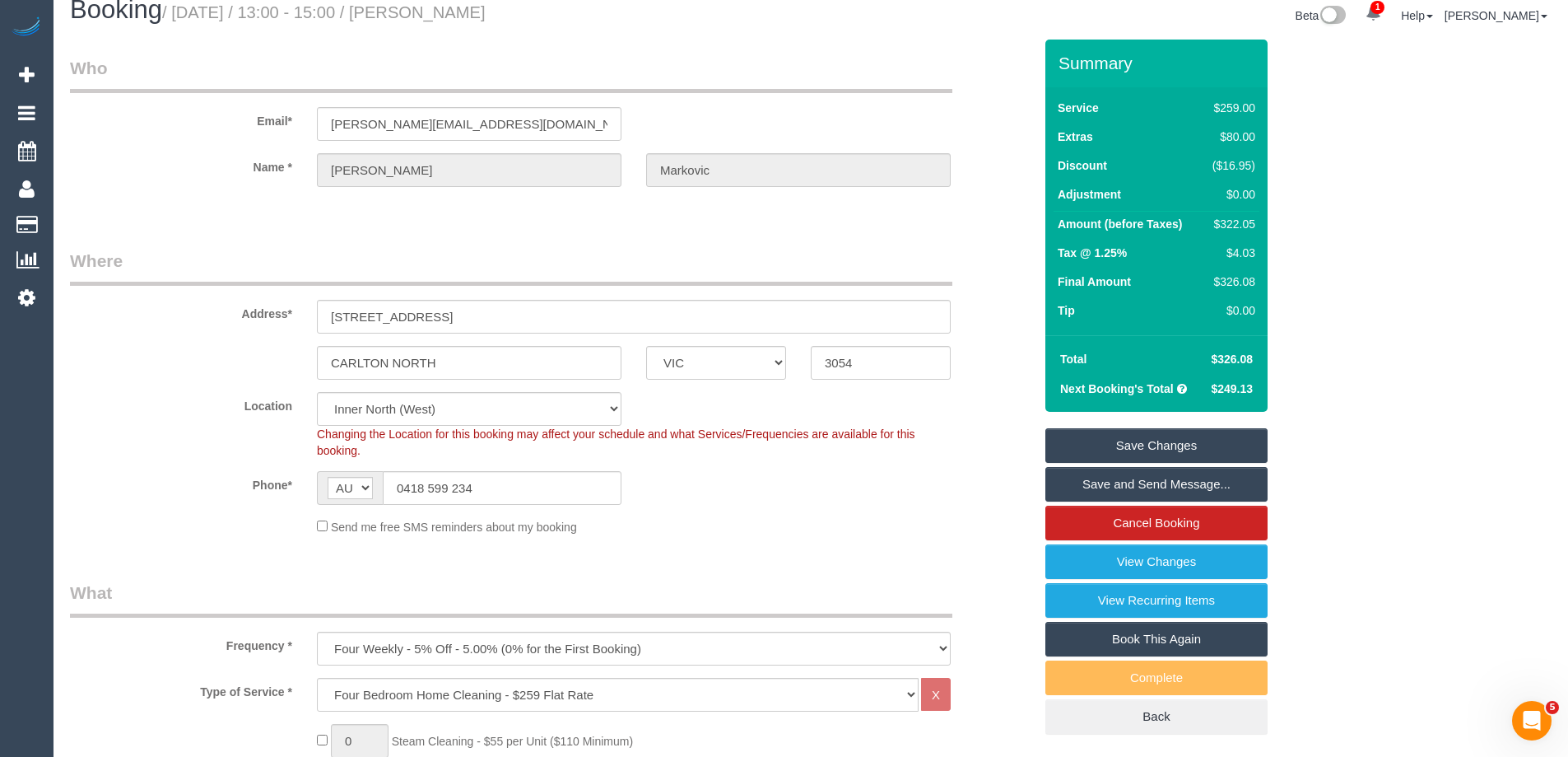
scroll to position [494, 0]
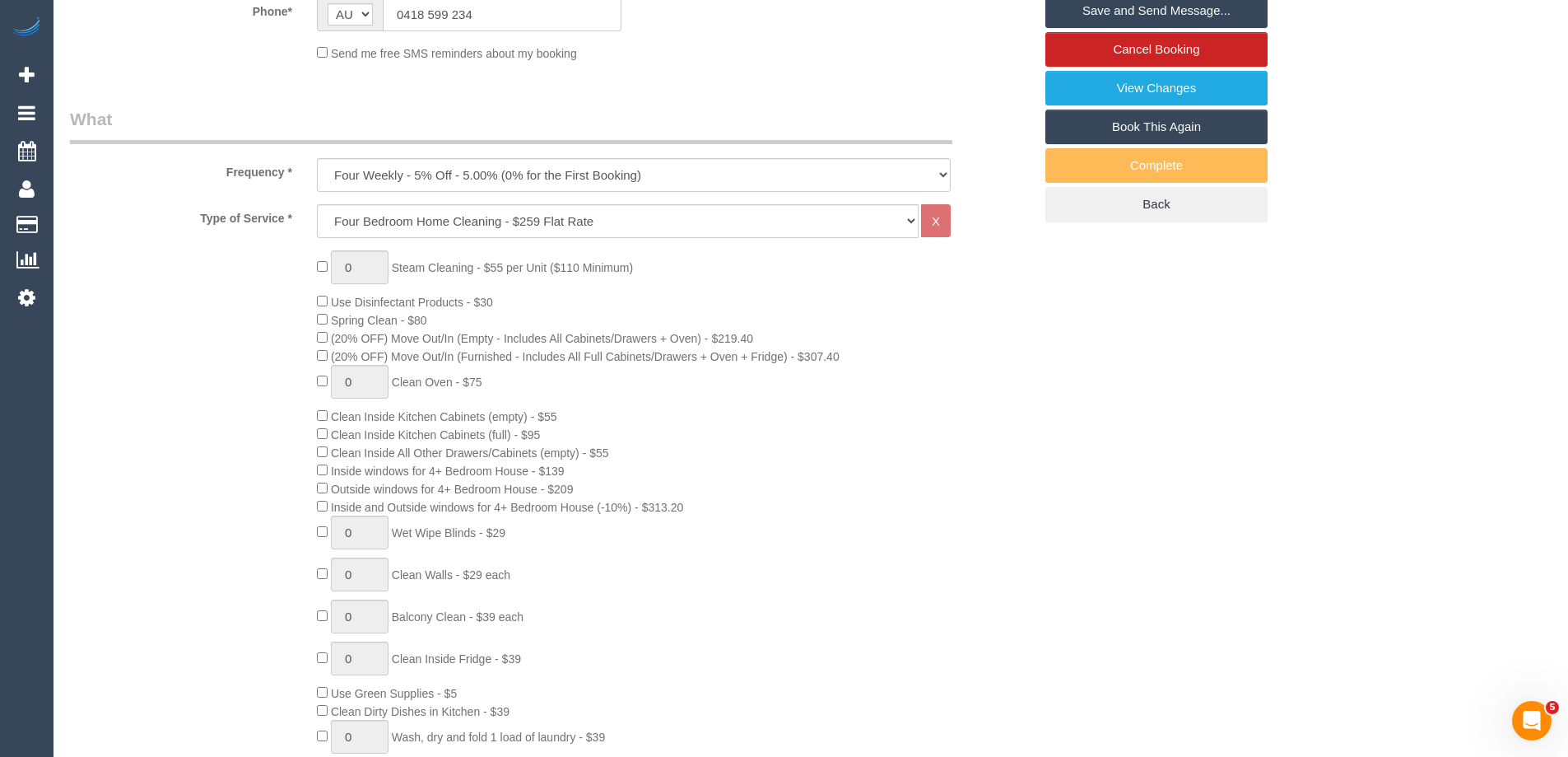
click at [770, 422] on div "0 Steam Cleaning - $55 per Unit ($110 Minimum) Use Disinfectant Products - $30 …" at bounding box center [674, 557] width 741 height 614
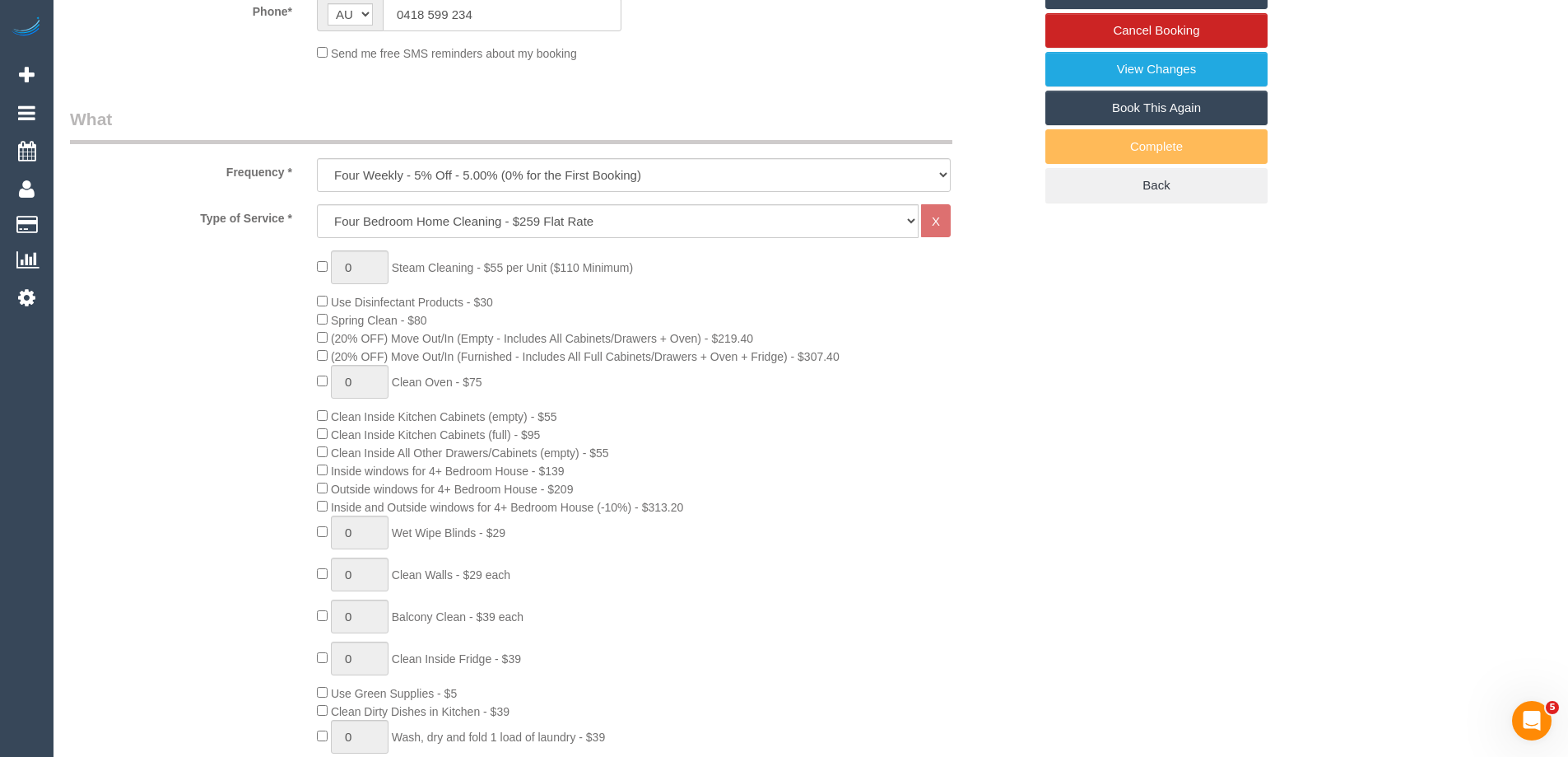
click at [859, 402] on div "0 Steam Cleaning - $55 per Unit ($110 Minimum) Use Disinfectant Products - $30 …" at bounding box center [674, 557] width 741 height 614
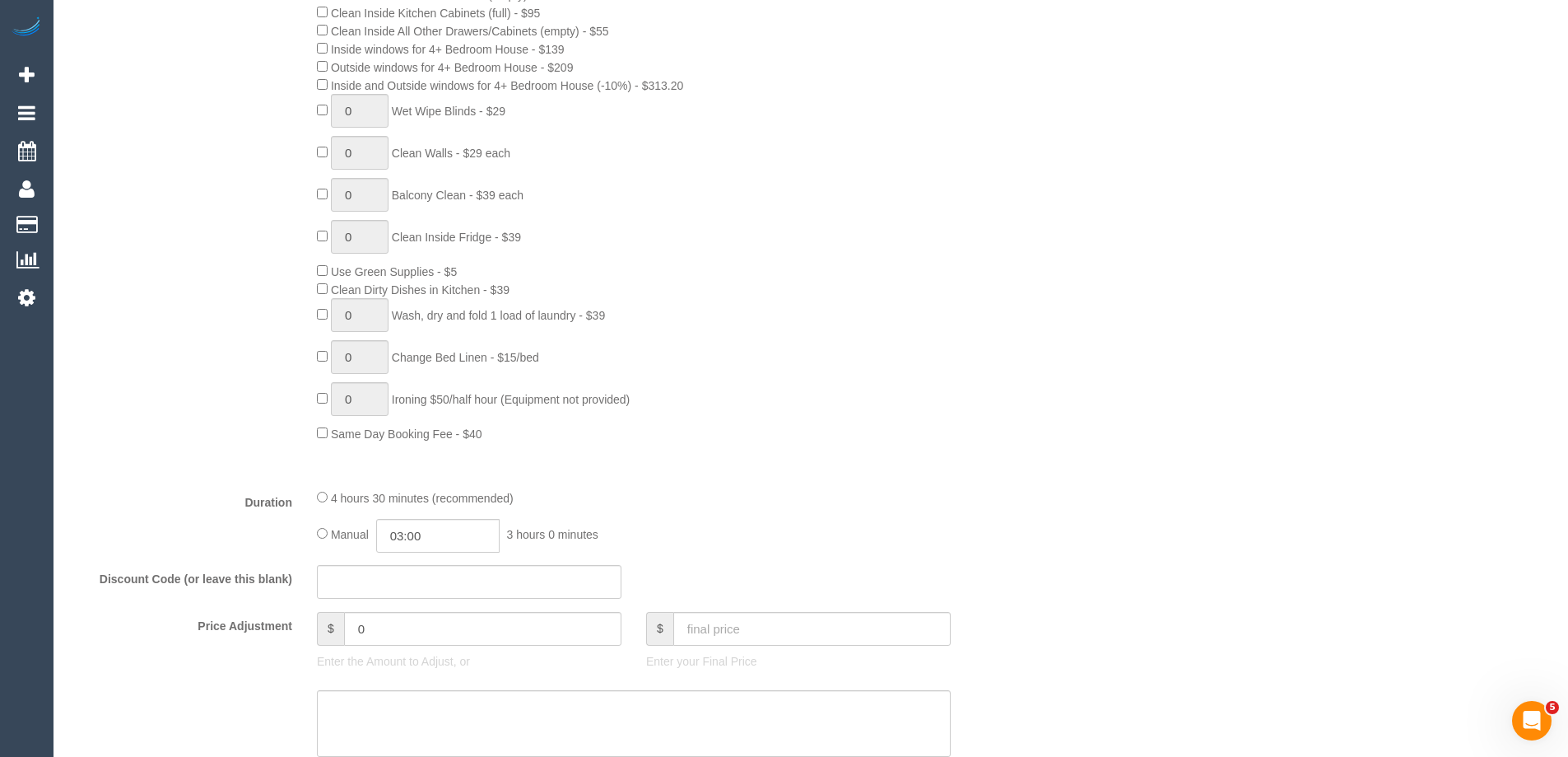
scroll to position [1153, 0]
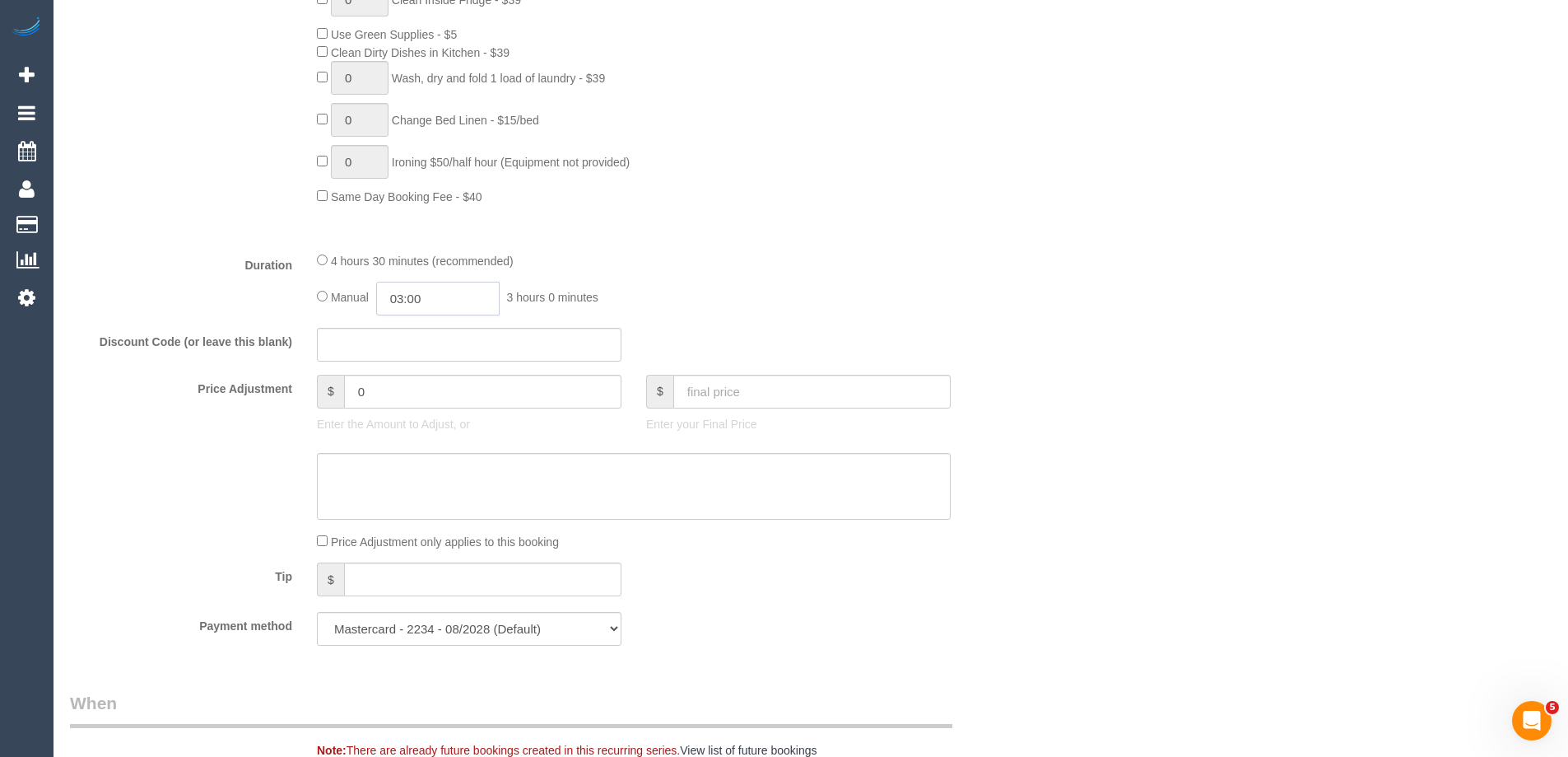
click at [430, 292] on input "03:00" at bounding box center [437, 298] width 123 height 34
click at [414, 327] on li "02:30" at bounding box center [420, 327] width 74 height 22
click at [445, 300] on input "02:30" at bounding box center [437, 298] width 123 height 34
type input "02:15"
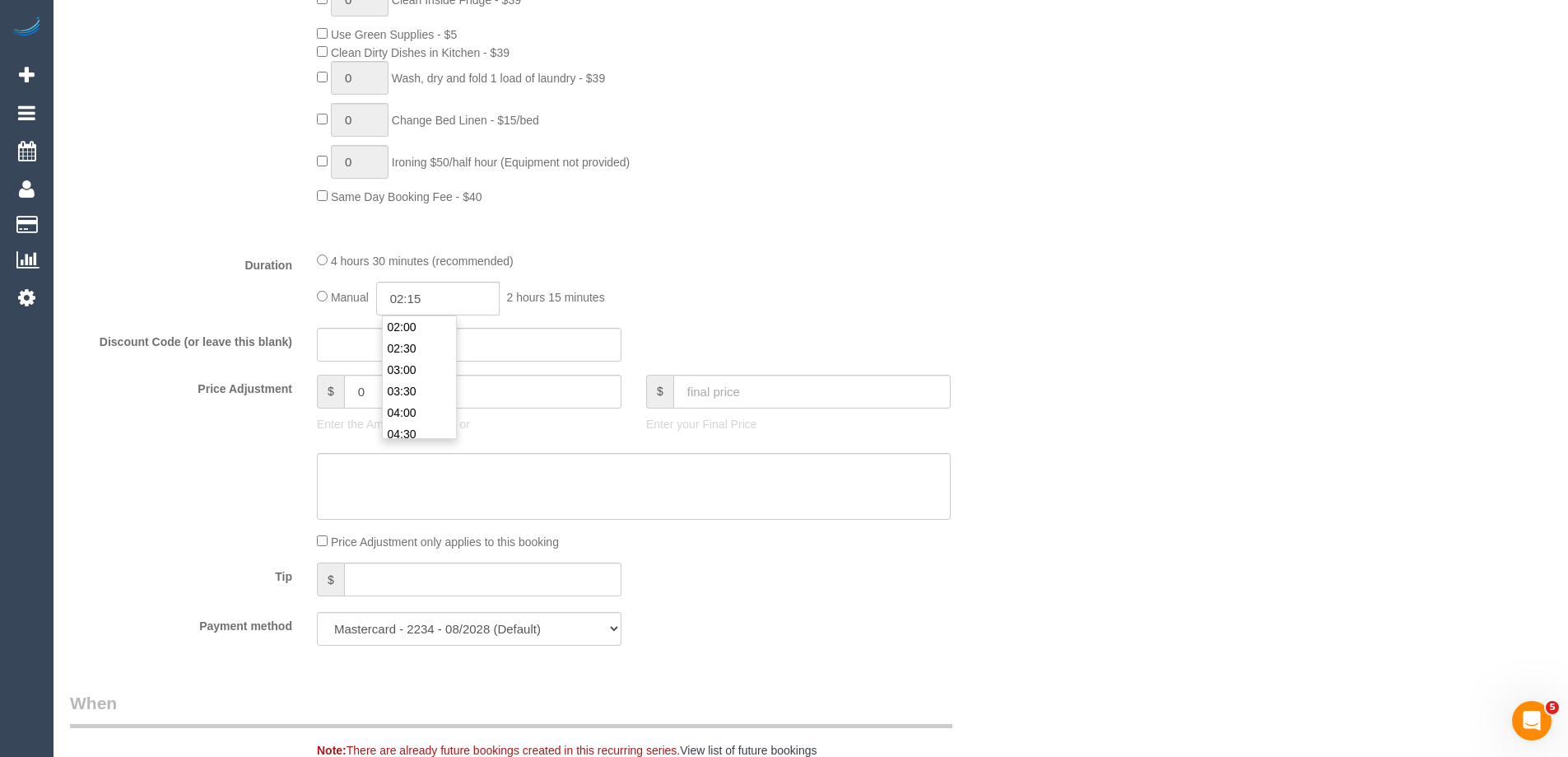
click at [738, 284] on div "Manual 02:15 2 hours 15 minutes" at bounding box center [633, 298] width 633 height 34
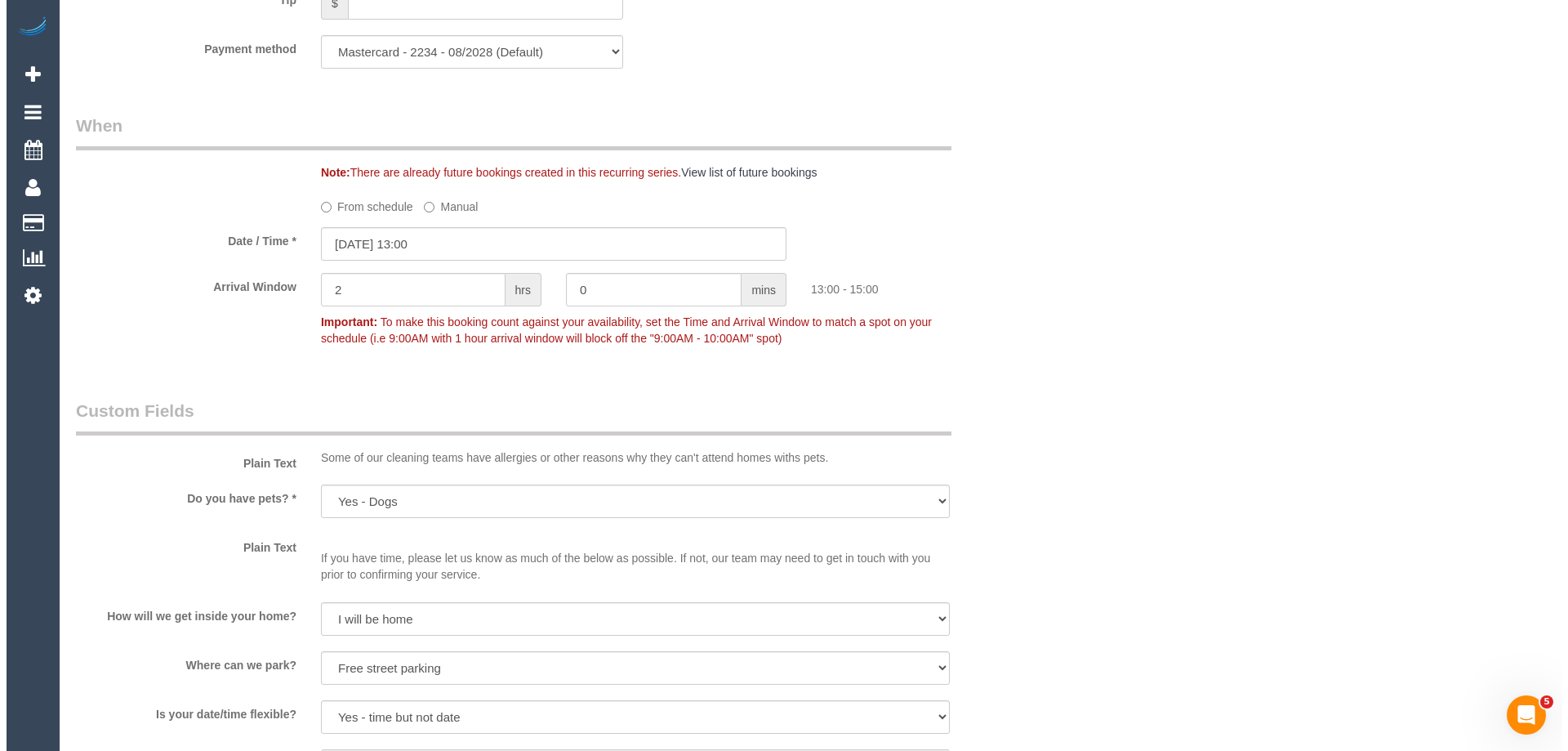
scroll to position [2206, 0]
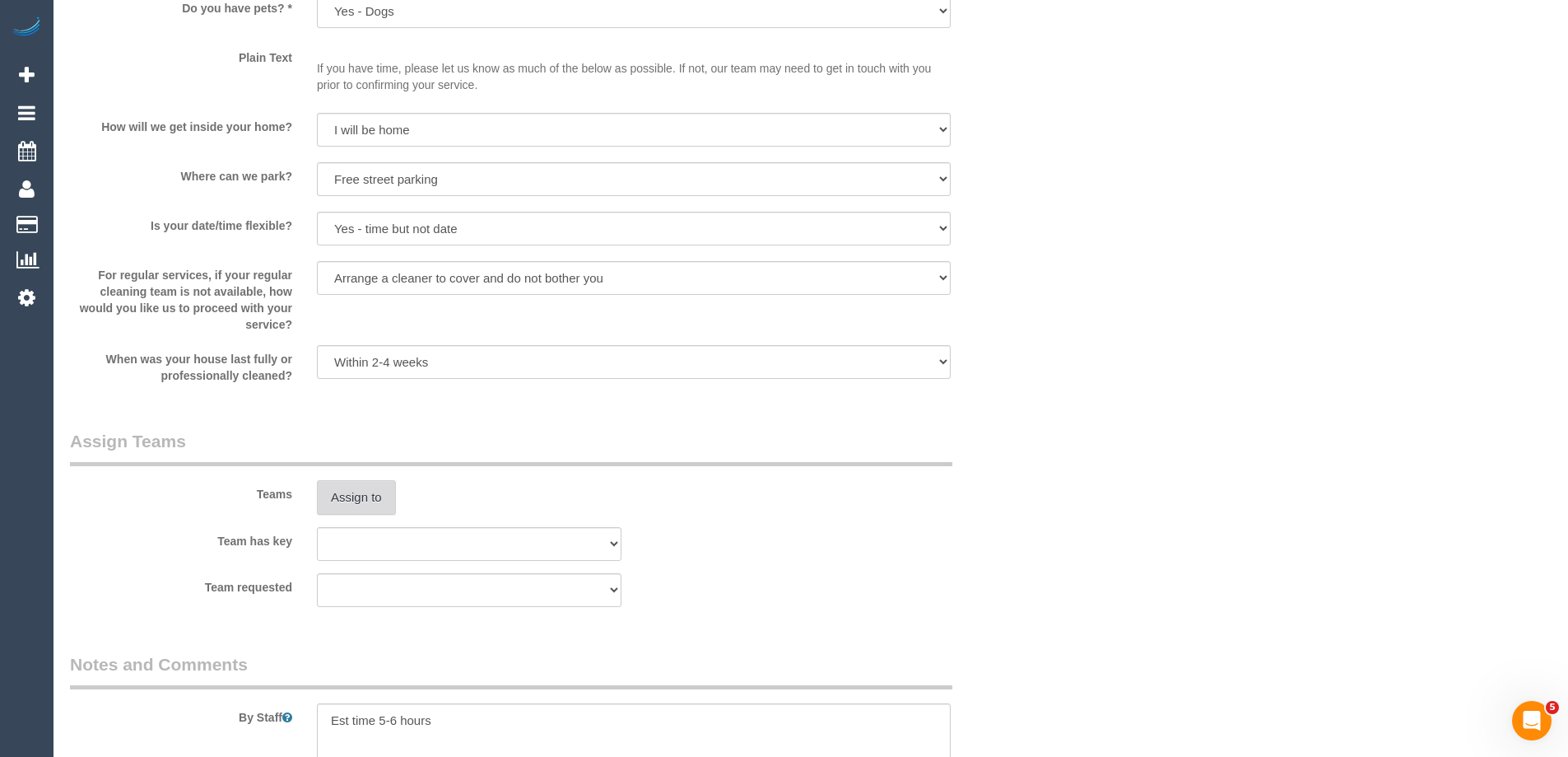
click at [356, 508] on button "Assign to" at bounding box center [356, 497] width 79 height 35
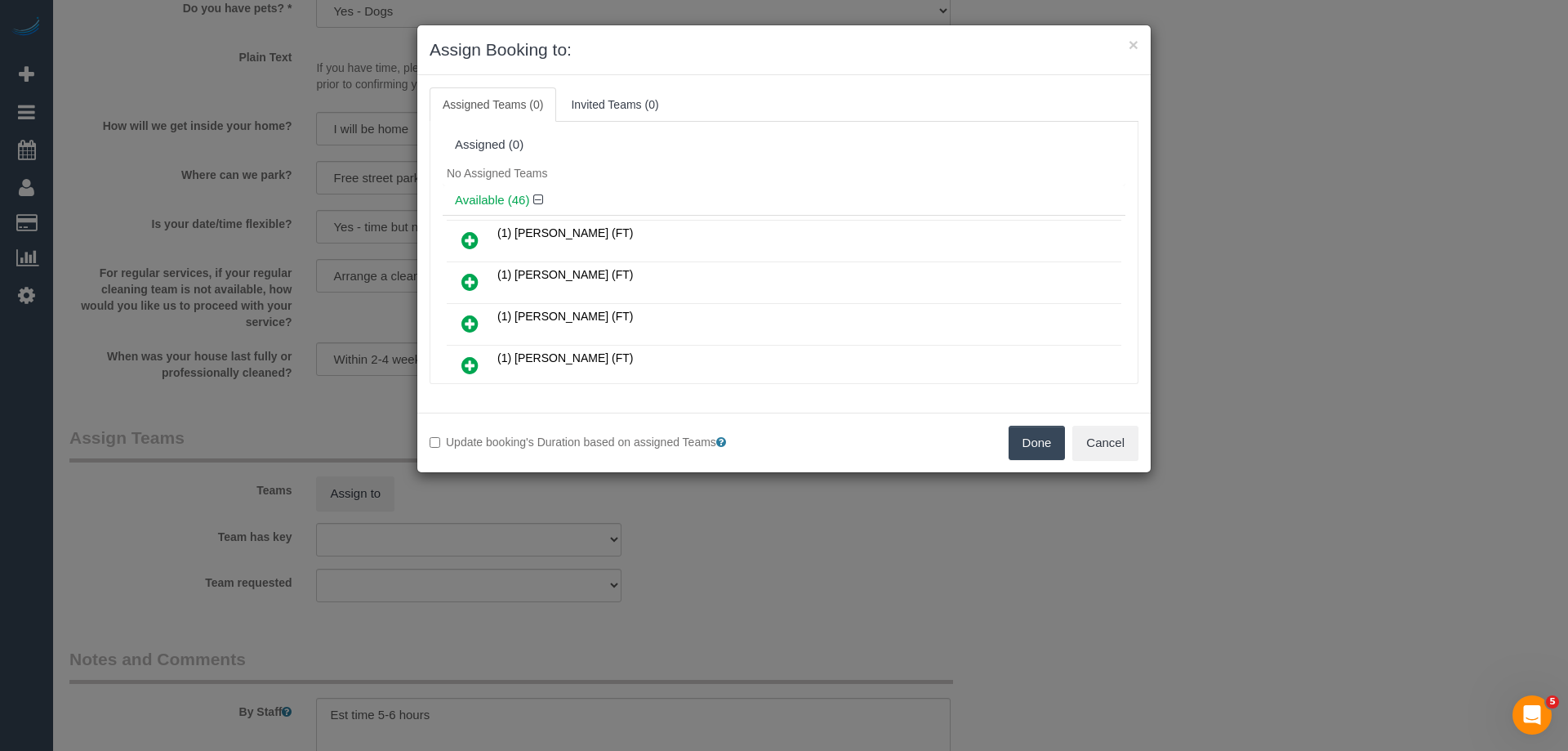
click at [716, 158] on div "Assigned (0)" at bounding box center [784, 145] width 683 height 31
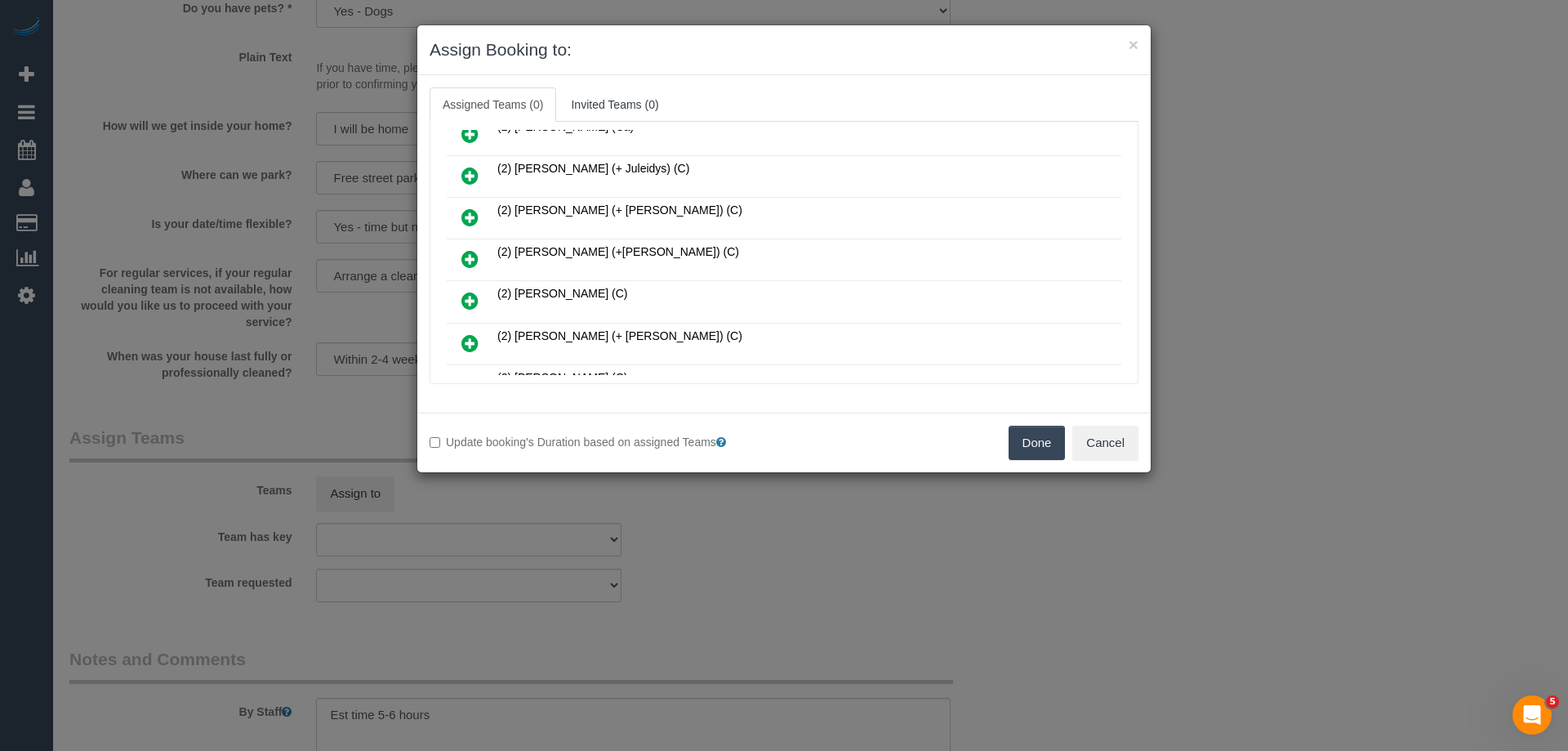
click at [449, 263] on td at bounding box center [470, 261] width 46 height 41
click at [467, 259] on icon at bounding box center [470, 259] width 17 height 20
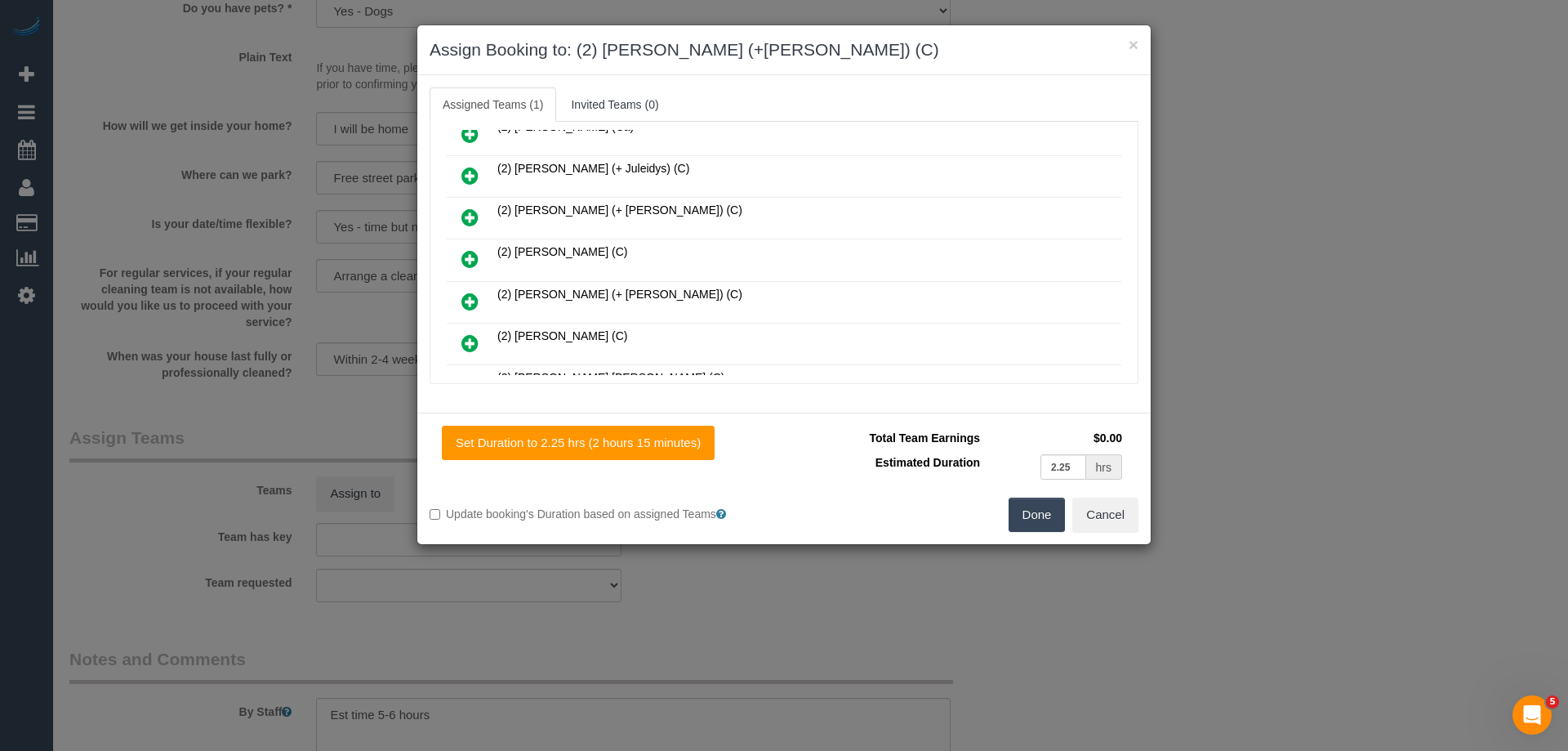
click at [472, 306] on icon at bounding box center [470, 301] width 17 height 20
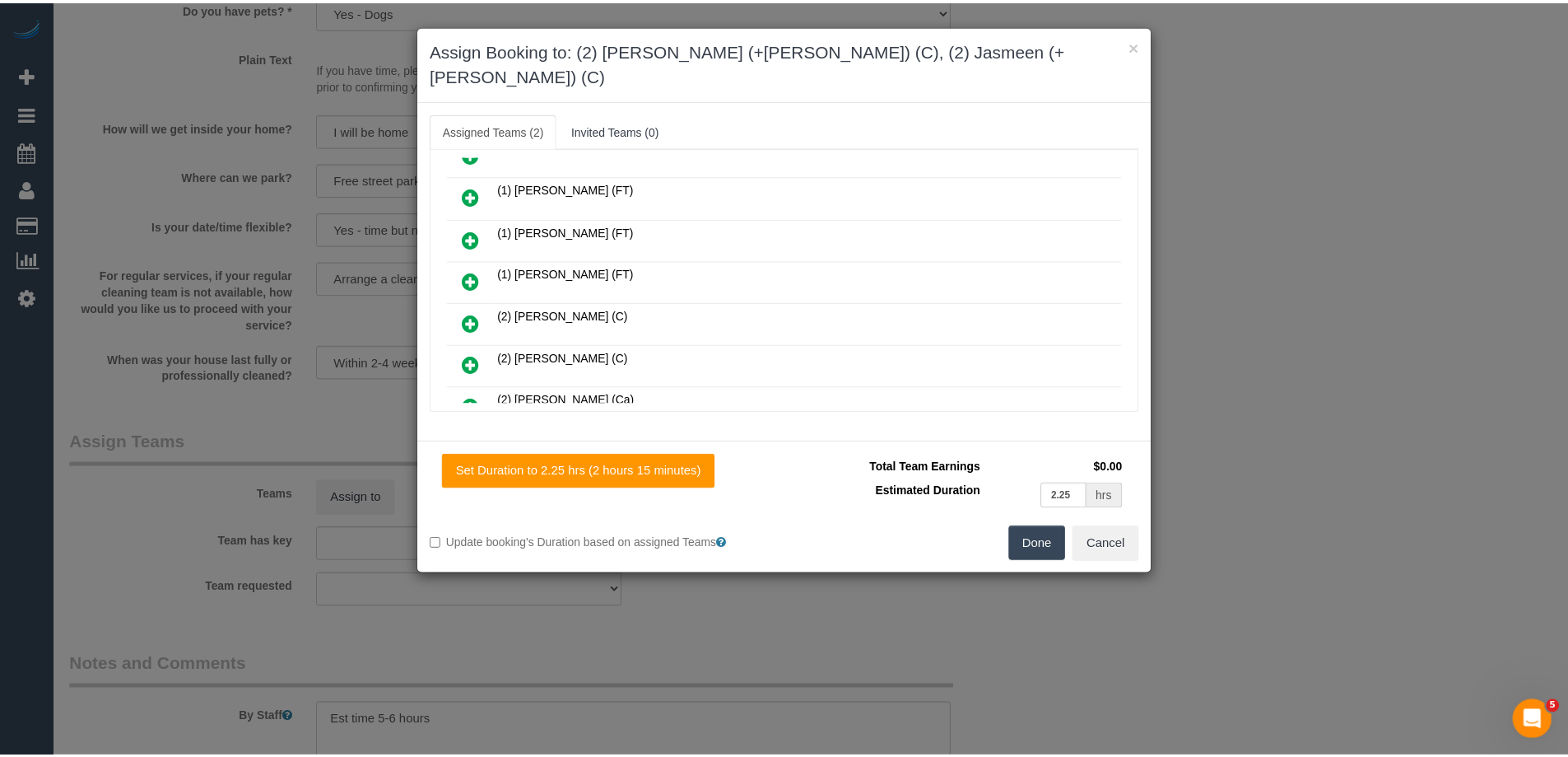
scroll to position [0, 0]
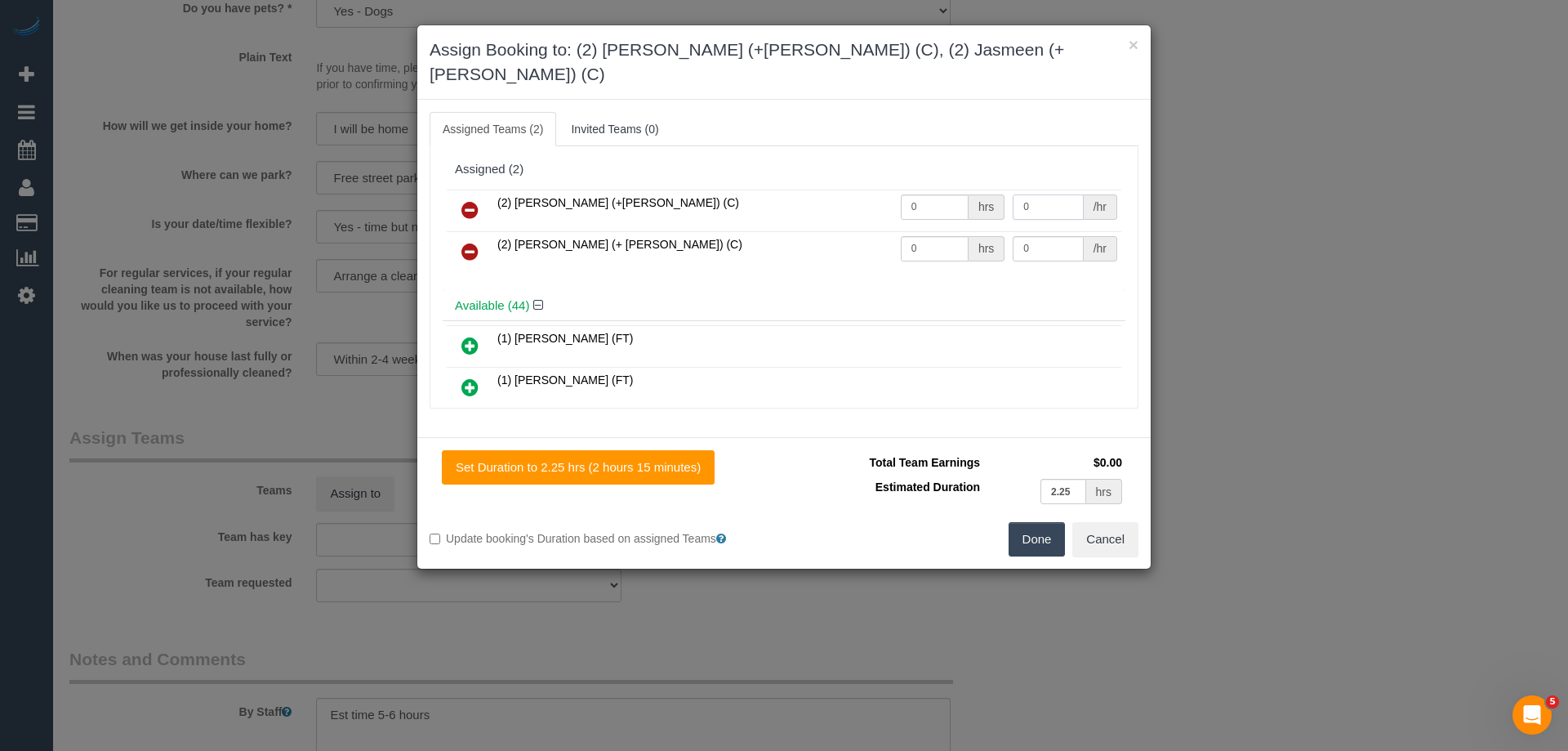
click at [1035, 194] on input "0" at bounding box center [1047, 207] width 70 height 26
type input "77.5"
click at [1037, 236] on input "0" at bounding box center [1047, 249] width 70 height 26
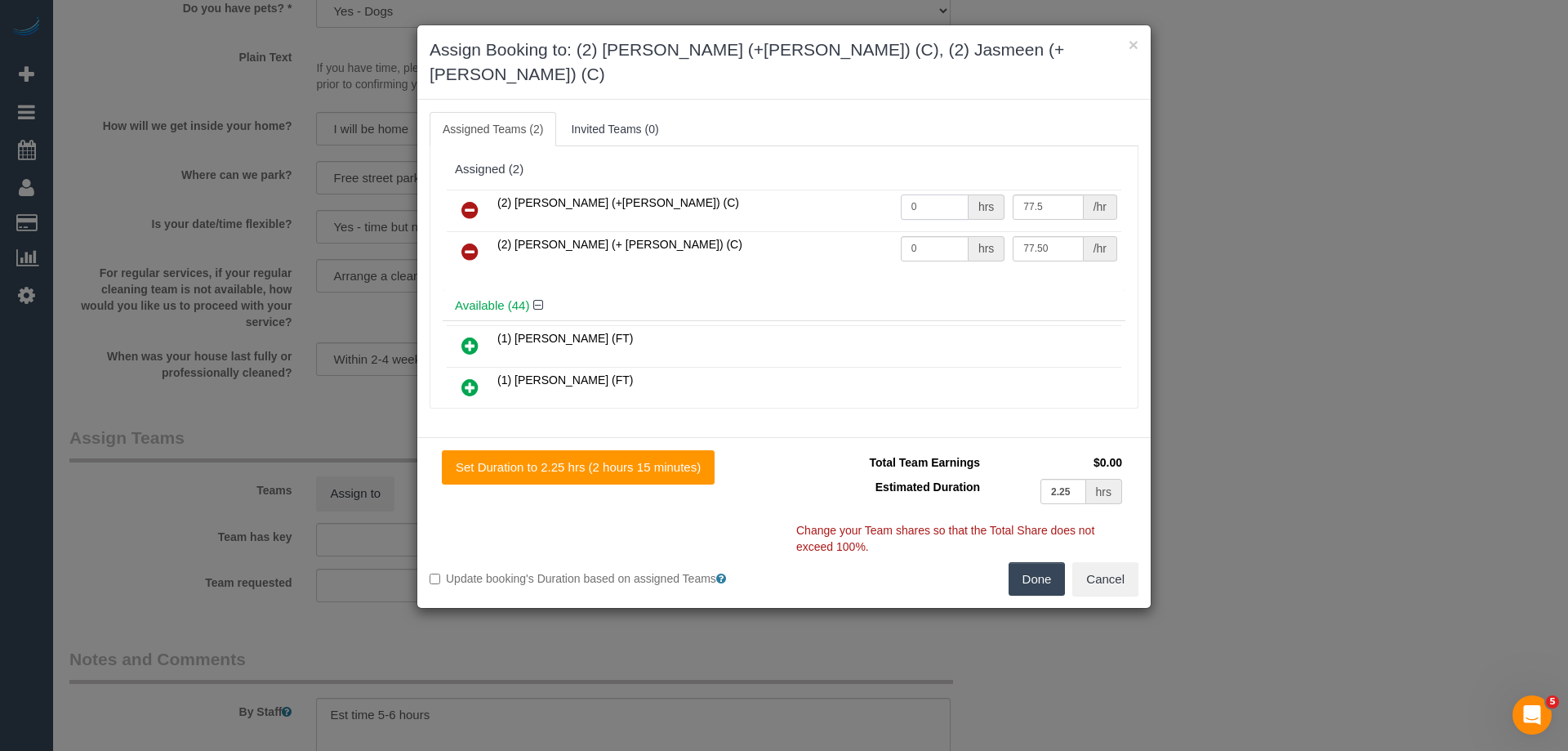
type input "77.5"
click at [939, 194] on input "0" at bounding box center [934, 207] width 68 height 26
type input "1"
click at [952, 236] on input "0" at bounding box center [934, 249] width 68 height 26
type input "1"
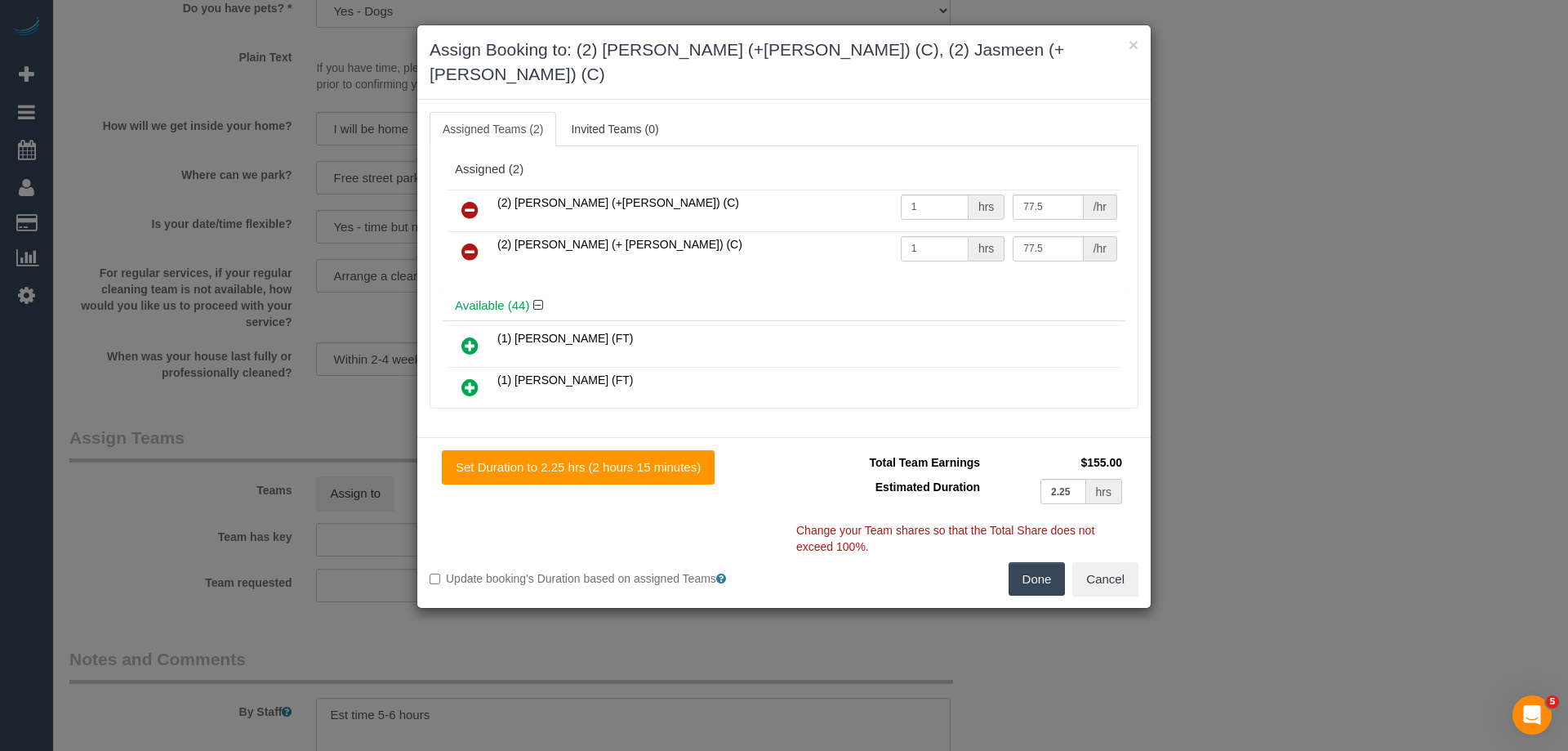
click at [1021, 562] on button "Done" at bounding box center [1037, 578] width 57 height 35
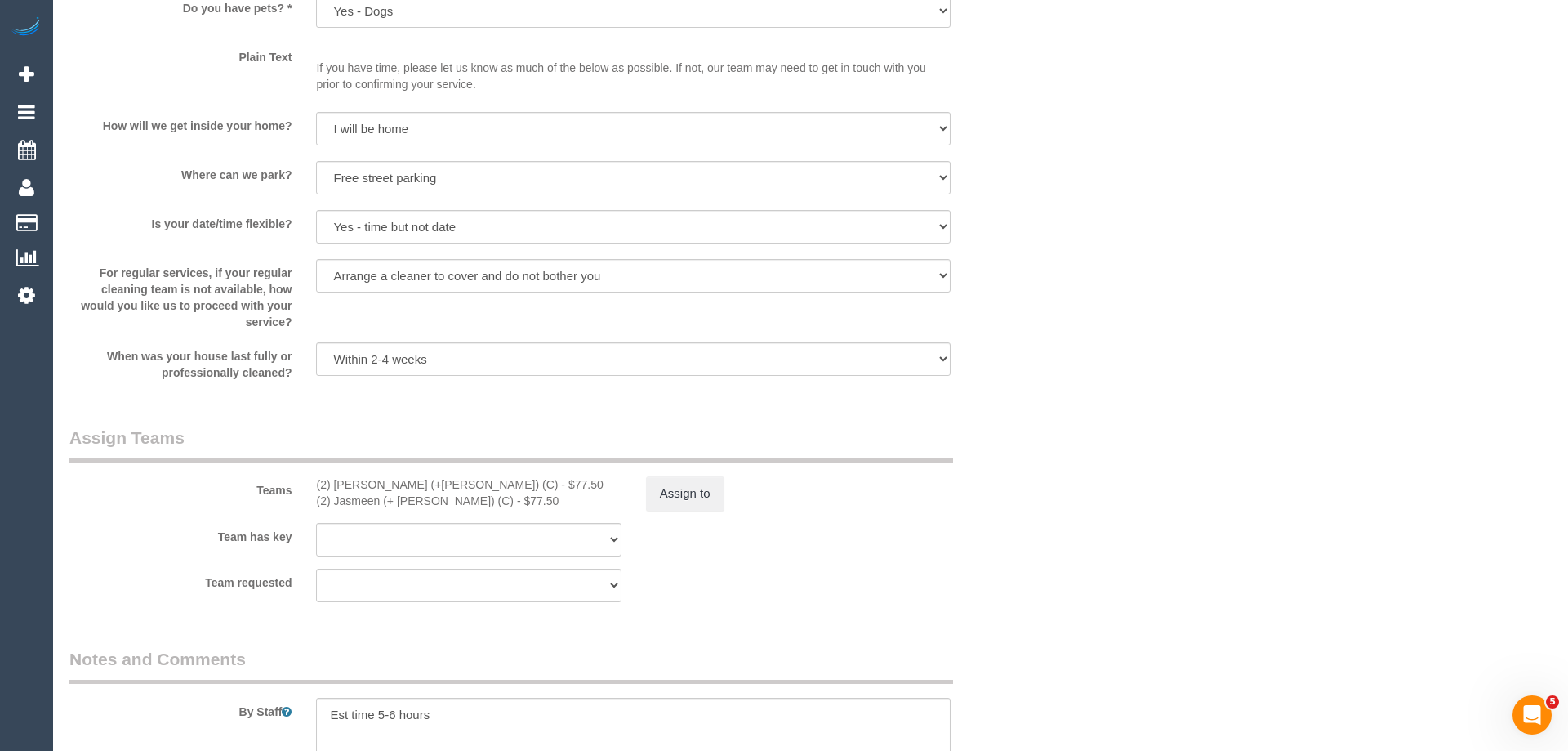
click at [1021, 544] on div "× Assign Booking to: (2) Harpreet (+Jasmeen) (C), (2) Jasmeen (+ Harpreet) (C) …" at bounding box center [784, 375] width 1568 height 751
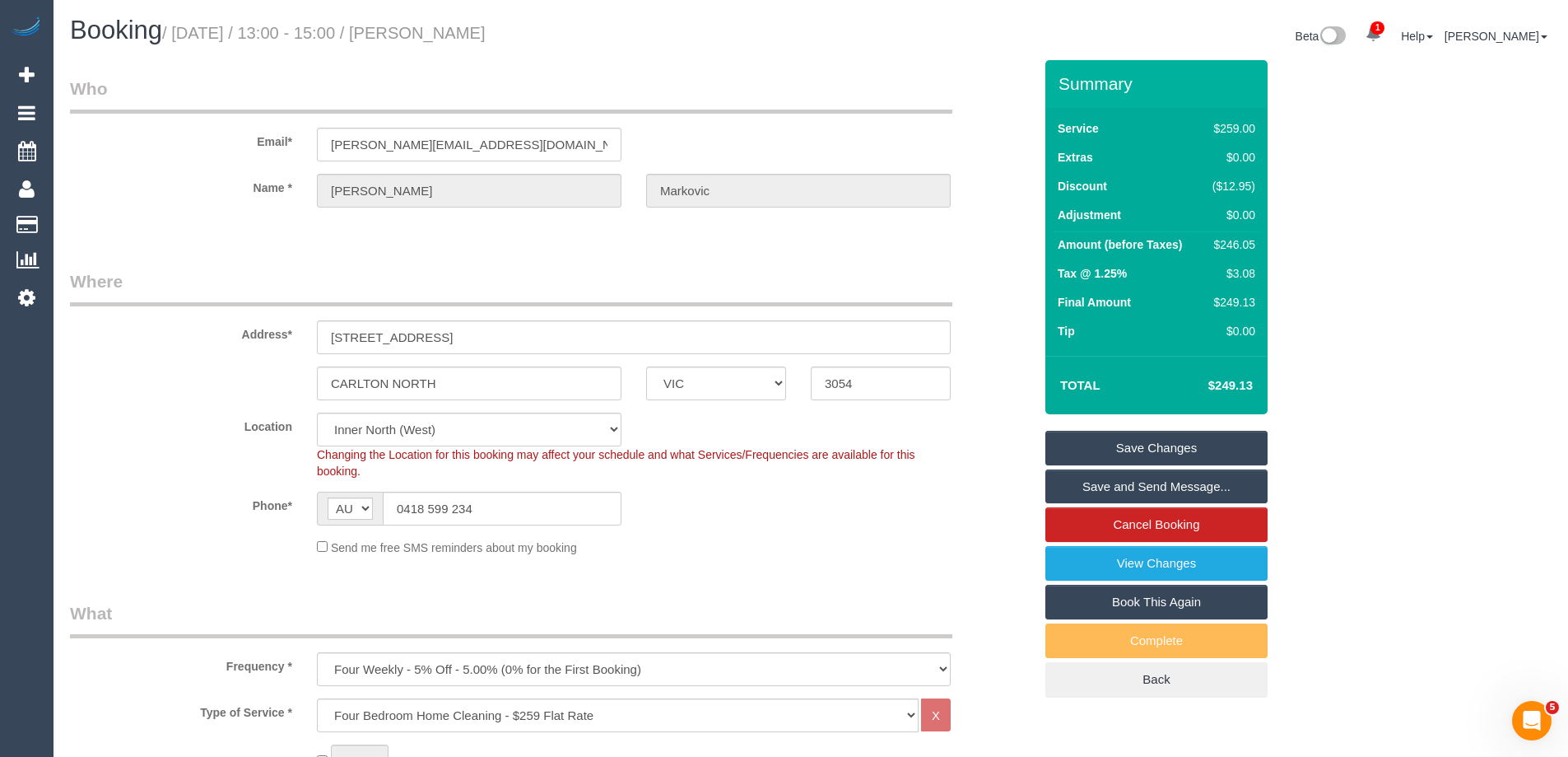
click at [197, 140] on label "Email*" at bounding box center [181, 138] width 247 height 22
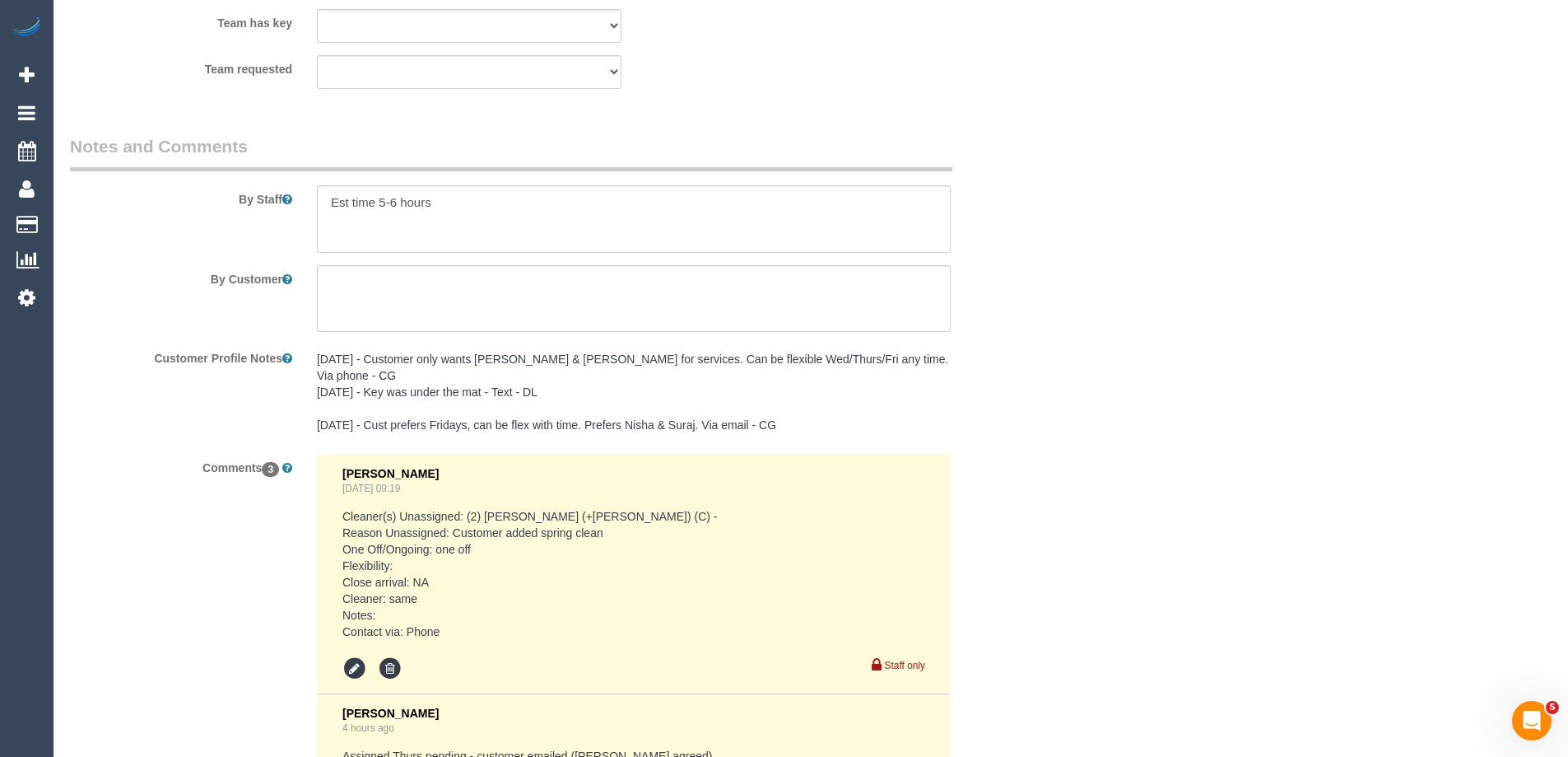
scroll to position [3221, 0]
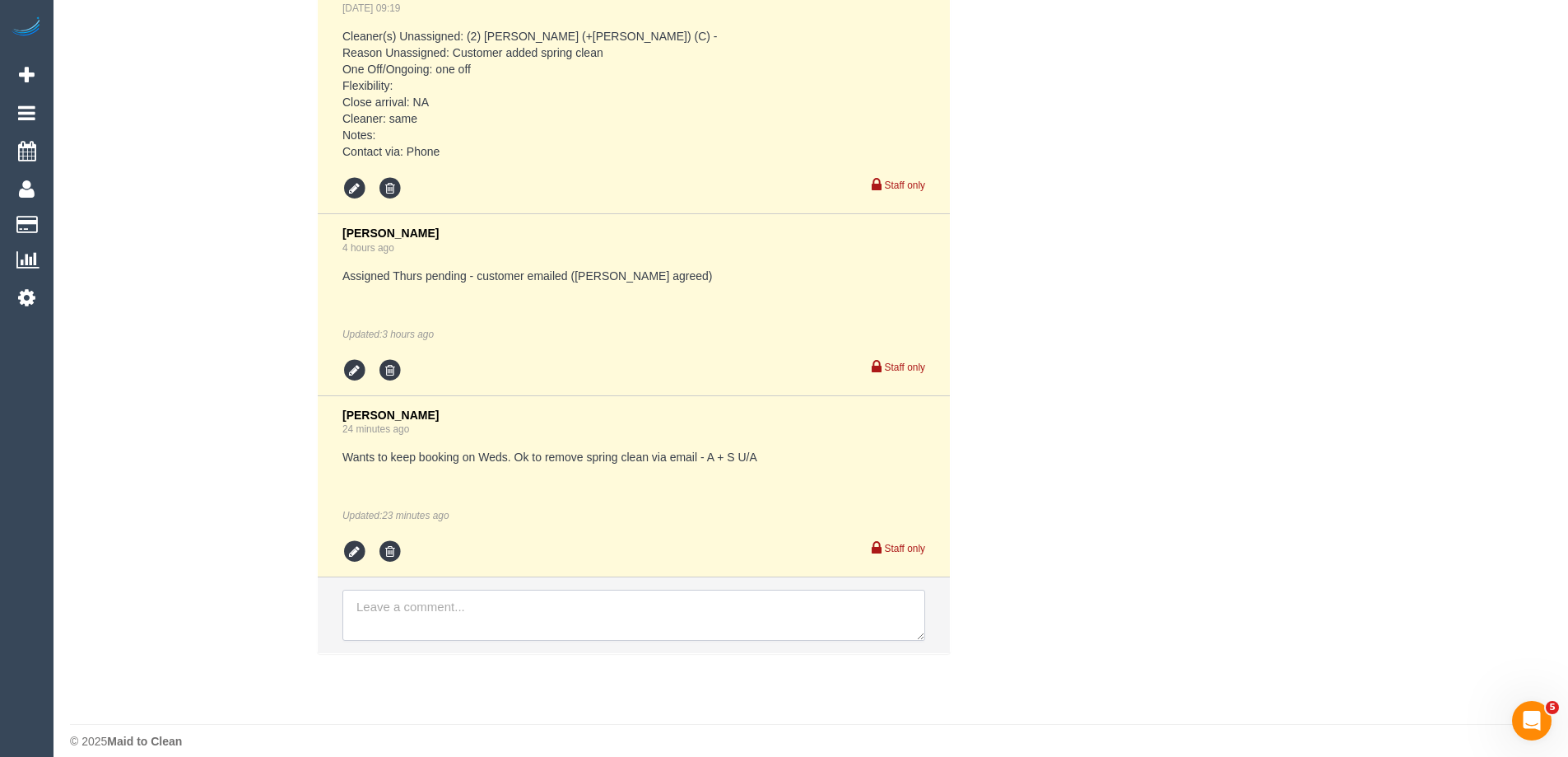
click at [428, 590] on textarea at bounding box center [633, 615] width 583 height 51
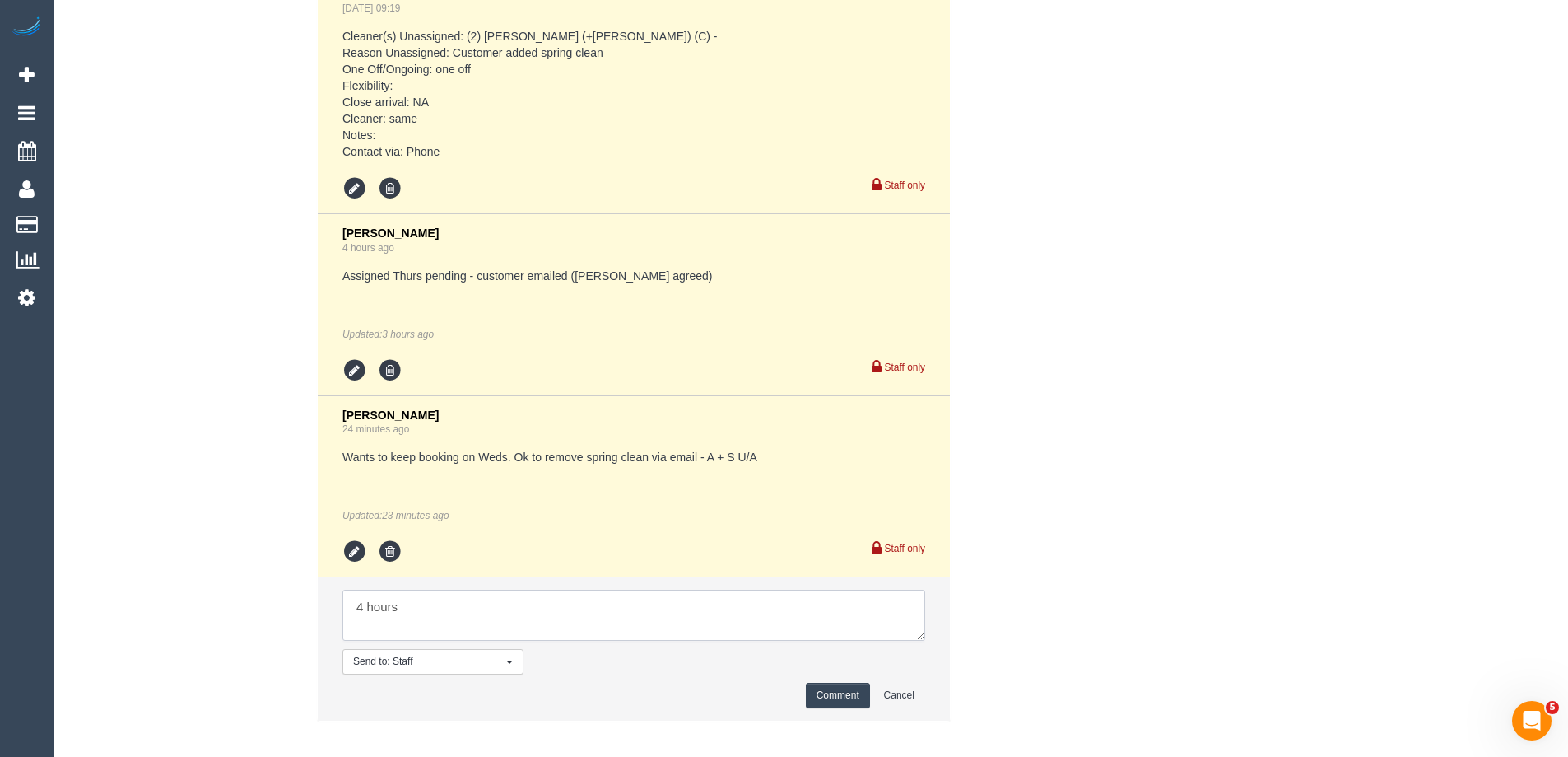
type textarea "4 hours"
drag, startPoint x: 418, startPoint y: 614, endPoint x: 446, endPoint y: 600, distance: 31.3
click at [418, 614] on textarea at bounding box center [633, 615] width 583 height 51
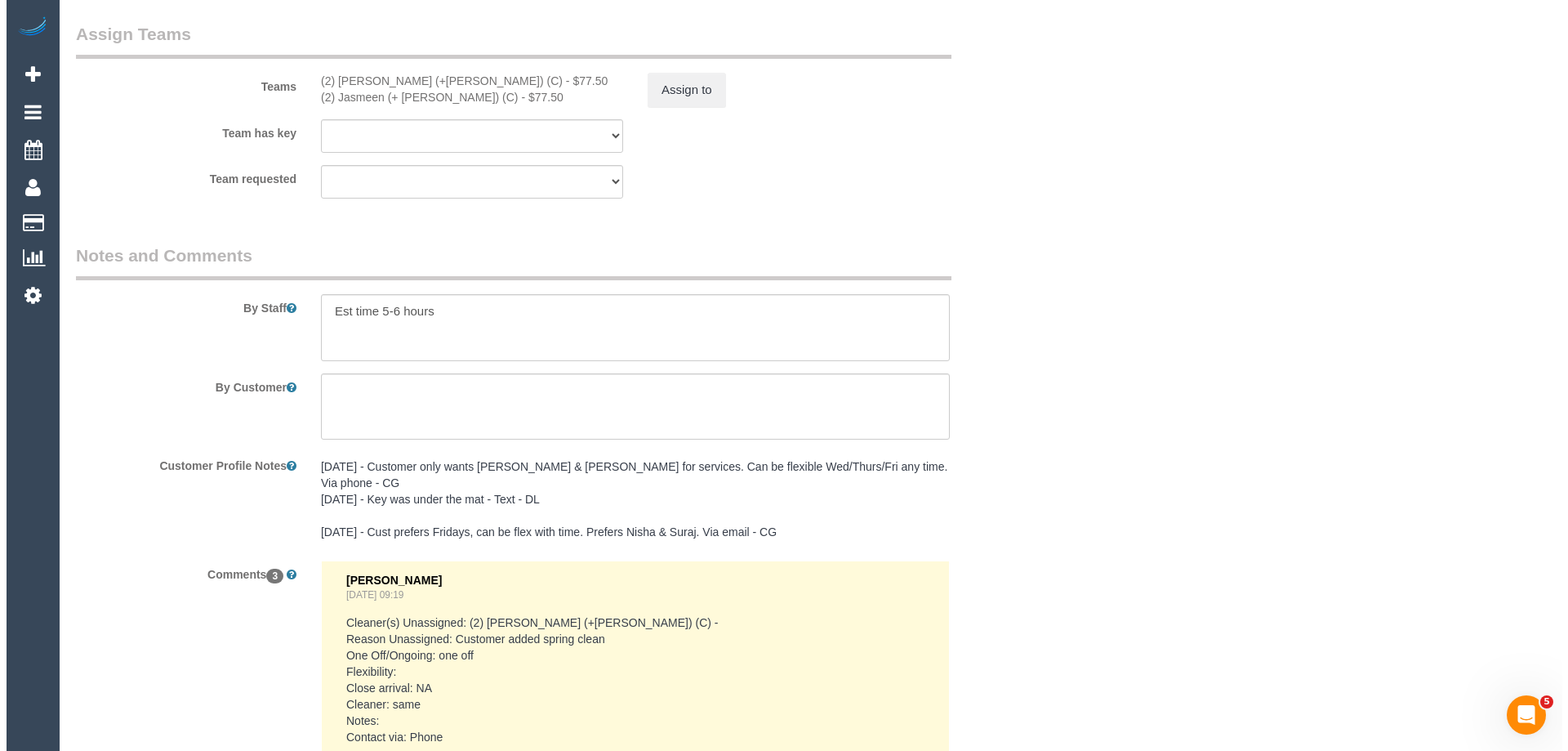
scroll to position [2542, 0]
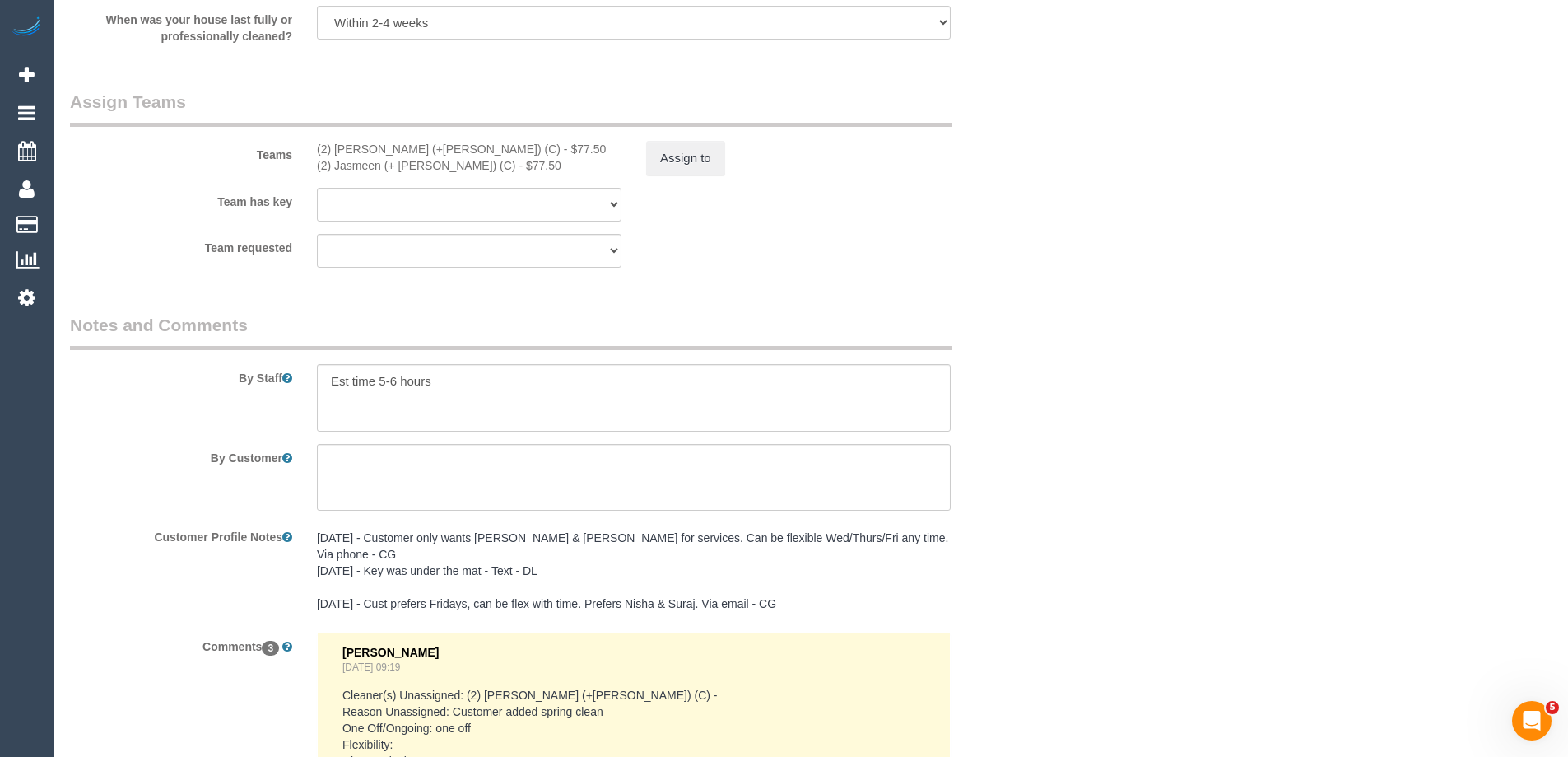
click at [695, 175] on sui-booking-teams "Teams (2) Harpreet (+Jasmeen) (C) - $77.50 (2) Jasmeen (+ Harpreet) (C) - $77.5…" at bounding box center [551, 178] width 962 height 178
click at [695, 163] on button "Assign to" at bounding box center [685, 158] width 79 height 35
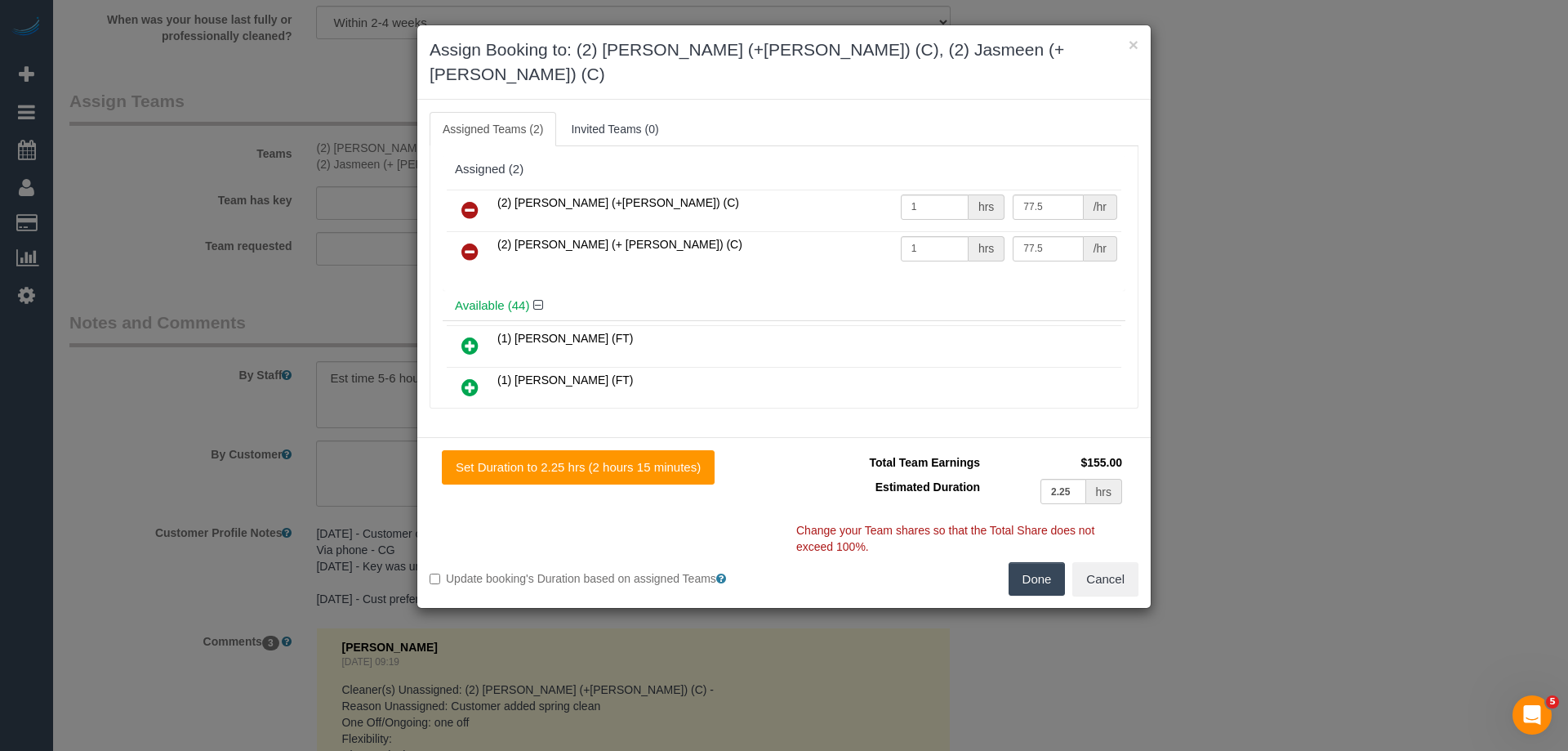
click at [467, 200] on icon at bounding box center [470, 210] width 17 height 20
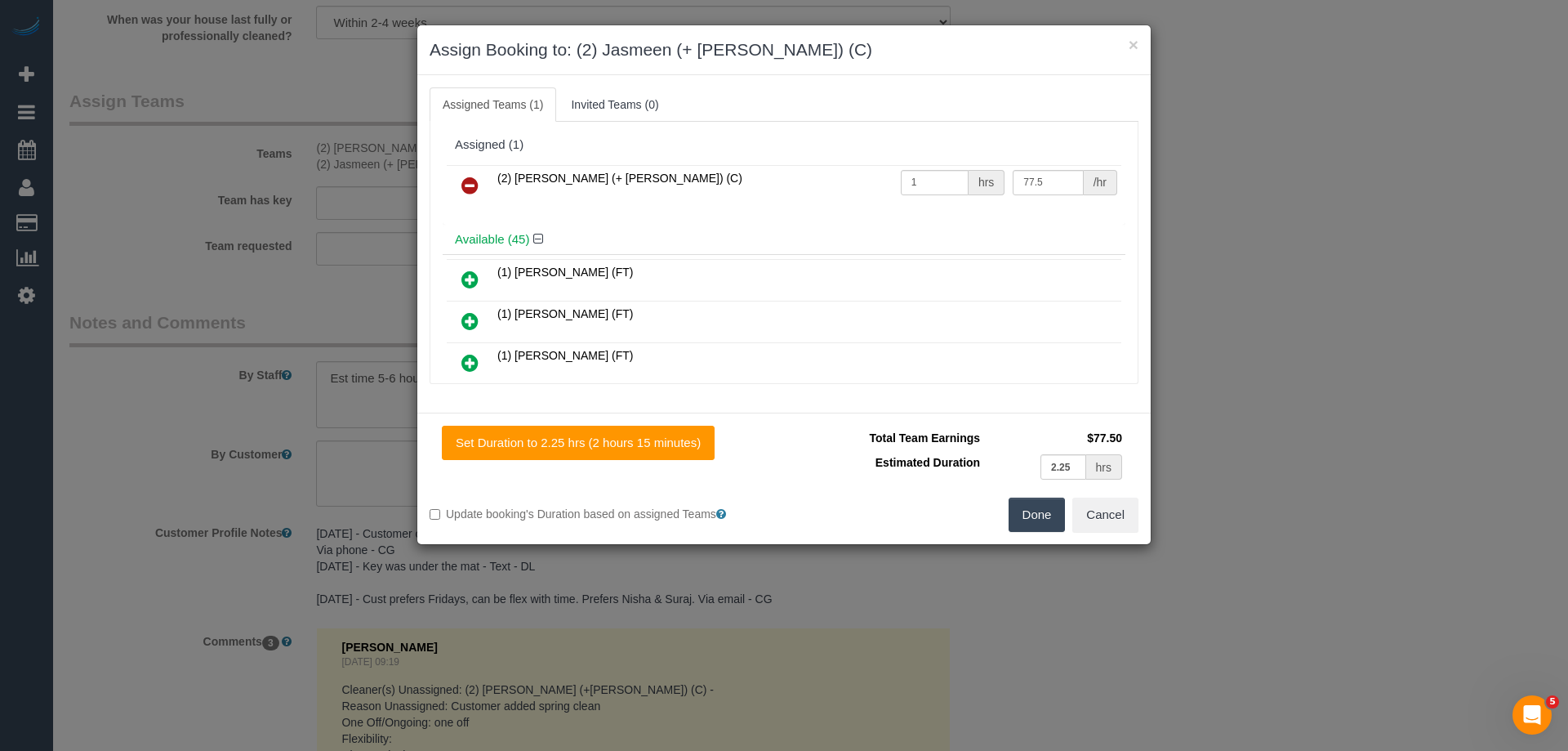
click at [469, 188] on icon at bounding box center [470, 186] width 17 height 20
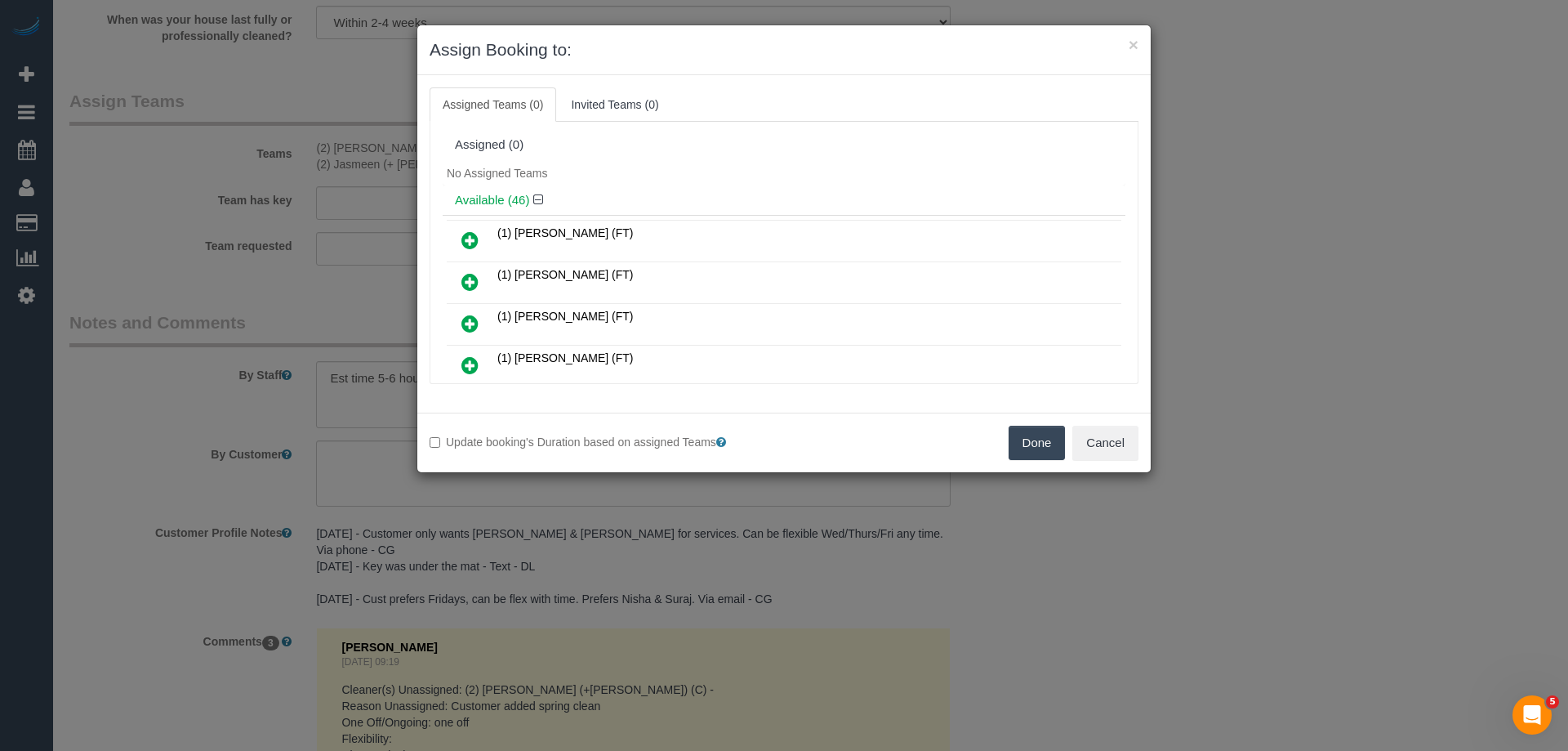
click at [725, 145] on div "Assigned (0)" at bounding box center [784, 145] width 658 height 14
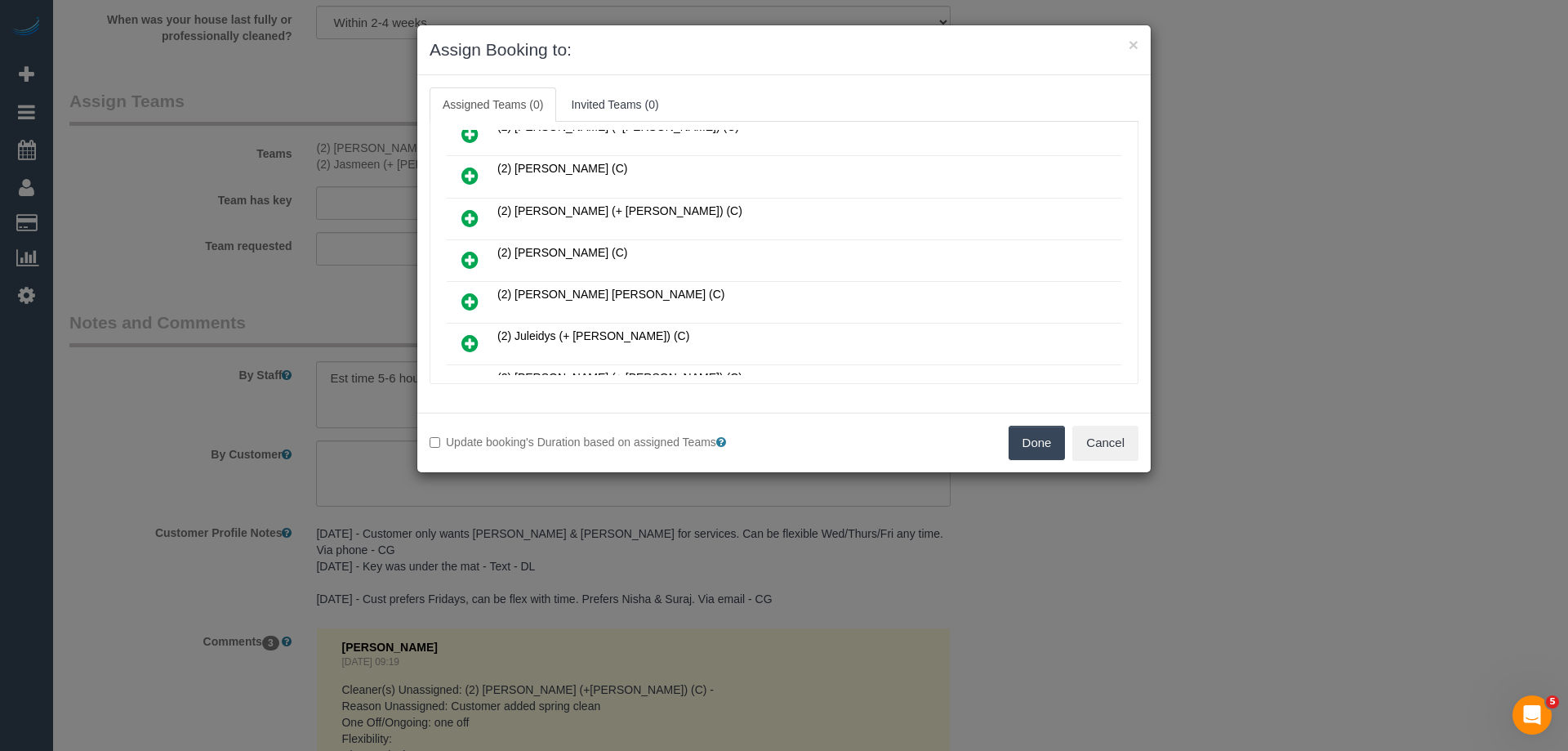
click at [452, 270] on link at bounding box center [470, 260] width 38 height 33
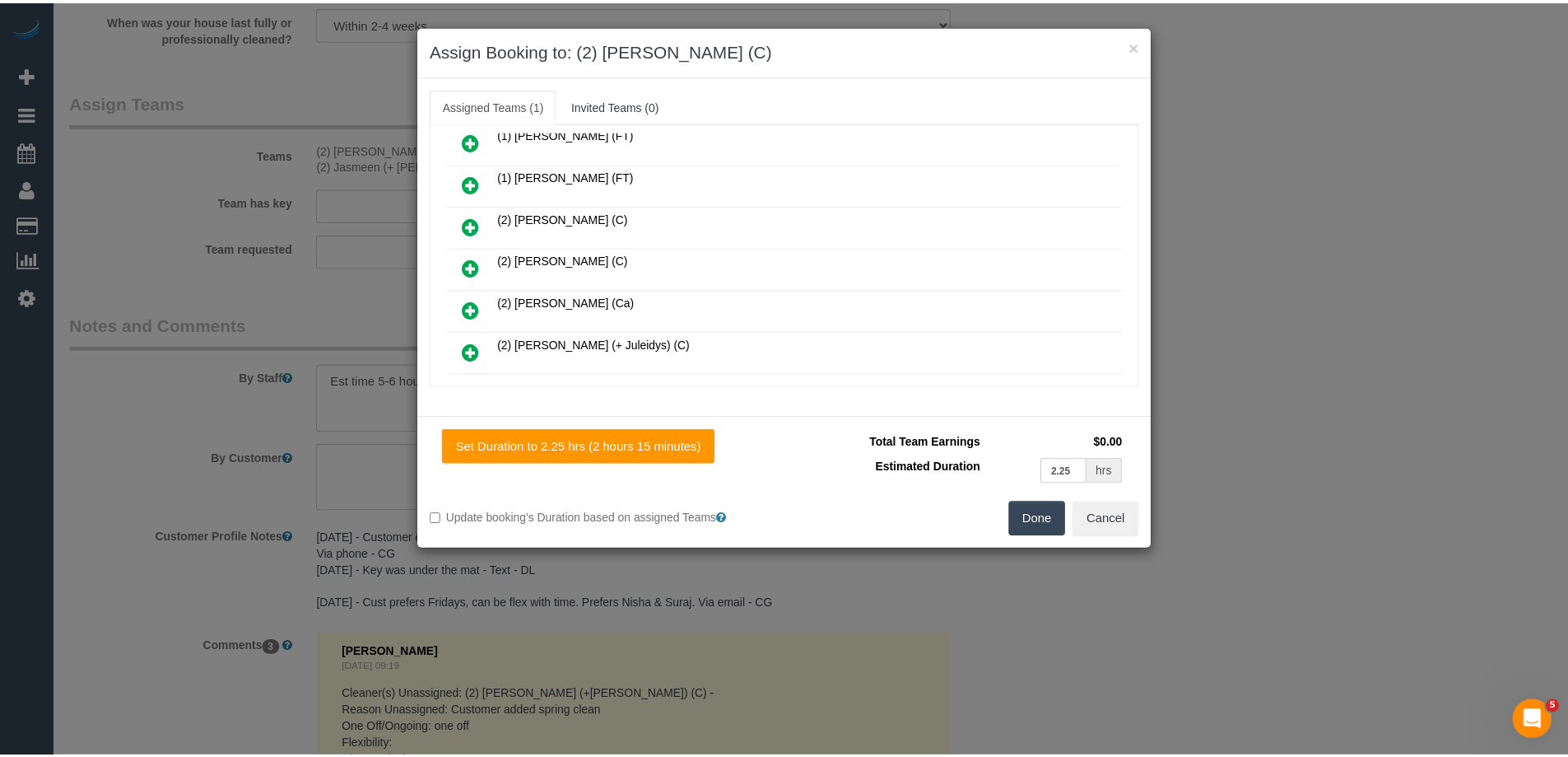
scroll to position [0, 0]
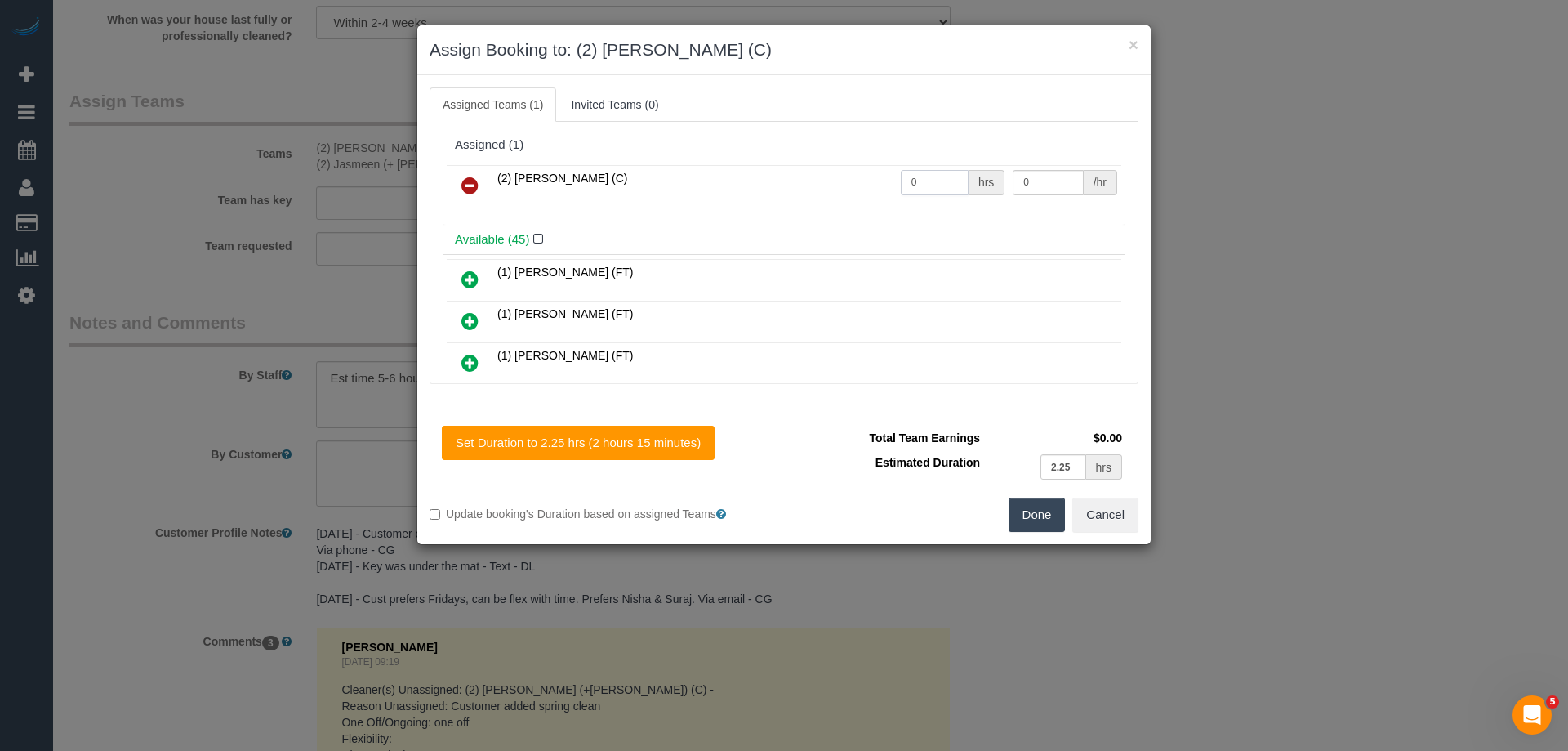
click at [916, 184] on input "0" at bounding box center [934, 183] width 68 height 26
type input "1"
click at [1044, 183] on input "0" at bounding box center [1047, 183] width 70 height 26
click at [1026, 184] on input "0" at bounding box center [1047, 183] width 70 height 26
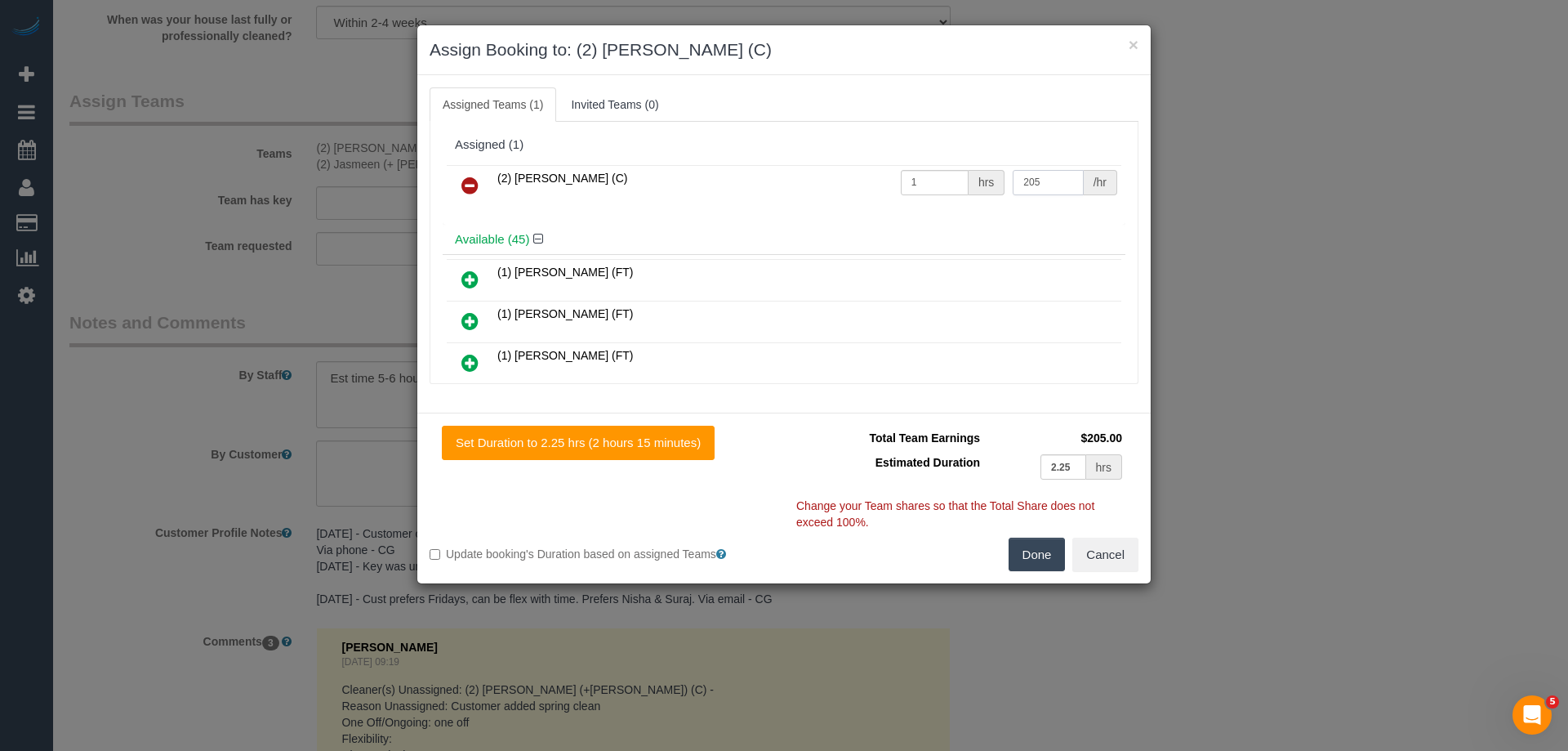
type input "205"
click at [1024, 551] on button "Done" at bounding box center [1037, 555] width 57 height 35
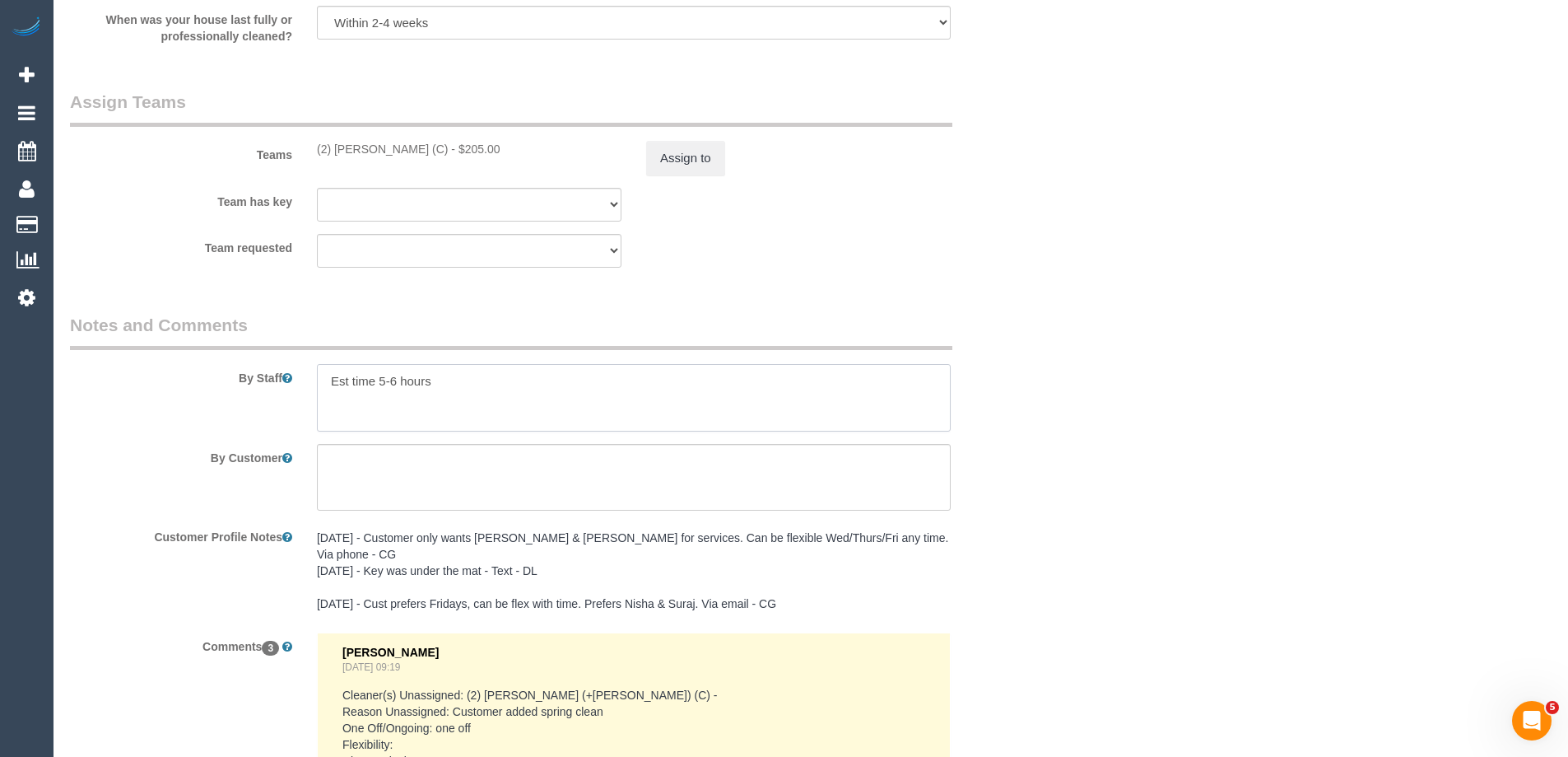
click at [460, 391] on textarea at bounding box center [633, 398] width 633 height 68
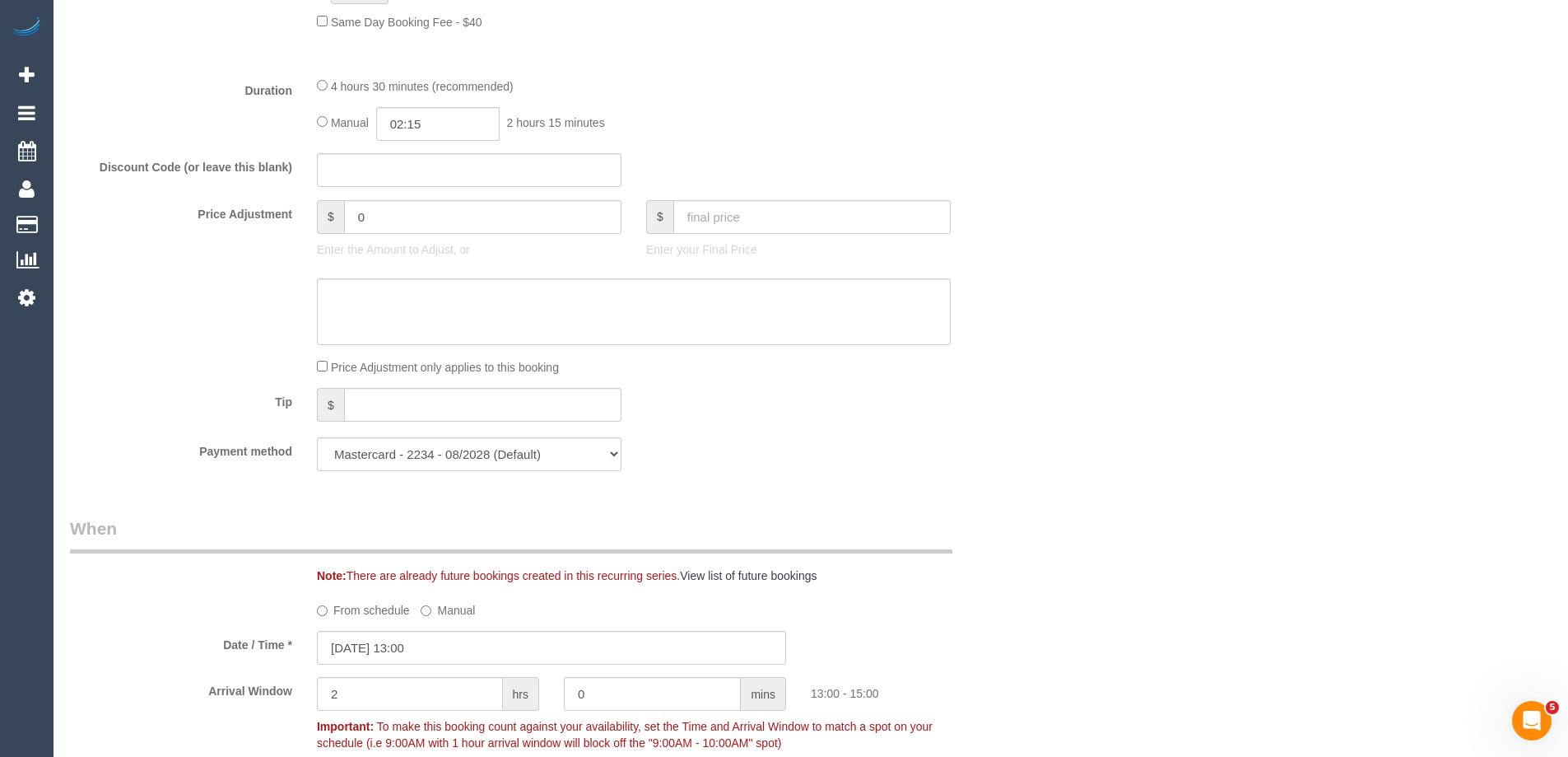
scroll to position [1244, 0]
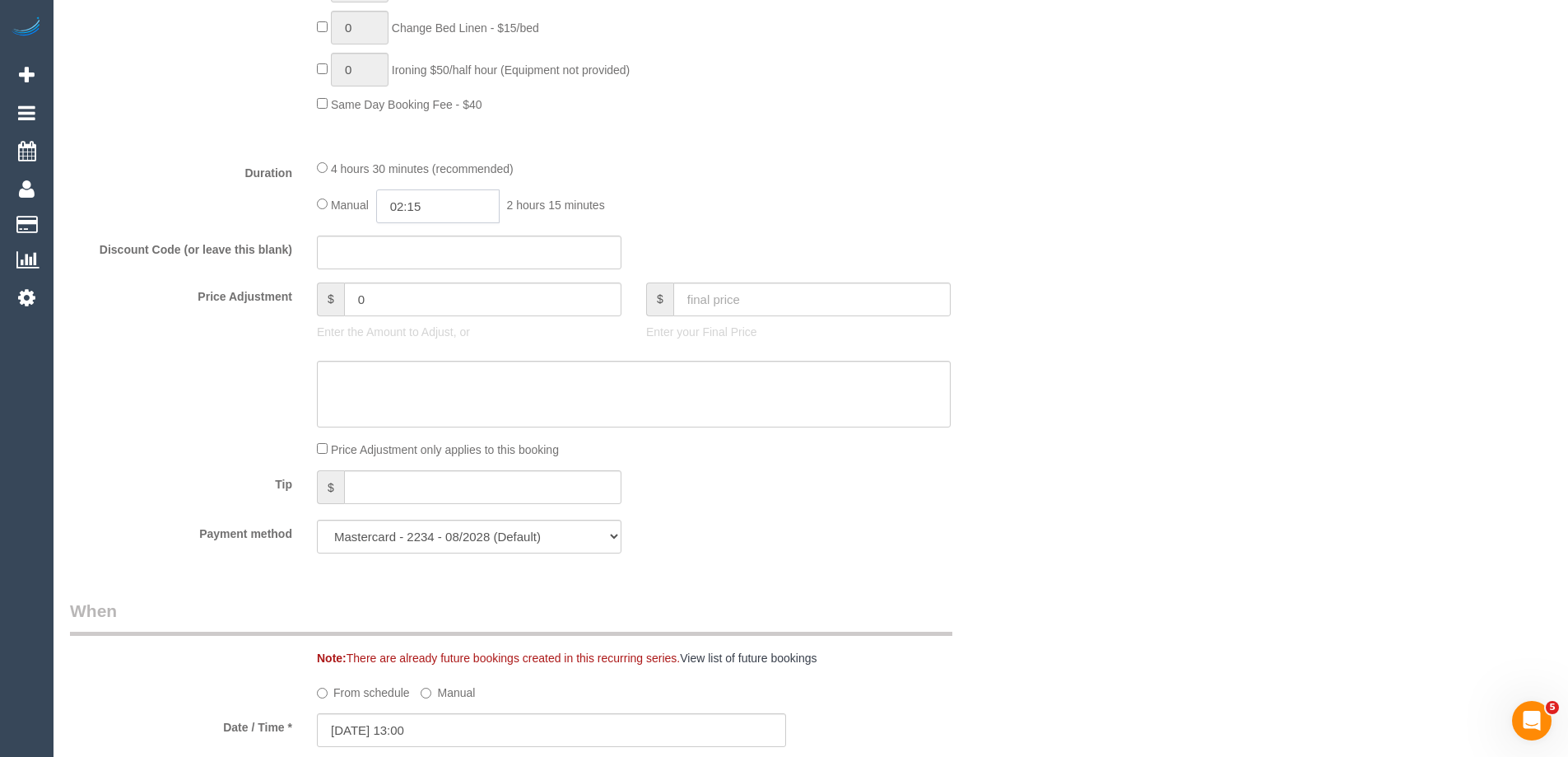
click at [456, 203] on input "02:15" at bounding box center [437, 206] width 123 height 34
click at [416, 299] on li "03:30" at bounding box center [420, 302] width 74 height 22
click at [436, 199] on input "03:30" at bounding box center [437, 206] width 123 height 34
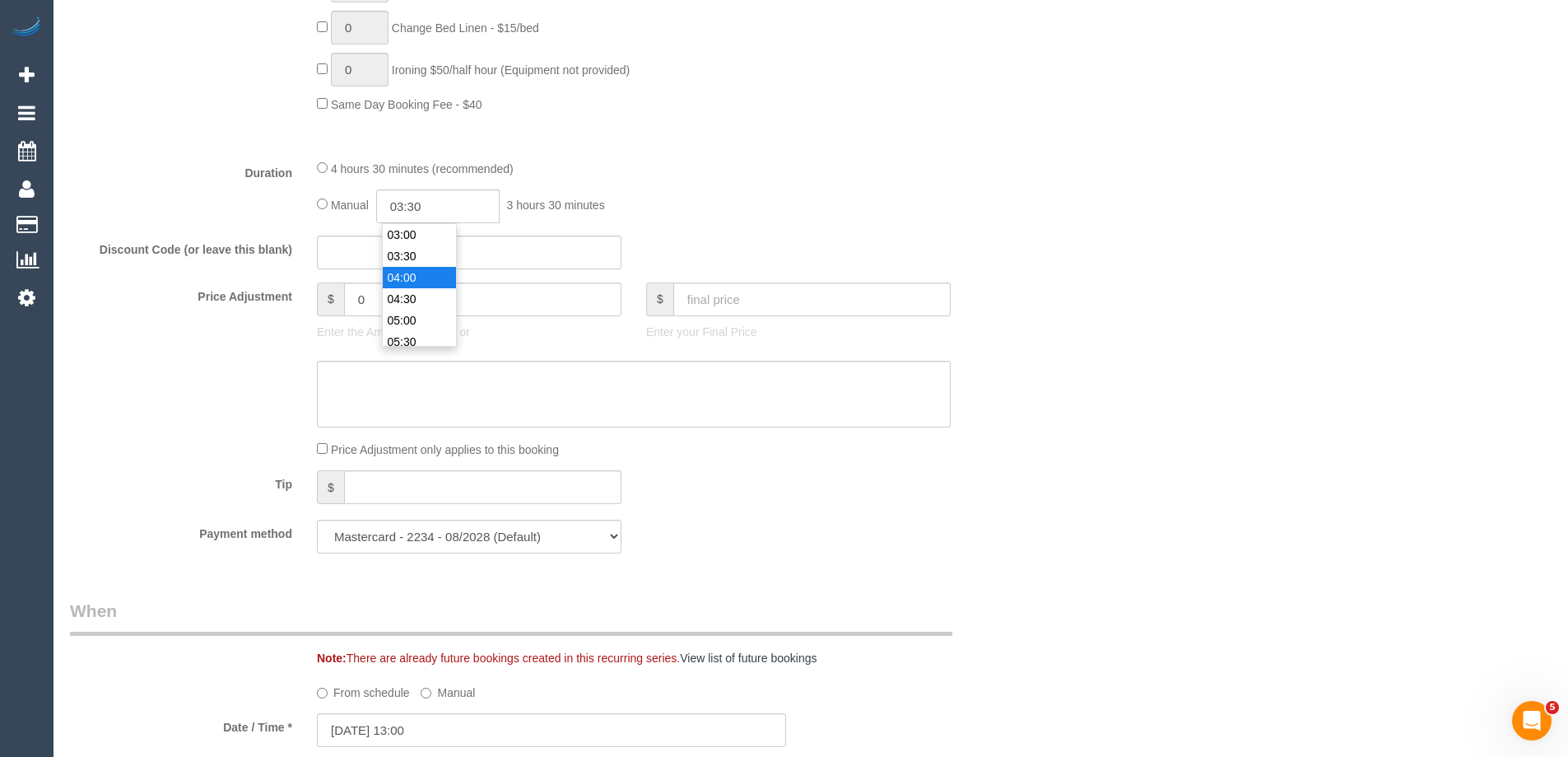
type input "04:00"
click at [426, 282] on li "04:00" at bounding box center [420, 278] width 74 height 22
click at [930, 174] on div "4 hours 30 minutes (recommended)" at bounding box center [633, 168] width 633 height 18
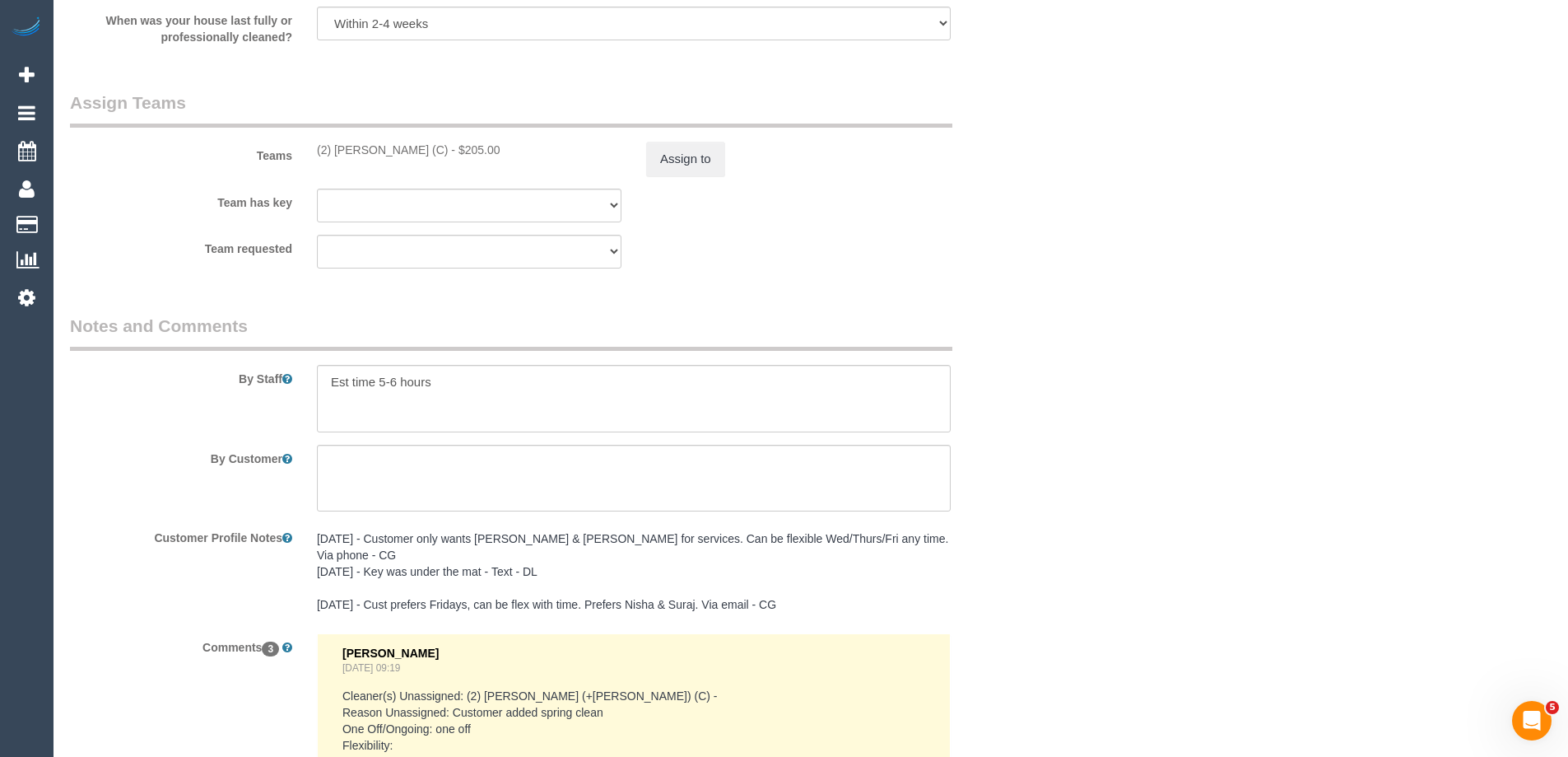
scroll to position [2727, 0]
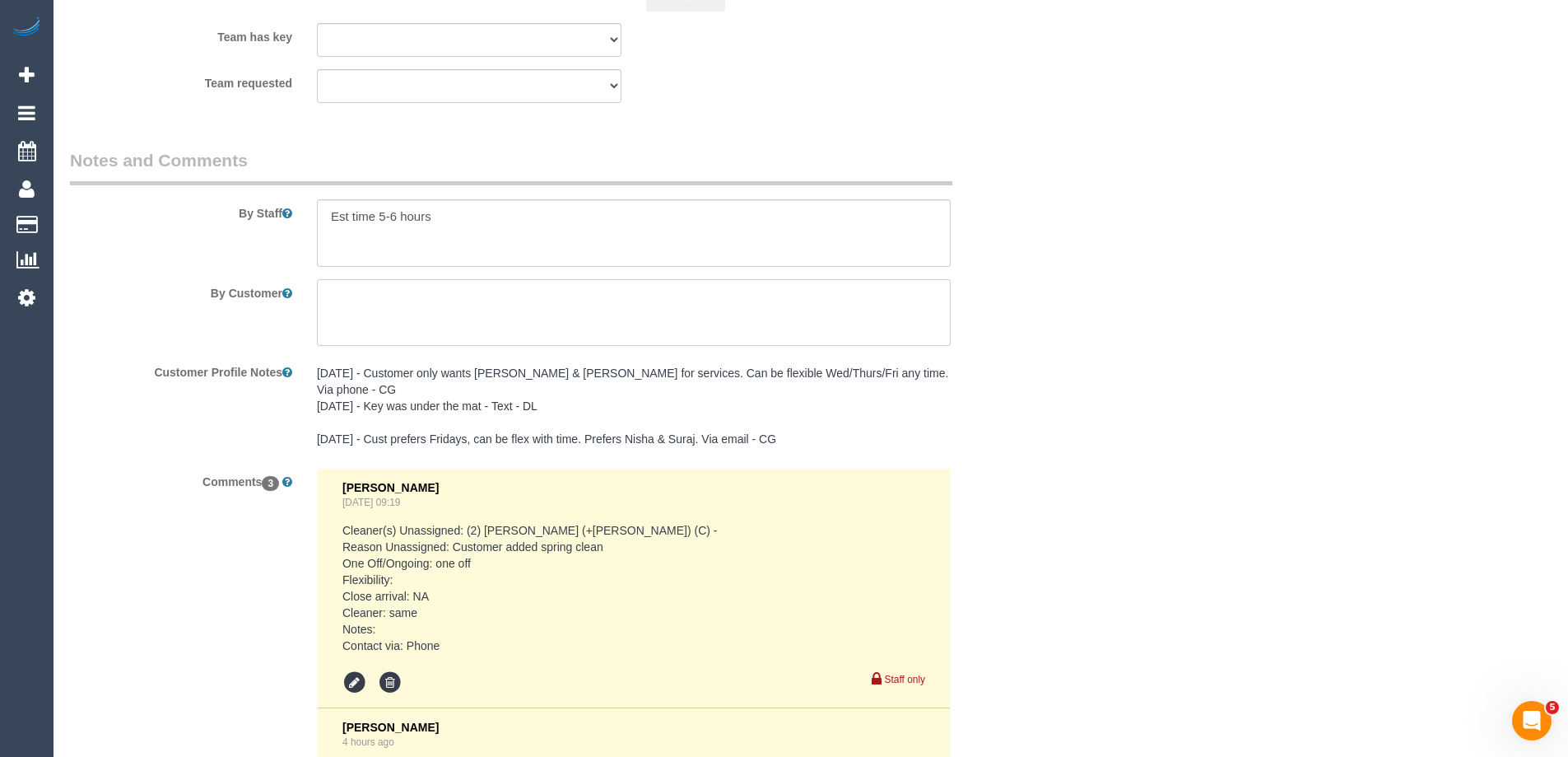
click at [325, 294] on textarea at bounding box center [633, 313] width 633 height 68
click at [328, 224] on textarea at bounding box center [633, 233] width 633 height 68
type textarea "*cover* Est time 5-6 hours"
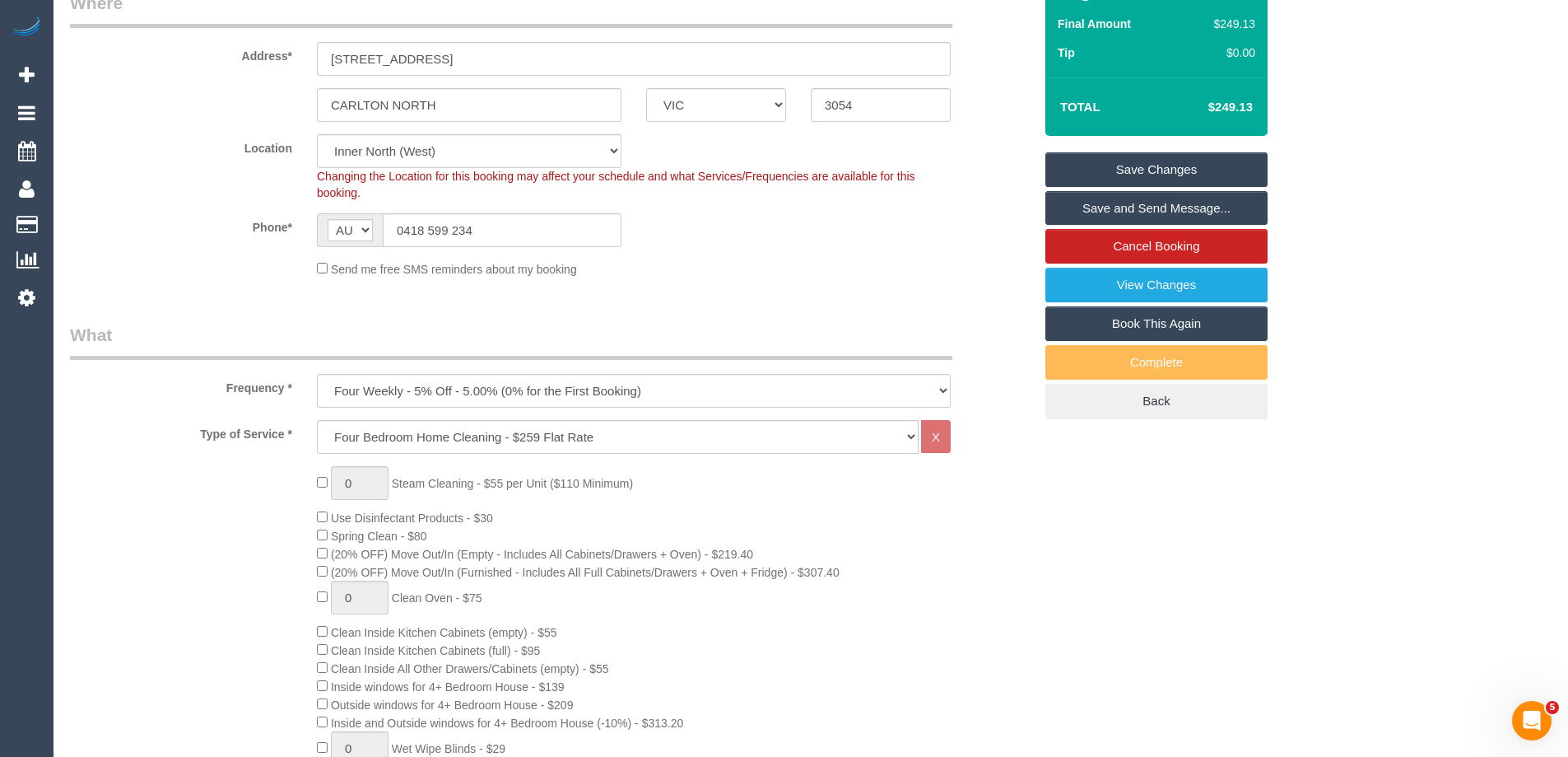
scroll to position [504, 0]
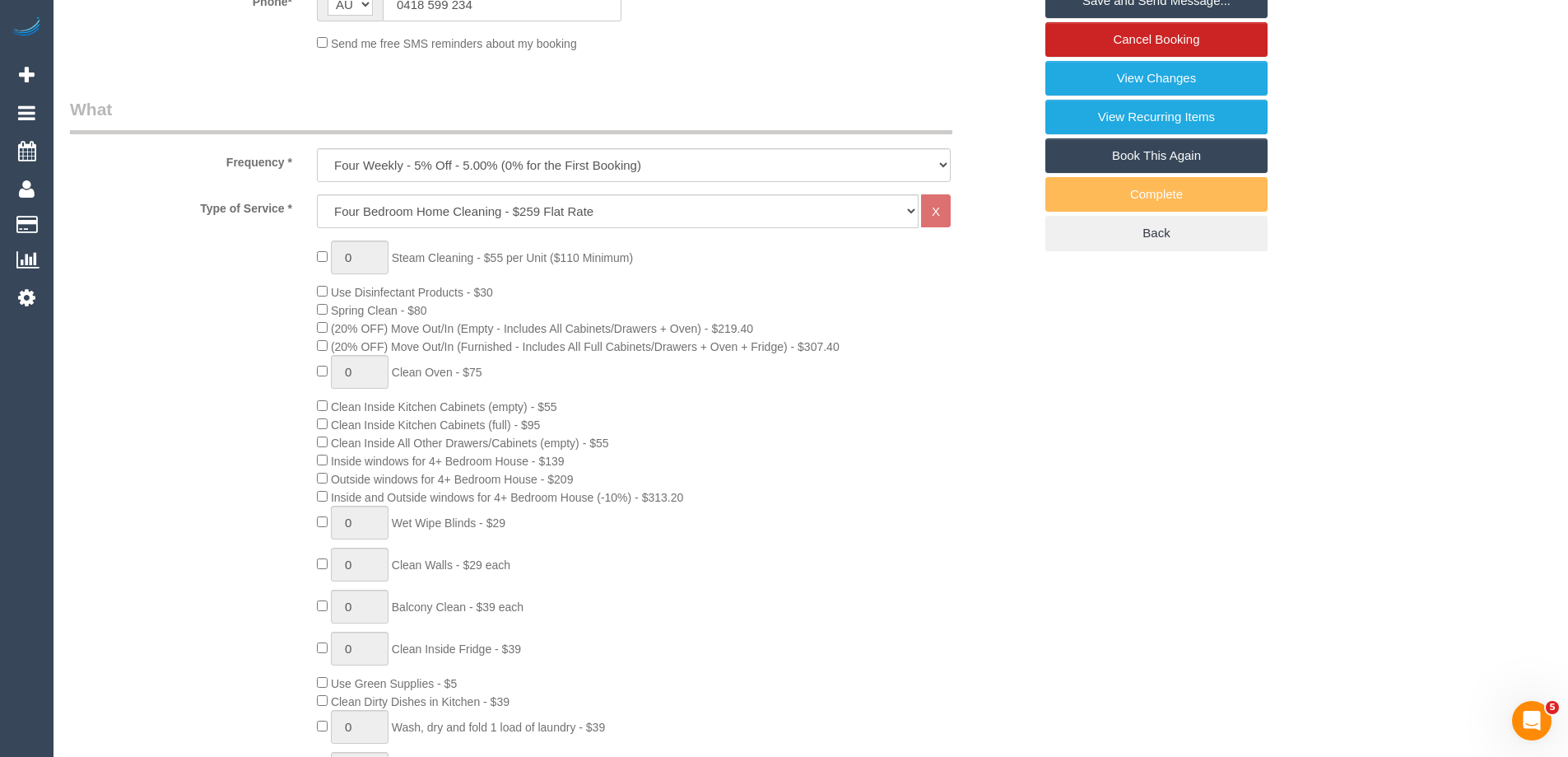
click at [752, 277] on div "0 Steam Cleaning - $55 per Unit ($110 Minimum) Use Disinfectant Products - $30 …" at bounding box center [674, 547] width 741 height 614
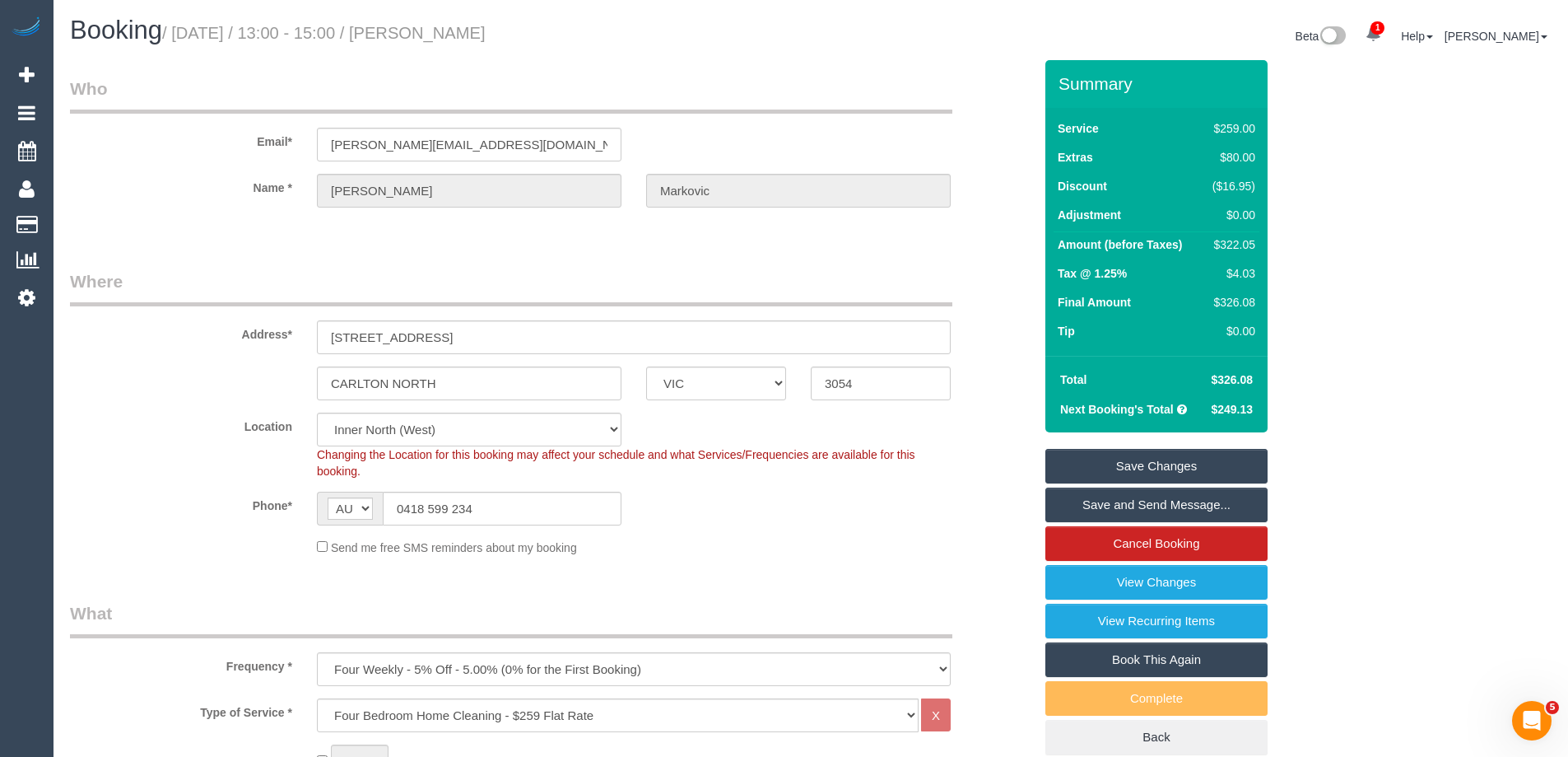
click at [1240, 240] on div "$322.05" at bounding box center [1231, 245] width 50 height 17
copy div "322.05"
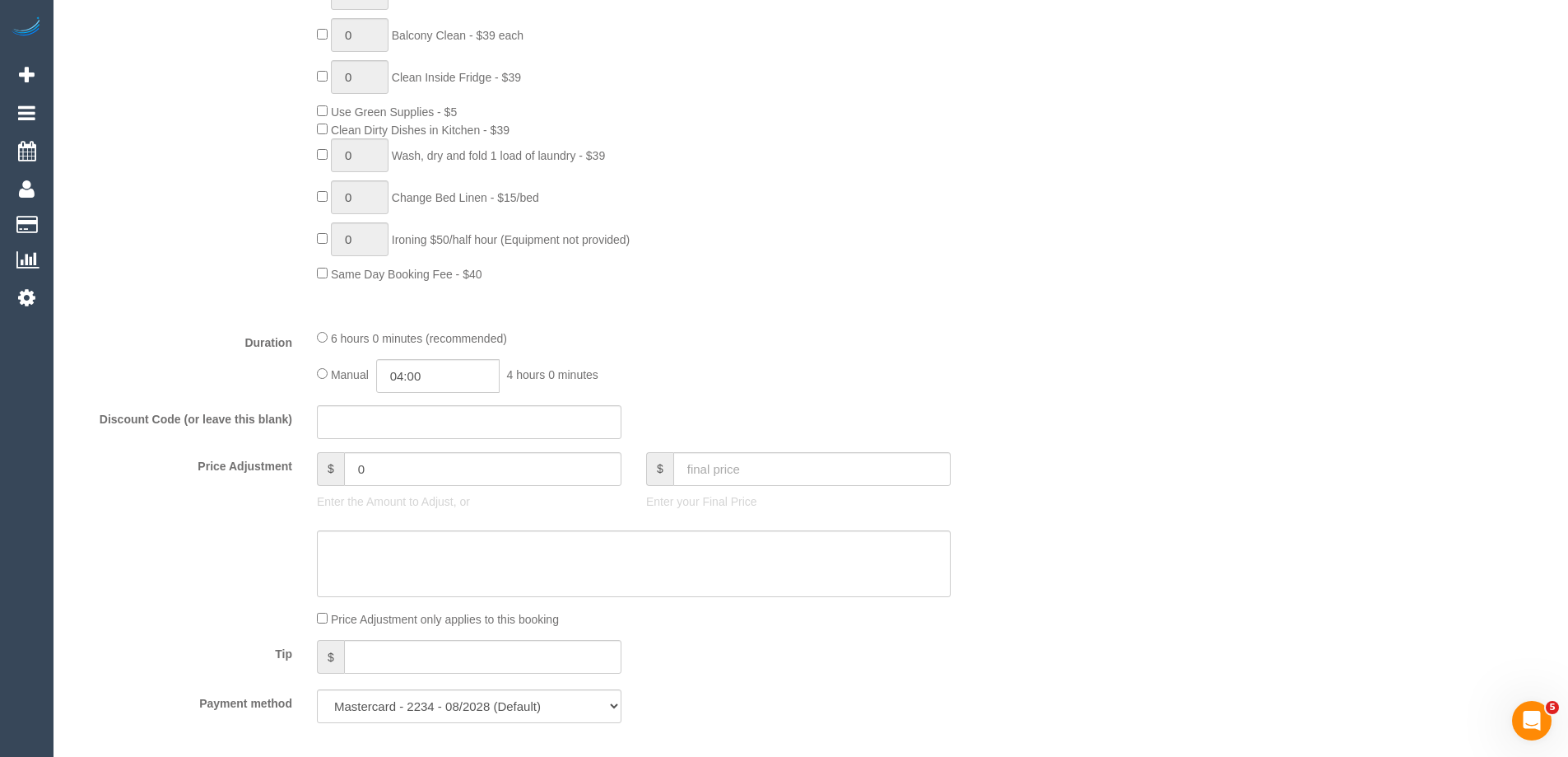
scroll to position [1317, 0]
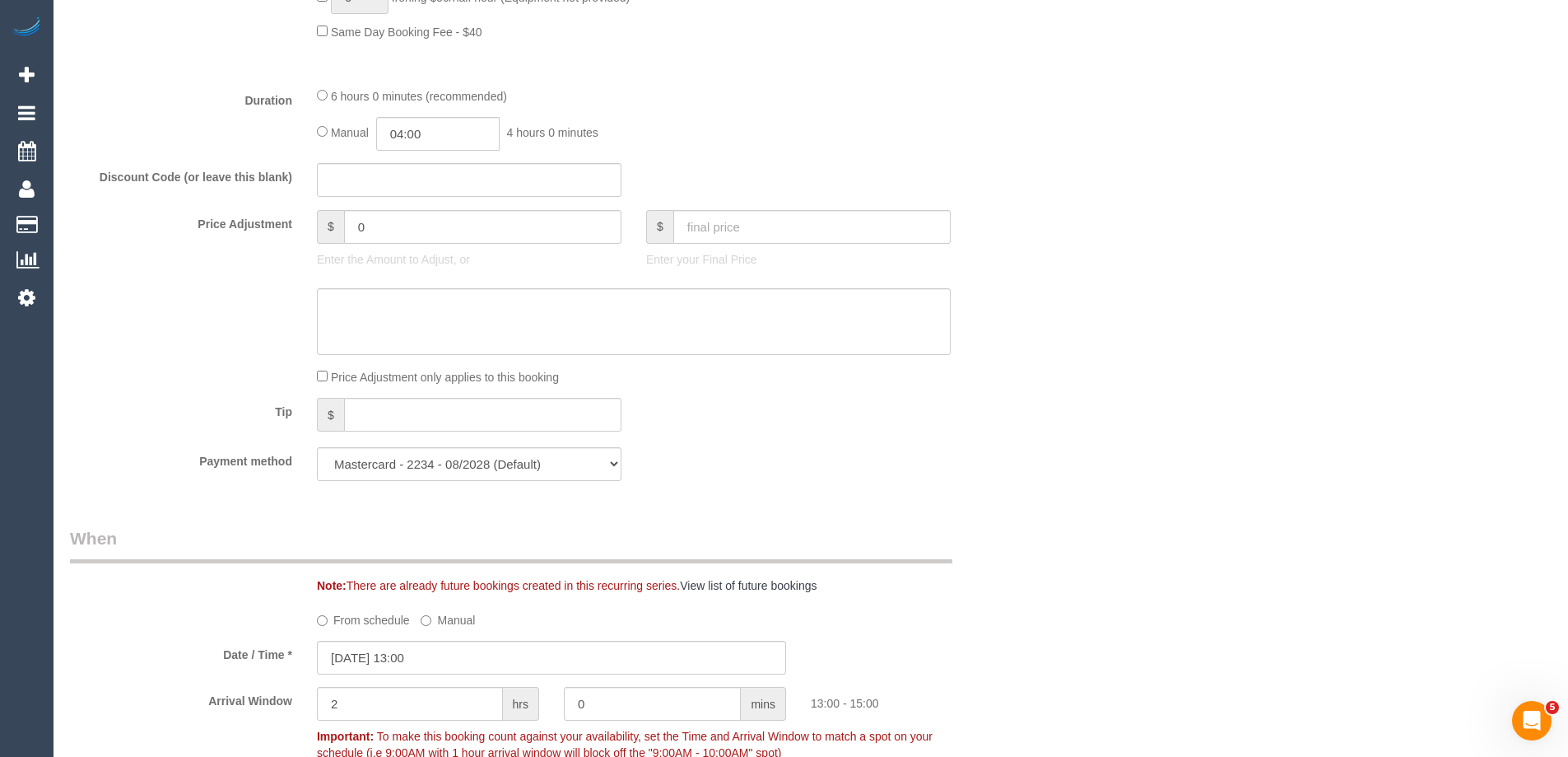
click at [1198, 513] on div "Who Email* julie_markovic@hotmail.com Name * Julie Markovic Where Address* 166,…" at bounding box center [810, 714] width 1481 height 3944
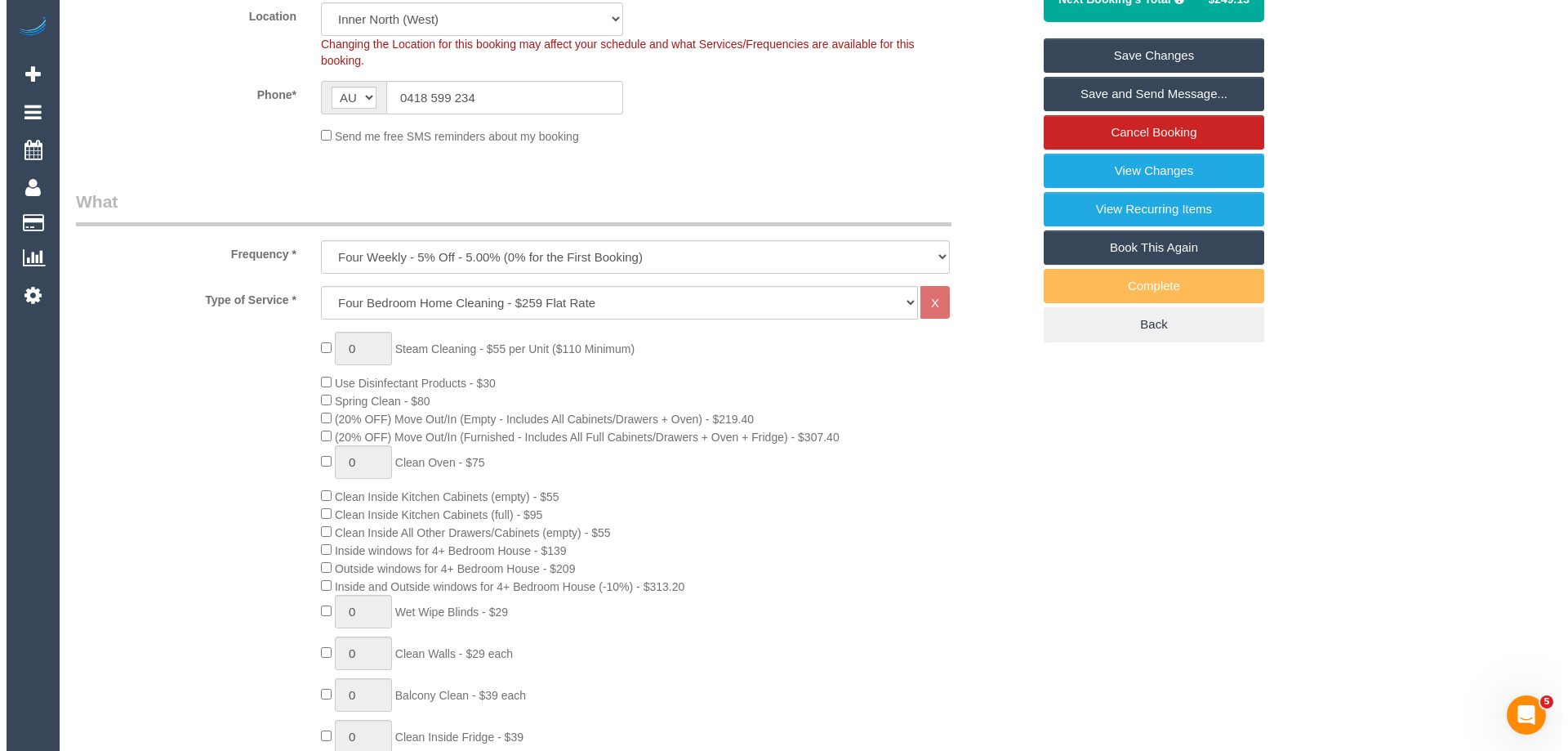
scroll to position [164, 0]
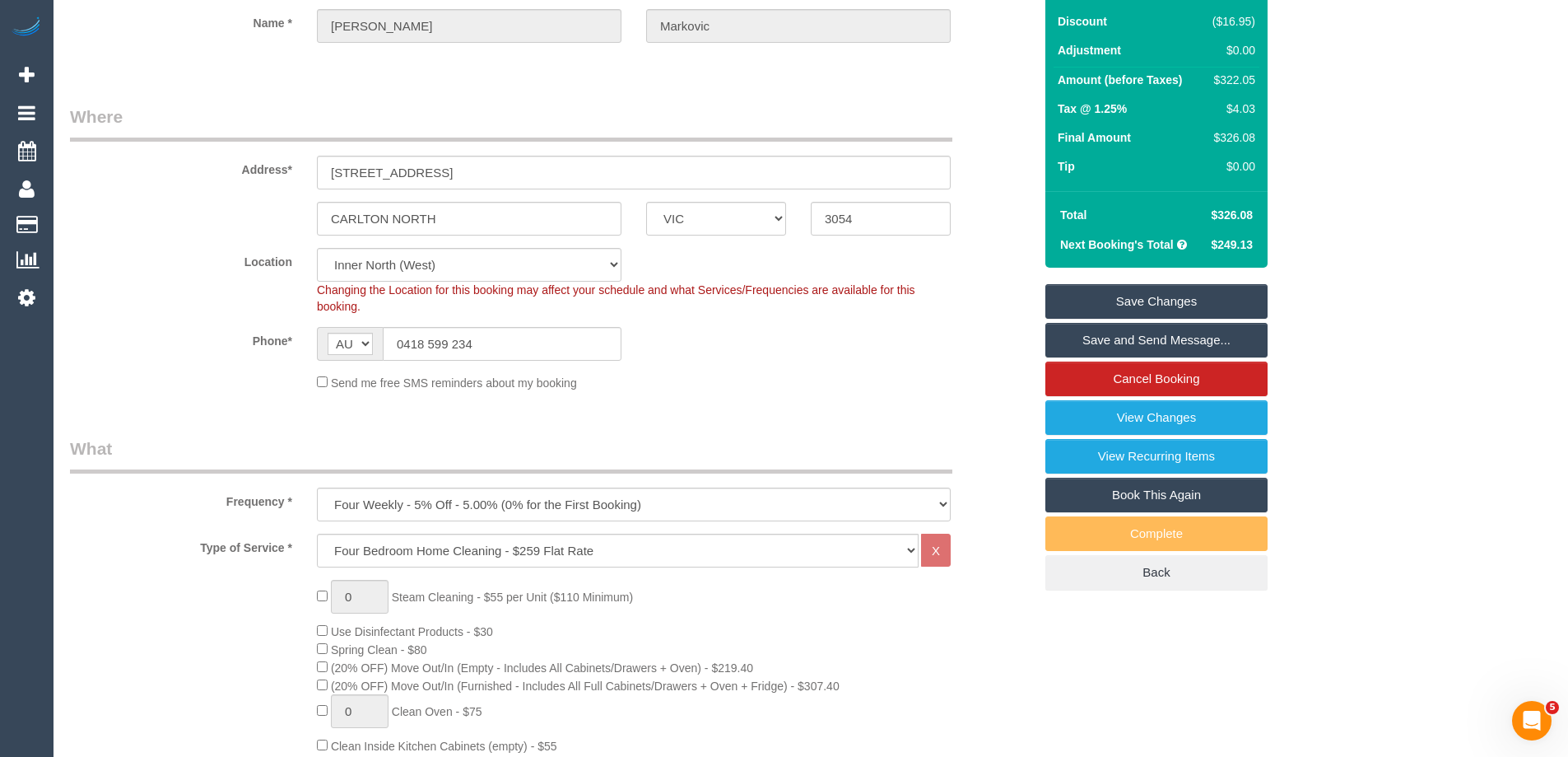
click at [1196, 343] on link "Save and Send Message..." at bounding box center [1155, 339] width 222 height 35
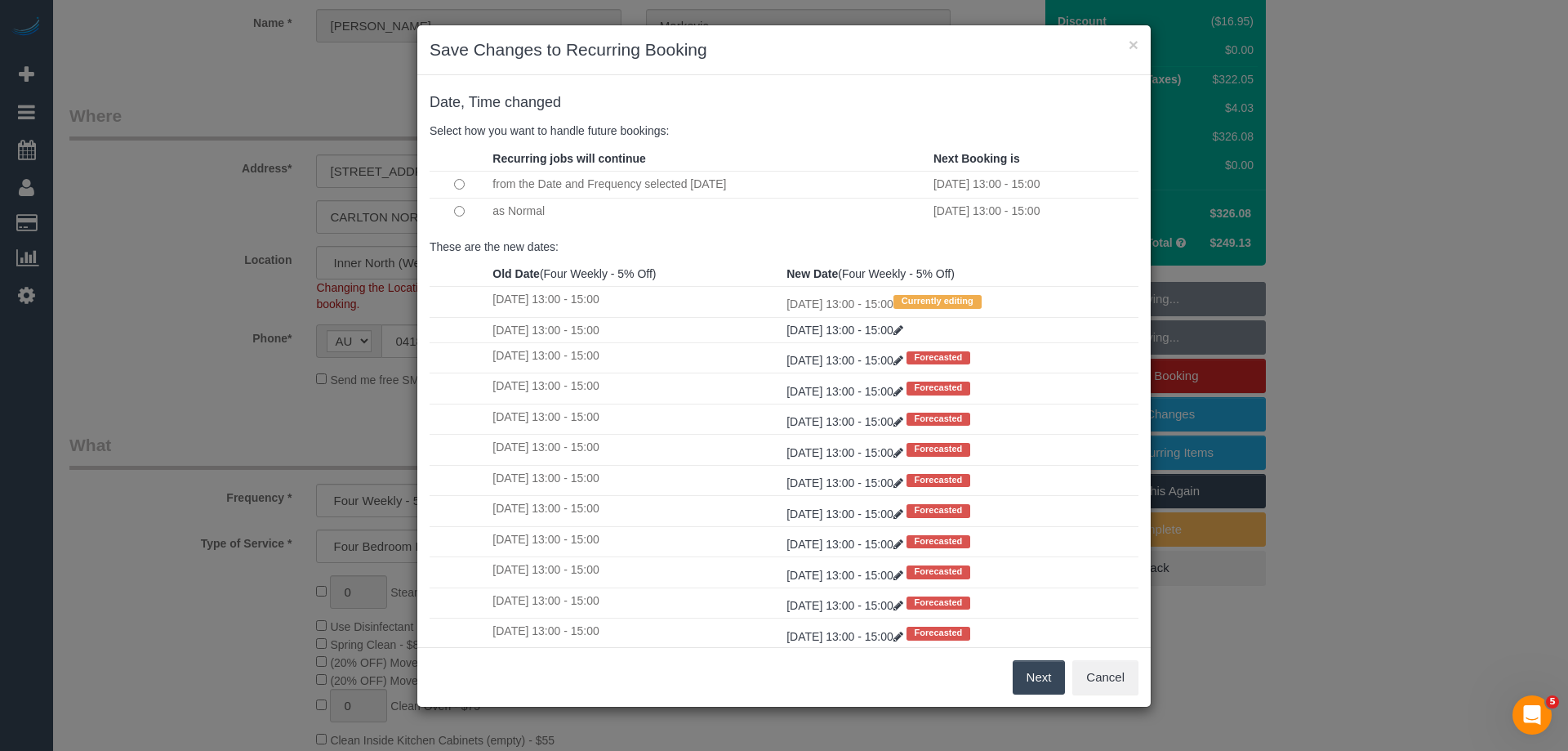
click at [1031, 667] on button "Next" at bounding box center [1039, 677] width 53 height 35
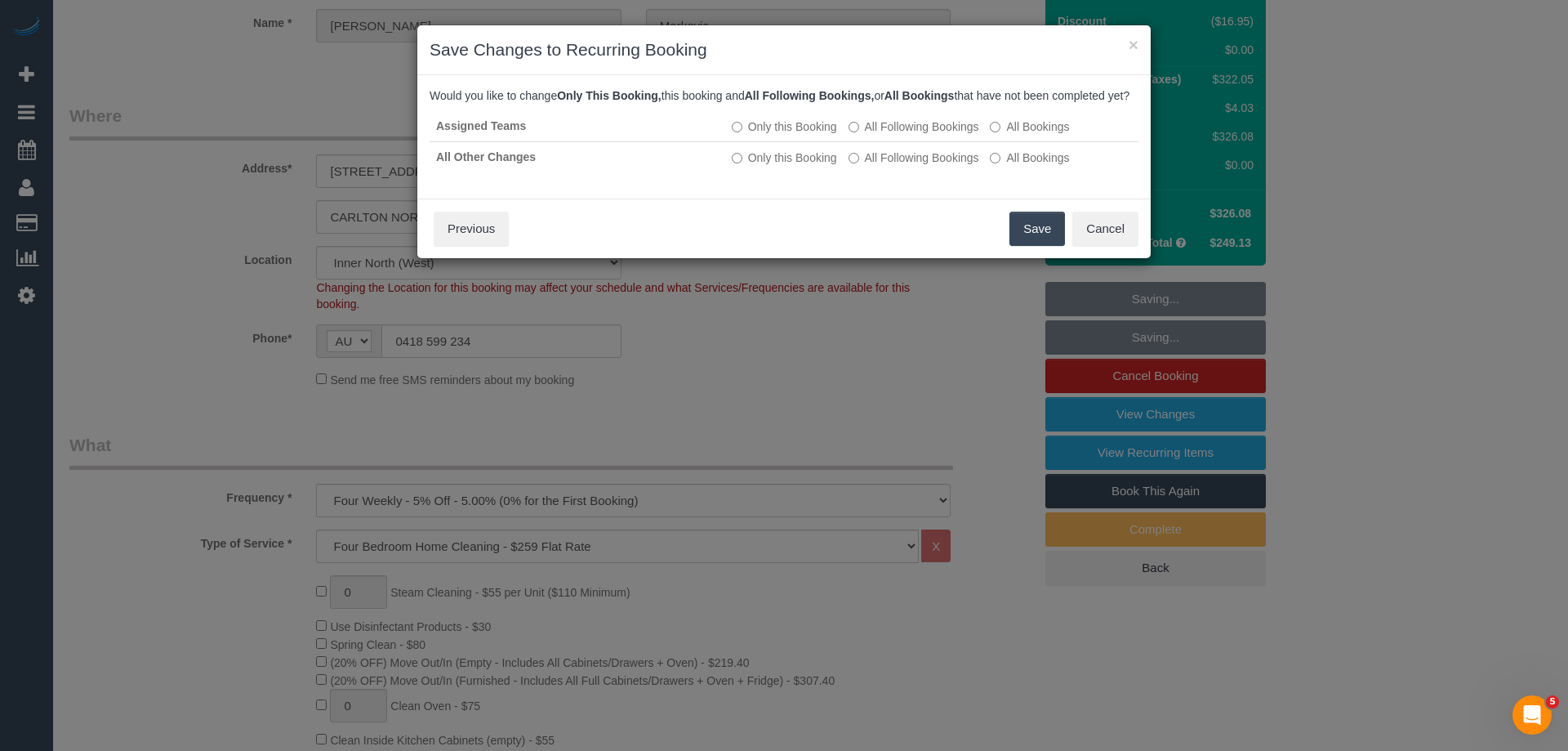
click at [1039, 246] on button "Save" at bounding box center [1037, 228] width 55 height 35
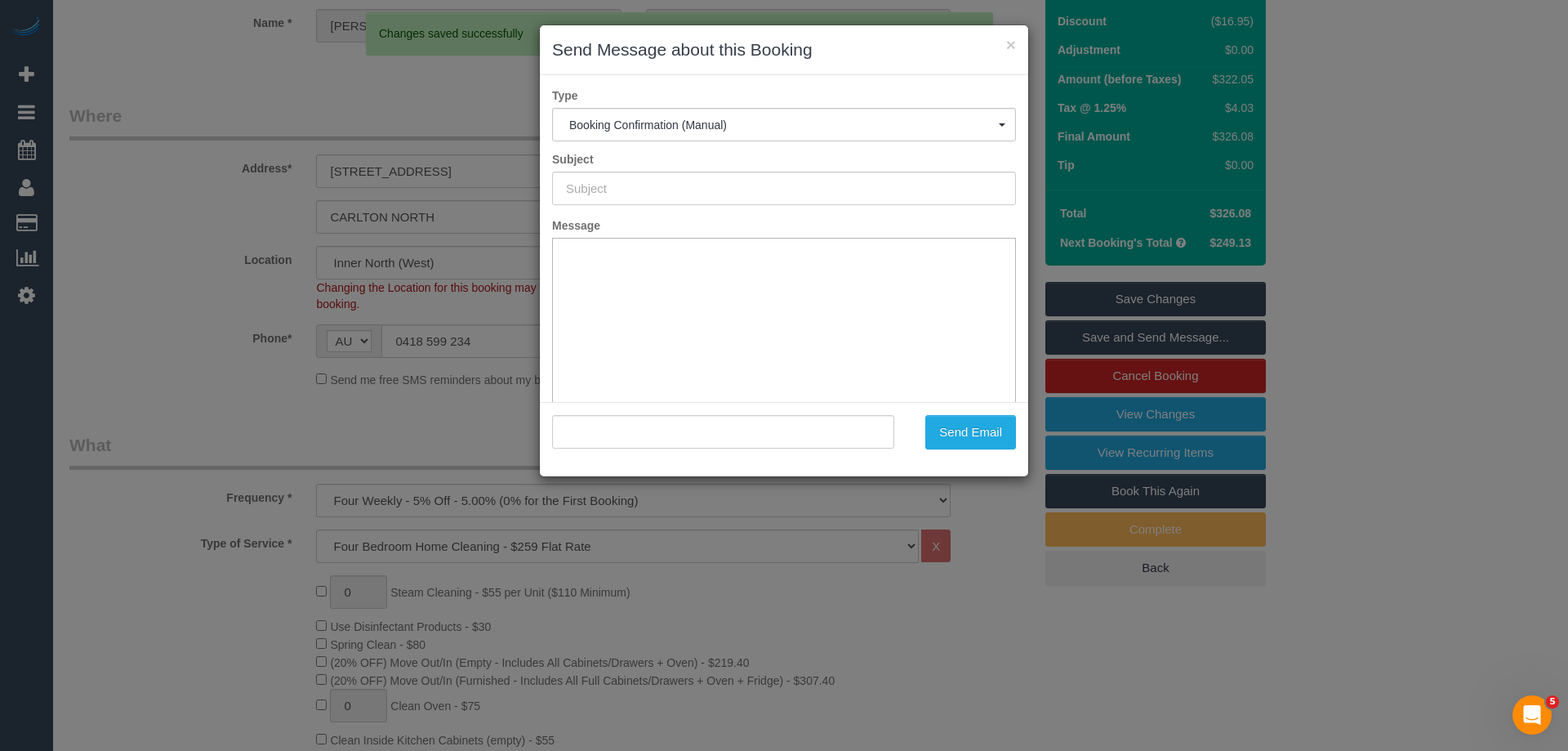
type input "Booking Confirmed"
type input ""Julie Markovic" <julie_markovic@hotmail.com>"
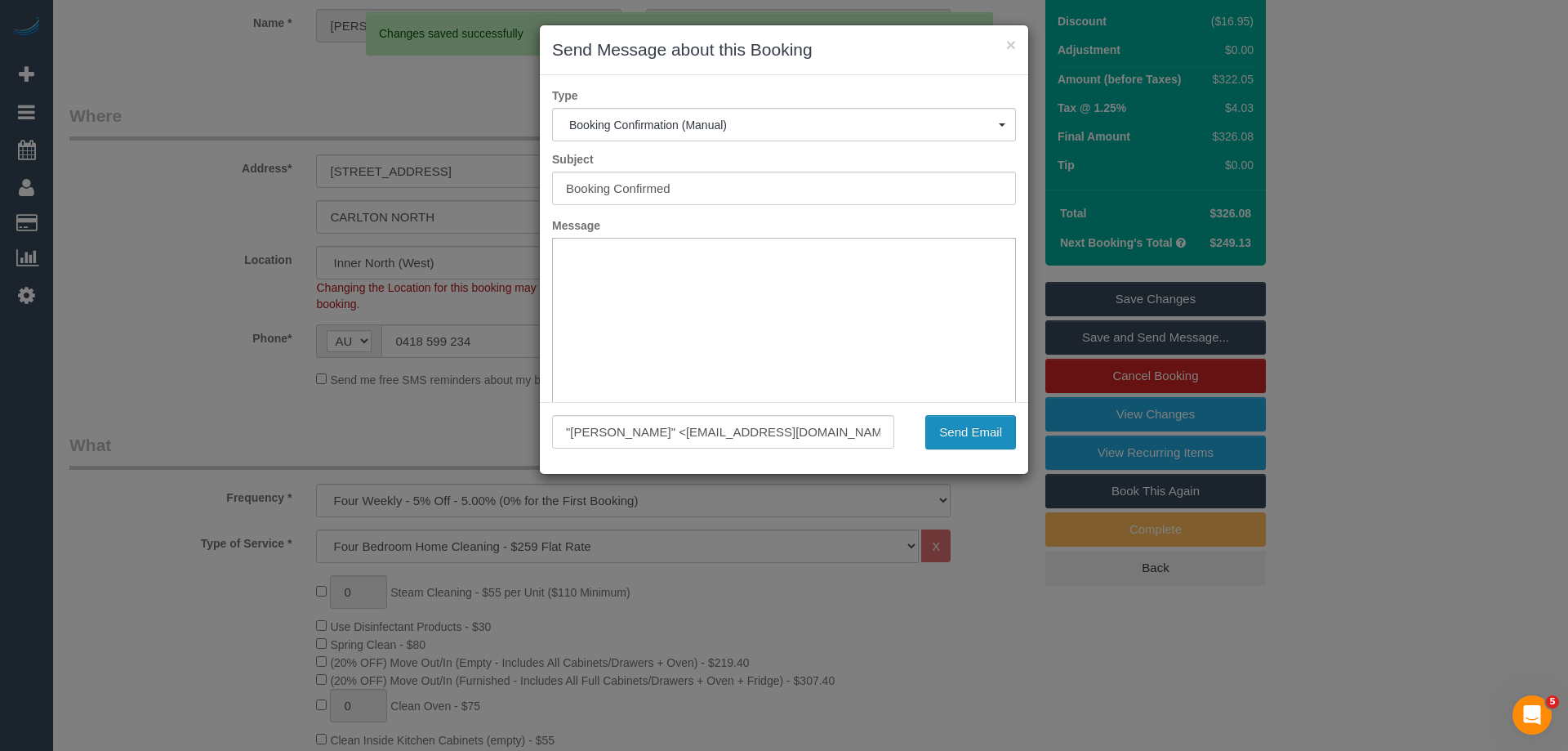
click at [960, 436] on button "Send Email" at bounding box center [971, 431] width 91 height 35
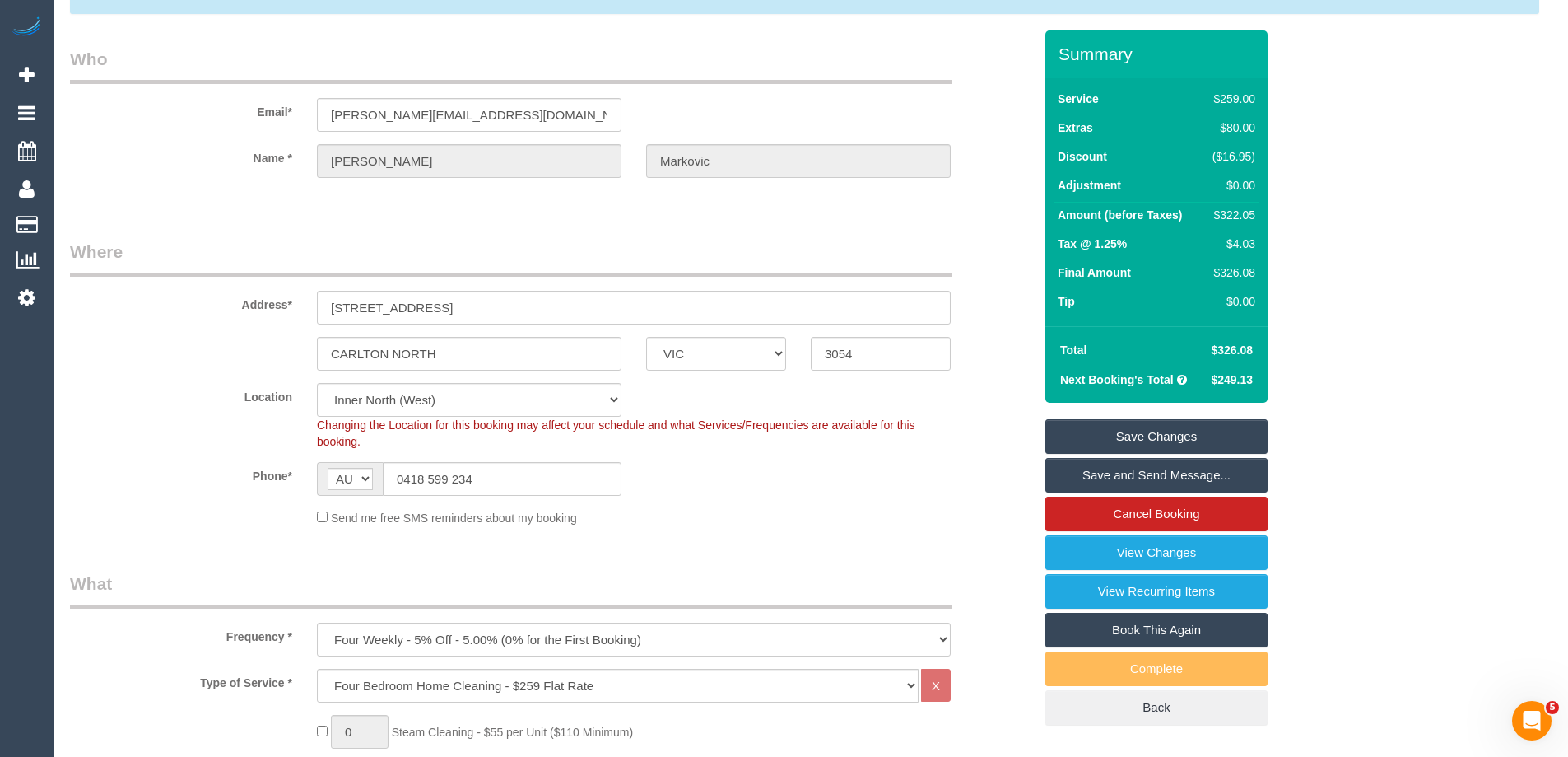
scroll to position [0, 0]
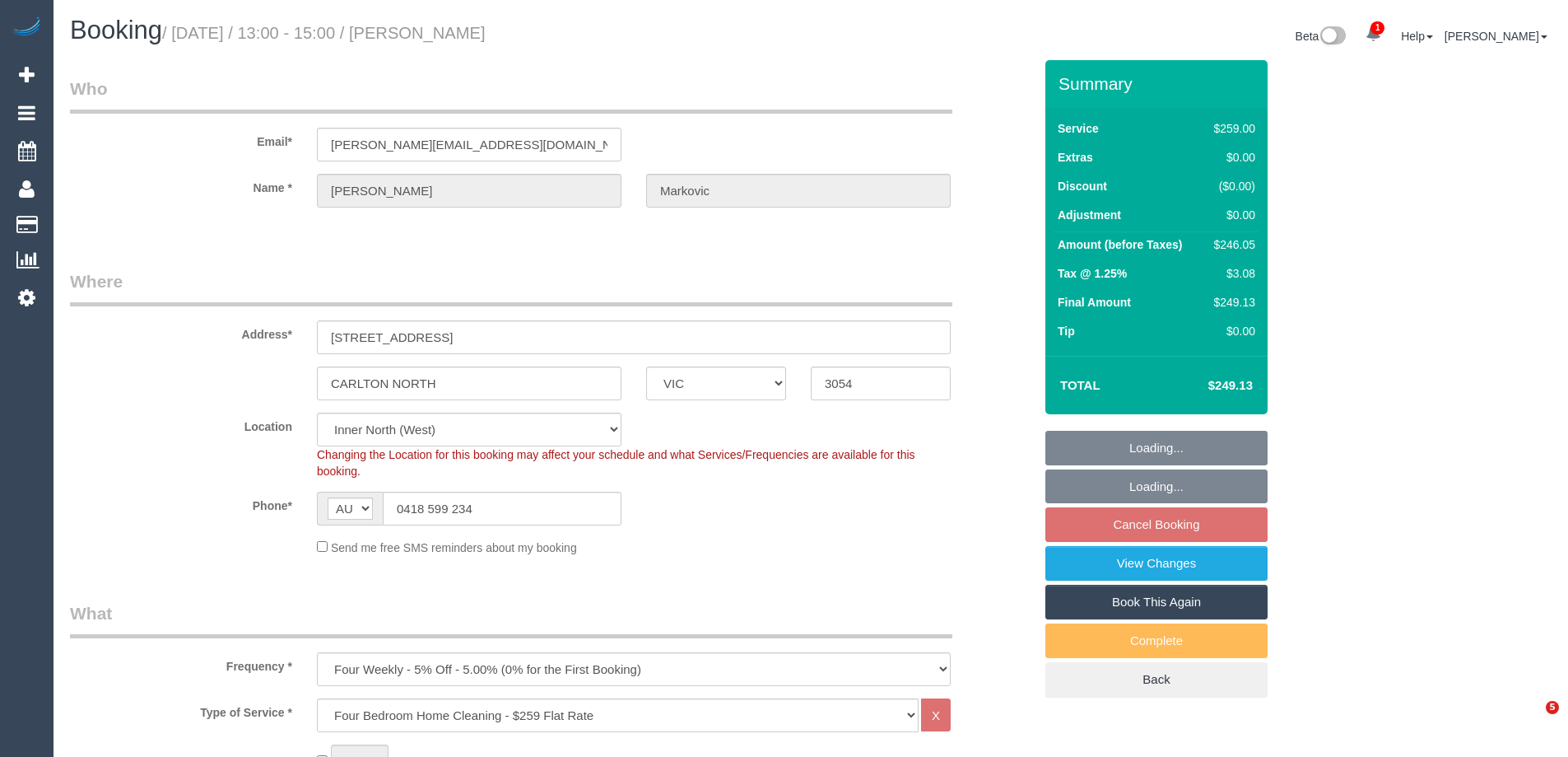
select select "VIC"
select select "string:stripe-pm_1PJ4b72GScqysDRVHrg6wv8R"
select select "number:27"
select select "number:14"
select select "number:19"
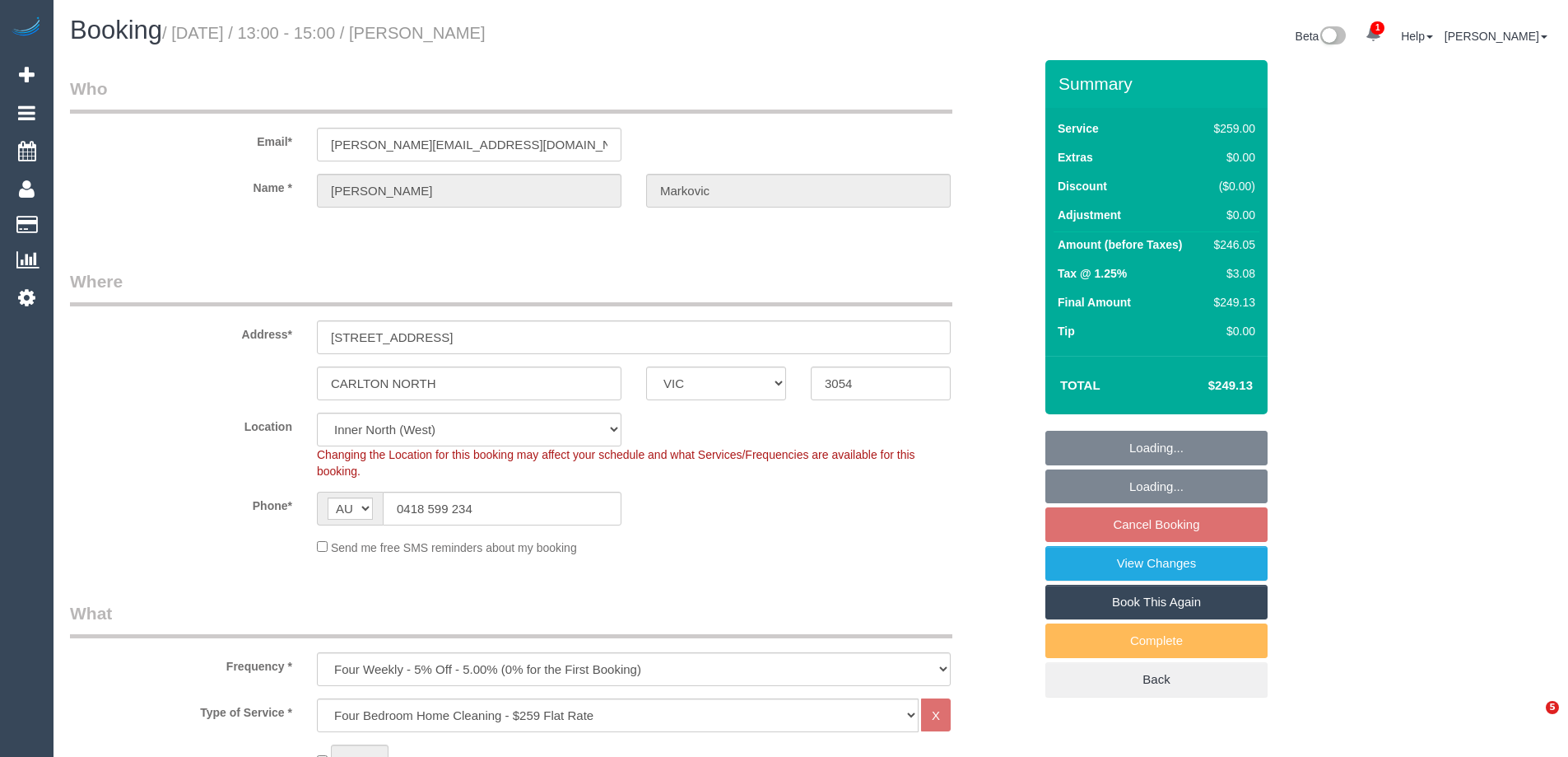
select select "number:24"
select select "number:33"
select select "number:12"
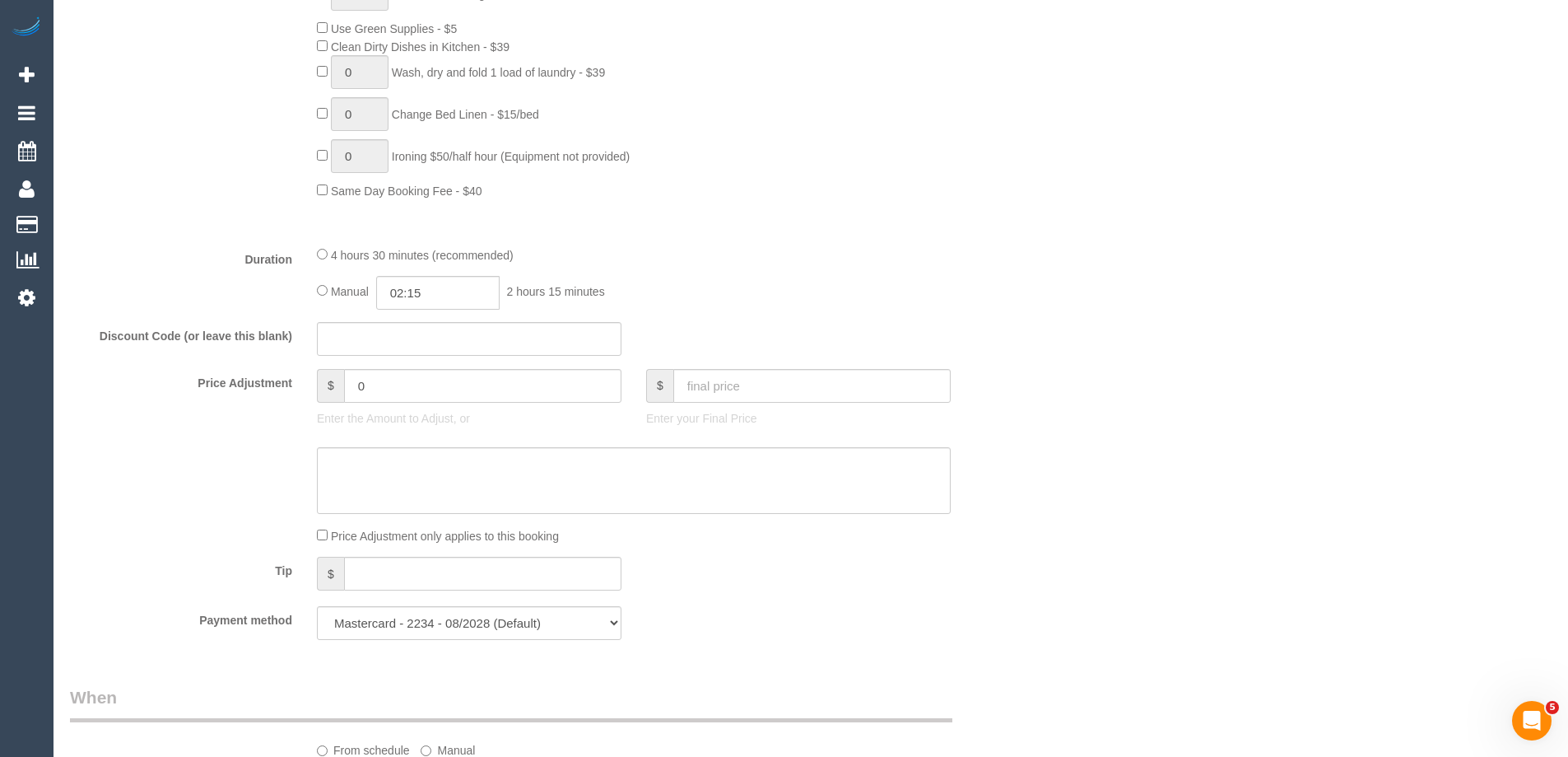
select select "spot7"
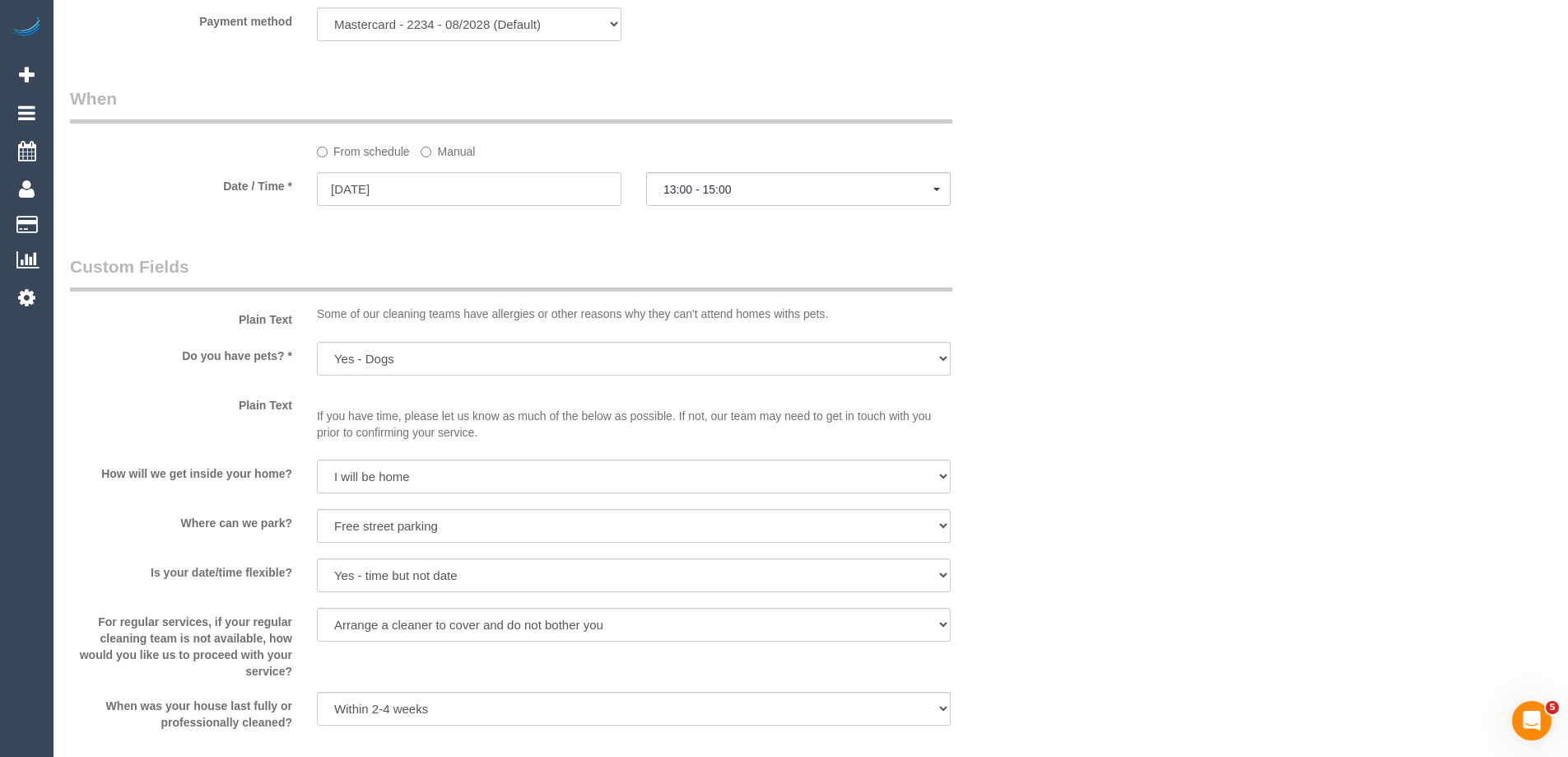
scroll to position [2305, 0]
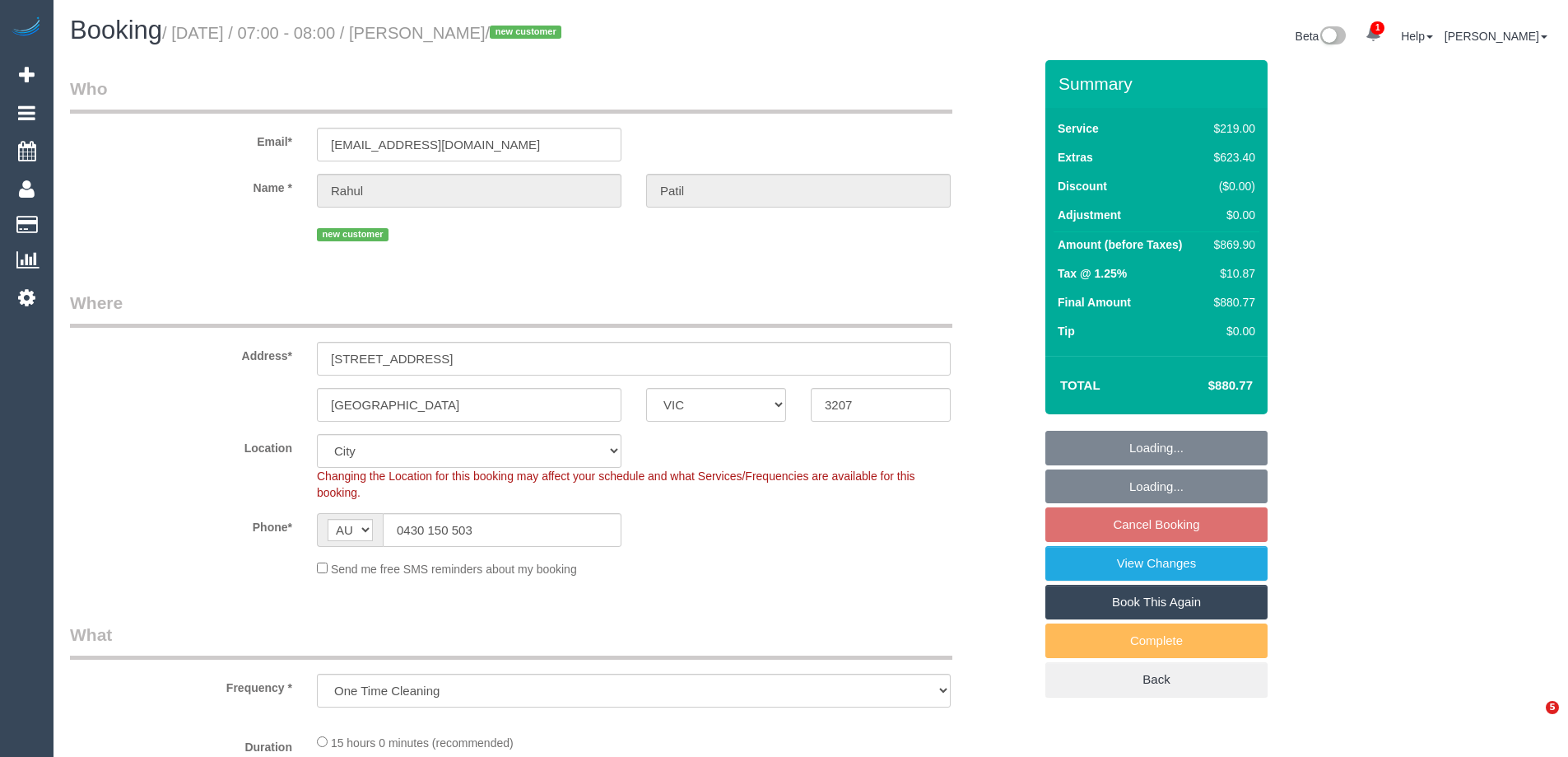
select select "VIC"
select select "object:840"
select select "number:28"
select select "number:14"
select select "number:18"
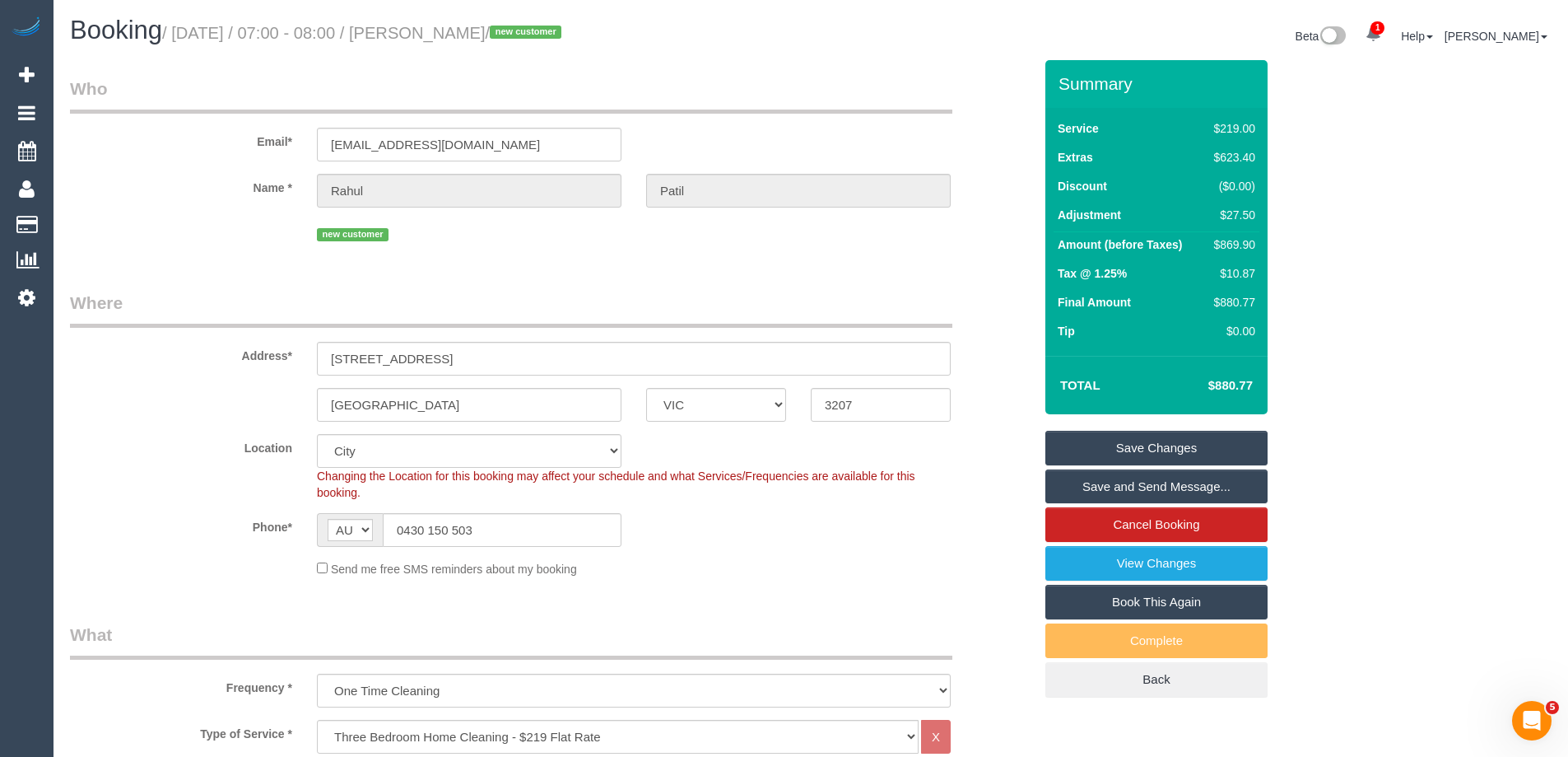
drag, startPoint x: 513, startPoint y: 33, endPoint x: 450, endPoint y: 27, distance: 63.3
click at [433, 31] on small "/ [DATE] / 07:00 - 08:00 / [PERSON_NAME] / new customer" at bounding box center [364, 33] width 404 height 18
copy small "[PERSON_NAME]"
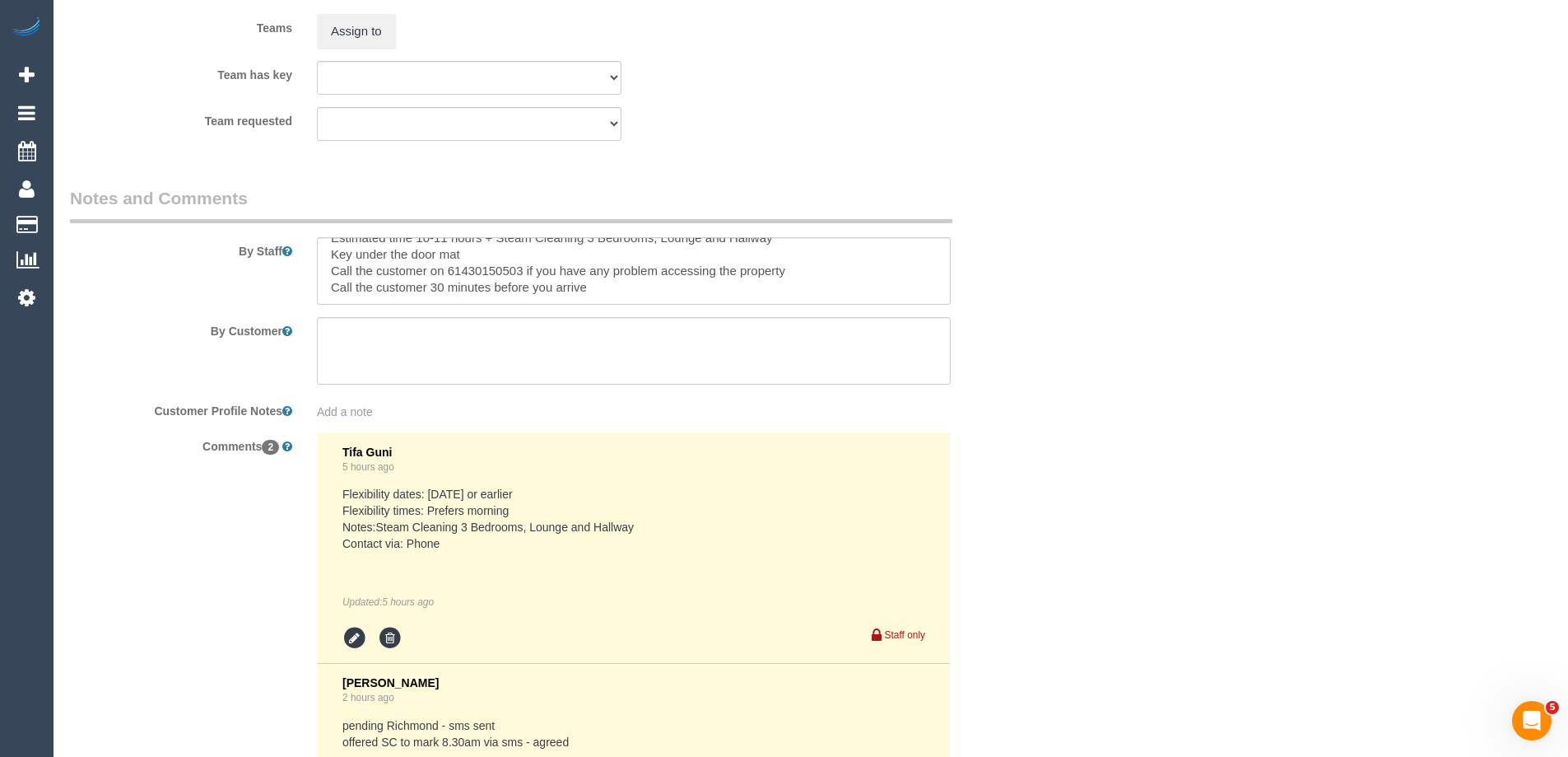
scroll to position [2983, 0]
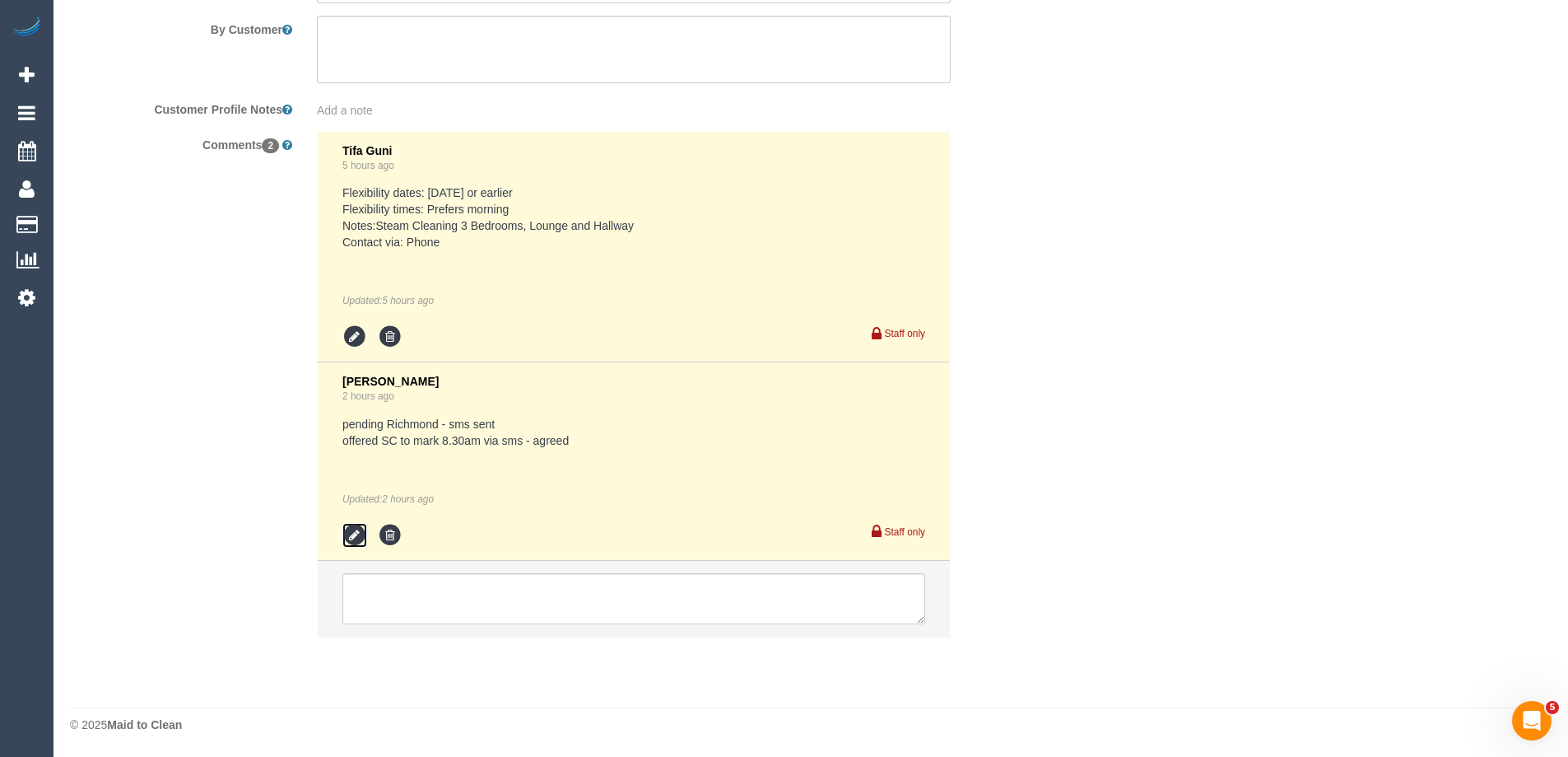
click at [351, 537] on icon at bounding box center [354, 535] width 25 height 25
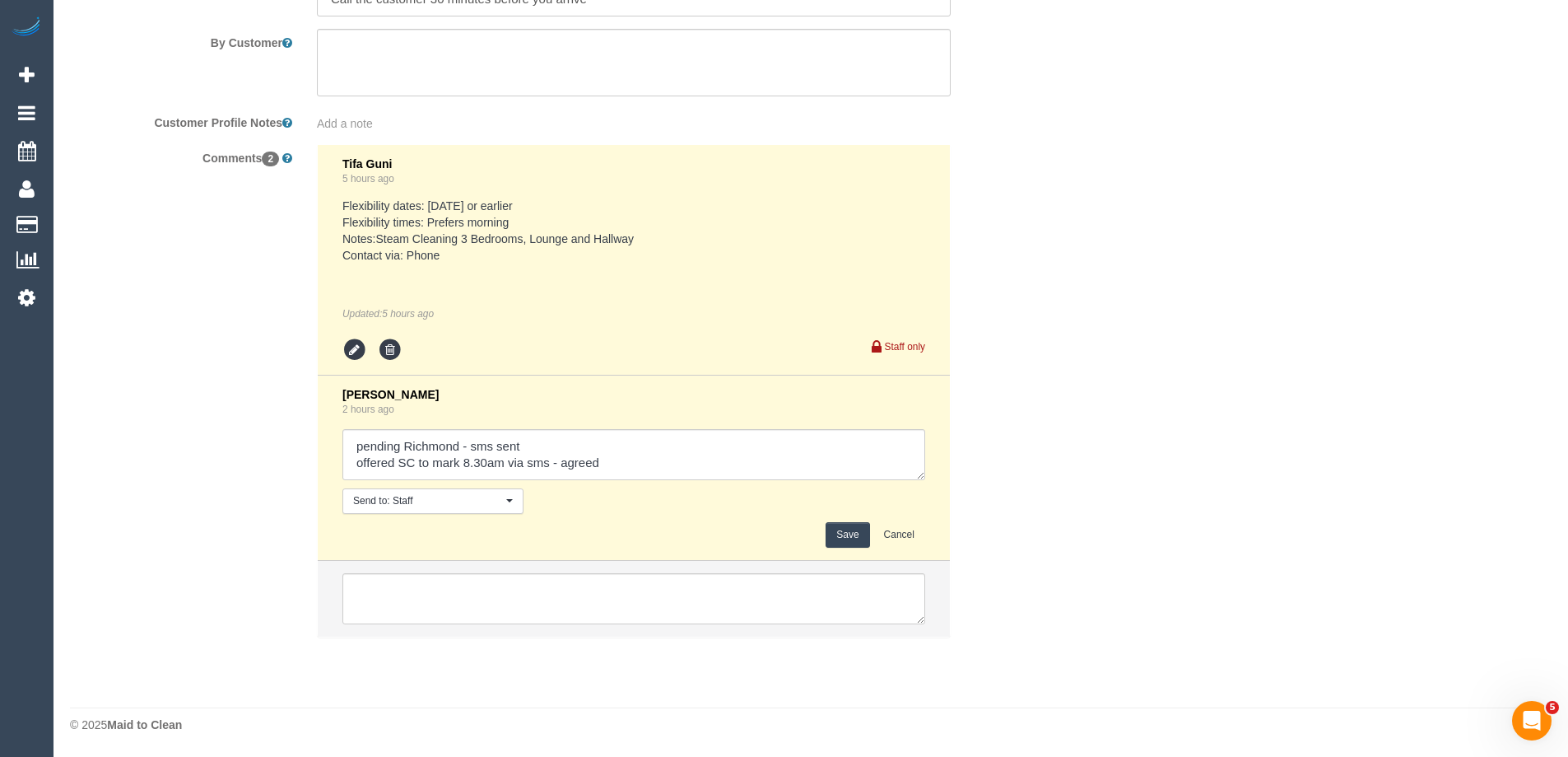
scroll to position [2969, 0]
click at [579, 446] on textarea at bounding box center [633, 454] width 583 height 51
type textarea "pending Richmond - sms sent - agreed offered SC to mark 8.30am via sms - agreed"
click at [843, 531] on button "Save" at bounding box center [847, 535] width 44 height 26
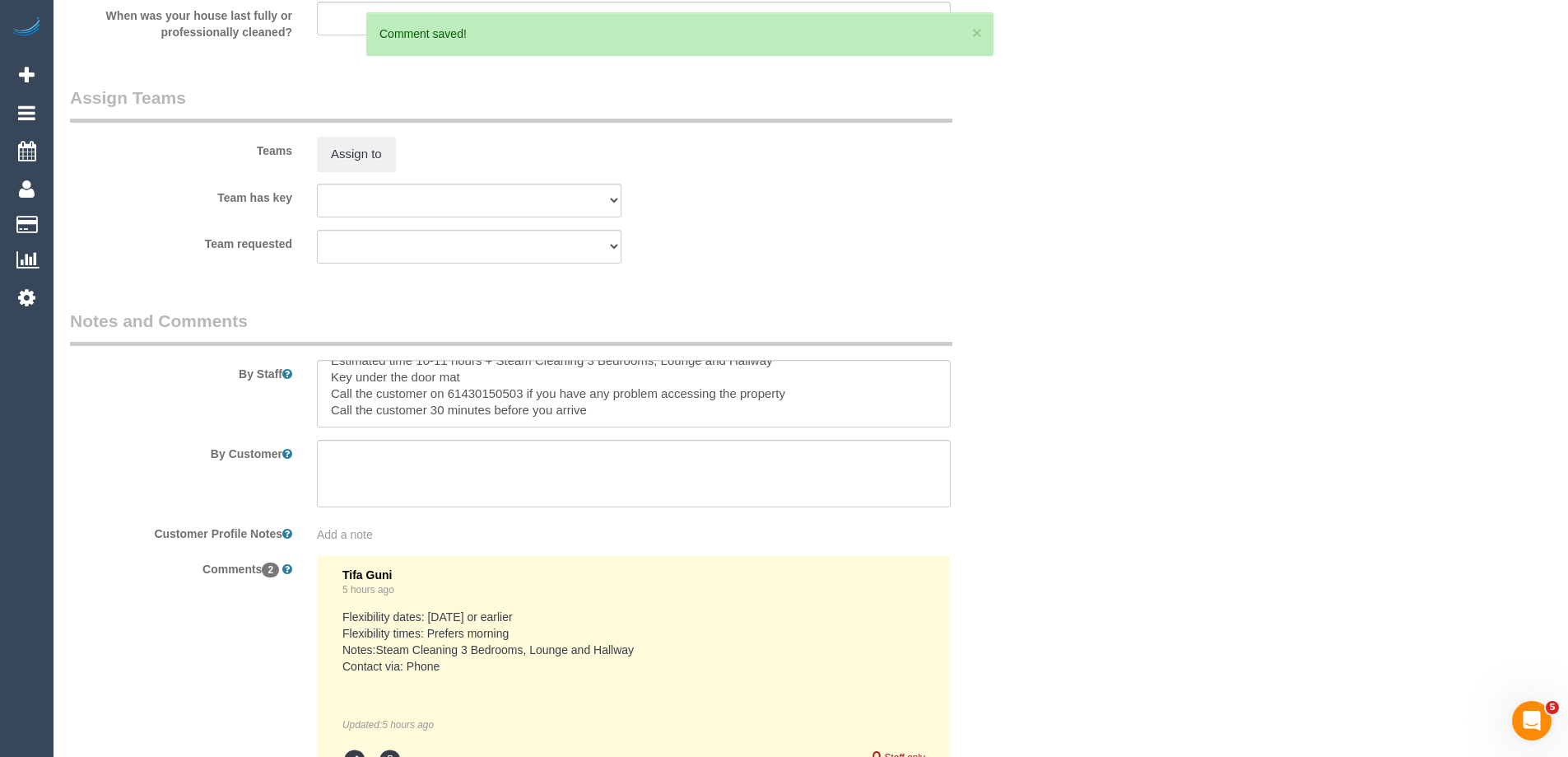
scroll to position [2476, 0]
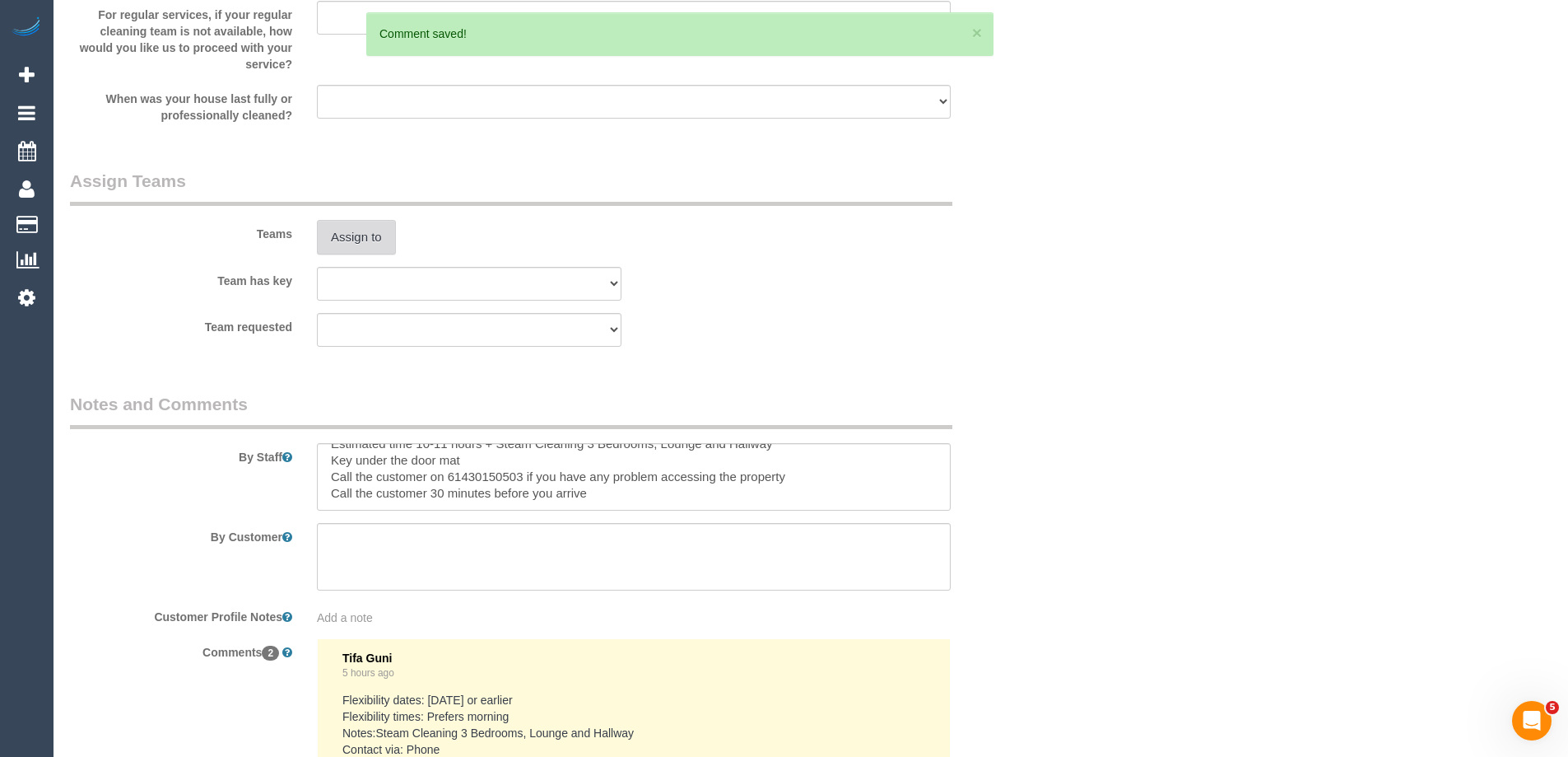
click at [355, 240] on button "Assign to" at bounding box center [356, 237] width 79 height 35
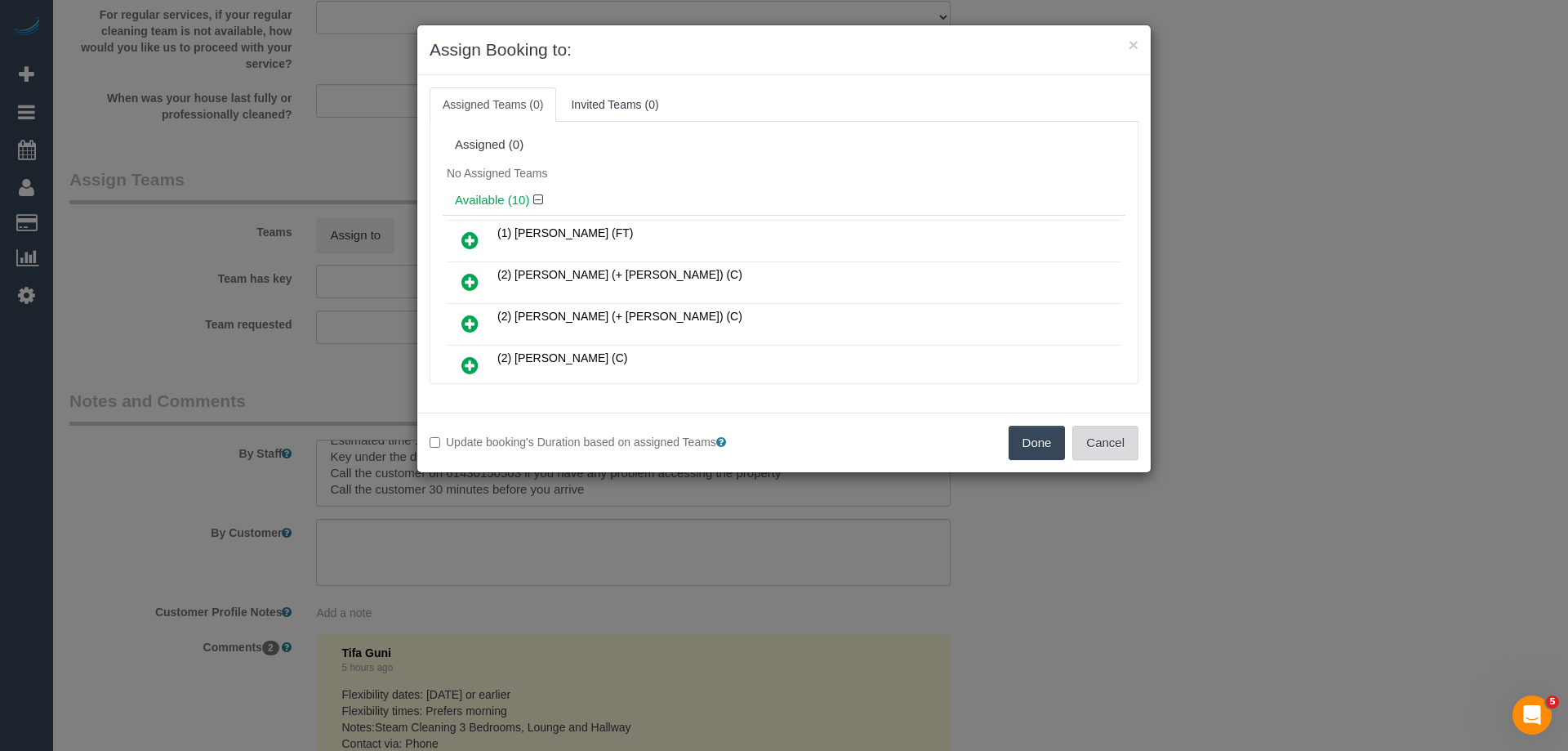
click at [1121, 450] on button "Cancel" at bounding box center [1105, 442] width 66 height 35
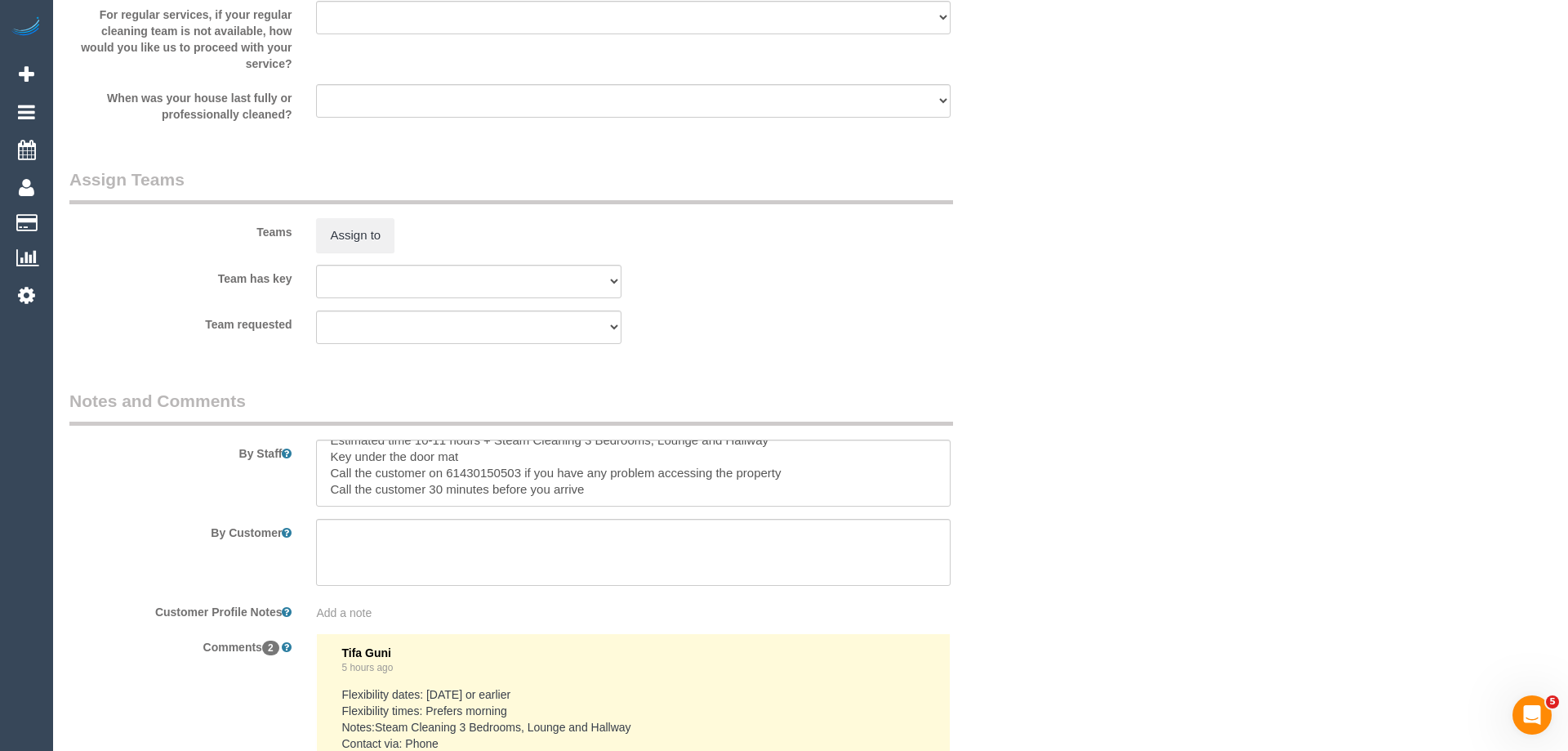
click at [1116, 451] on div "× Assign Booking to: Assigned Teams (0) Invited Teams (0) Assigned (0) No Assig…" at bounding box center [784, 375] width 1568 height 751
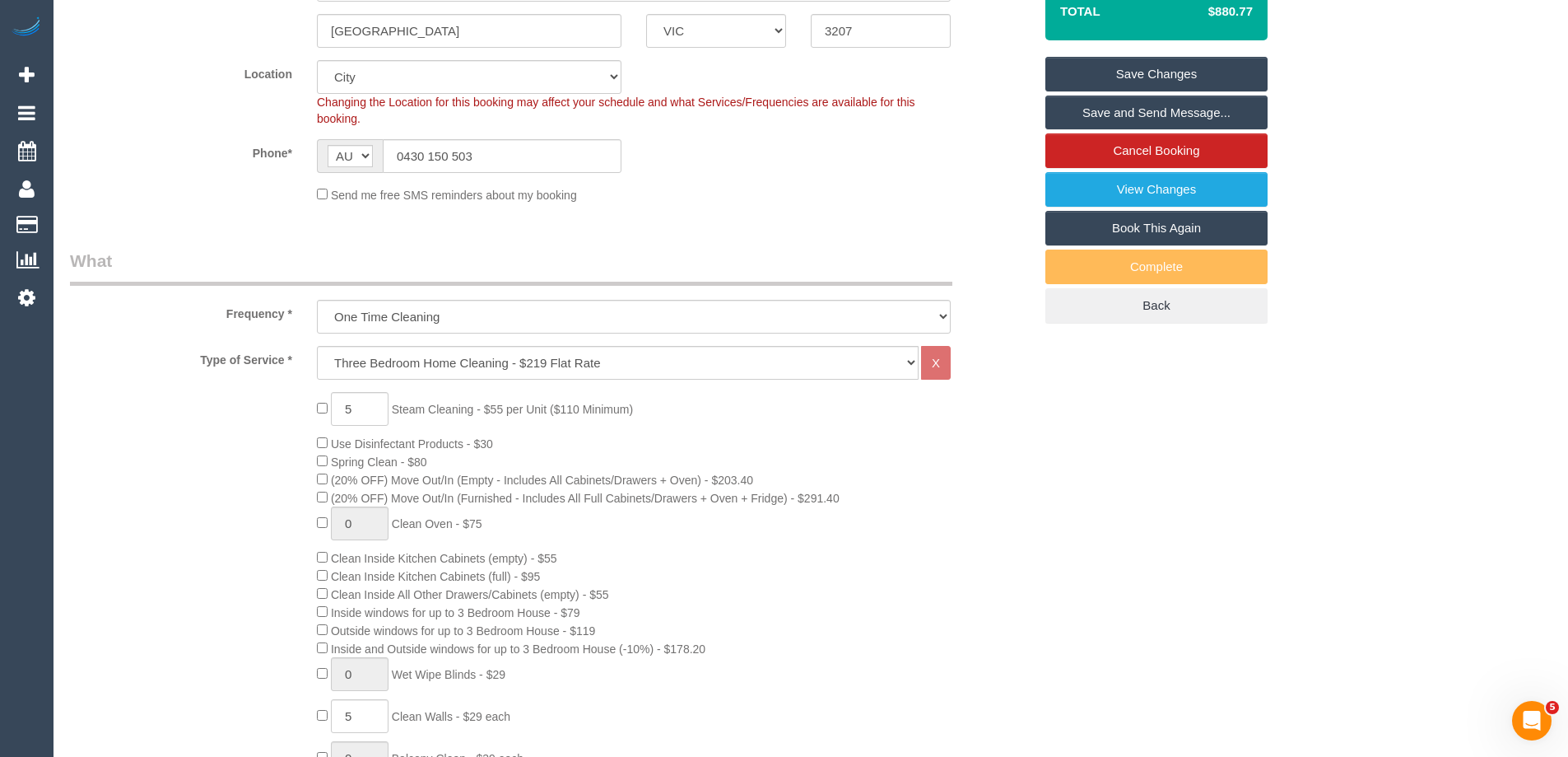
scroll to position [253, 0]
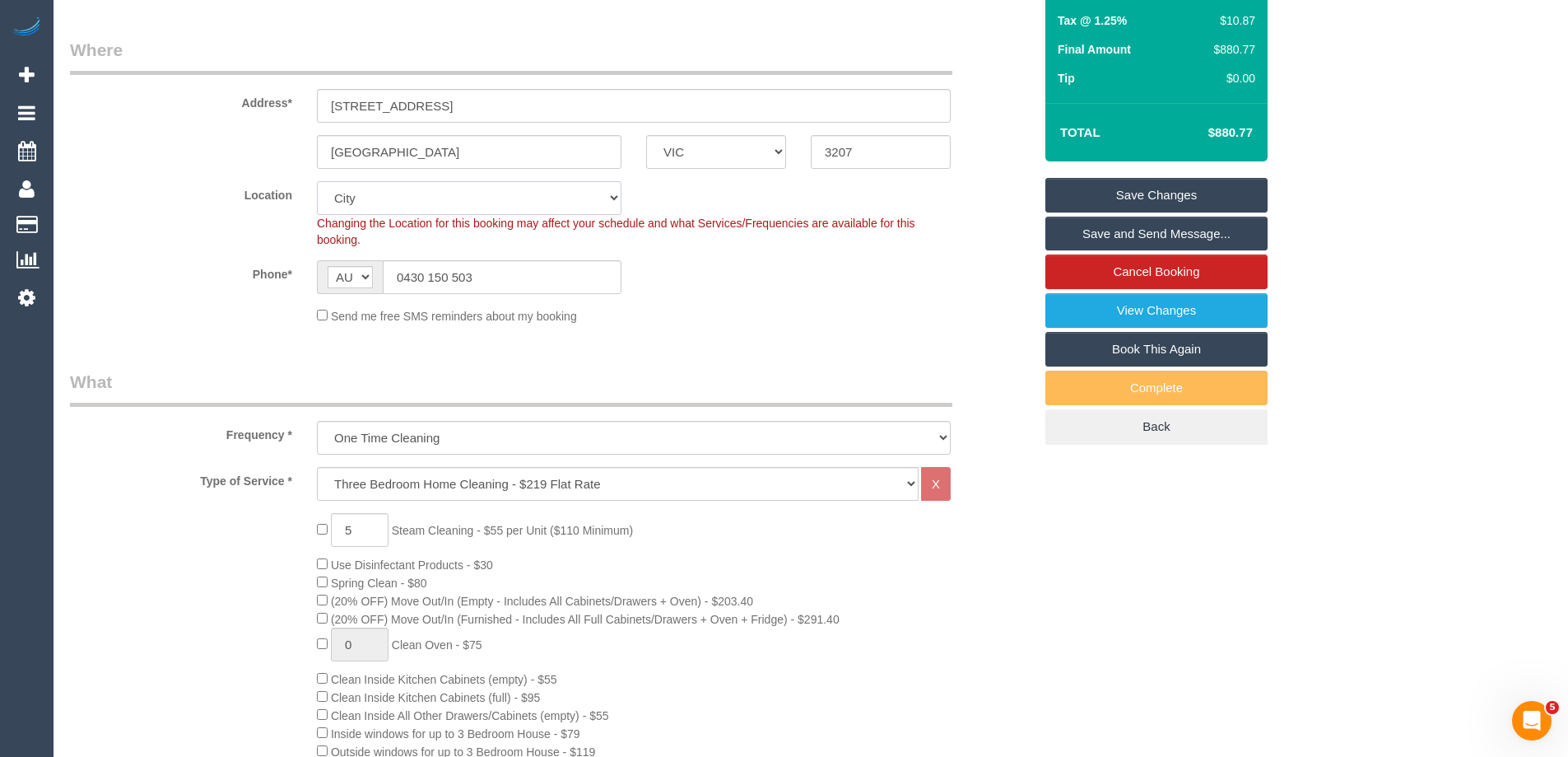
drag, startPoint x: 399, startPoint y: 196, endPoint x: 385, endPoint y: 198, distance: 14.1
click at [399, 196] on select "Office [GEOGRAPHIC_DATA] (North) East (South) [GEOGRAPHIC_DATA] (East) [GEOGRAP…" at bounding box center [469, 198] width 304 height 34
select select "50"
click at [317, 181] on select "Office [GEOGRAPHIC_DATA] (North) East (South) [GEOGRAPHIC_DATA] (East) [GEOGRAP…" at bounding box center [469, 198] width 304 height 34
drag, startPoint x: 211, startPoint y: 317, endPoint x: 251, endPoint y: 351, distance: 52.5
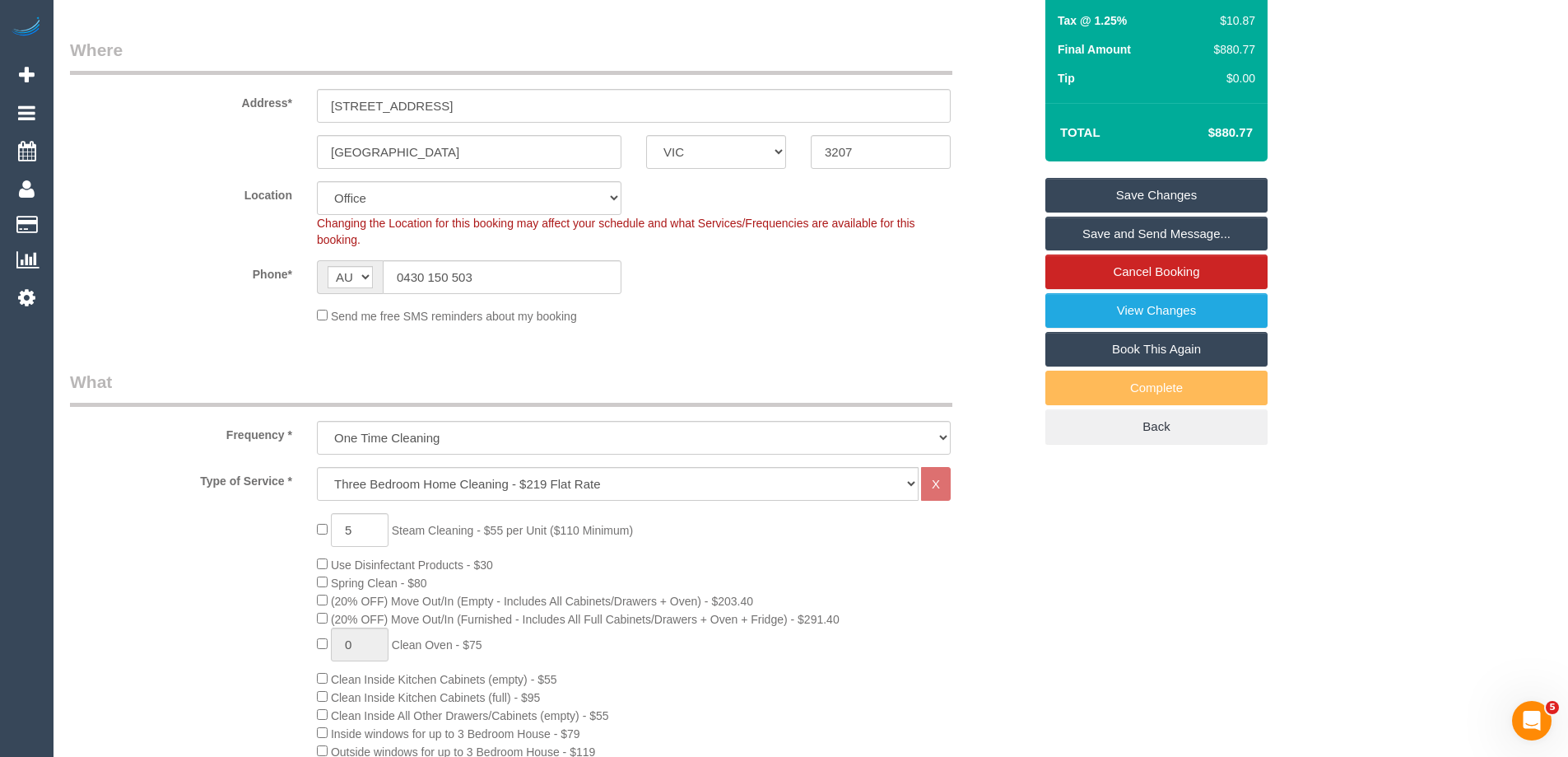
click at [212, 317] on div "Send me free SMS reminders about my booking" at bounding box center [551, 315] width 987 height 18
select select "object:3082"
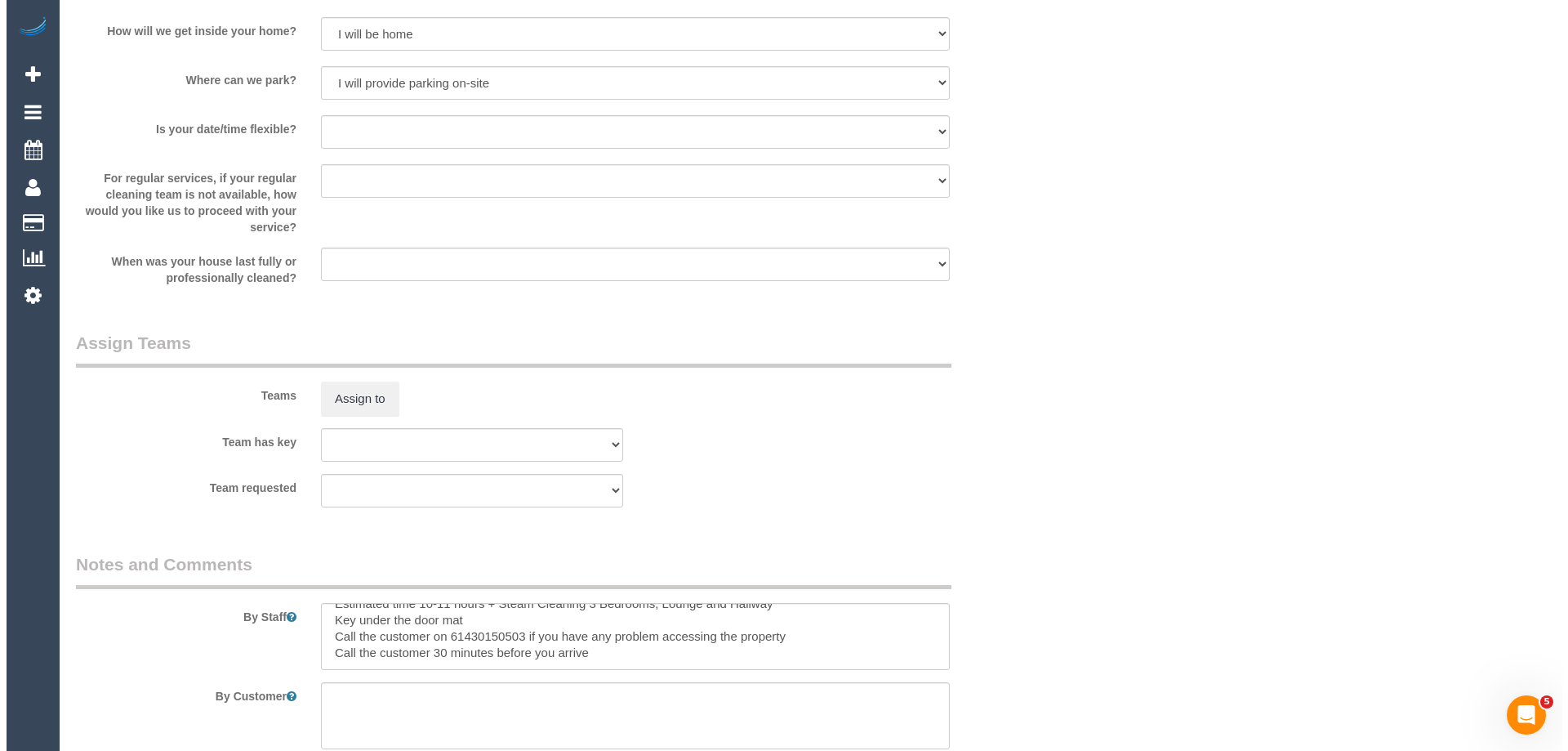
scroll to position [2538, 0]
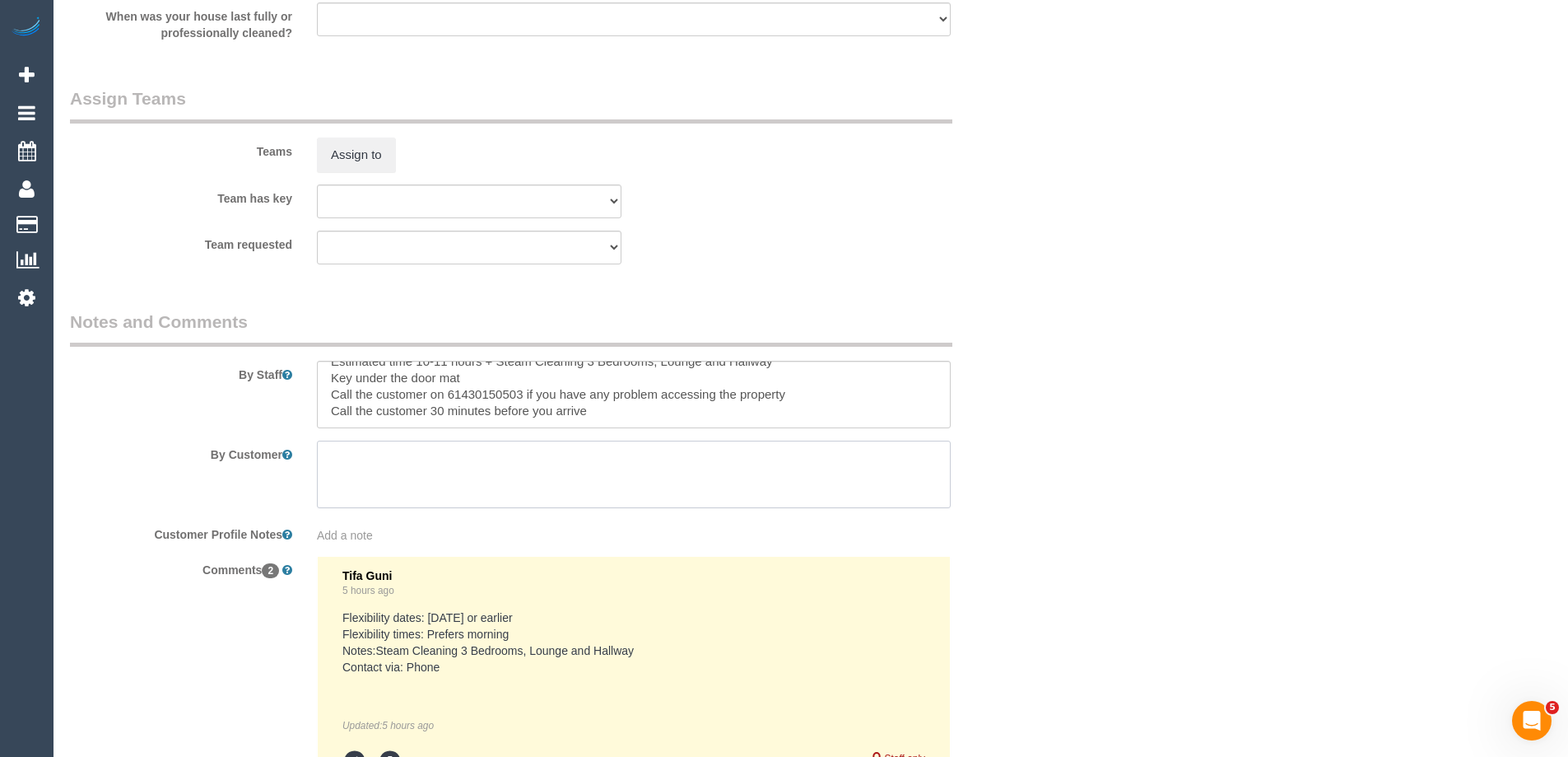
click at [910, 494] on textarea at bounding box center [633, 474] width 633 height 68
click at [352, 164] on button "Assign to" at bounding box center [356, 154] width 79 height 35
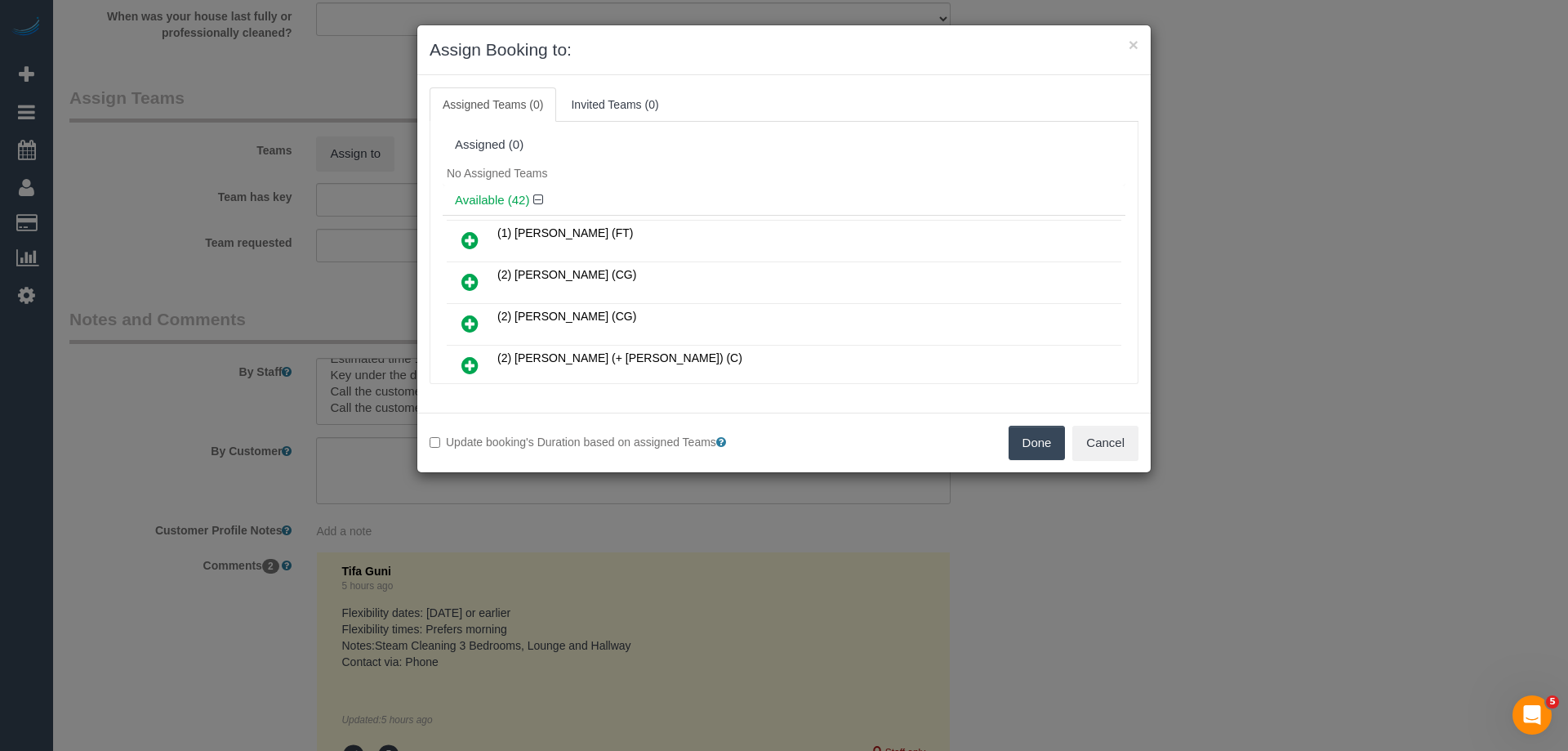
click at [682, 156] on div "Assigned (0)" at bounding box center [784, 145] width 683 height 31
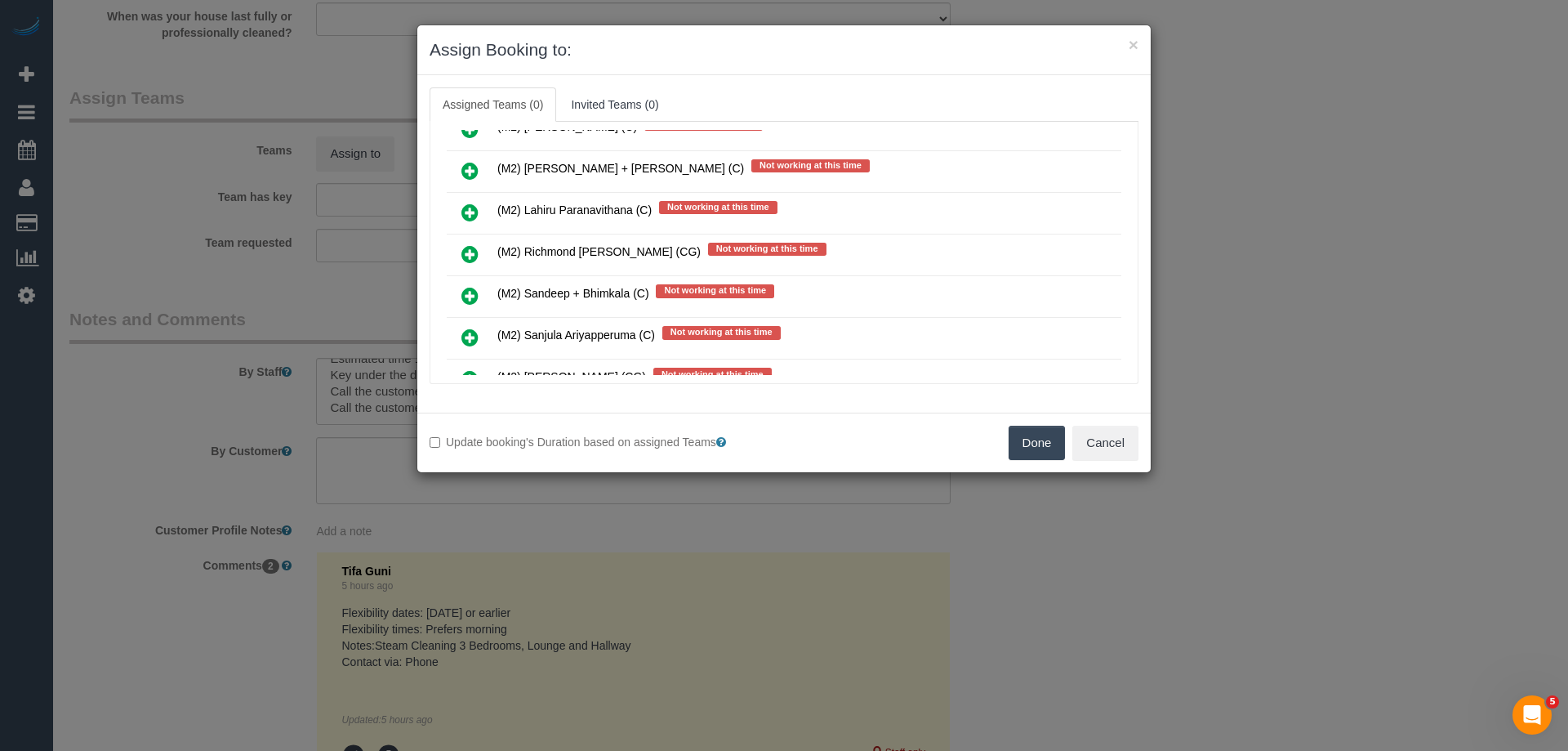
click at [465, 259] on icon at bounding box center [470, 254] width 17 height 20
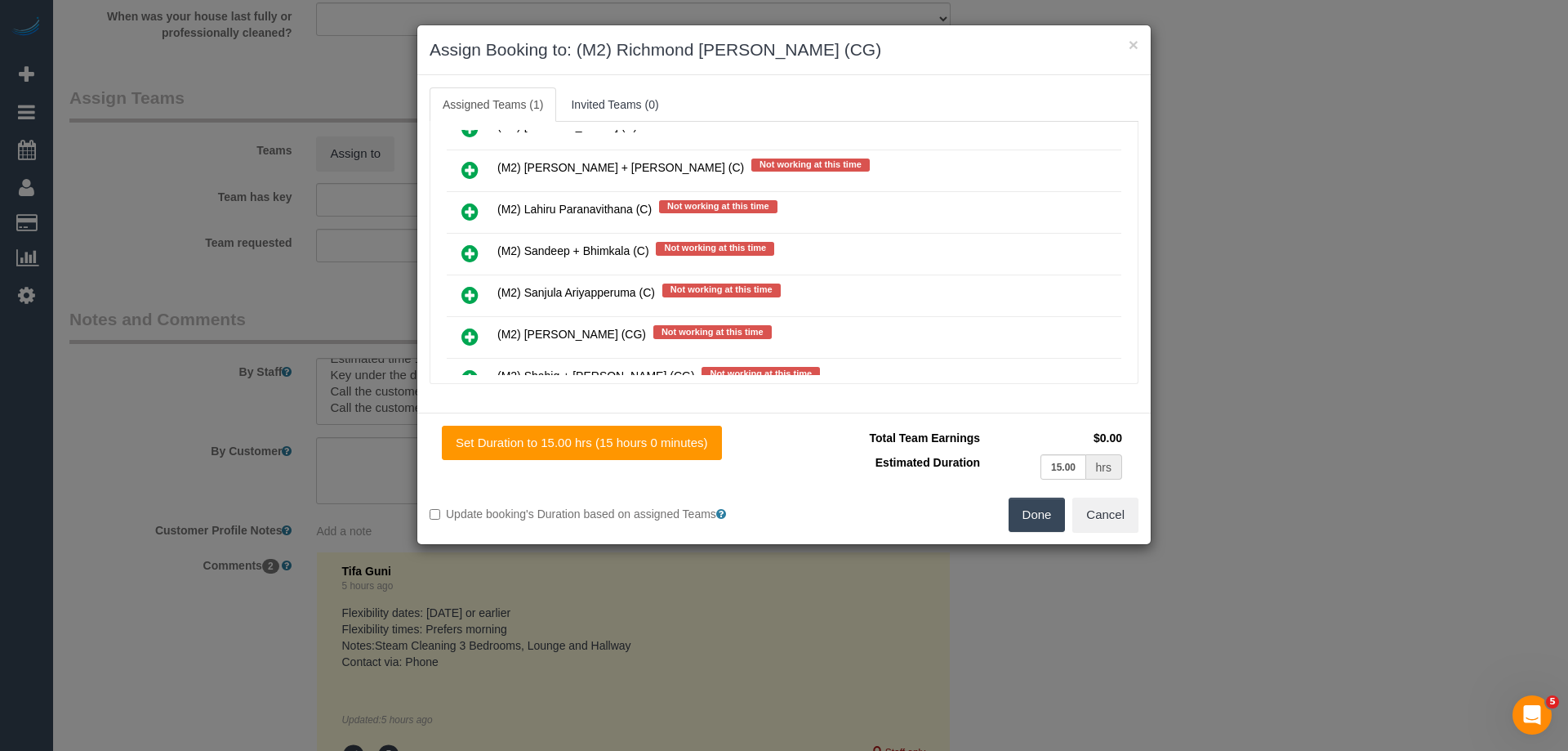
scroll to position [9955, 0]
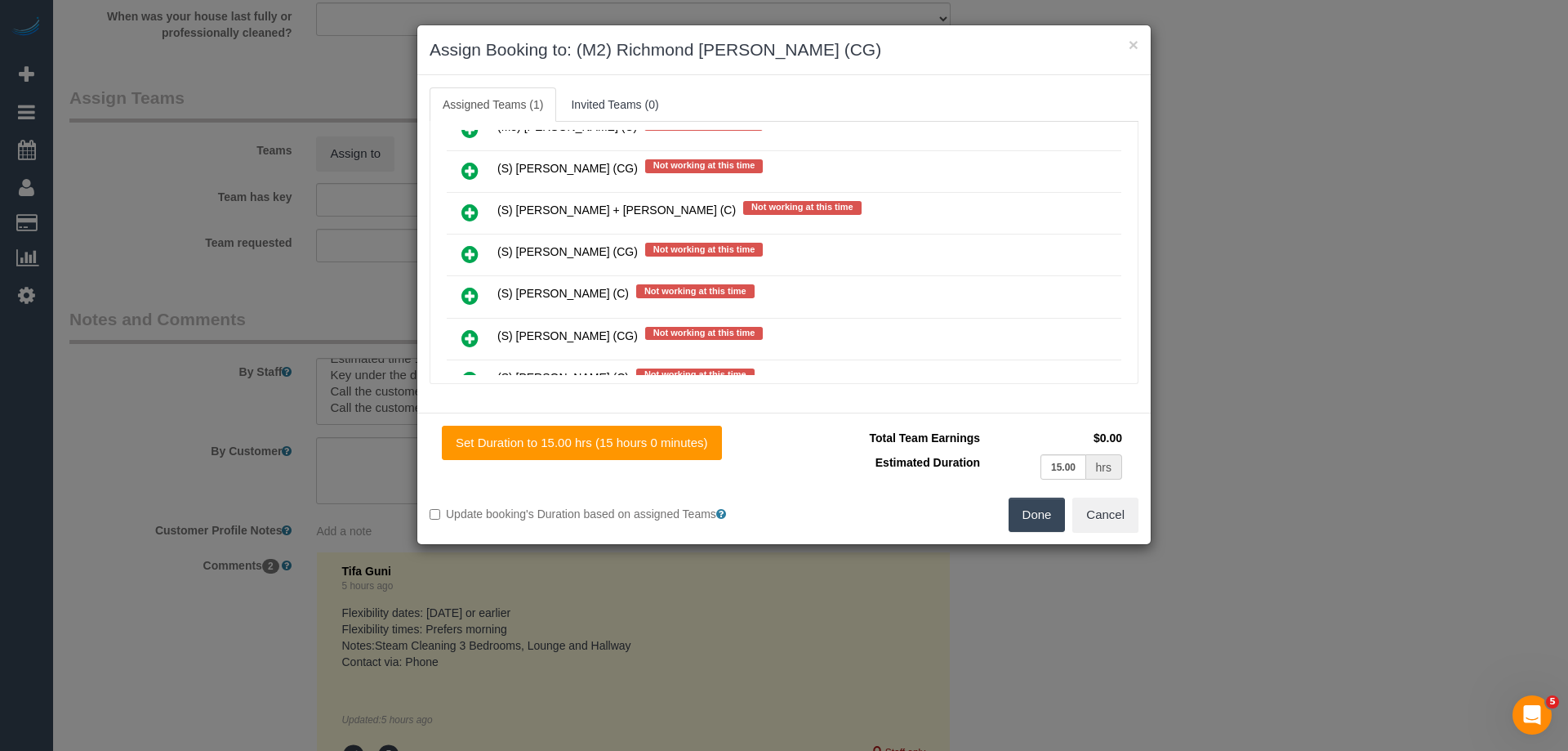
click at [471, 250] on icon at bounding box center [470, 254] width 17 height 20
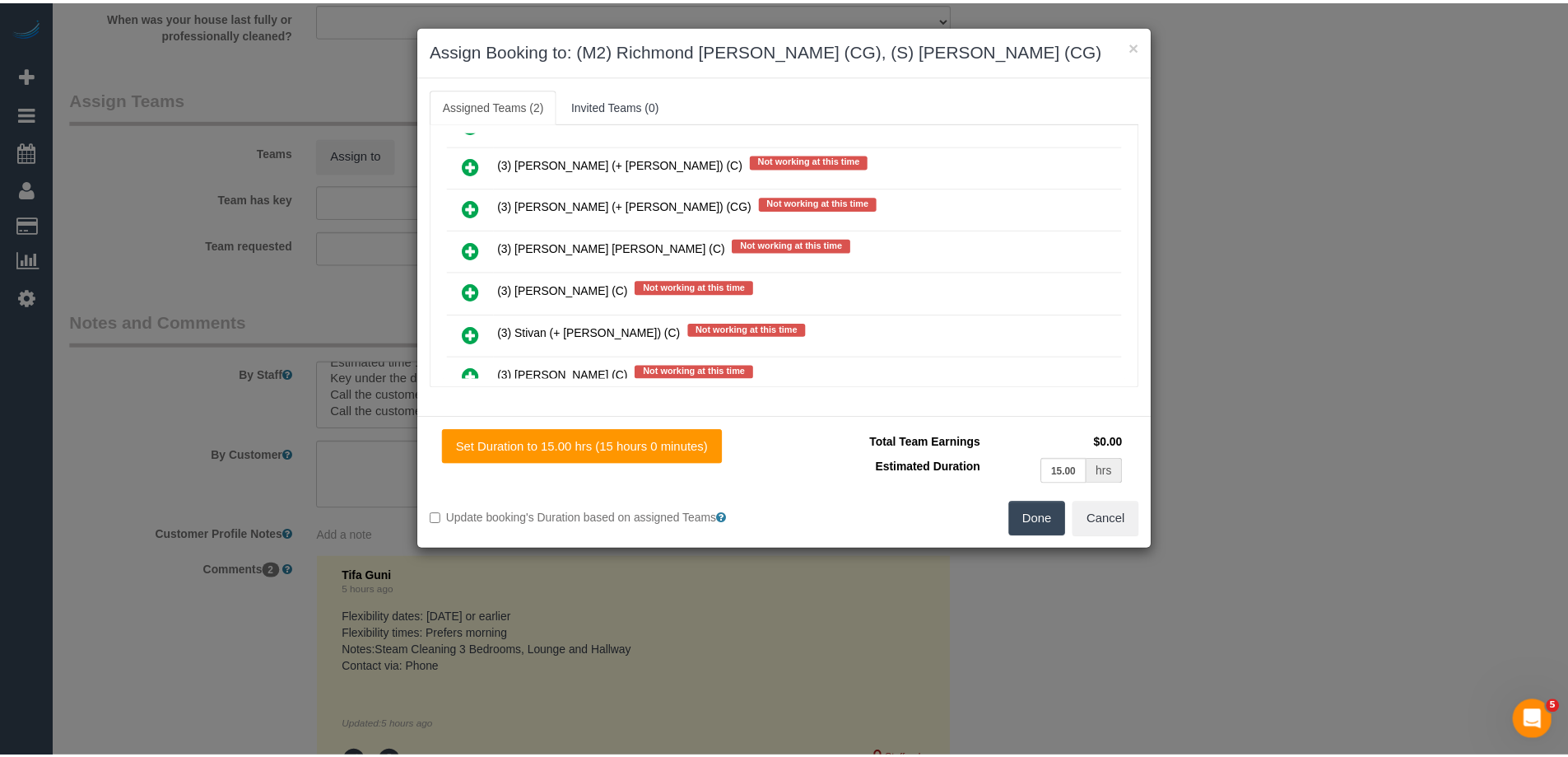
scroll to position [0, 0]
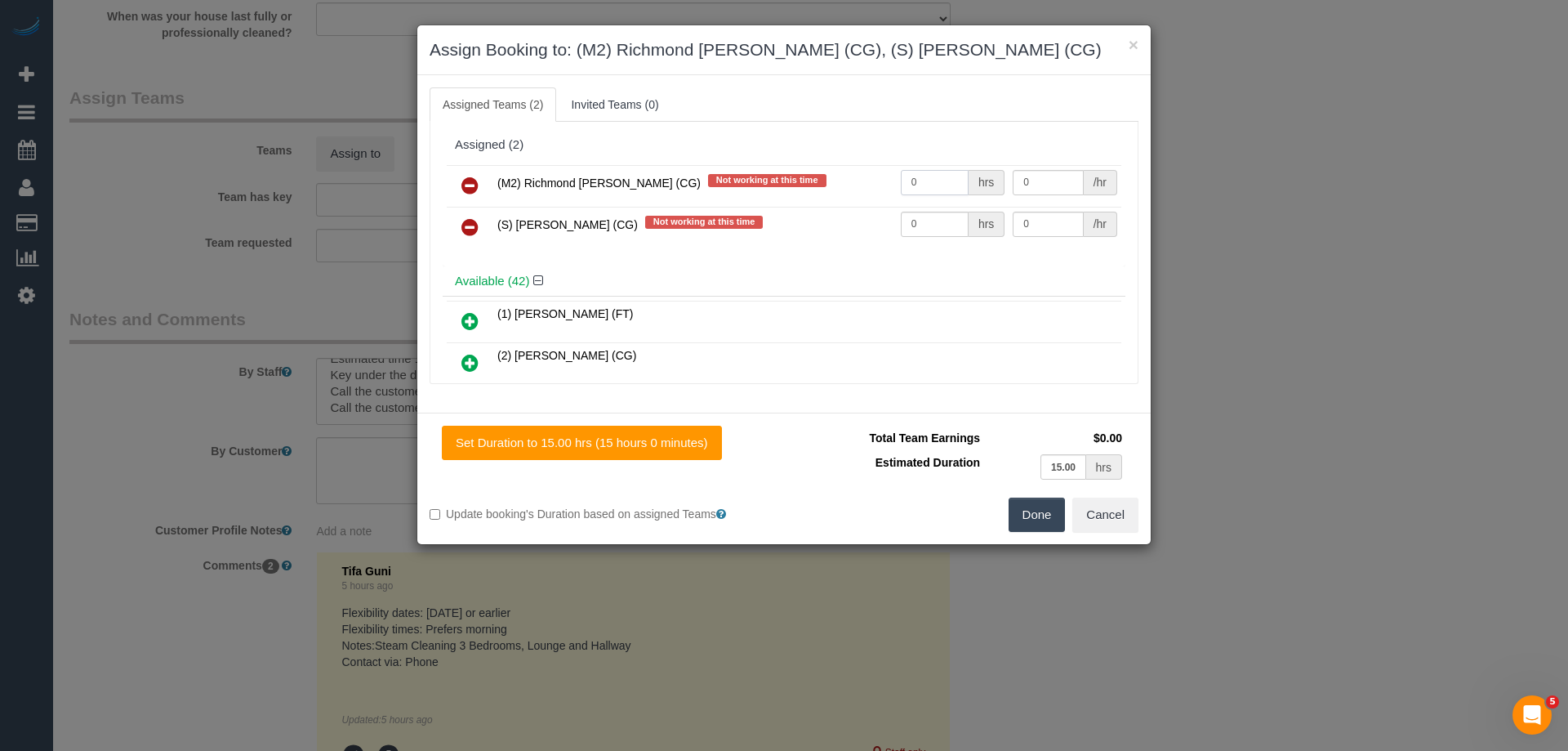
click at [939, 188] on input "0" at bounding box center [934, 183] width 68 height 26
type input "1"
click at [940, 229] on input "0" at bounding box center [934, 224] width 68 height 26
type input "1"
click at [915, 172] on input "1" at bounding box center [934, 183] width 68 height 26
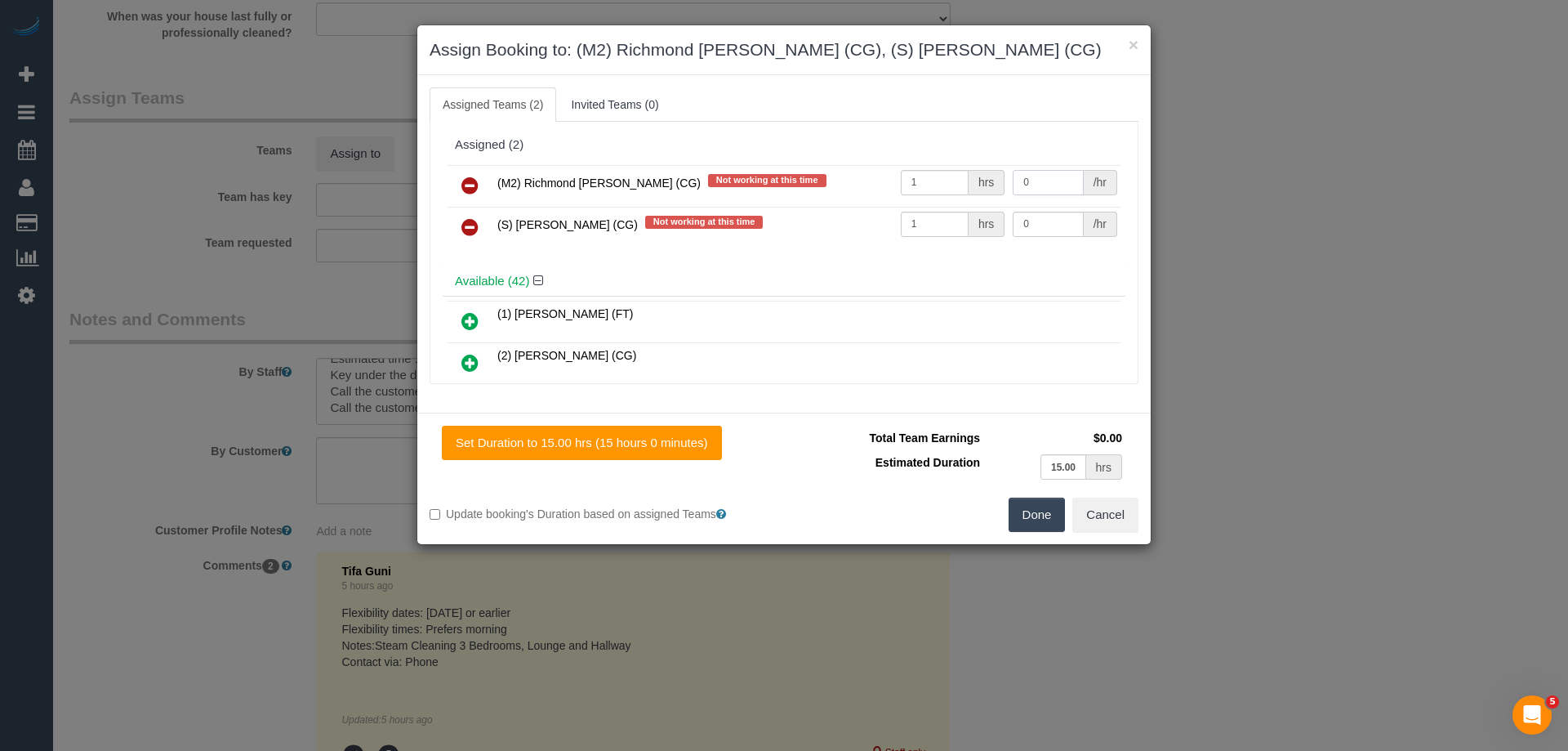
click at [1044, 187] on input "0" at bounding box center [1047, 183] width 70 height 26
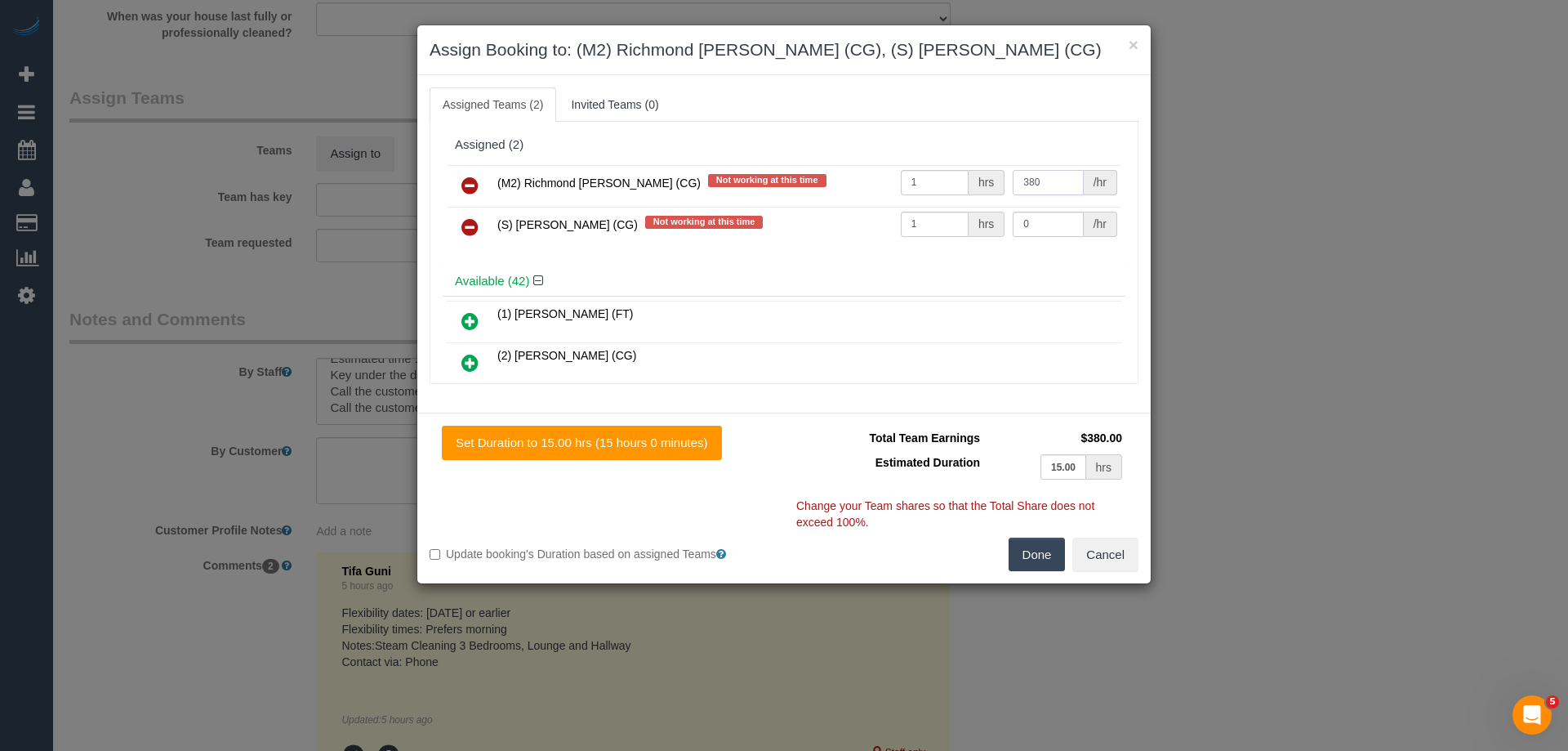
type input "380"
click at [1039, 227] on input "0" at bounding box center [1047, 224] width 70 height 26
type input "210"
click at [1047, 561] on button "Done" at bounding box center [1037, 555] width 57 height 35
click at [1047, 561] on div "× Assign Booking to: (M2) Richmond [PERSON_NAME] (CG), (S) [PERSON_NAME] (CG) A…" at bounding box center [784, 375] width 1568 height 751
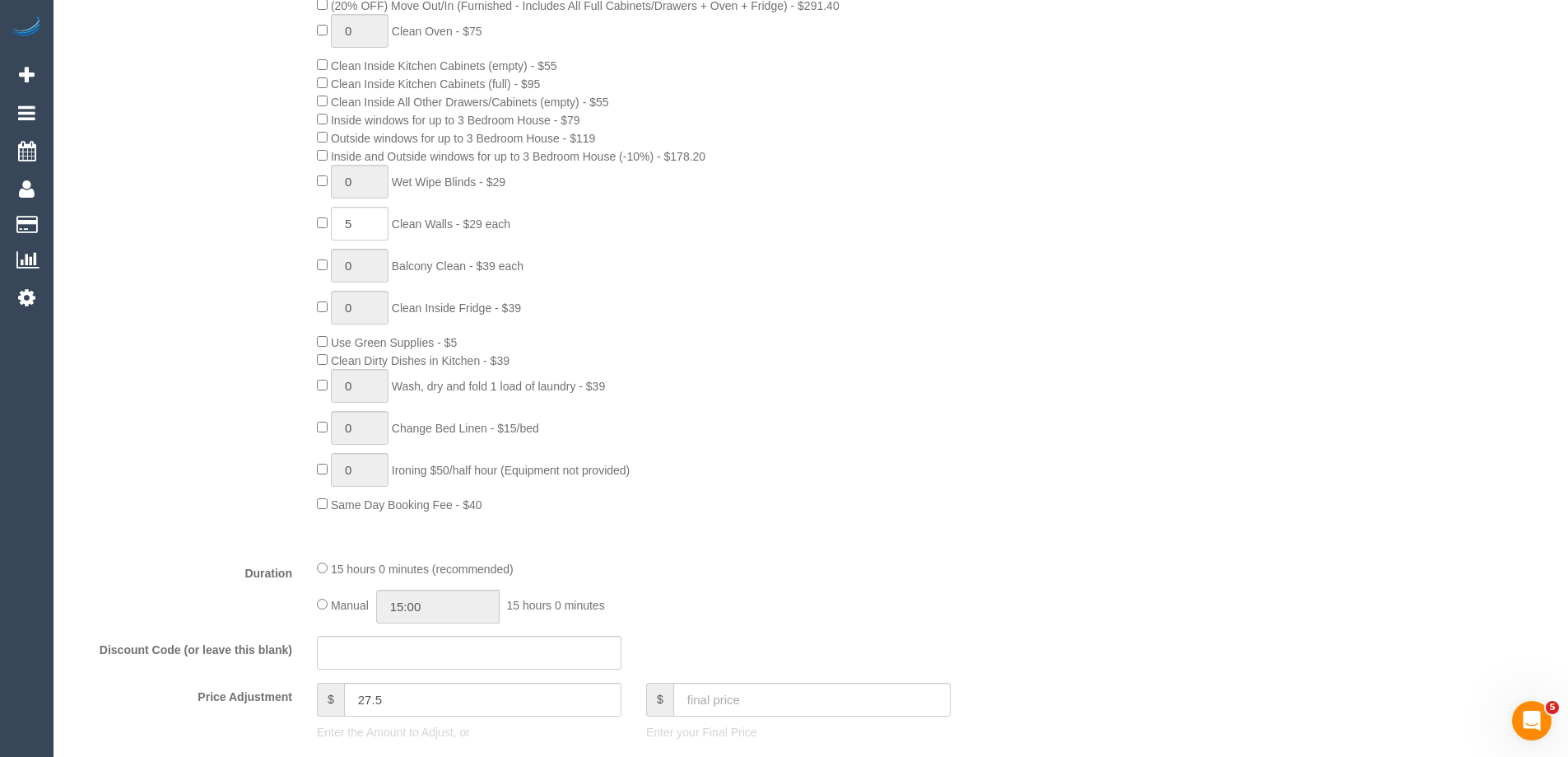
scroll to position [1159, 0]
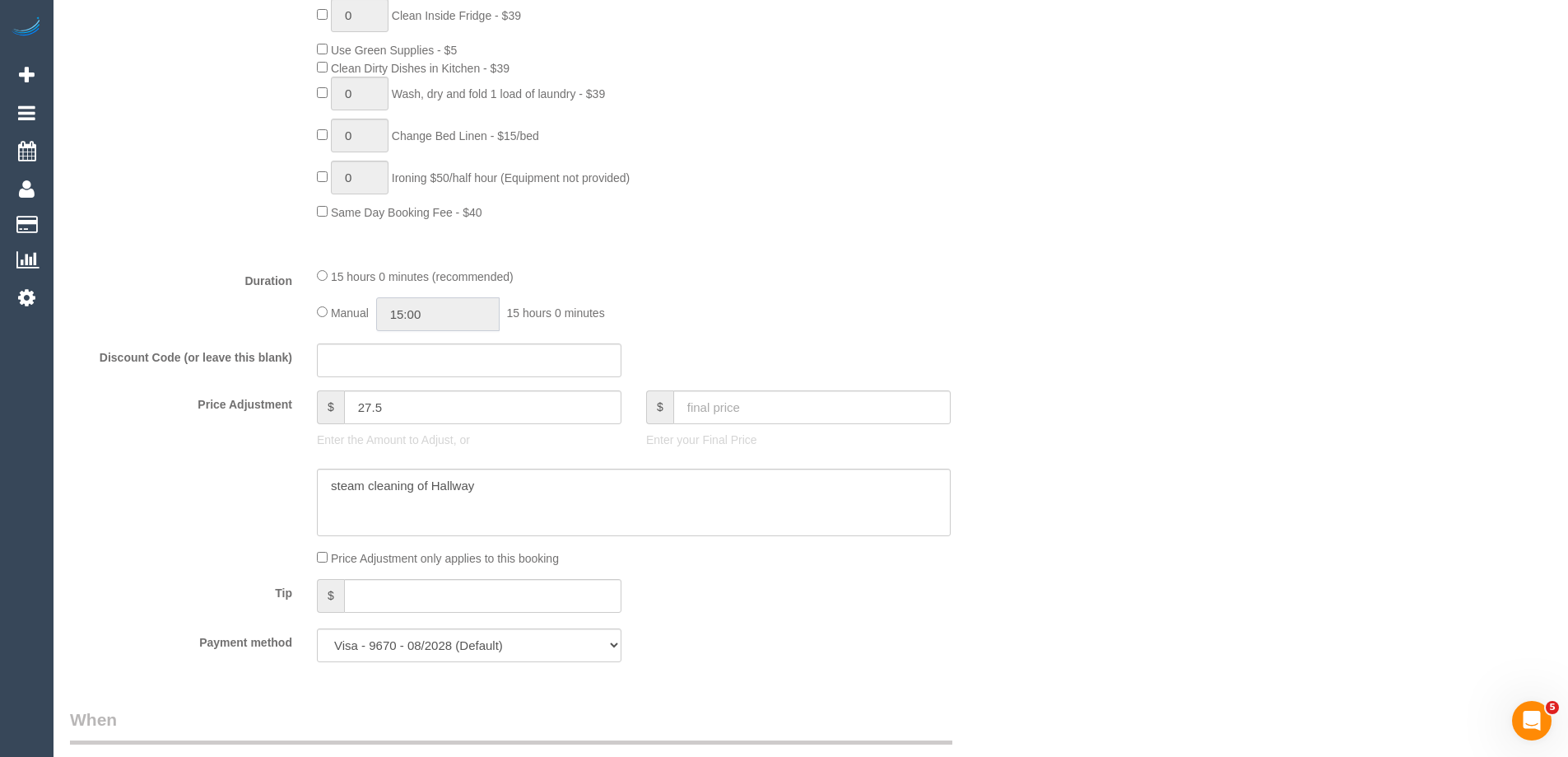
click at [465, 319] on input "15:00" at bounding box center [437, 314] width 123 height 34
click at [417, 338] on li "10:30" at bounding box center [420, 336] width 74 height 22
click at [451, 318] on input "10:30" at bounding box center [437, 314] width 123 height 34
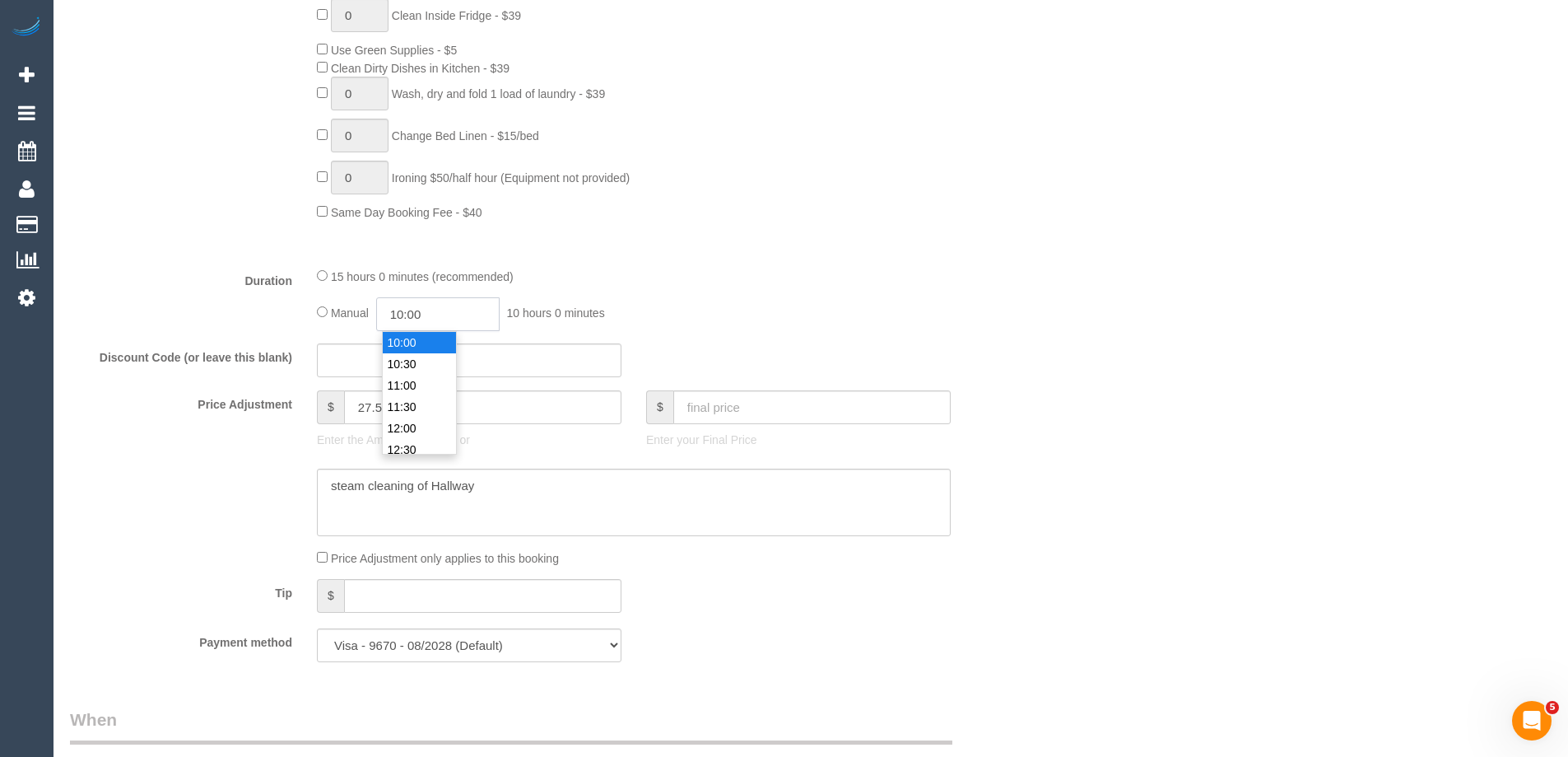
type input "10:00"
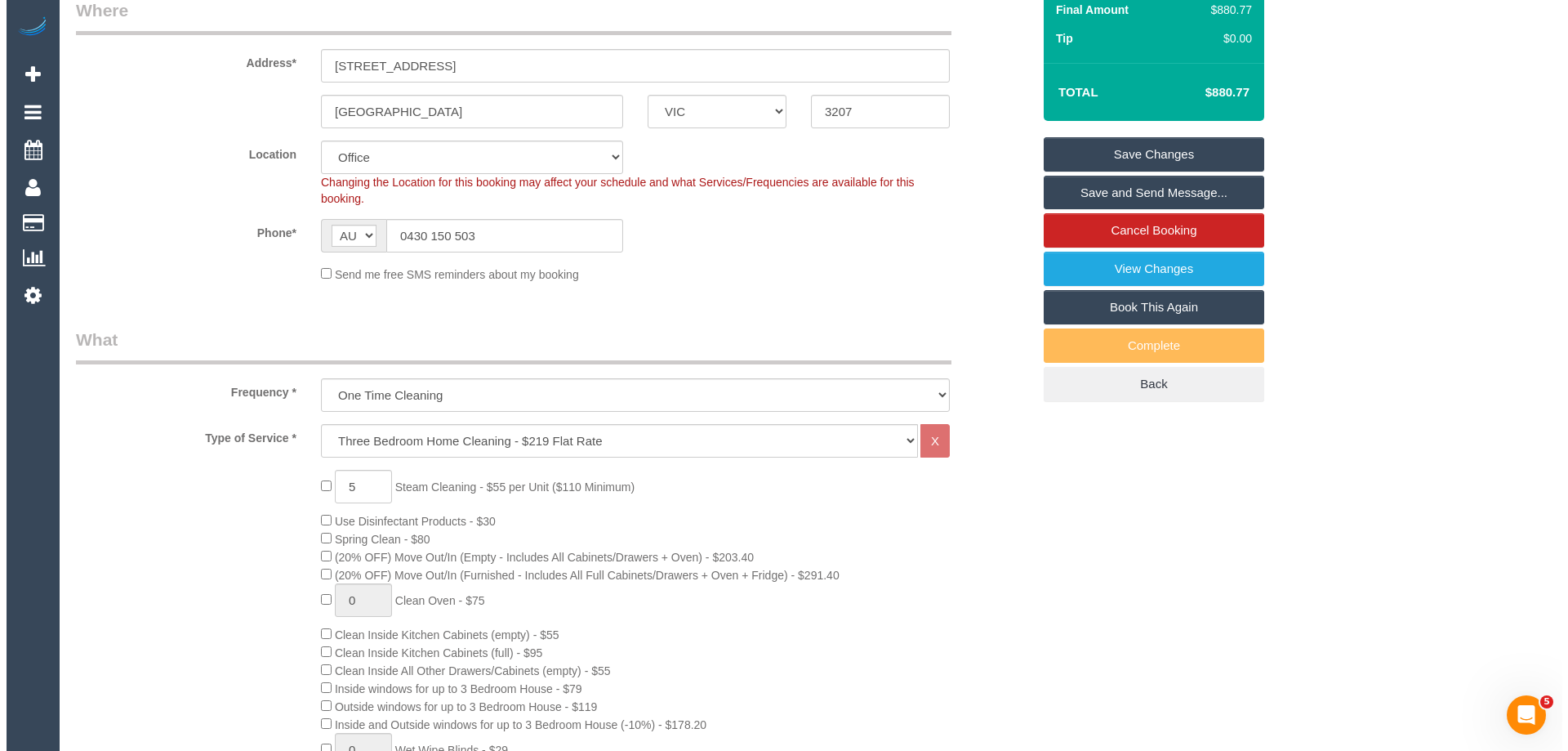
scroll to position [251, 0]
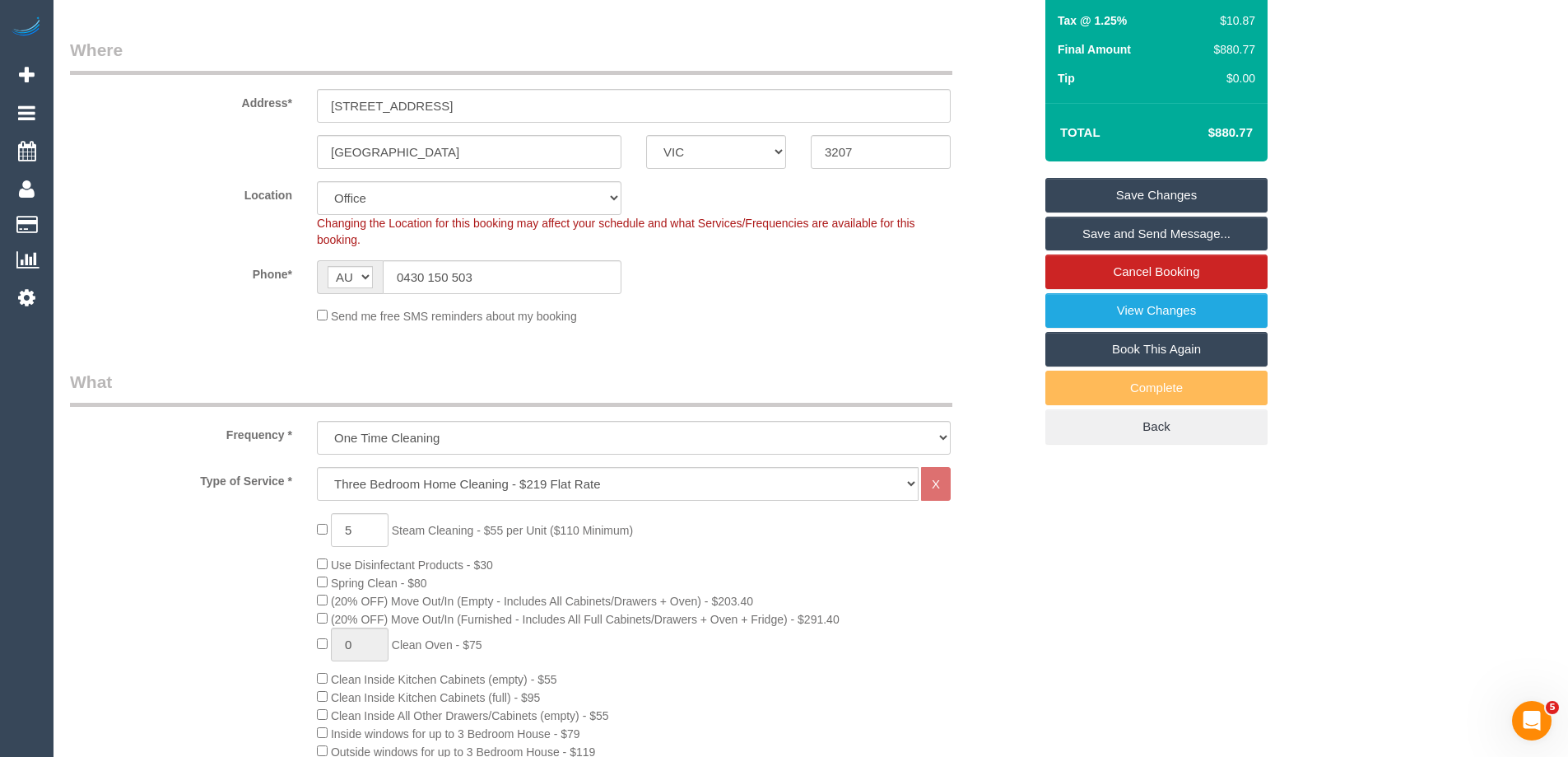
click at [1072, 238] on link "Save and Send Message..." at bounding box center [1155, 234] width 222 height 35
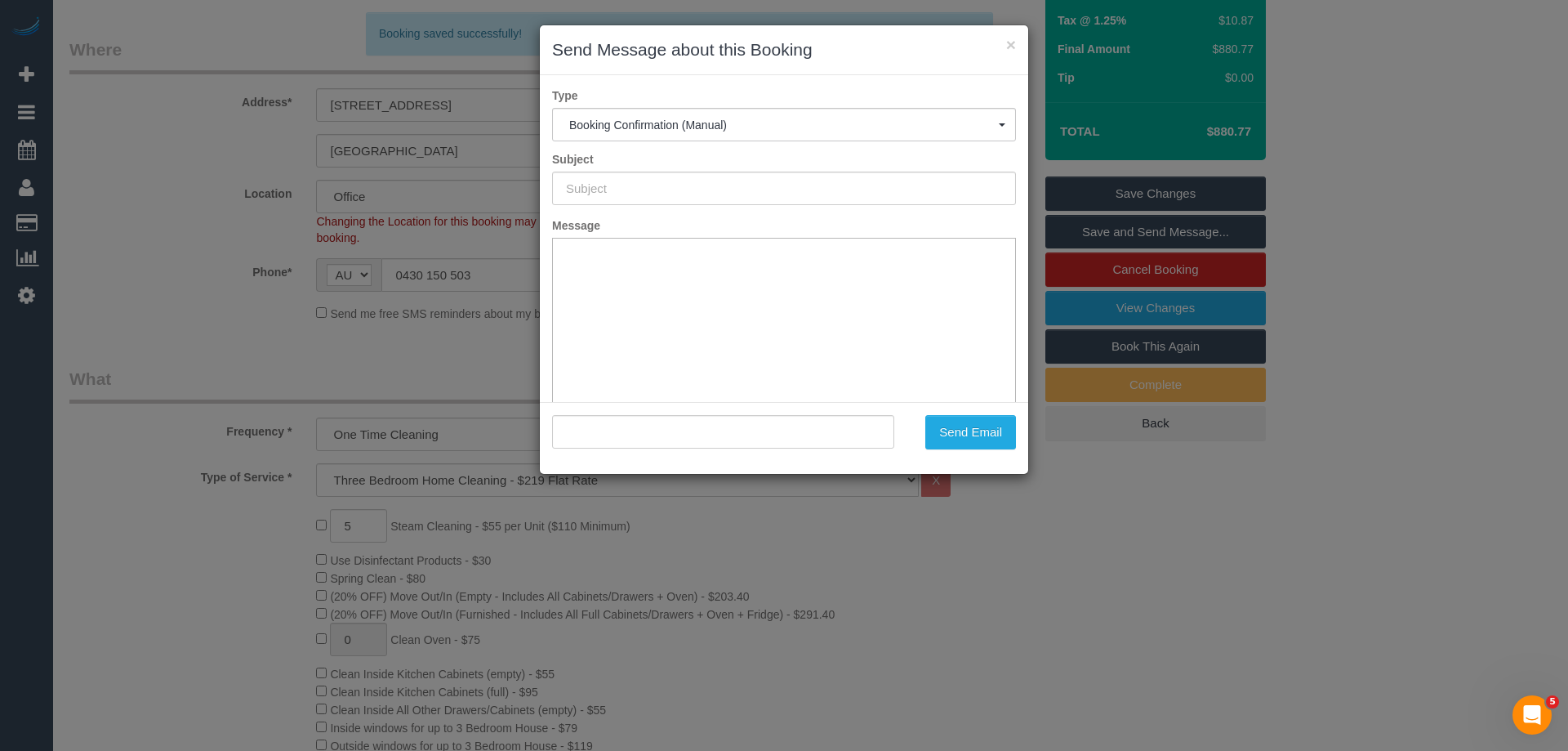
type input "Booking Confirmed"
type input ""[PERSON_NAME]" <[EMAIL_ADDRESS][DOMAIN_NAME]>"
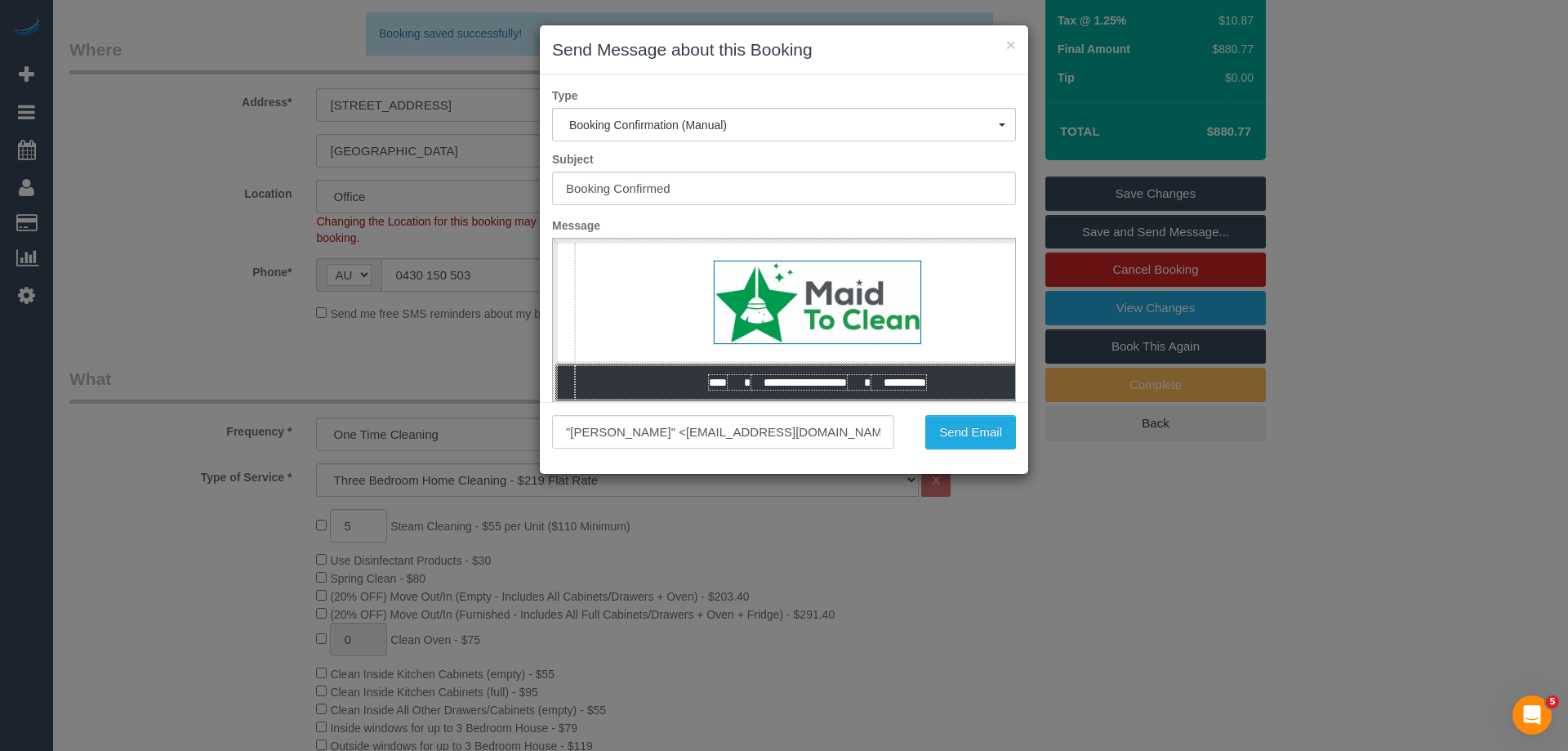
scroll to position [0, 0]
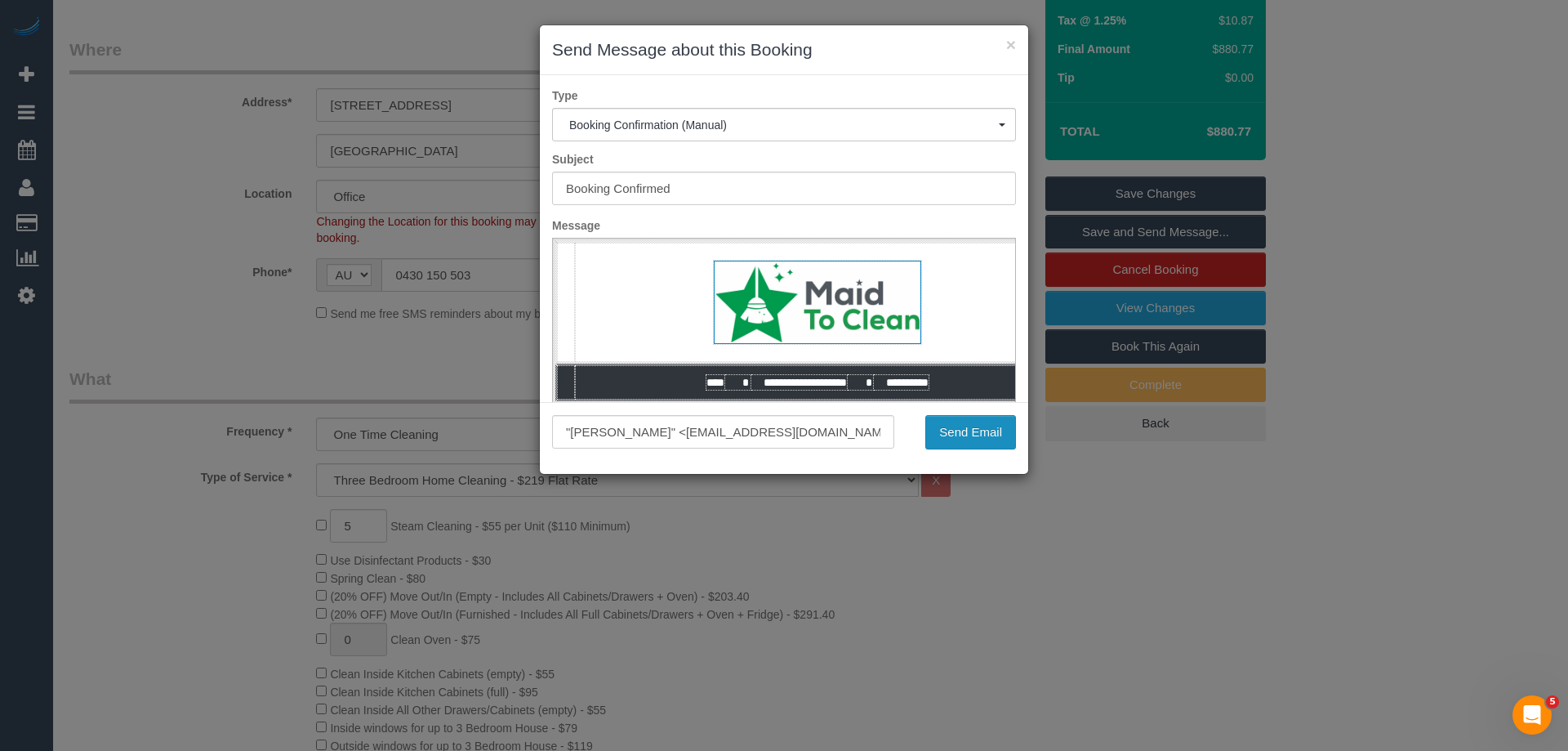
click at [974, 440] on button "Send Email" at bounding box center [971, 431] width 91 height 35
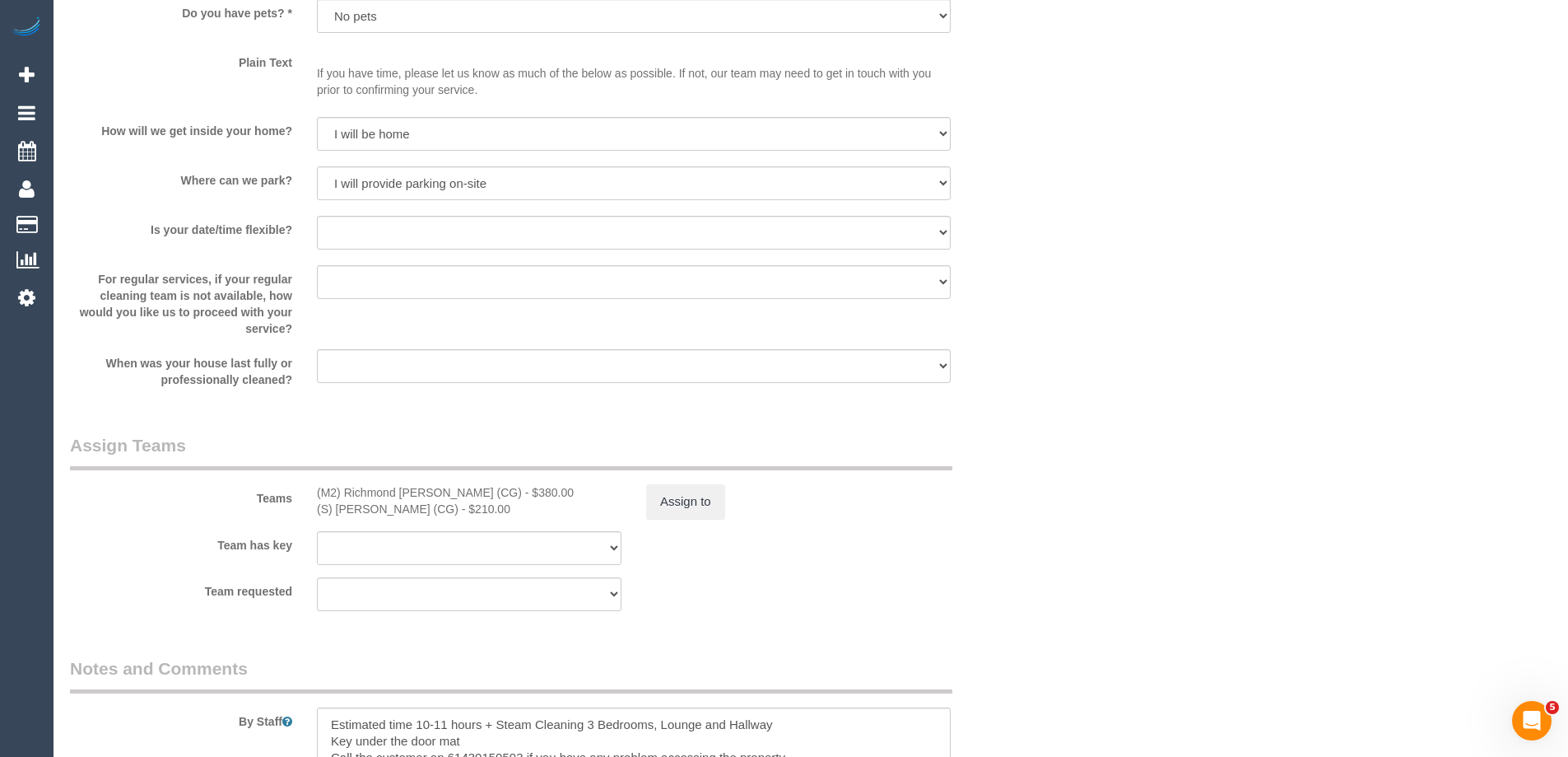
scroll to position [2470, 0]
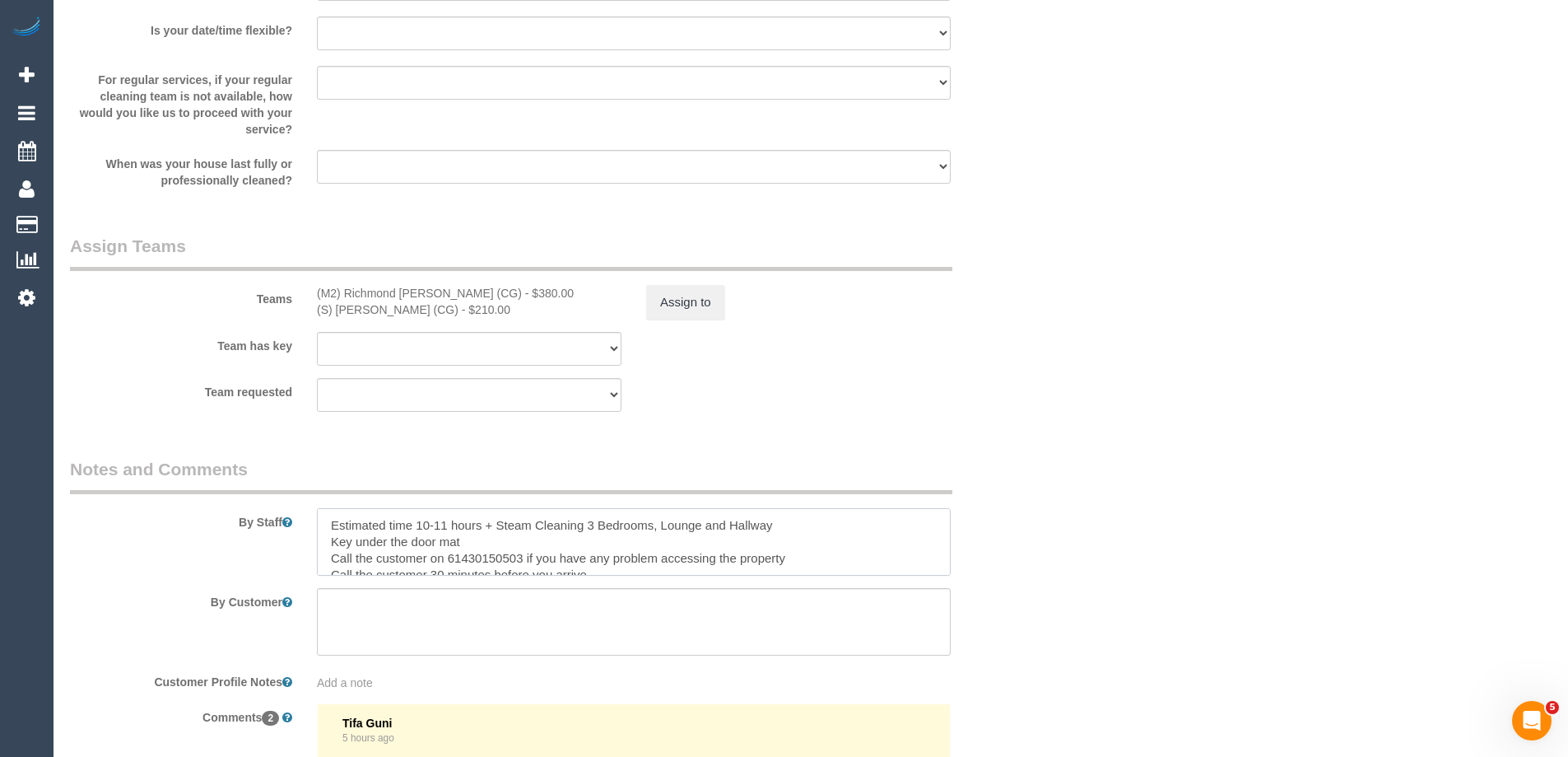
click at [595, 542] on textarea at bounding box center [633, 542] width 633 height 68
click at [645, 588] on textarea at bounding box center [633, 622] width 633 height 68
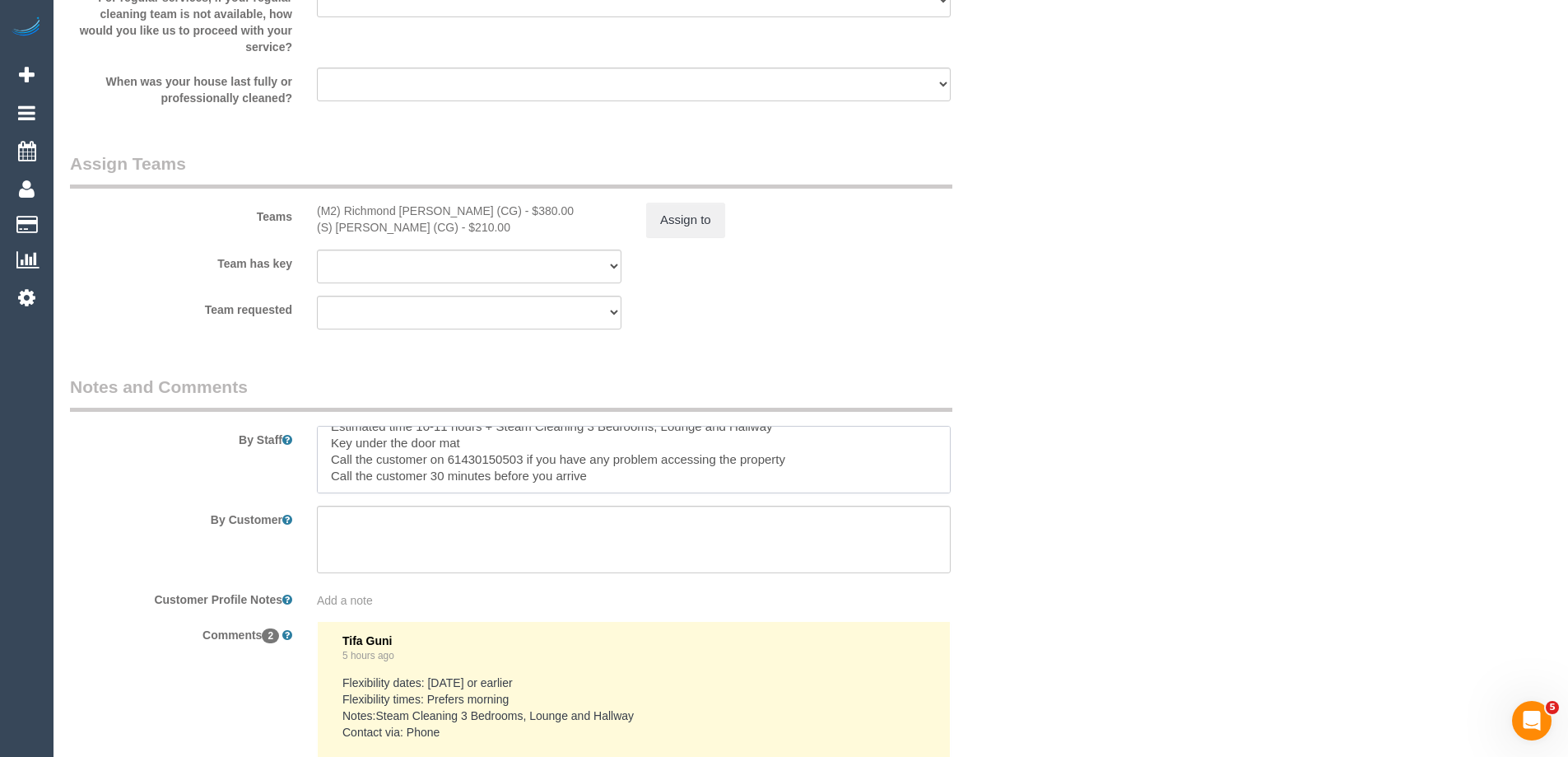
click at [632, 477] on textarea at bounding box center [633, 460] width 633 height 68
paste textarea "Steam cleaner to arrive at ___ Please ensure areas for steam cleaning are clean…"
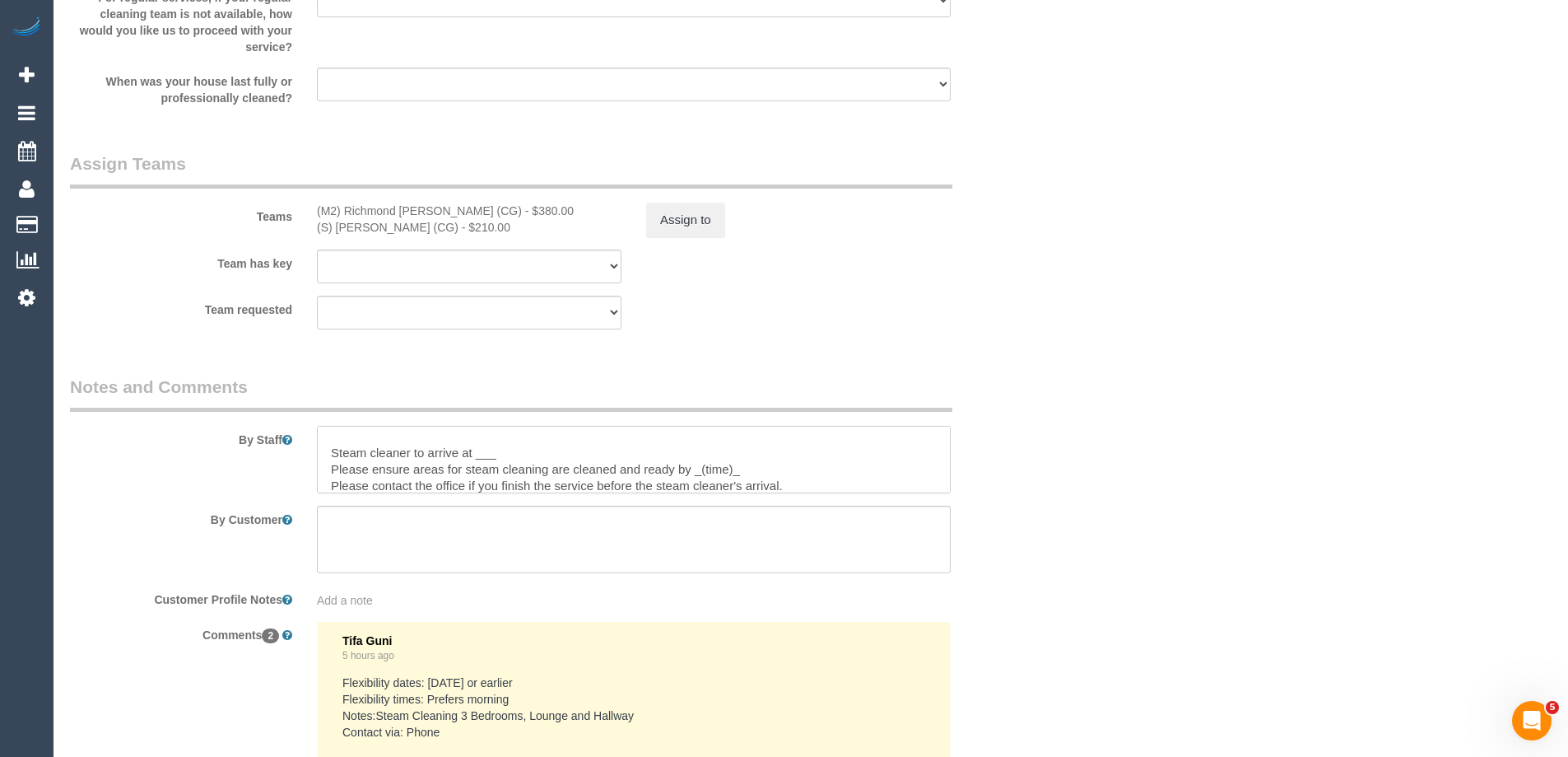
click at [511, 452] on textarea at bounding box center [633, 460] width 633 height 68
click at [767, 465] on textarea at bounding box center [633, 460] width 633 height 68
type textarea "Estimated time 10-11 hours + Steam Cleaning 3 Bedrooms, Lounge and Hallway Key …"
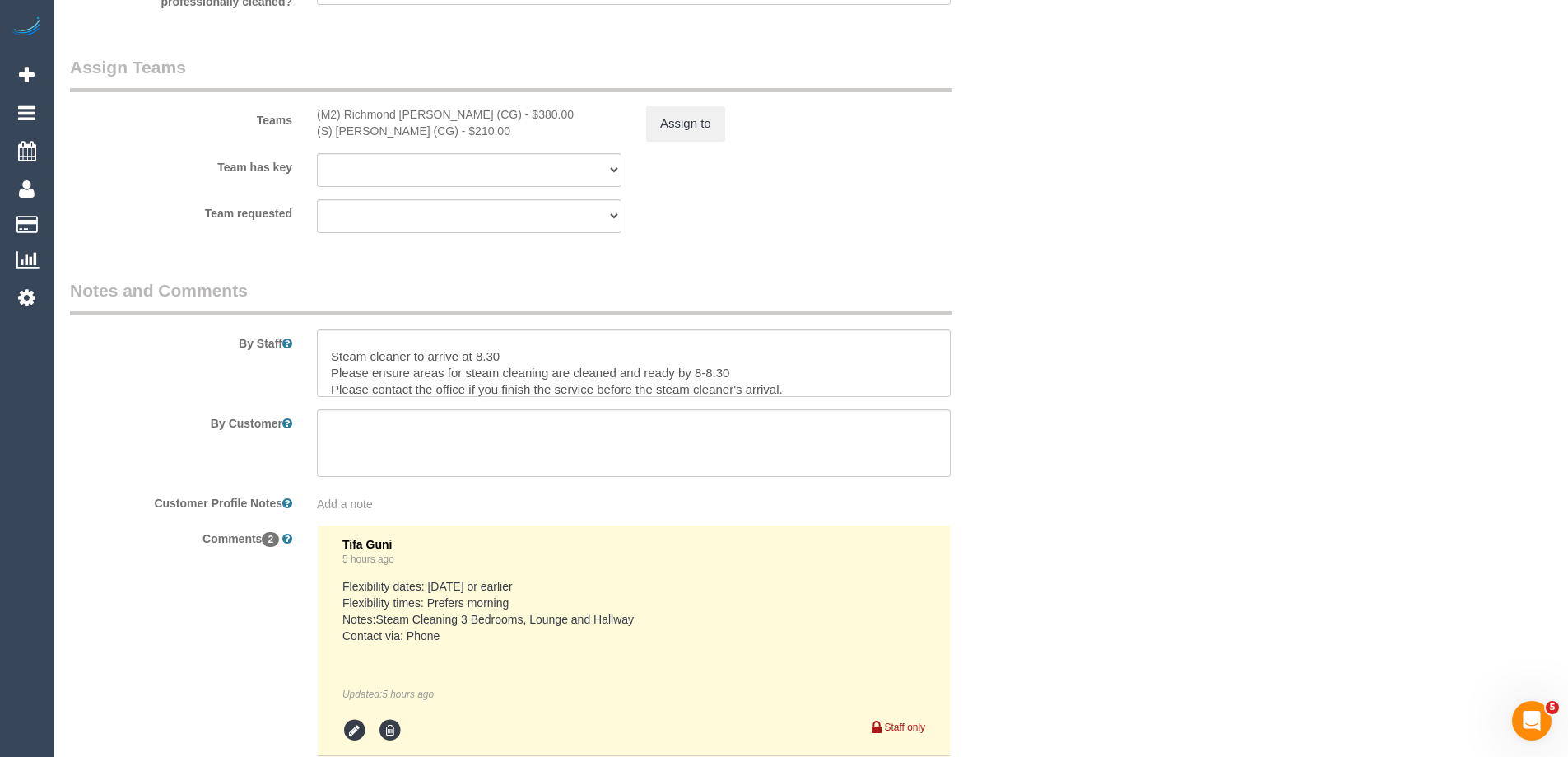
scroll to position [2882, 0]
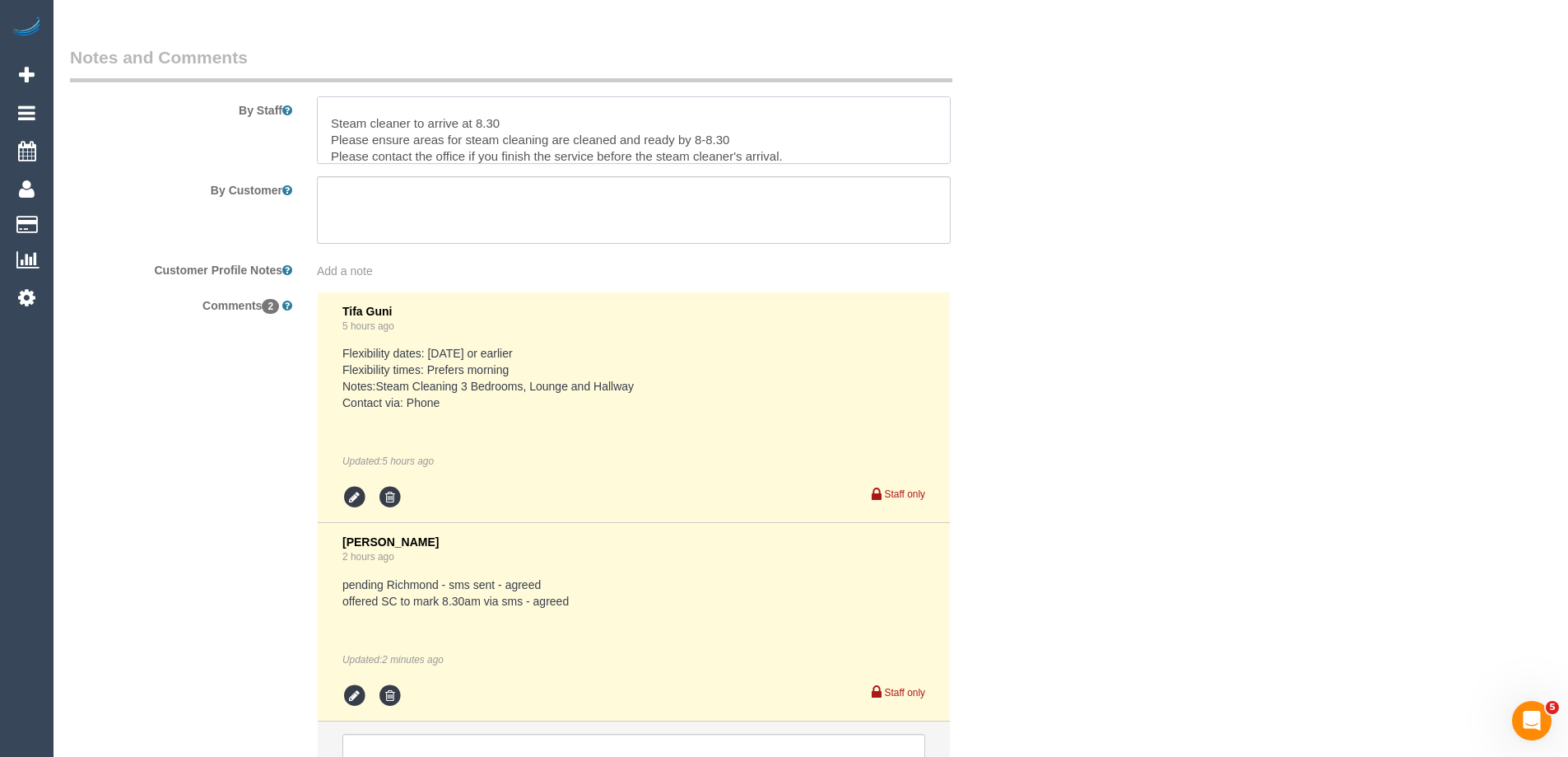
click at [475, 121] on textarea at bounding box center [633, 130] width 633 height 68
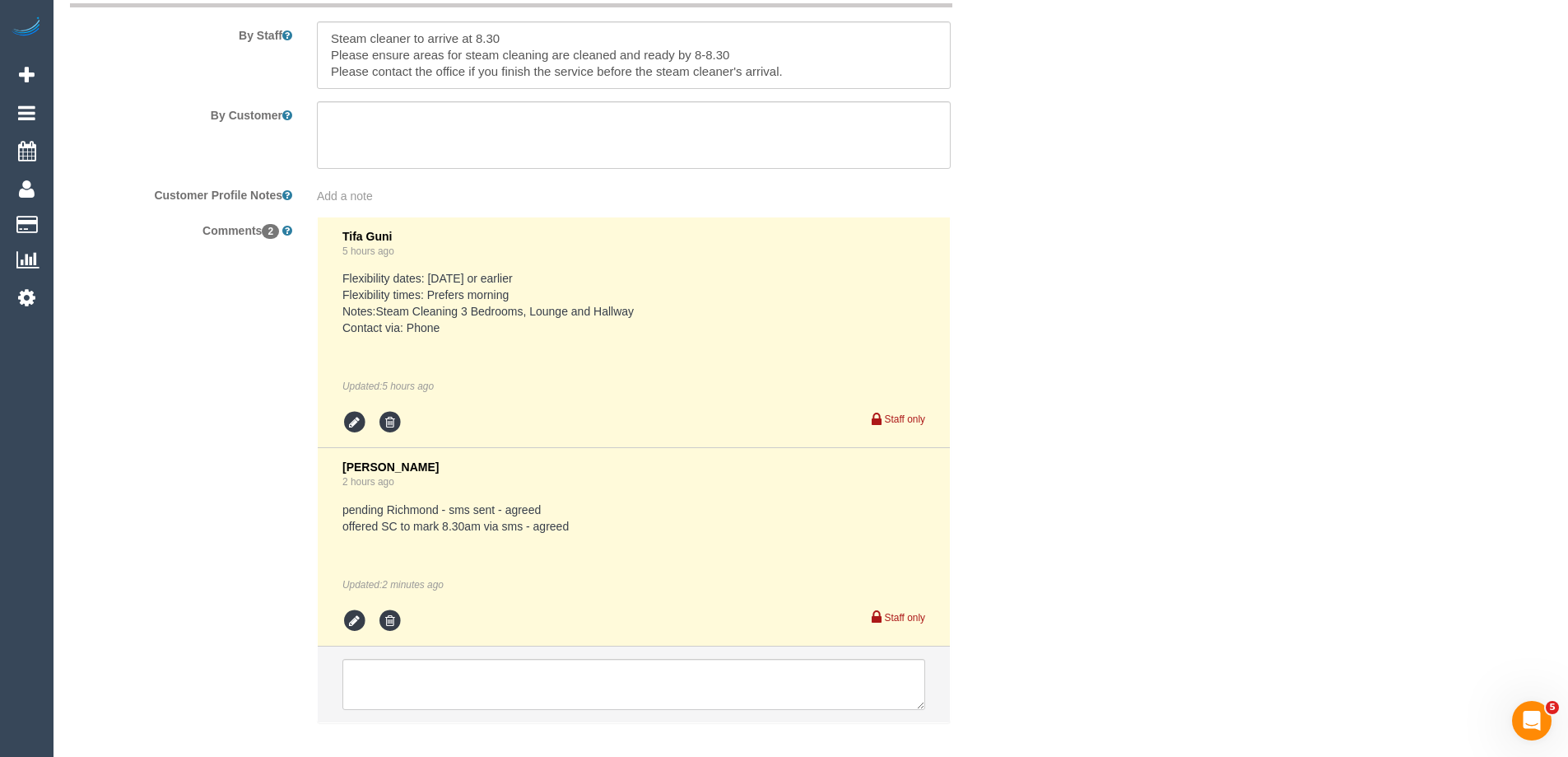
scroll to position [3042, 0]
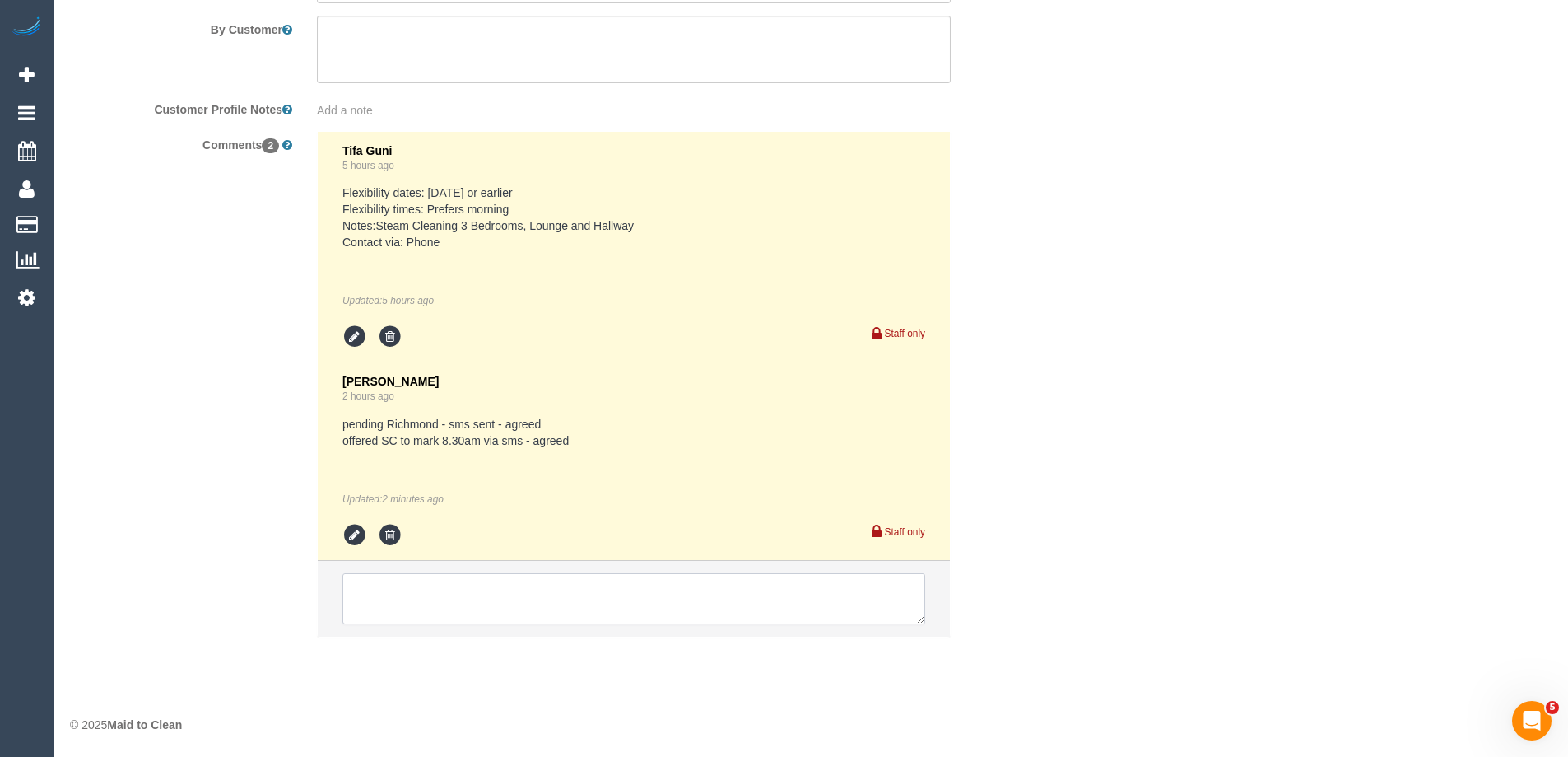
click at [402, 605] on textarea at bounding box center [633, 598] width 583 height 51
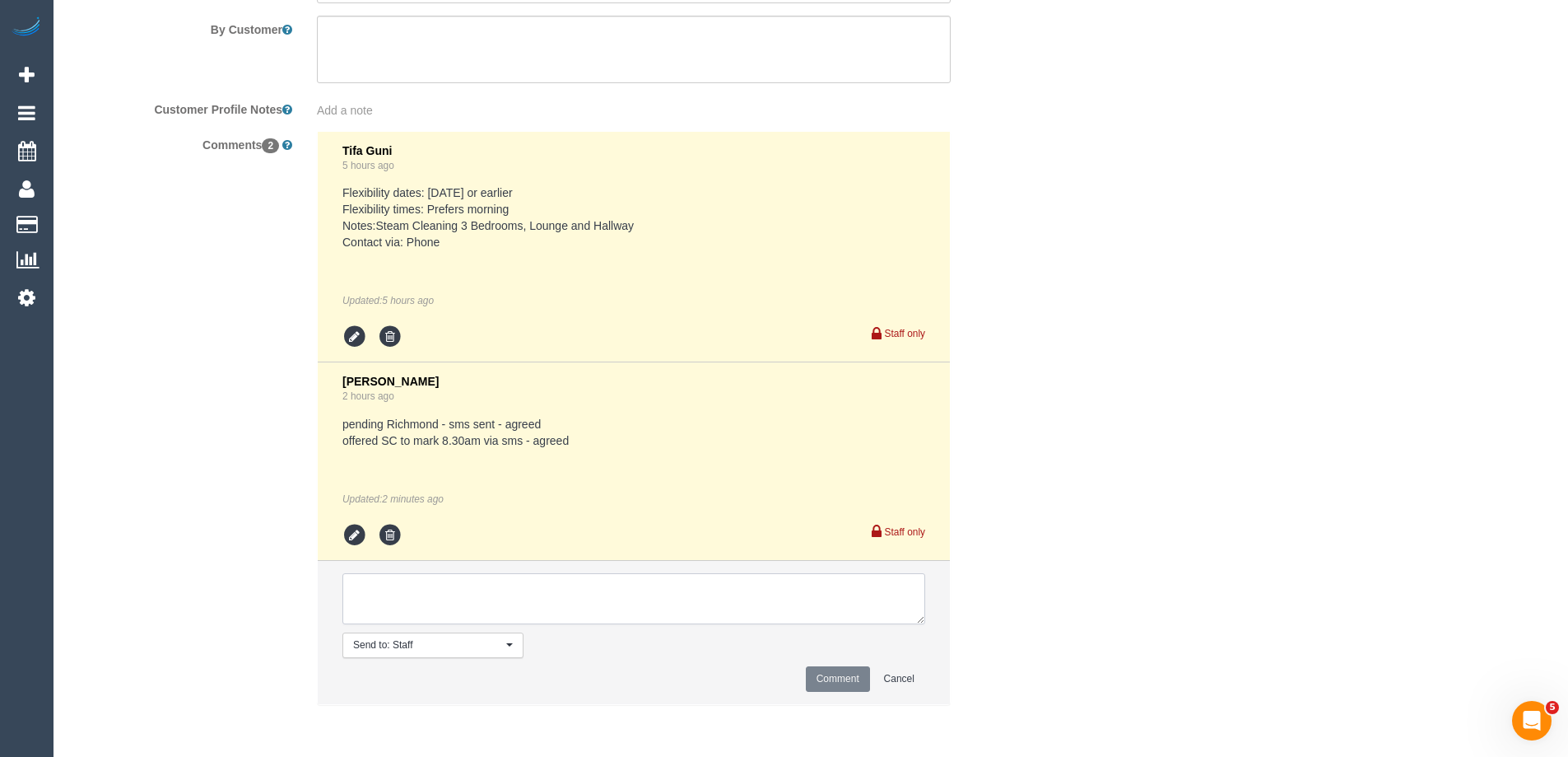
paste textarea "SC areas: Confirmed via: Phone/Text/Email Cleaner: Status: Pending/Confirmed - …"
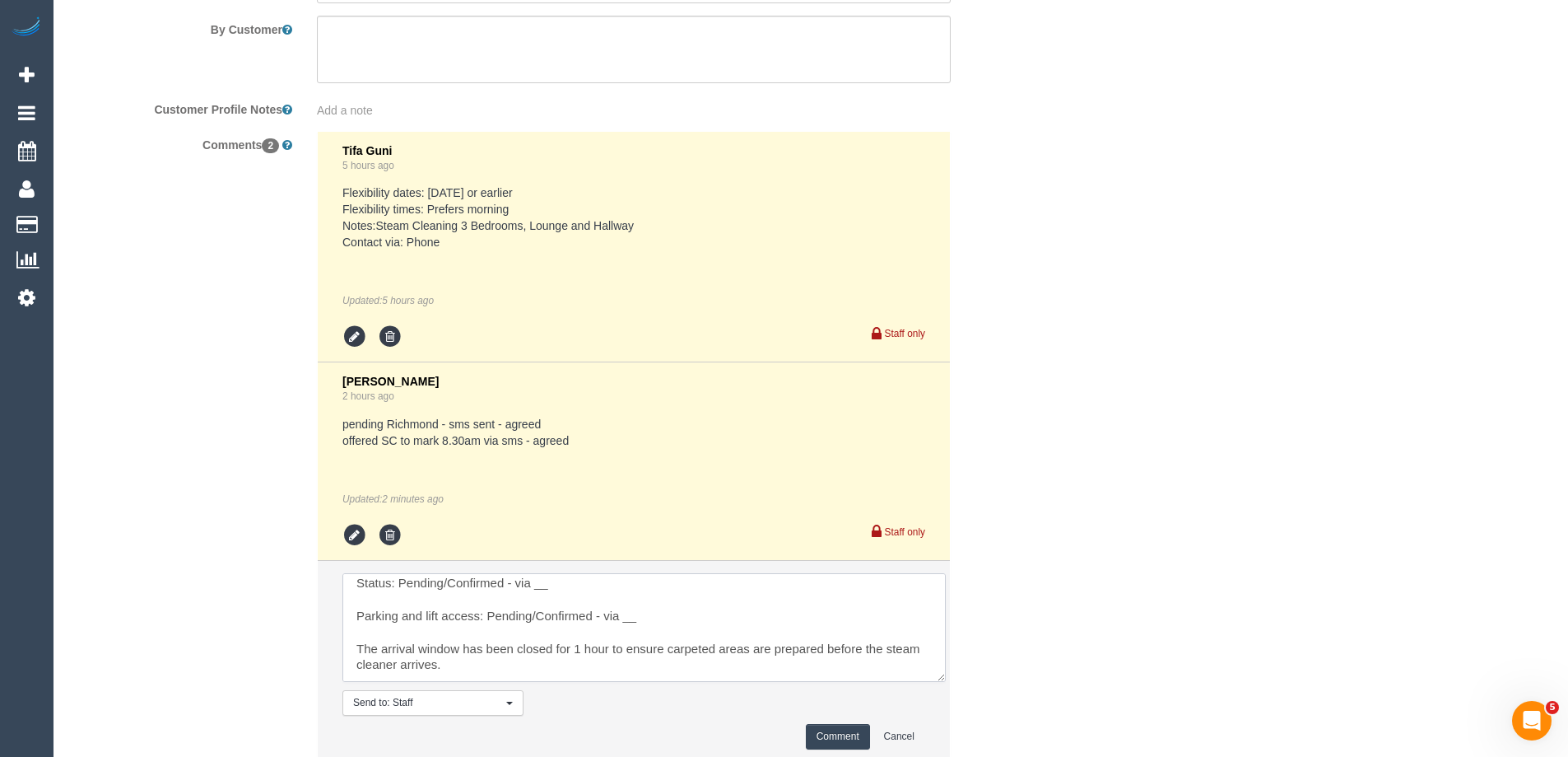
scroll to position [0, 0]
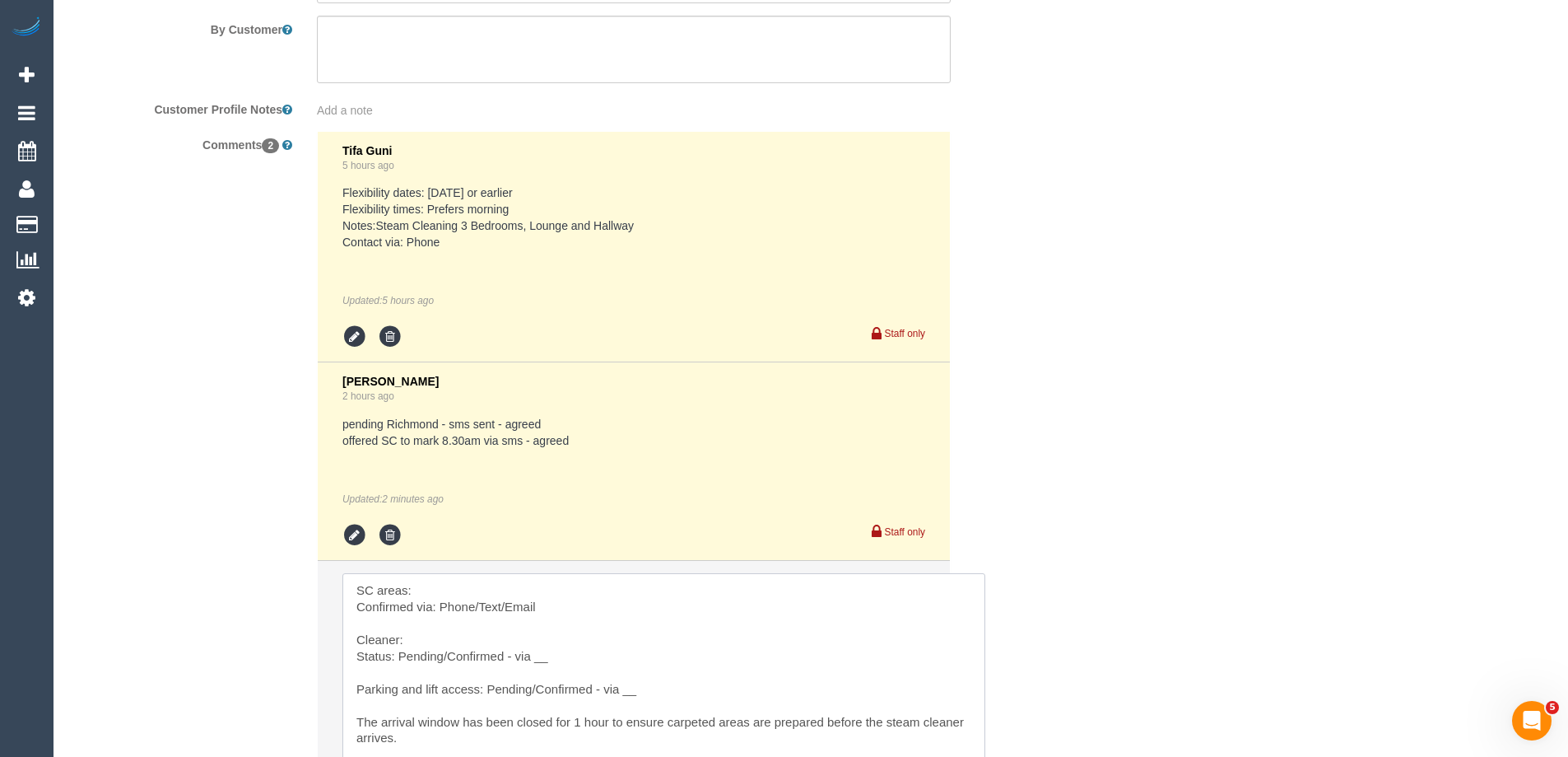
drag, startPoint x: 922, startPoint y: 620, endPoint x: 981, endPoint y: 789, distance: 179.0
click at [536, 590] on textarea at bounding box center [663, 682] width 642 height 220
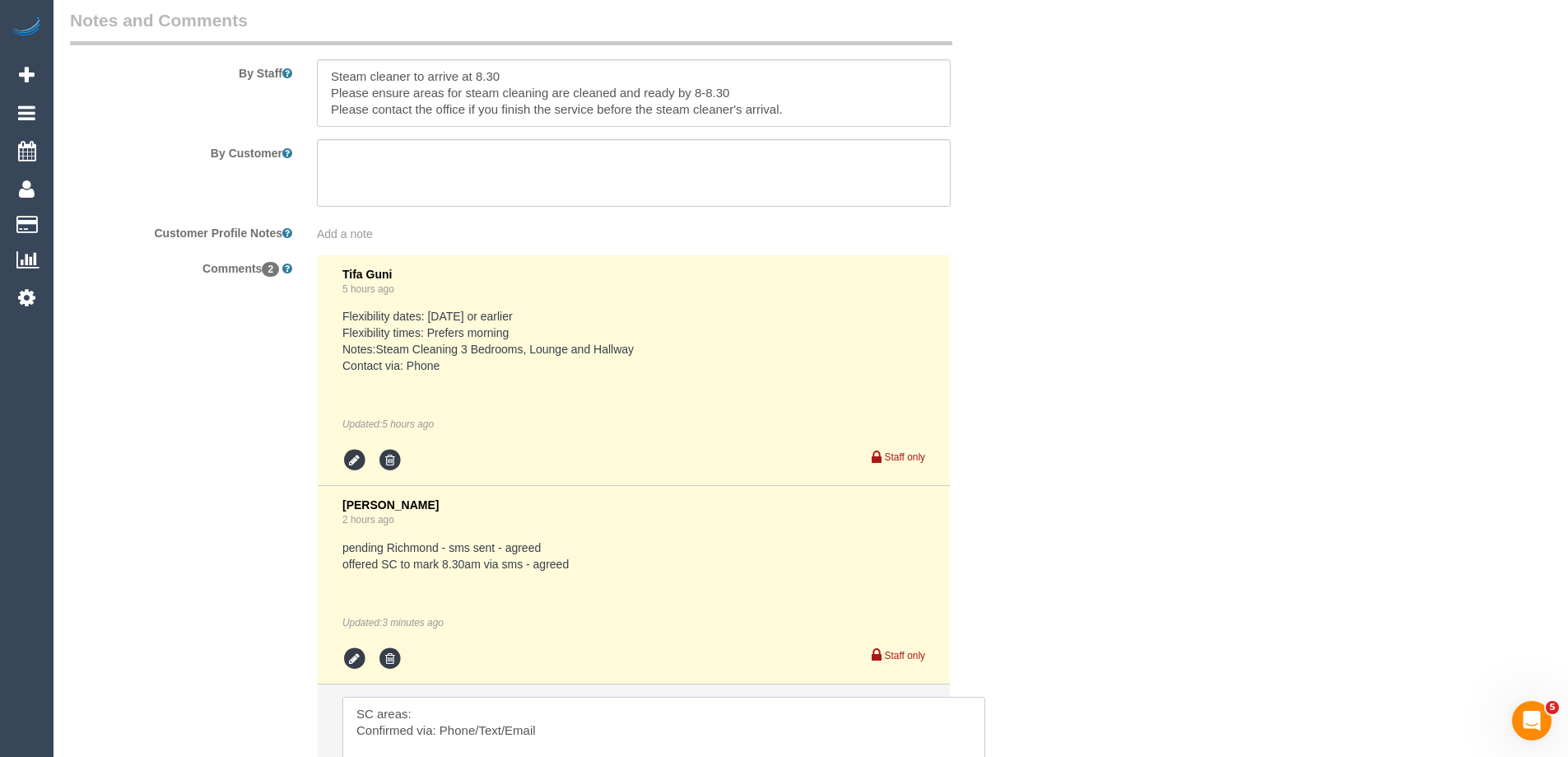
scroll to position [2713, 0]
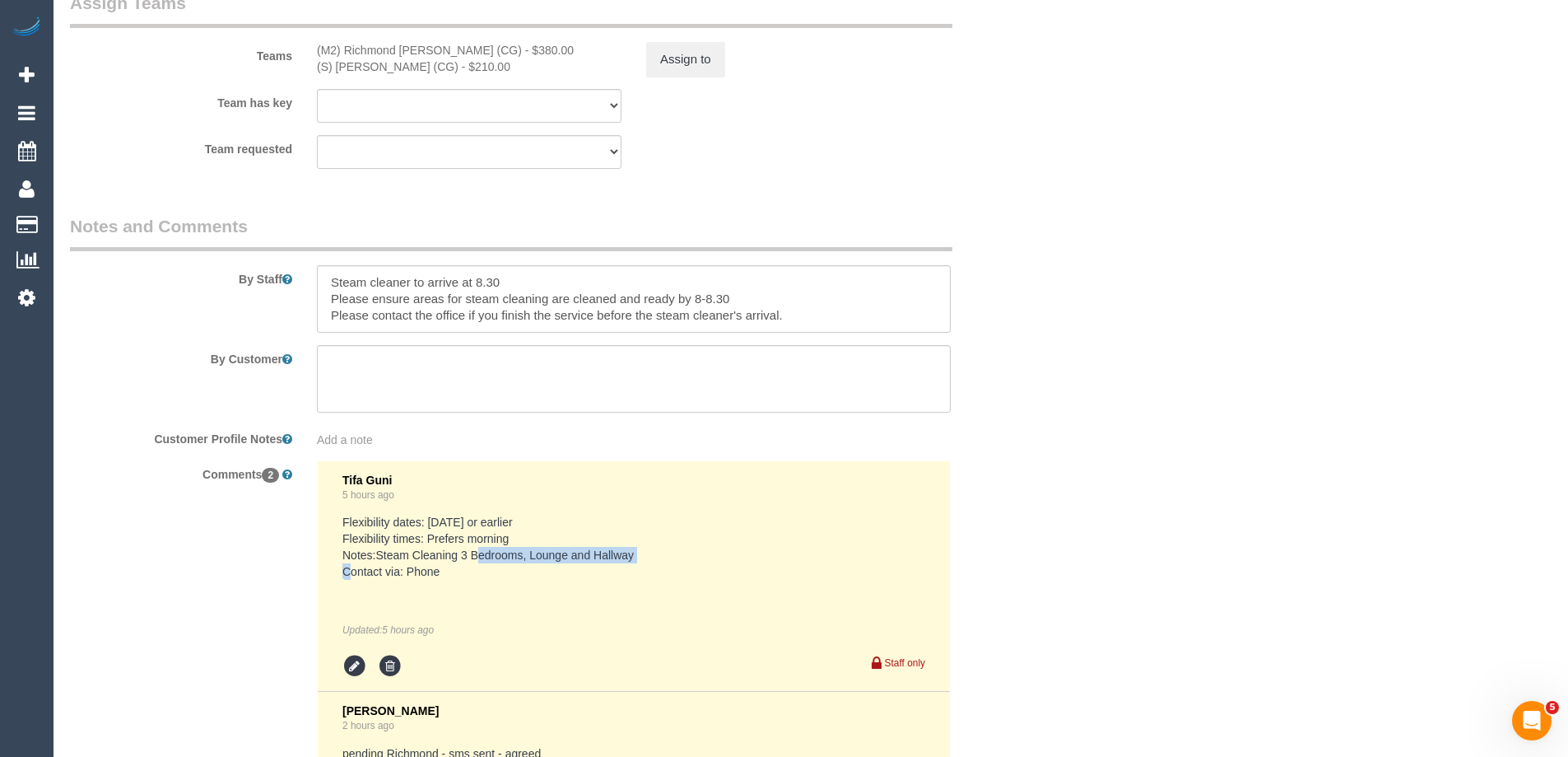
drag, startPoint x: 618, startPoint y: 556, endPoint x: 464, endPoint y: 552, distance: 154.1
click at [464, 552] on pre "Flexibility dates: Saturday or earlier Flexibility times: Prefers morning Notes…" at bounding box center [633, 546] width 583 height 66
drag, startPoint x: 460, startPoint y: 553, endPoint x: 641, endPoint y: 558, distance: 181.1
click at [640, 558] on pre "Flexibility dates: Saturday or earlier Flexibility times: Prefers morning Notes…" at bounding box center [633, 546] width 583 height 66
copy pre "3 Bedrooms, Lounge and Hallway"
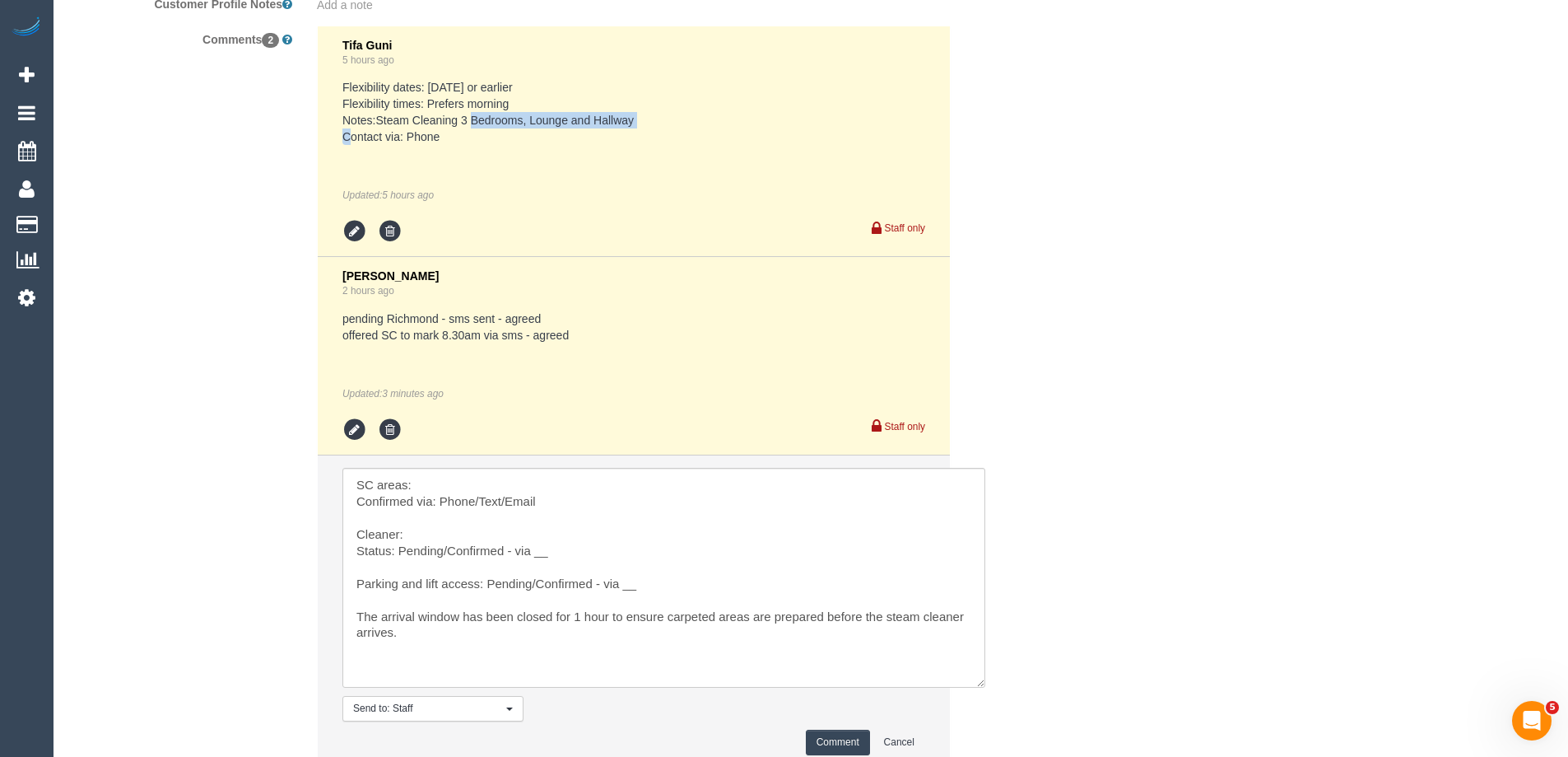
scroll to position [3279, 0]
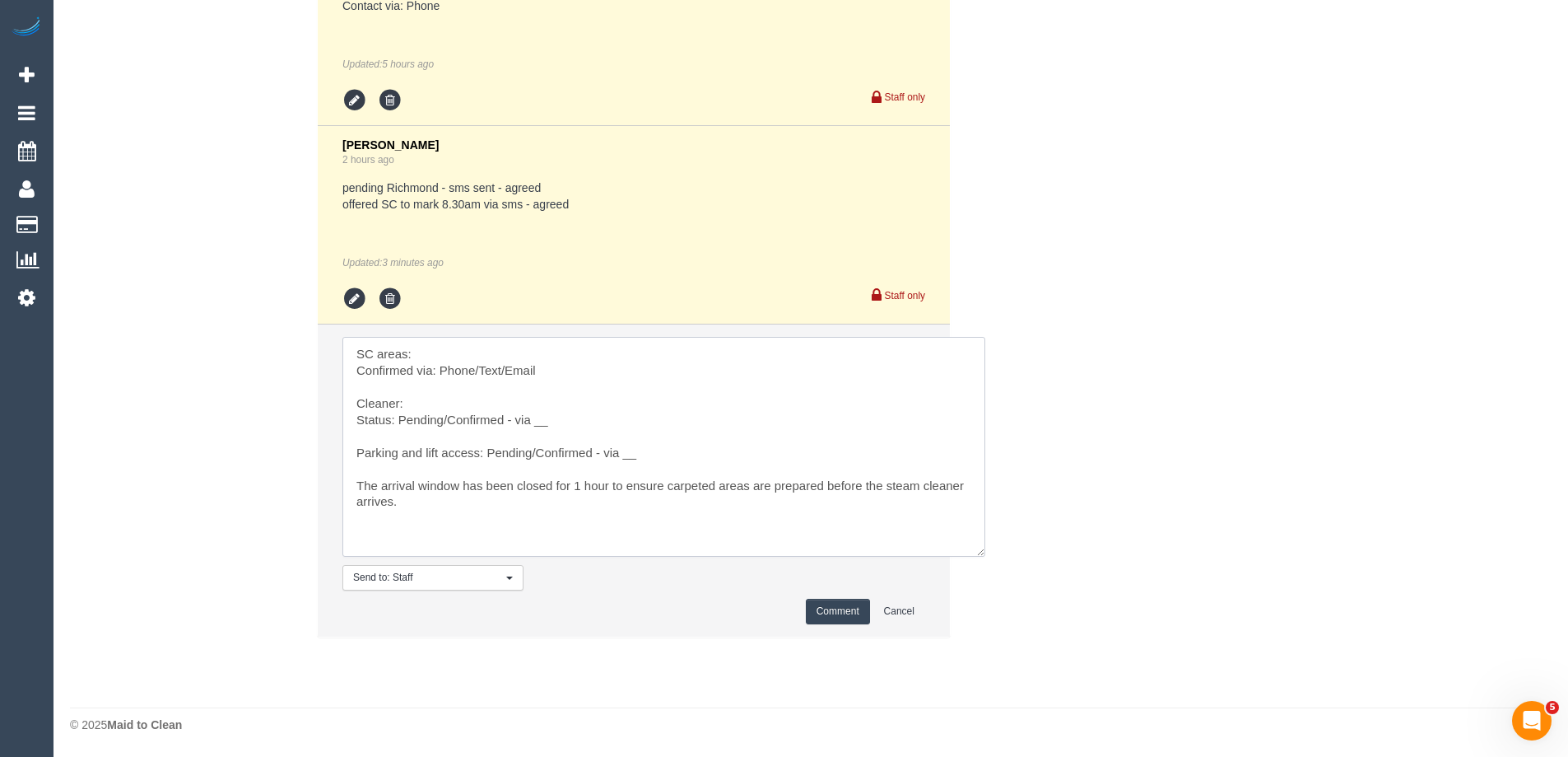
click at [508, 344] on textarea at bounding box center [663, 447] width 642 height 220
paste textarea "3 Bedrooms, Lounge and Hallway"
drag, startPoint x: 546, startPoint y: 371, endPoint x: 441, endPoint y: 372, distance: 105.0
click at [441, 372] on textarea at bounding box center [663, 447] width 642 height 220
click at [448, 403] on textarea at bounding box center [663, 447] width 642 height 220
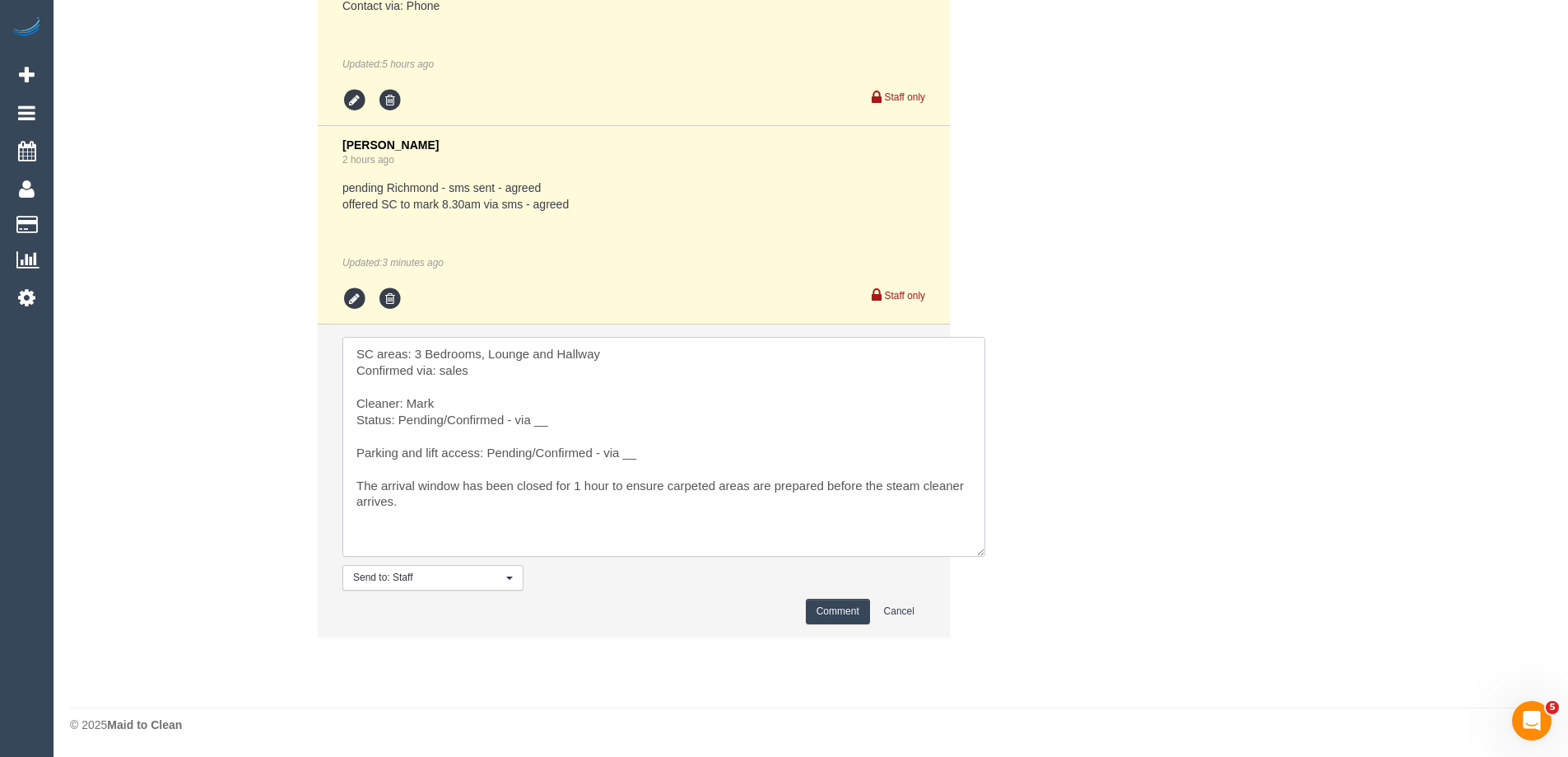
click at [552, 428] on textarea at bounding box center [663, 447] width 642 height 220
drag, startPoint x: 444, startPoint y: 418, endPoint x: 420, endPoint y: 420, distance: 24.1
click at [420, 420] on textarea at bounding box center [663, 447] width 642 height 220
click at [406, 423] on textarea at bounding box center [663, 447] width 642 height 220
click at [431, 423] on textarea at bounding box center [663, 447] width 642 height 220
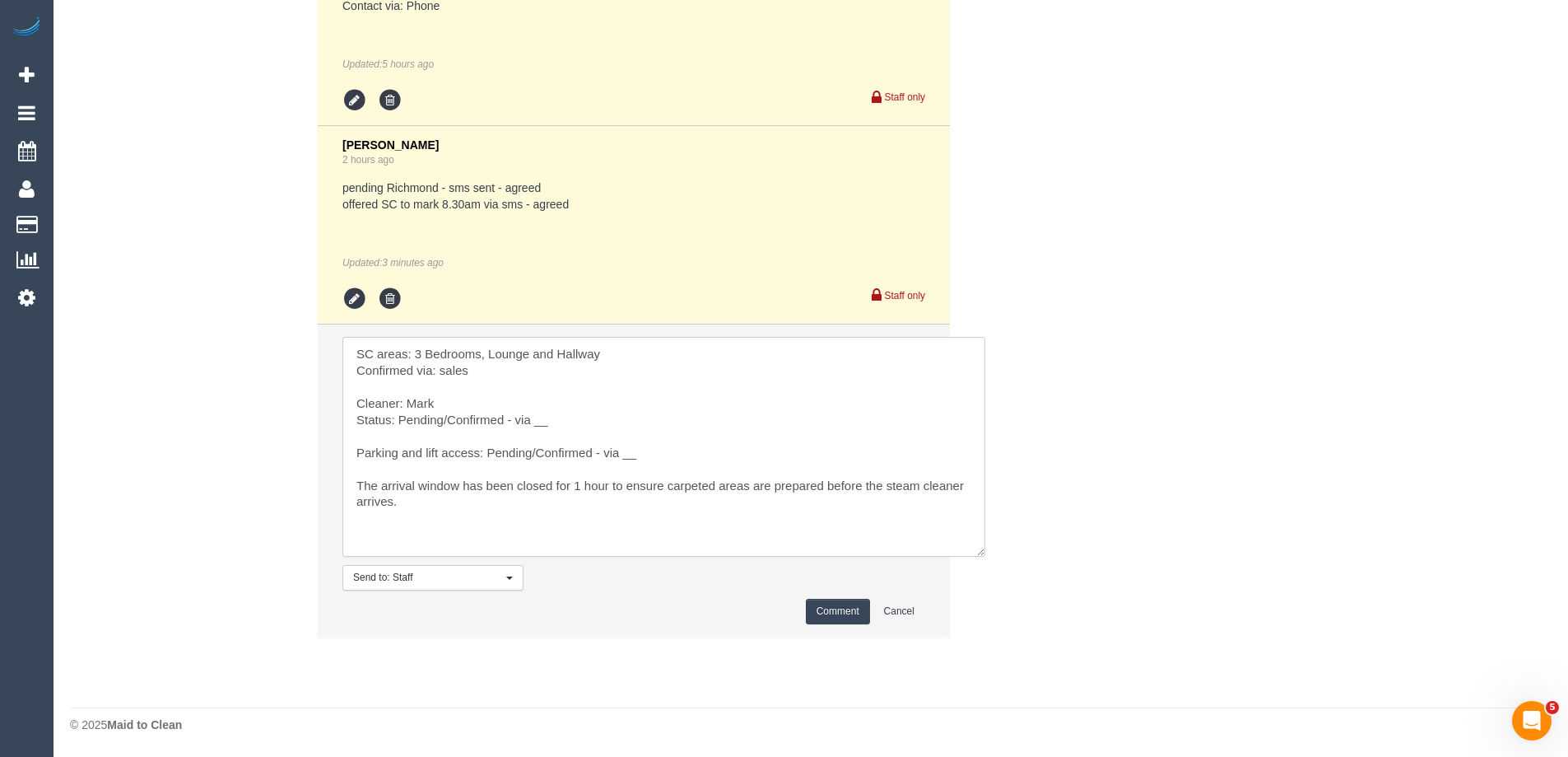
drag, startPoint x: 451, startPoint y: 422, endPoint x: 396, endPoint y: 420, distance: 55.0
click at [396, 420] on textarea at bounding box center [663, 447] width 642 height 220
click at [542, 426] on textarea at bounding box center [663, 447] width 642 height 220
click at [475, 423] on textarea at bounding box center [663, 447] width 642 height 220
drag, startPoint x: 537, startPoint y: 451, endPoint x: 490, endPoint y: 457, distance: 47.4
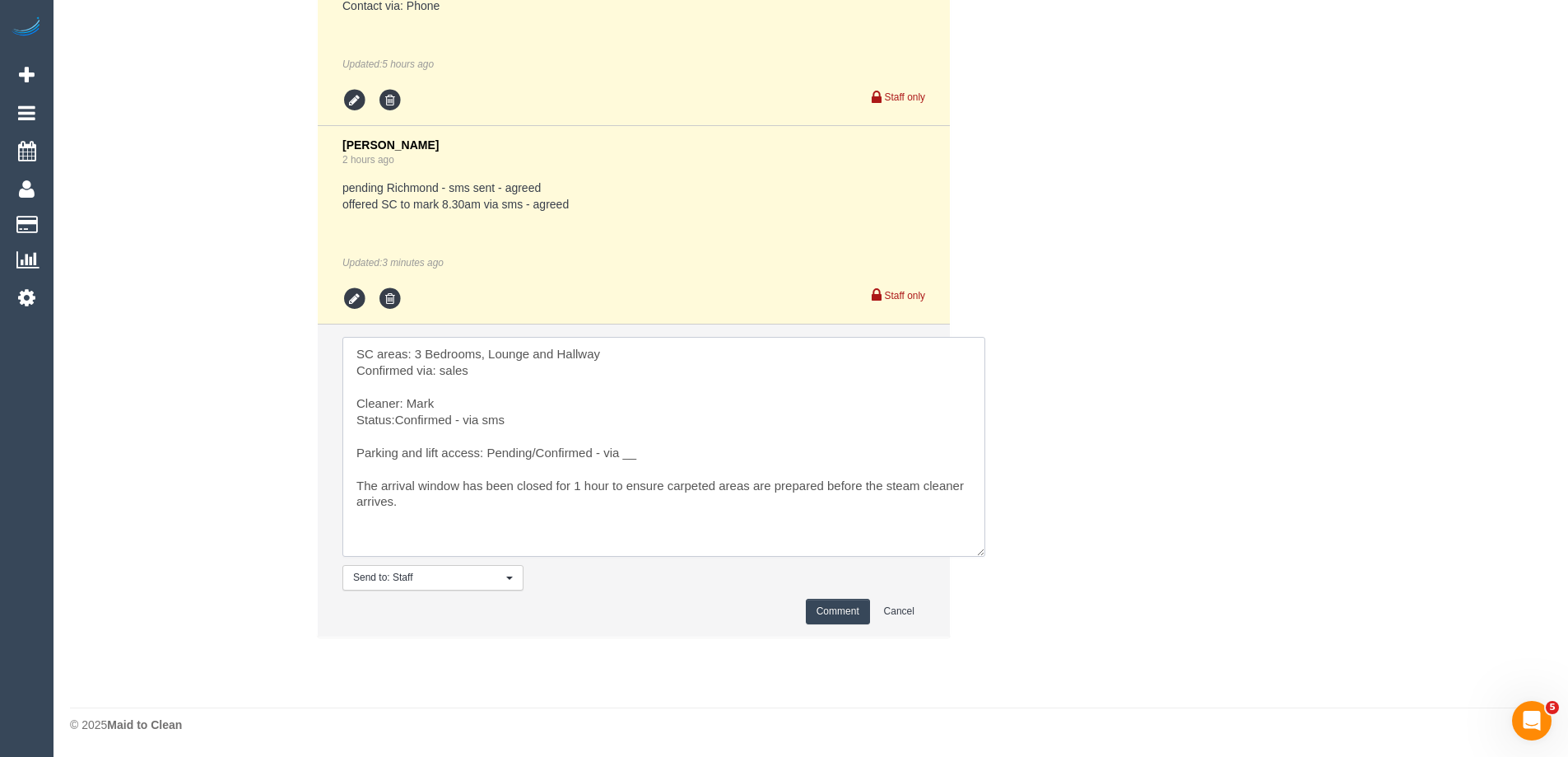
click at [490, 457] on textarea at bounding box center [663, 447] width 642 height 220
click at [623, 453] on textarea at bounding box center [663, 447] width 642 height 220
click at [399, 418] on textarea at bounding box center [663, 447] width 642 height 220
type textarea "SC areas: 3 Bedrooms, Lounge and Hallway Confirmed via: sales Cleaner: Mark Sta…"
click at [853, 616] on button "Comment" at bounding box center [837, 612] width 65 height 26
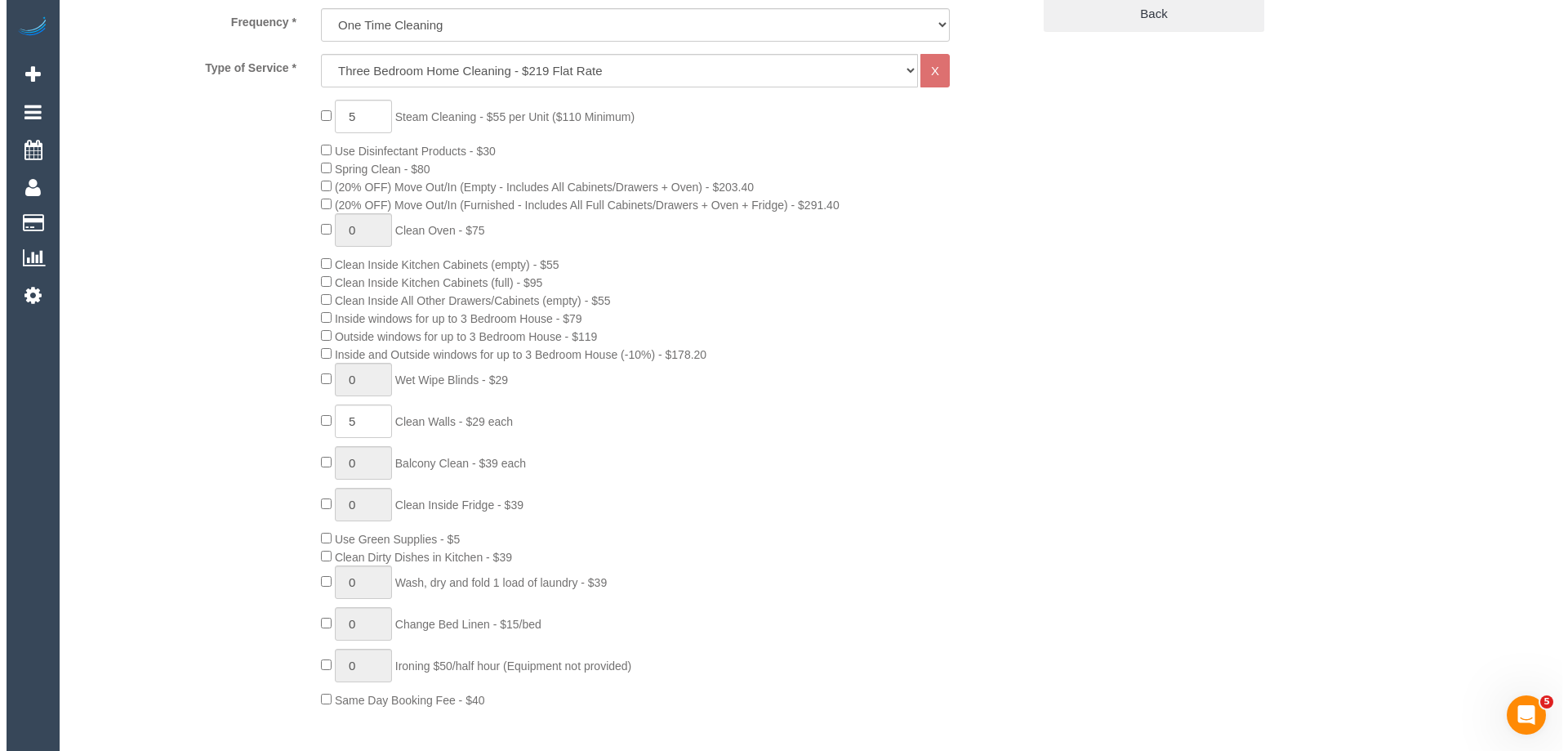
scroll to position [0, 0]
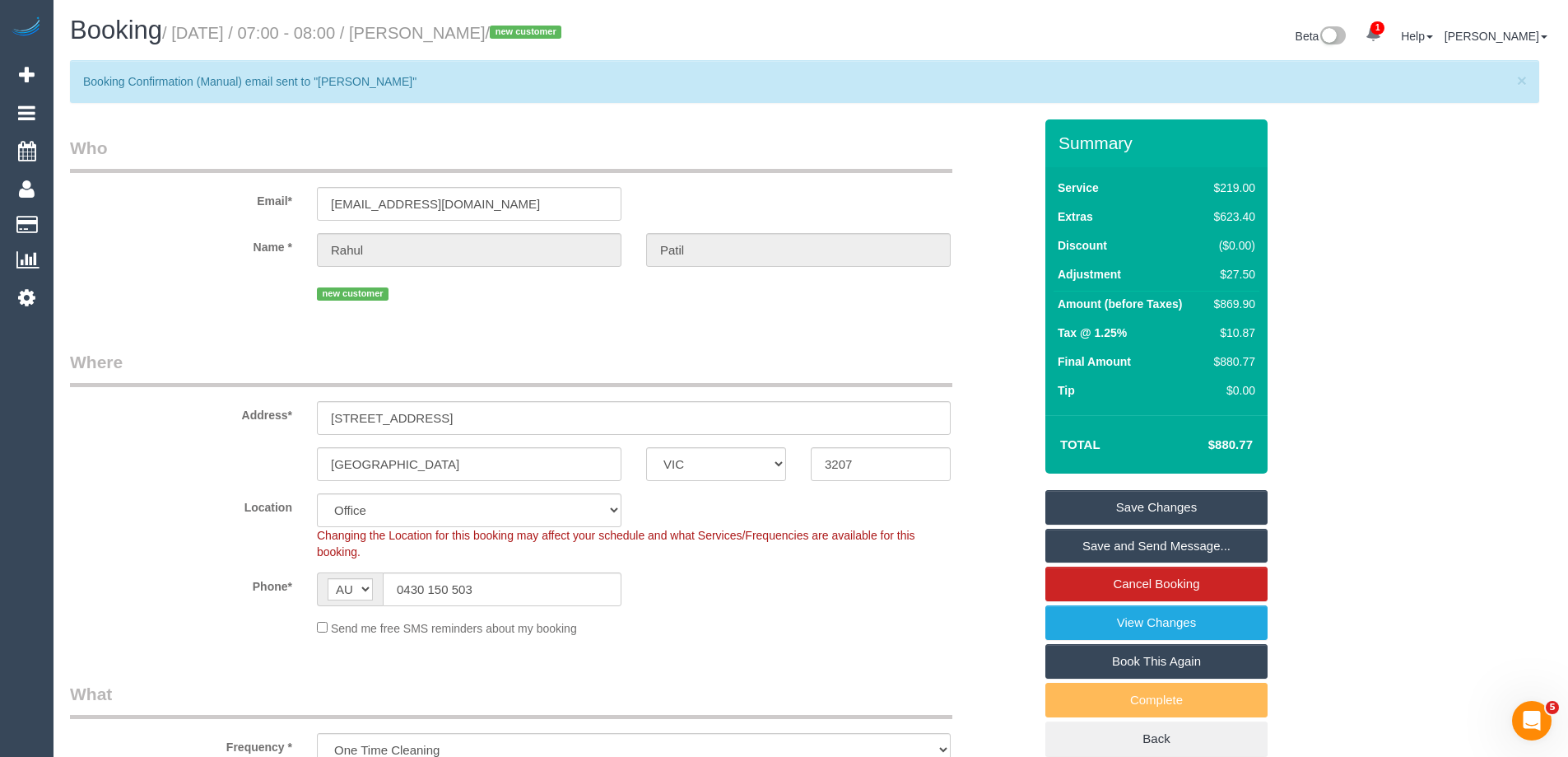
click at [1106, 502] on link "Save Changes" at bounding box center [1155, 506] width 222 height 35
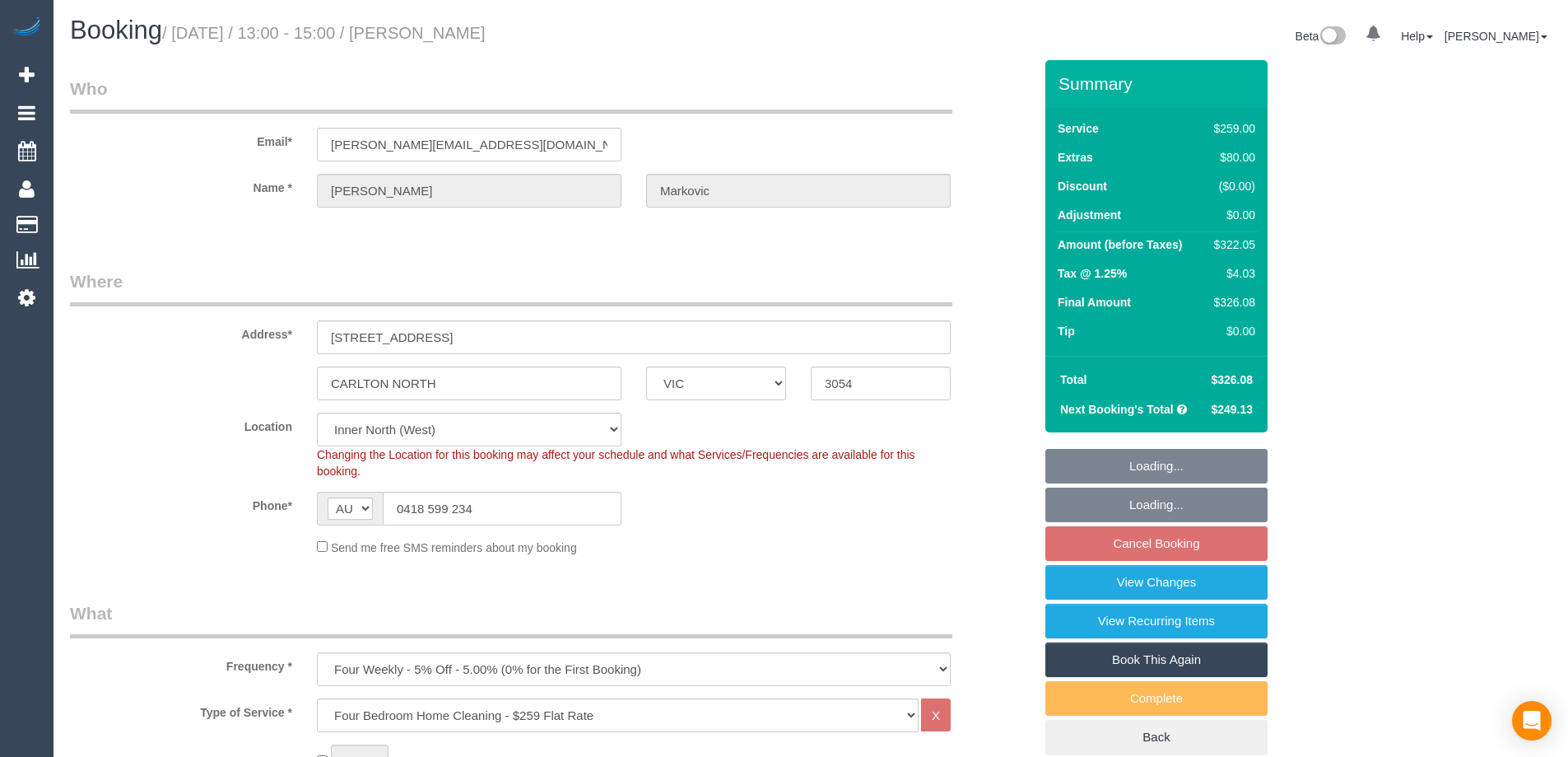
select select "VIC"
select select "string:stripe-pm_1PJ4b72GScqysDRVHrg6wv8R"
select select "number:27"
select select "number:14"
select select "number:19"
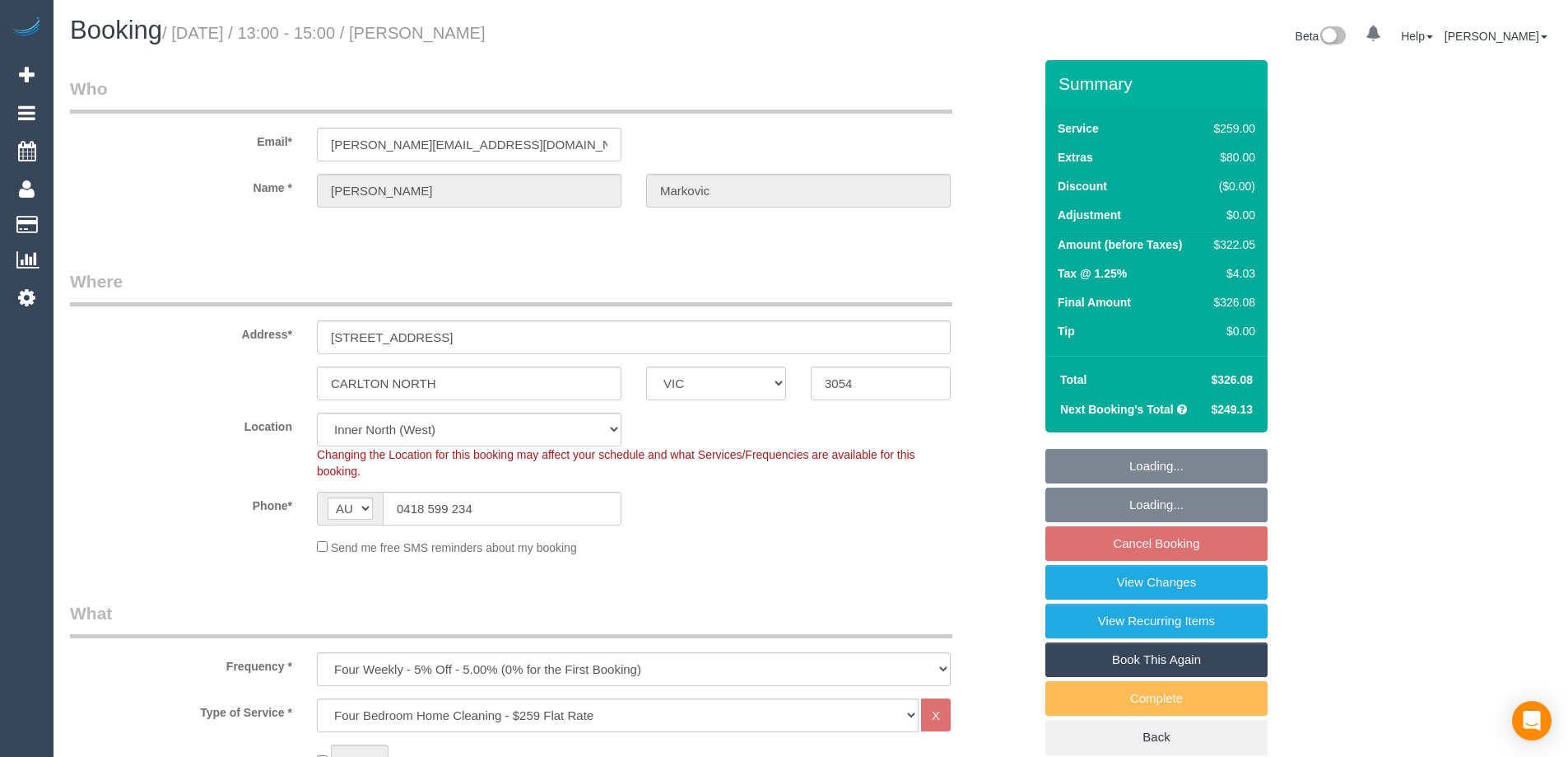
select select "number:24"
select select "number:33"
select select "number:12"
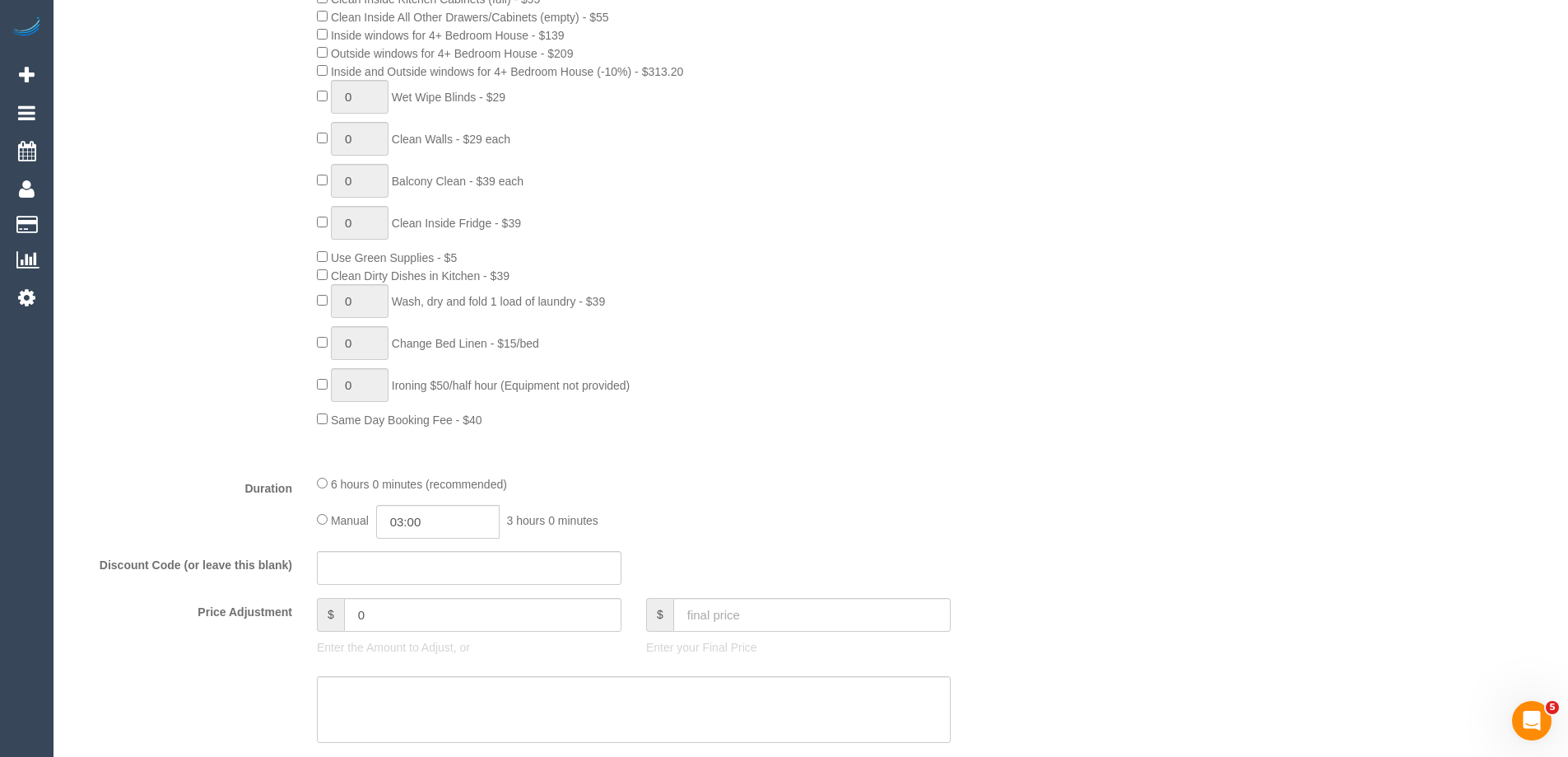
scroll to position [659, 0]
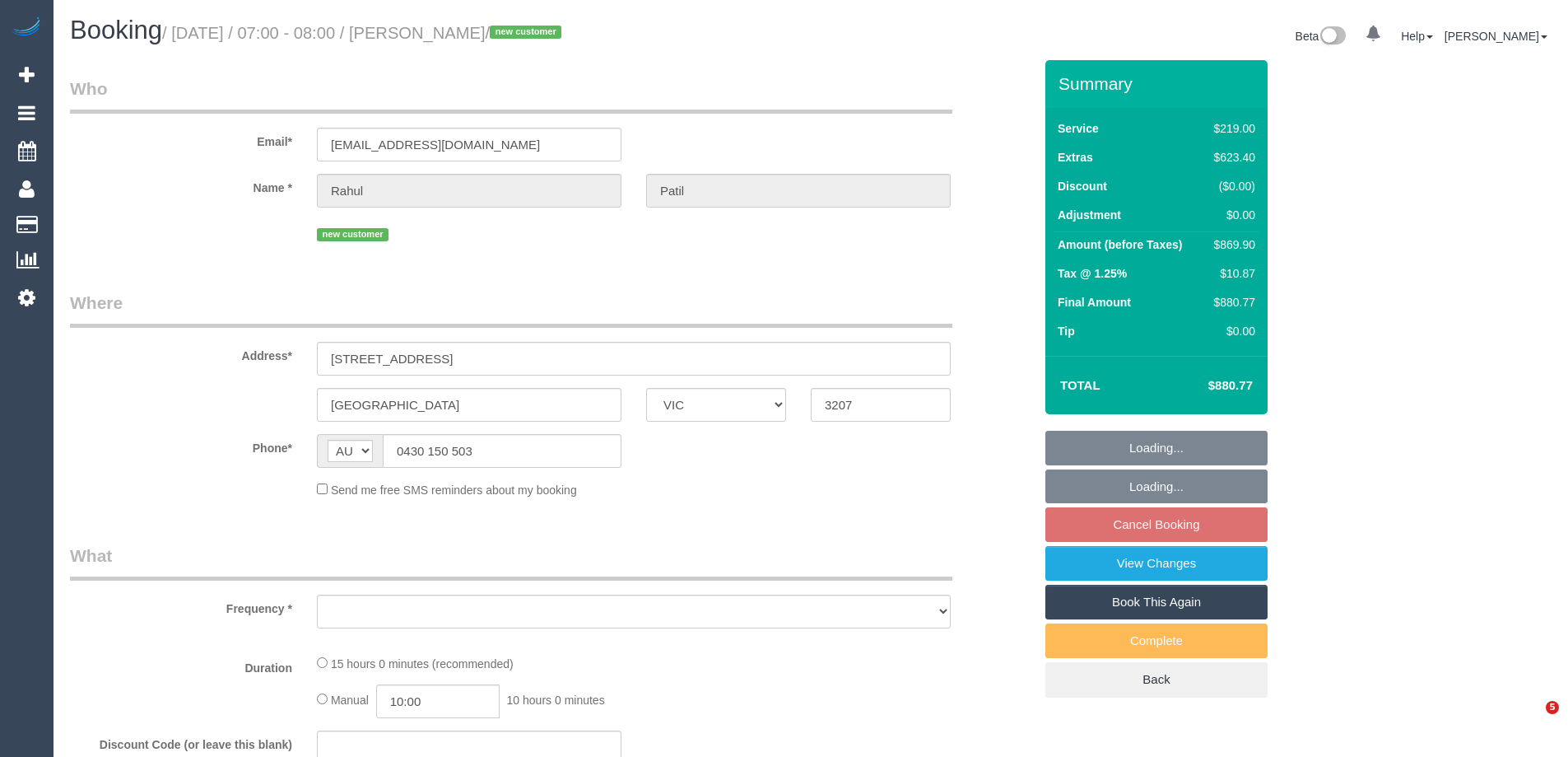
select select "VIC"
select select "object:604"
select select "string:stripe-pm_1SFMce2GScqysDRV12gOsmnh"
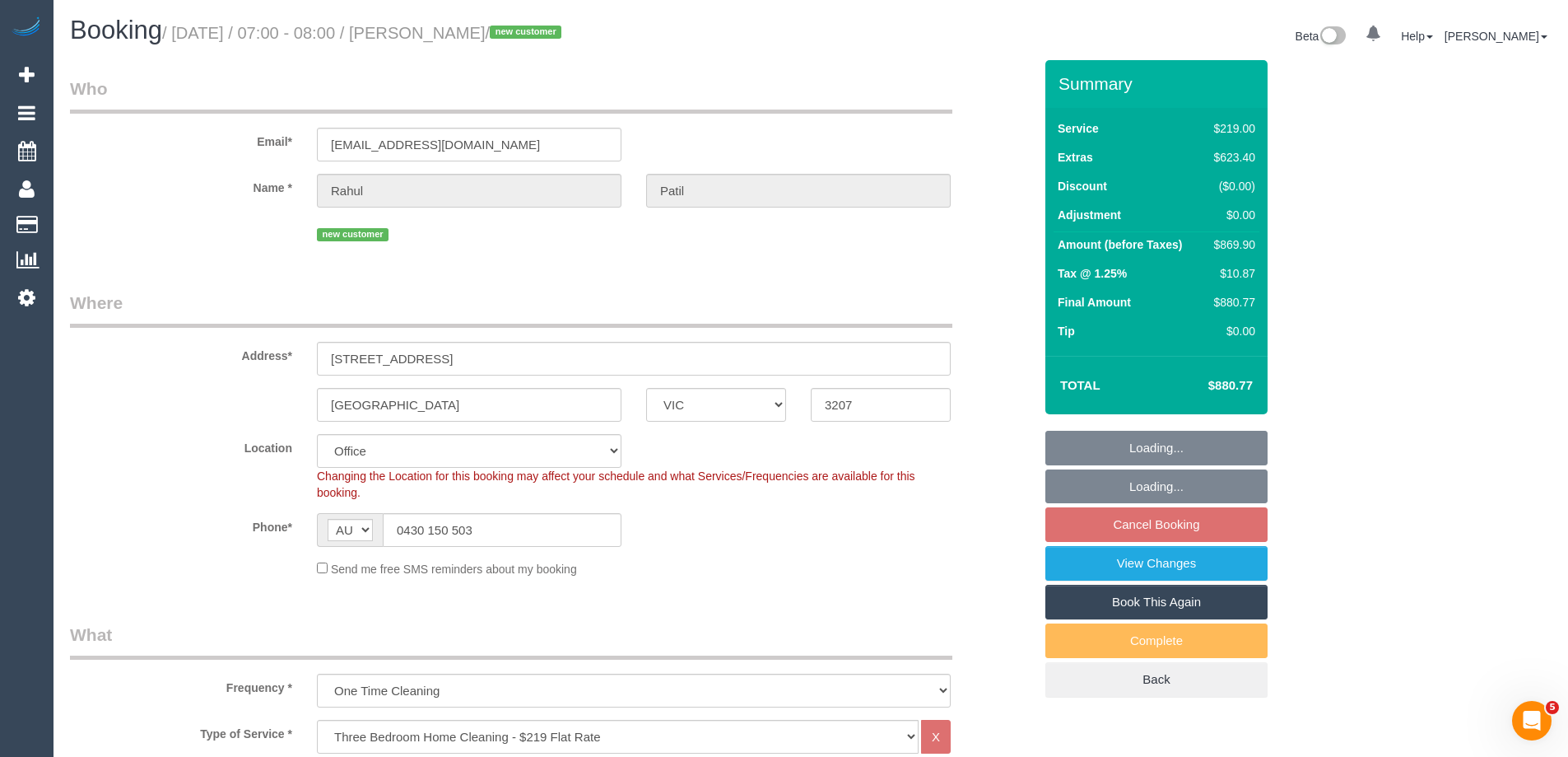
select select "object:859"
select select "number:28"
select select "number:14"
select select "number:18"
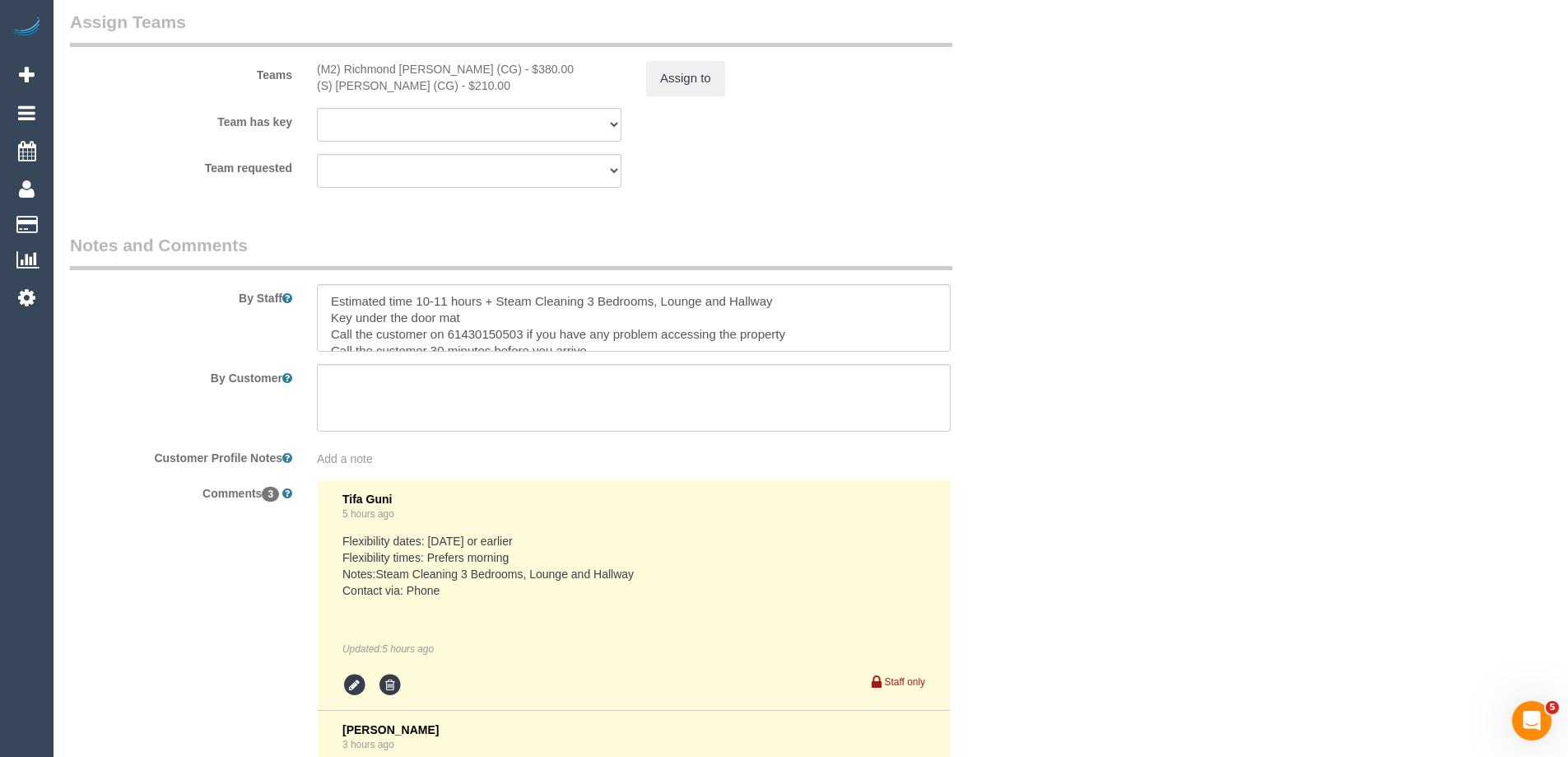
scroll to position [3128, 0]
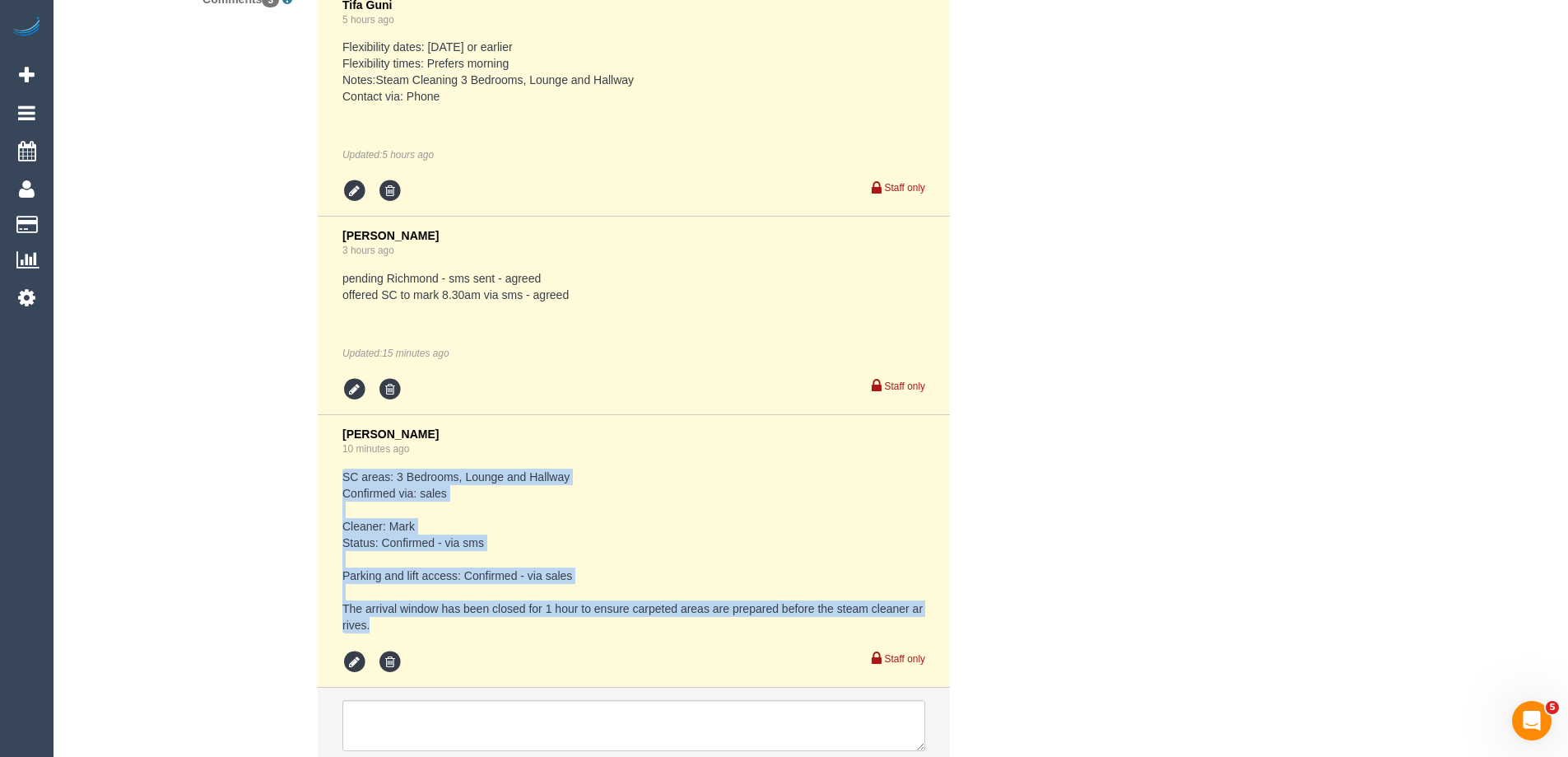
drag, startPoint x: 405, startPoint y: 621, endPoint x: 342, endPoint y: 479, distance: 155.3
click at [342, 479] on pre "SC areas: 3 Bedrooms, Lounge and Hallway Confirmed via: sales Cleaner: Mark Sta…" at bounding box center [633, 551] width 583 height 165
click at [437, 477] on pre "SC areas: 3 Bedrooms, Lounge and Hallway Confirmed via: sales Cleaner: Mark Sta…" at bounding box center [633, 551] width 583 height 165
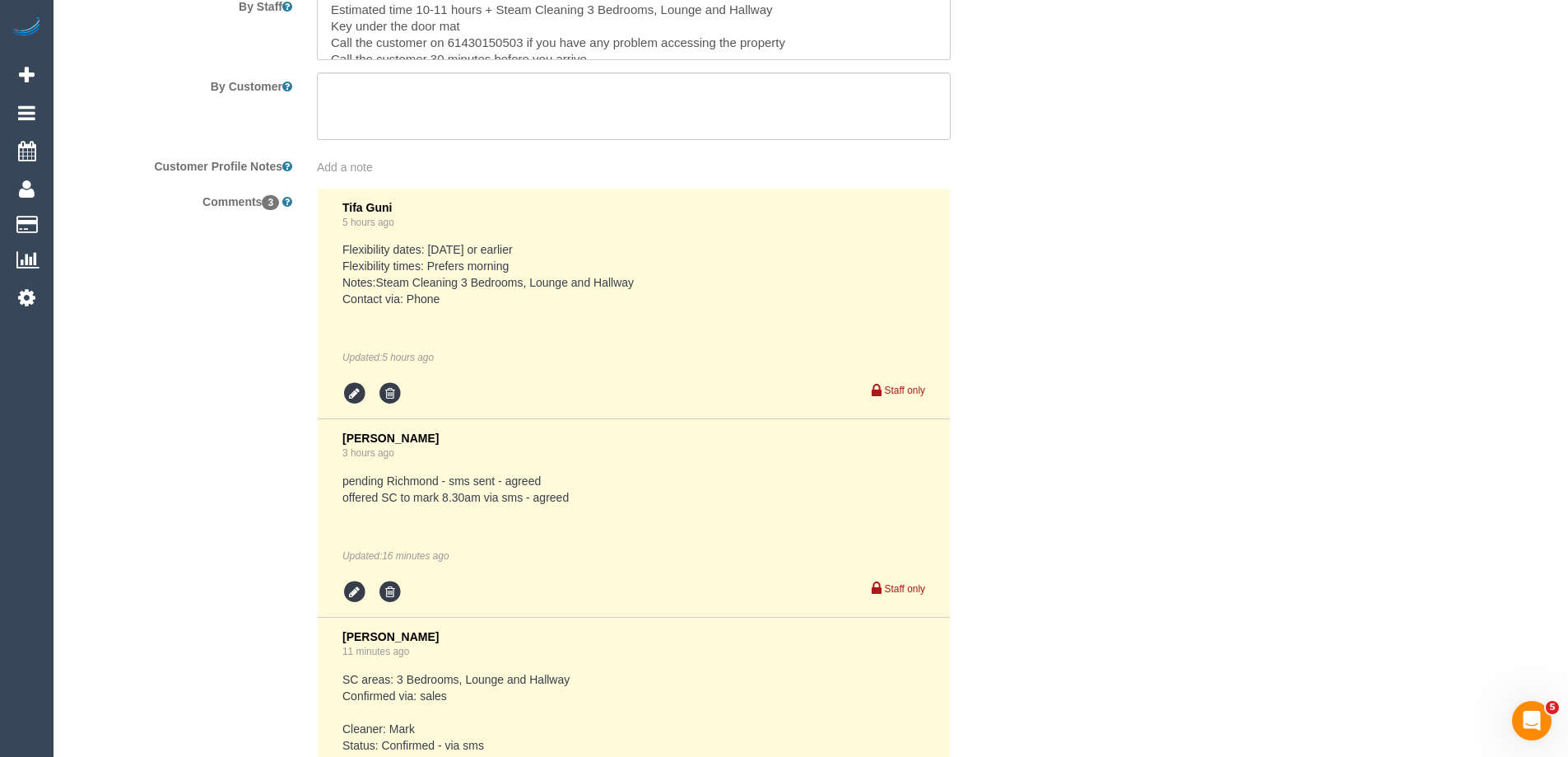
scroll to position [2635, 0]
